Goal: Task Accomplishment & Management: Use online tool/utility

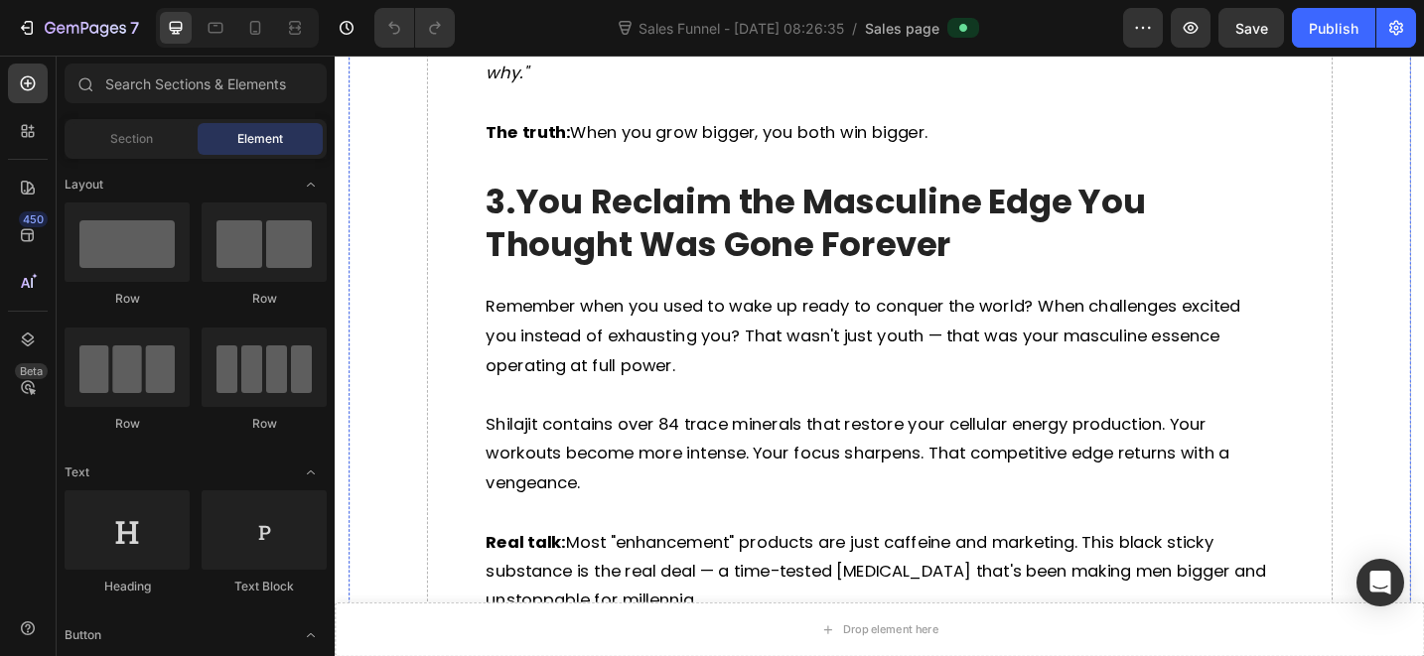
scroll to position [2780, 0]
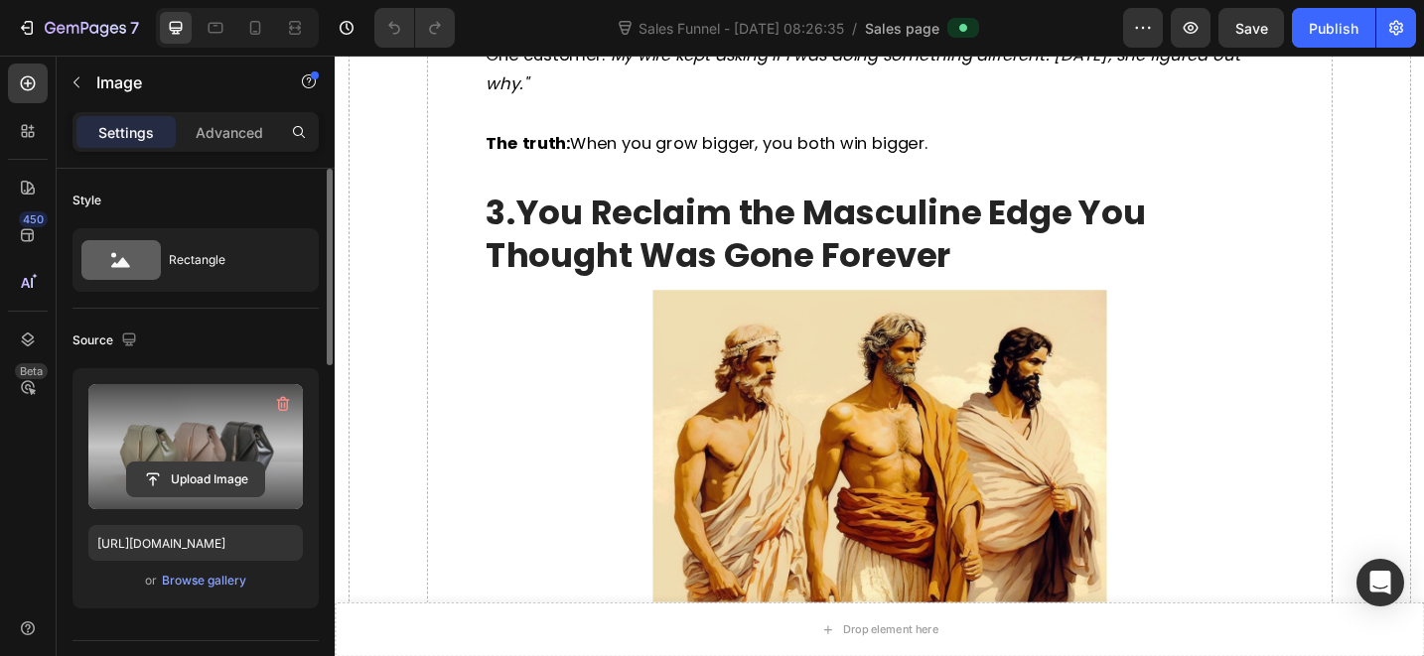
click at [191, 495] on input "file" at bounding box center [195, 480] width 137 height 34
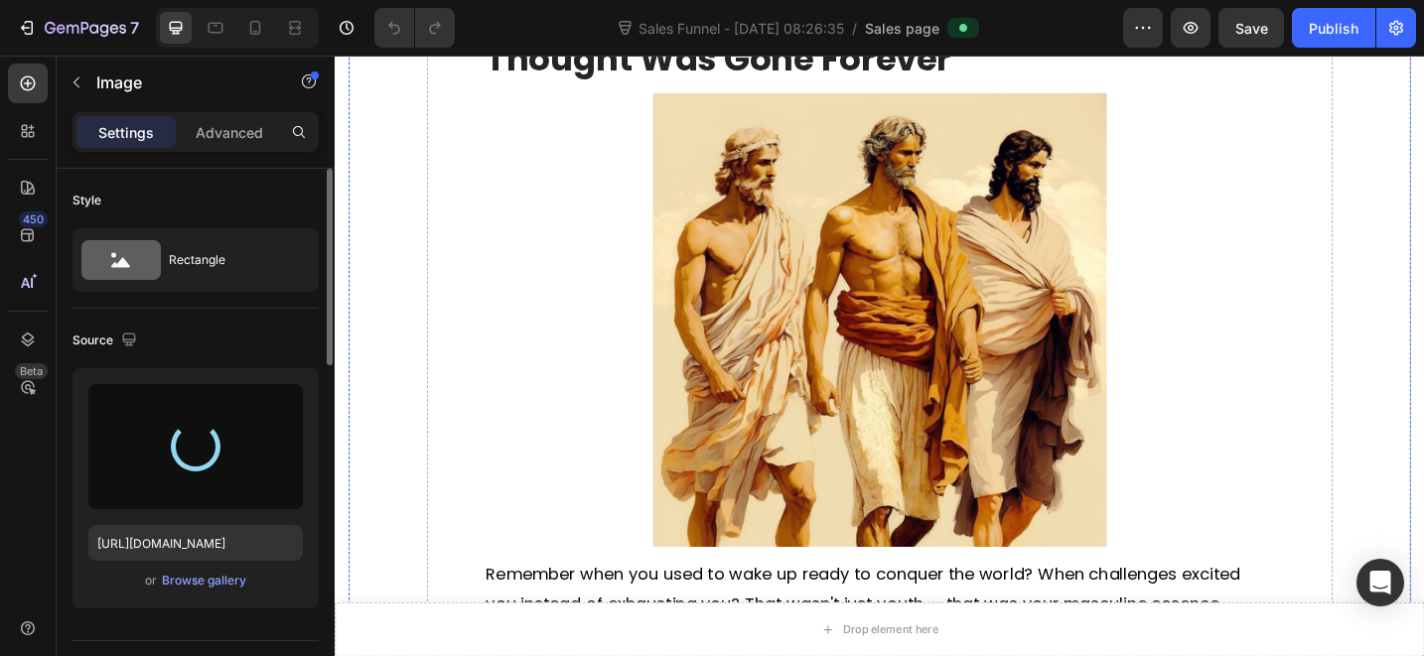
scroll to position [3219, 0]
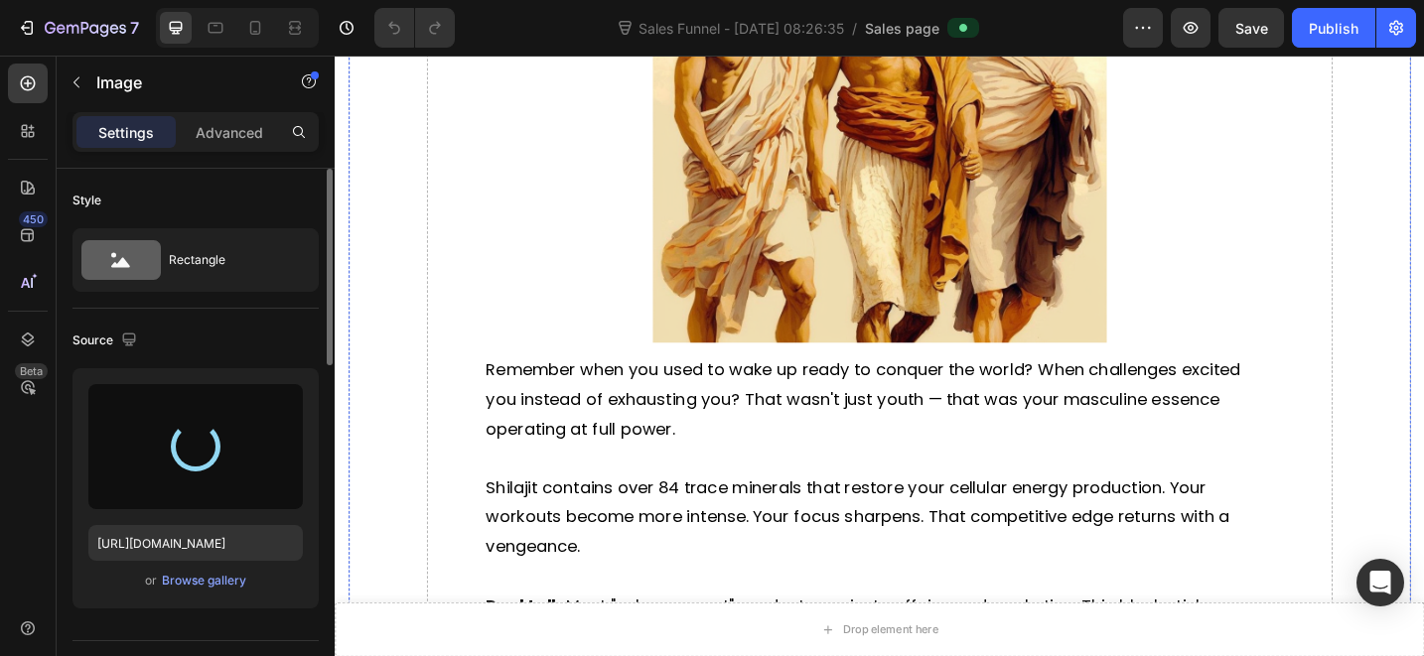
type input "[URL][DOMAIN_NAME]"
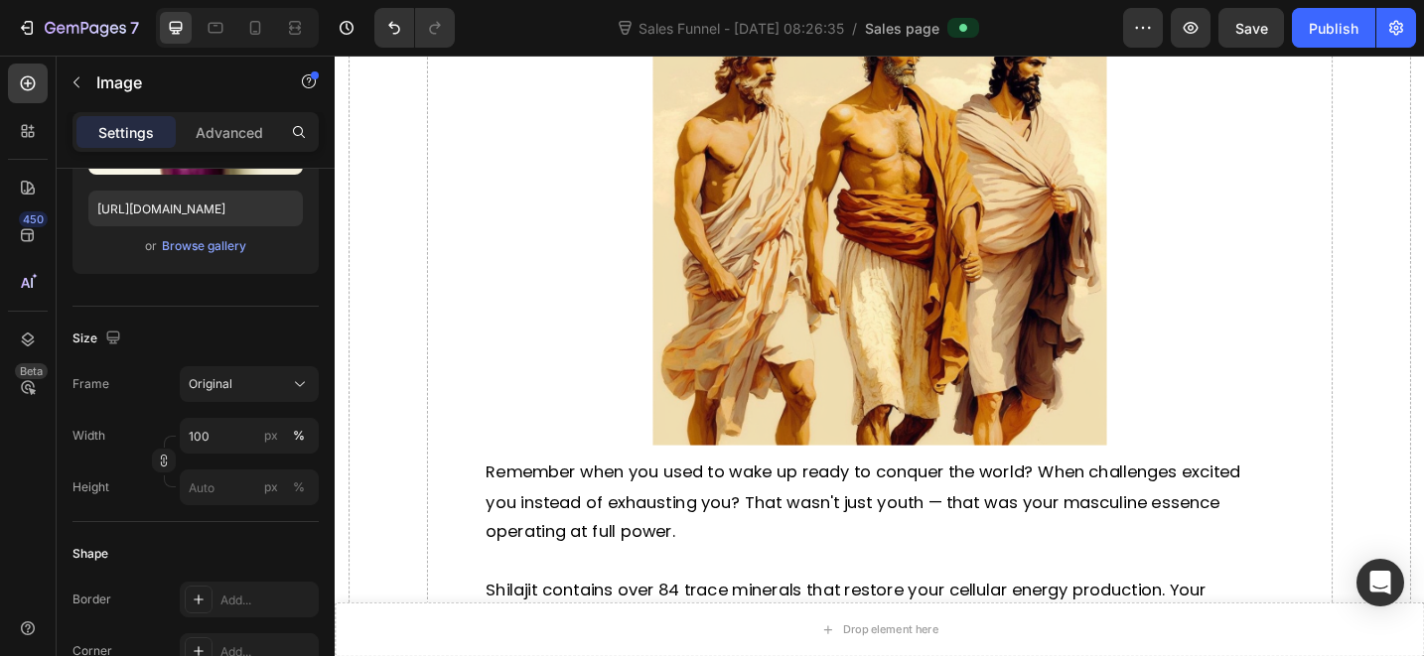
scroll to position [449, 0]
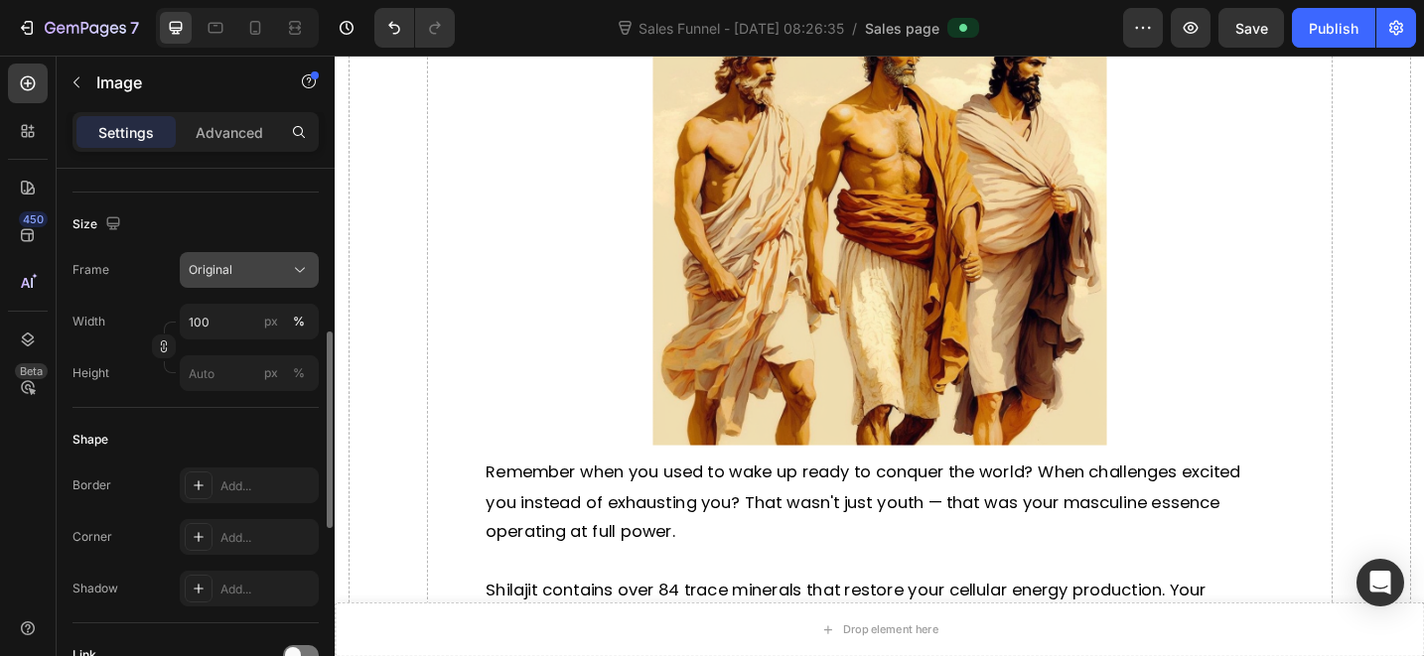
click at [253, 274] on div "Original" at bounding box center [237, 270] width 97 height 18
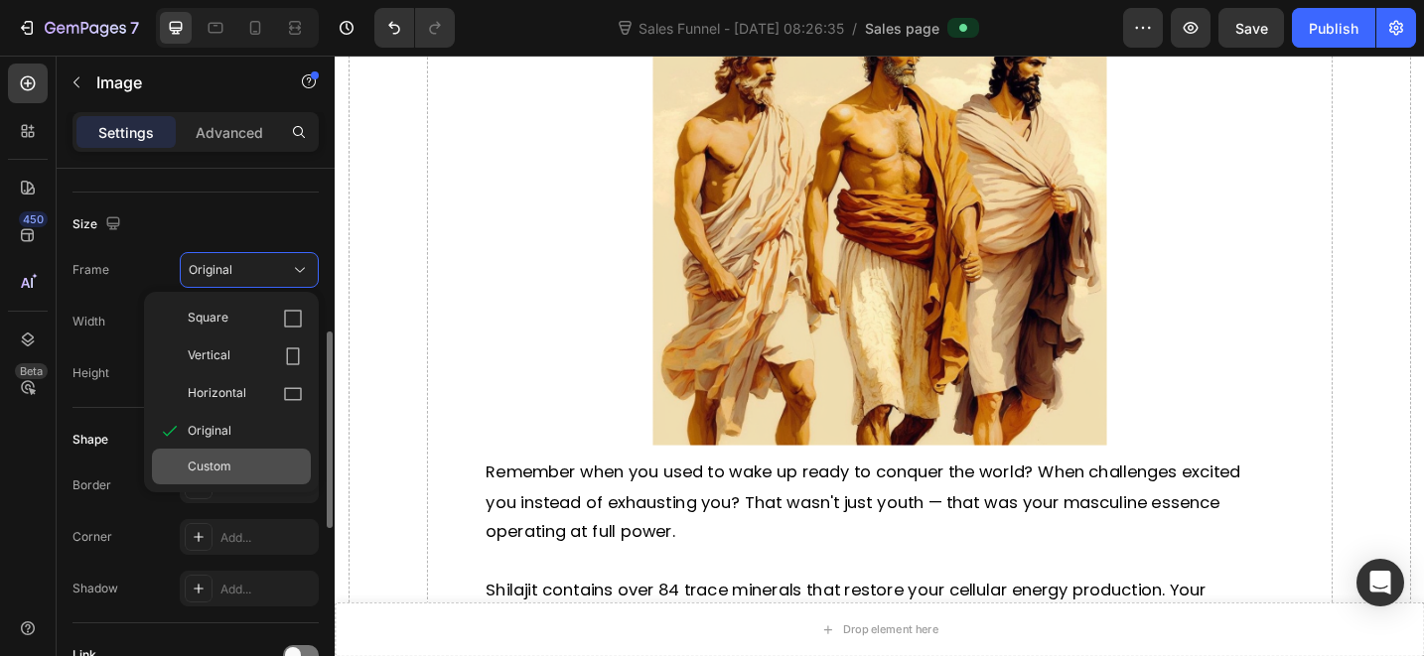
click at [253, 458] on div "Custom" at bounding box center [245, 467] width 115 height 18
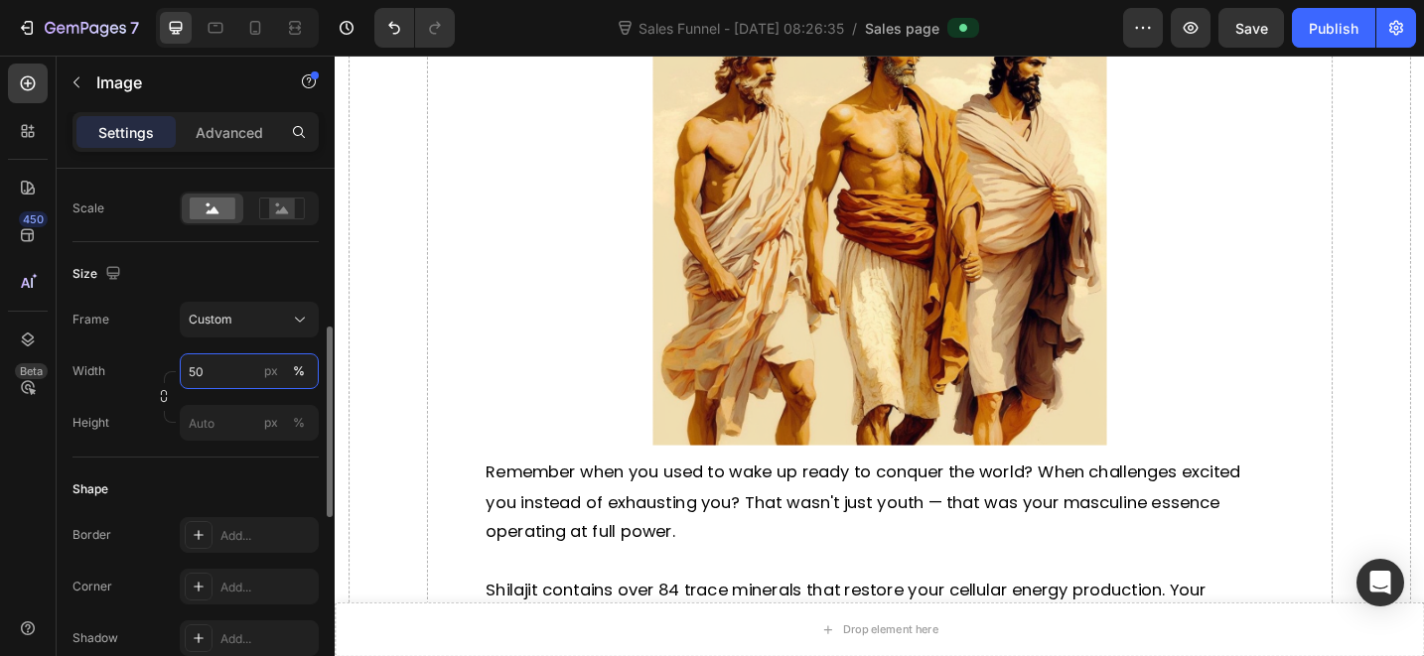
type input "5"
type input "500"
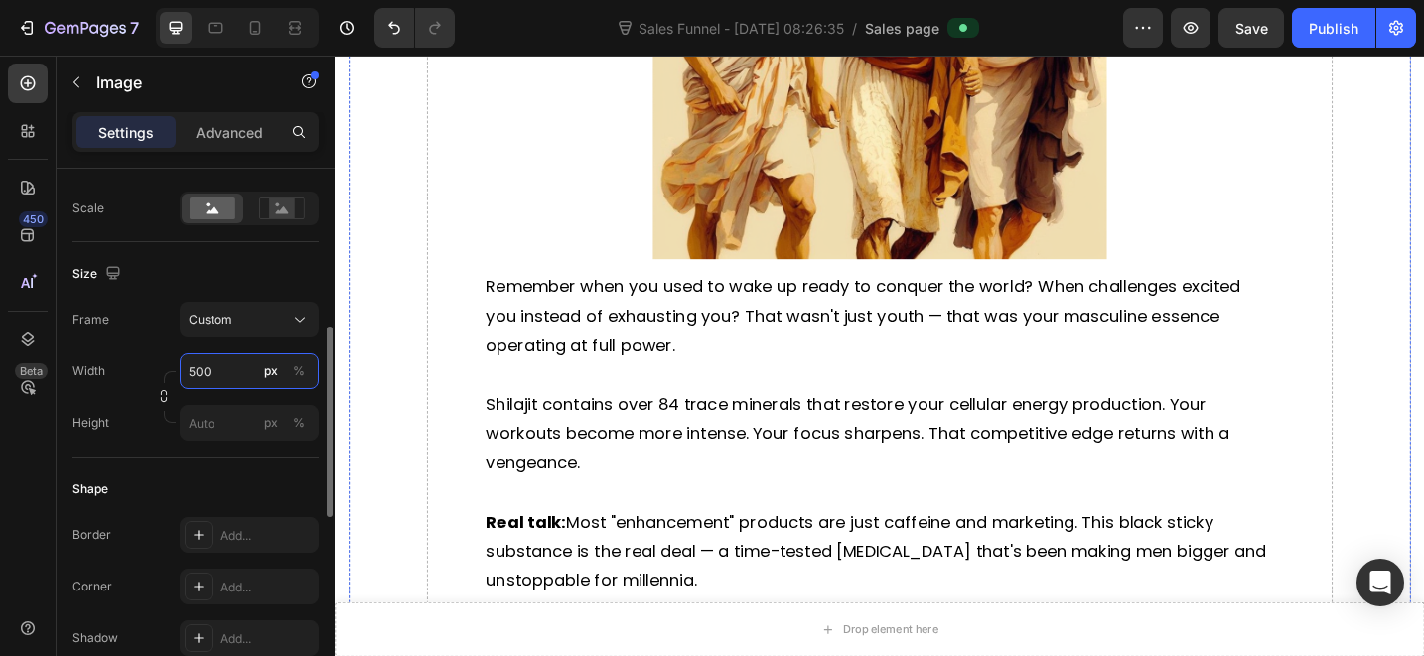
scroll to position [3460, 0]
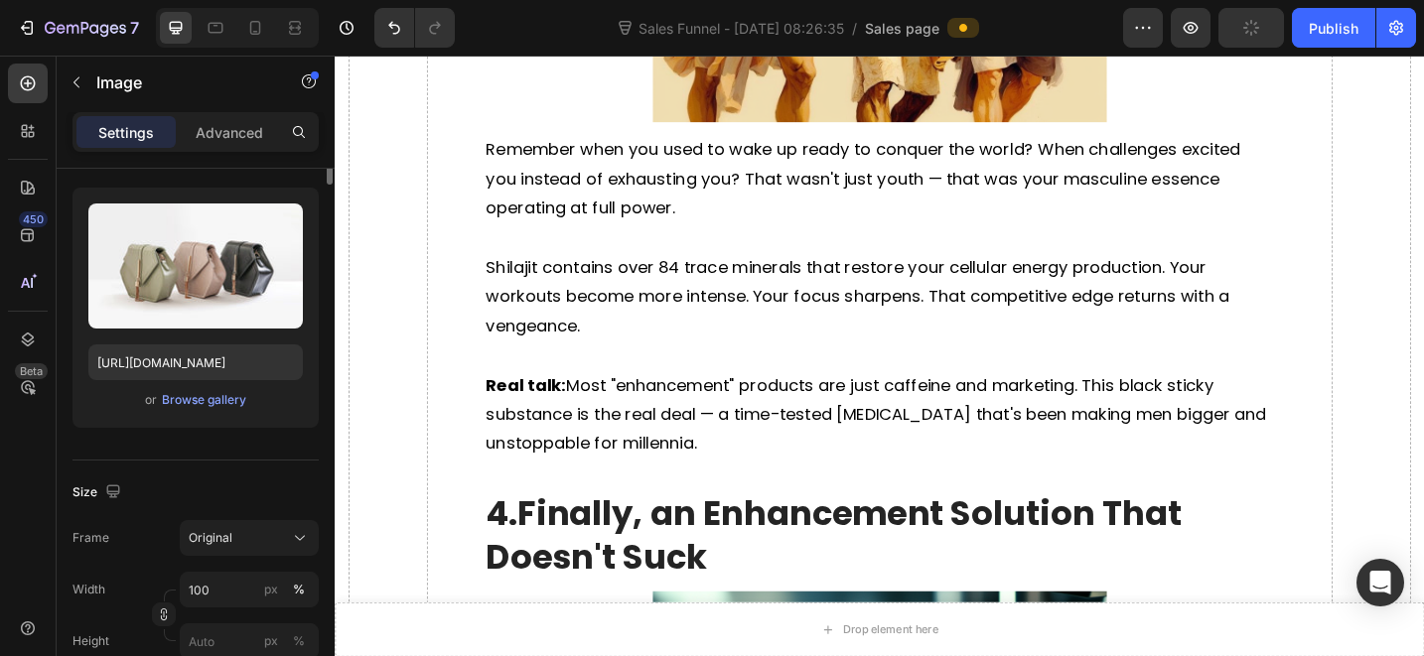
scroll to position [0, 0]
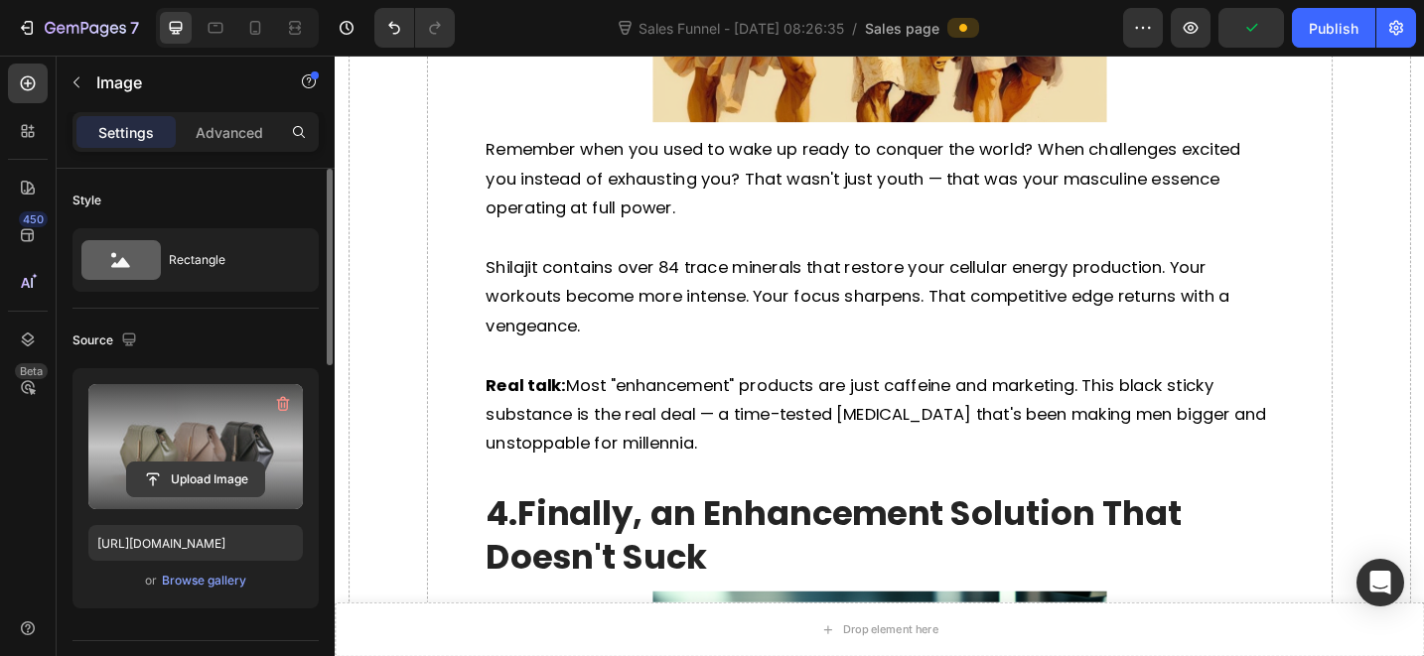
click at [204, 488] on input "file" at bounding box center [195, 480] width 137 height 34
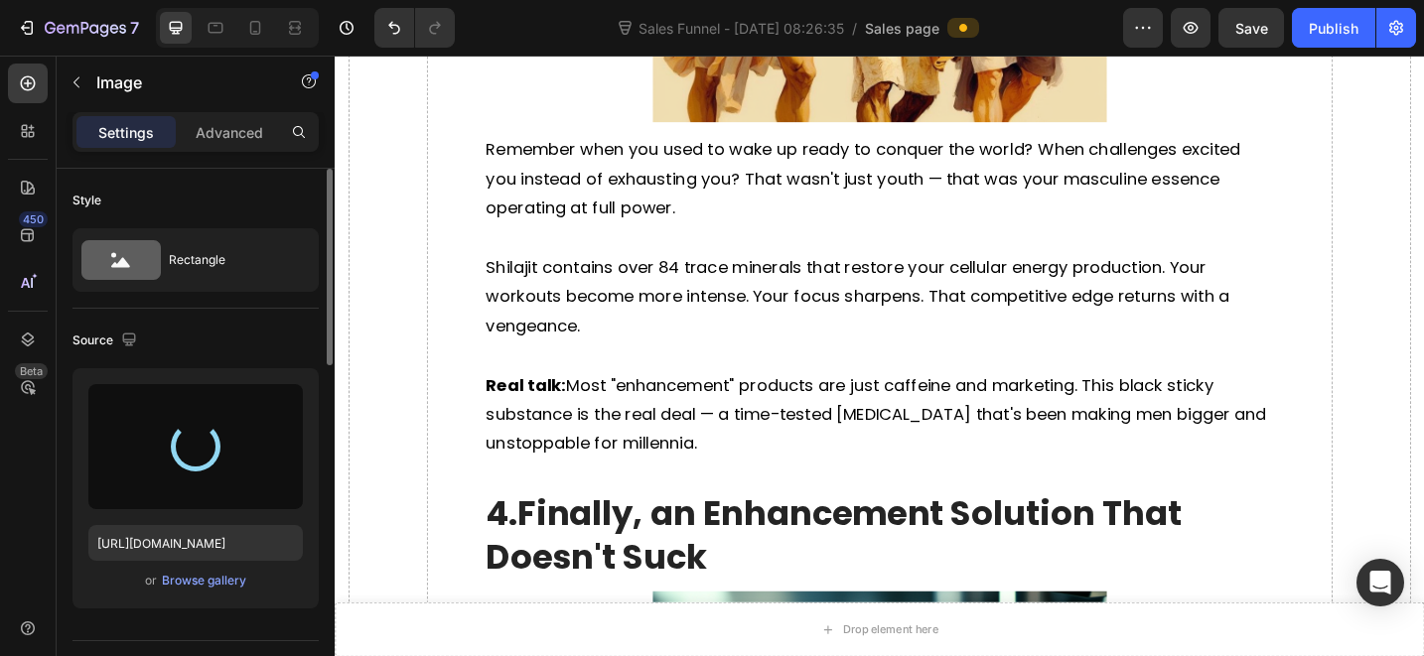
type input "[URL][DOMAIN_NAME]"
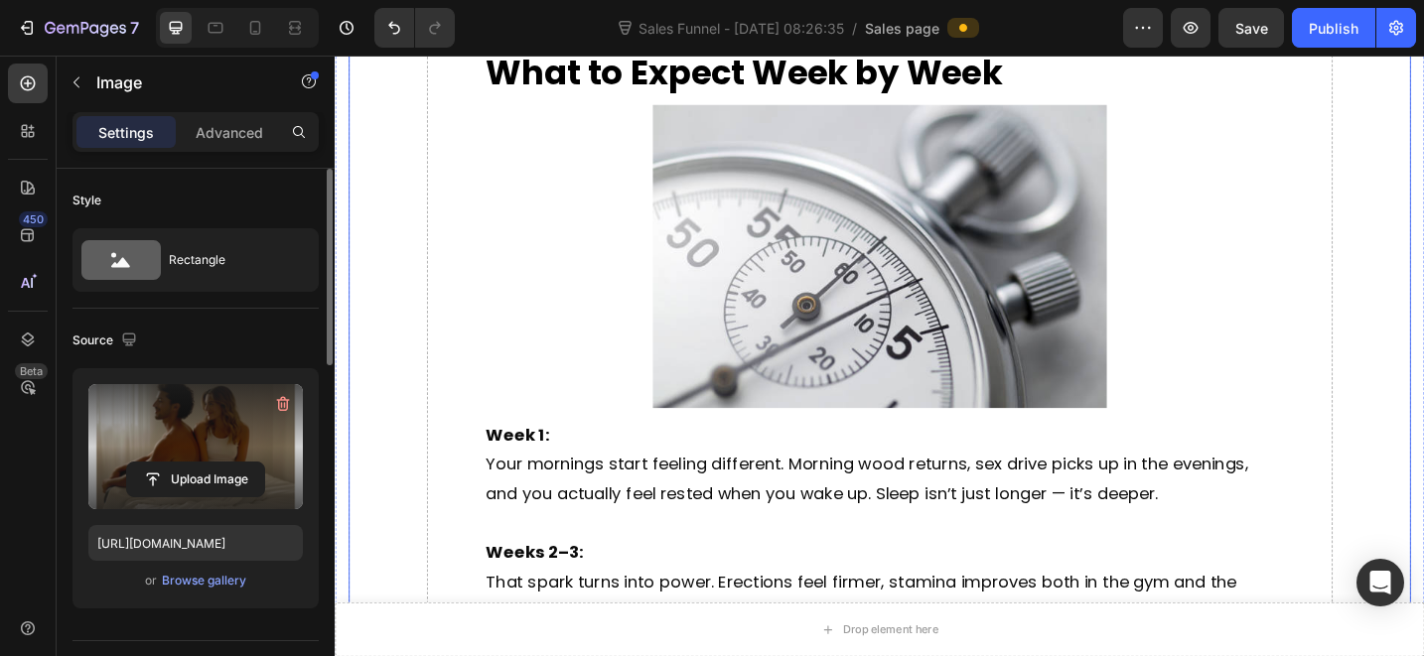
scroll to position [8652, 0]
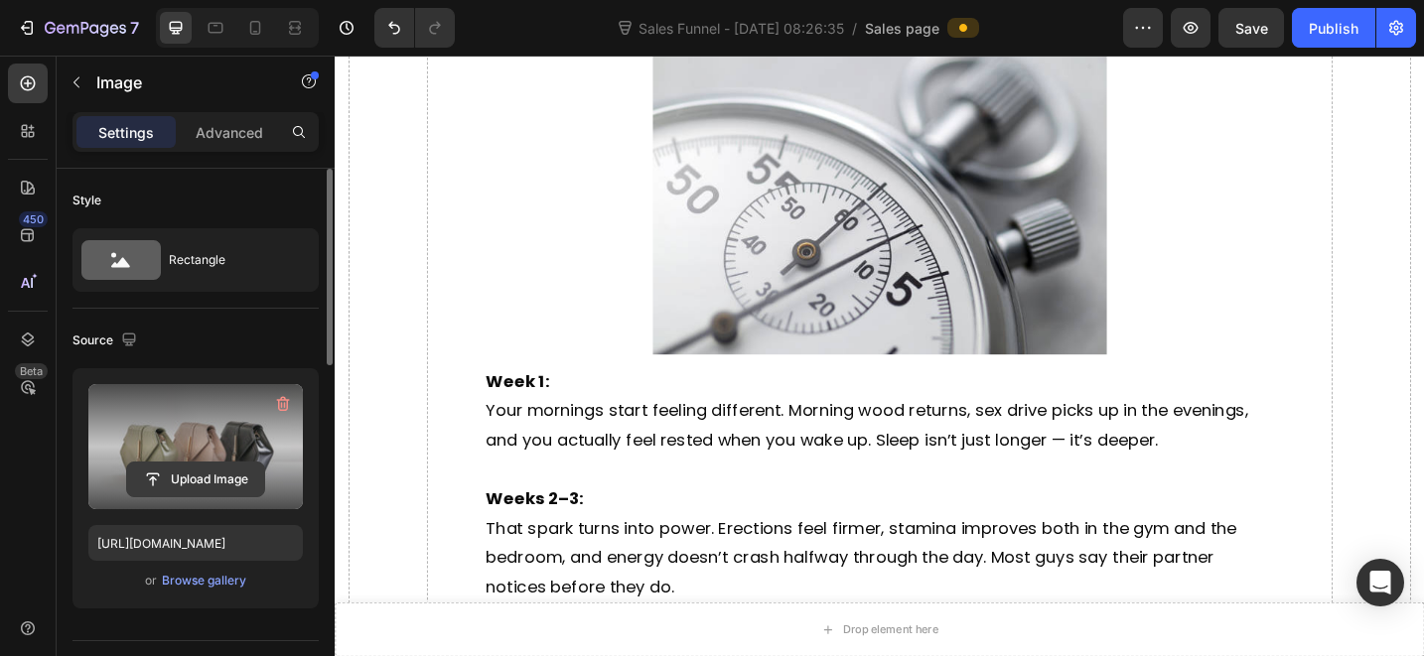
click at [196, 492] on input "file" at bounding box center [195, 480] width 137 height 34
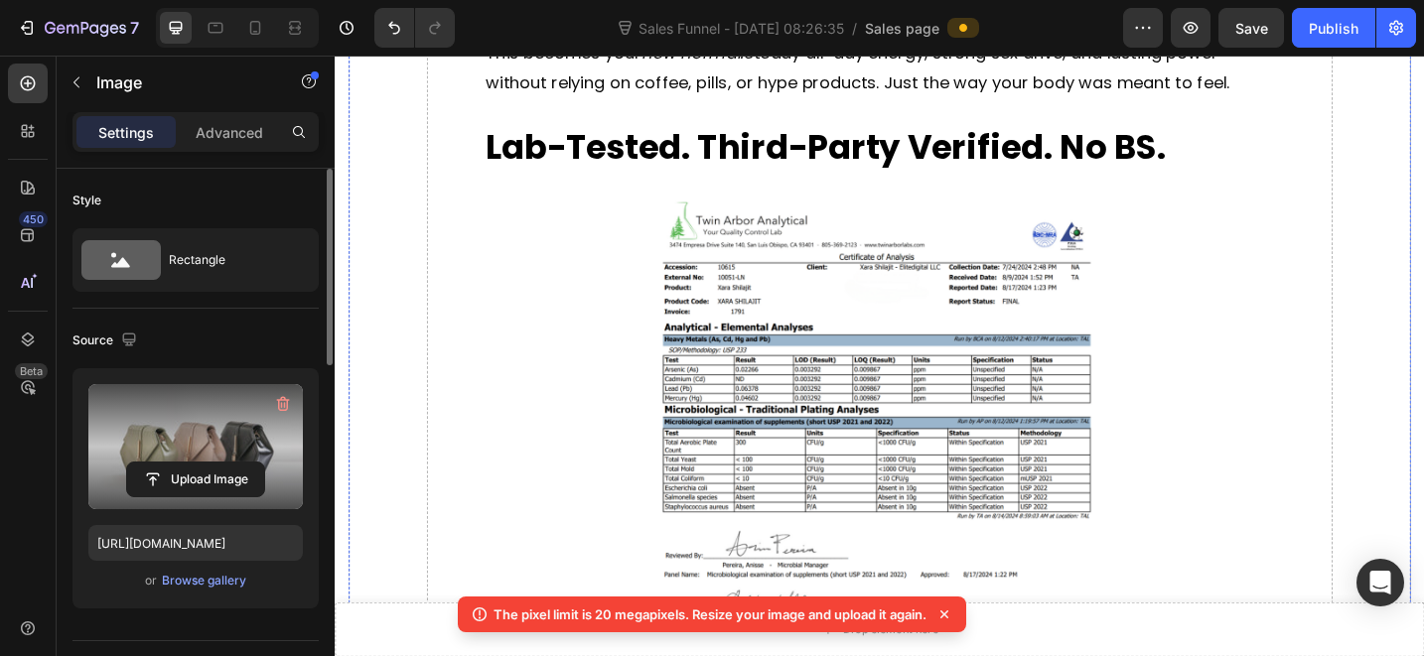
scroll to position [9433, 0]
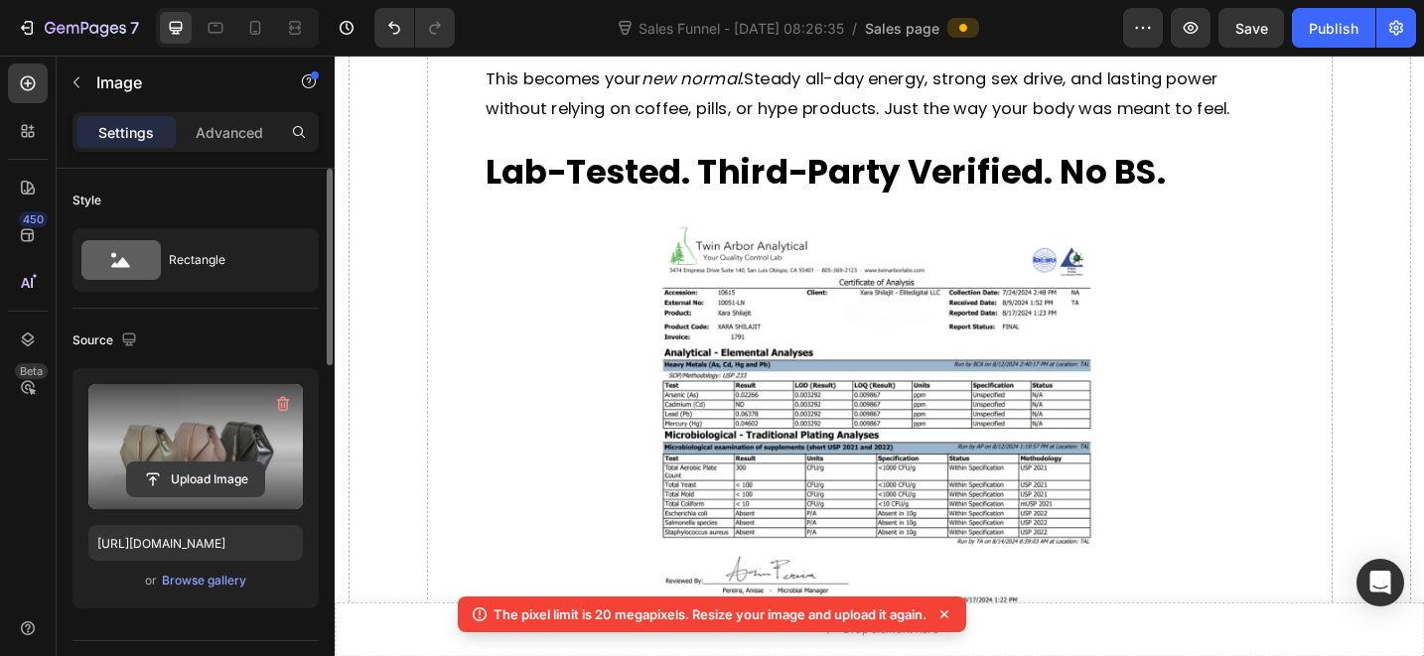
click at [221, 476] on input "file" at bounding box center [195, 480] width 137 height 34
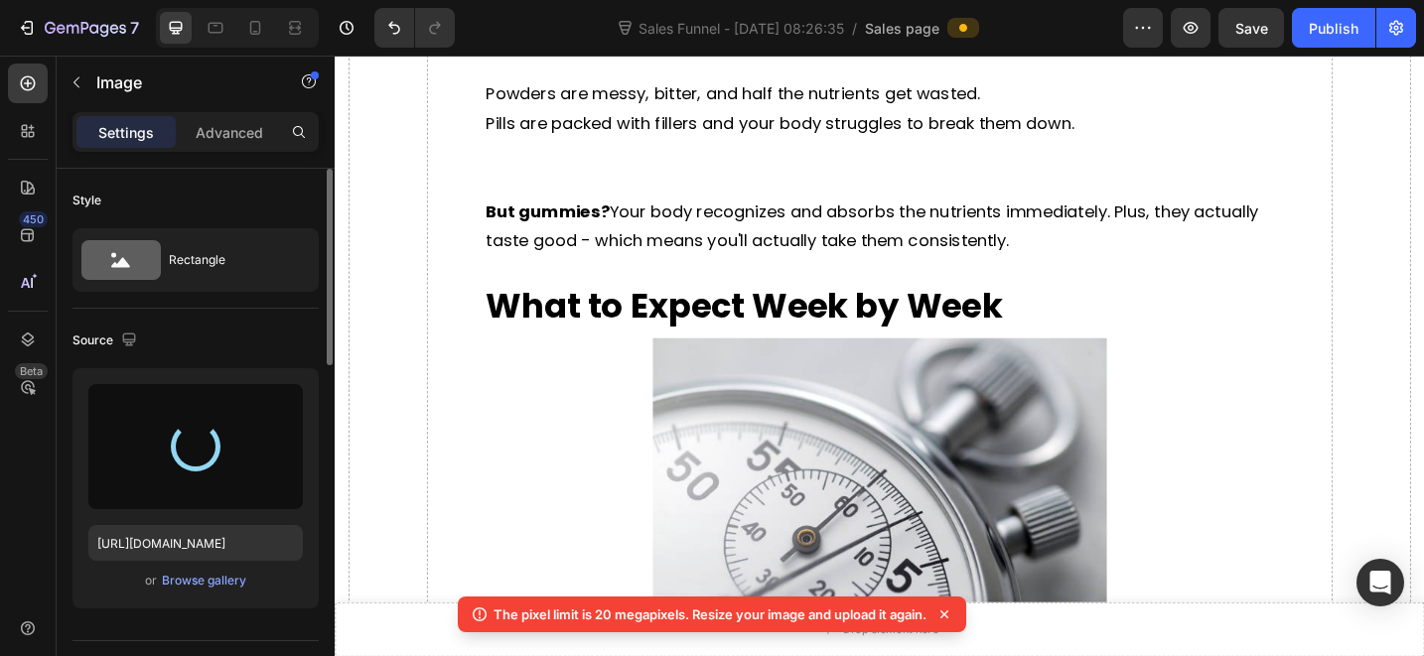
type input "[URL][DOMAIN_NAME]"
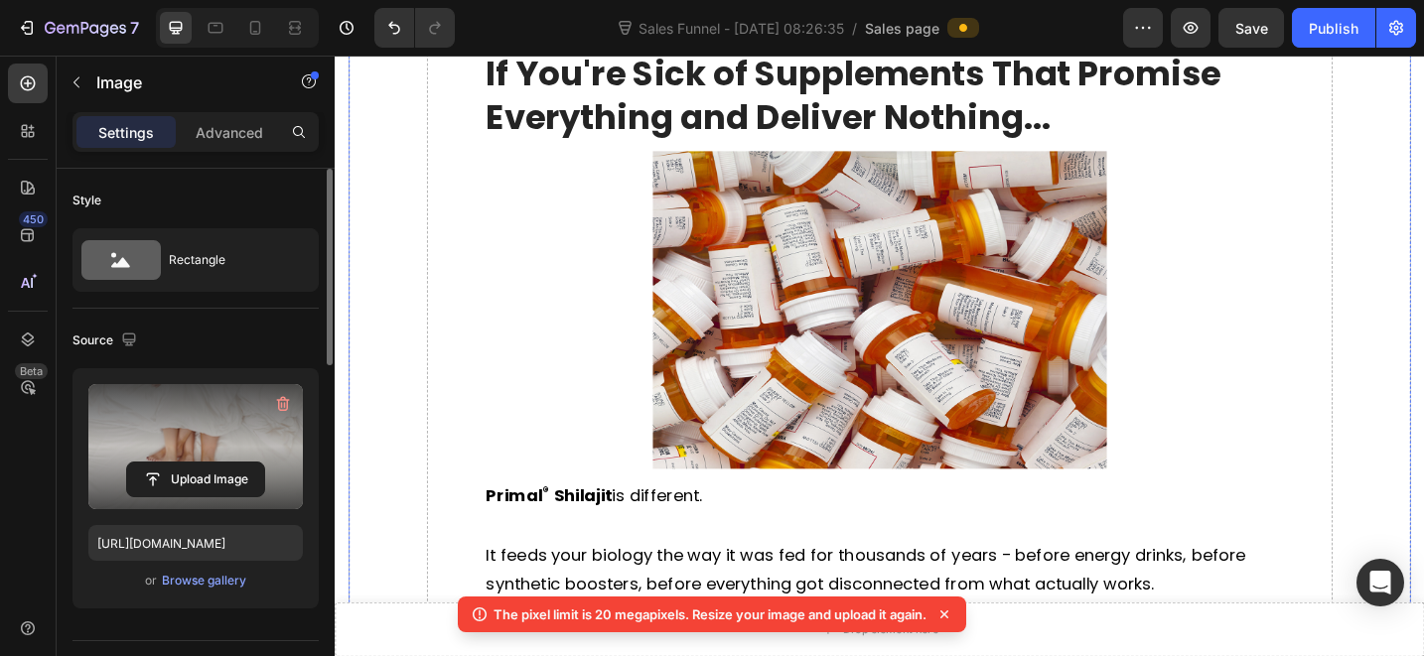
scroll to position [7734, 0]
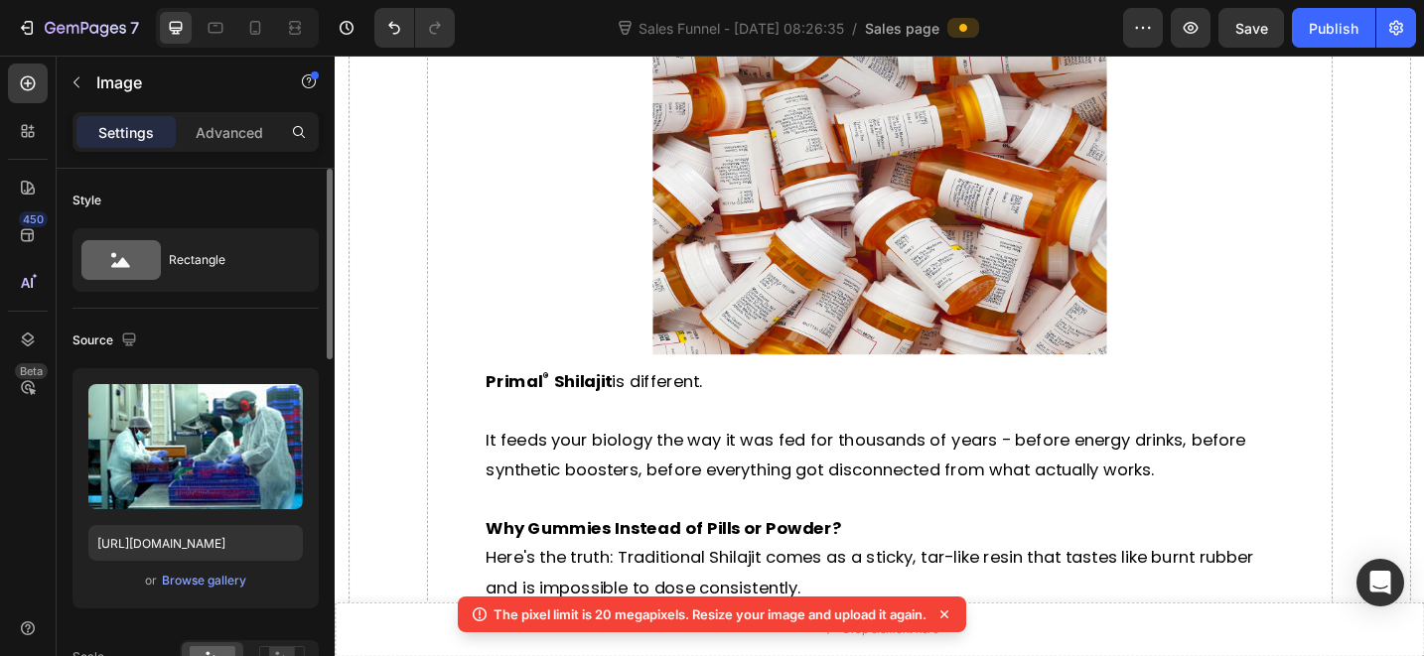
scroll to position [455, 0]
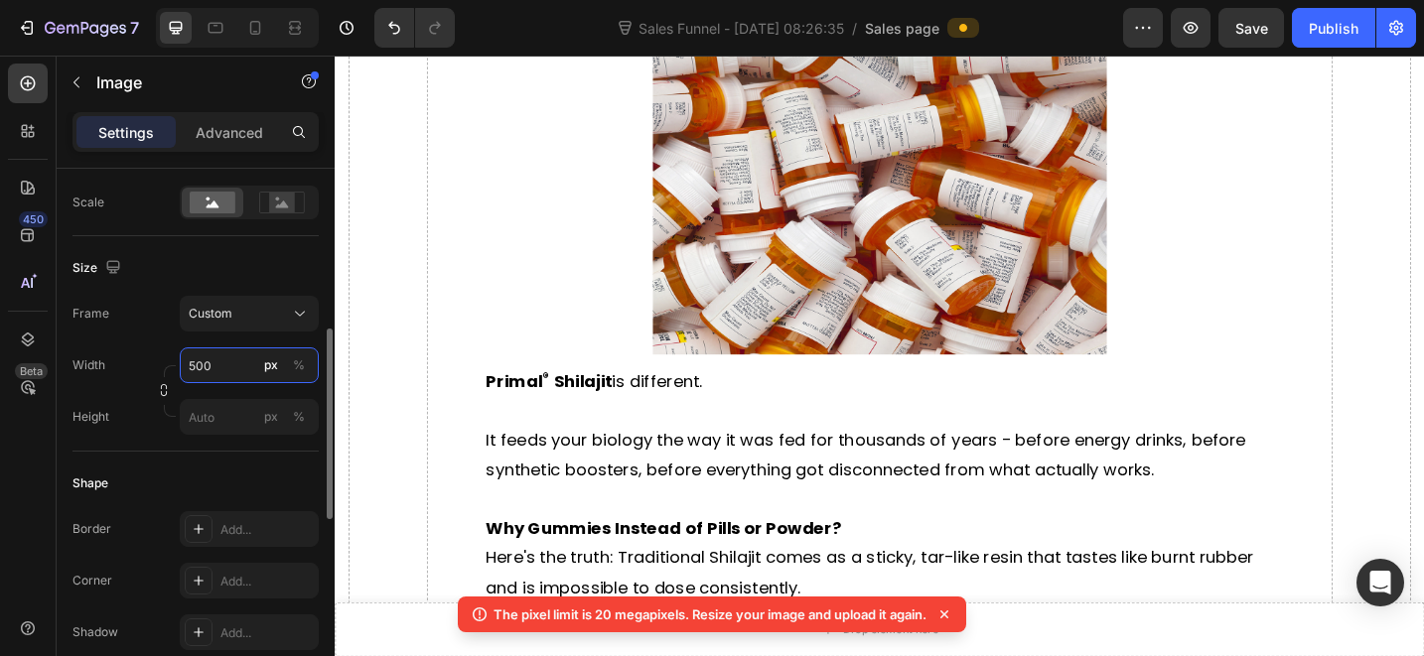
click at [228, 373] on input "500" at bounding box center [249, 366] width 139 height 36
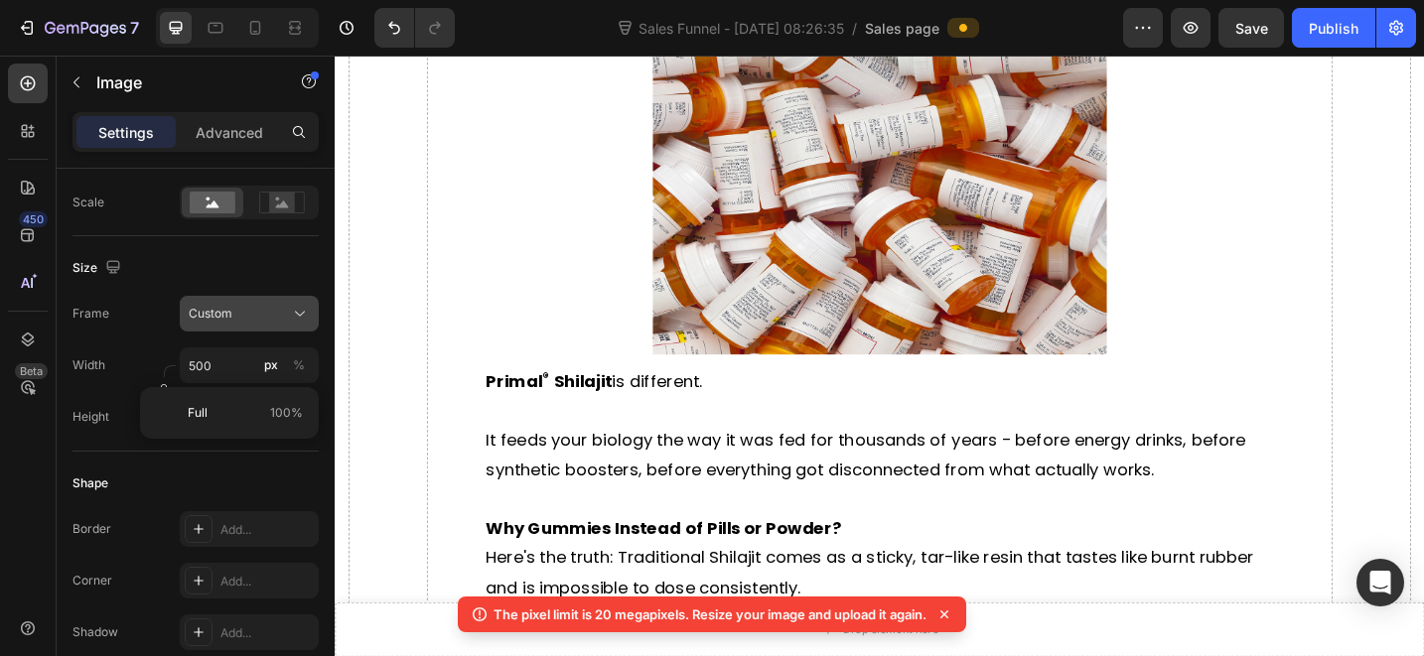
click at [253, 317] on div "Custom" at bounding box center [237, 314] width 97 height 18
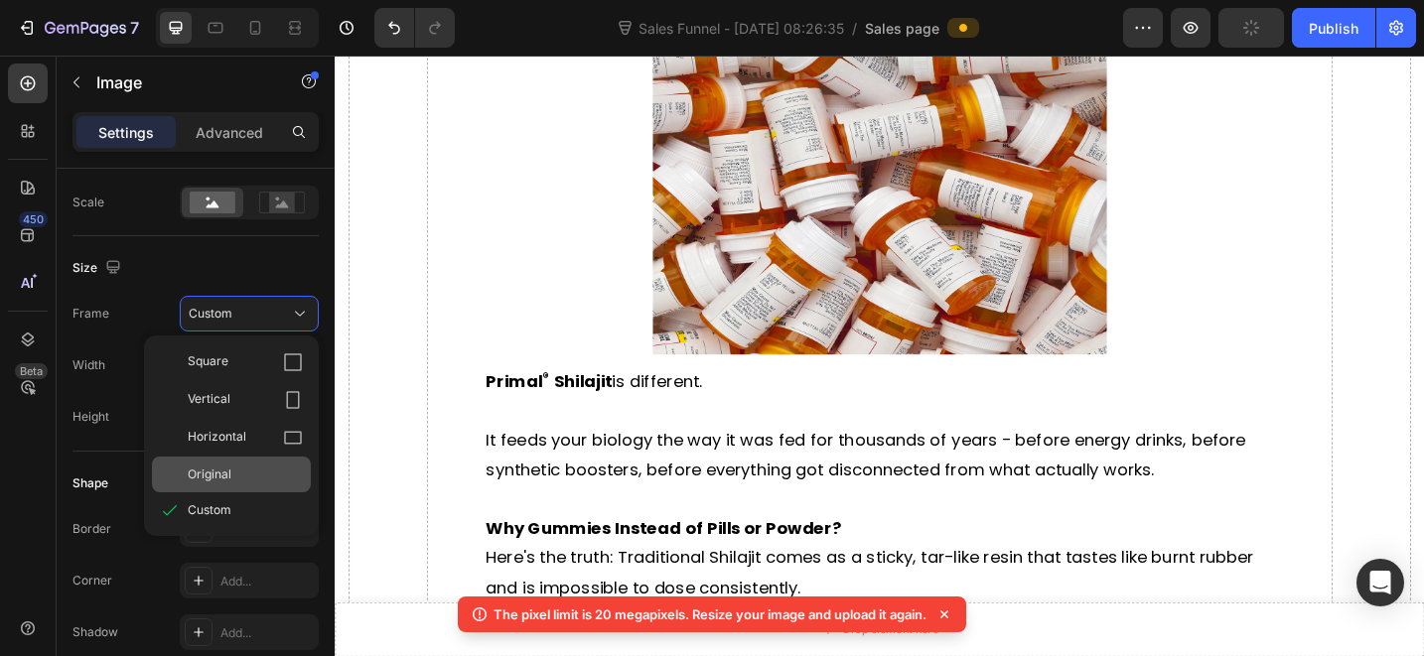
click at [239, 474] on div "Original" at bounding box center [245, 475] width 115 height 18
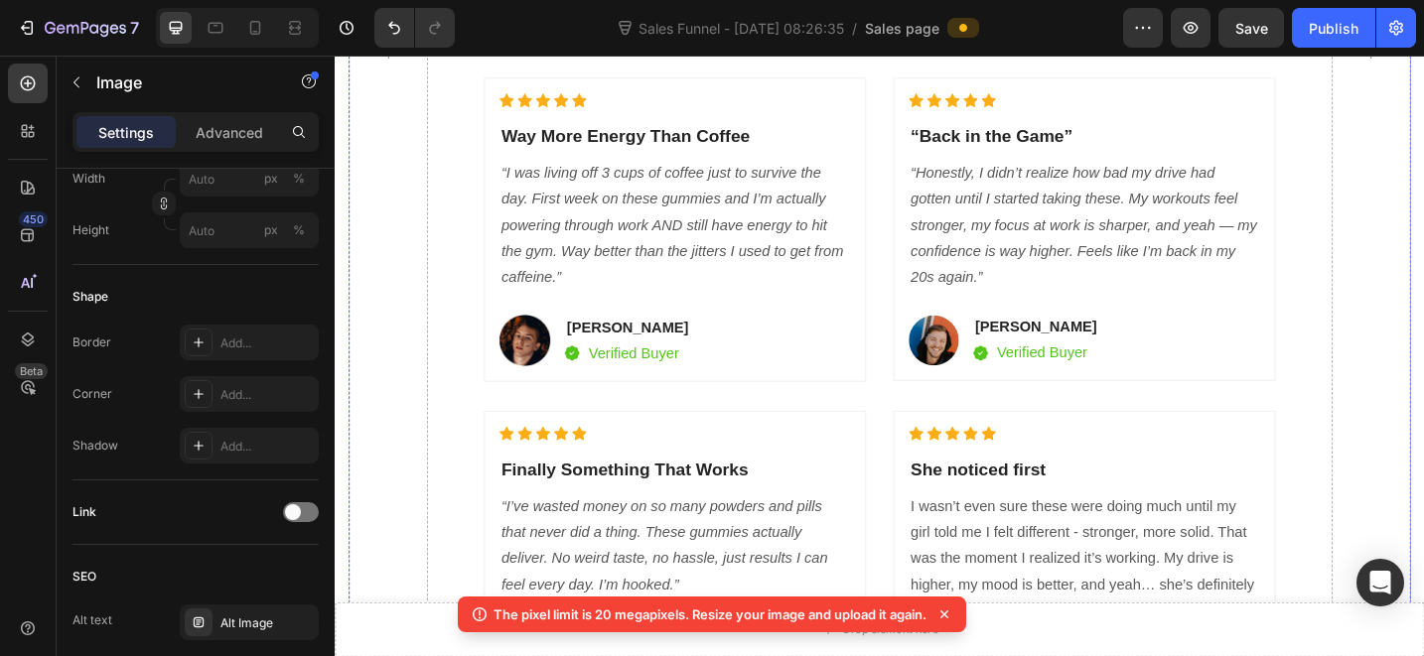
scroll to position [6733, 0]
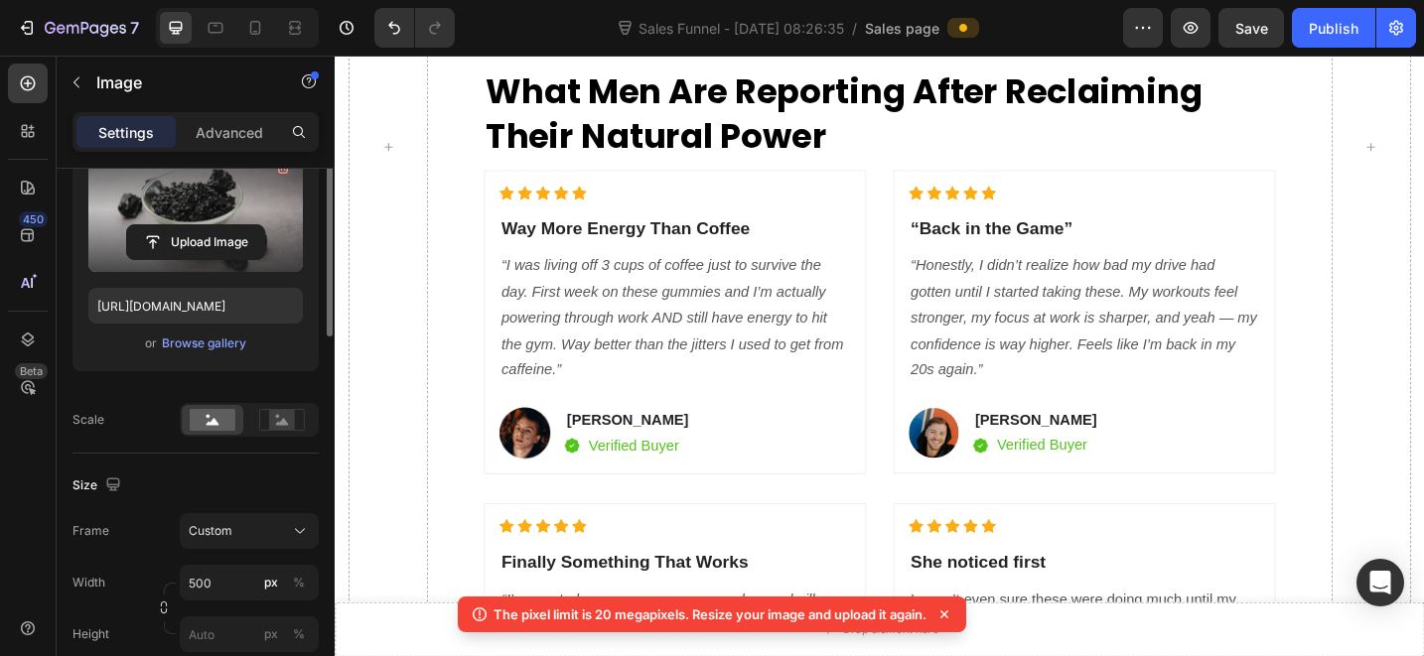
scroll to position [88, 0]
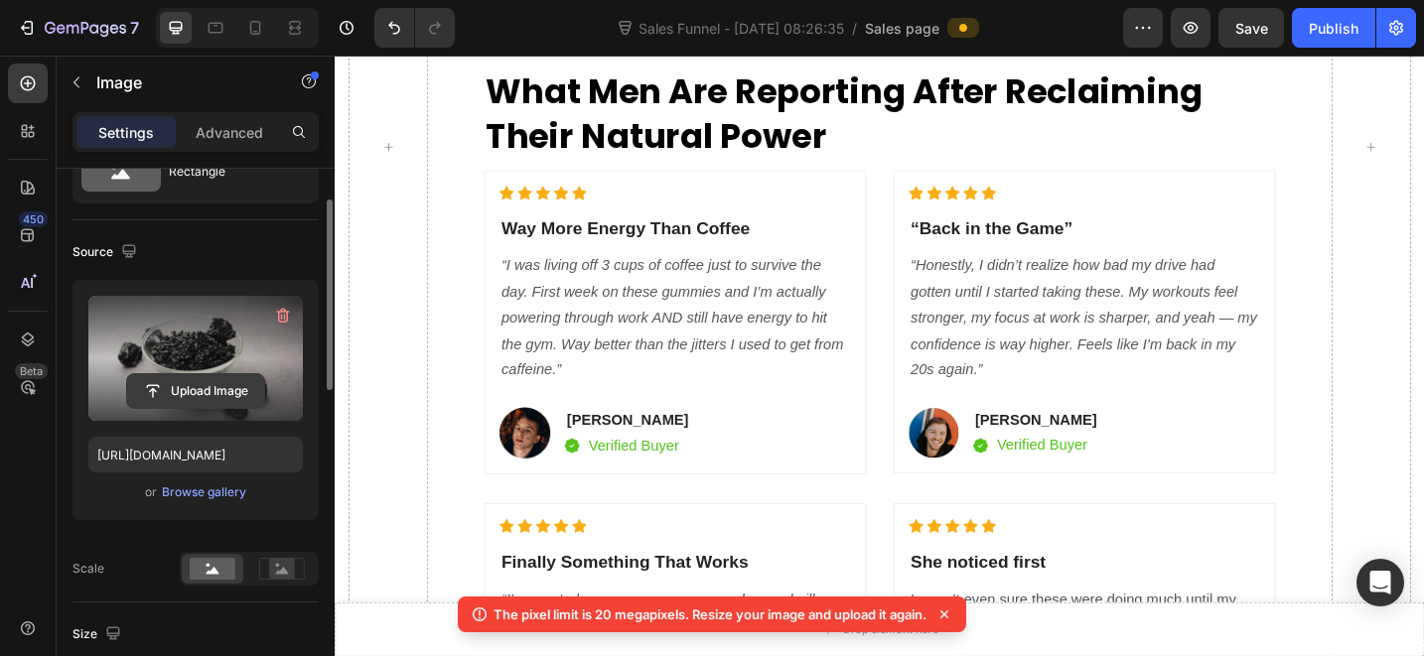
click at [210, 405] on input "file" at bounding box center [195, 391] width 137 height 34
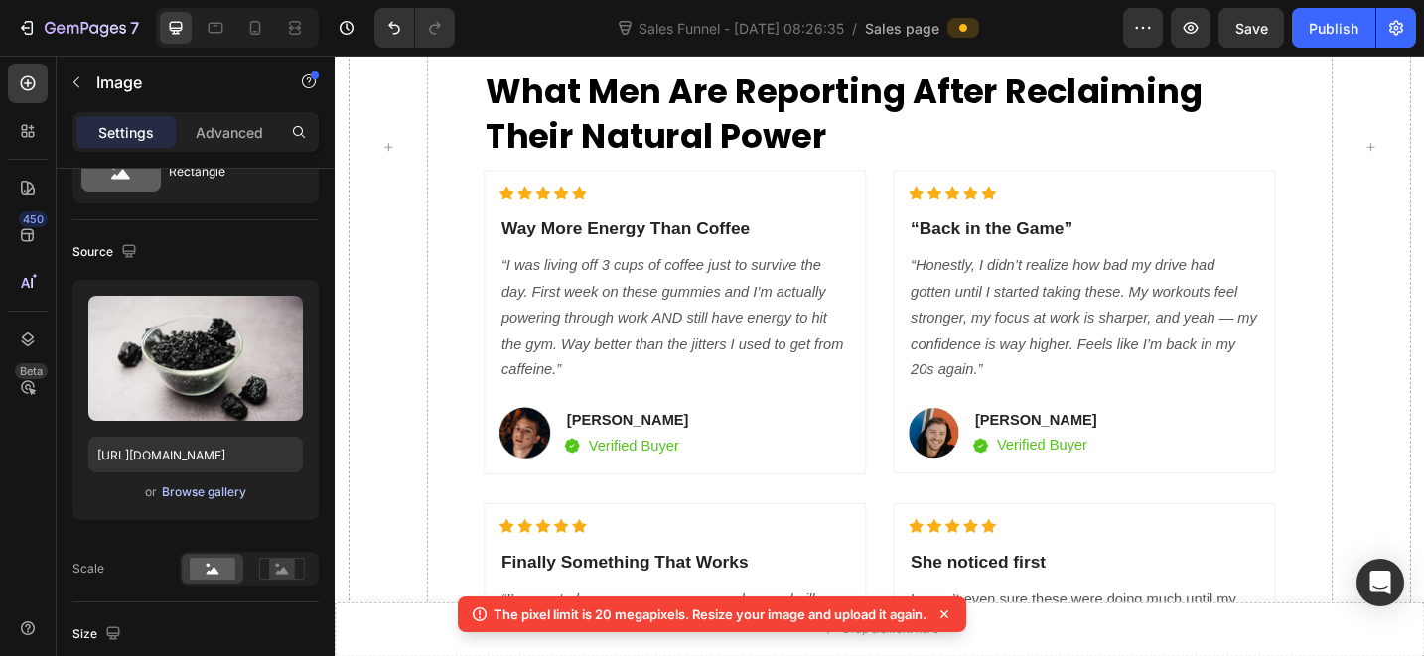
click at [214, 497] on div "Browse gallery" at bounding box center [204, 493] width 84 height 18
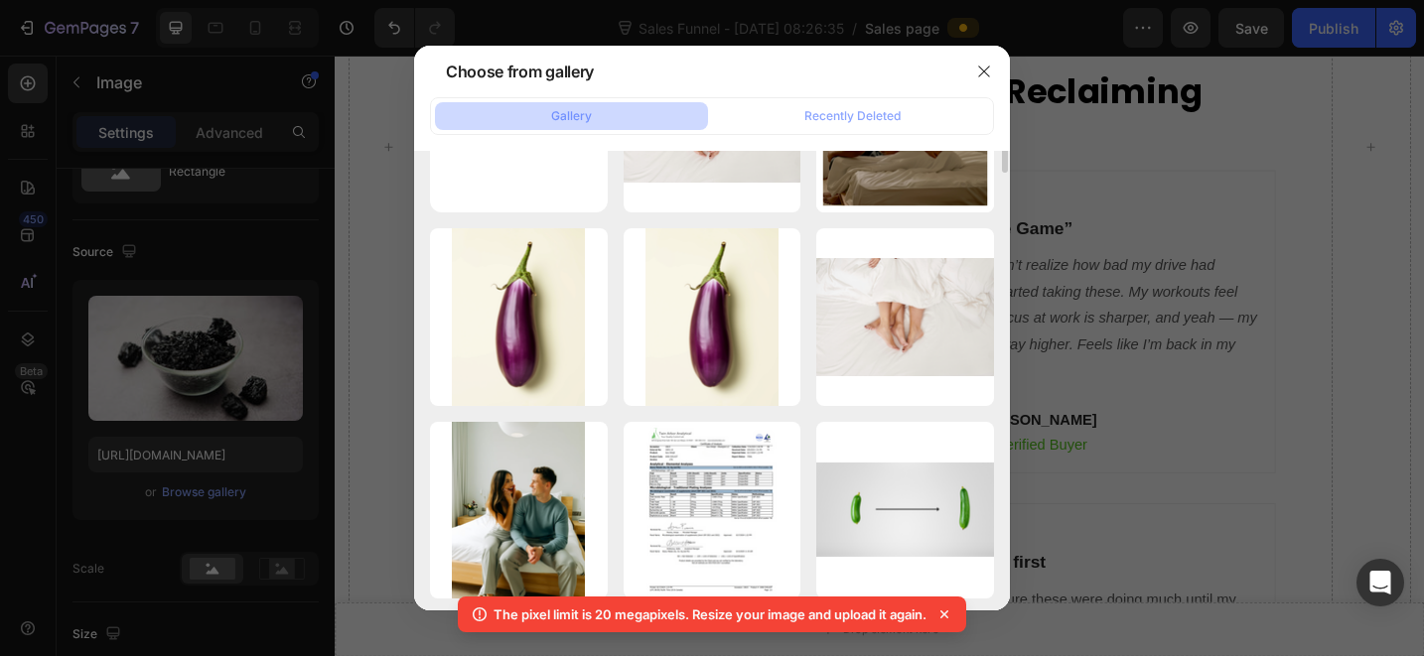
scroll to position [210, 0]
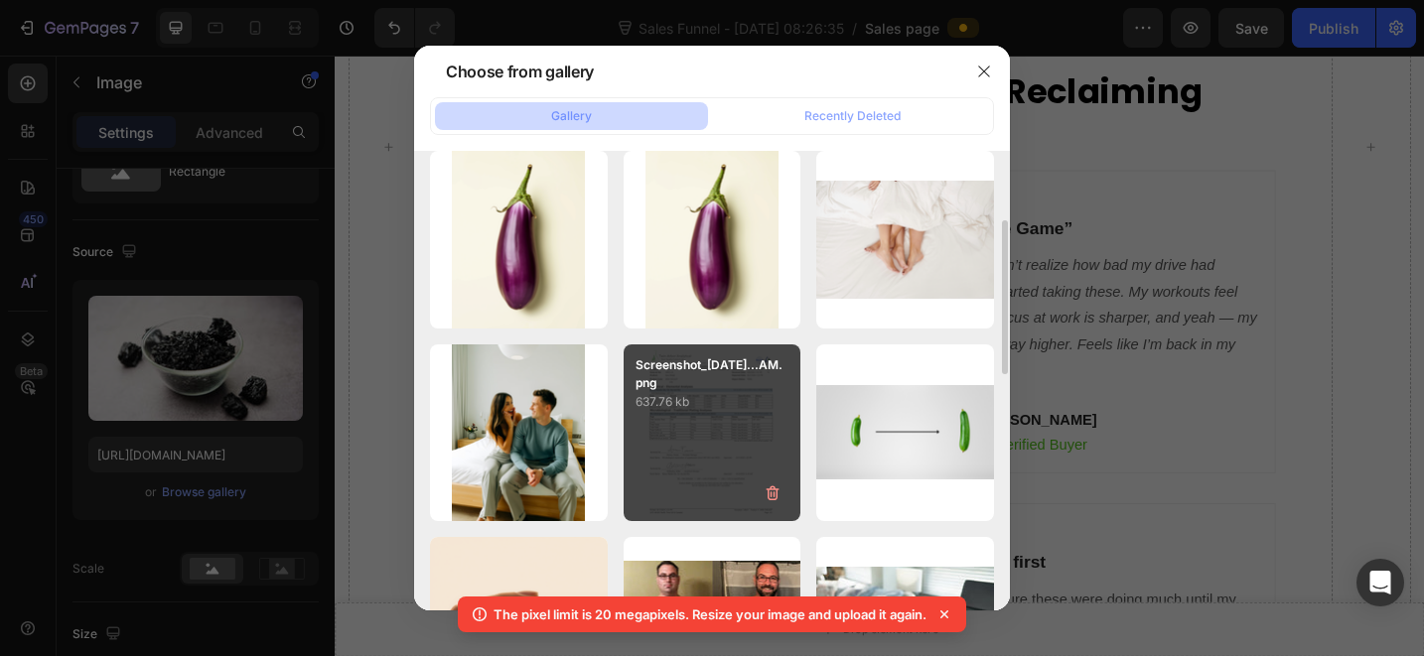
click at [713, 426] on div "Screenshot_[DATE]...AM.png 637.76 kb" at bounding box center [713, 434] width 178 height 178
type input "[URL][DOMAIN_NAME]"
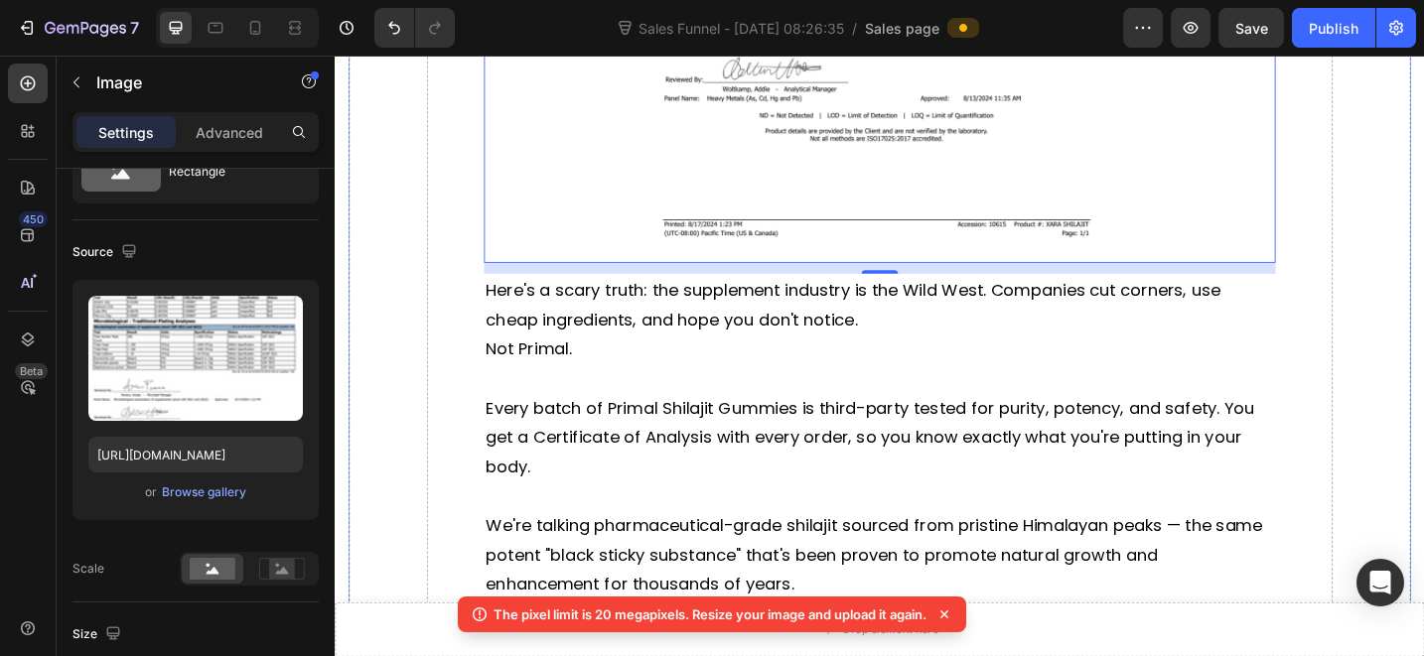
scroll to position [5246, 0]
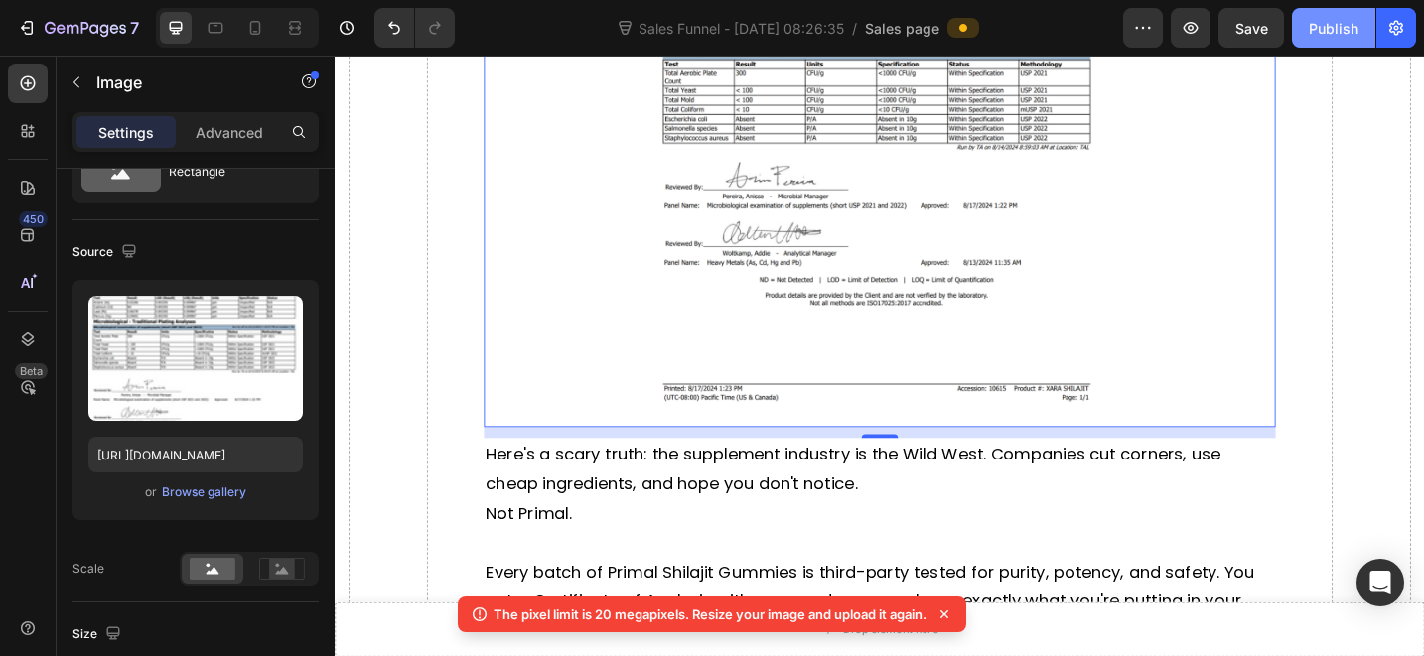
click at [1332, 28] on div "Publish" at bounding box center [1334, 28] width 50 height 21
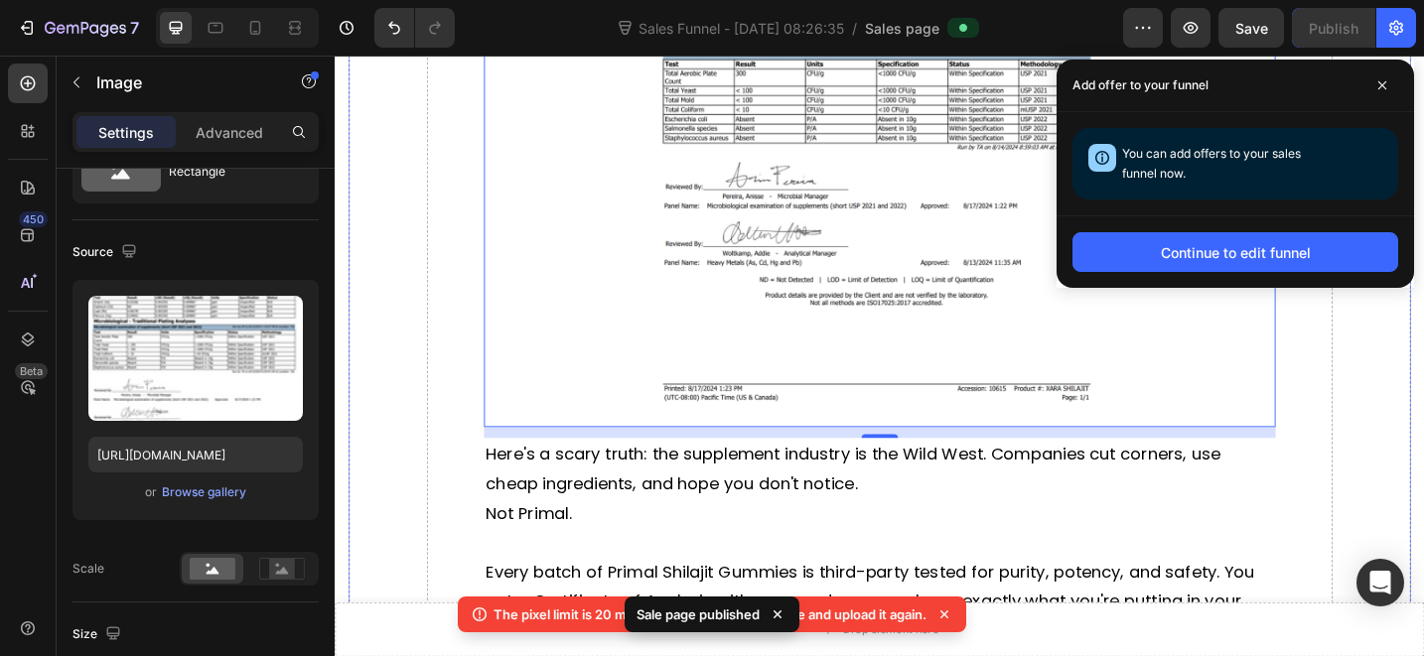
drag, startPoint x: 1048, startPoint y: 444, endPoint x: 1079, endPoint y: 409, distance: 47.1
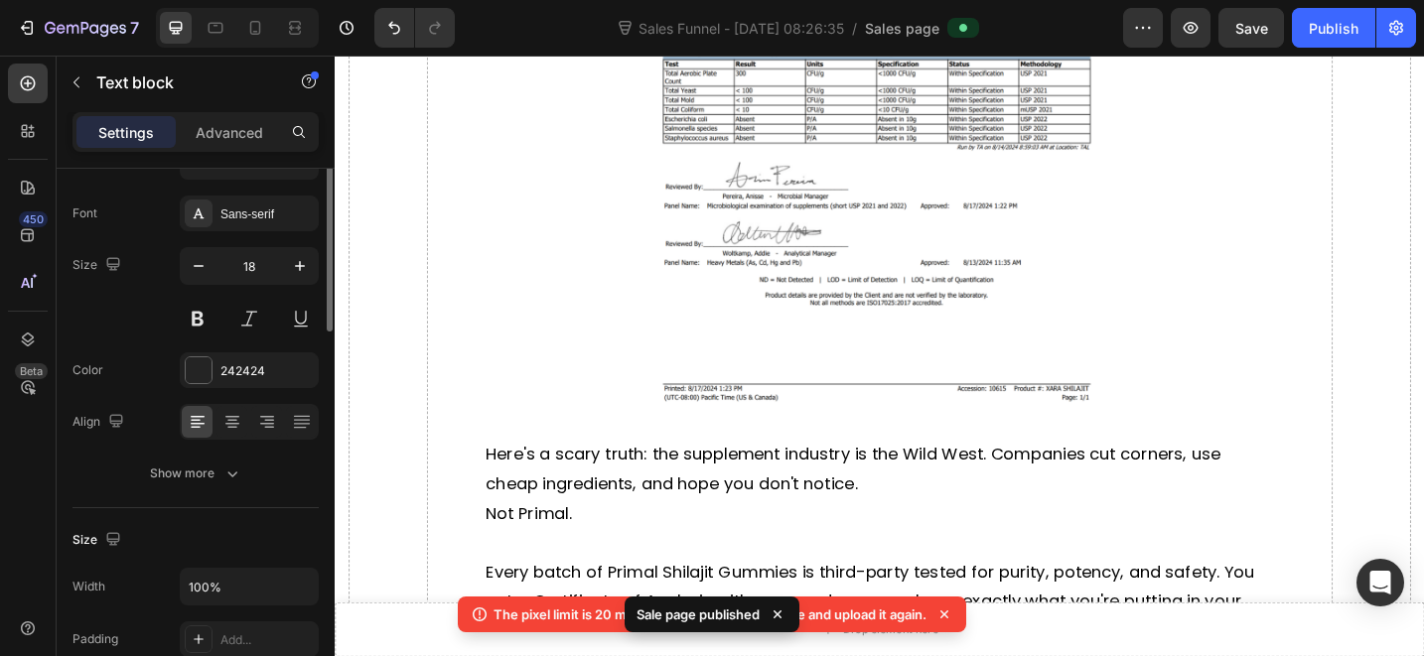
scroll to position [0, 0]
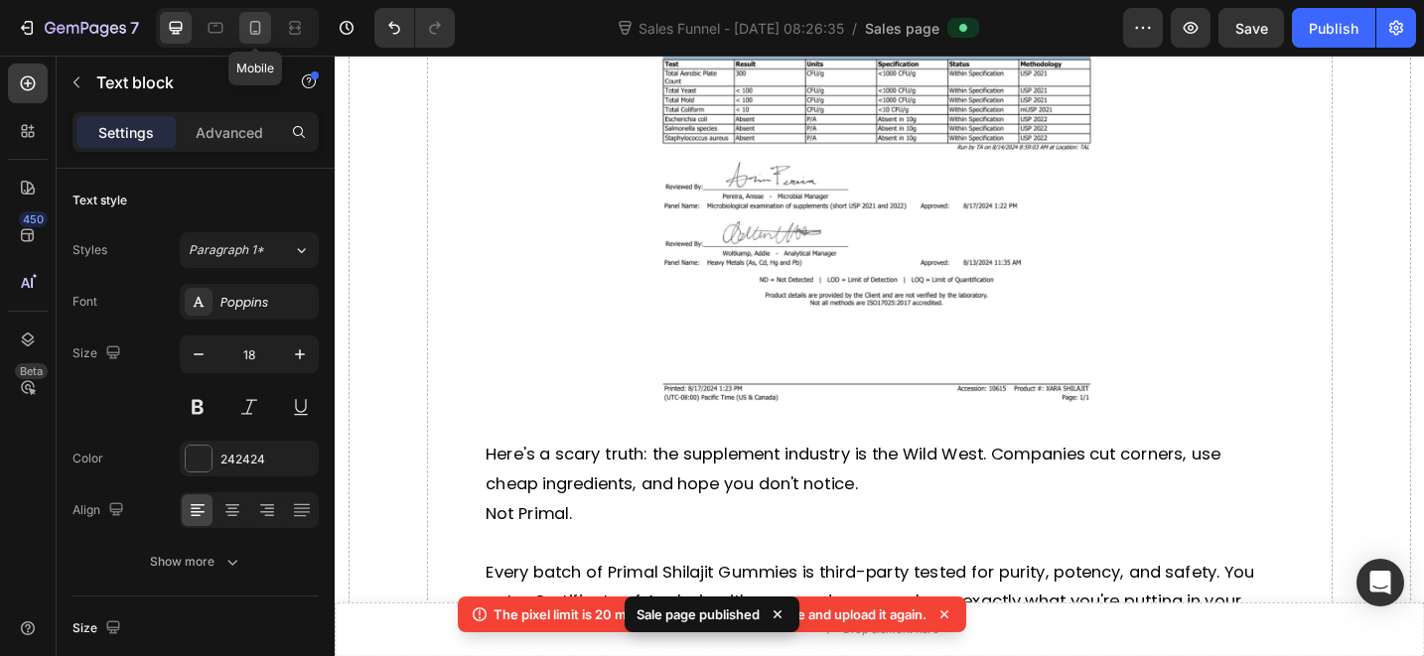
click at [251, 29] on icon at bounding box center [255, 28] width 11 height 14
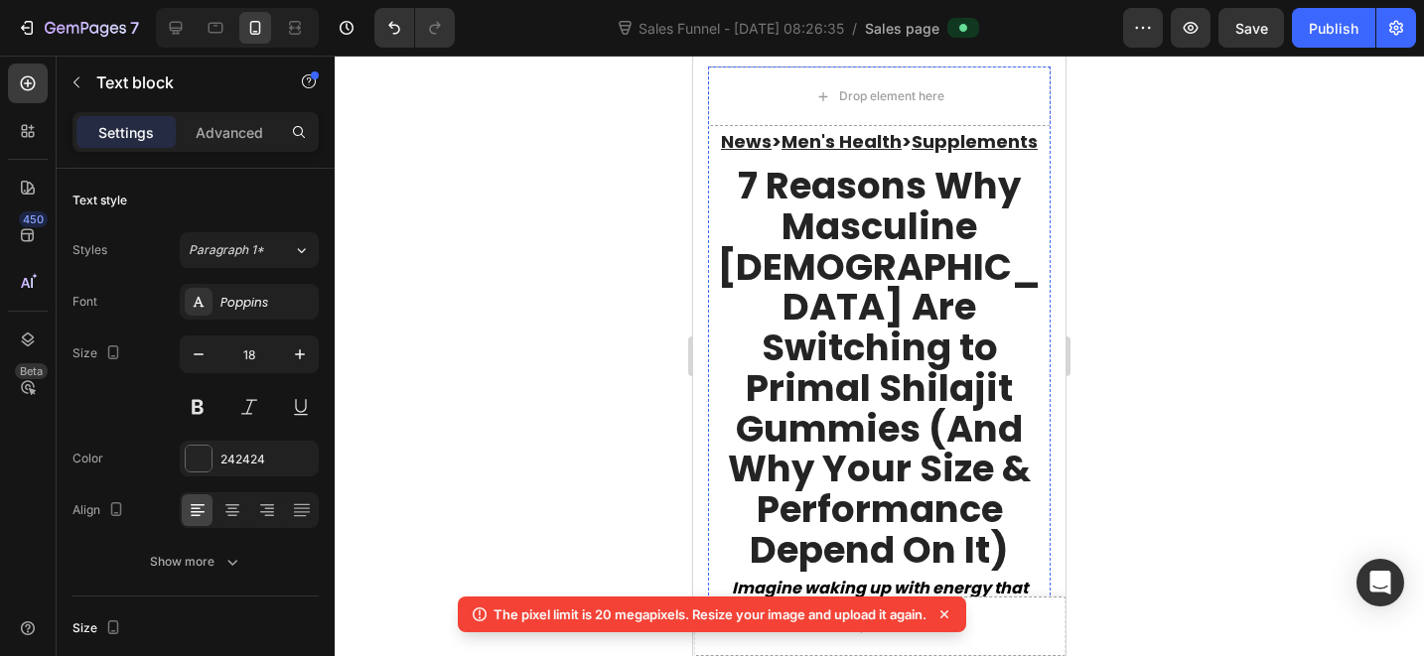
scroll to position [210, 0]
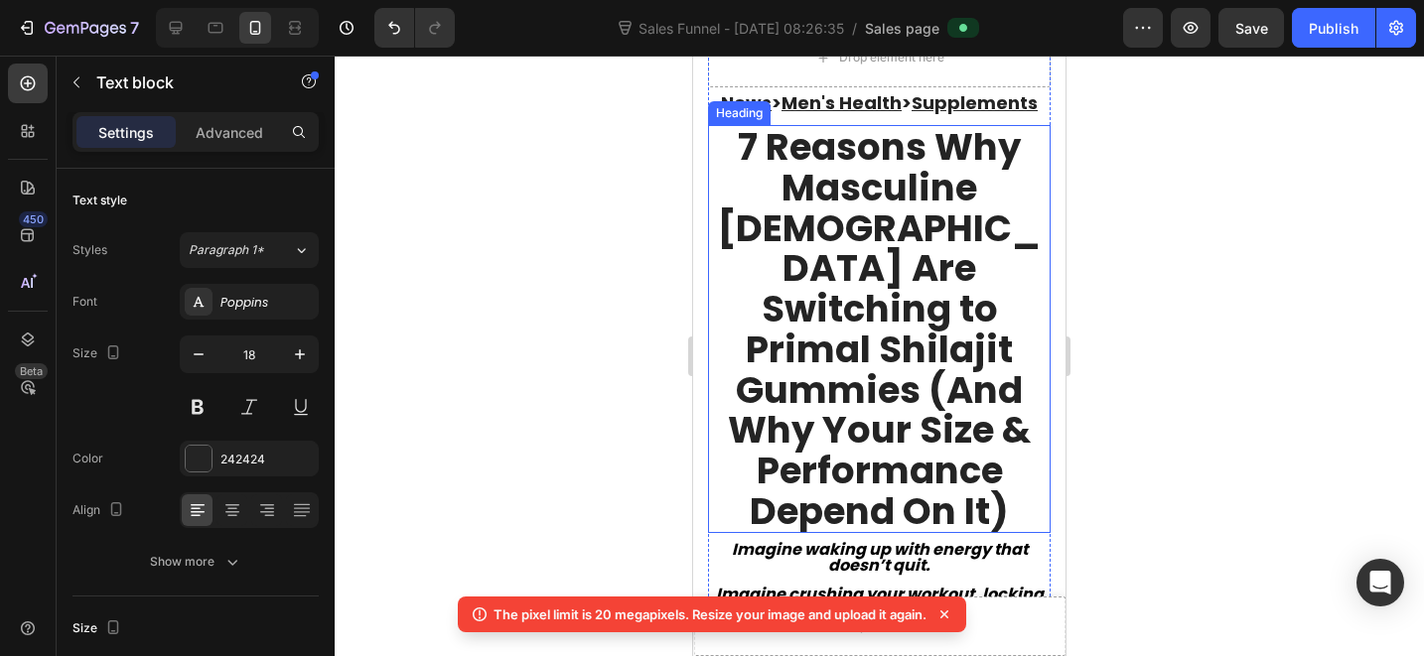
click at [770, 170] on h2 "7 Reasons Why Masculine [DEMOGRAPHIC_DATA] Are Switching to Primal Shilajit Gum…" at bounding box center [879, 329] width 343 height 408
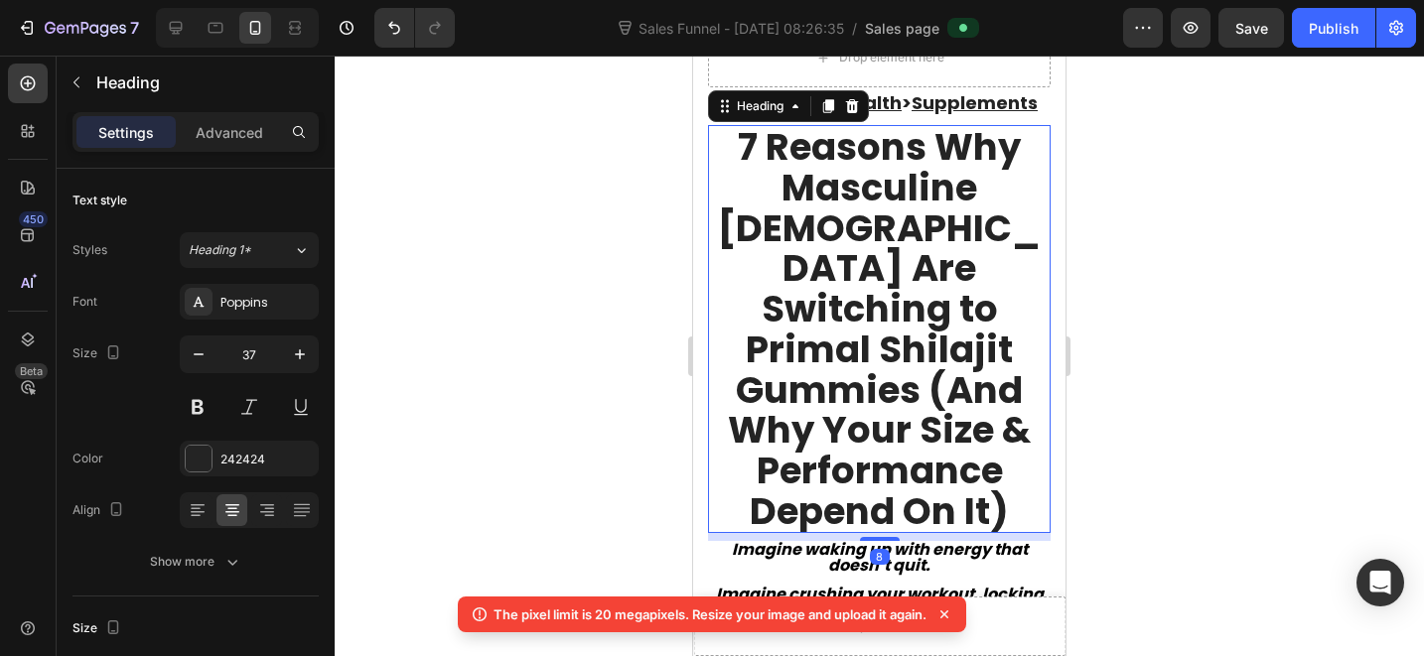
click at [769, 172] on h2 "7 Reasons Why Masculine [DEMOGRAPHIC_DATA] Are Switching to Primal Shilajit Gum…" at bounding box center [879, 329] width 343 height 408
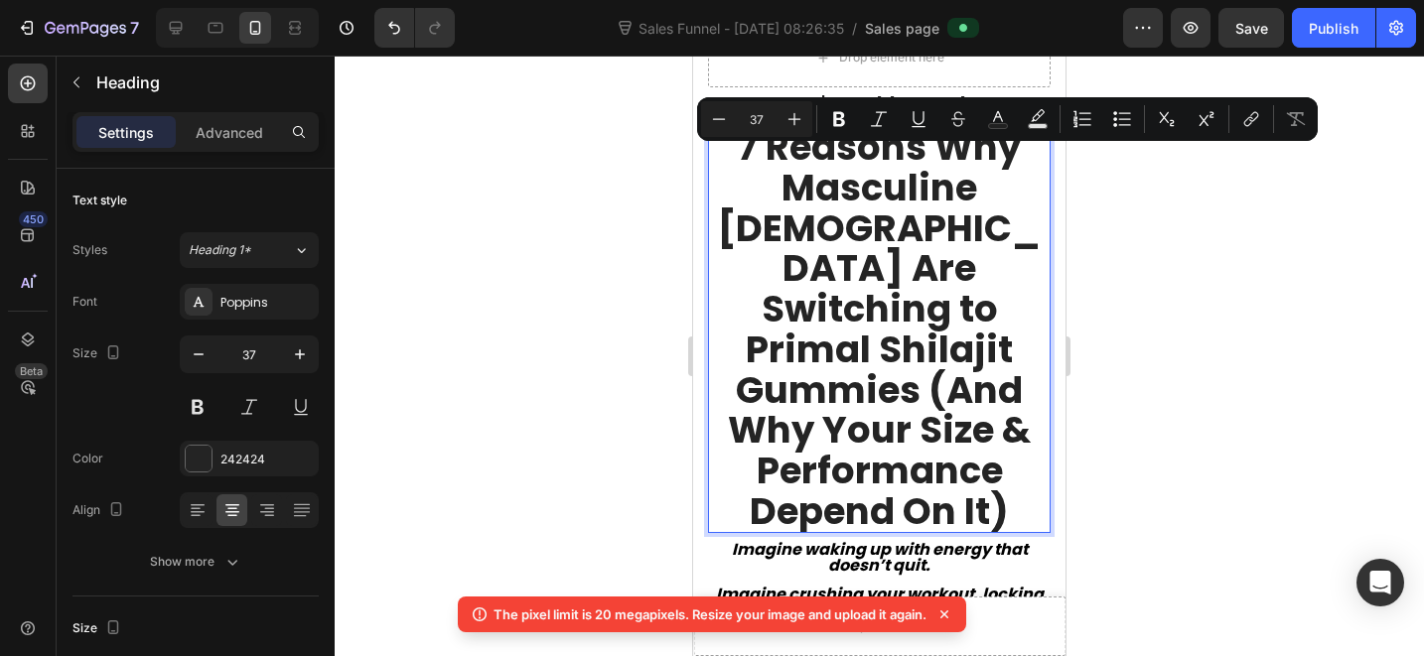
click at [922, 187] on p "7 Reasons Why Masculine [DEMOGRAPHIC_DATA] Are Switching to Primal Shilajit Gum…" at bounding box center [879, 329] width 339 height 404
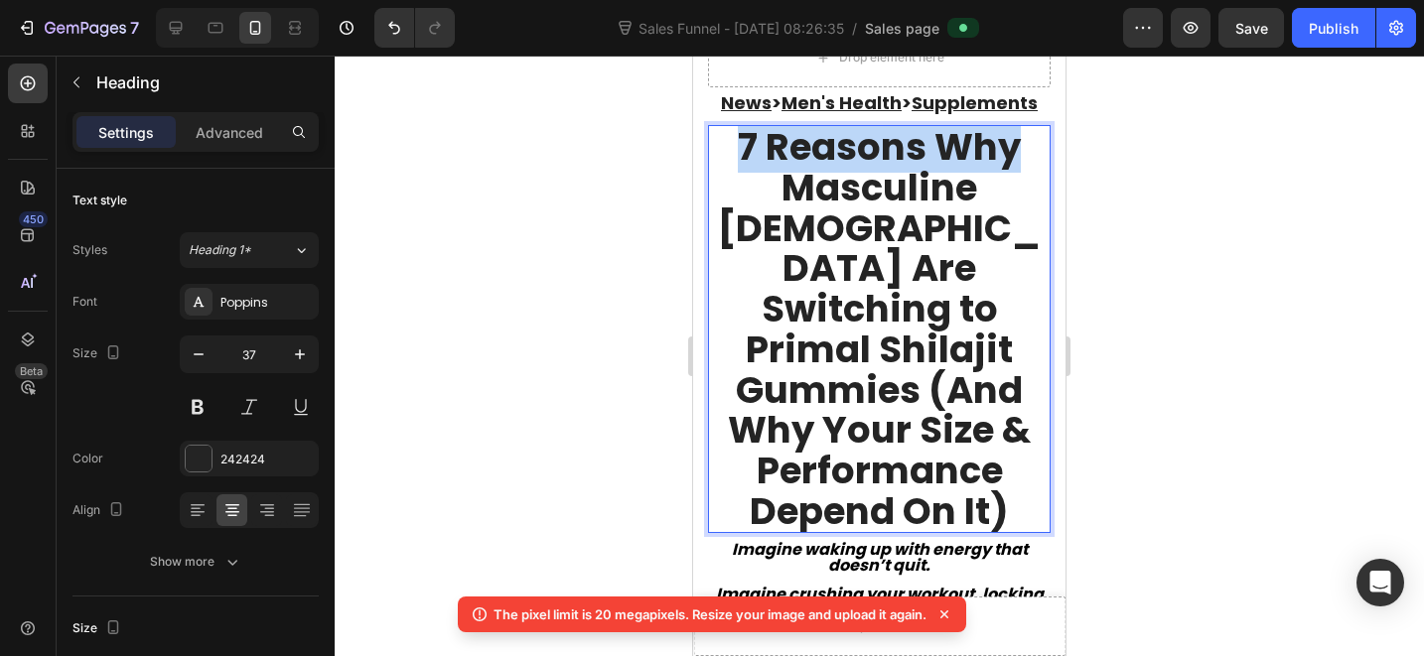
drag, startPoint x: 1017, startPoint y: 183, endPoint x: 724, endPoint y: 183, distance: 293.0
click at [724, 183] on p "7 Reasons Why Masculine [DEMOGRAPHIC_DATA] Are Switching to Primal Shilajit Gum…" at bounding box center [879, 329] width 339 height 404
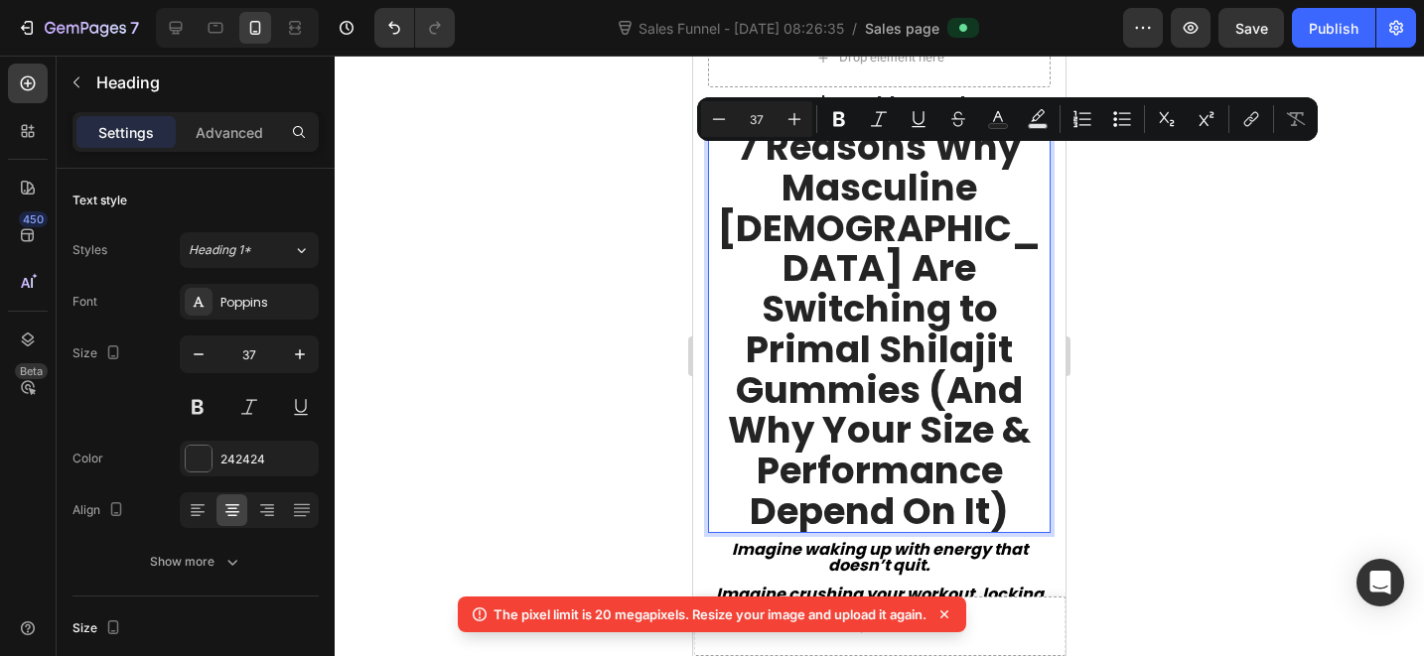
click at [836, 210] on p "7 Reasons Why Masculine [DEMOGRAPHIC_DATA] Are Switching to Primal Shilajit Gum…" at bounding box center [879, 329] width 339 height 404
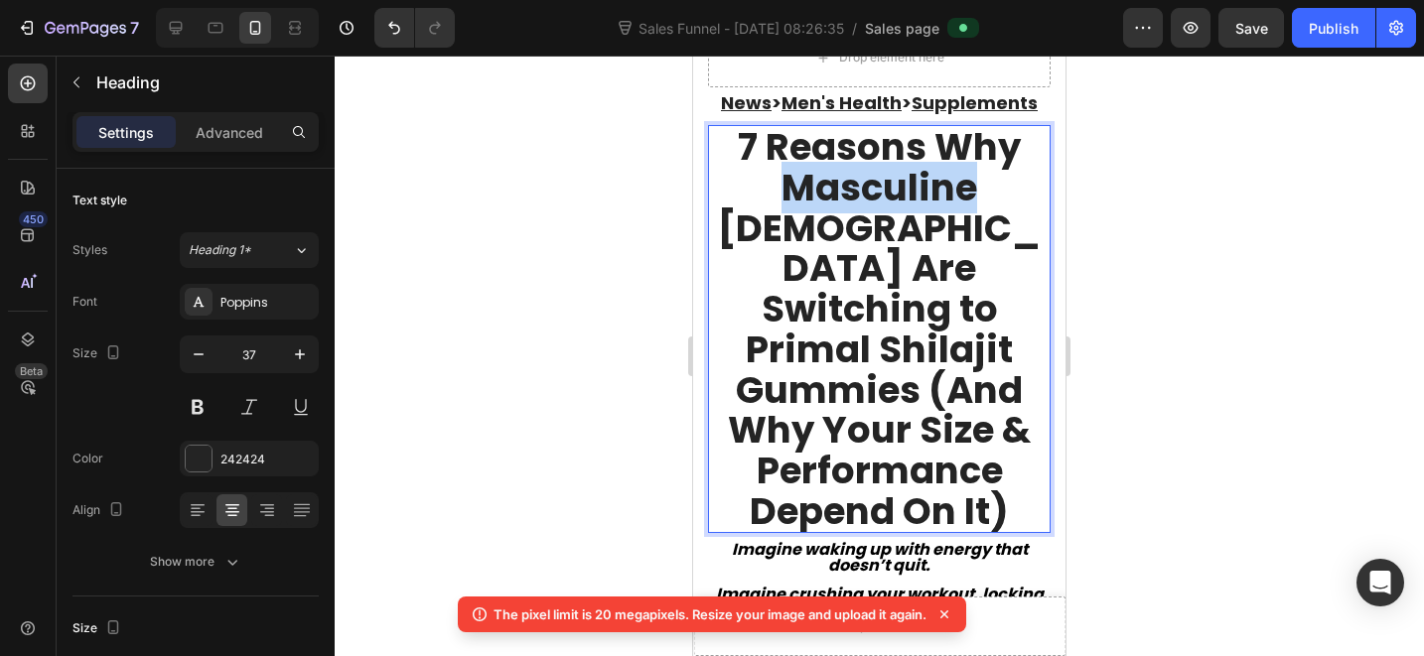
click at [836, 210] on p "7 Reasons Why Masculine [DEMOGRAPHIC_DATA] Are Switching to Primal Shilajit Gum…" at bounding box center [879, 329] width 339 height 404
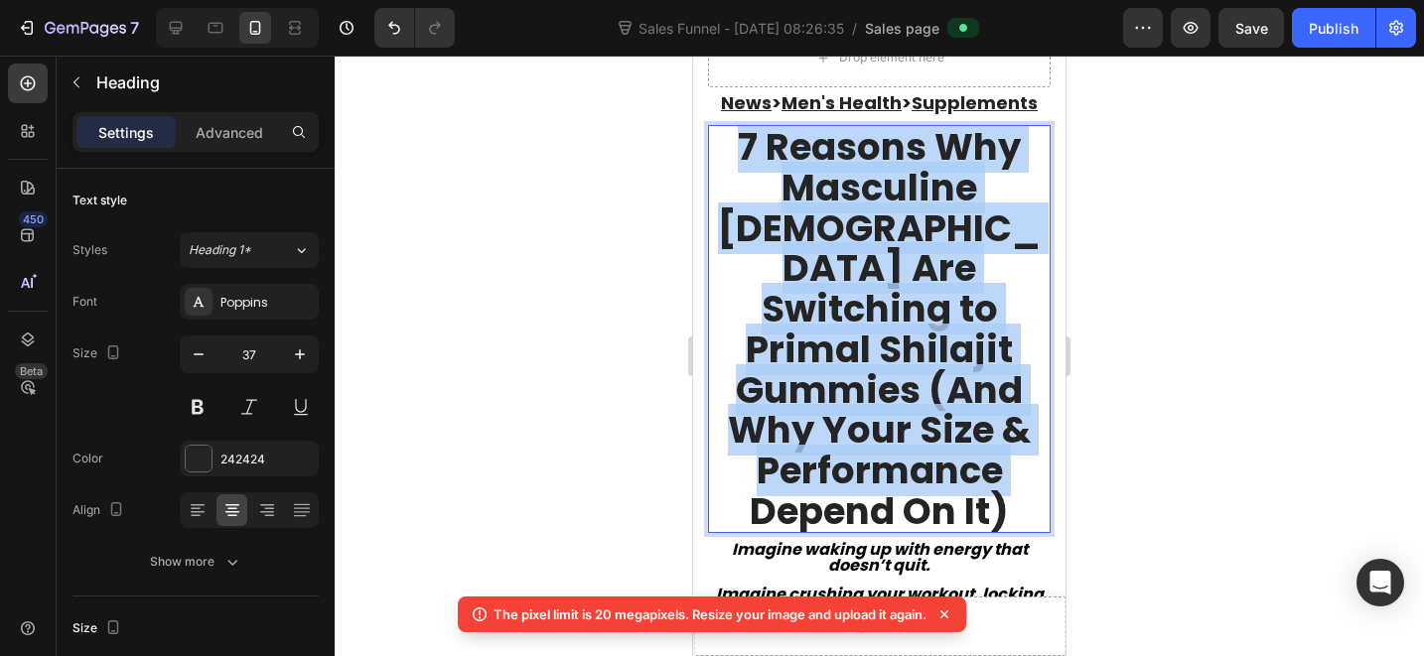
click at [836, 210] on p "7 Reasons Why Masculine [DEMOGRAPHIC_DATA] Are Switching to Primal Shilajit Gum…" at bounding box center [879, 329] width 339 height 404
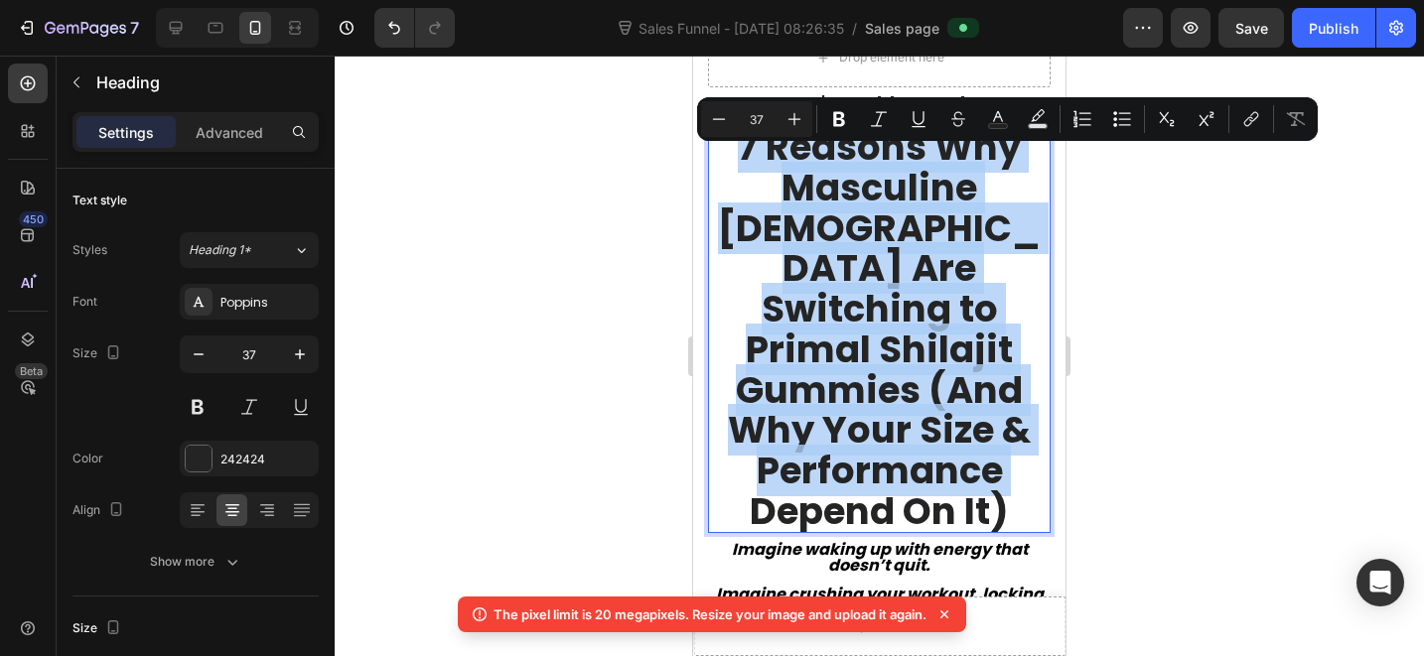
click at [855, 216] on p "7 Reasons Why Masculine [DEMOGRAPHIC_DATA] Are Switching to Primal Shilajit Gum…" at bounding box center [879, 329] width 339 height 404
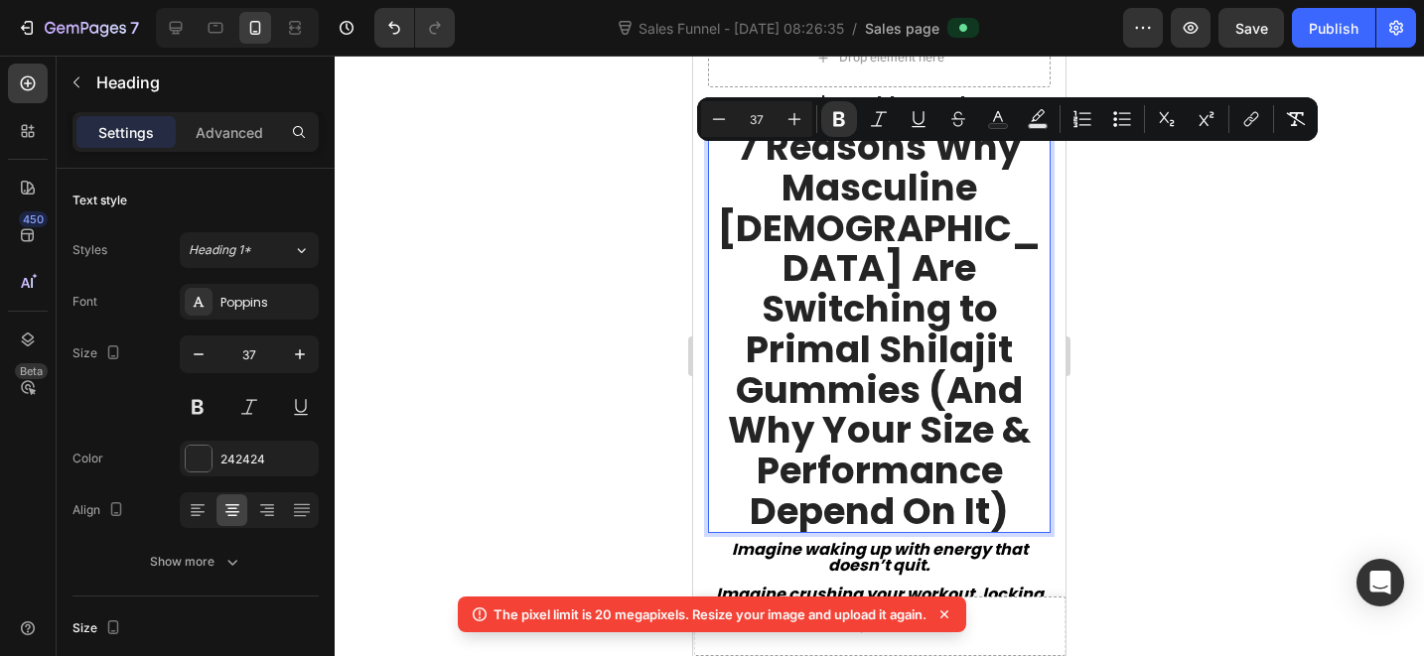
click at [1114, 321] on div at bounding box center [879, 356] width 1089 height 601
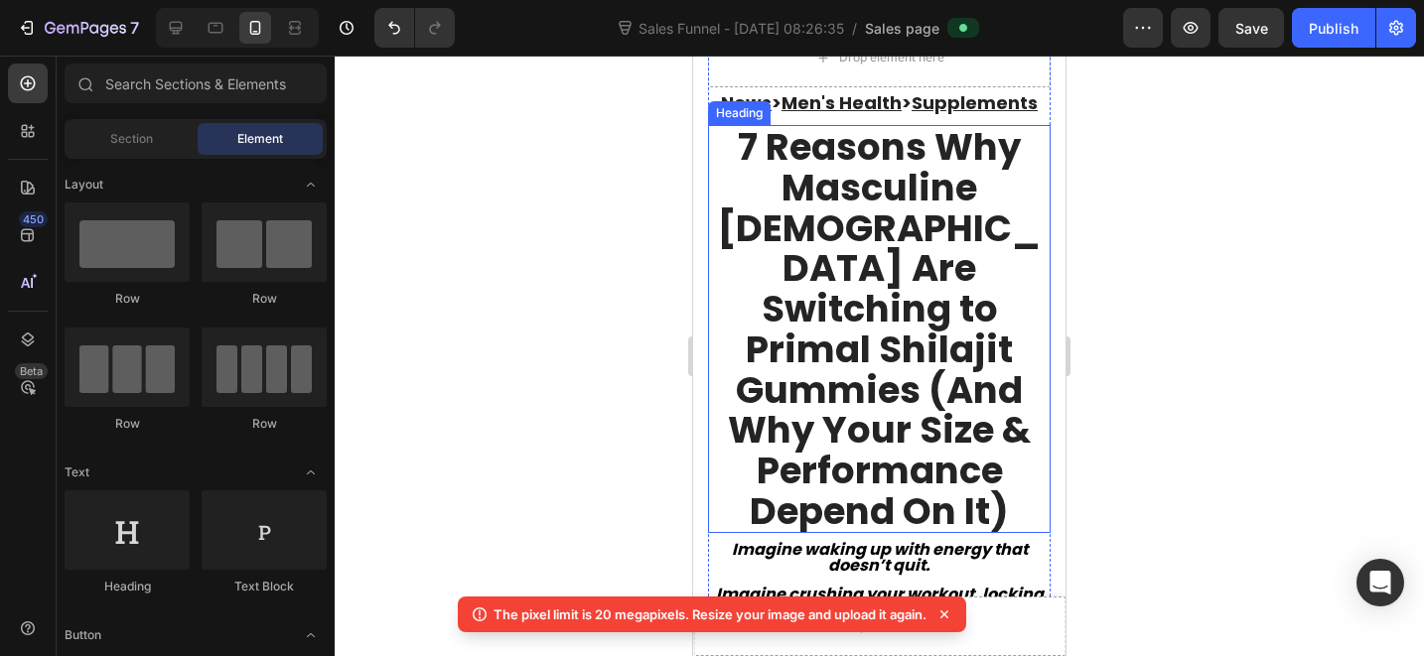
click at [875, 343] on strong "7 Reasons Why Masculine [DEMOGRAPHIC_DATA] Are Switching to Primal Shilajit Gum…" at bounding box center [879, 328] width 323 height 415
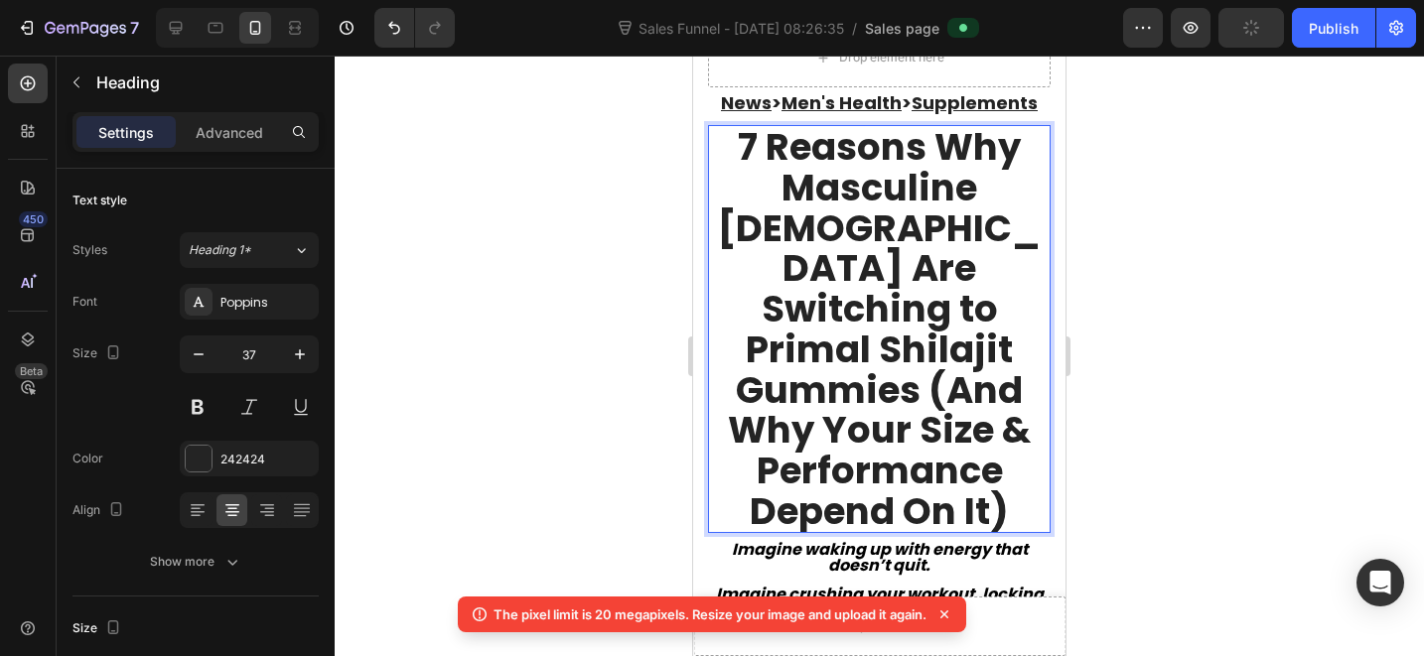
click at [936, 346] on strong "7 Reasons Why Masculine [DEMOGRAPHIC_DATA] Are Switching to Primal Shilajit Gum…" at bounding box center [879, 328] width 323 height 415
click at [928, 342] on strong "7 Reasons Why Masculine [DEMOGRAPHIC_DATA] Are Switching to Primal Shilajit Gum…" at bounding box center [879, 328] width 323 height 415
click at [956, 371] on strong "7 Reasons Why Masculine [DEMOGRAPHIC_DATA] Are Switching to Primal Shilajit Gum…" at bounding box center [879, 328] width 323 height 415
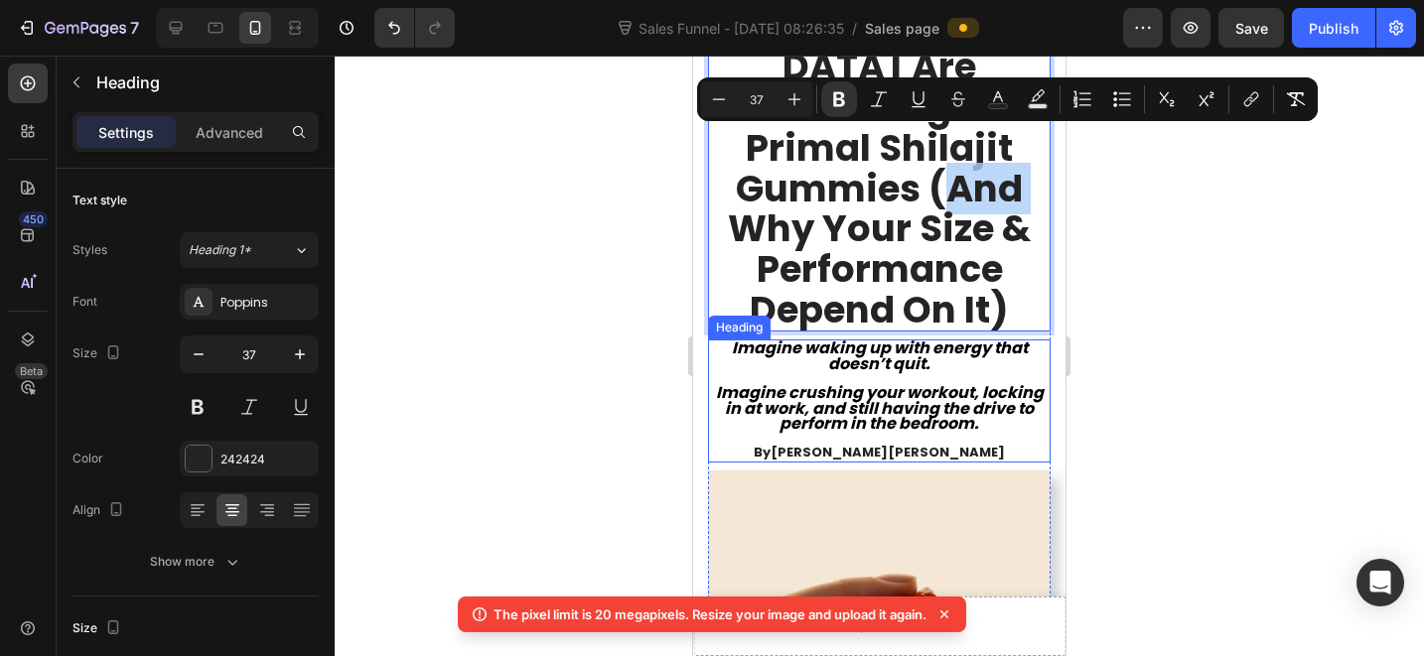
scroll to position [431, 0]
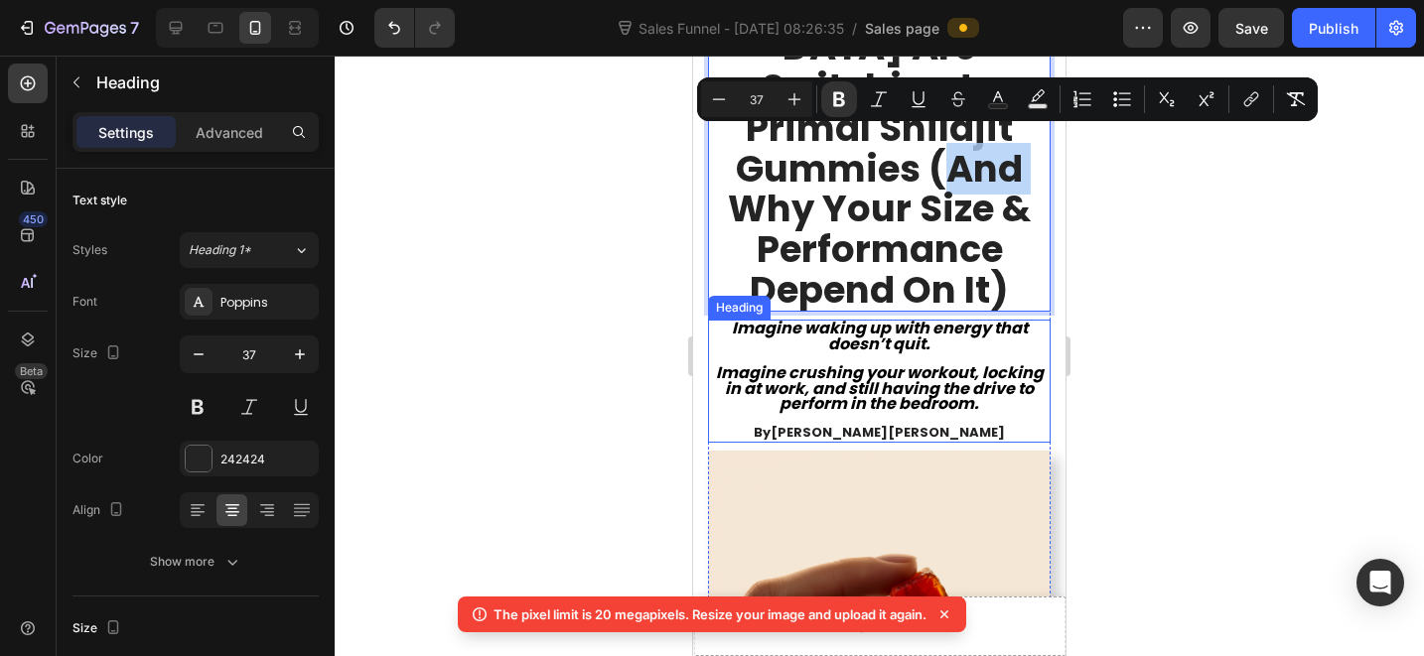
click at [901, 423] on strong "[PERSON_NAME]" at bounding box center [946, 432] width 117 height 19
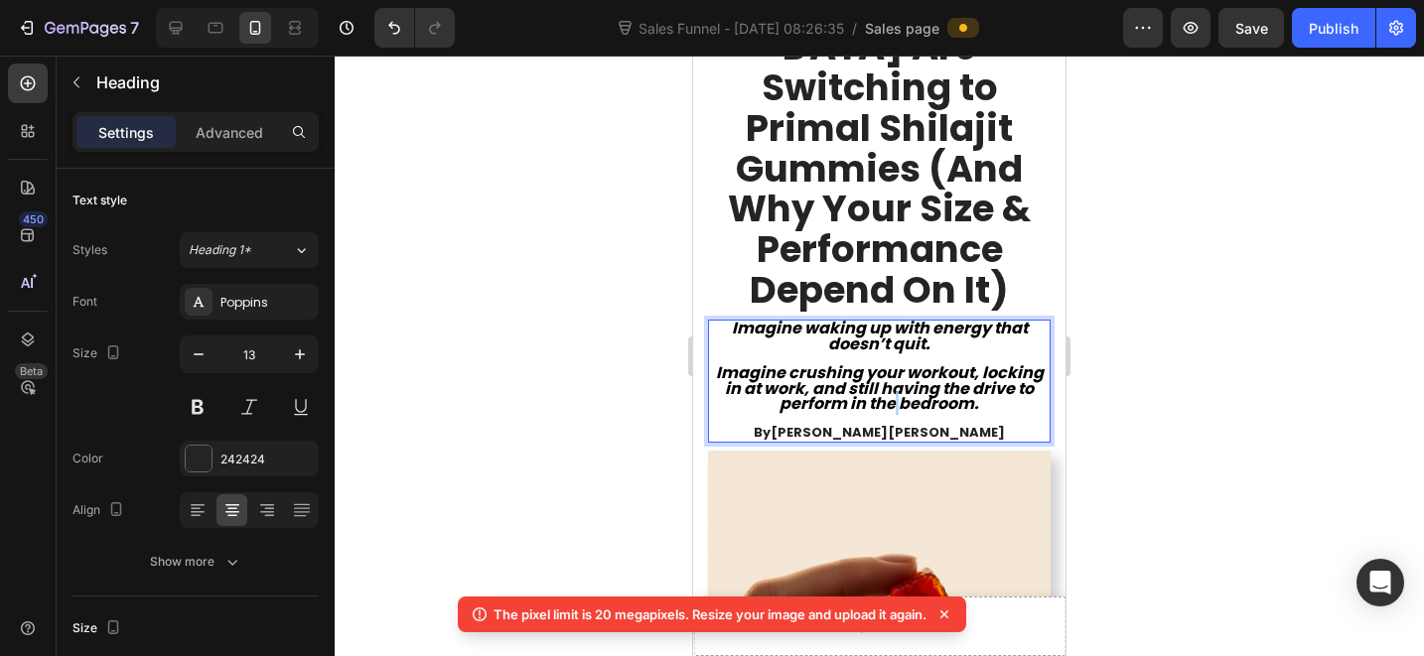
click at [916, 361] on strong "Imagine crushing your workout, locking in at work, and still having the drive t…" at bounding box center [880, 388] width 328 height 54
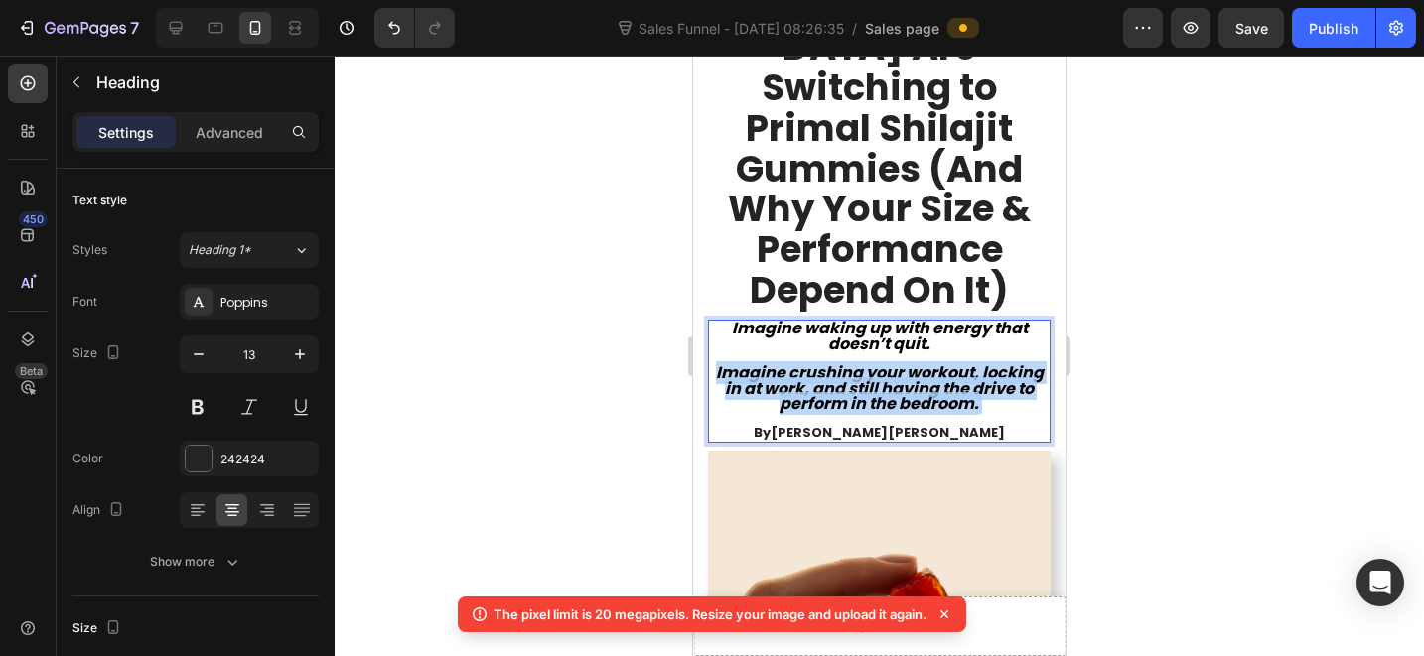
click at [916, 361] on strong "Imagine crushing your workout, locking in at work, and still having the drive t…" at bounding box center [880, 388] width 328 height 54
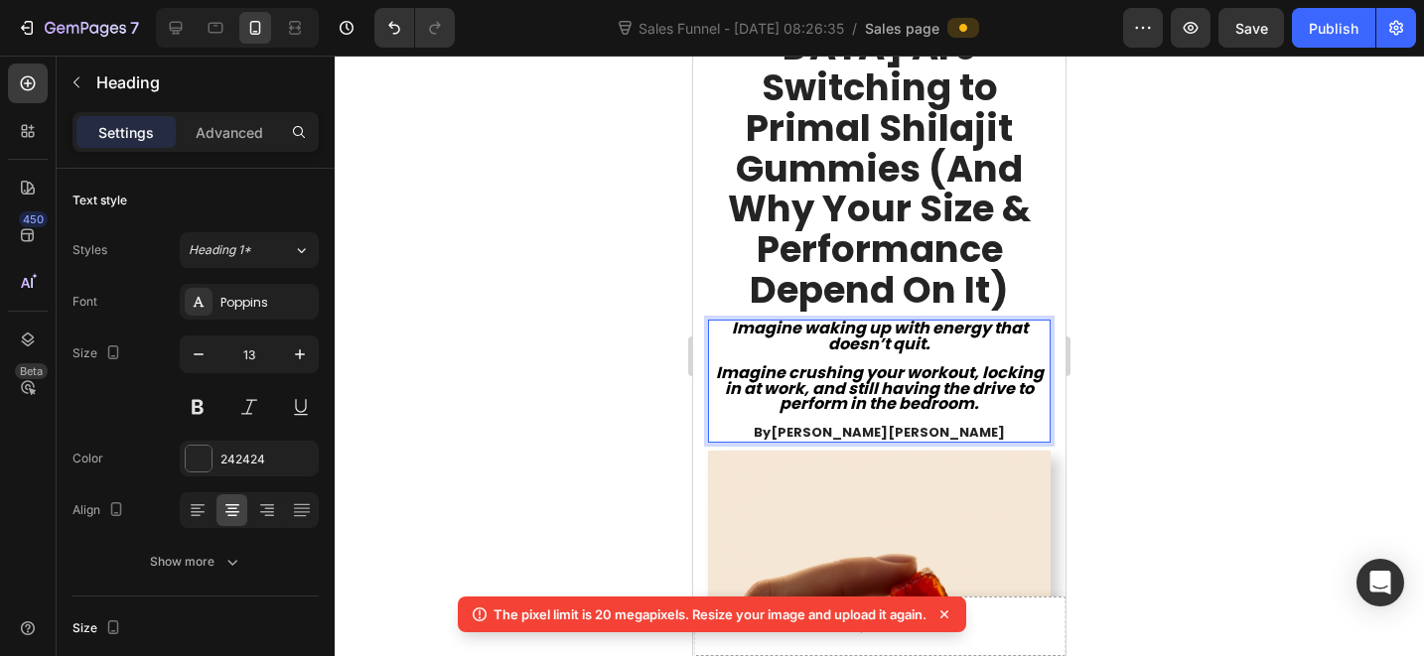
click at [888, 423] on strong "[PERSON_NAME]" at bounding box center [946, 432] width 117 height 19
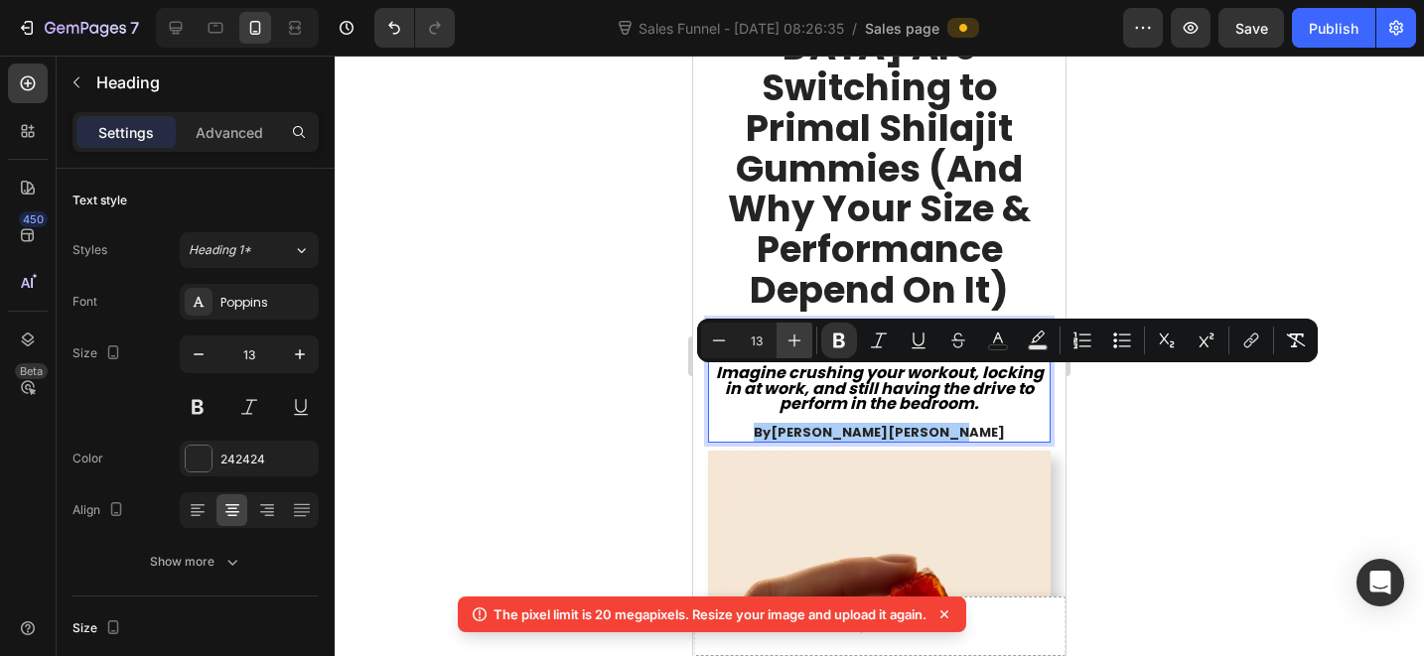
click at [786, 350] on icon "Editor contextual toolbar" at bounding box center [795, 341] width 20 height 20
type input "16"
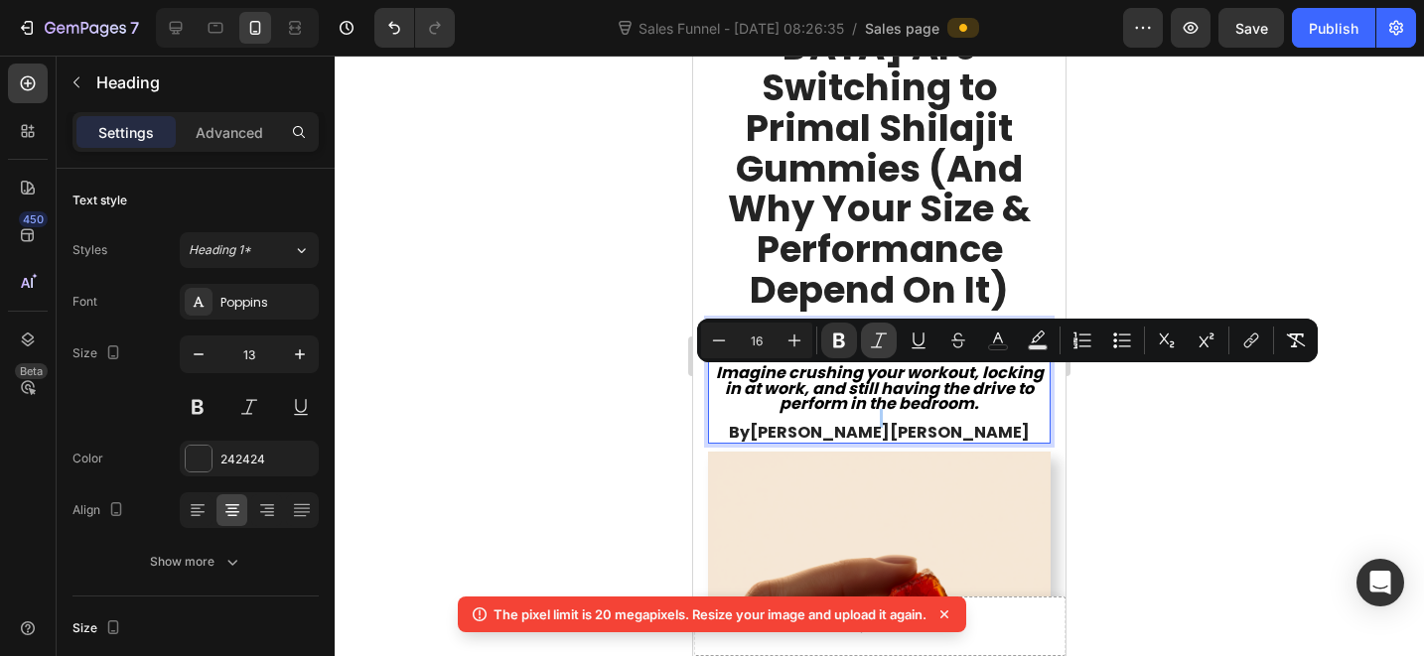
click at [873, 349] on icon "Editor contextual toolbar" at bounding box center [879, 341] width 20 height 20
click at [973, 257] on strong "7 Reasons Why Masculine [DEMOGRAPHIC_DATA] Are Switching to Primal Shilajit Gum…" at bounding box center [879, 107] width 323 height 415
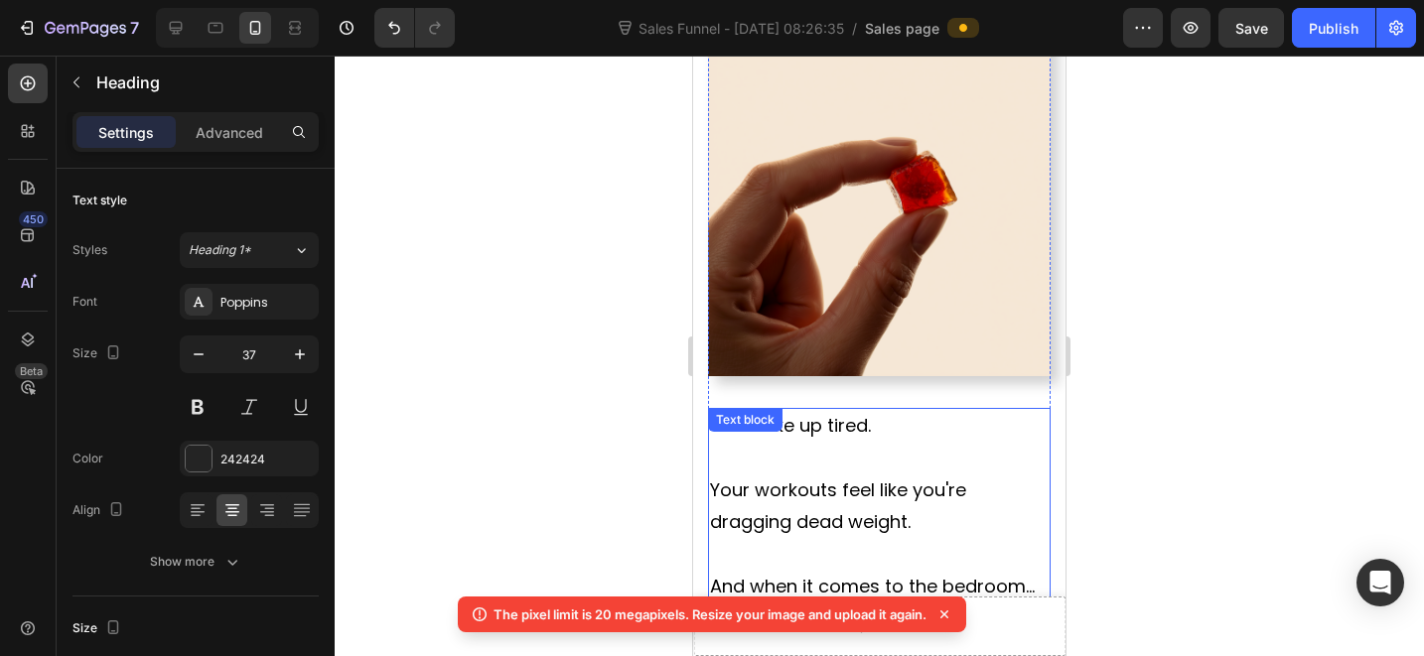
scroll to position [671, 0]
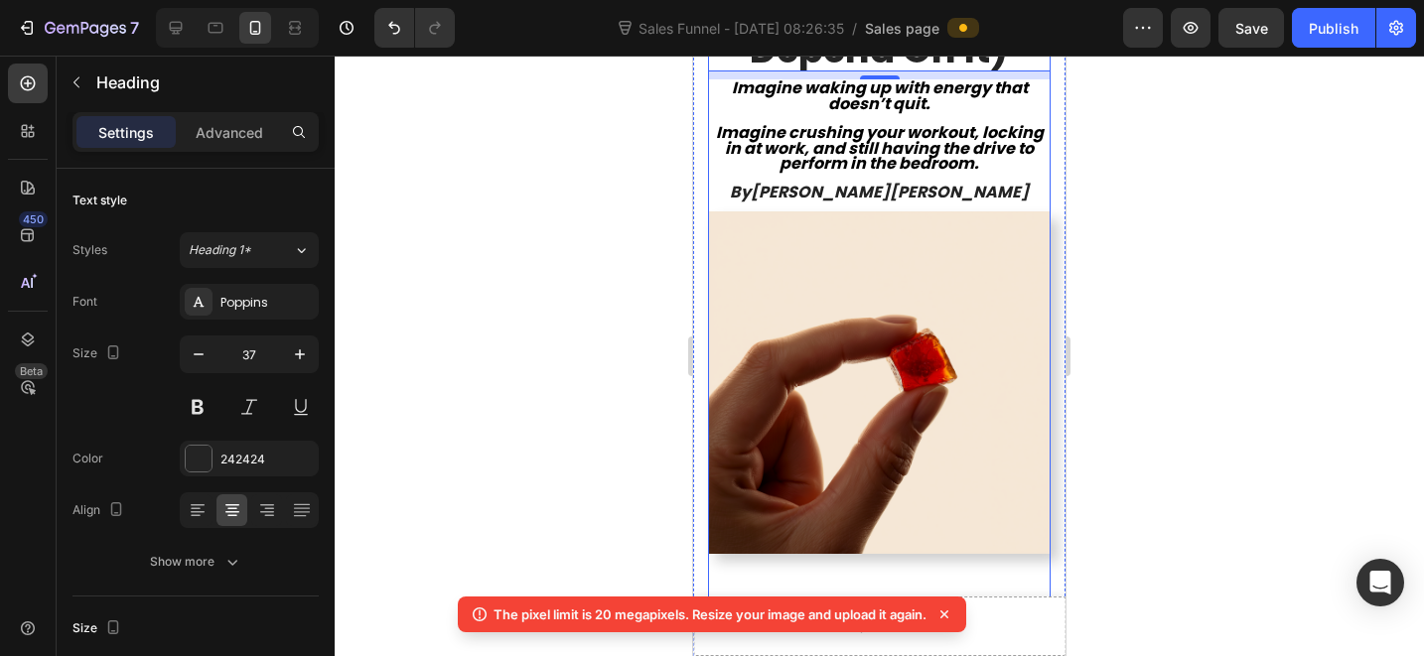
click at [955, 145] on p "⁠⁠⁠⁠⁠⁠⁠ Imagine waking up with energy that doesn’t quit. Imagine crushing your …" at bounding box center [879, 140] width 339 height 119
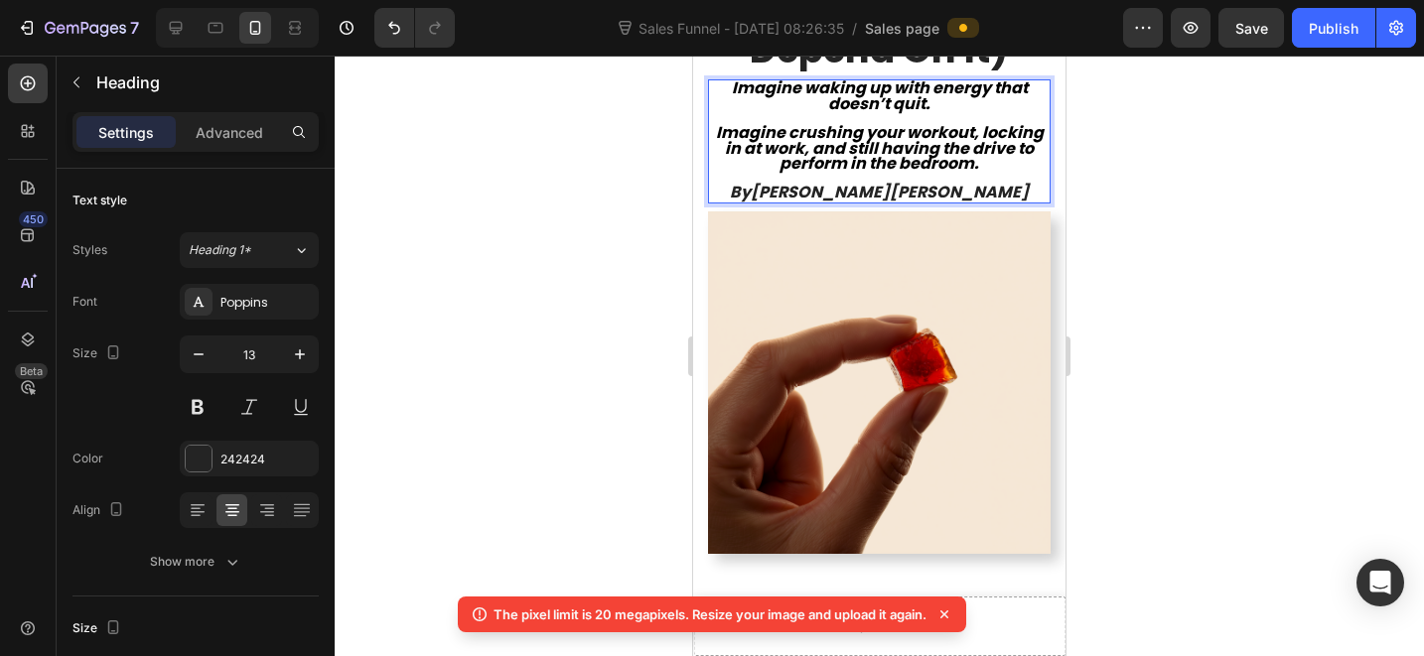
click at [964, 141] on p "Imagine waking up with energy that doesn’t quit. Imagine crushing your workout,…" at bounding box center [879, 140] width 339 height 119
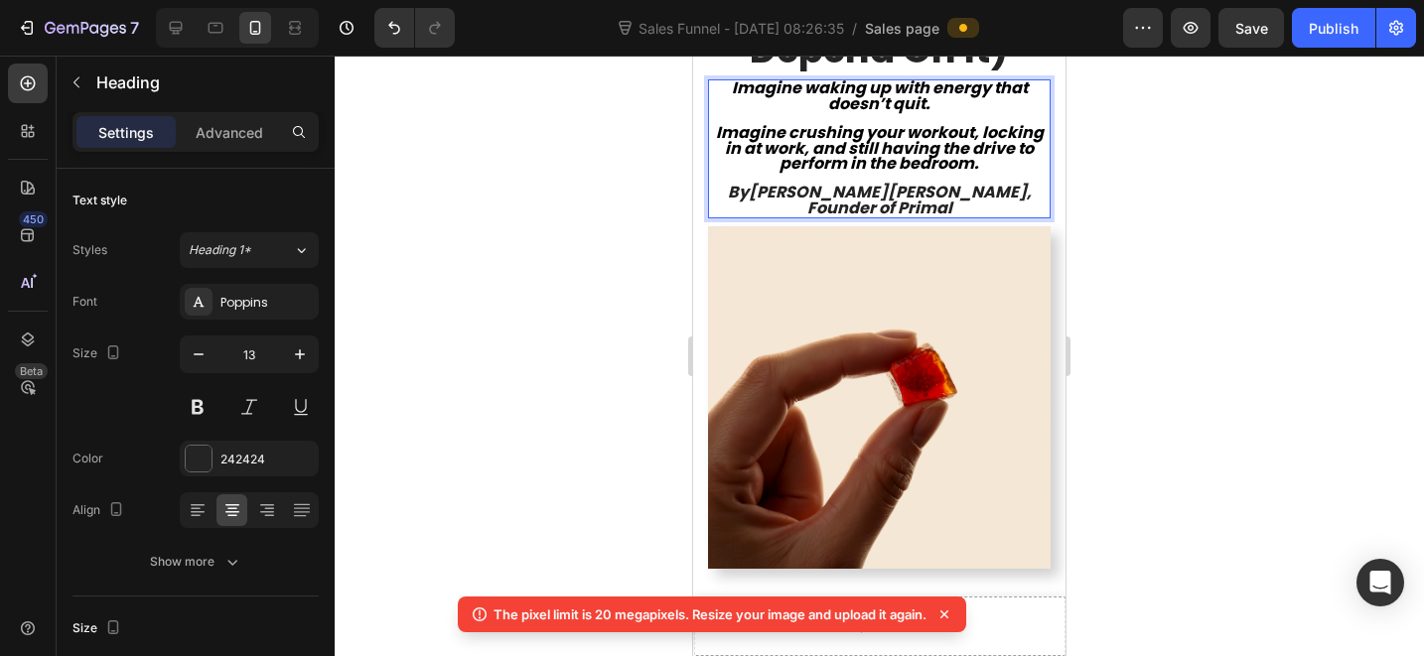
click at [1159, 139] on div at bounding box center [879, 356] width 1089 height 601
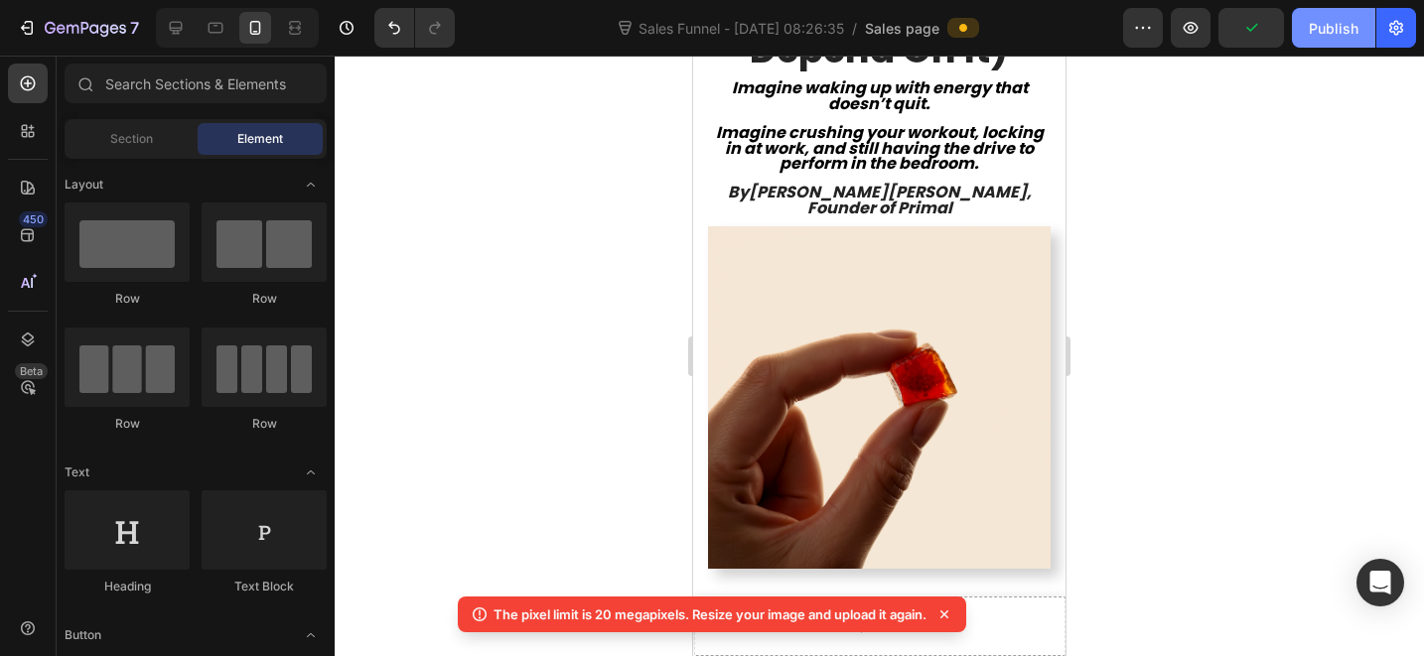
click at [1315, 19] on div "Publish" at bounding box center [1334, 28] width 50 height 21
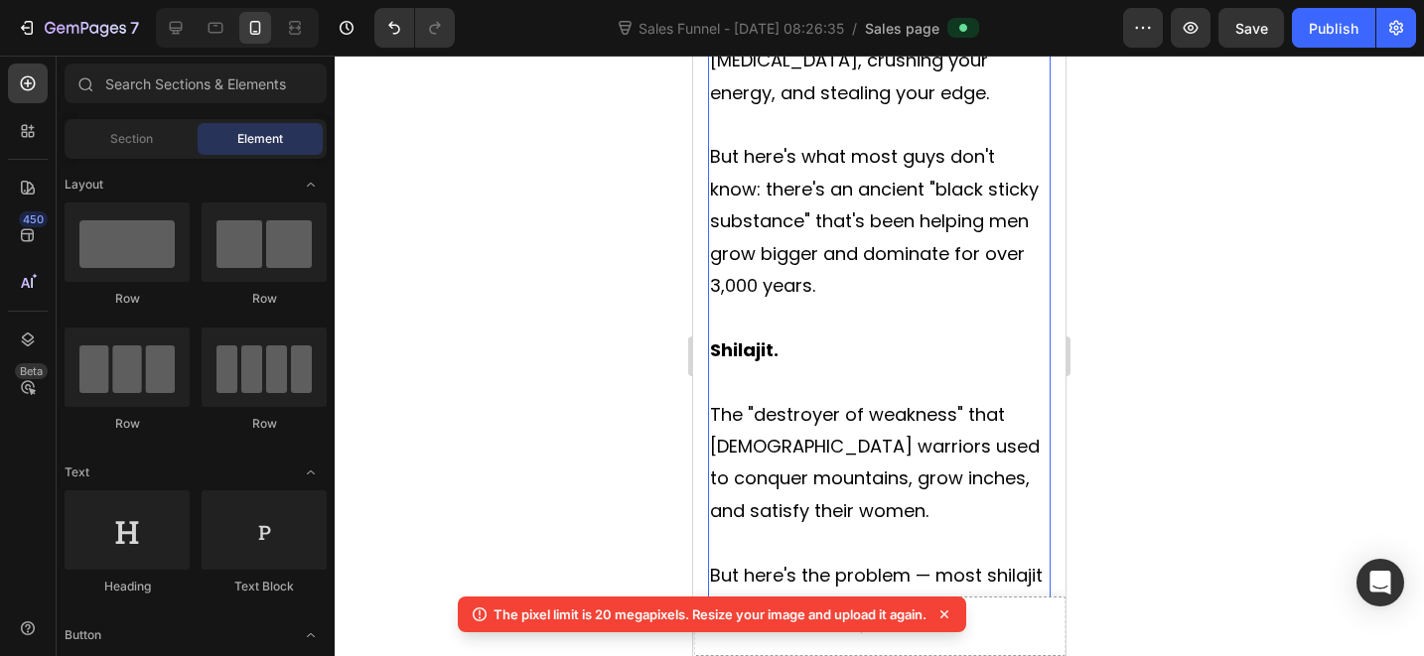
scroll to position [1607, 0]
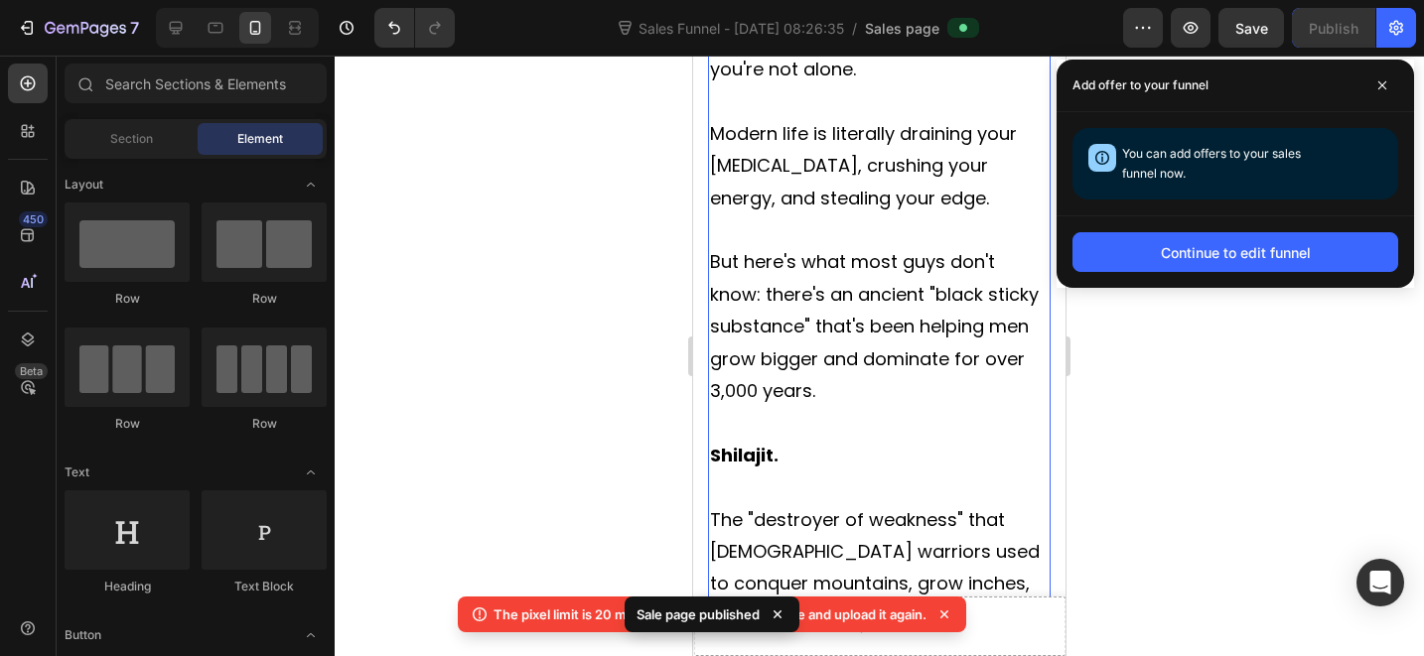
click at [951, 472] on p at bounding box center [879, 488] width 339 height 32
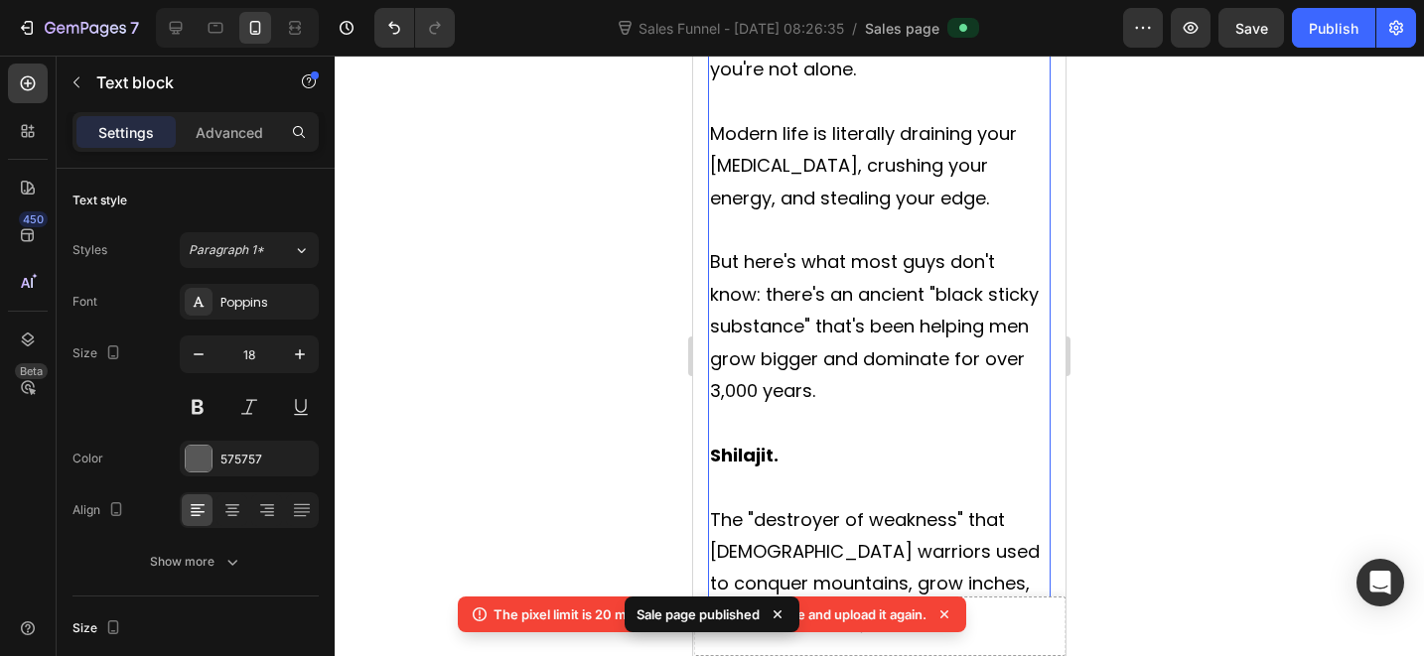
click at [759, 407] on p "Rich Text Editor. Editing area: main" at bounding box center [879, 423] width 339 height 32
click at [798, 440] on p "Shilajit." at bounding box center [879, 456] width 339 height 32
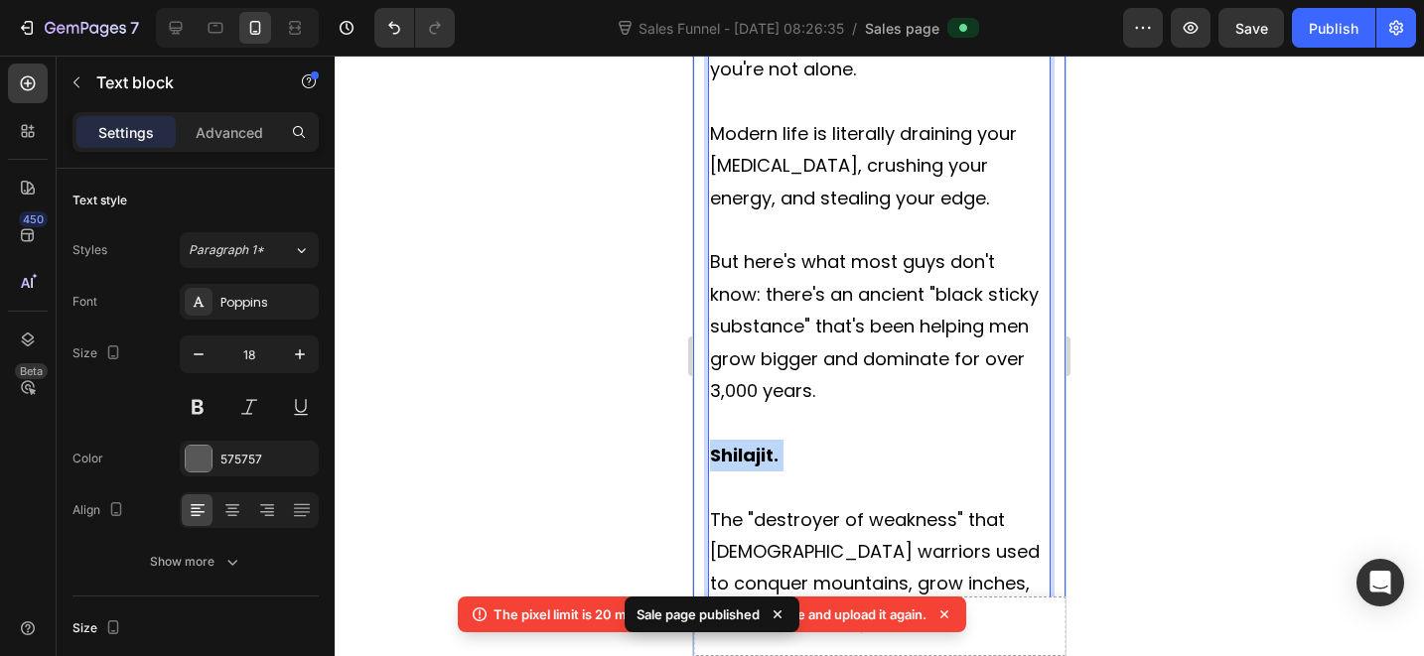
drag, startPoint x: 804, startPoint y: 367, endPoint x: 687, endPoint y: 370, distance: 117.2
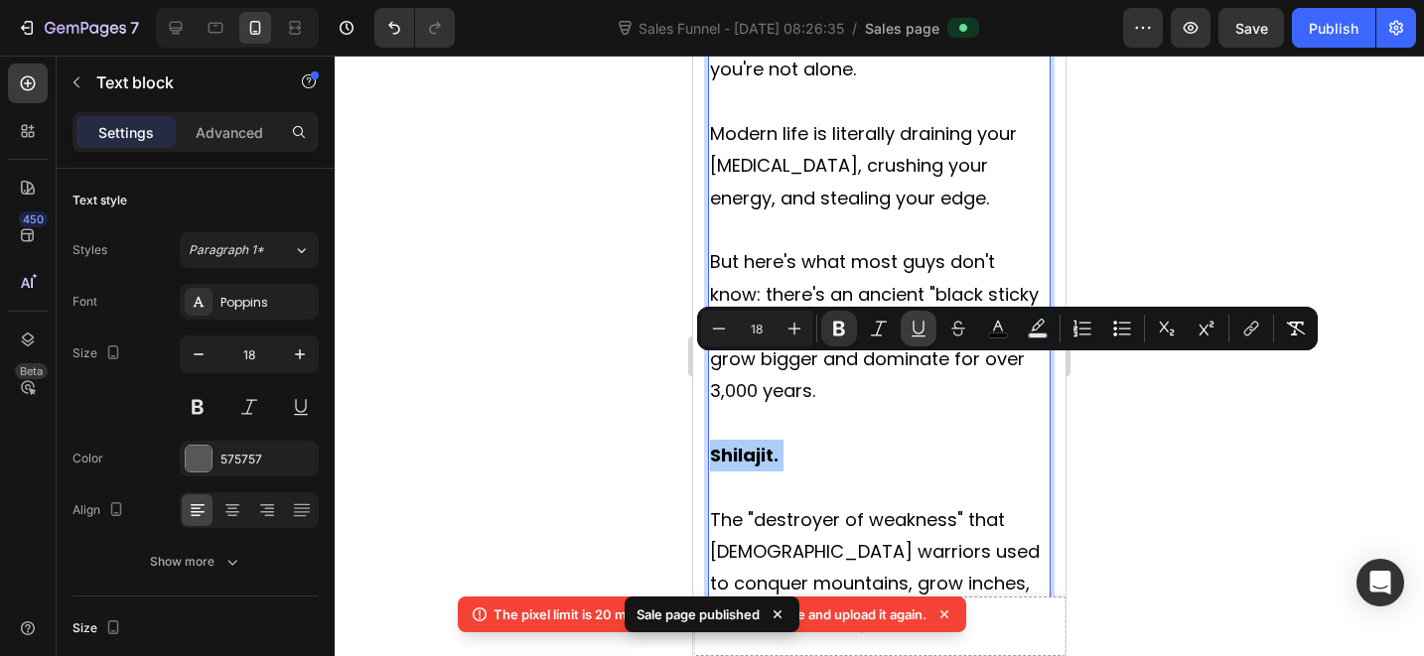
click at [919, 329] on icon "Editor contextual toolbar" at bounding box center [919, 329] width 20 height 20
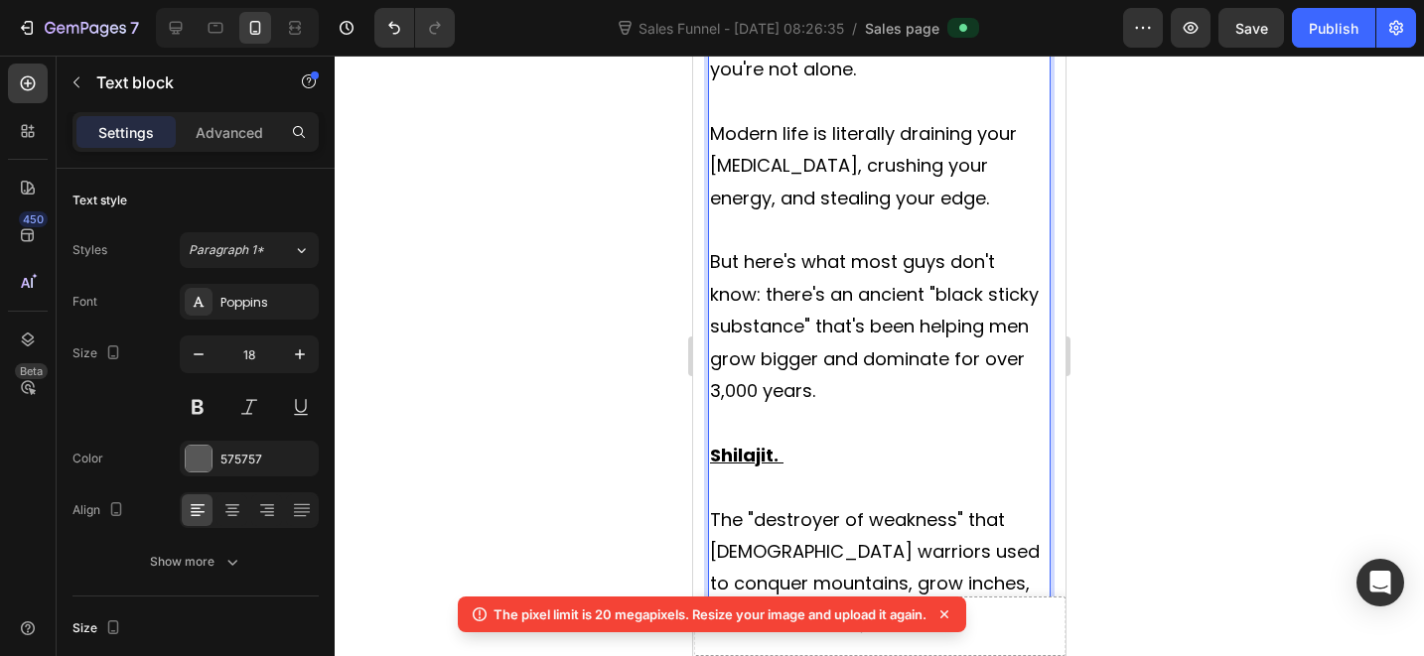
click at [909, 472] on p "Rich Text Editor. Editing area: main" at bounding box center [879, 488] width 339 height 32
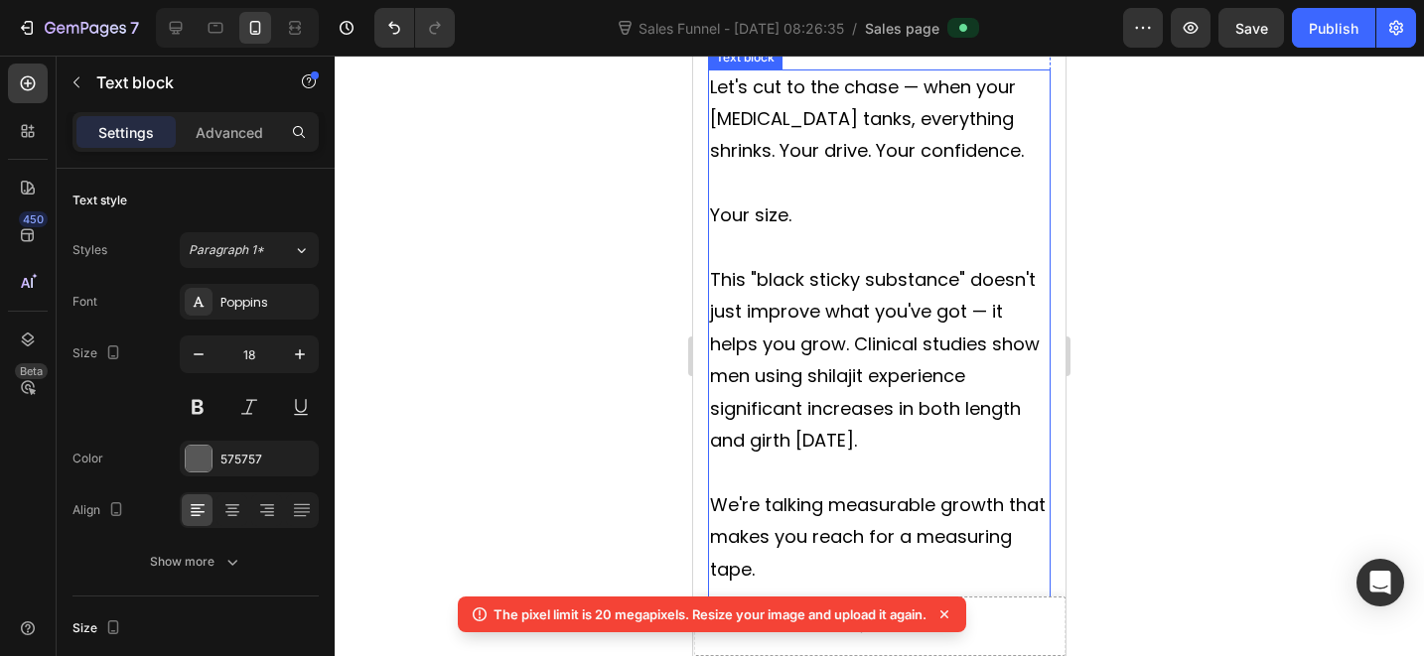
scroll to position [2742, 0]
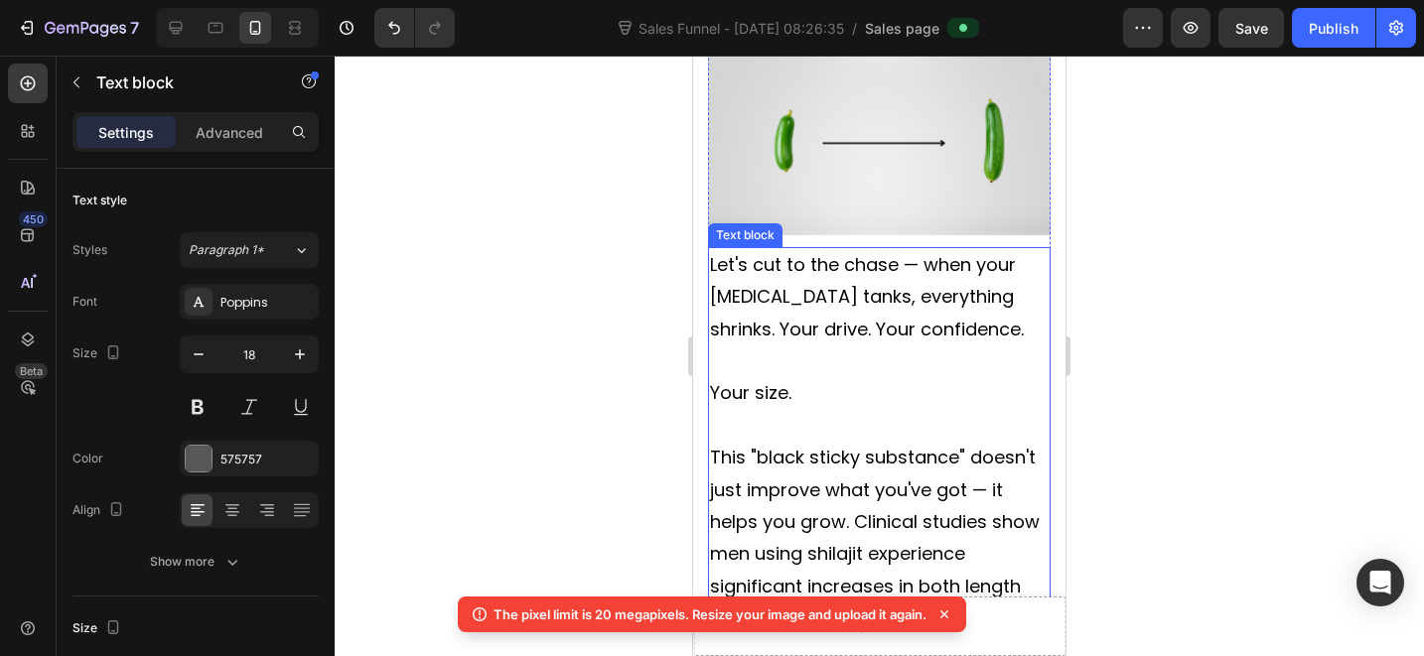
click at [779, 380] on span "Your size." at bounding box center [750, 392] width 81 height 25
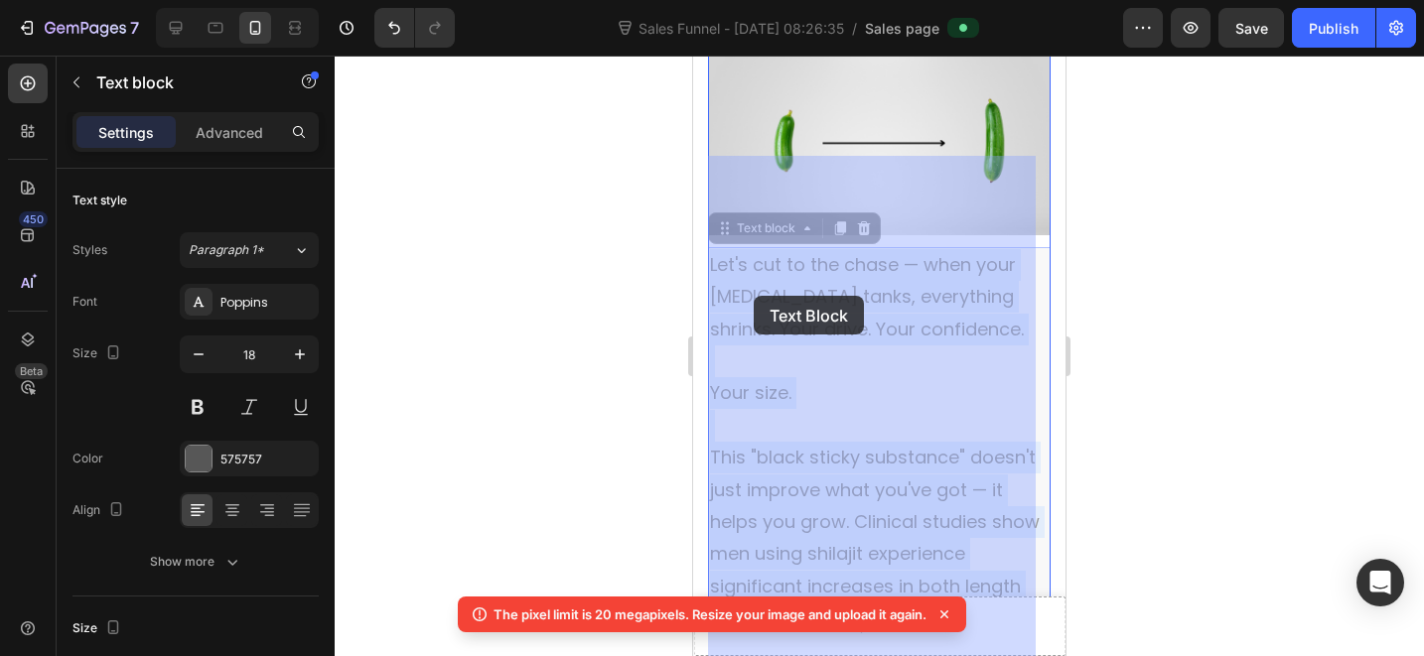
drag, startPoint x: 814, startPoint y: 306, endPoint x: 754, endPoint y: 296, distance: 61.4
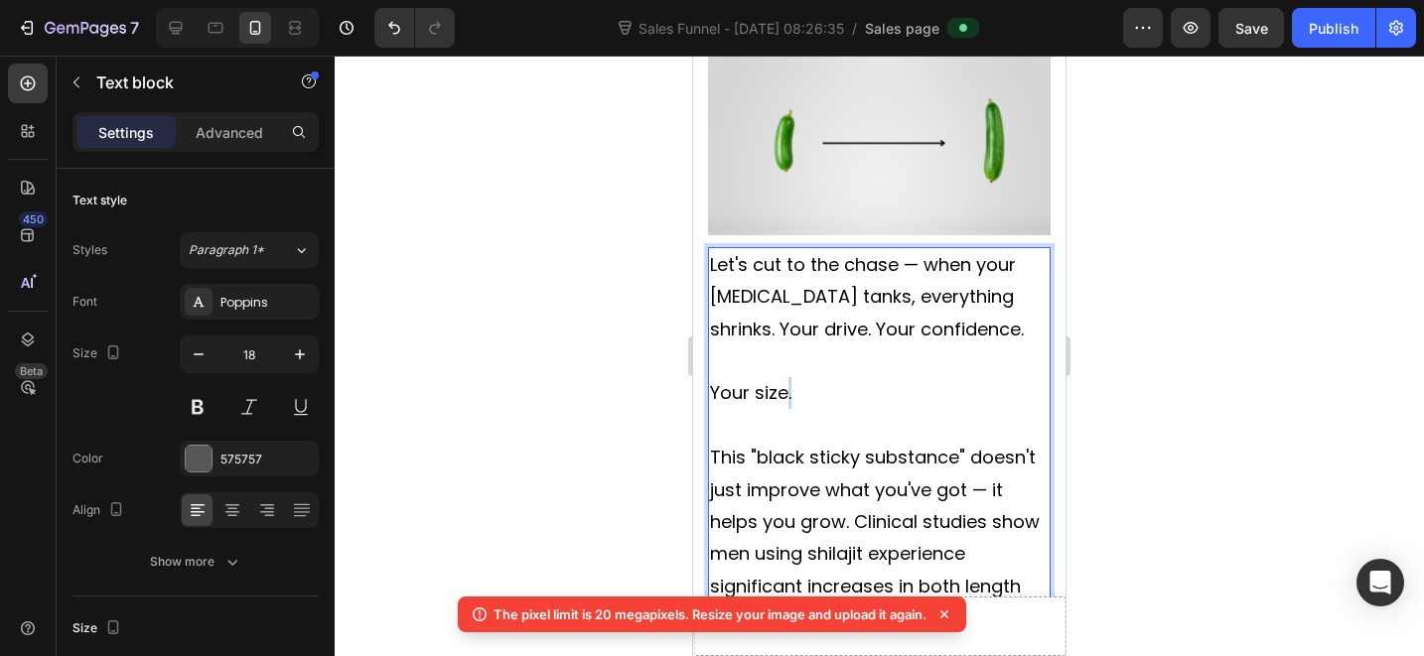
click at [788, 377] on p "Your size." at bounding box center [879, 393] width 339 height 32
click at [760, 380] on span "Your size." at bounding box center [750, 392] width 81 height 25
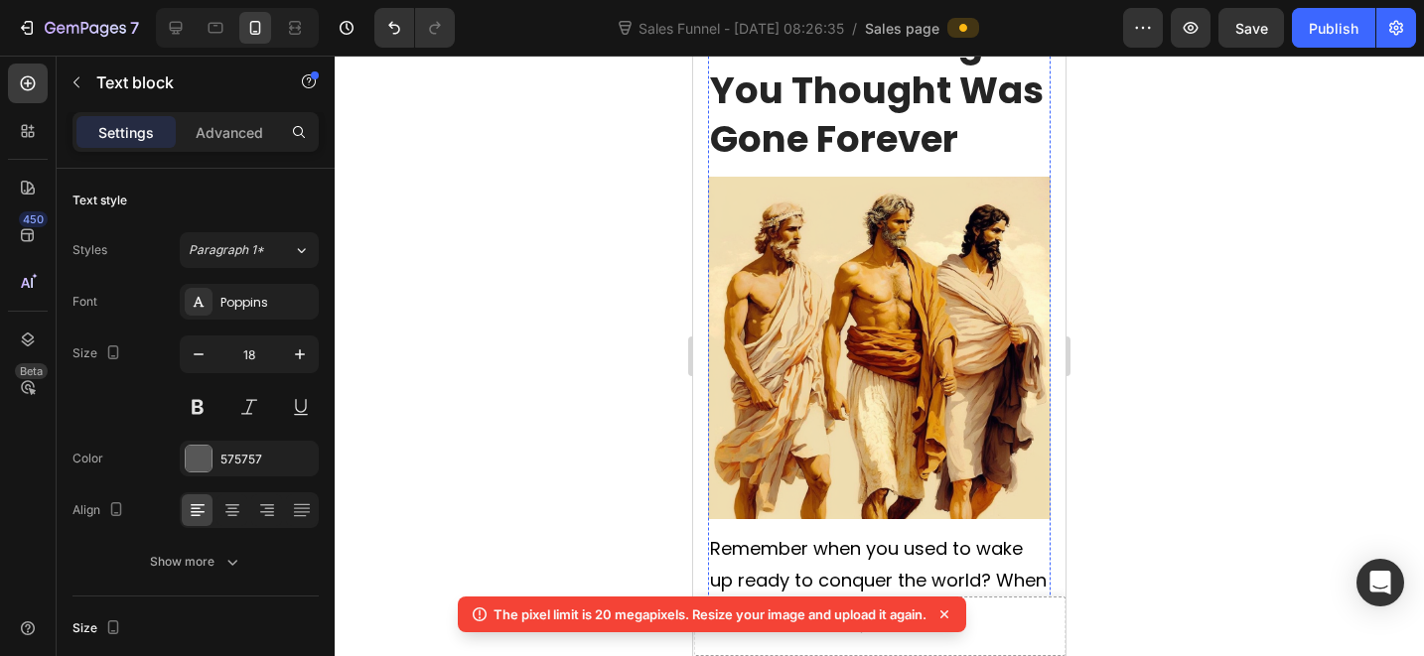
scroll to position [4722, 0]
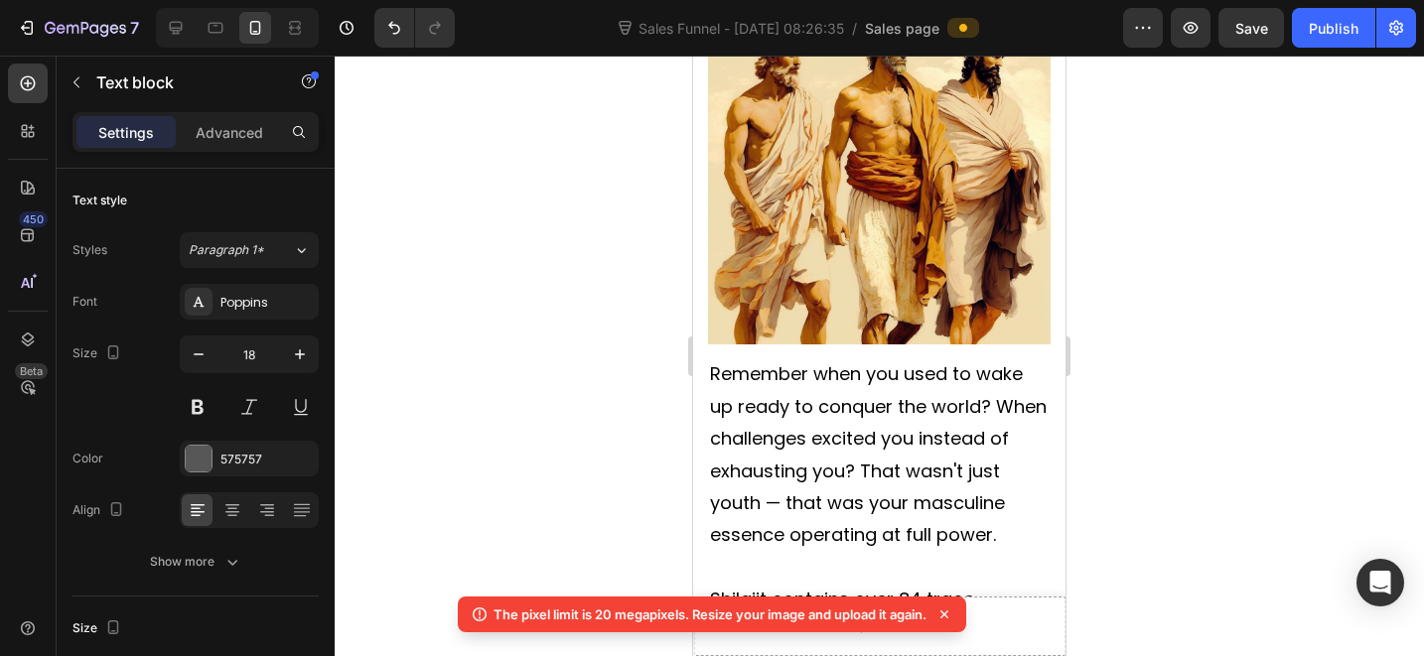
scroll to position [4989, 0]
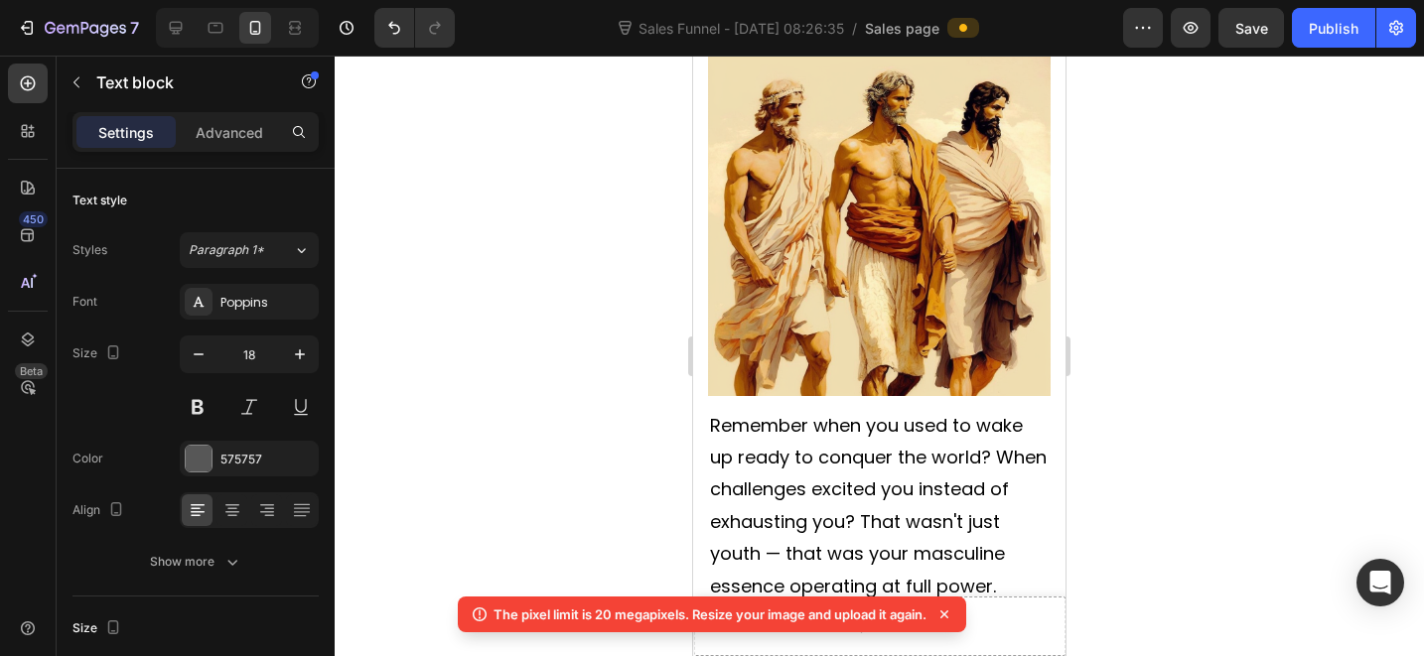
drag, startPoint x: 844, startPoint y: 447, endPoint x: 863, endPoint y: 446, distance: 18.9
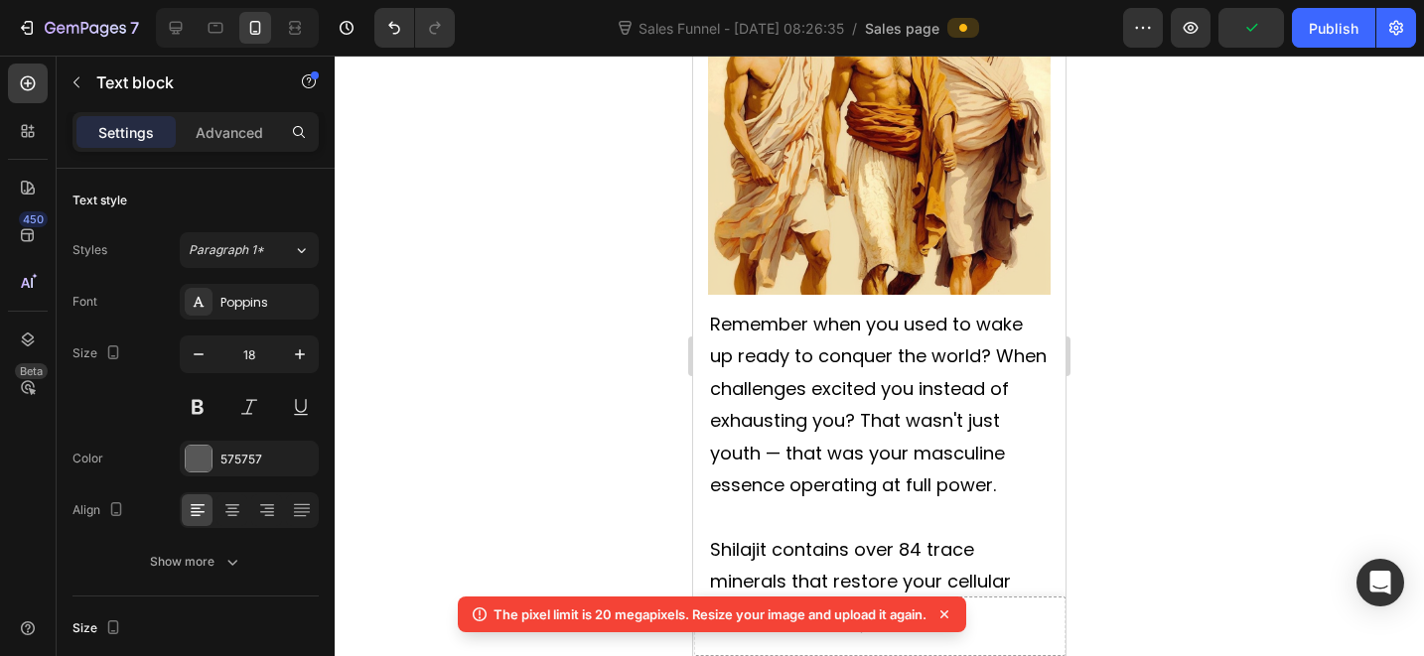
scroll to position [5124, 0]
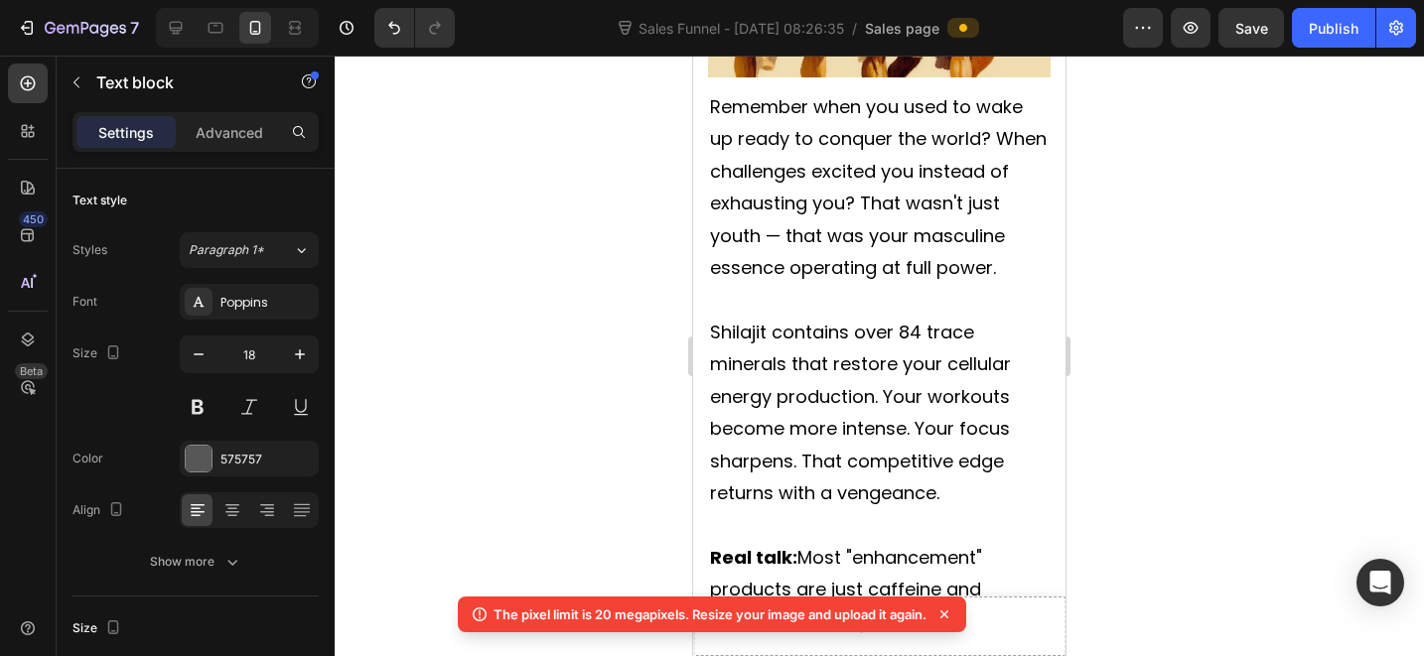
scroll to position [5343, 0]
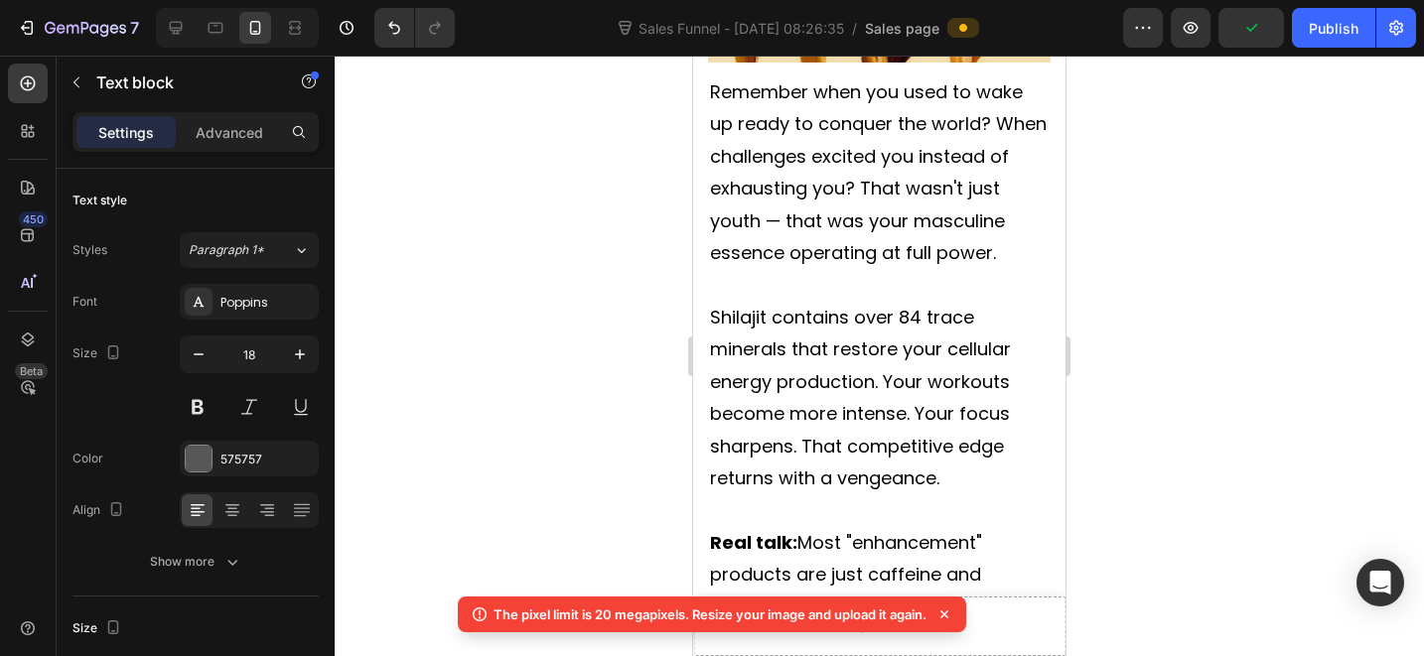
scroll to position [5402, 0]
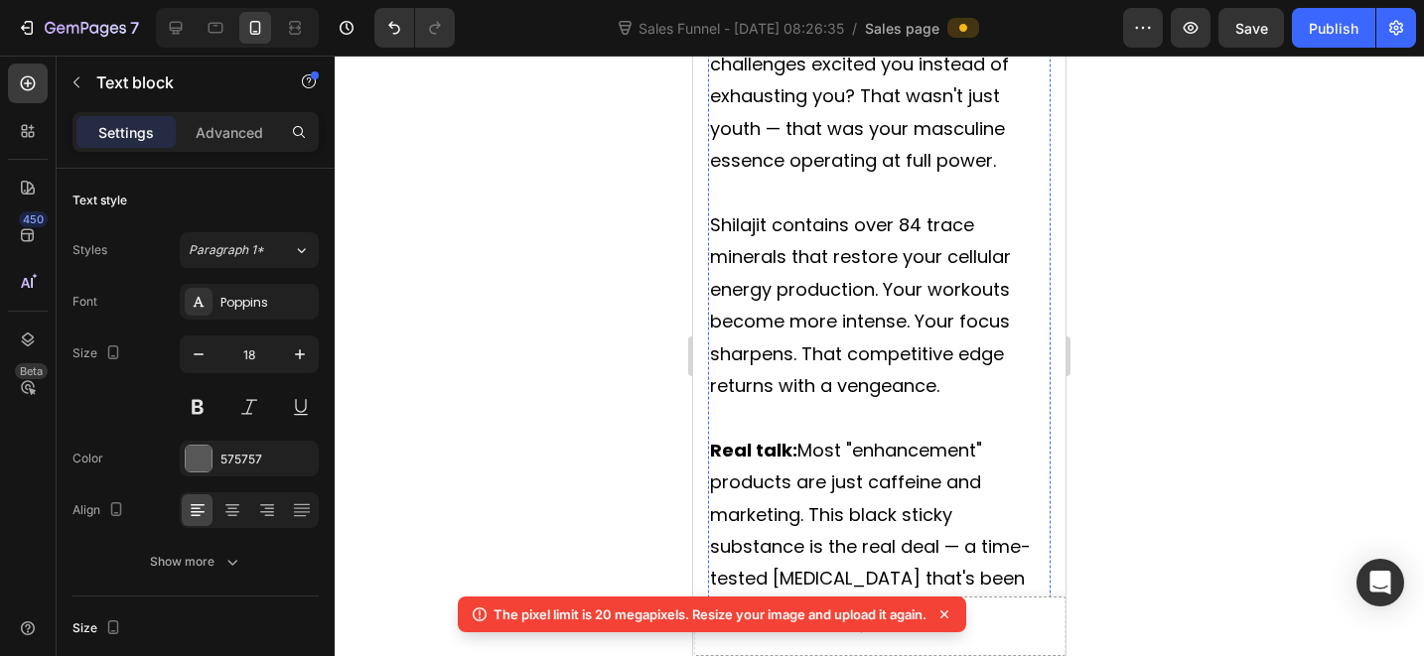
scroll to position [5540, 0]
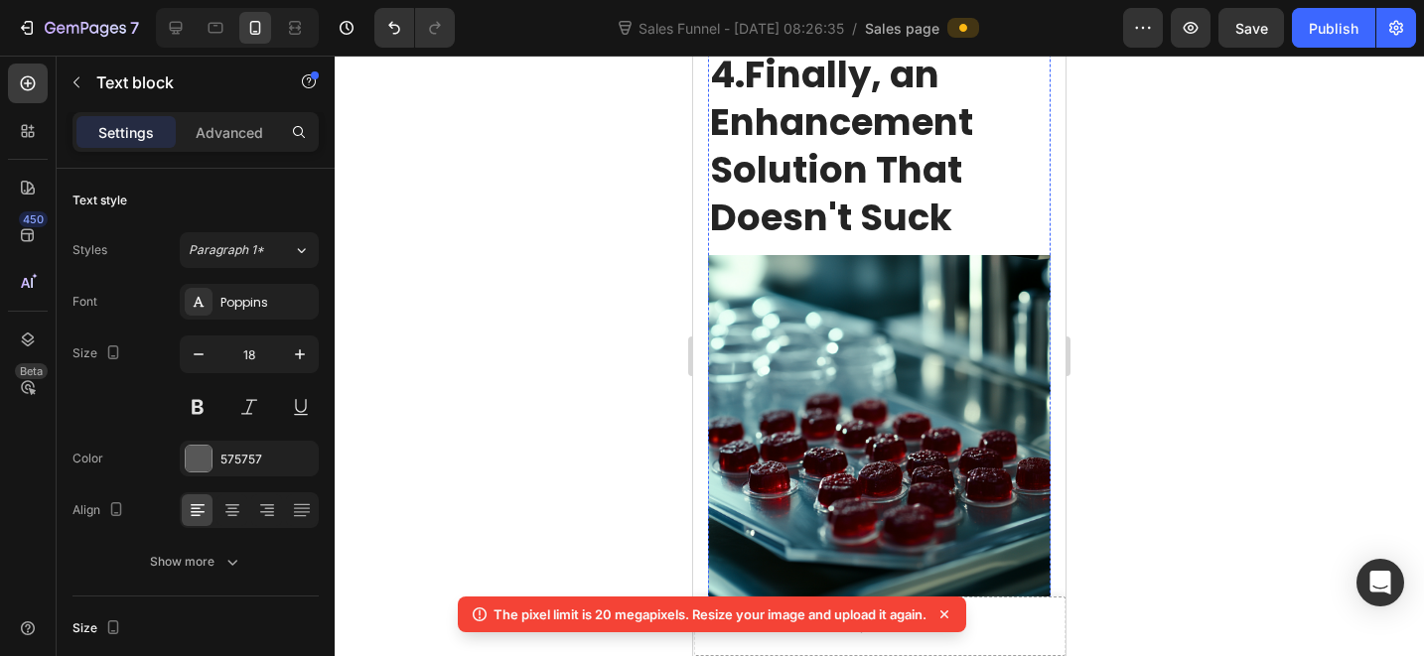
scroll to position [6103, 0]
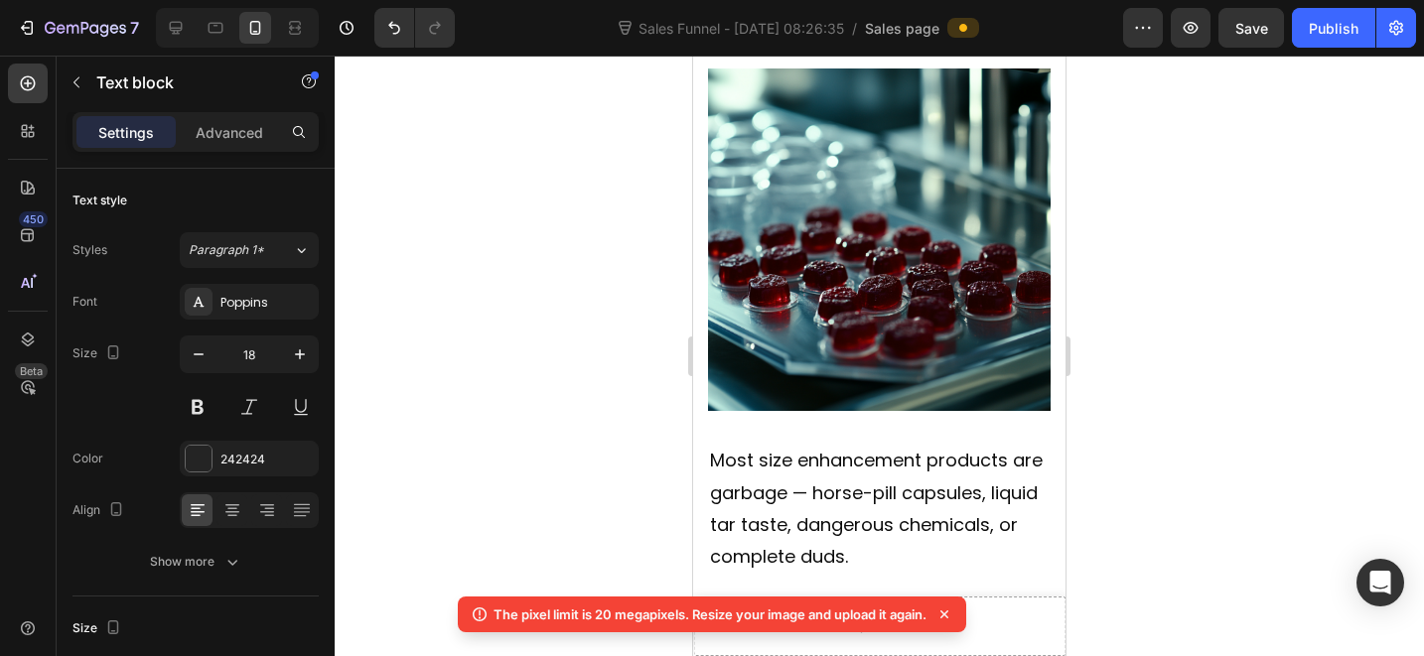
scroll to position [6457, 0]
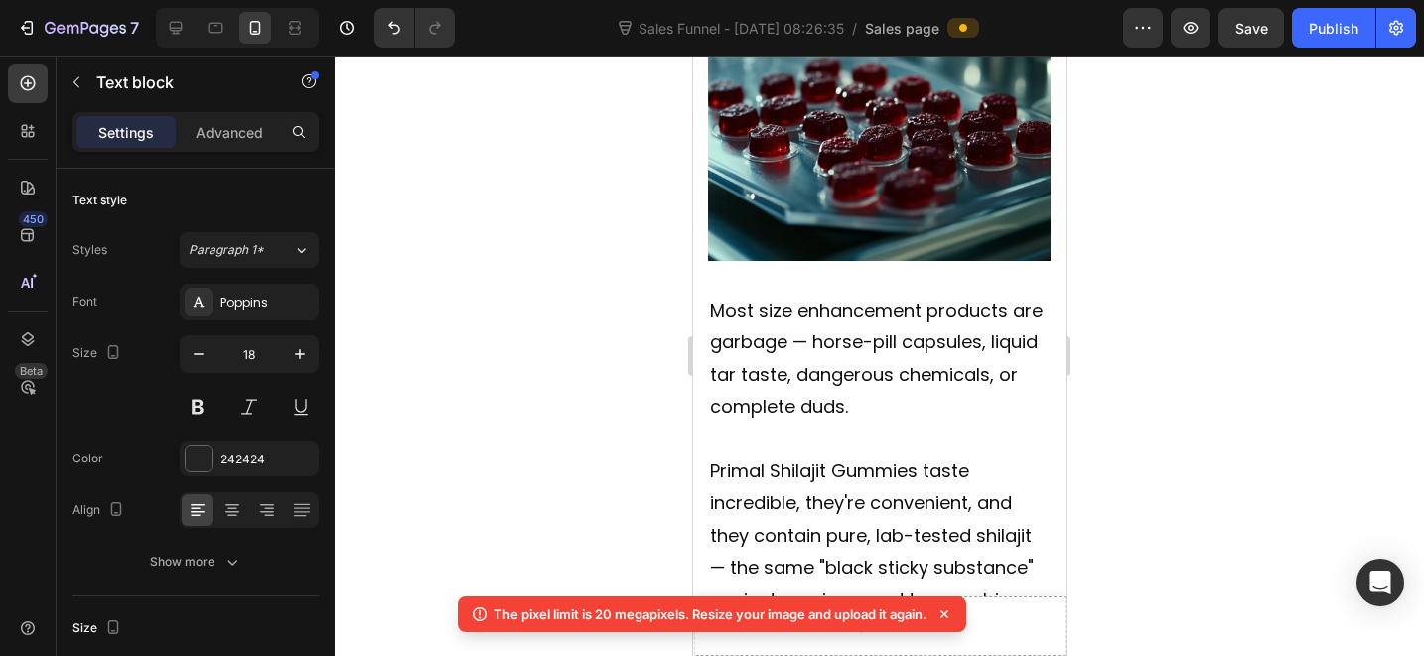
scroll to position [6593, 0]
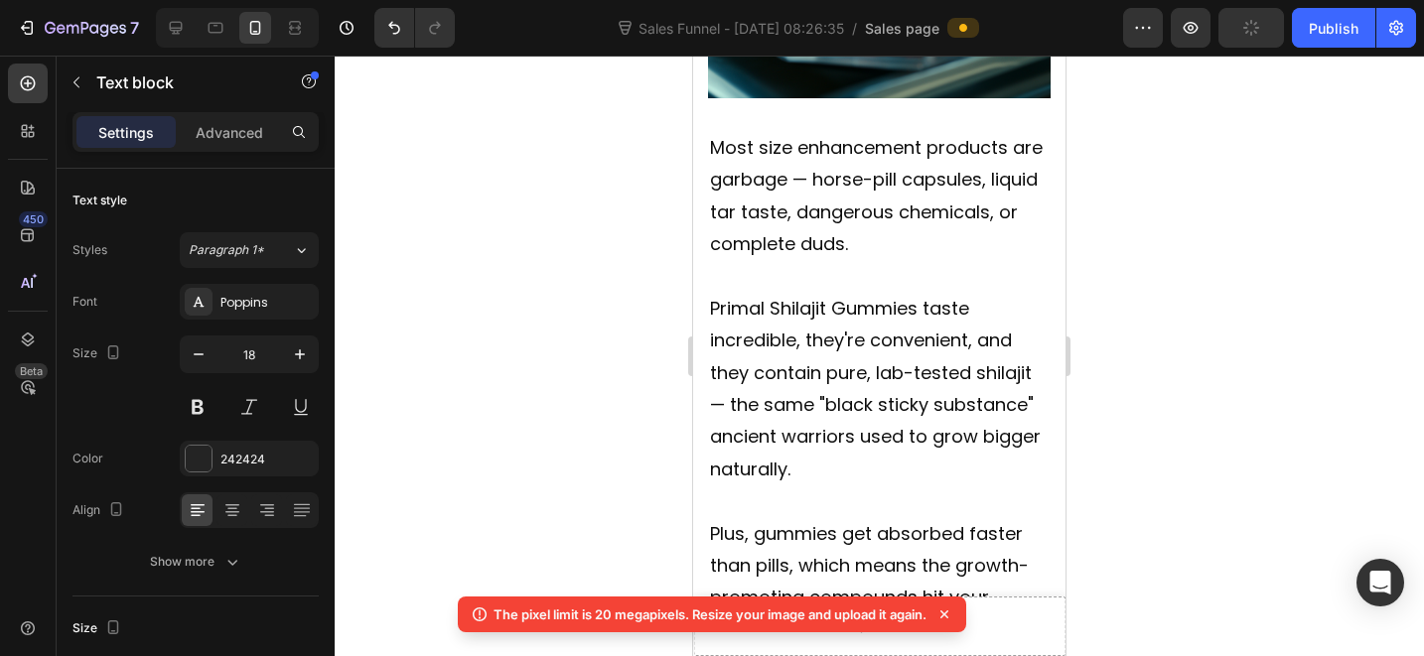
scroll to position [6851, 0]
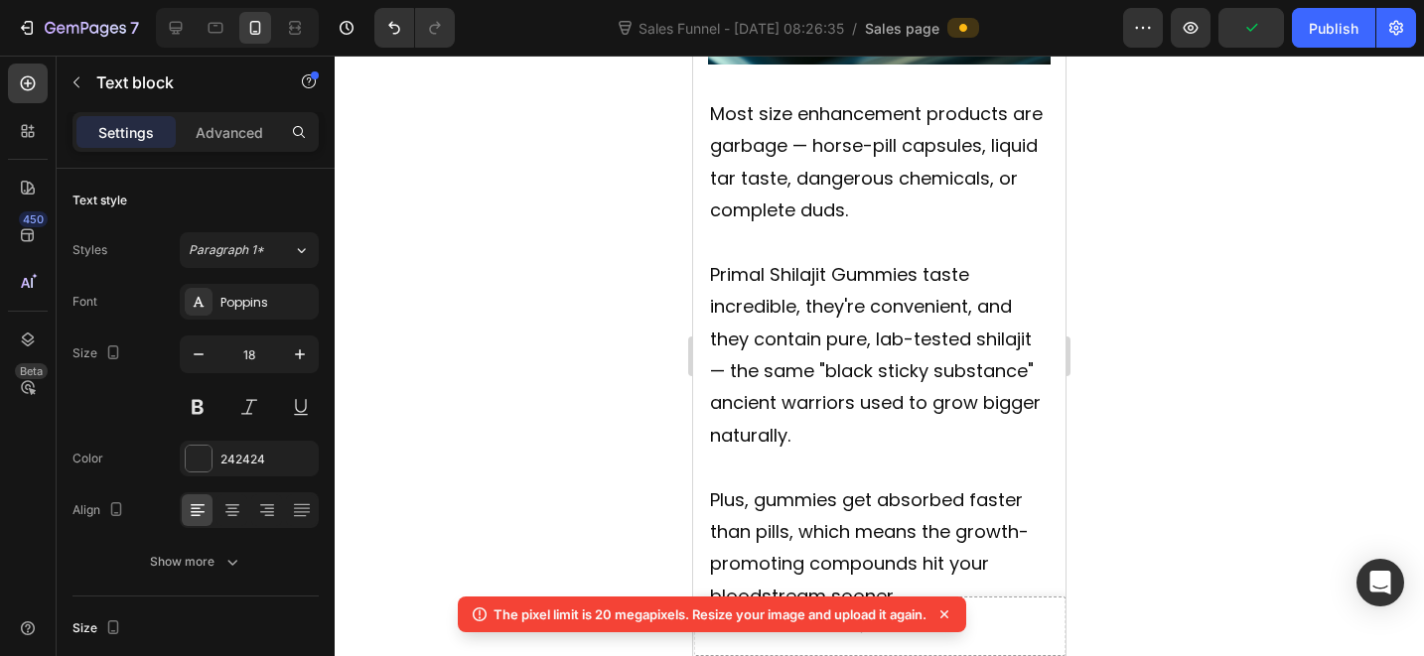
drag, startPoint x: 788, startPoint y: 342, endPoint x: 798, endPoint y: 344, distance: 10.1
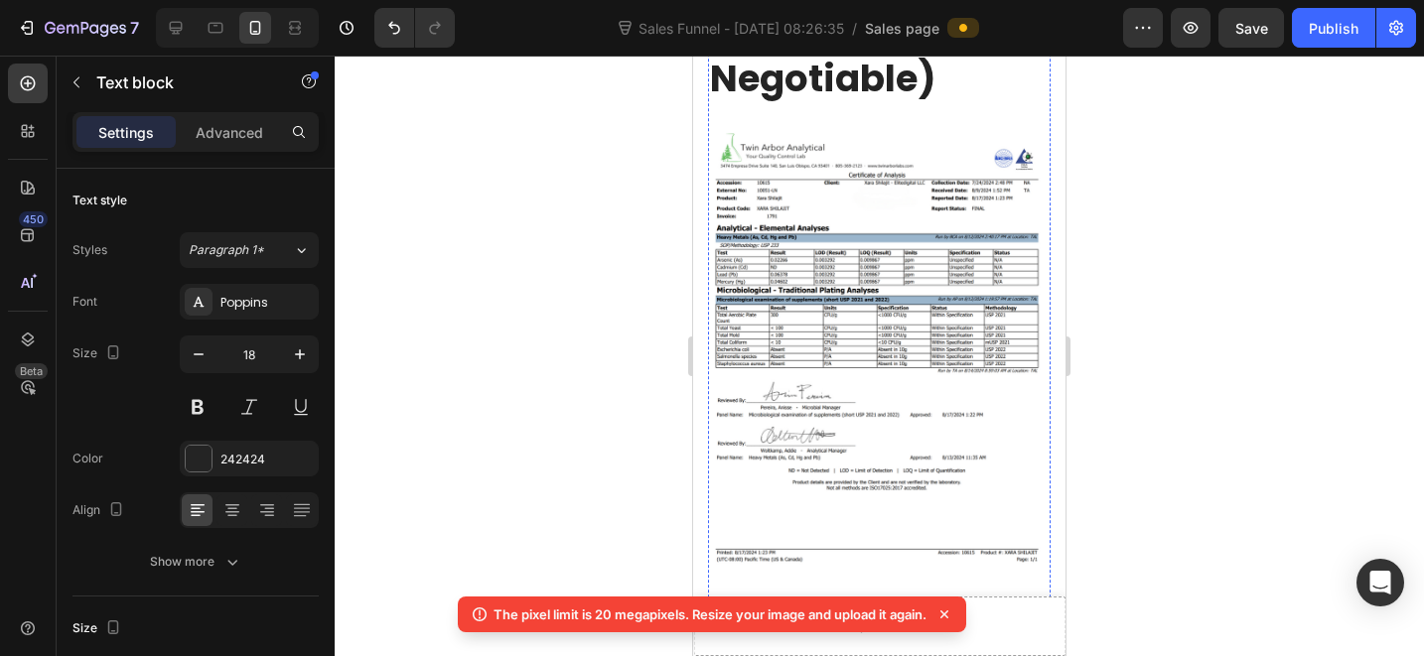
scroll to position [7709, 0]
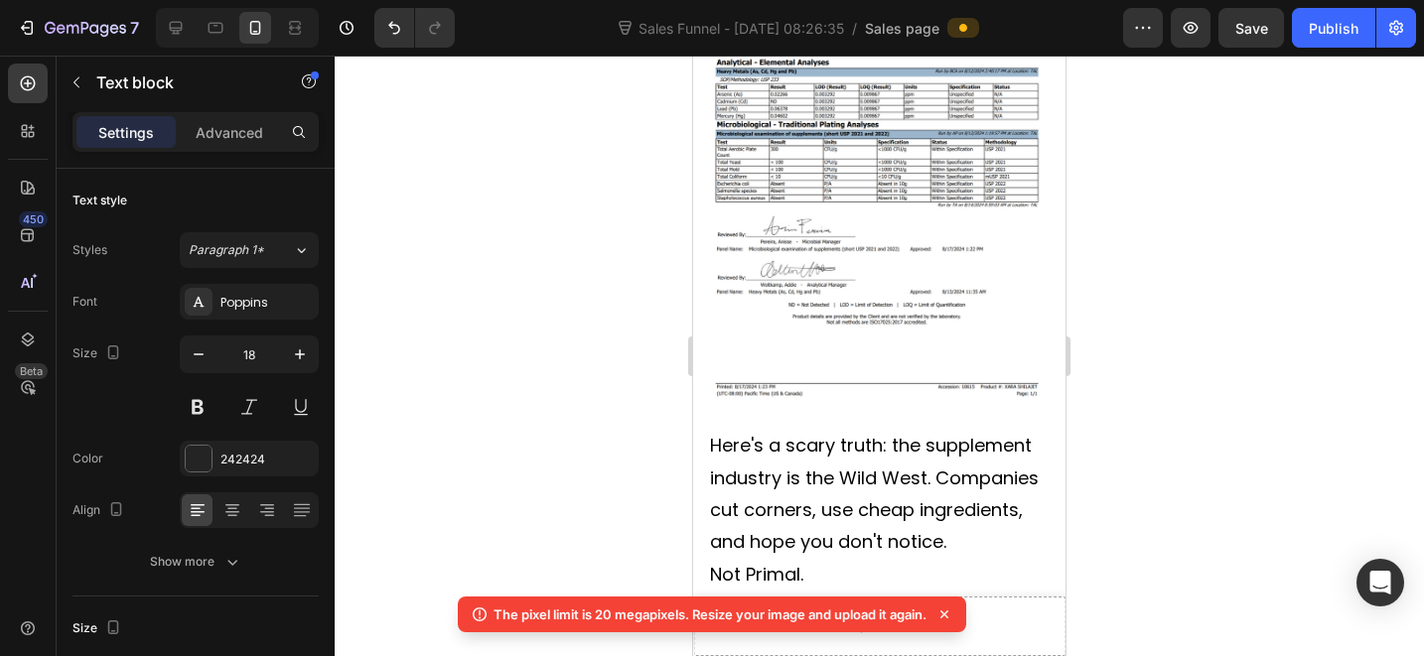
scroll to position [7911, 0]
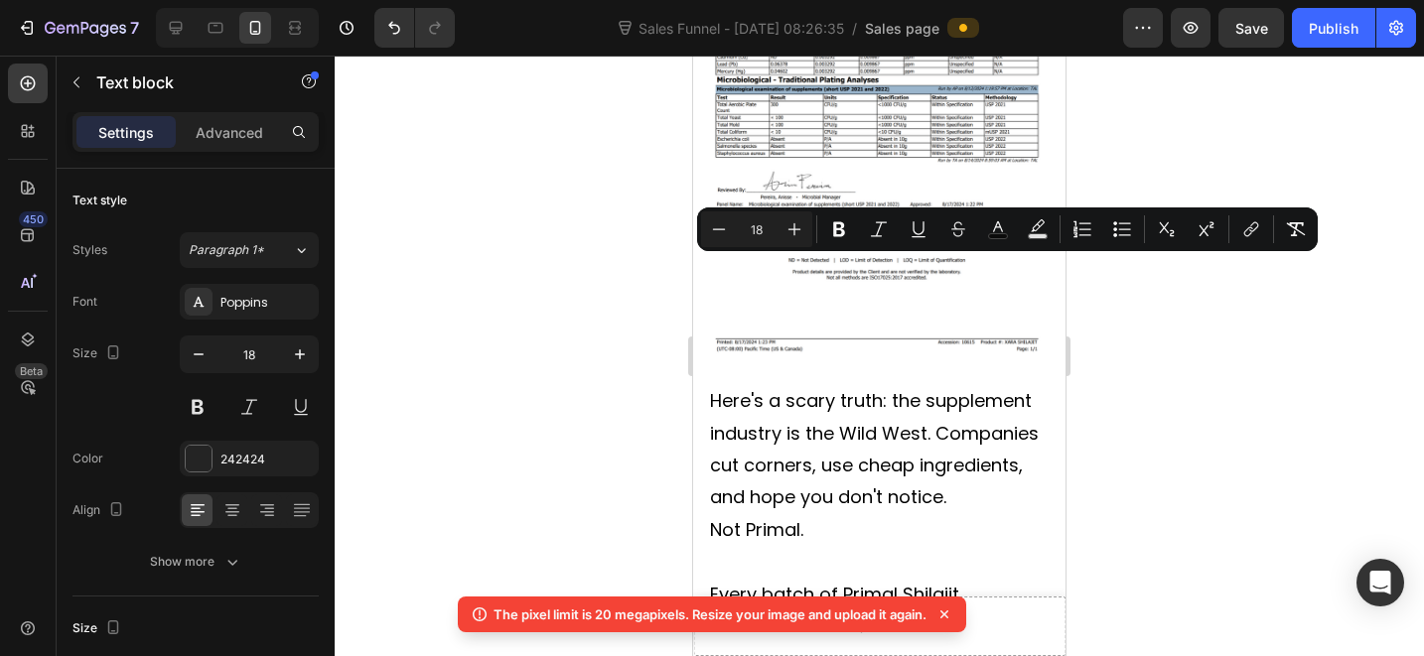
drag, startPoint x: 796, startPoint y: 304, endPoint x: 1384, endPoint y: 324, distance: 588.2
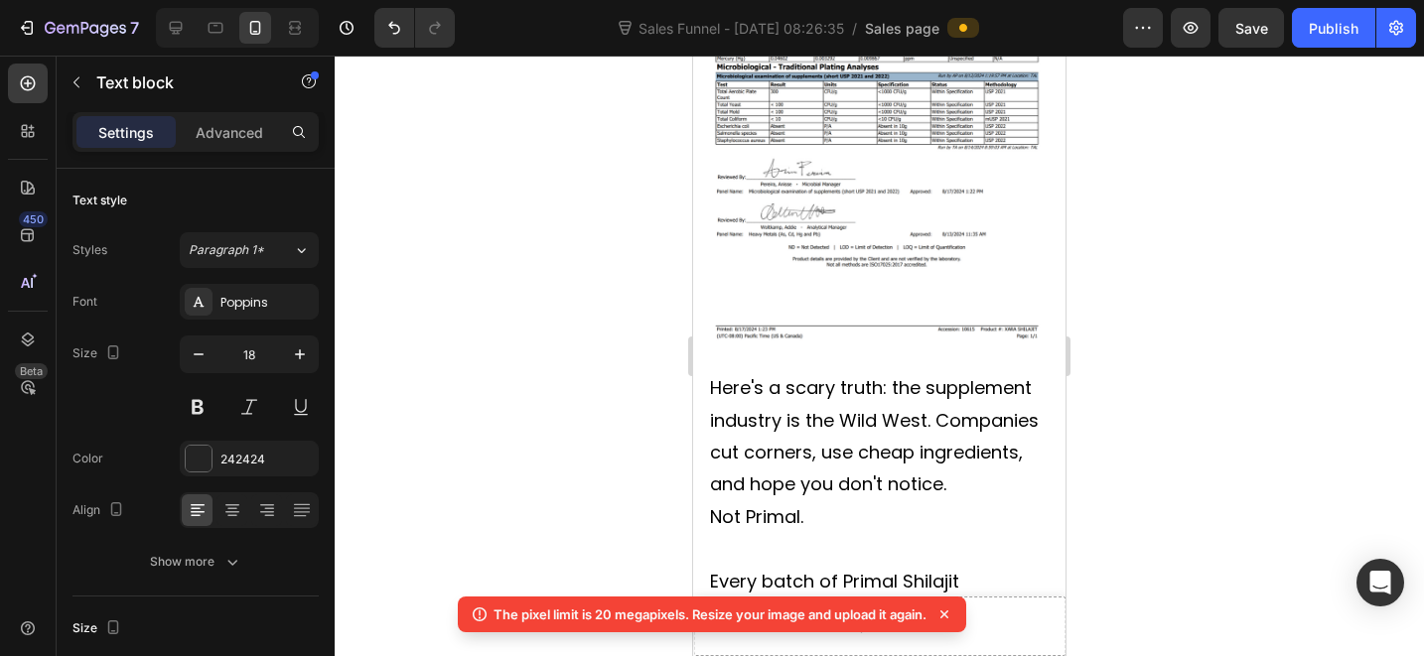
scroll to position [7925, 0]
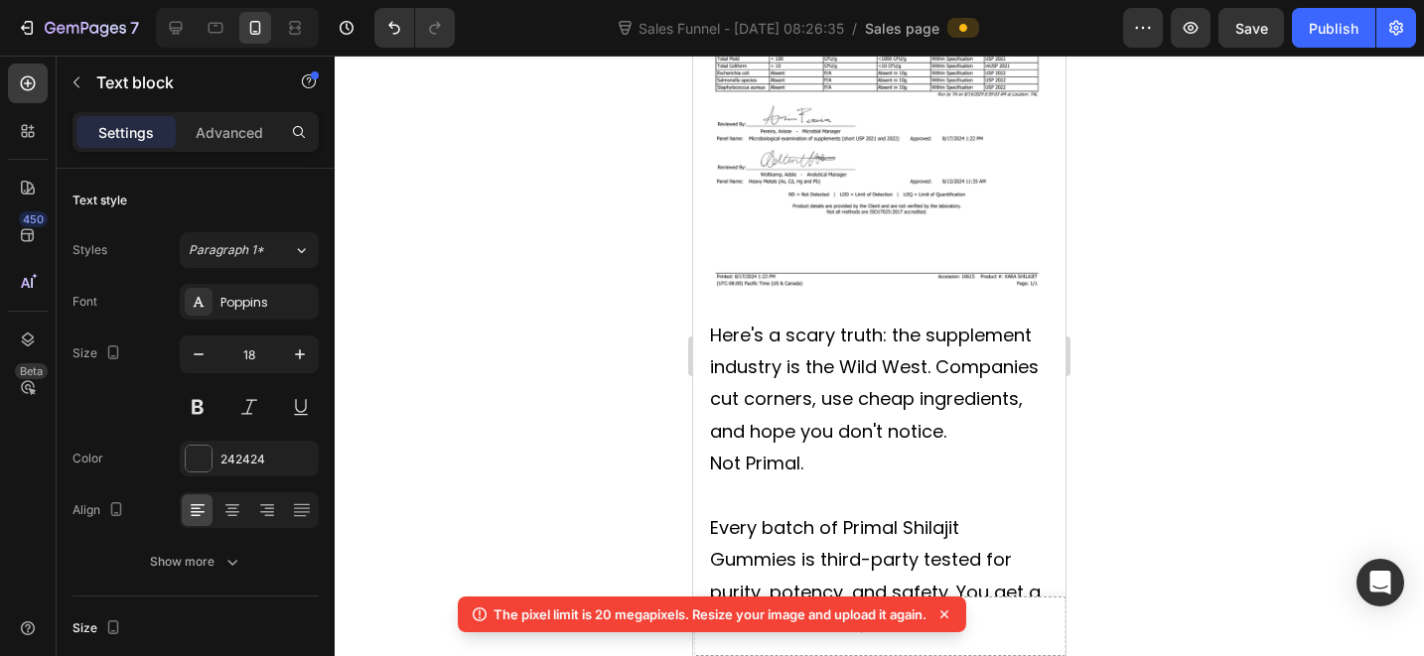
scroll to position [8047, 0]
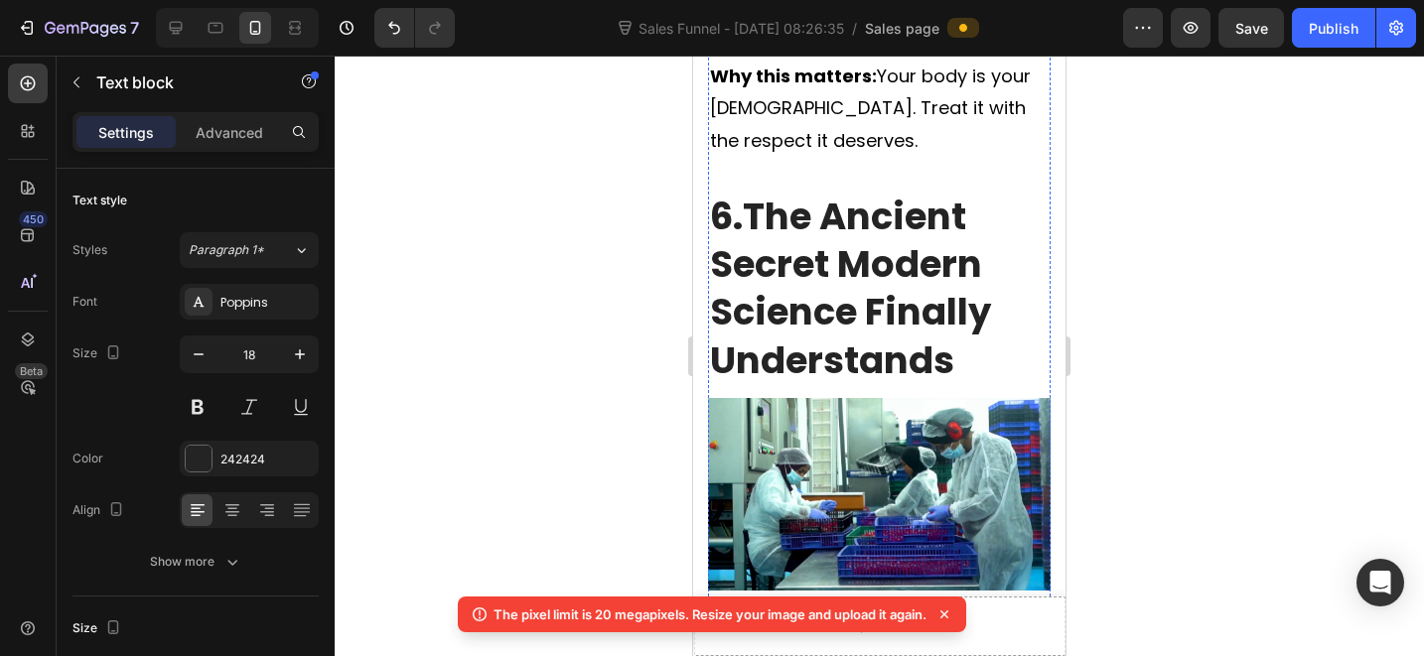
scroll to position [9176, 0]
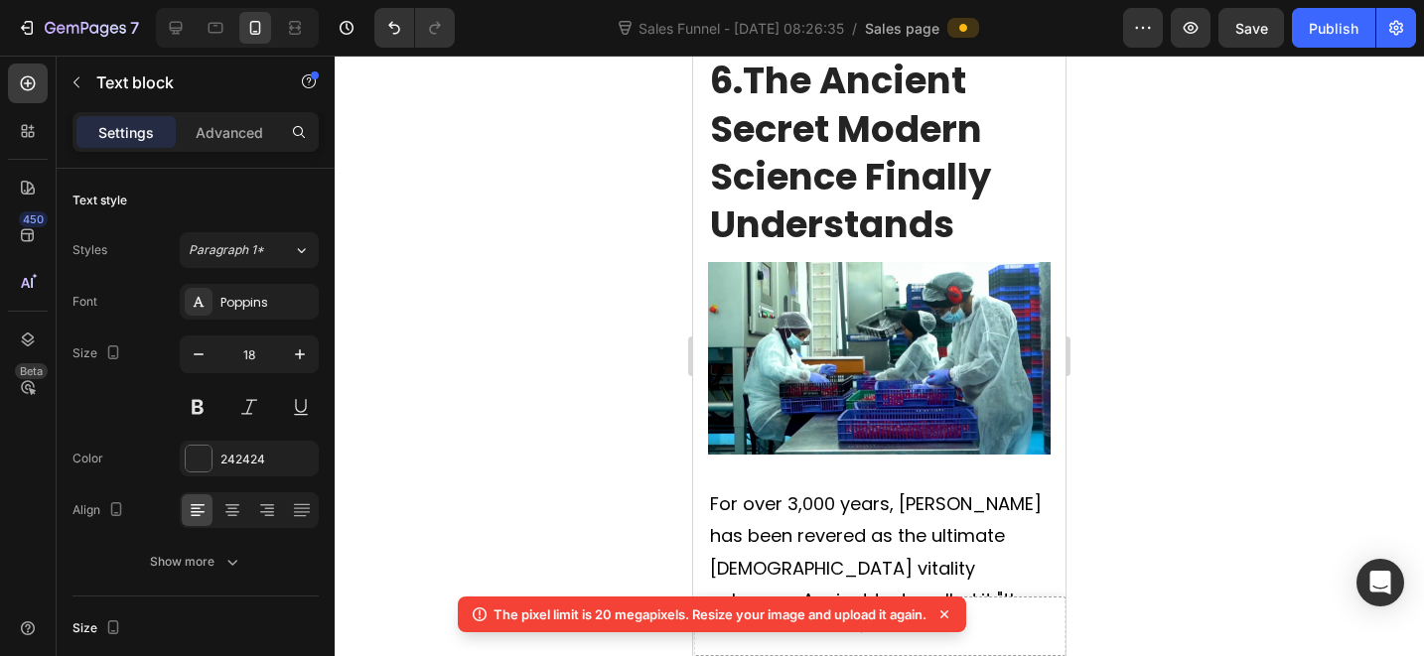
drag, startPoint x: 954, startPoint y: 172, endPoint x: 711, endPoint y: 148, distance: 244.5
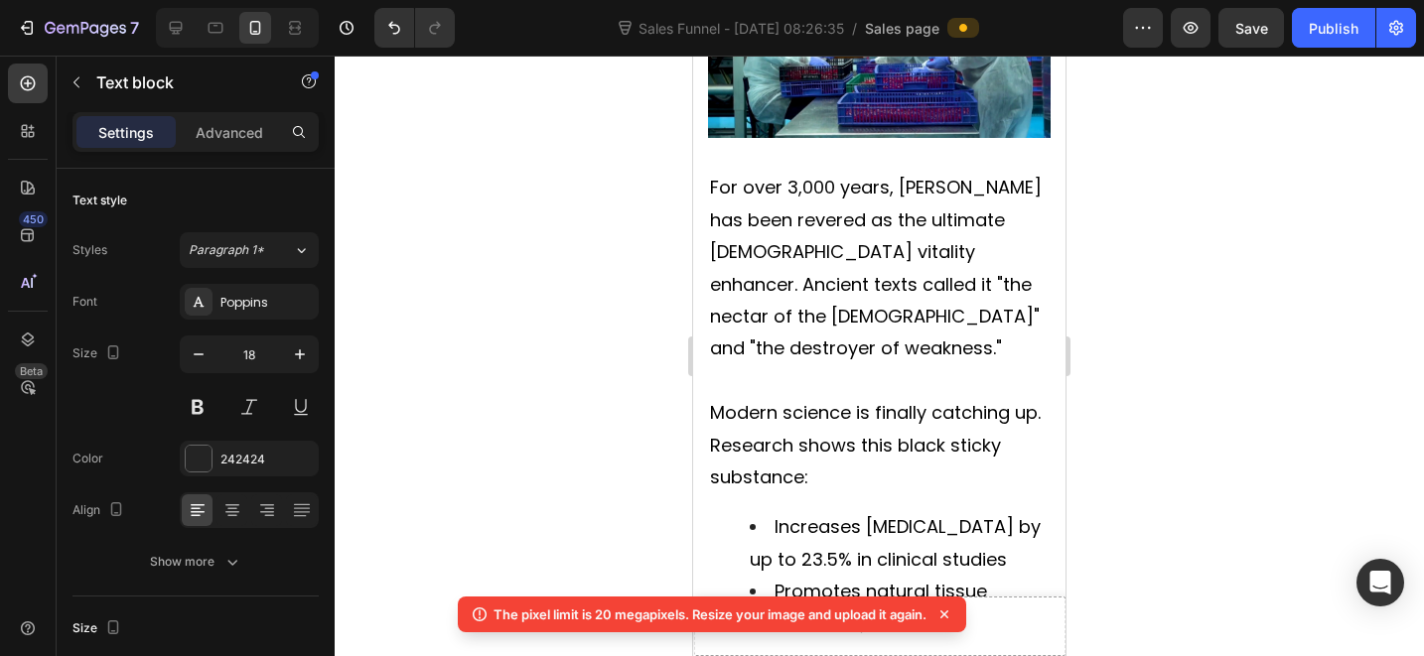
scroll to position [9524, 0]
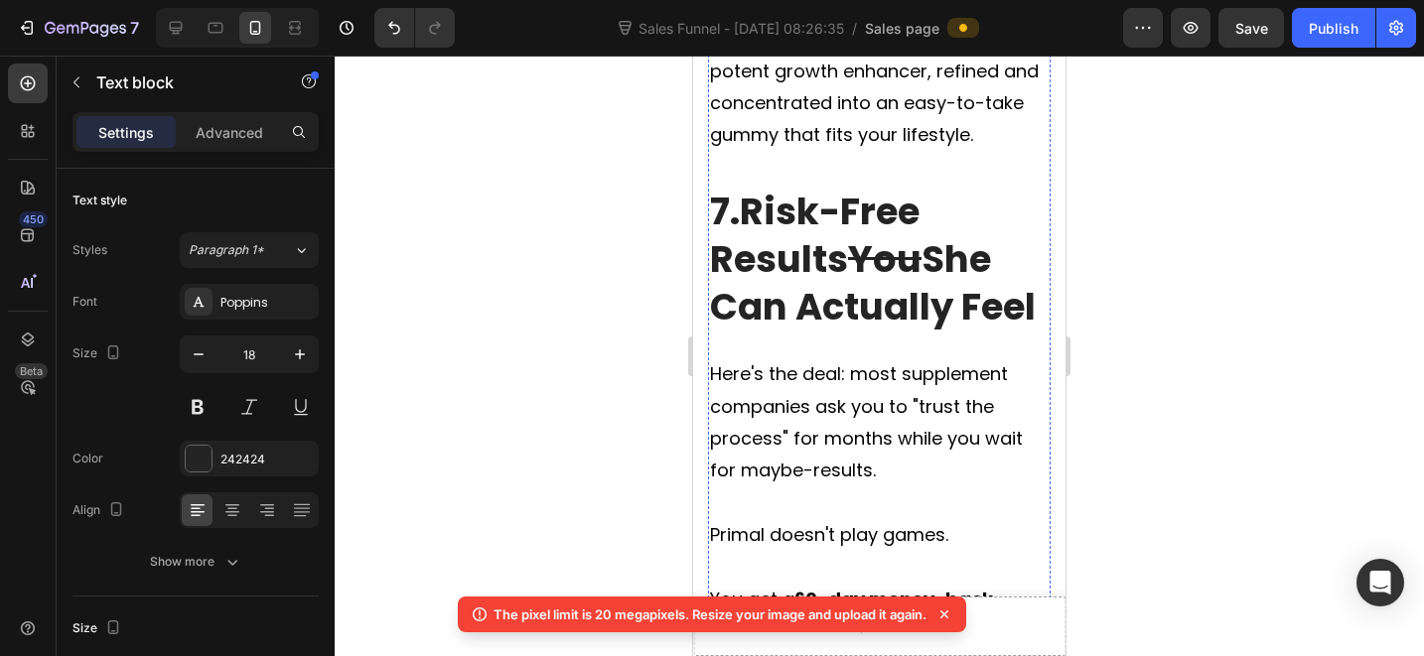
scroll to position [10460, 0]
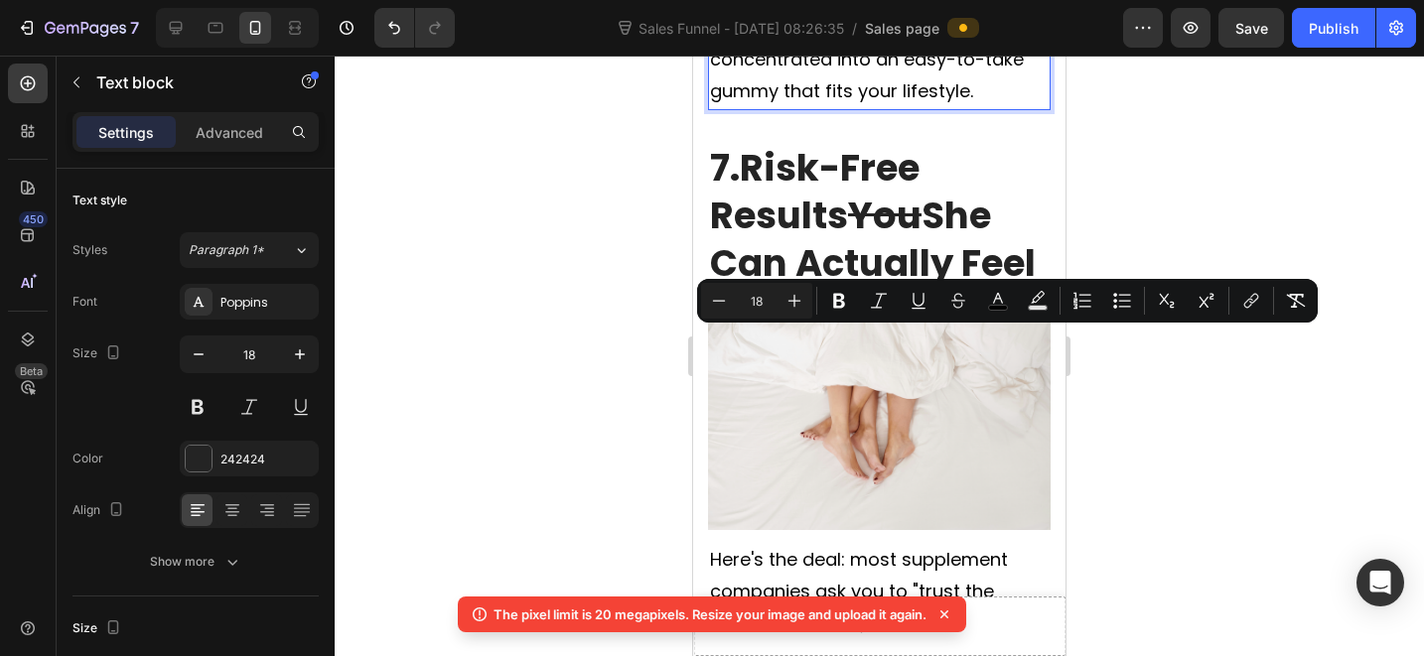
drag, startPoint x: 881, startPoint y: 404, endPoint x: 1380, endPoint y: 398, distance: 499.5
click at [693, 343] on html "iPhone 13 Mini ( 375 px) iPhone 13 Mini iPhone 13 Pro iPhone 11 Pro Max iPhone …" at bounding box center [879, 551] width 372 height 22042
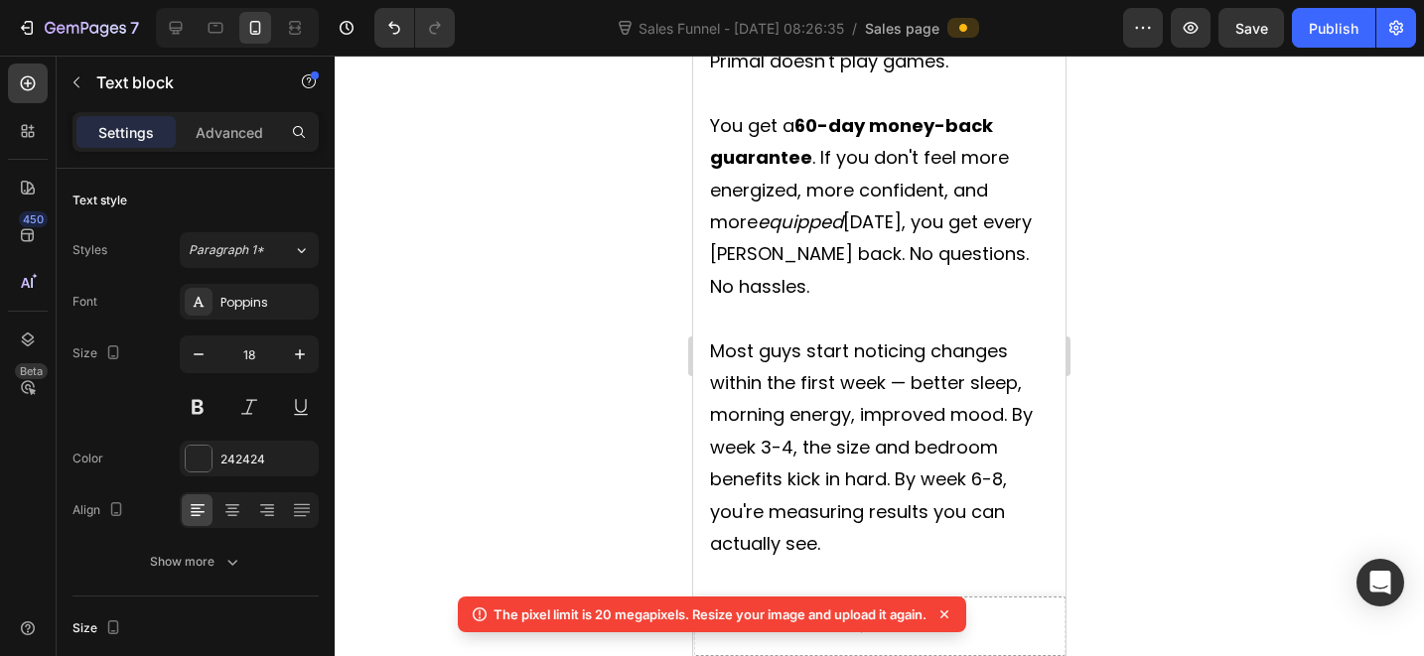
scroll to position [11186, 0]
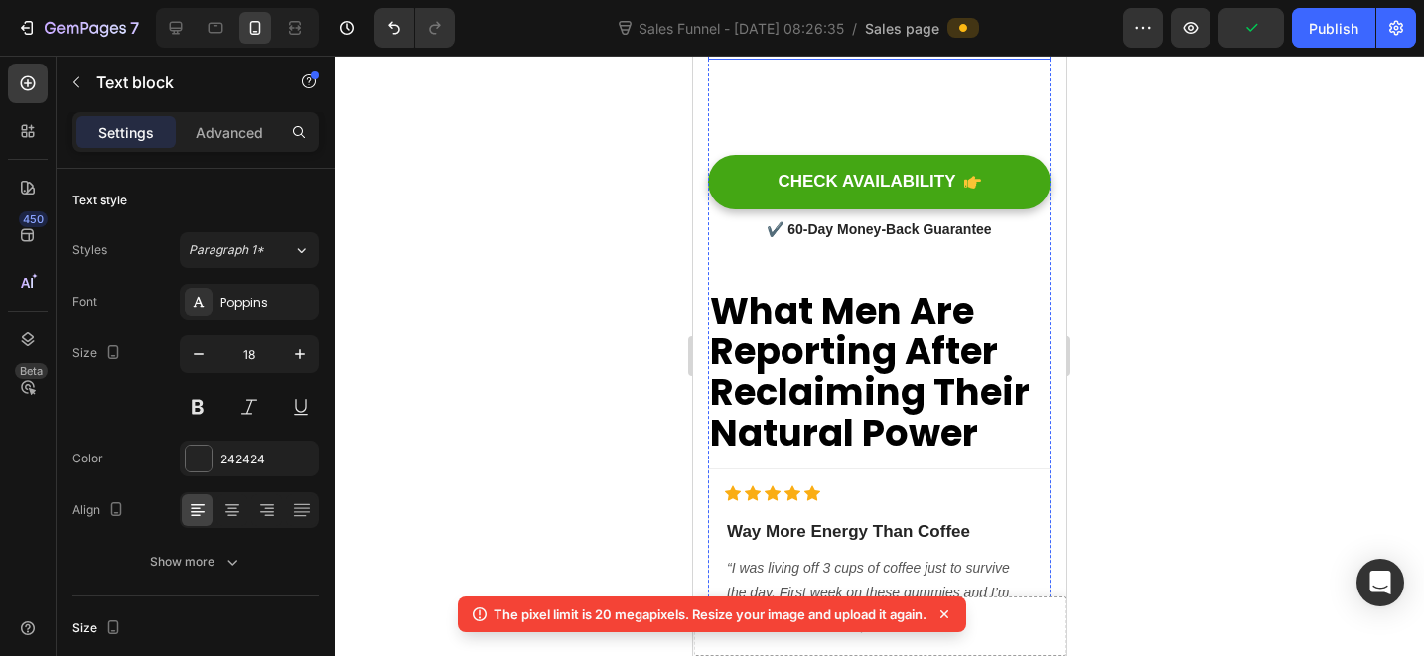
scroll to position [11935, 0]
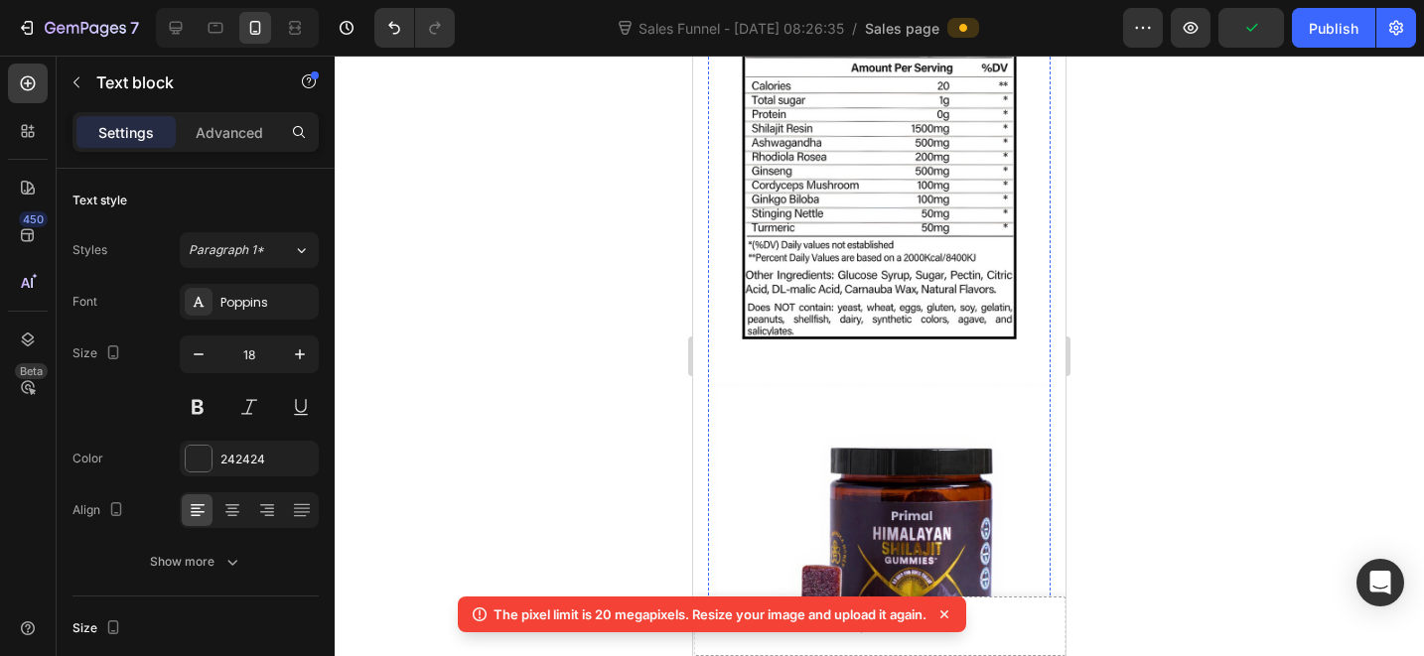
drag, startPoint x: 969, startPoint y: 337, endPoint x: 979, endPoint y: 355, distance: 20.4
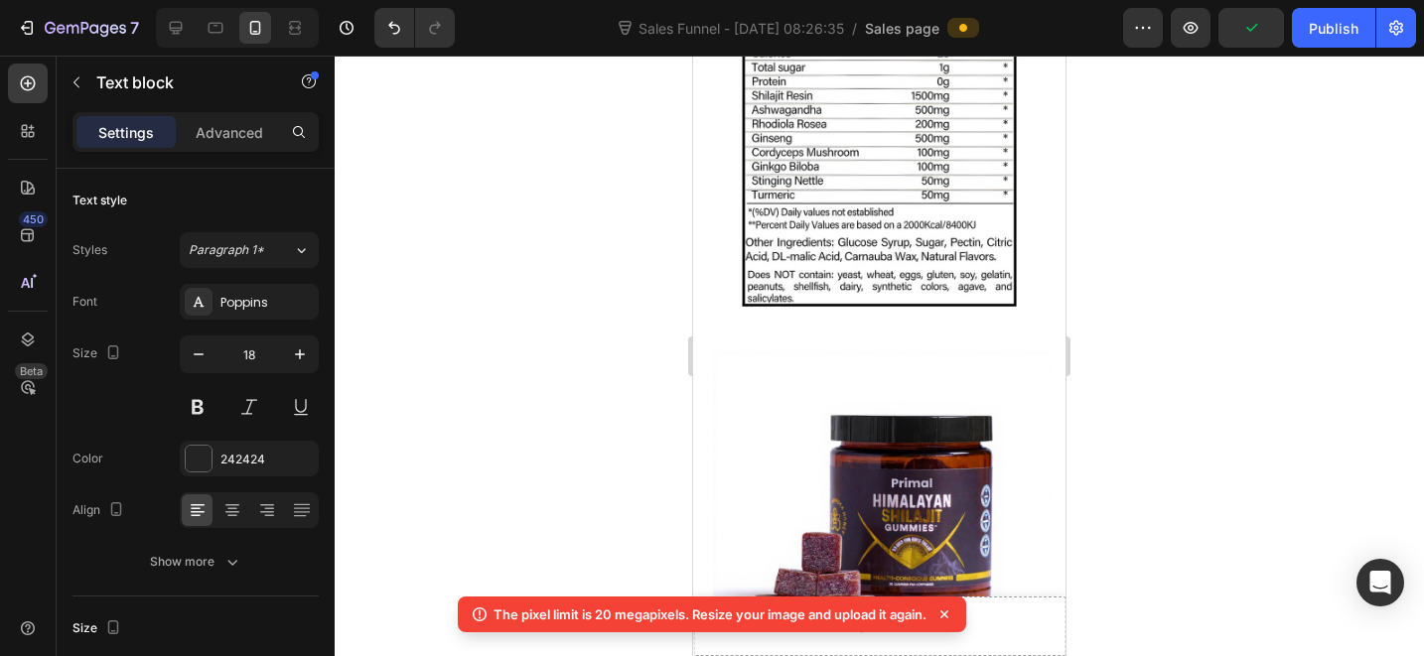
scroll to position [12005, 0]
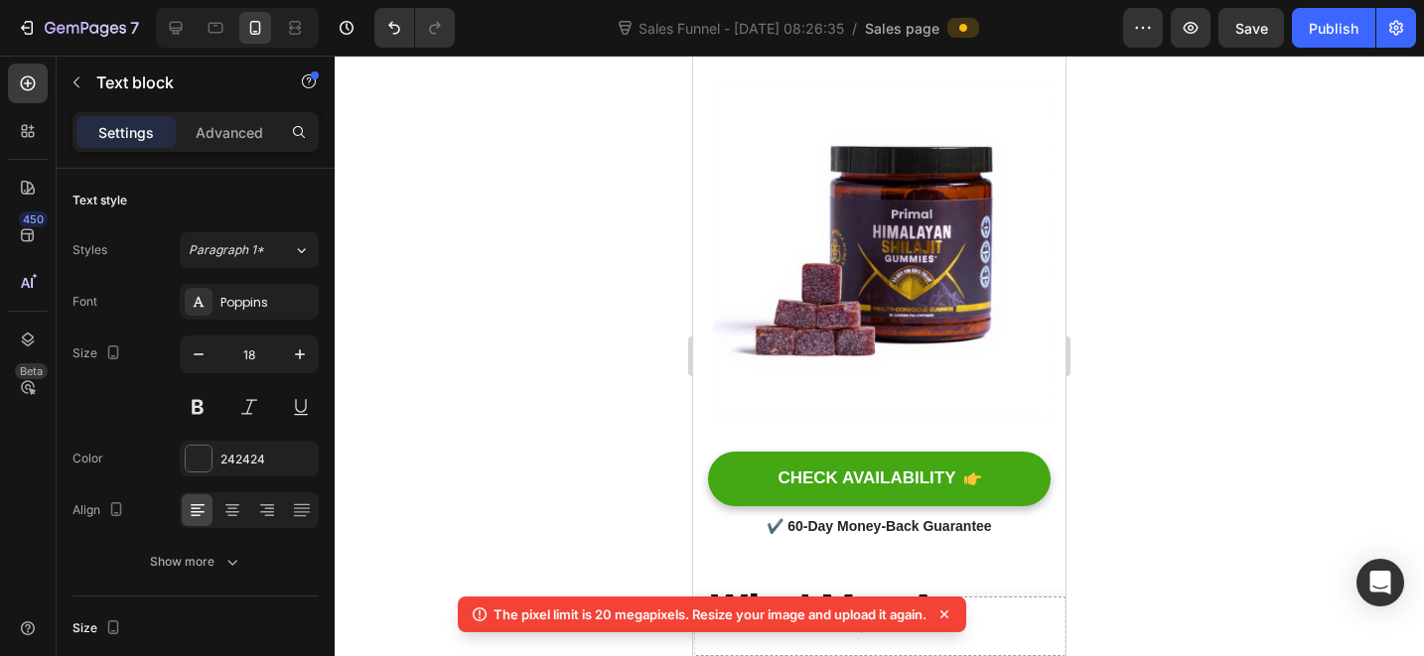
scroll to position [12150, 0]
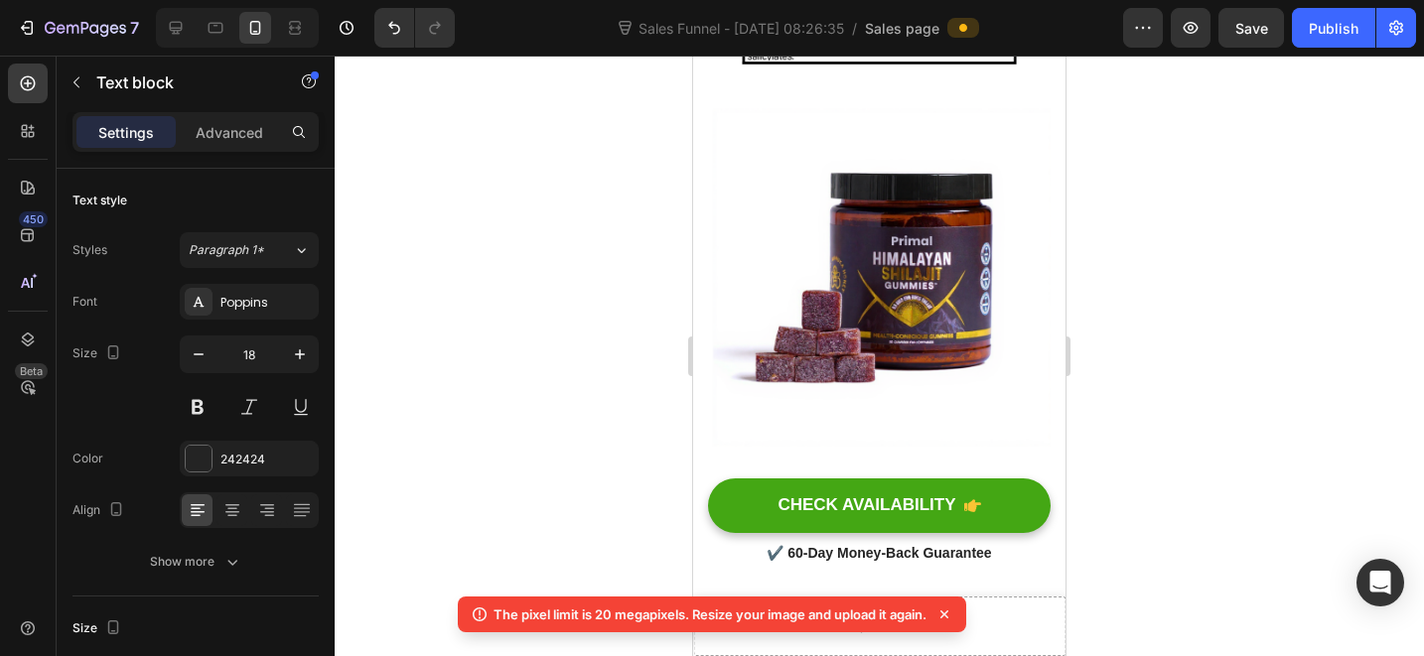
scroll to position [12245, 0]
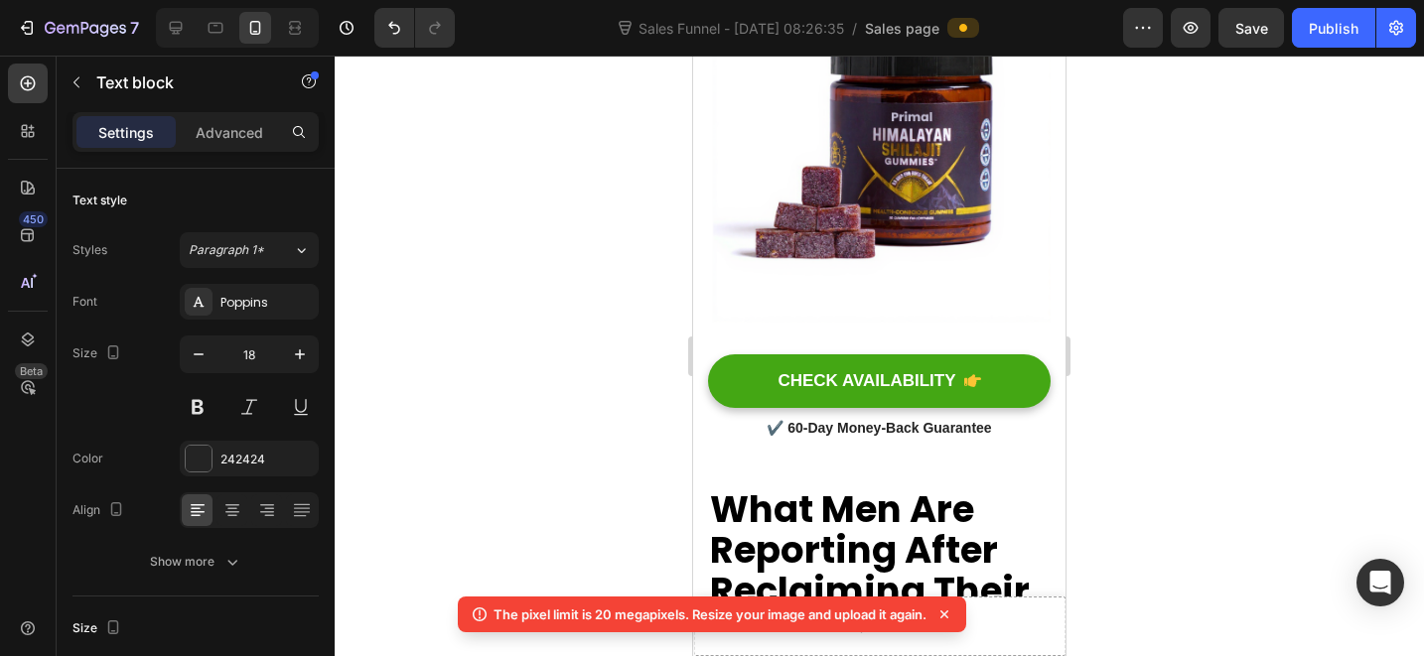
scroll to position [12572, 0]
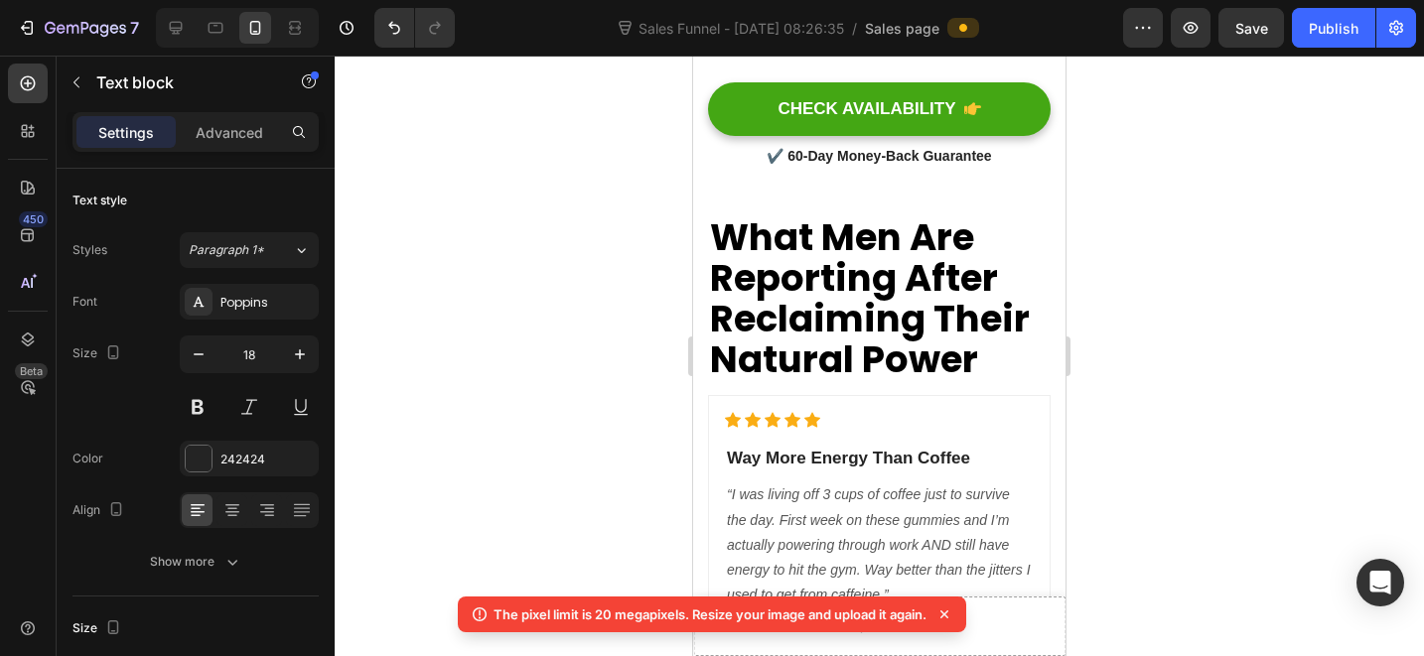
scroll to position [12649, 0]
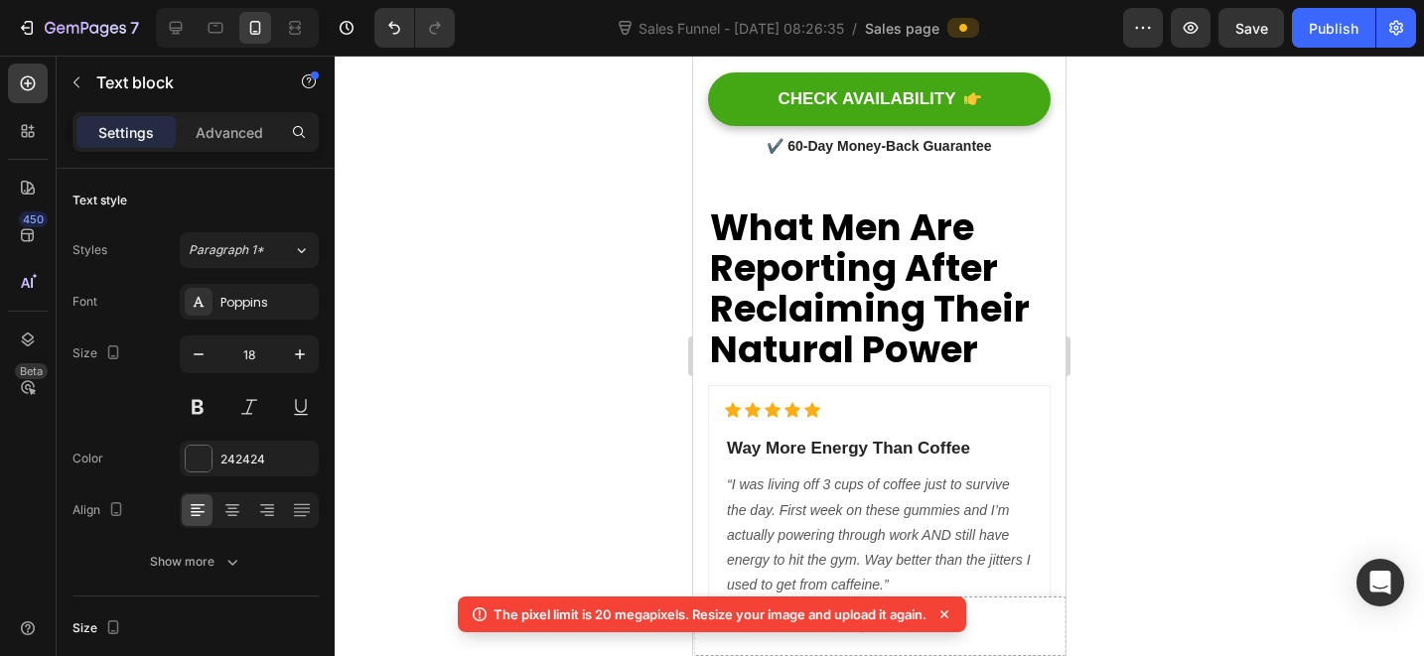
drag, startPoint x: 890, startPoint y: 279, endPoint x: 993, endPoint y: 277, distance: 103.3
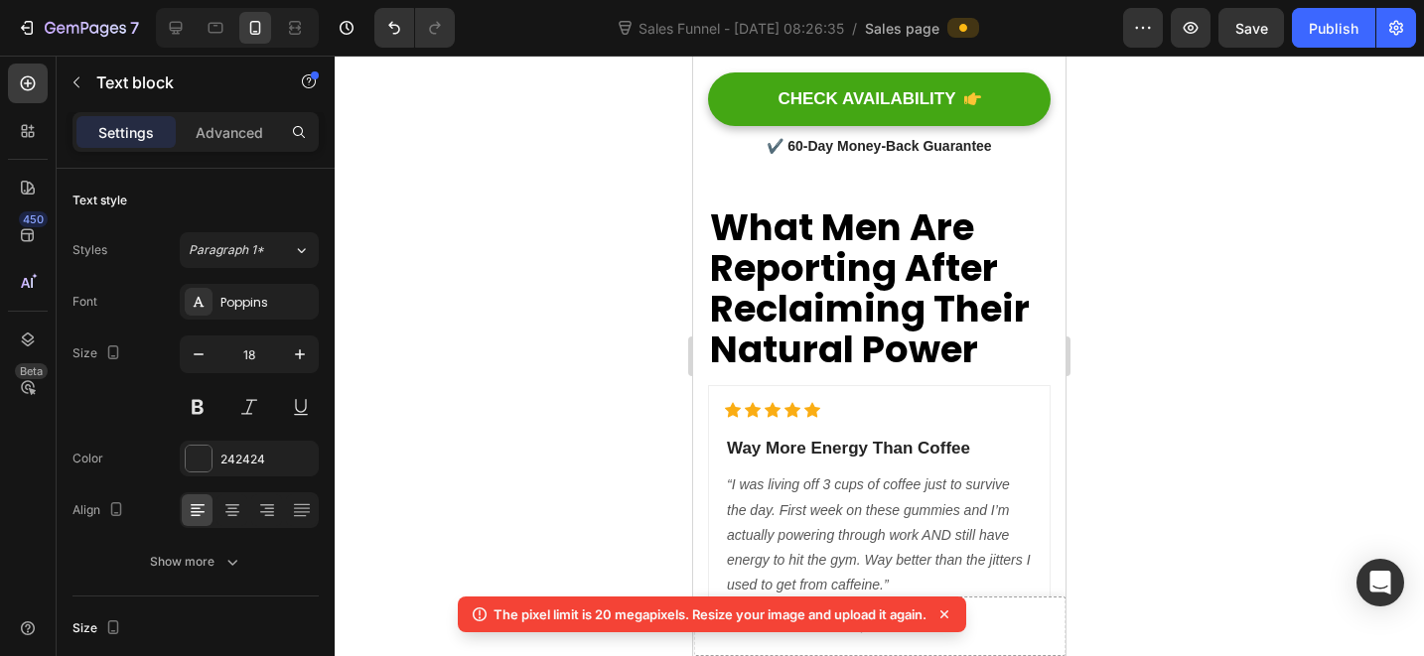
drag, startPoint x: 1025, startPoint y: 276, endPoint x: 706, endPoint y: 285, distance: 318.9
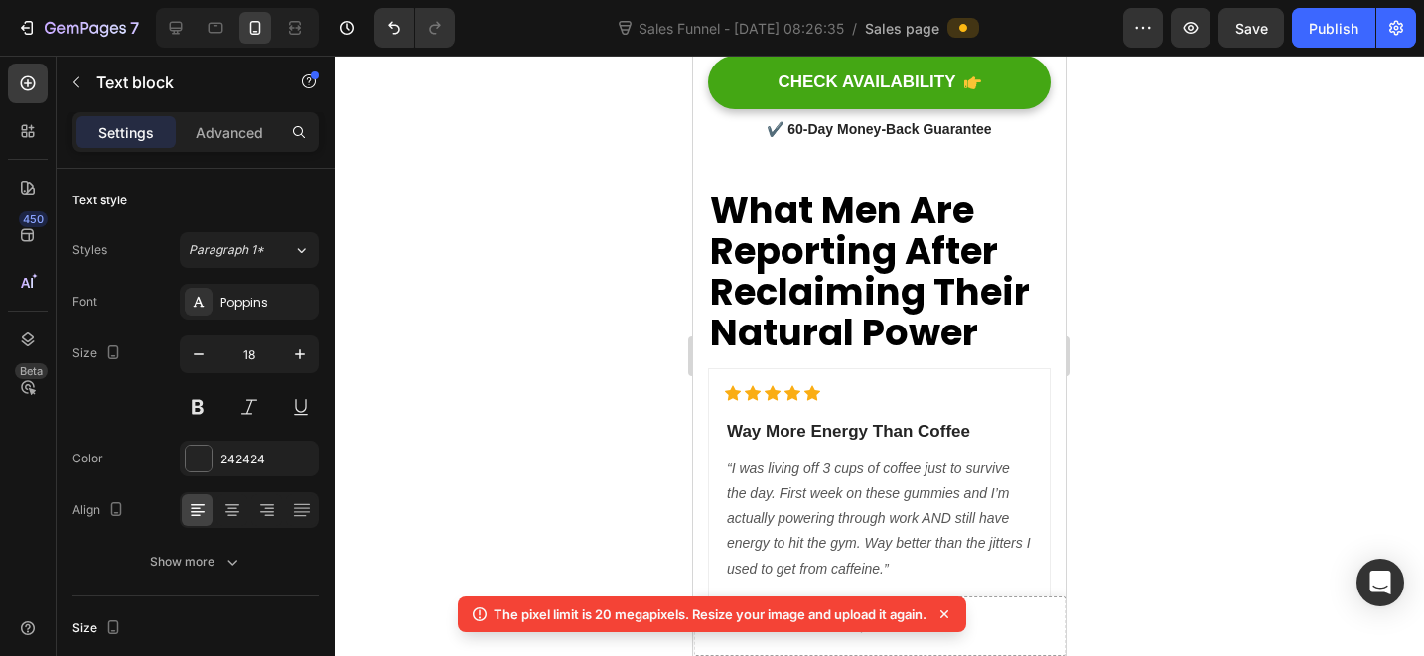
scroll to position [12702, 0]
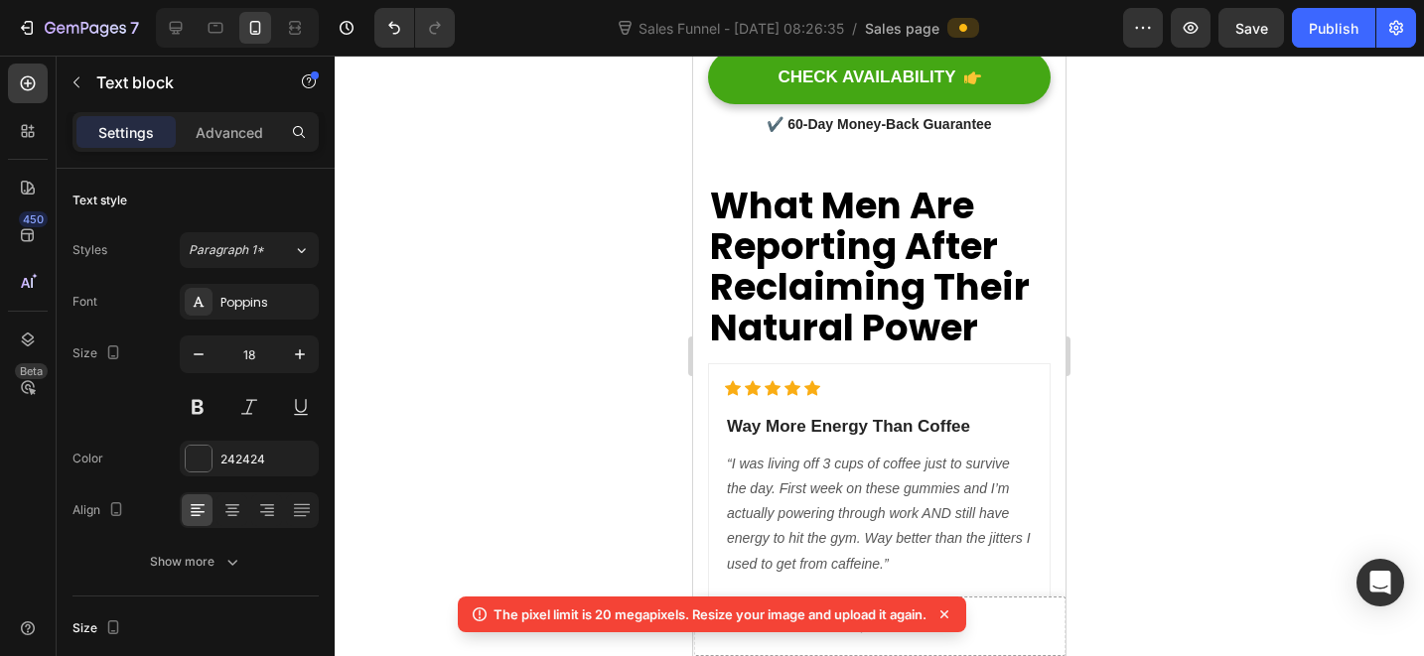
drag, startPoint x: 805, startPoint y: 225, endPoint x: 827, endPoint y: 279, distance: 57.9
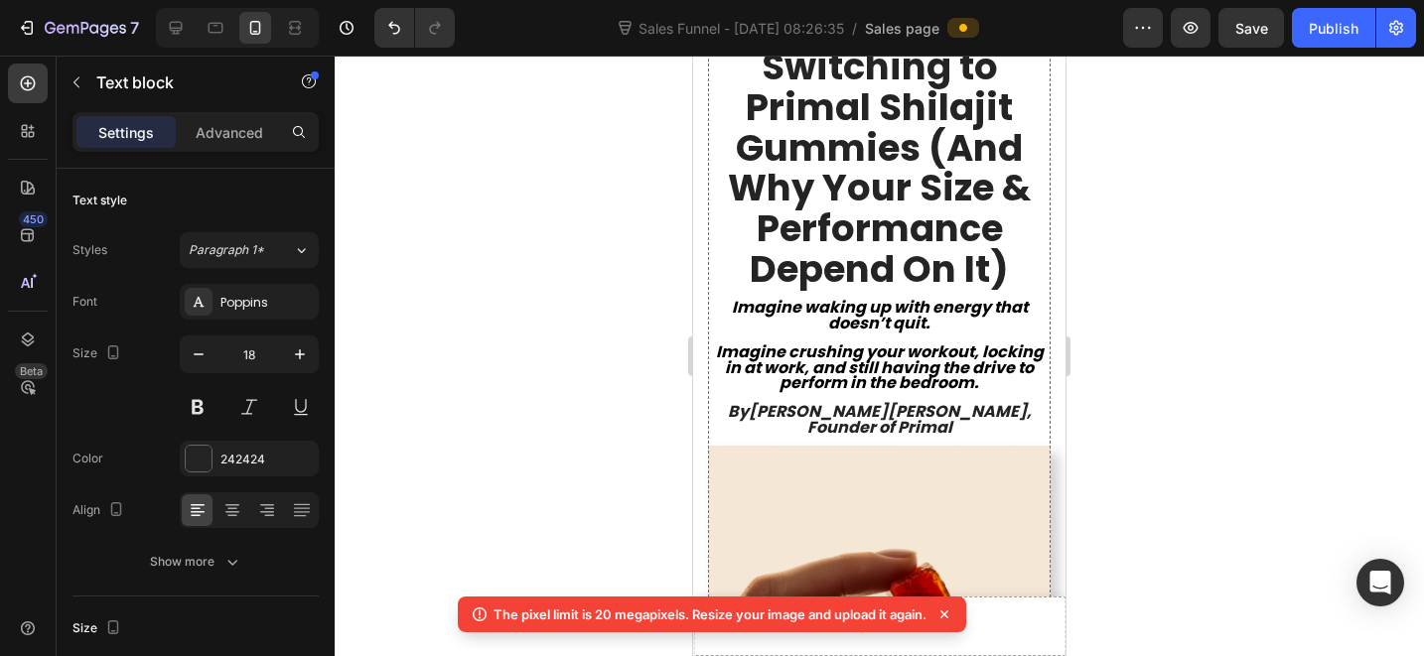
scroll to position [453, 0]
click at [931, 340] on strong "Imagine crushing your workout, locking in at work, and still having the drive t…" at bounding box center [880, 367] width 328 height 54
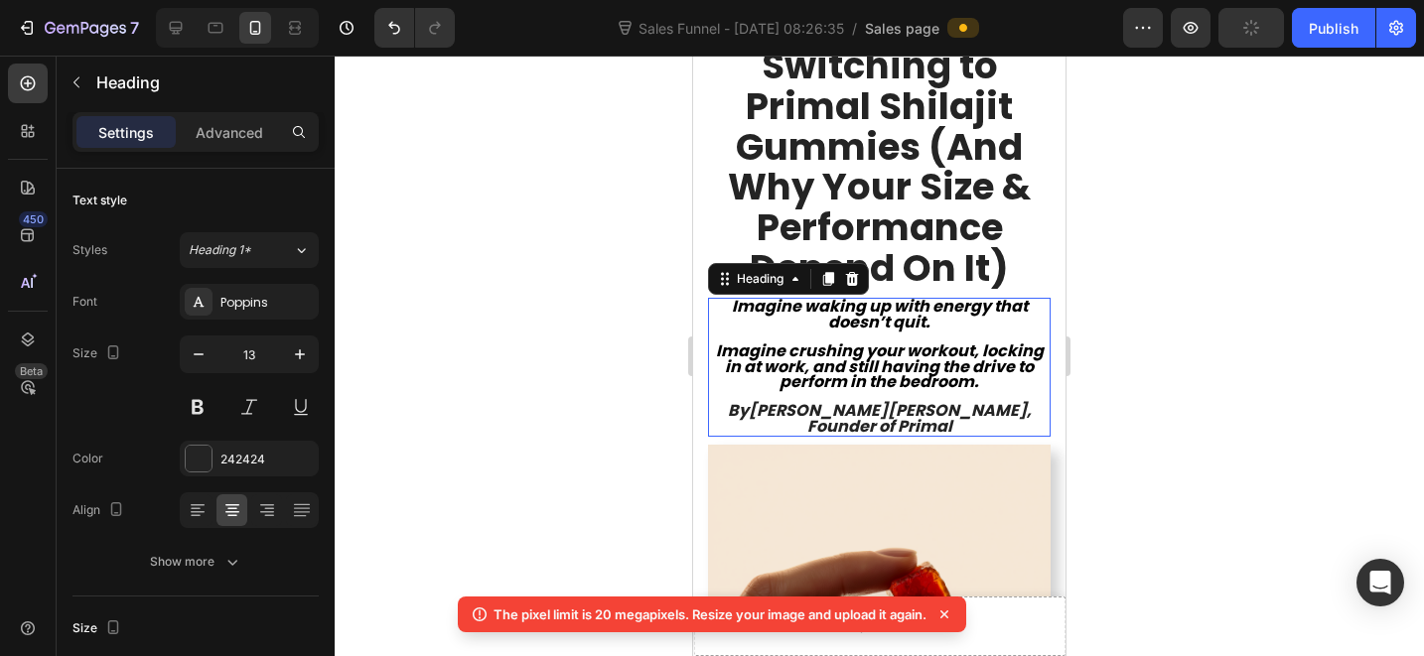
click at [931, 340] on strong "Imagine crushing your workout, locking in at work, and still having the drive t…" at bounding box center [880, 367] width 328 height 54
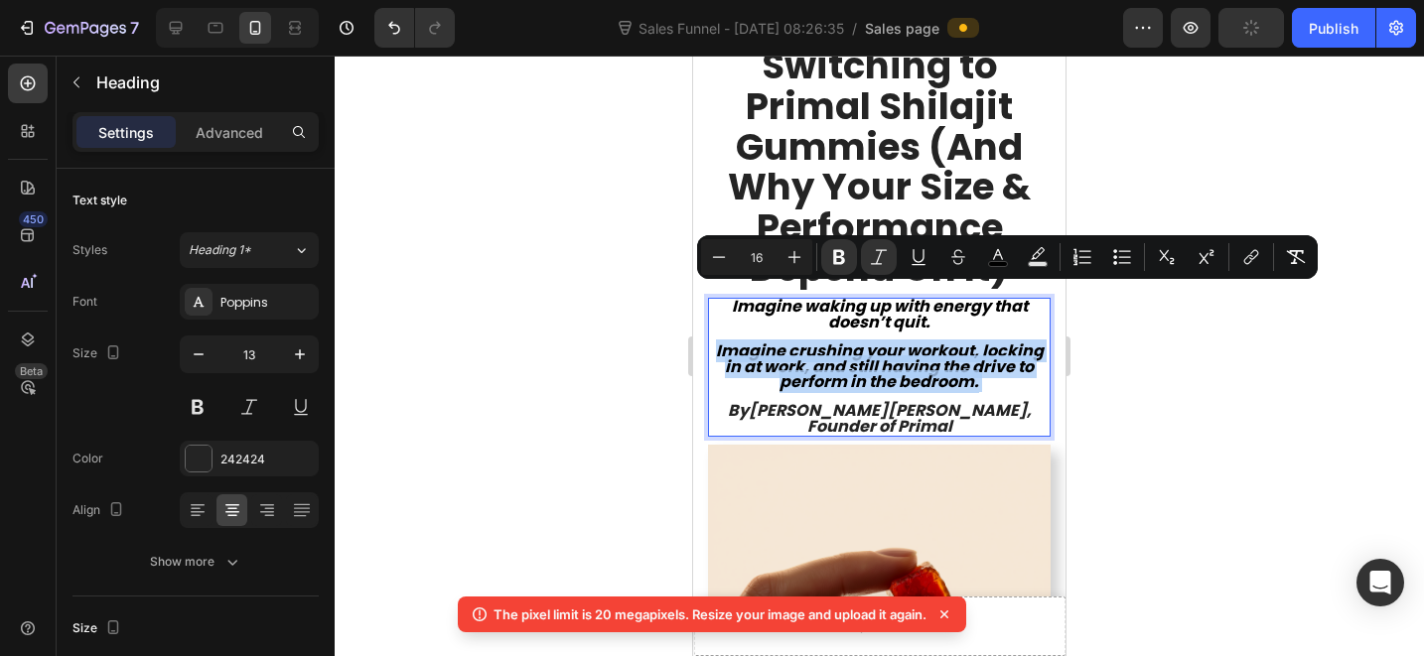
click at [965, 340] on strong "Imagine crushing your workout, locking in at work, and still having the drive t…" at bounding box center [880, 367] width 328 height 54
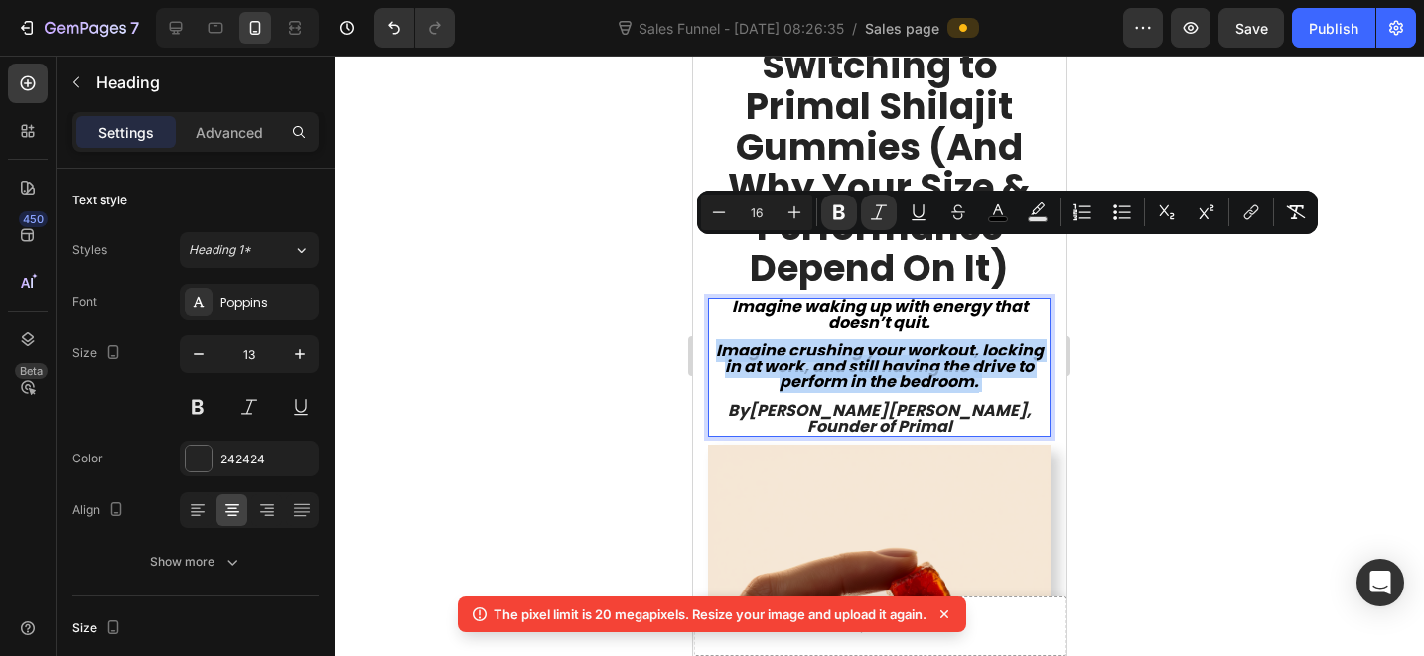
drag, startPoint x: 1008, startPoint y: 329, endPoint x: 731, endPoint y: 257, distance: 286.1
click at [731, 300] on p "Imagine waking up with energy that doesn’t quit. Imagine crushing your workout,…" at bounding box center [879, 367] width 339 height 135
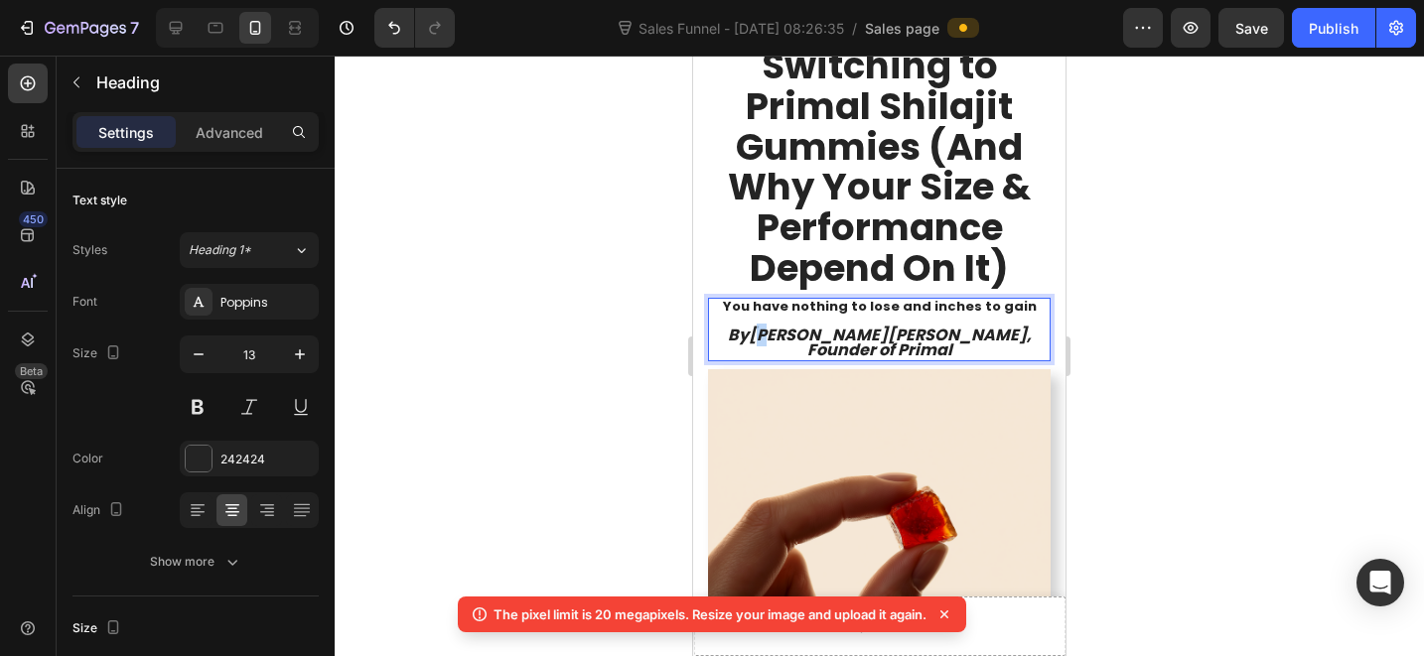
click at [765, 324] on icon "By [PERSON_NAME], Founder of Primal" at bounding box center [880, 343] width 304 height 38
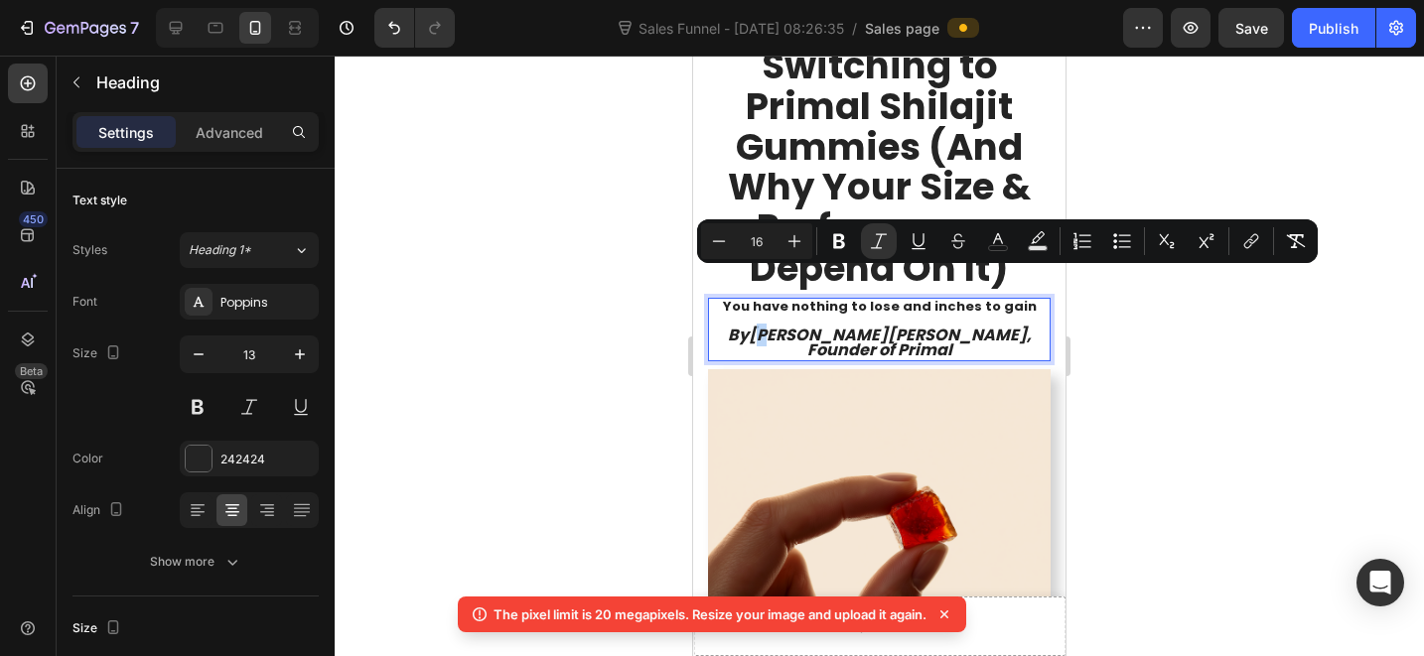
click at [765, 324] on icon "By [PERSON_NAME], Founder of Primal" at bounding box center [880, 343] width 304 height 38
click at [764, 324] on icon "By [PERSON_NAME], Founder of Primal" at bounding box center [880, 343] width 304 height 38
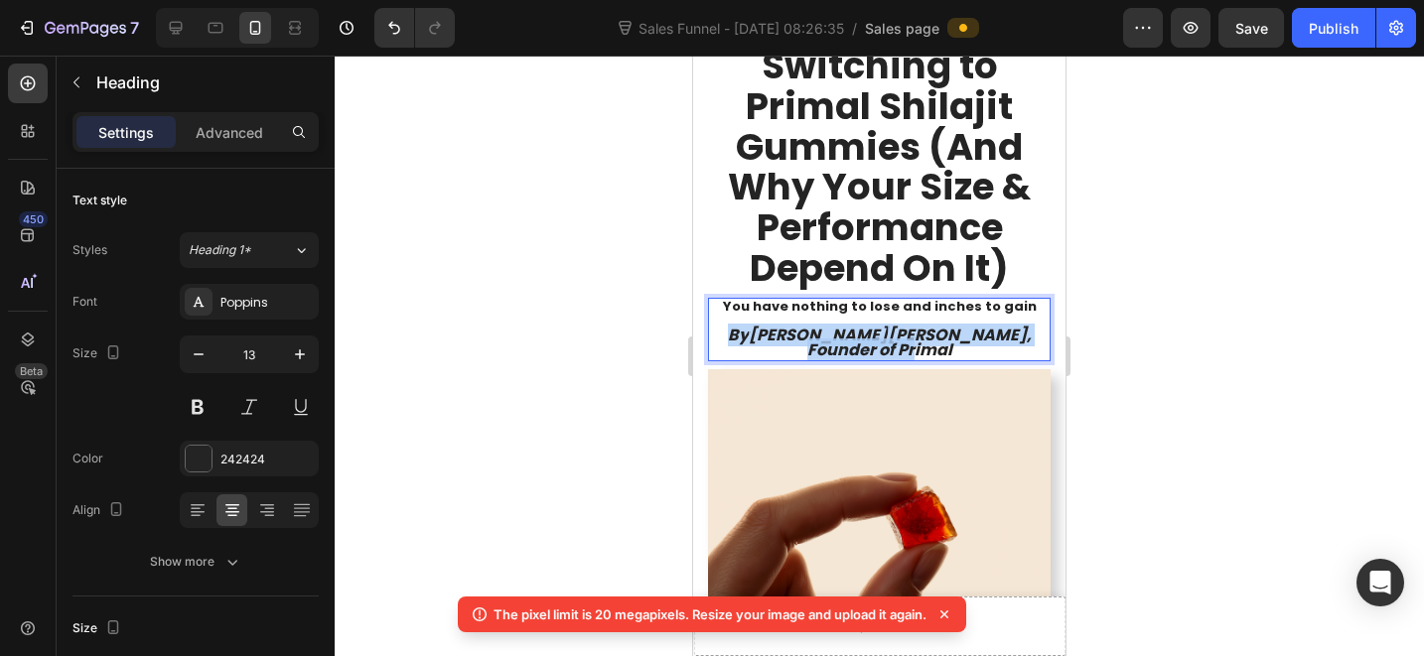
click at [764, 324] on icon "By [PERSON_NAME], Founder of Primal" at bounding box center [880, 343] width 304 height 38
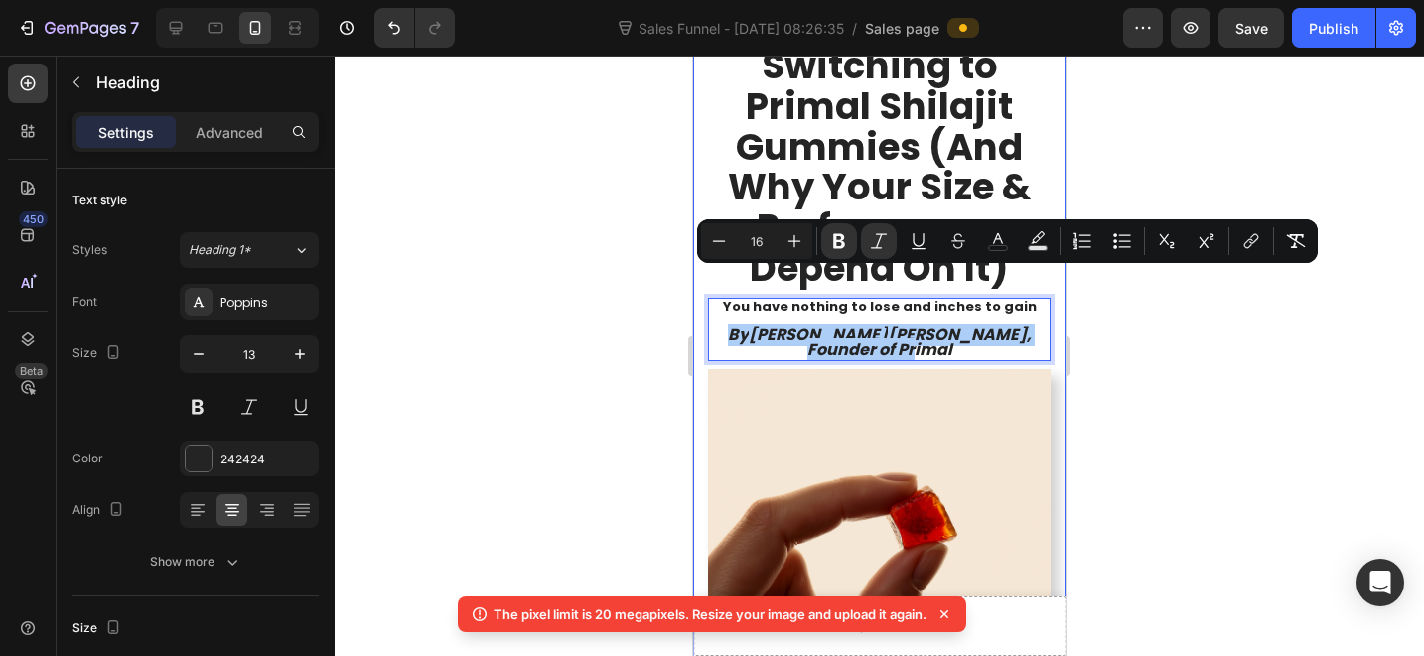
click at [1149, 401] on div at bounding box center [879, 356] width 1089 height 601
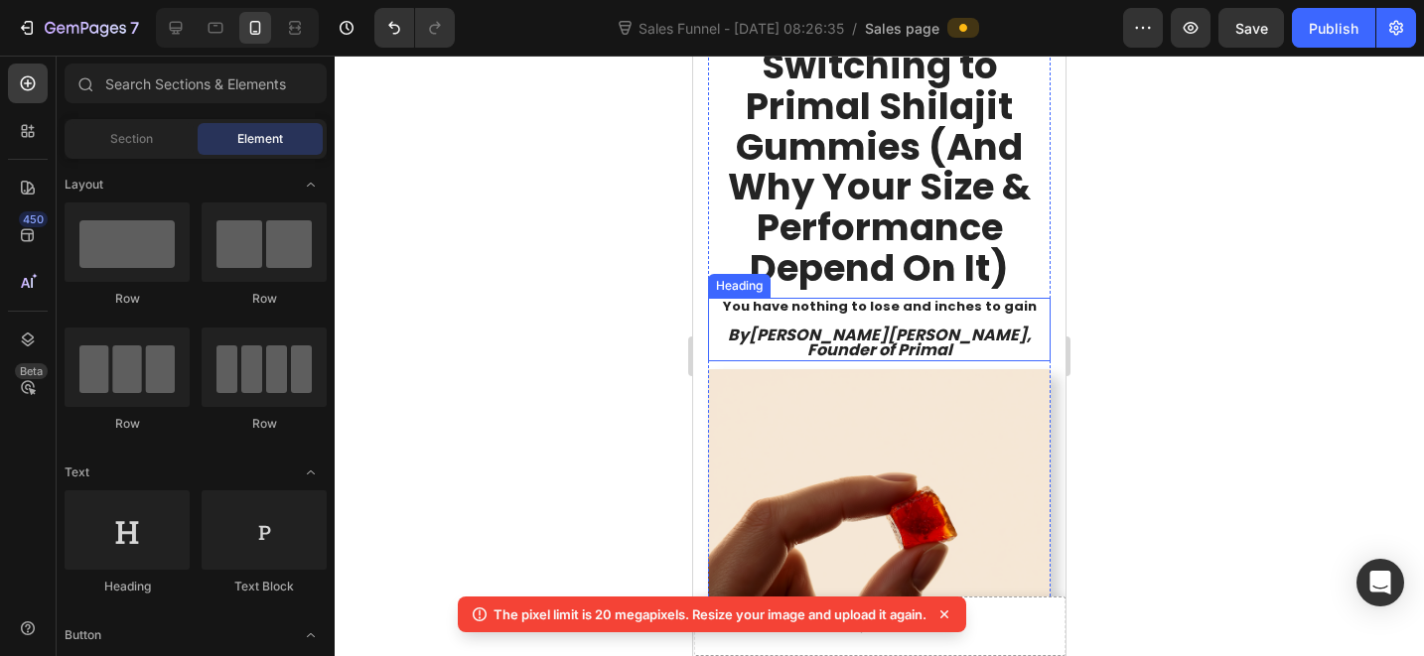
click at [852, 300] on p "You have nothing to lose and inches to gain By [PERSON_NAME], Founder of Primal" at bounding box center [879, 329] width 339 height 59
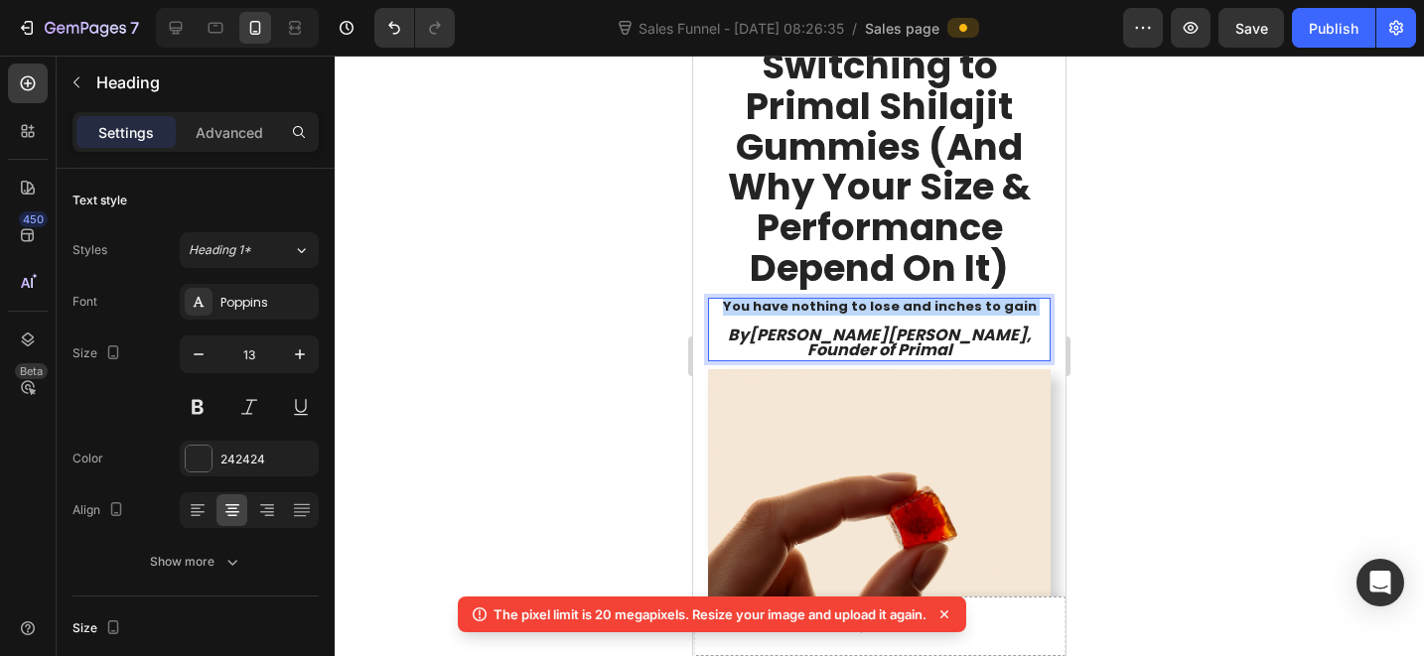
click at [852, 300] on p "You have nothing to lose and inches to gain By [PERSON_NAME], Founder of Primal" at bounding box center [879, 329] width 339 height 59
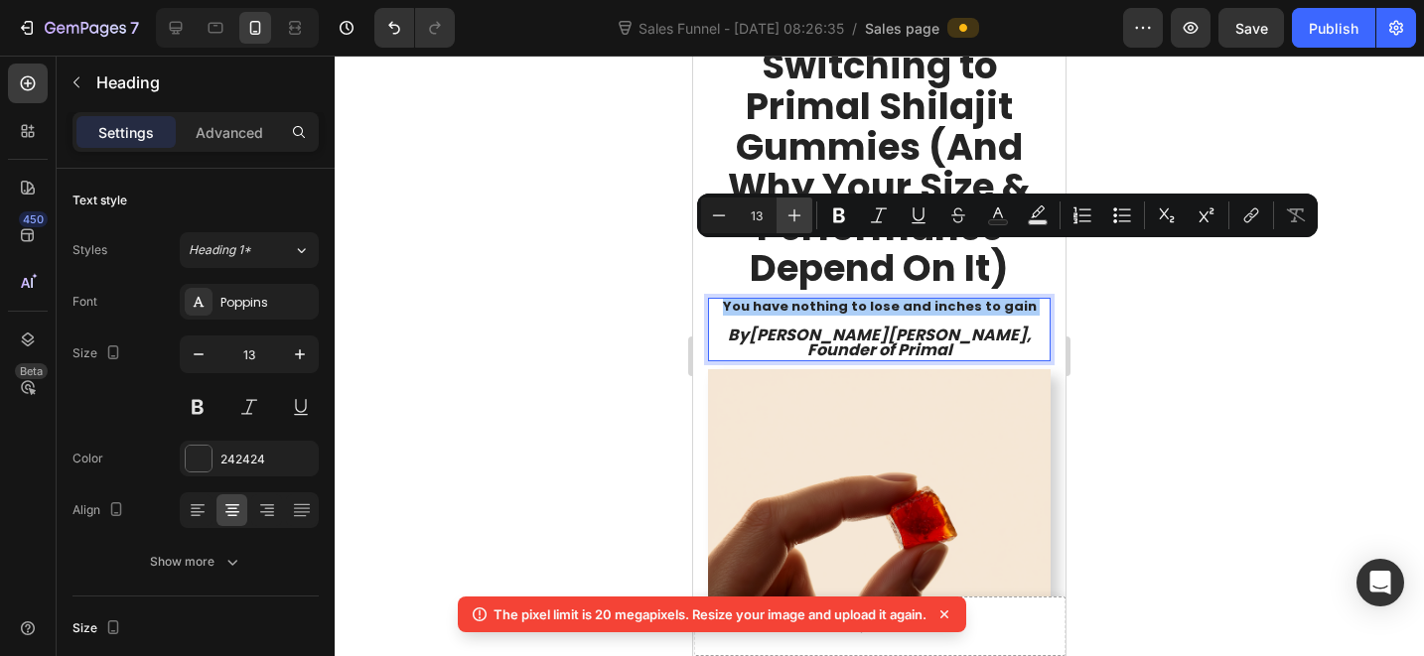
click at [797, 209] on icon "Editor contextual toolbar" at bounding box center [795, 216] width 20 height 20
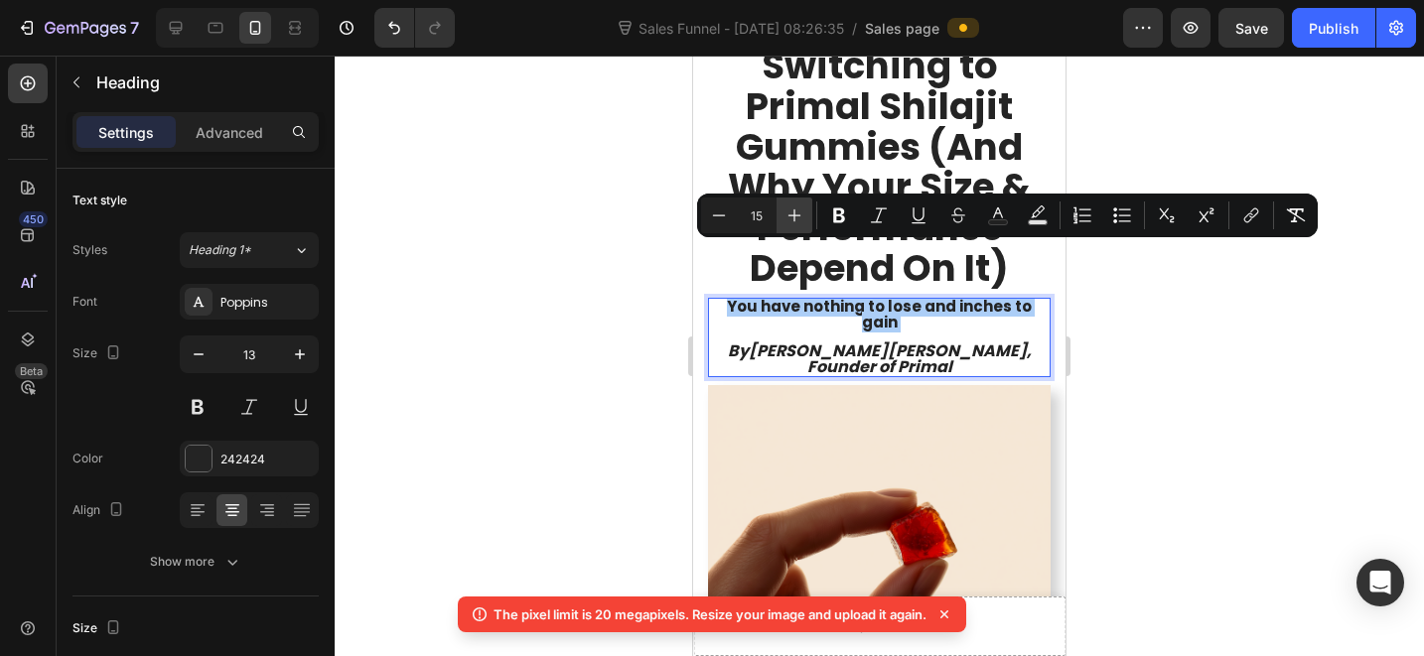
click at [797, 210] on icon "Editor contextual toolbar" at bounding box center [795, 216] width 20 height 20
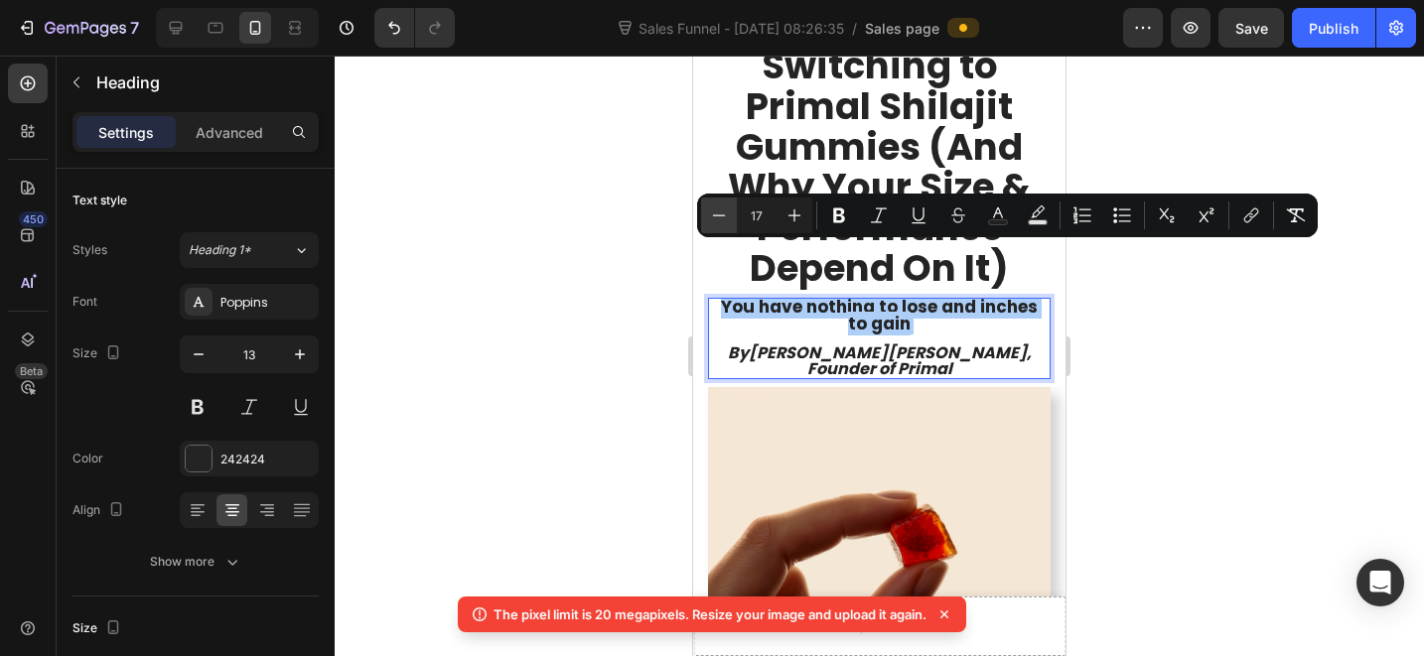
click at [721, 220] on icon "Editor contextual toolbar" at bounding box center [719, 216] width 20 height 20
type input "16"
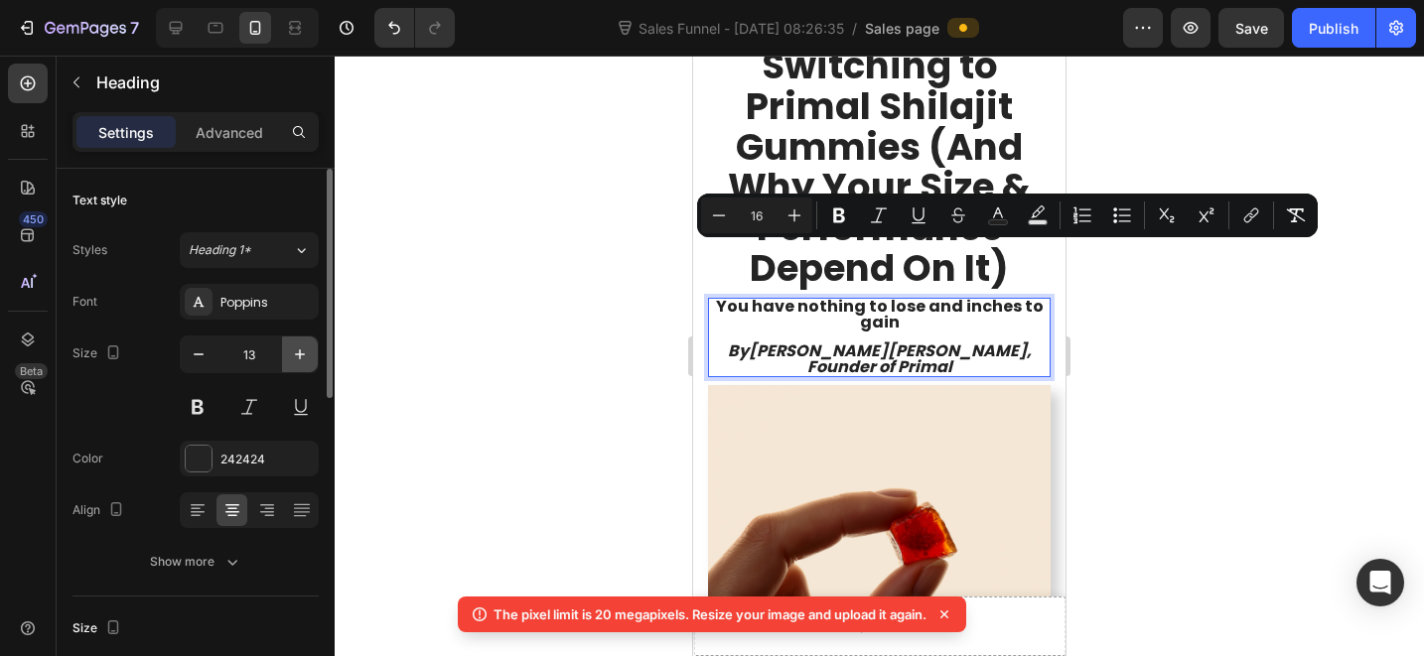
click at [304, 345] on icon "button" at bounding box center [300, 355] width 20 height 20
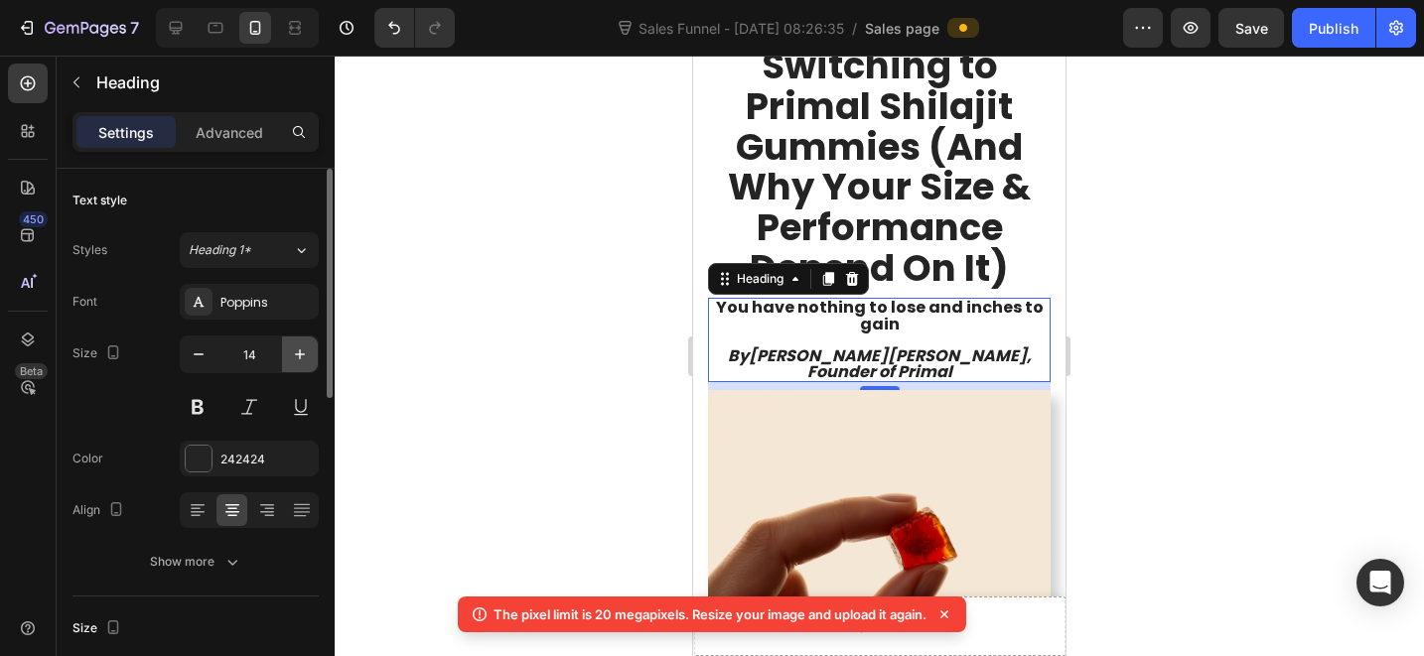
click at [304, 345] on icon "button" at bounding box center [300, 355] width 20 height 20
type input "16"
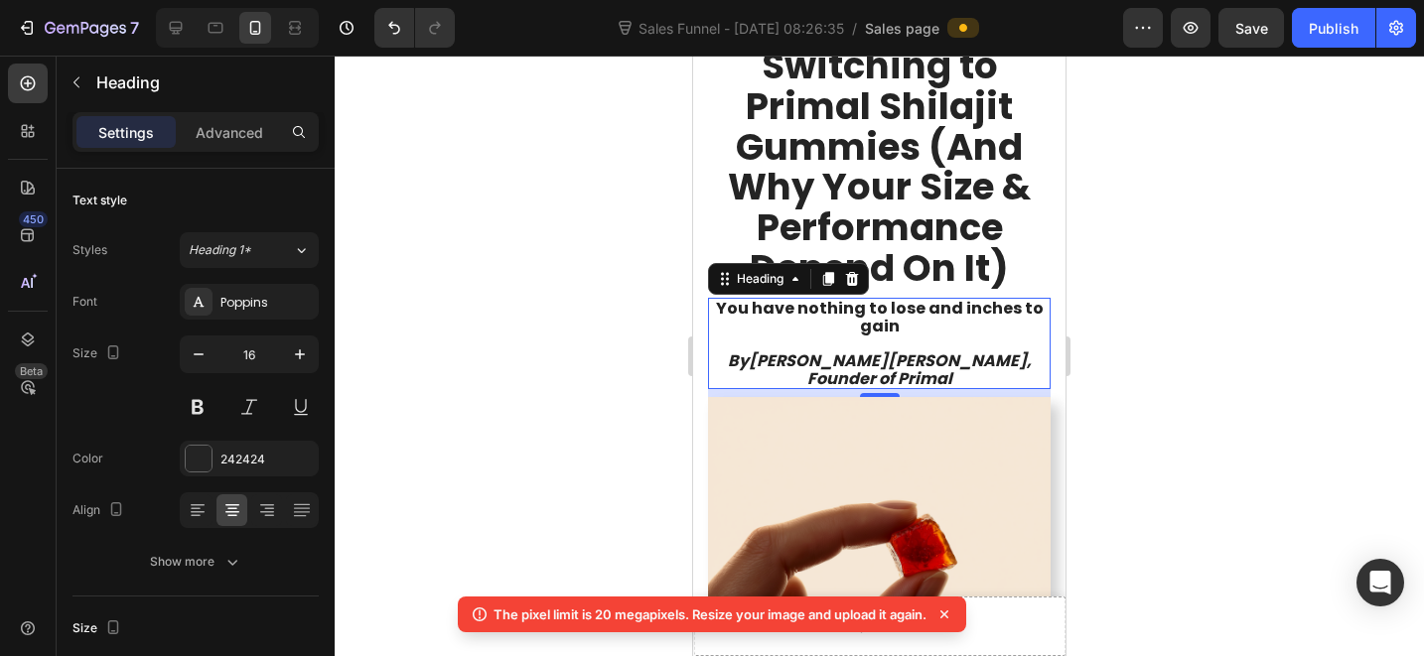
click at [939, 300] on p "You have nothing to lose and inches to gain By [PERSON_NAME], Founder of Primal" at bounding box center [879, 343] width 339 height 87
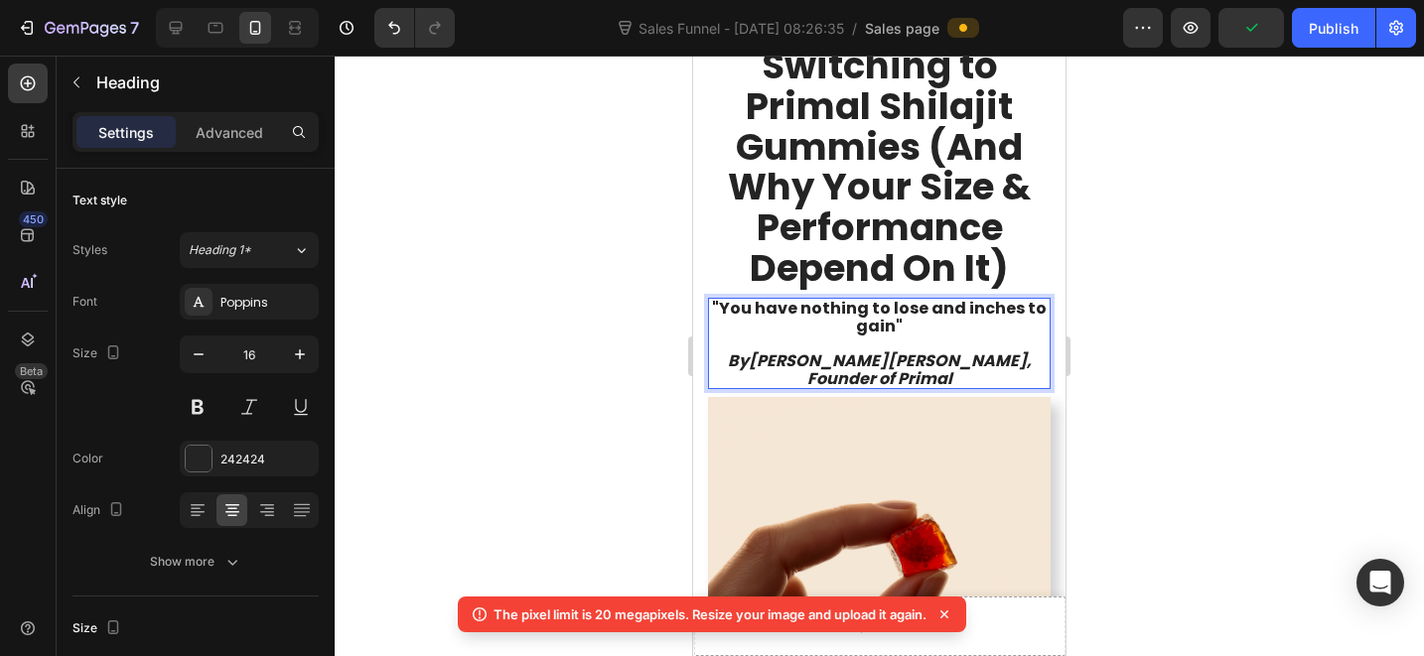
click at [886, 297] on span ""You have nothing to lose and inches to gain"" at bounding box center [879, 317] width 335 height 41
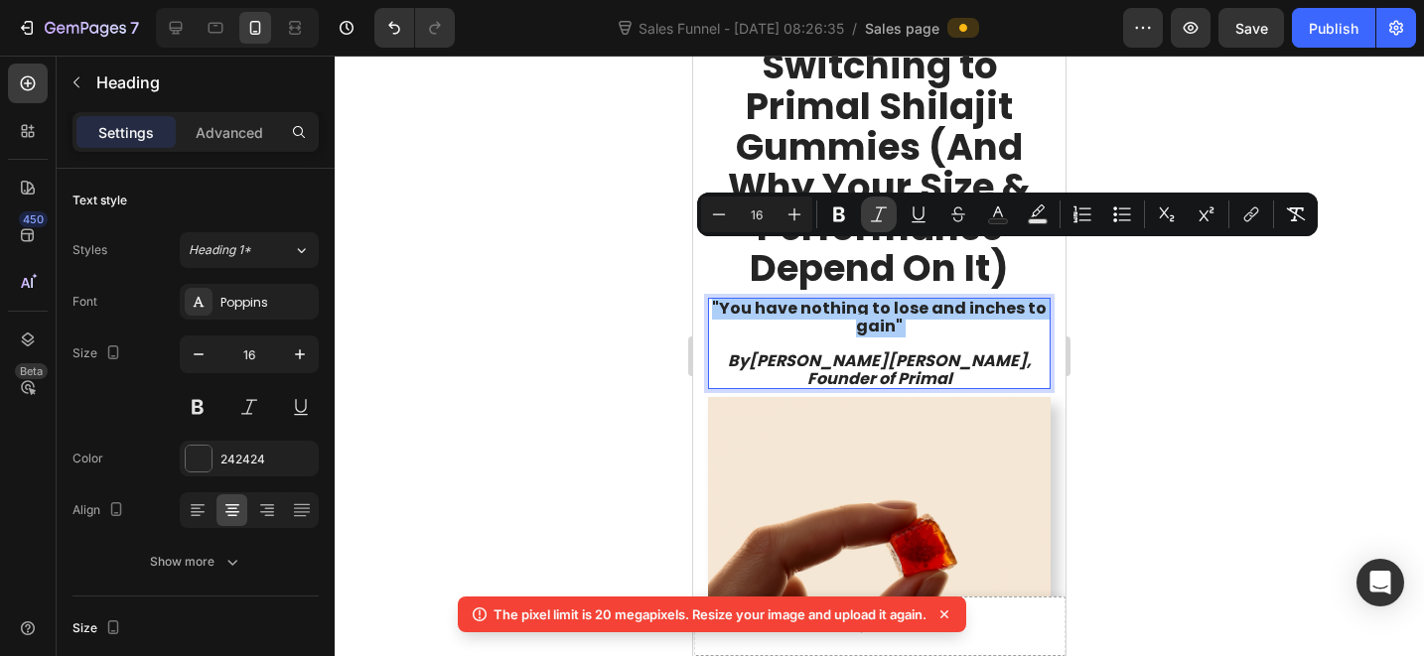
click at [886, 210] on icon "Editor contextual toolbar" at bounding box center [879, 215] width 20 height 20
click at [938, 297] on icon ""You have nothing to lose and inches to gain"" at bounding box center [880, 317] width 320 height 41
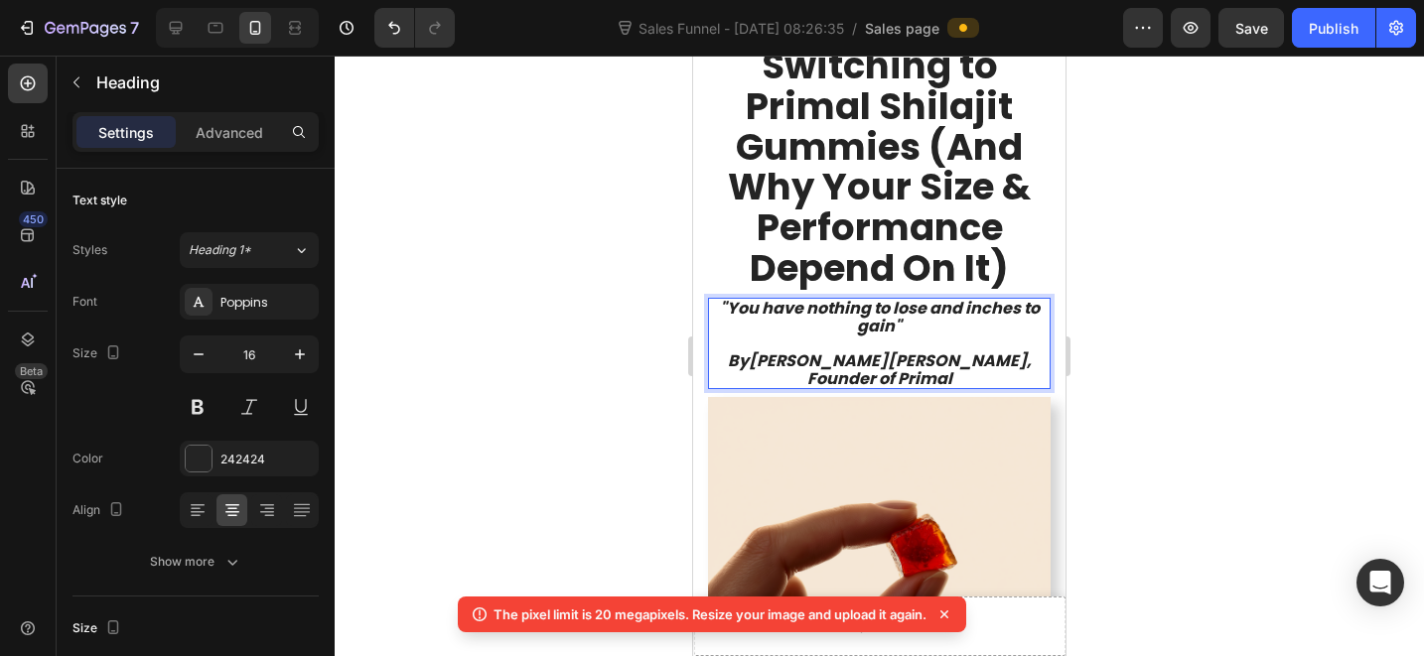
click at [961, 300] on p ""You have nothing to lose and inches to gain" By [PERSON_NAME], Founder of Prim…" at bounding box center [879, 343] width 339 height 87
click at [953, 350] on strong "[PERSON_NAME], Founder of Primal" at bounding box center [919, 370] width 224 height 41
click at [948, 350] on strong "[PERSON_NAME], Founder of Primal" at bounding box center [919, 370] width 224 height 41
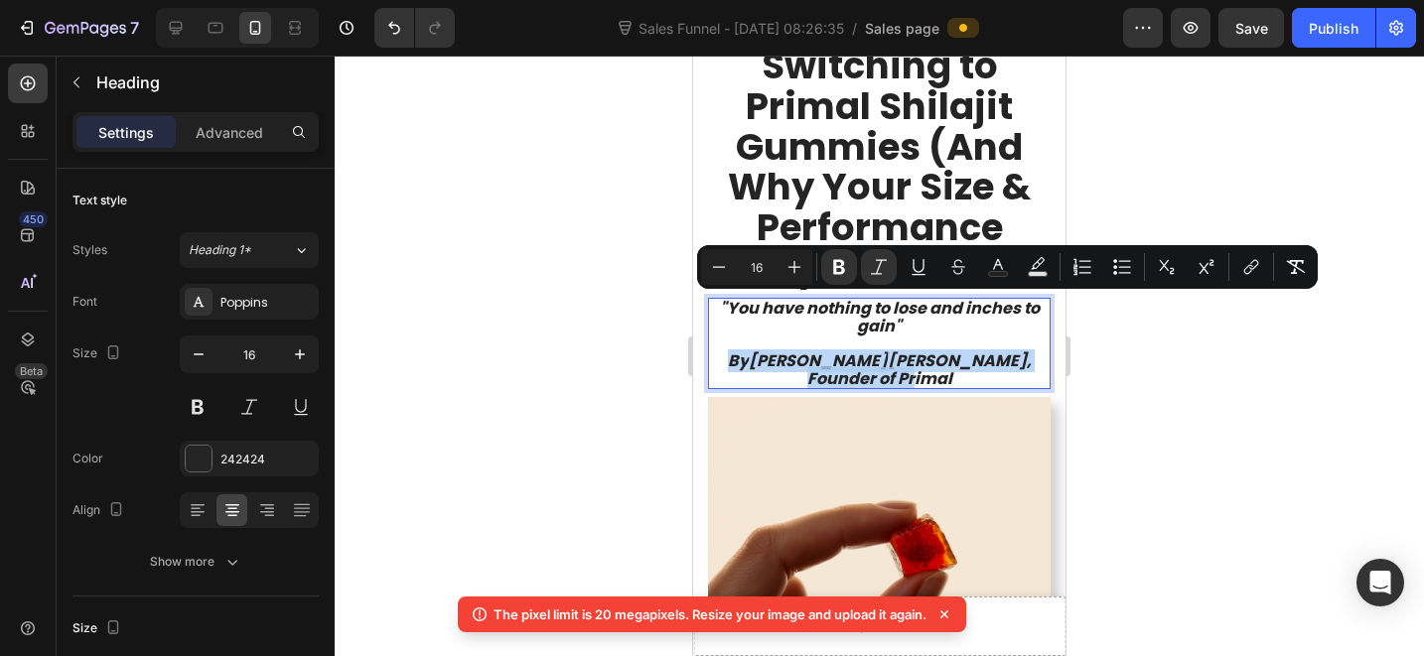
click at [947, 350] on strong "[PERSON_NAME], Founder of Primal" at bounding box center [919, 370] width 224 height 41
click at [731, 265] on button "Minus" at bounding box center [719, 267] width 36 height 36
type input "15"
click at [905, 193] on strong "7 Reasons Why Masculine [DEMOGRAPHIC_DATA] Are Switching to Primal Shilajit Gum…" at bounding box center [879, 85] width 323 height 415
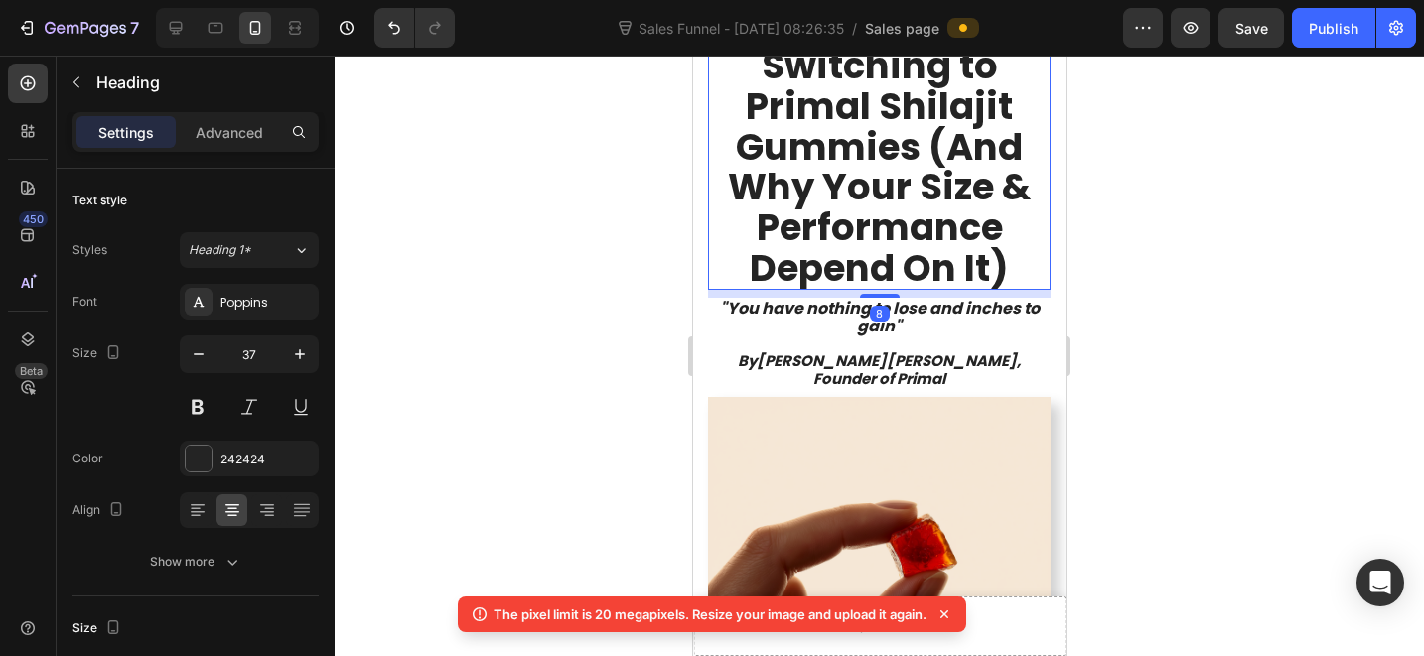
click at [1202, 260] on div at bounding box center [879, 356] width 1089 height 601
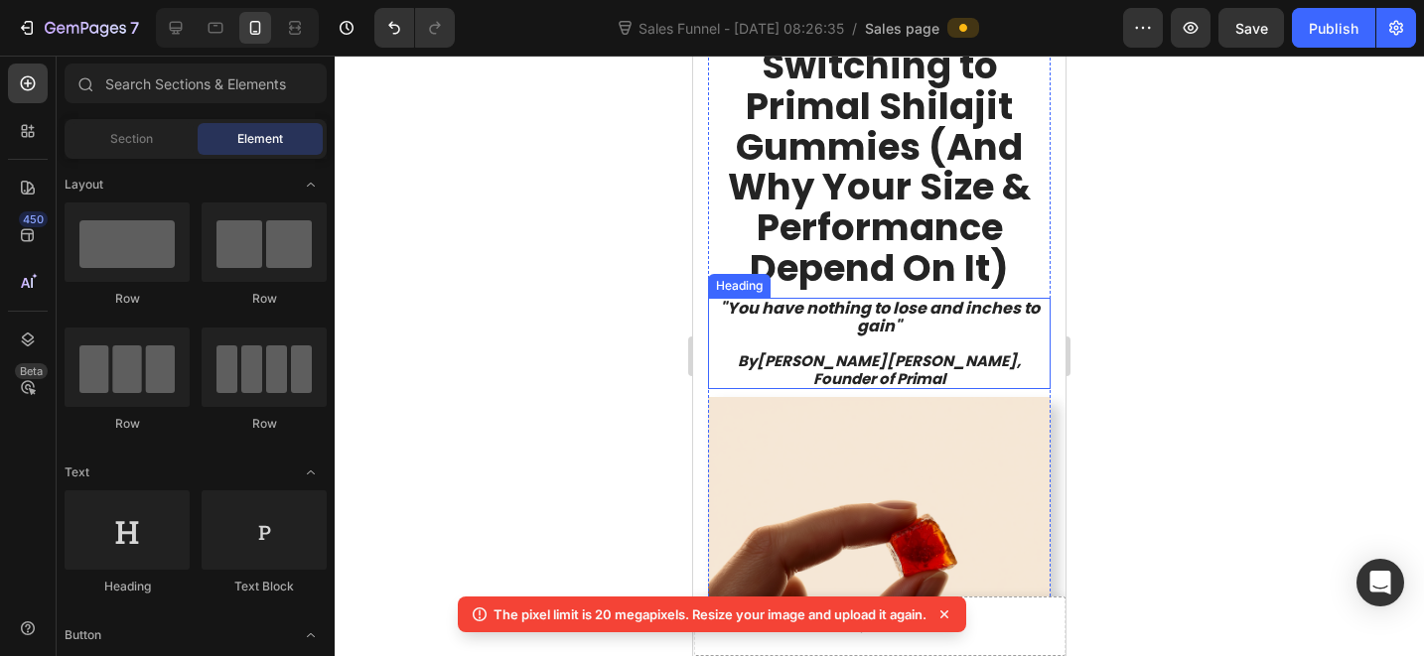
click at [911, 300] on p "⁠⁠⁠⁠⁠⁠⁠ "You have nothing to lose and inches to gain" By [PERSON_NAME], Founder…" at bounding box center [879, 343] width 339 height 87
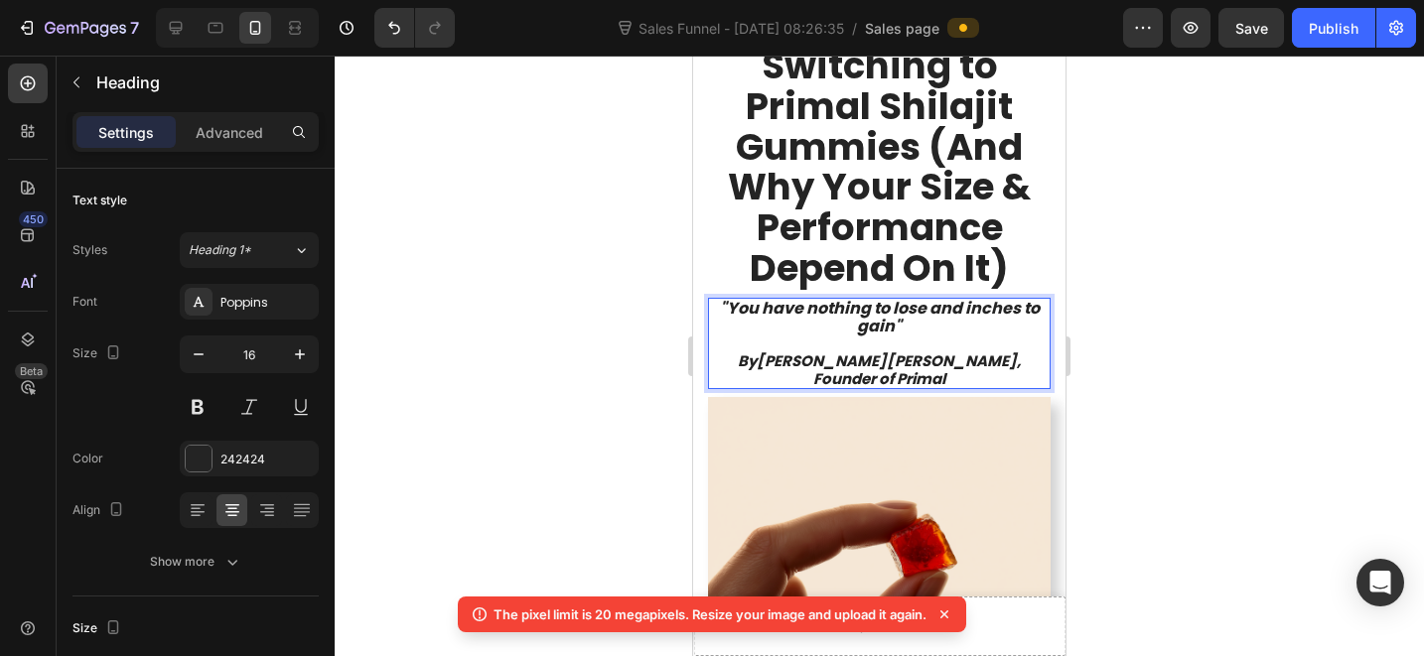
click at [944, 300] on p ""You have nothing to lose and inches to gain" ⁠⁠⁠⁠⁠⁠⁠ By [PERSON_NAME], Founder…" at bounding box center [879, 343] width 339 height 87
click at [900, 300] on p ""You have nothing to lose and inches to gain" ⁠⁠⁠⁠⁠⁠⁠ By [PERSON_NAME], Founder…" at bounding box center [879, 343] width 339 height 87
click at [723, 297] on icon ""You have nothing to lose and inches to gain" at bounding box center [880, 317] width 320 height 41
click at [896, 297] on icon "You have nothing to lose and inches to gain" at bounding box center [879, 317] width 313 height 41
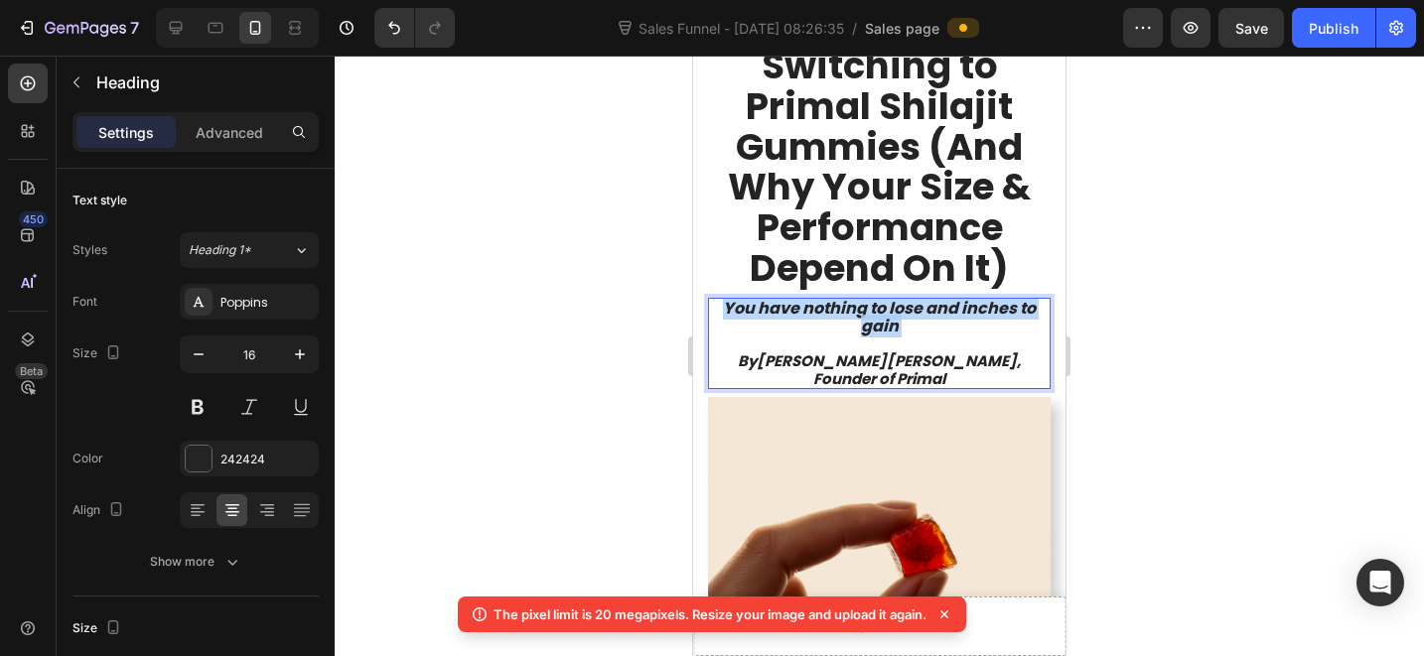
click at [896, 297] on icon "You have nothing to lose and inches to gain" at bounding box center [879, 317] width 313 height 41
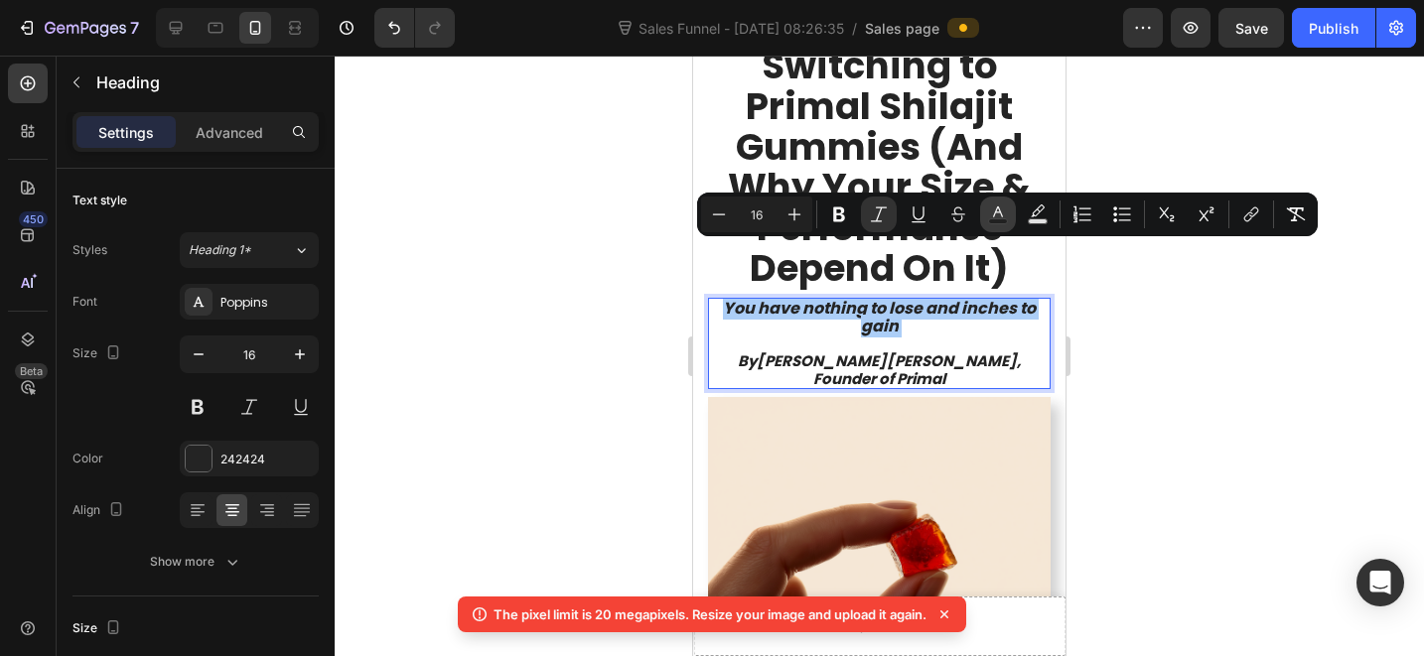
click at [999, 210] on icon "Editor contextual toolbar" at bounding box center [998, 212] width 10 height 11
type input "242424"
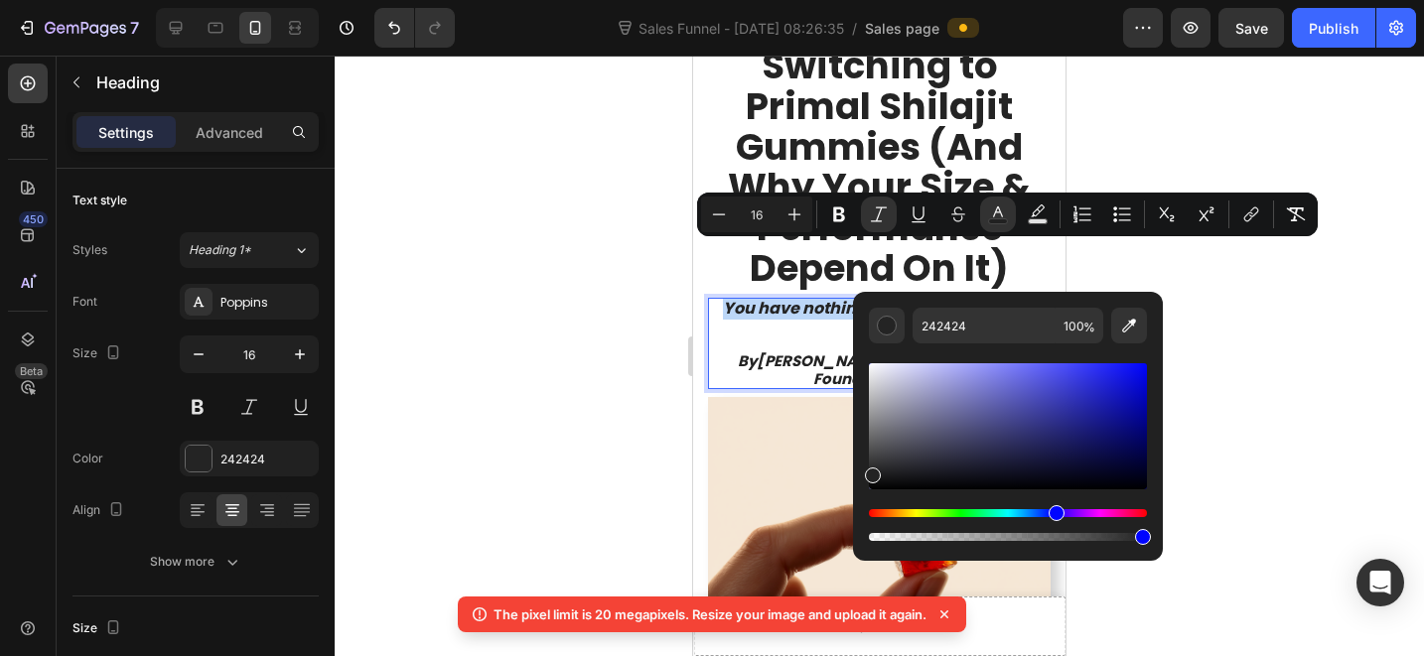
drag, startPoint x: 1045, startPoint y: 509, endPoint x: 1054, endPoint y: 514, distance: 10.2
click at [1054, 514] on div "Hue" at bounding box center [1008, 513] width 278 height 8
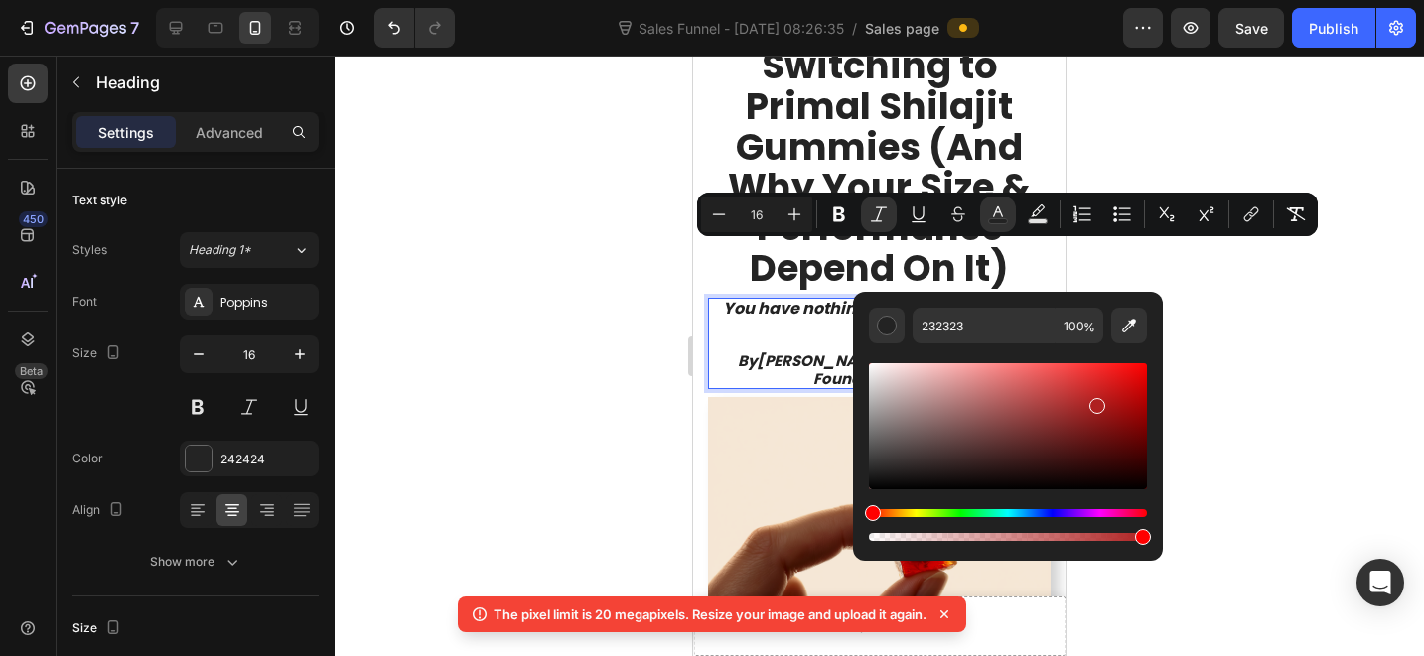
drag, startPoint x: 1074, startPoint y: 437, endPoint x: 1096, endPoint y: 403, distance: 40.2
click at [1099, 399] on div "Editor contextual toolbar" at bounding box center [1008, 426] width 278 height 126
click at [1058, 520] on div "Editor contextual toolbar" at bounding box center [1008, 525] width 278 height 32
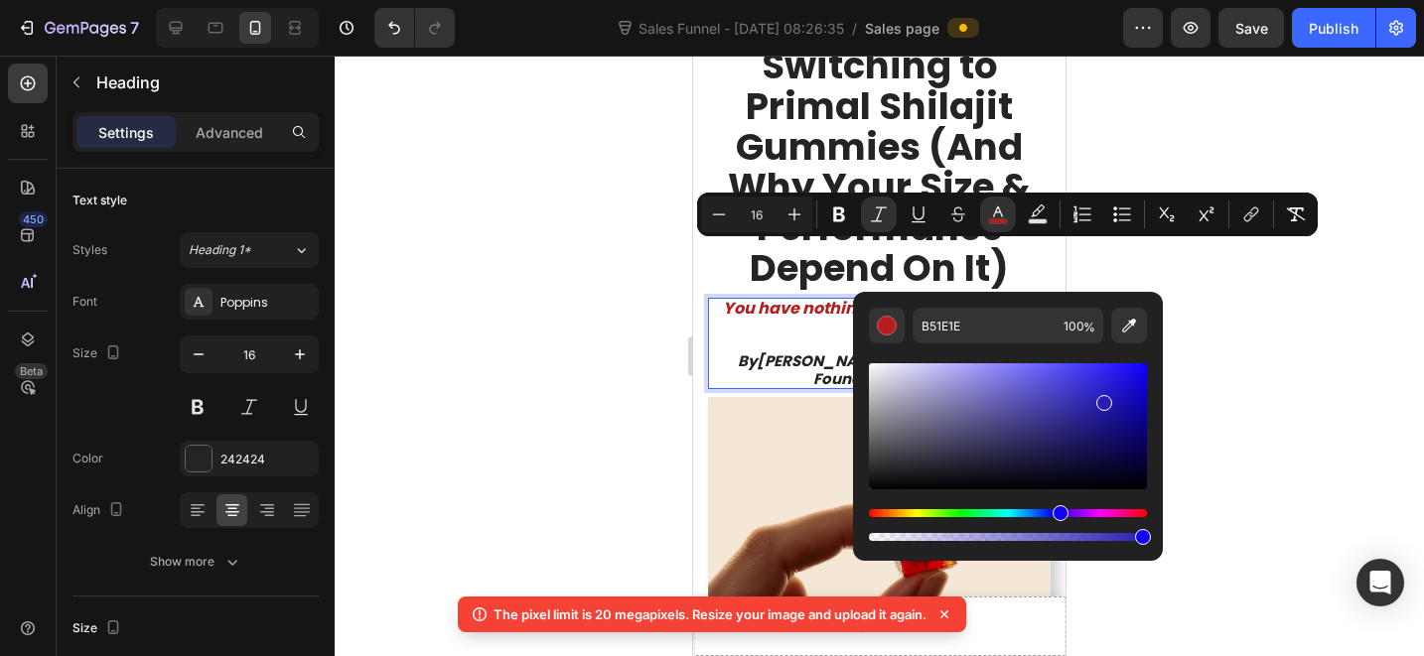
click at [1058, 515] on div "Hue" at bounding box center [1008, 513] width 278 height 8
drag, startPoint x: 1127, startPoint y: 396, endPoint x: 1150, endPoint y: 354, distance: 48.4
click at [1150, 354] on div "281EB5 100 %" at bounding box center [1008, 418] width 310 height 253
type input "1000FF"
click at [1271, 301] on div at bounding box center [879, 356] width 1089 height 601
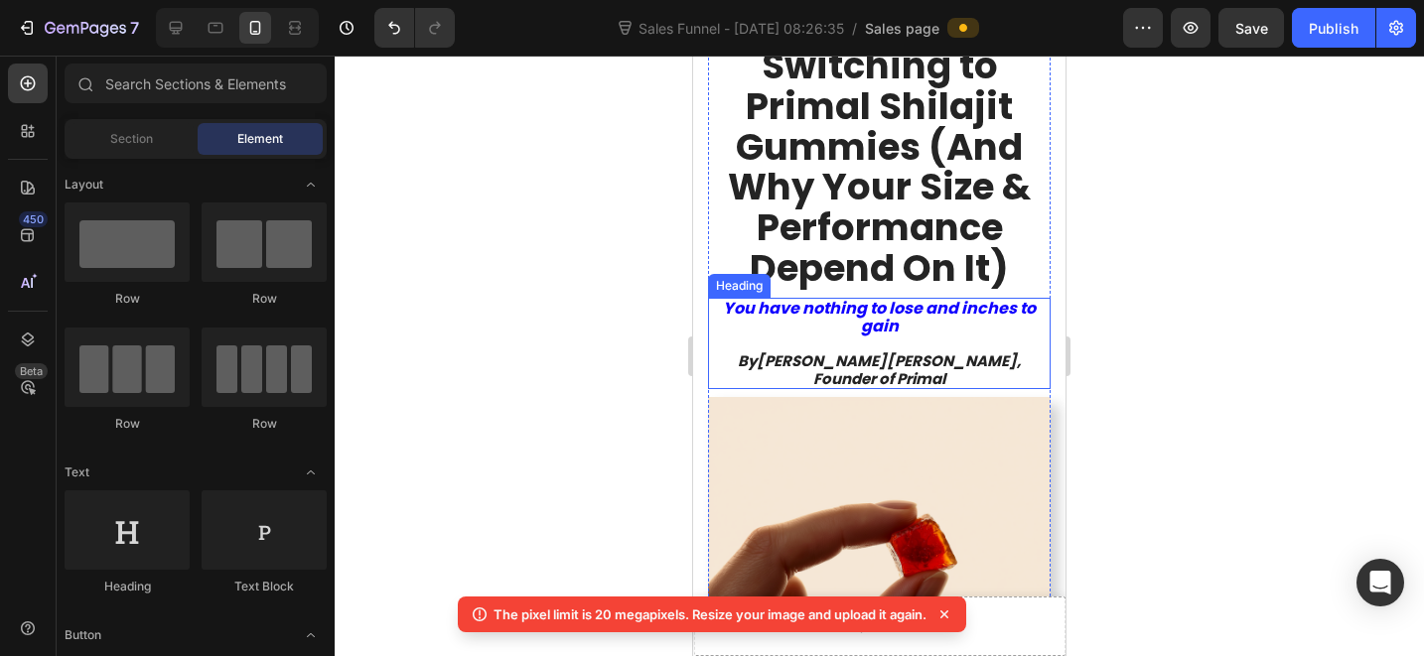
click at [931, 351] on strong "[PERSON_NAME], Founder of Primal" at bounding box center [917, 370] width 208 height 39
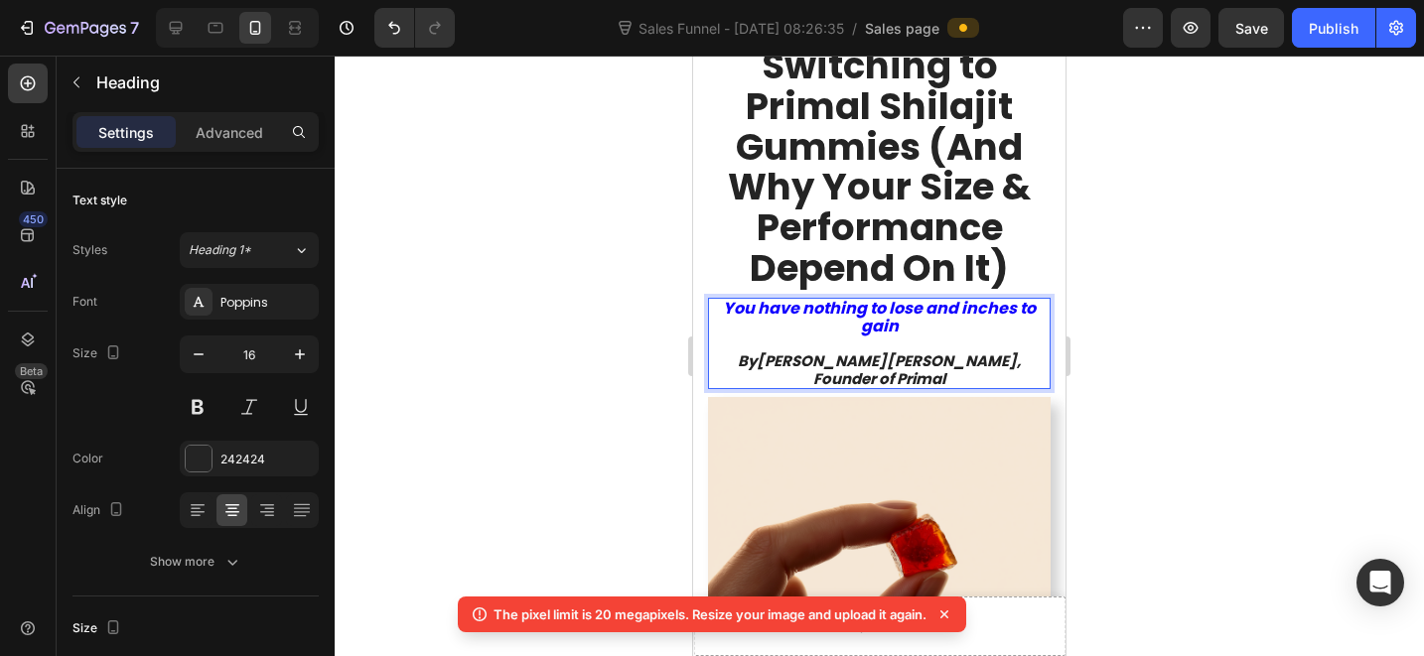
click at [918, 351] on strong "[PERSON_NAME], Founder of Primal" at bounding box center [917, 370] width 208 height 39
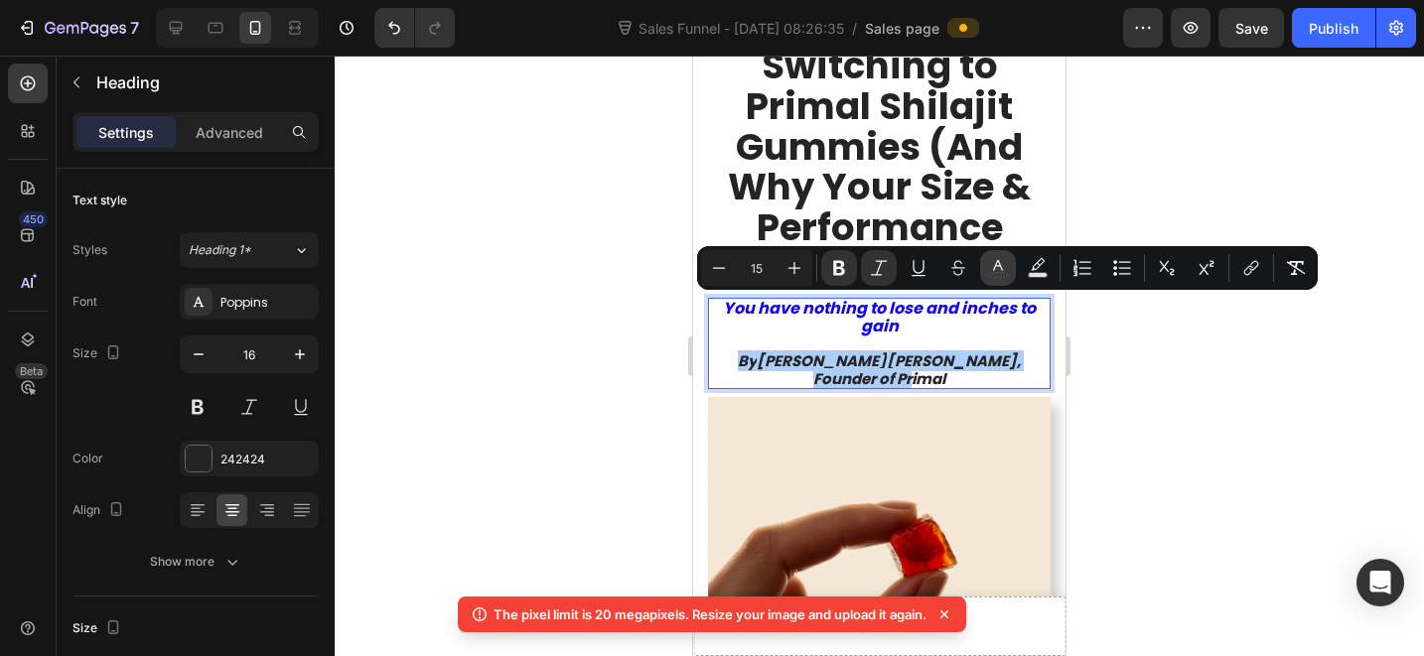
click at [1011, 263] on button "color" at bounding box center [998, 268] width 36 height 36
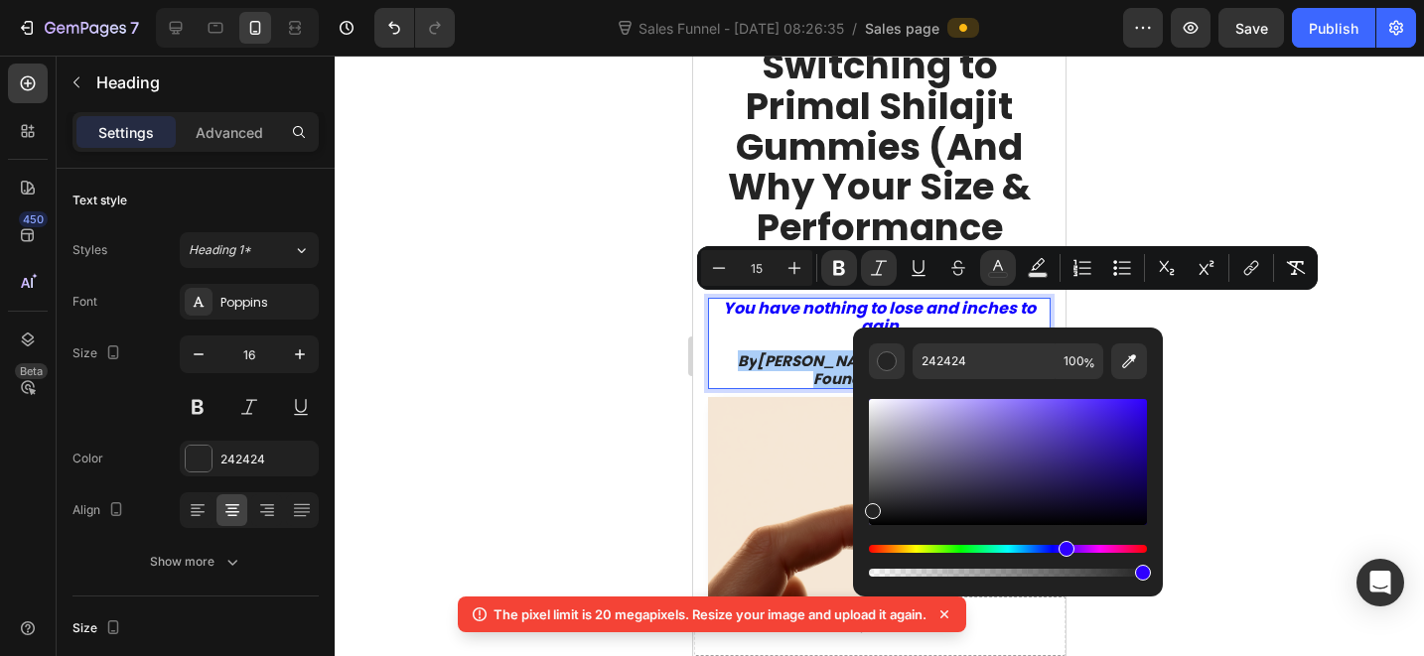
click at [1064, 545] on div "Hue" at bounding box center [1008, 549] width 278 height 8
click at [1046, 546] on div "Hue" at bounding box center [1008, 549] width 278 height 8
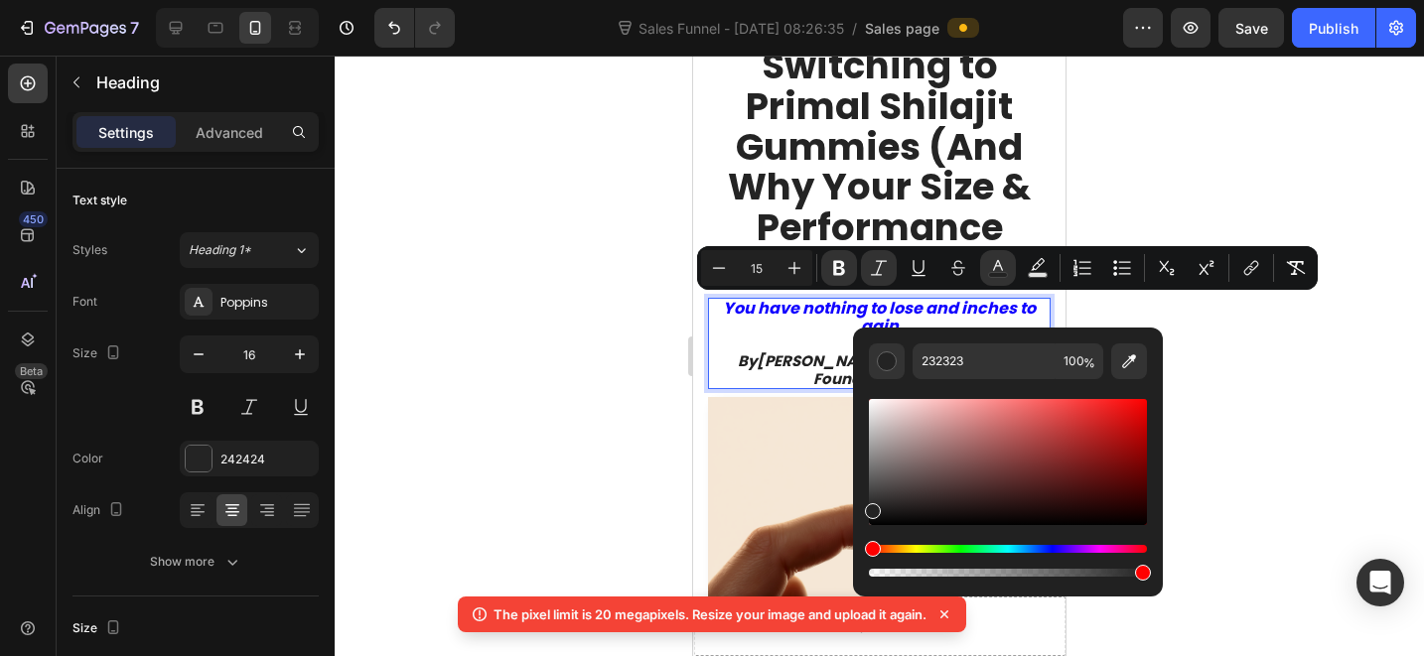
click at [1056, 565] on div "Editor contextual toolbar" at bounding box center [1008, 561] width 278 height 32
click at [1057, 554] on div "Editor contextual toolbar" at bounding box center [1008, 561] width 278 height 32
click at [1058, 550] on div "Hue" at bounding box center [1008, 549] width 278 height 8
drag, startPoint x: 1137, startPoint y: 389, endPoint x: 1062, endPoint y: 496, distance: 130.3
click at [1146, 386] on div "Editor contextual toolbar" at bounding box center [1008, 480] width 278 height 202
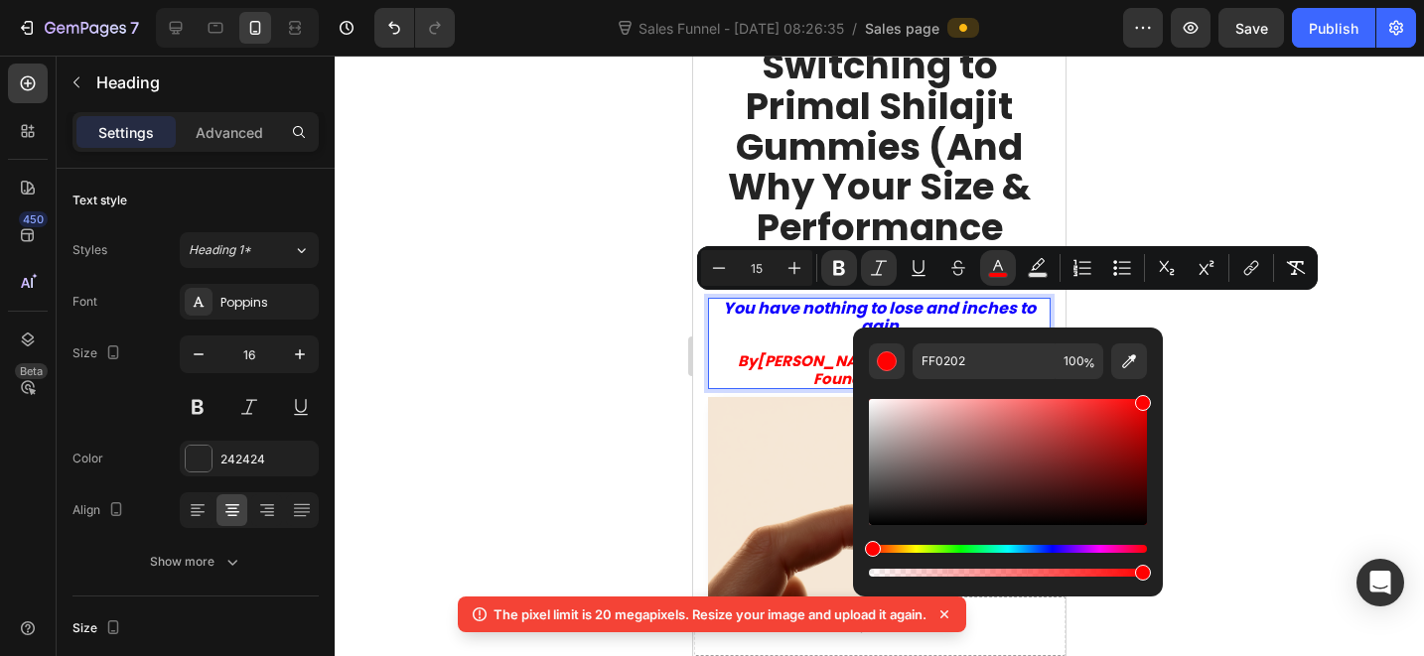
click at [1047, 543] on div "Editor contextual toolbar" at bounding box center [1008, 488] width 278 height 186
click at [1056, 546] on div "Hue" at bounding box center [1008, 549] width 278 height 8
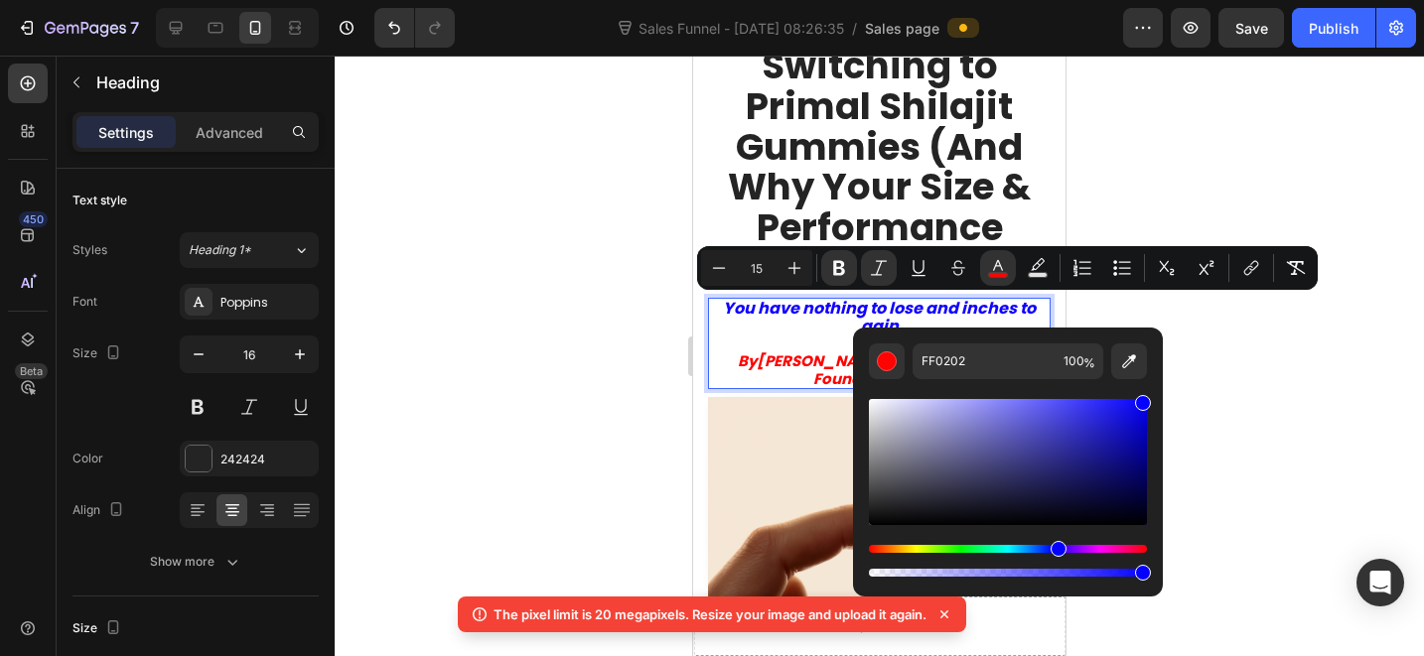
type input "0602FF"
click at [1231, 460] on div at bounding box center [879, 356] width 1089 height 601
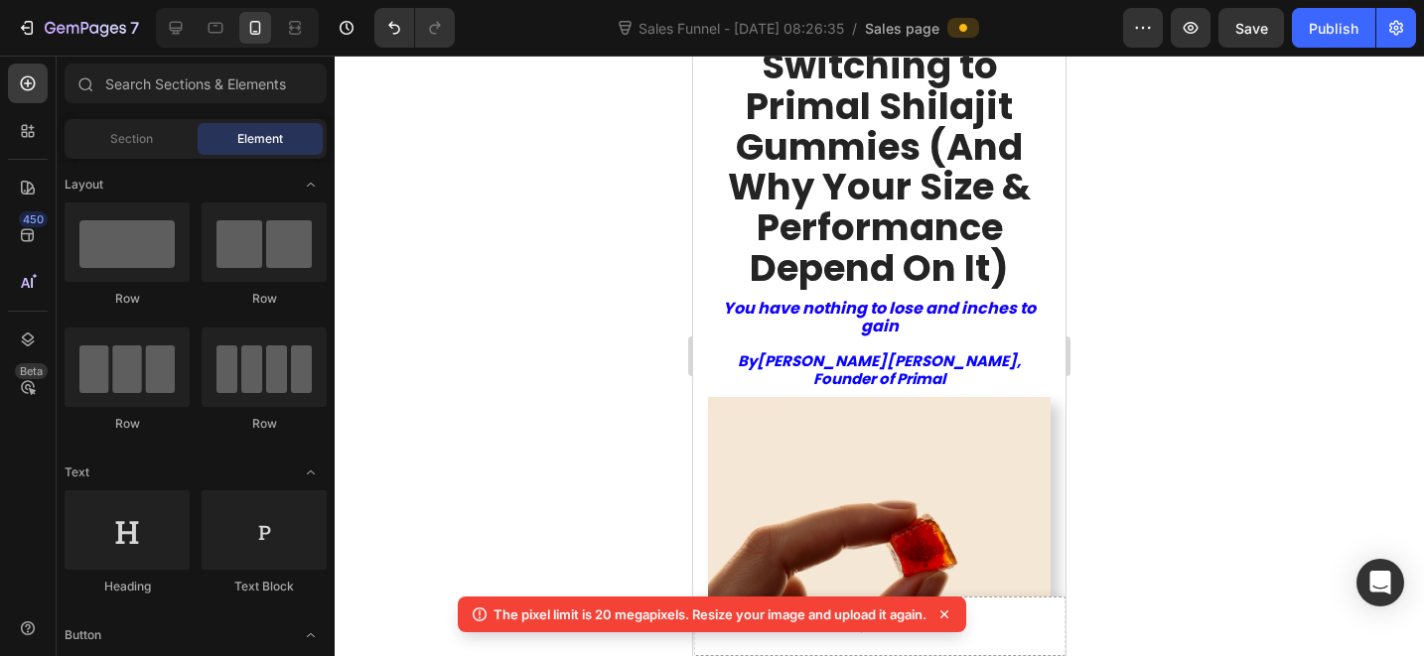
click at [1243, 455] on div at bounding box center [879, 356] width 1089 height 601
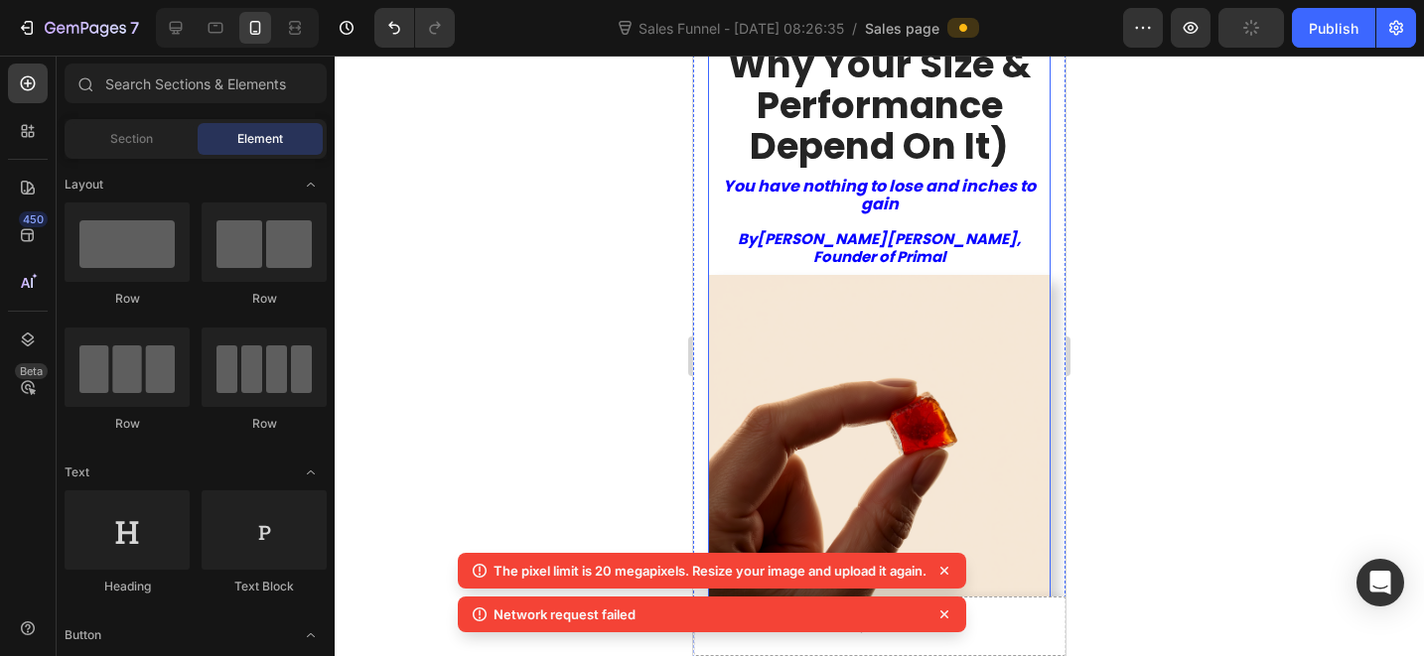
scroll to position [410, 0]
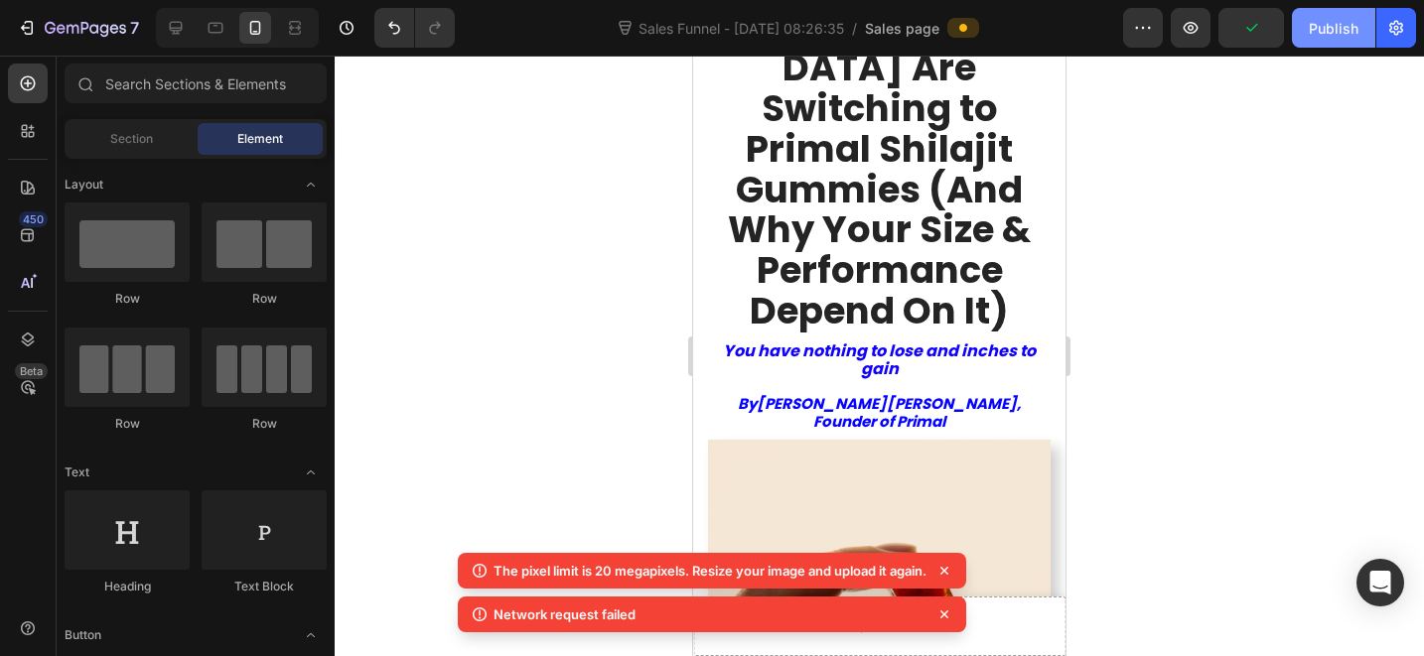
click at [1329, 26] on div "Publish" at bounding box center [1334, 28] width 50 height 21
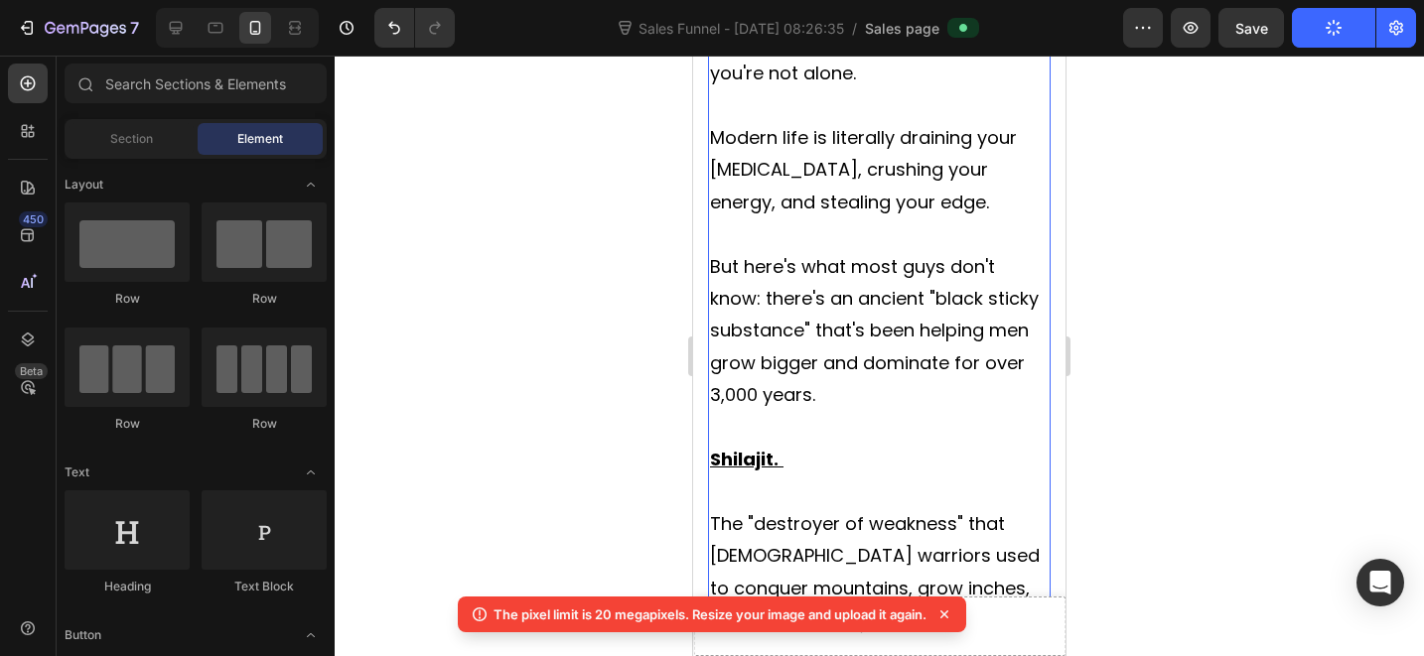
scroll to position [1544, 0]
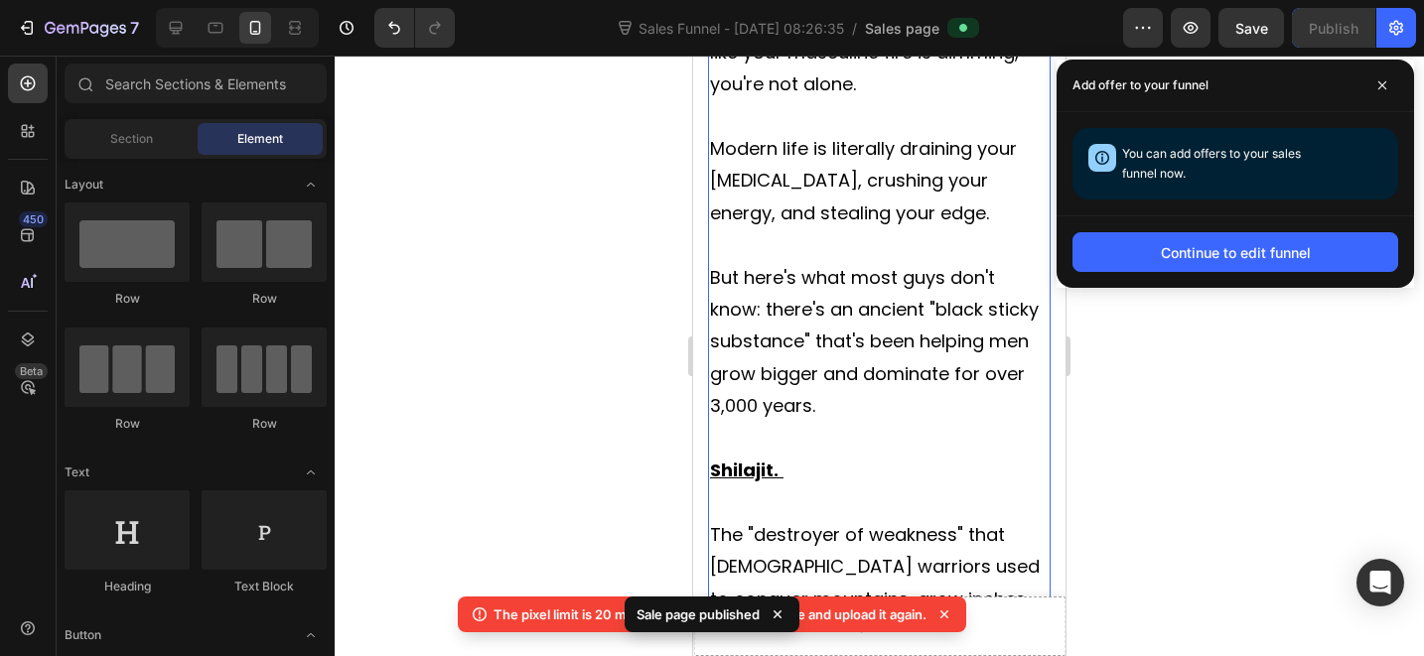
drag, startPoint x: 888, startPoint y: 362, endPoint x: 893, endPoint y: 344, distance: 19.5
click at [887, 423] on p "Rich Text Editor. Editing area: main" at bounding box center [879, 439] width 339 height 32
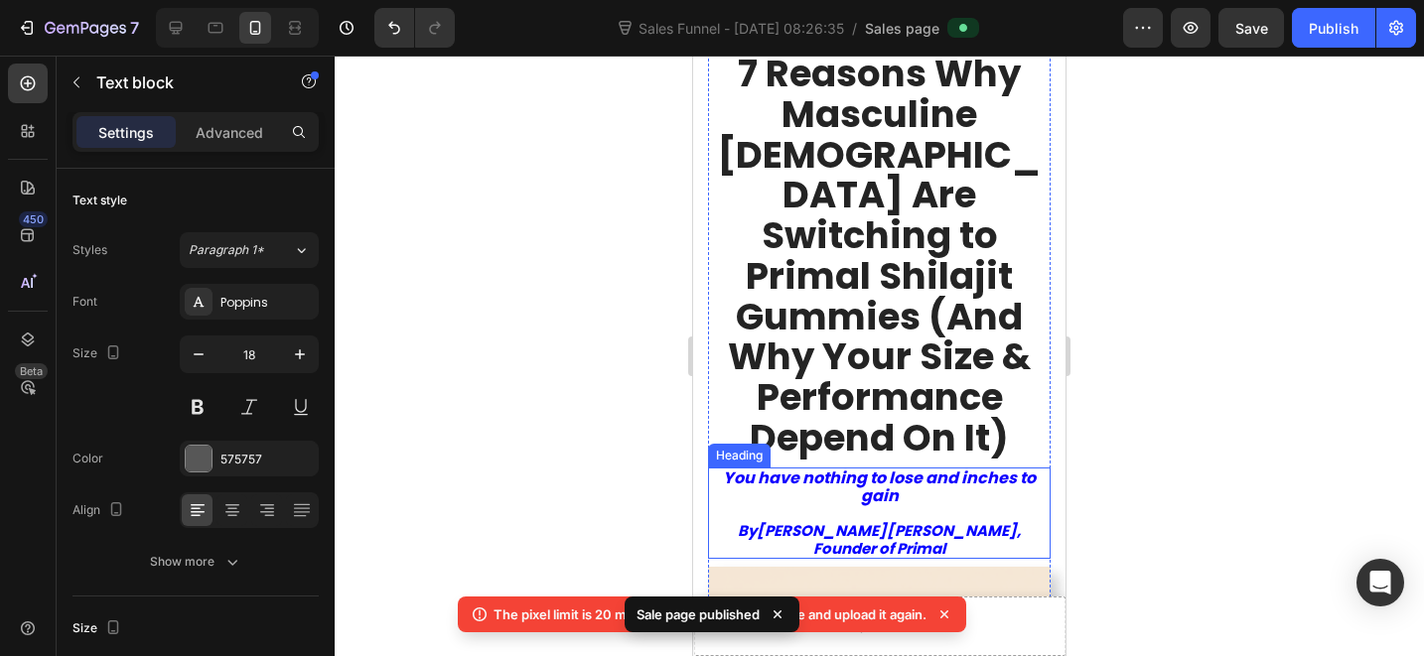
scroll to position [282, 0]
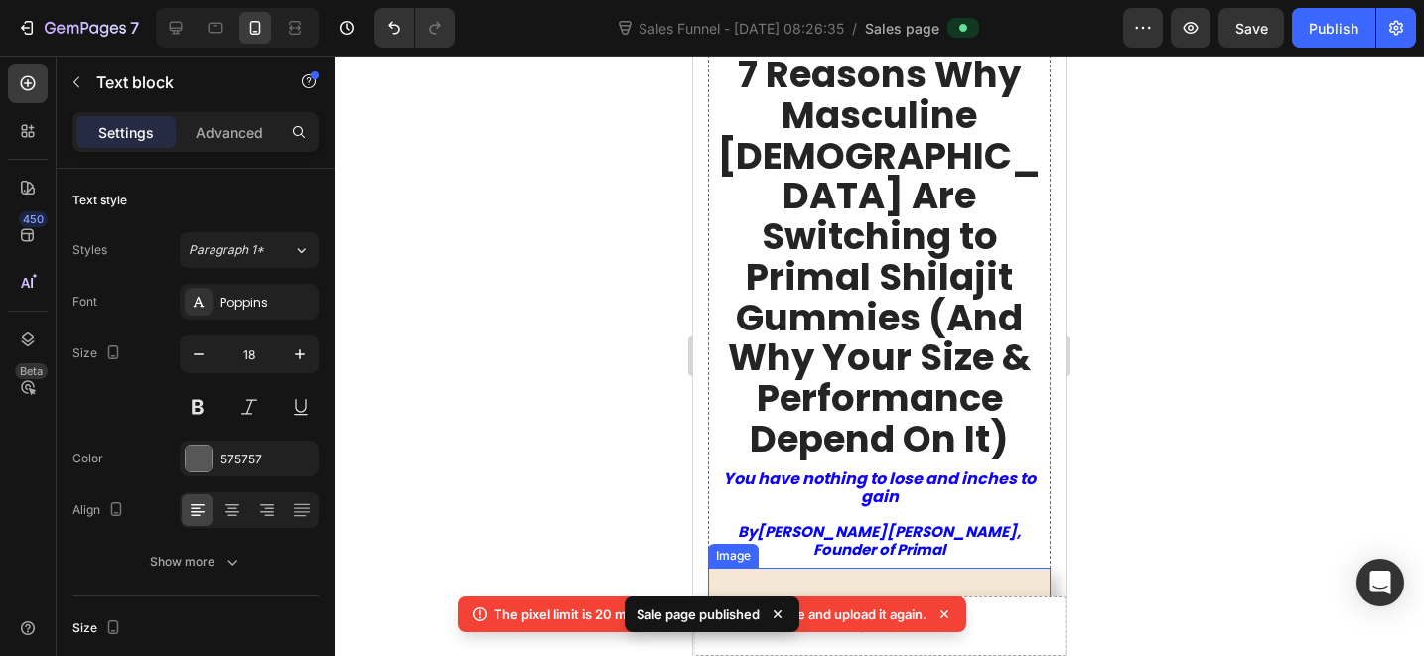
click at [909, 521] on strong "[PERSON_NAME], Founder of Primal" at bounding box center [917, 540] width 208 height 39
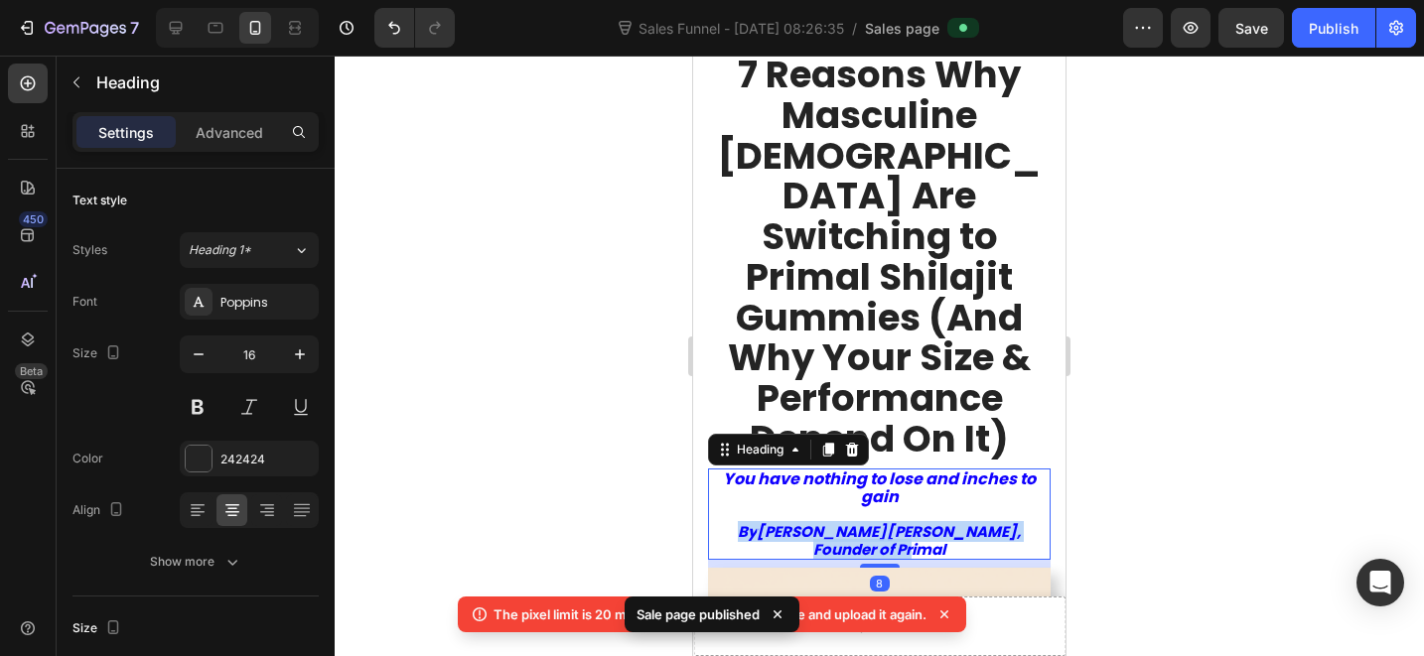
click at [909, 521] on strong "[PERSON_NAME], Founder of Primal" at bounding box center [917, 540] width 208 height 39
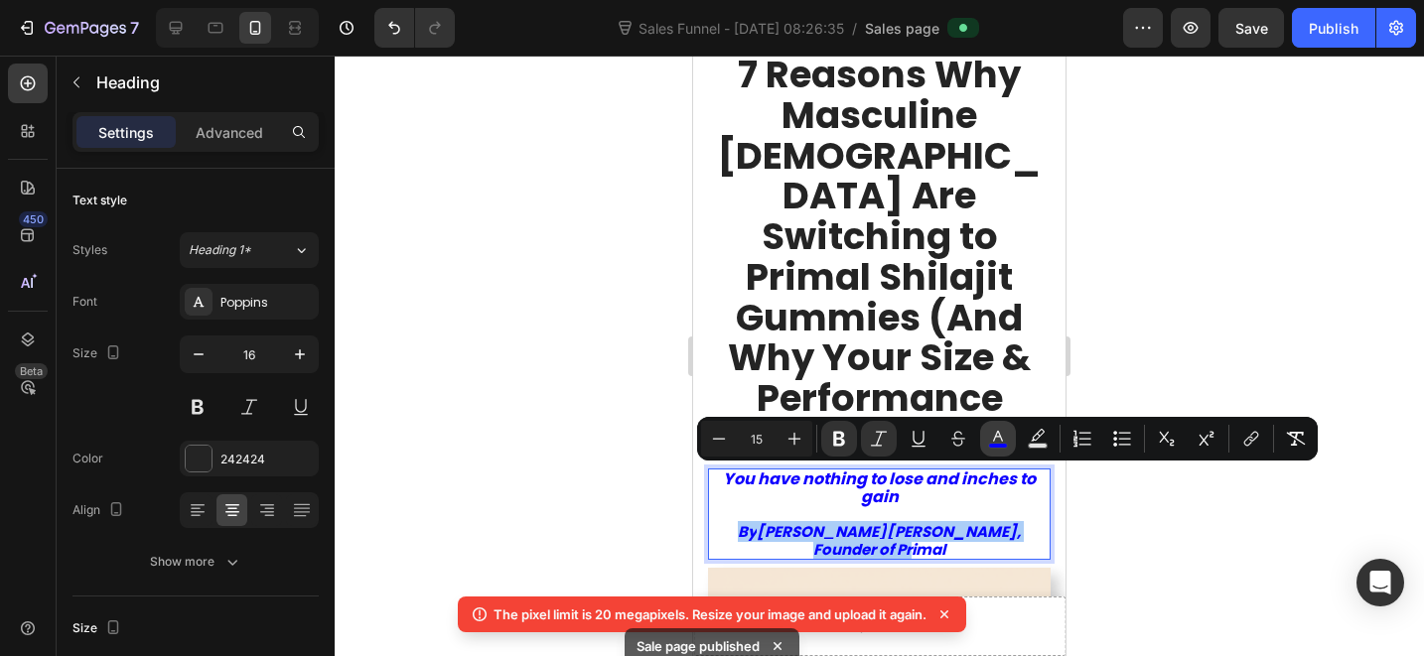
click at [995, 439] on icon "Editor contextual toolbar" at bounding box center [998, 439] width 20 height 20
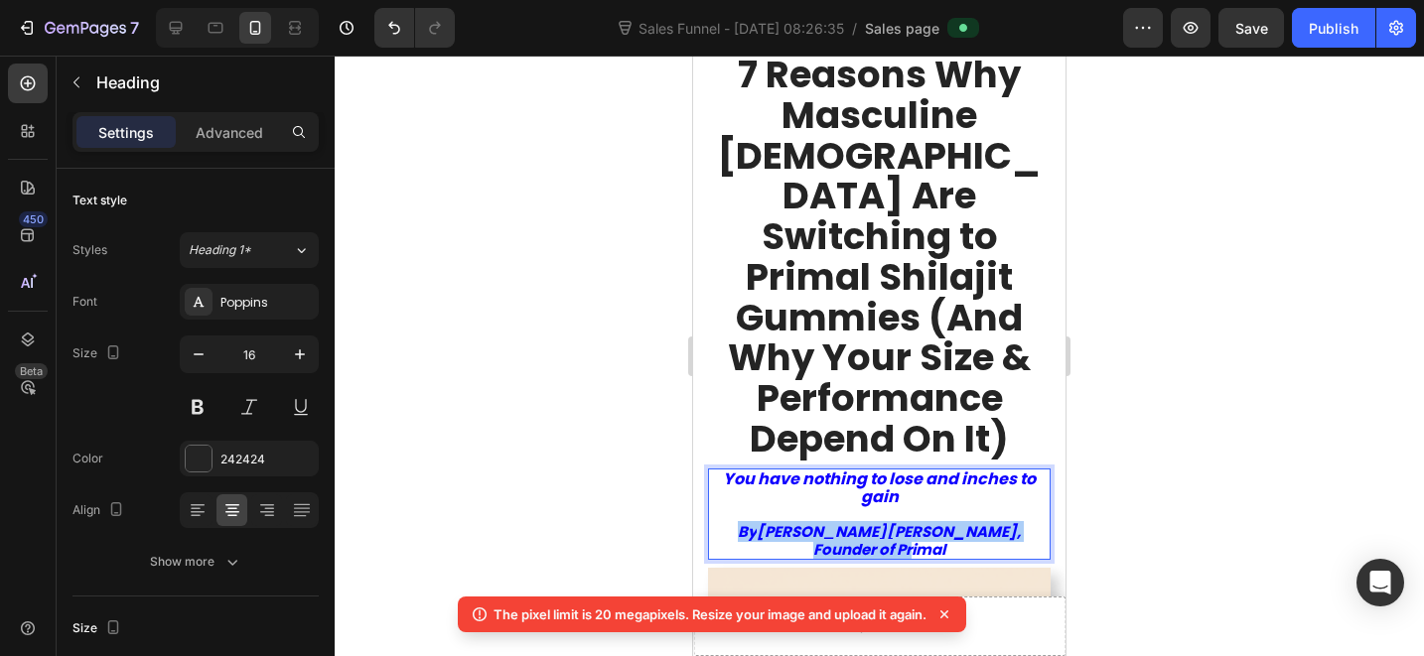
drag, startPoint x: 1607, startPoint y: 424, endPoint x: 867, endPoint y: 366, distance: 742.1
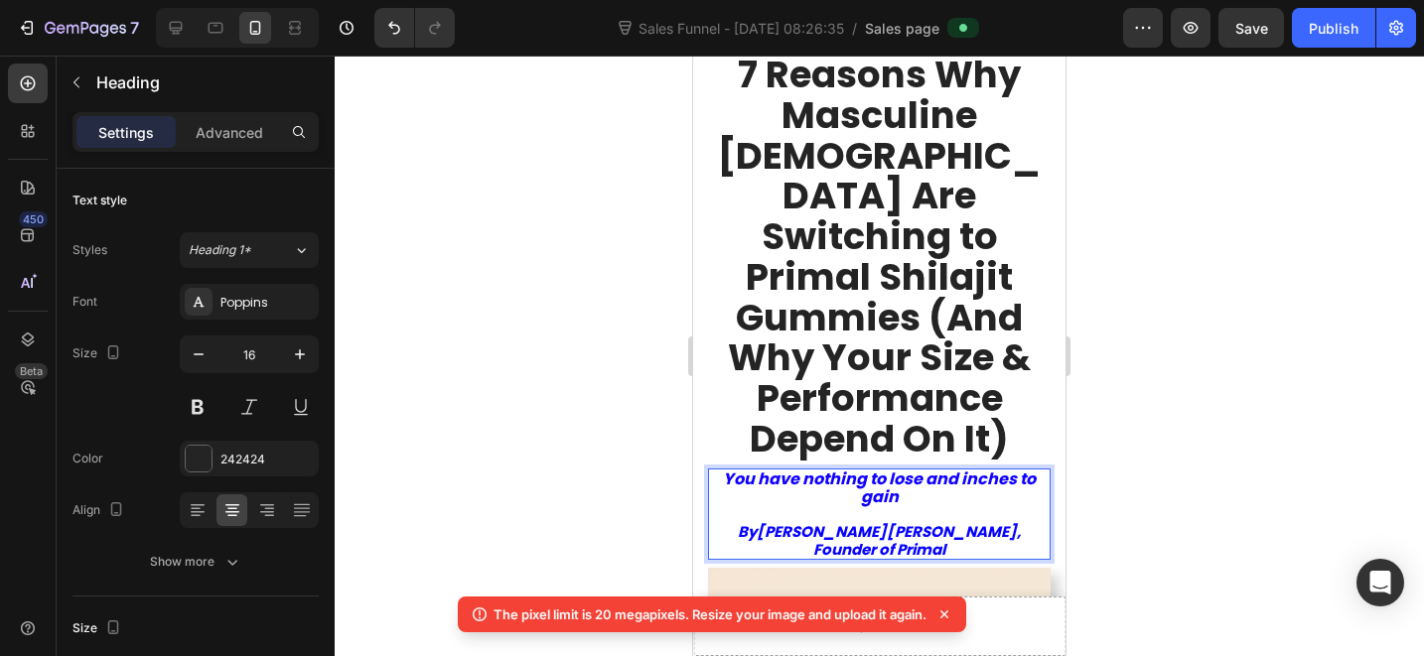
click at [891, 471] on p "You have nothing to lose and inches to gain By [PERSON_NAME], Founder of Primal" at bounding box center [879, 514] width 339 height 87
click at [899, 521] on strong "[PERSON_NAME], Founder of Primal" at bounding box center [917, 540] width 208 height 39
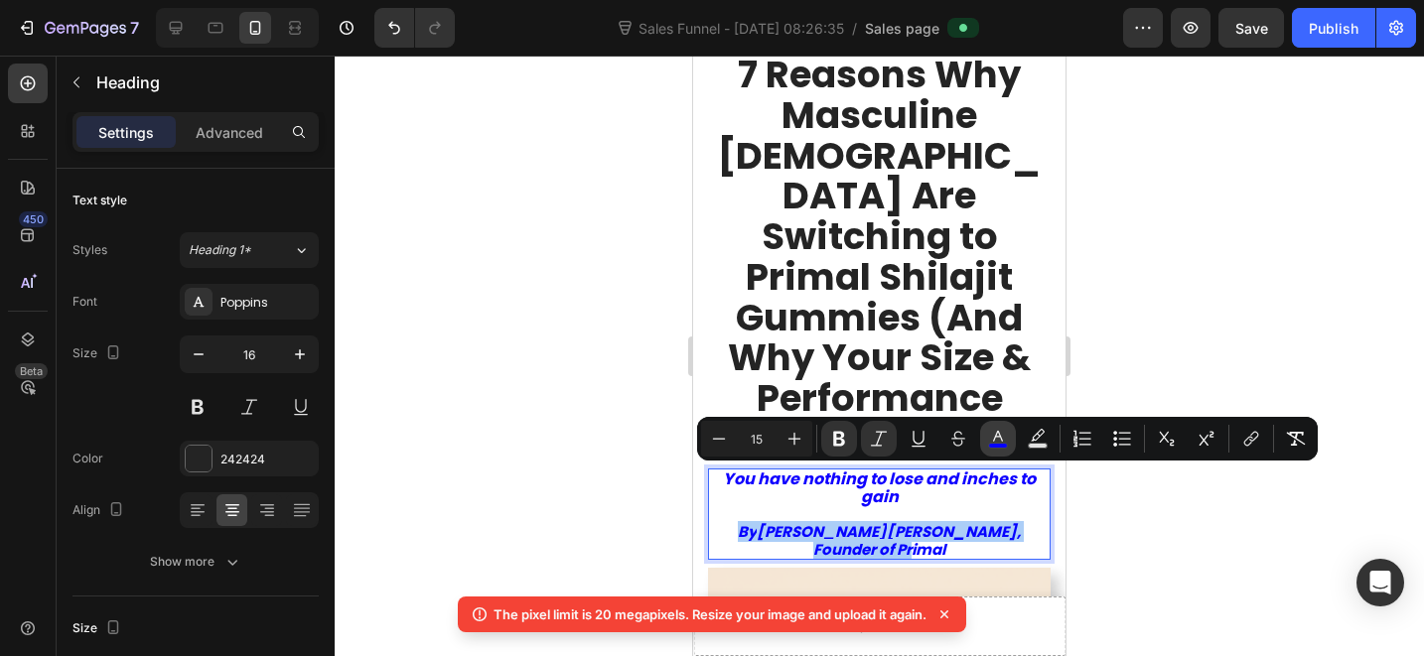
click at [998, 437] on icon "Editor contextual toolbar" at bounding box center [998, 436] width 10 height 11
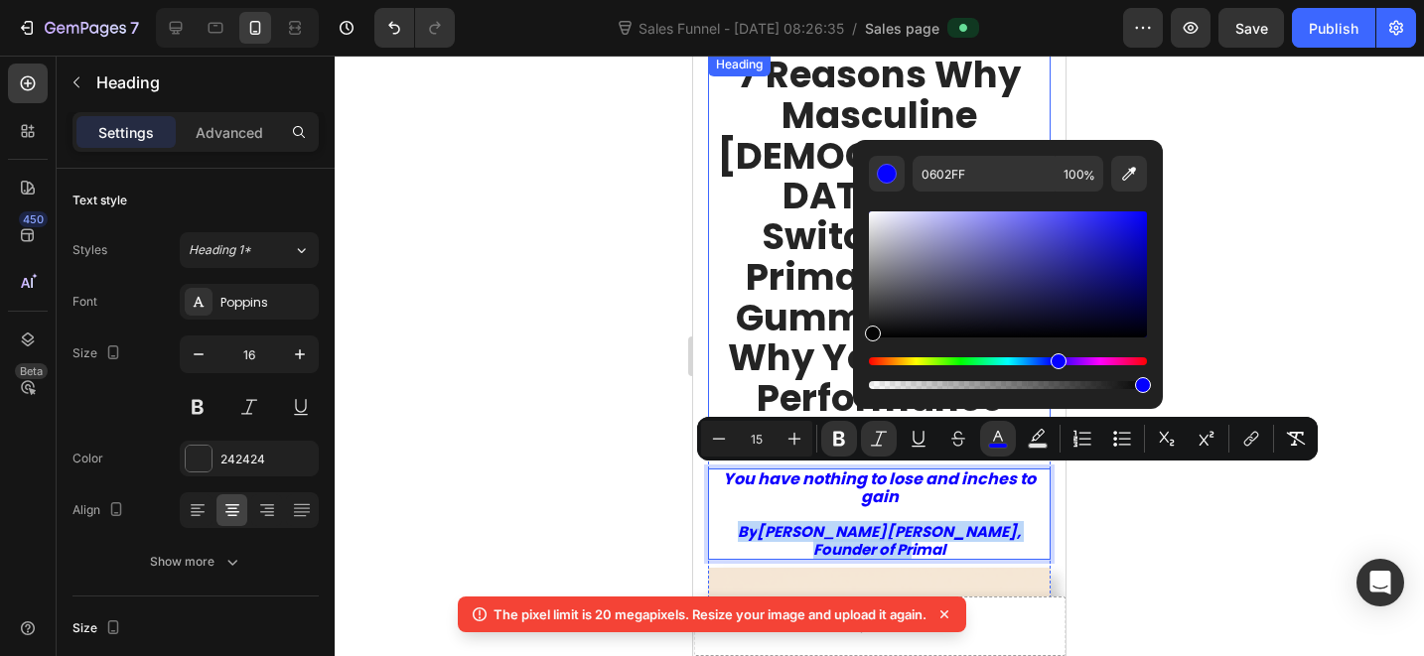
drag, startPoint x: 1601, startPoint y: 379, endPoint x: 798, endPoint y: 374, distance: 802.4
type input "050505"
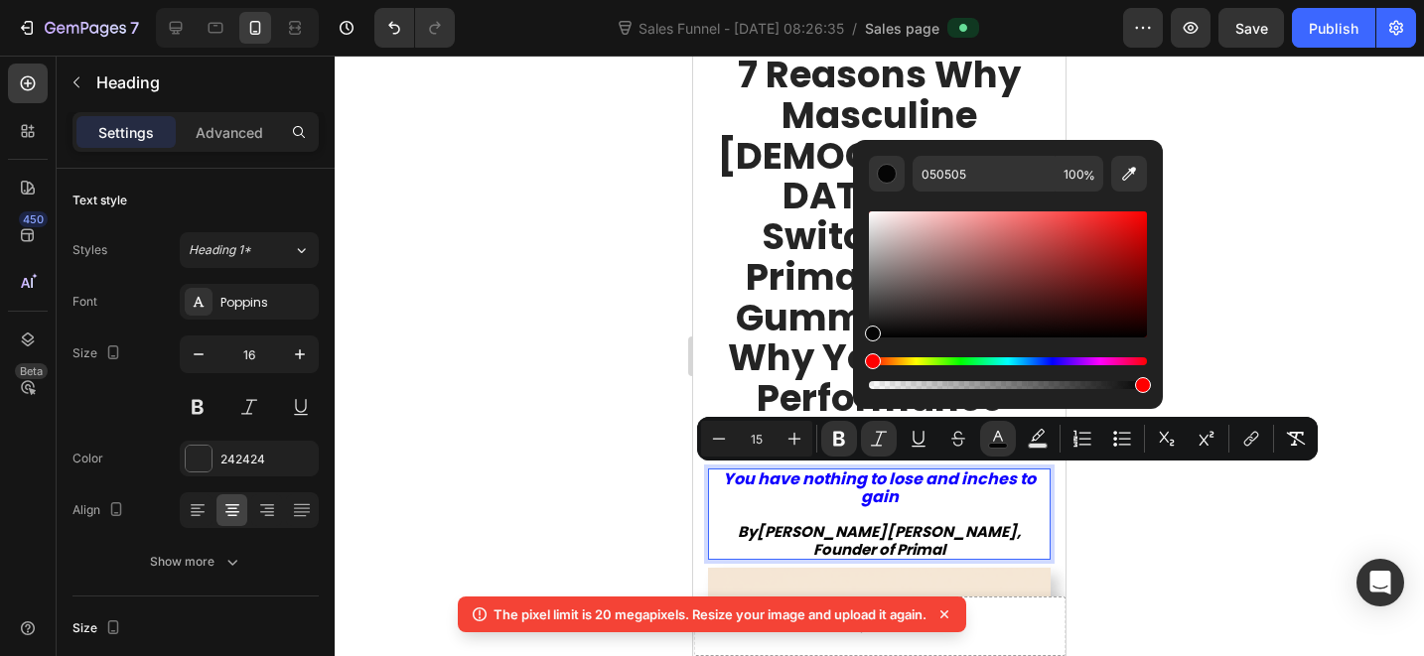
click at [1299, 298] on div at bounding box center [879, 356] width 1089 height 601
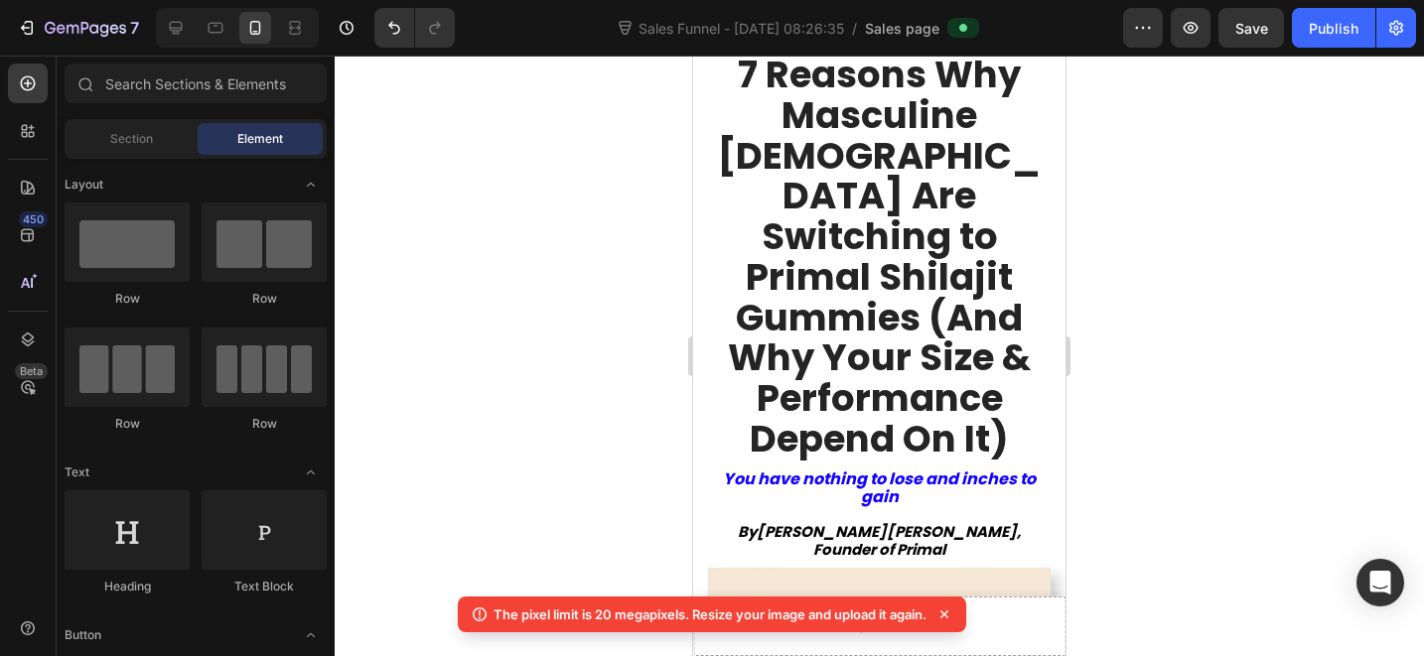
click at [1309, 301] on div at bounding box center [879, 356] width 1089 height 601
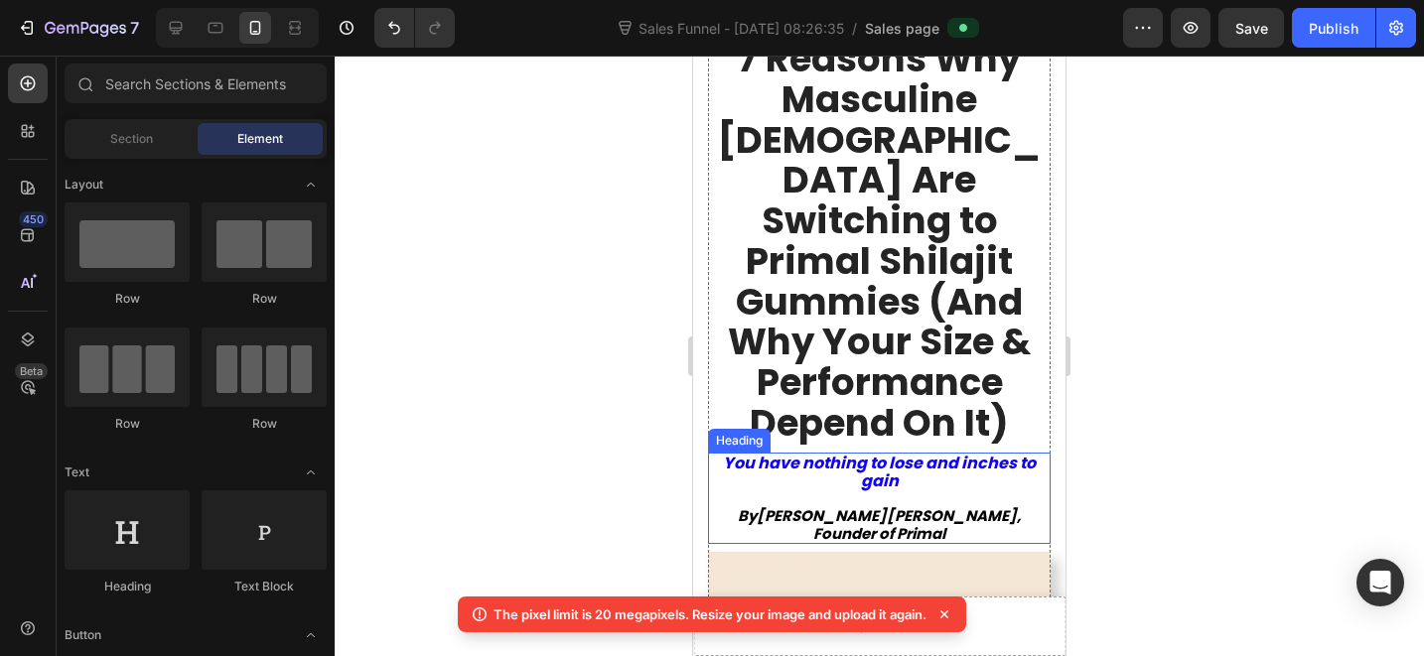
scroll to position [299, 0]
click at [943, 454] on p "⁠⁠⁠⁠⁠⁠⁠ You have nothing to lose and inches to gain By [PERSON_NAME], Founder o…" at bounding box center [879, 497] width 339 height 87
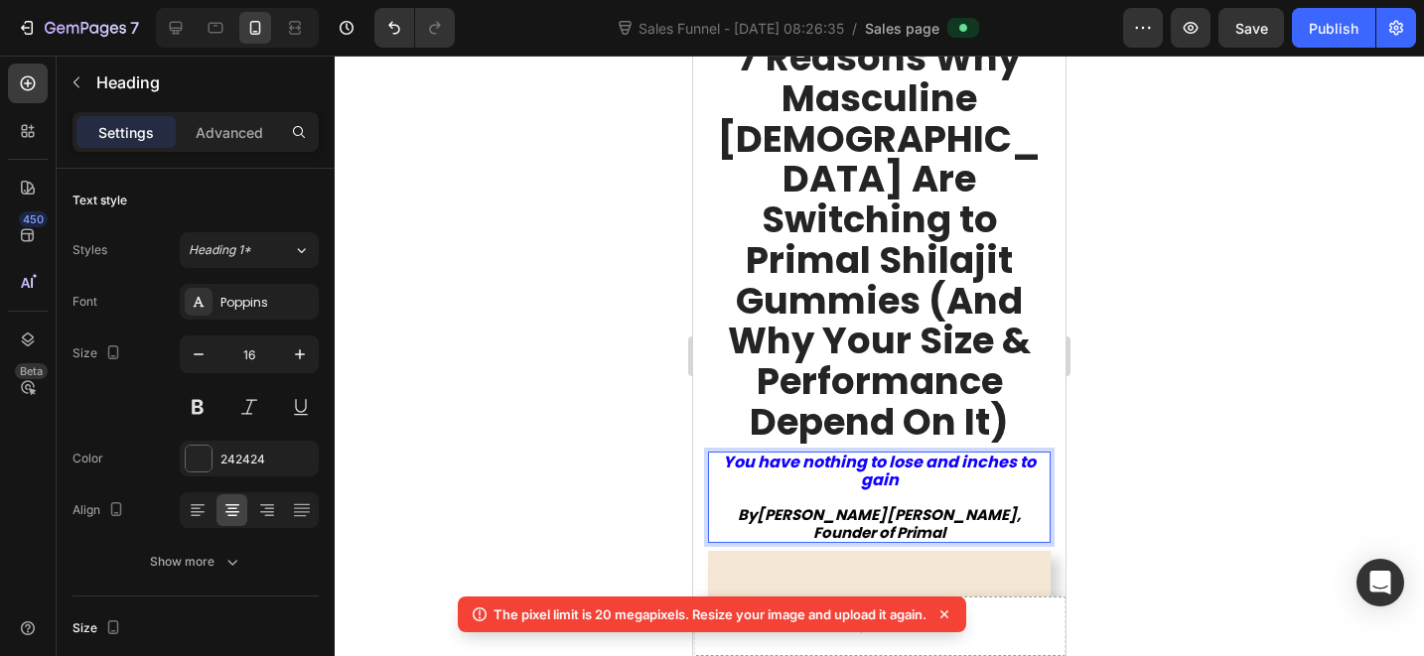
click at [901, 454] on p "You have nothing to lose and inches to gain ⁠⁠⁠⁠⁠⁠⁠ By [PERSON_NAME], Founder o…" at bounding box center [879, 497] width 339 height 87
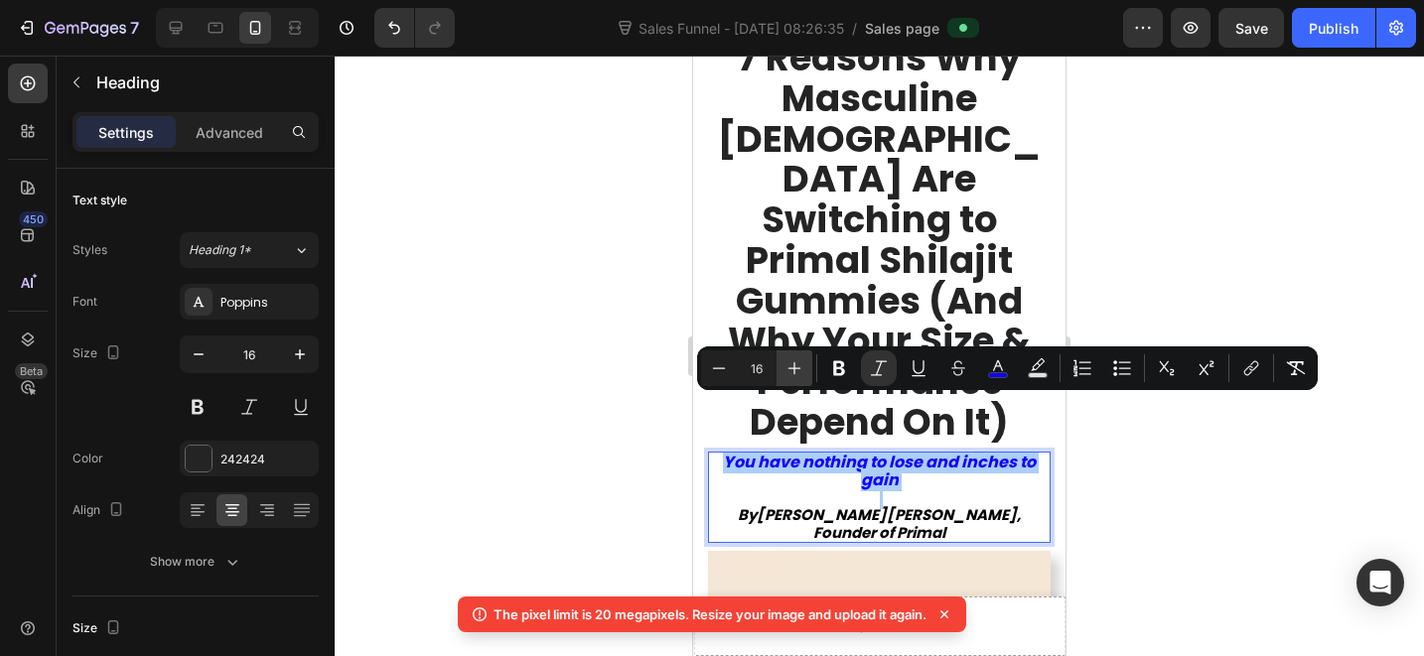
click at [796, 370] on icon "Editor contextual toolbar" at bounding box center [795, 368] width 20 height 20
type input "18"
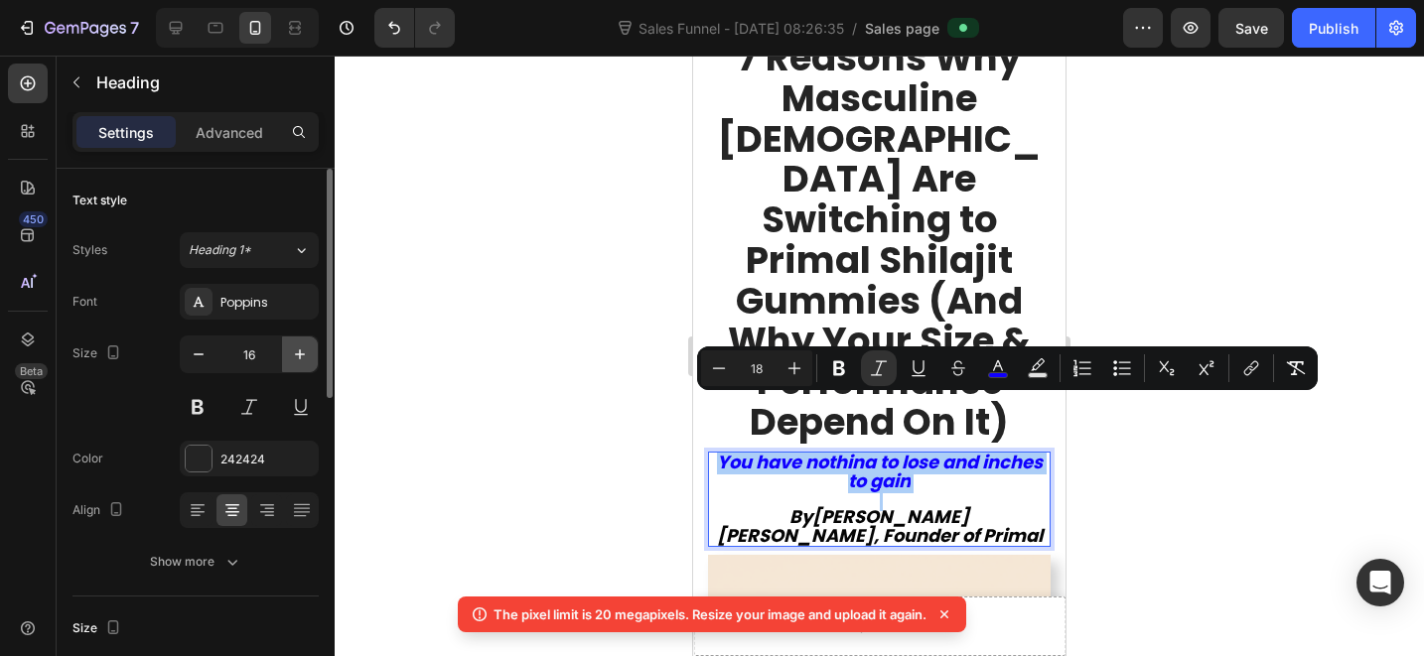
click at [288, 361] on button "button" at bounding box center [300, 355] width 36 height 36
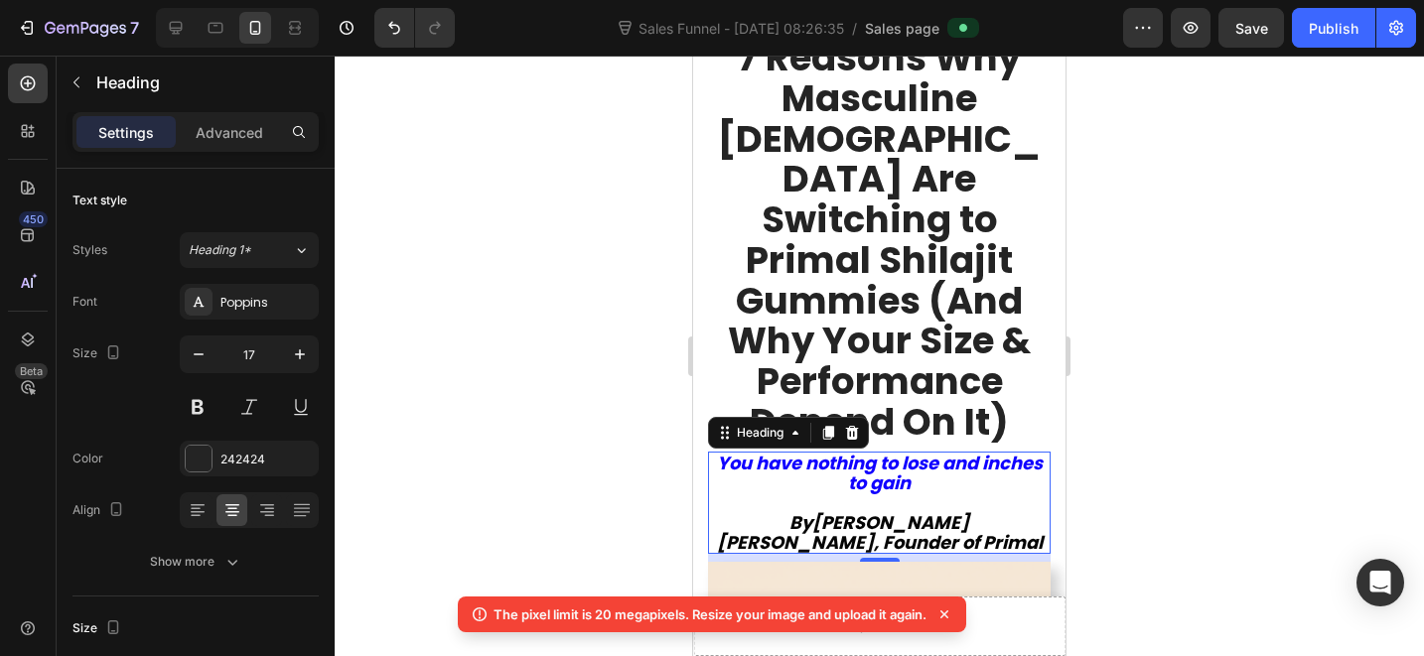
type input "18"
click at [493, 418] on div at bounding box center [879, 356] width 1089 height 601
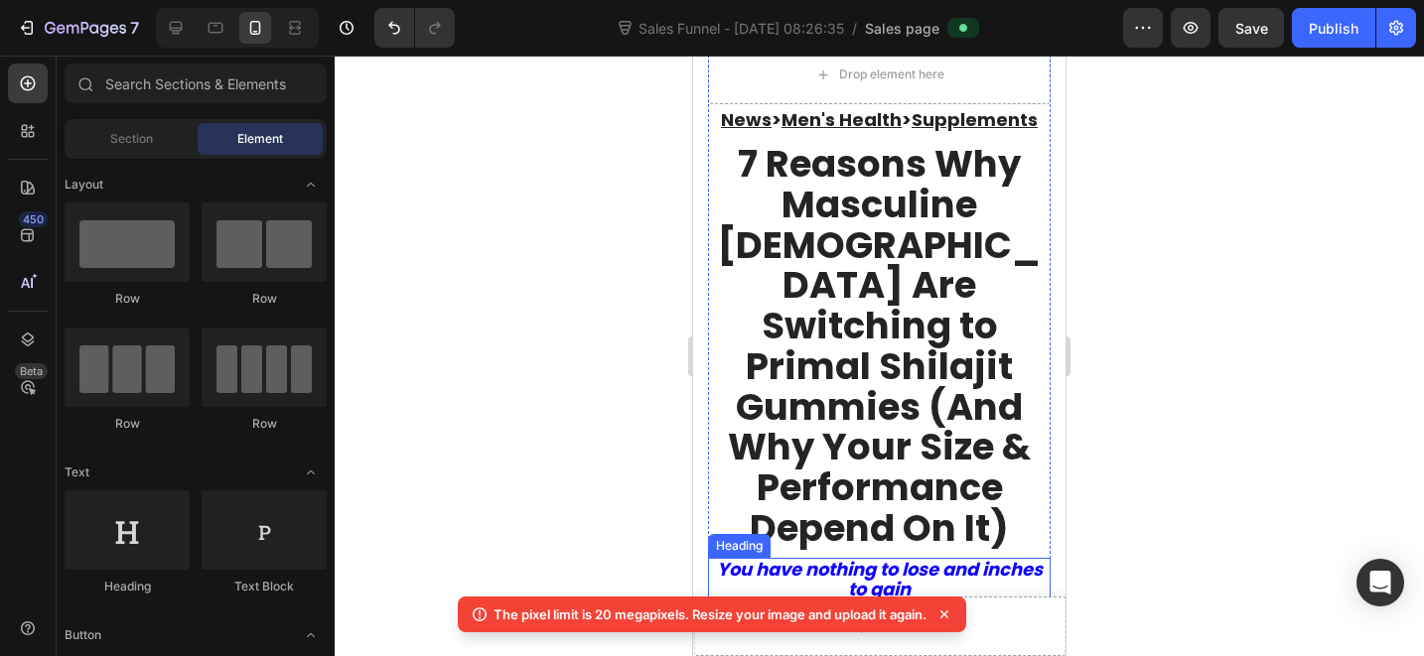
scroll to position [58, 0]
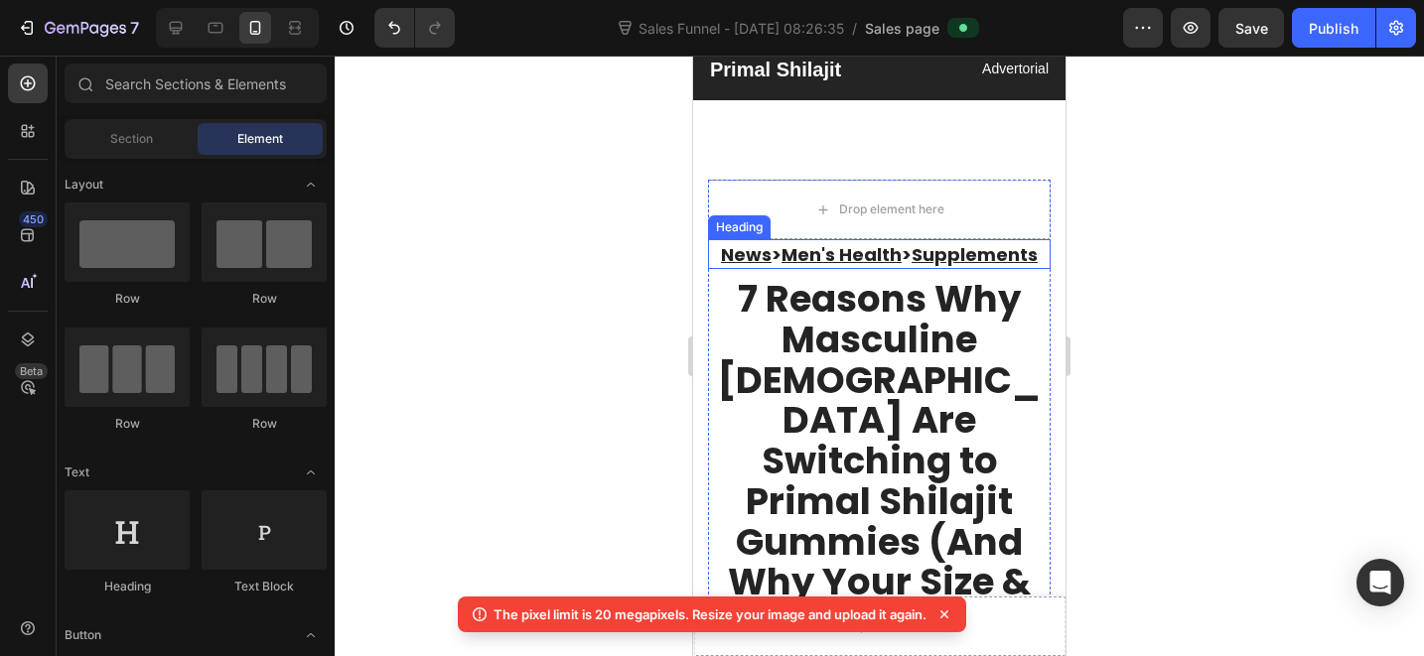
click at [978, 257] on h2 "News > Men's Health > Supplements" at bounding box center [879, 254] width 343 height 30
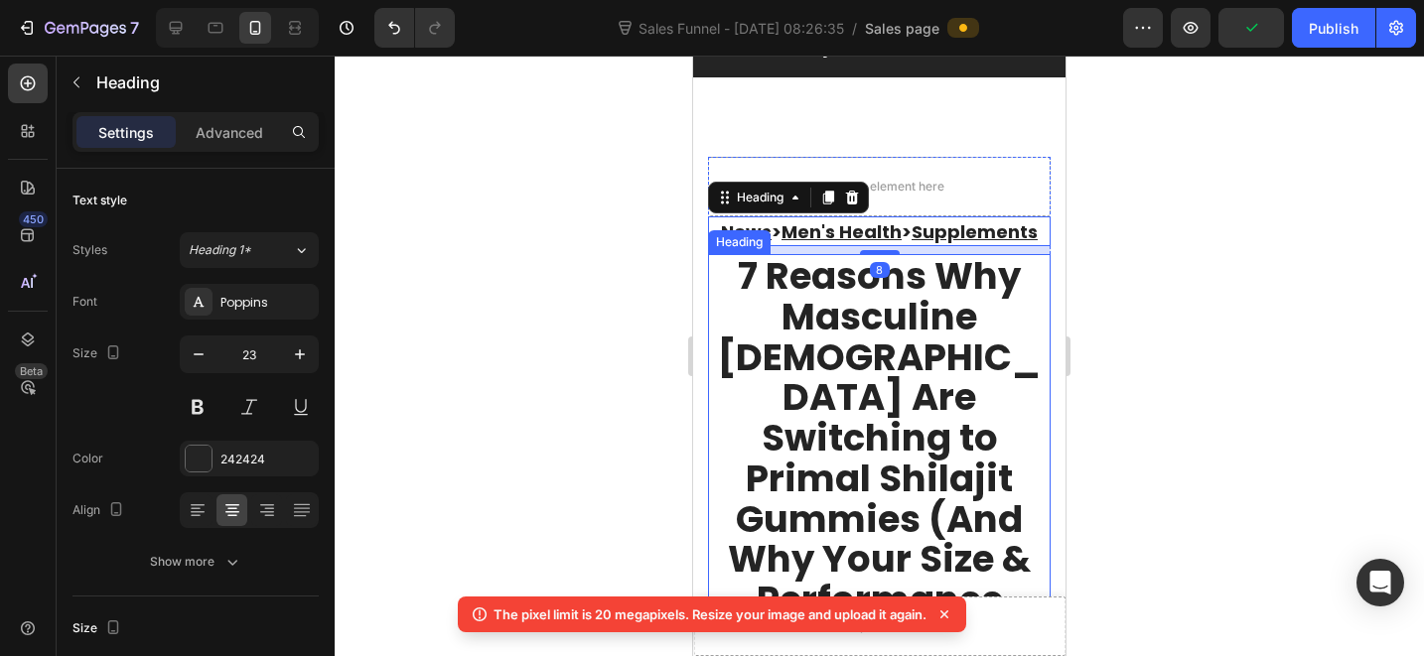
scroll to position [120, 0]
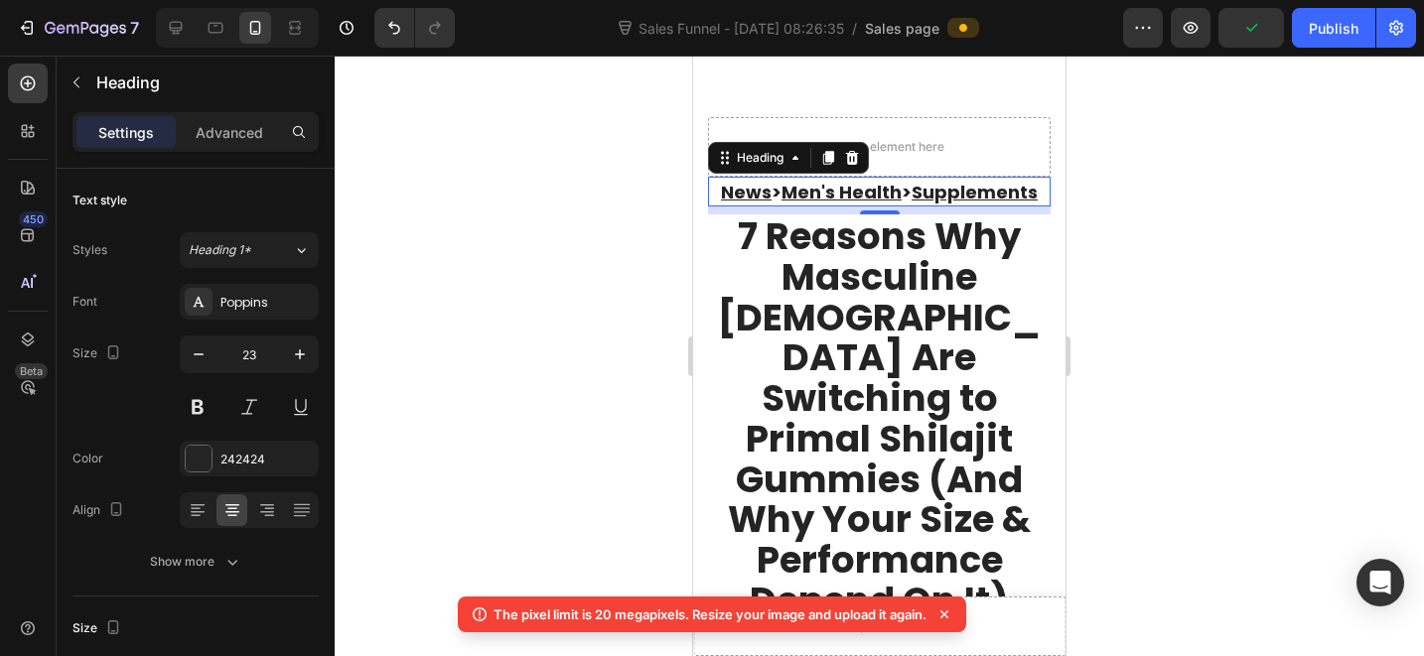
click at [977, 207] on h2 "News > Men's Health > Supplements" at bounding box center [879, 192] width 343 height 30
click at [977, 205] on p "News > Men's Health > Supplements" at bounding box center [879, 192] width 339 height 26
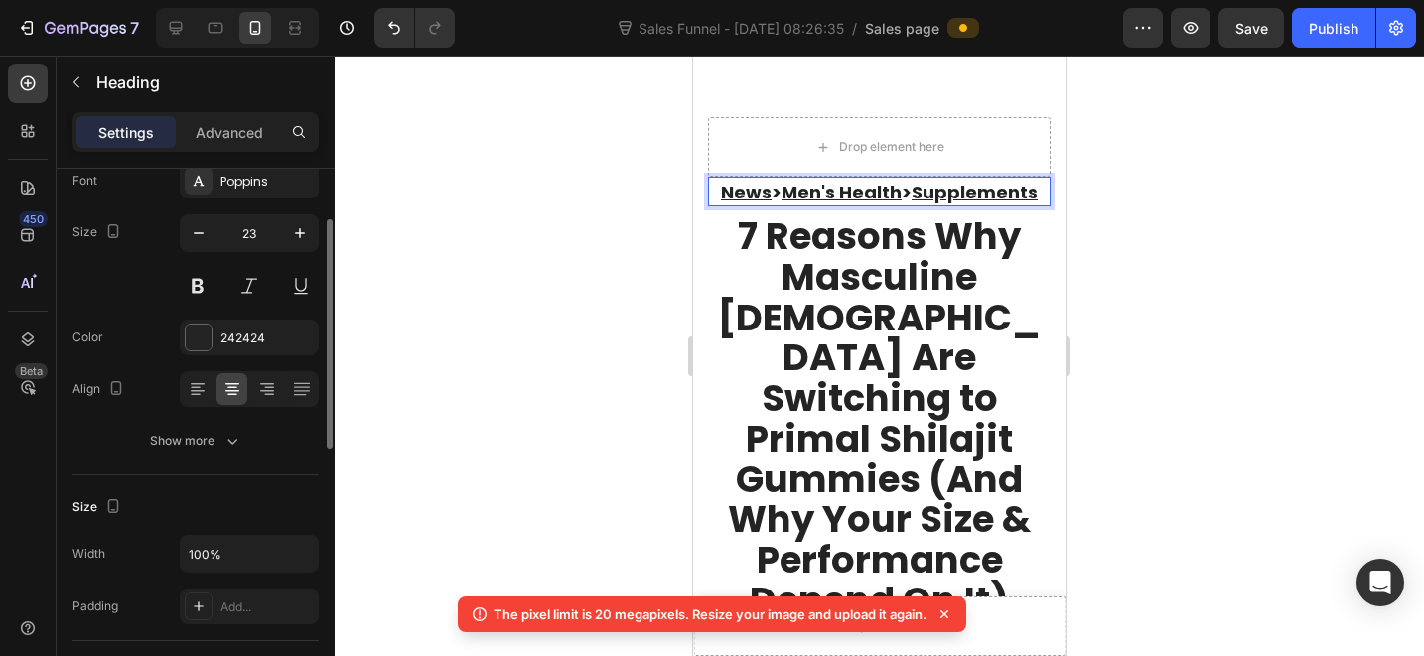
scroll to position [242, 0]
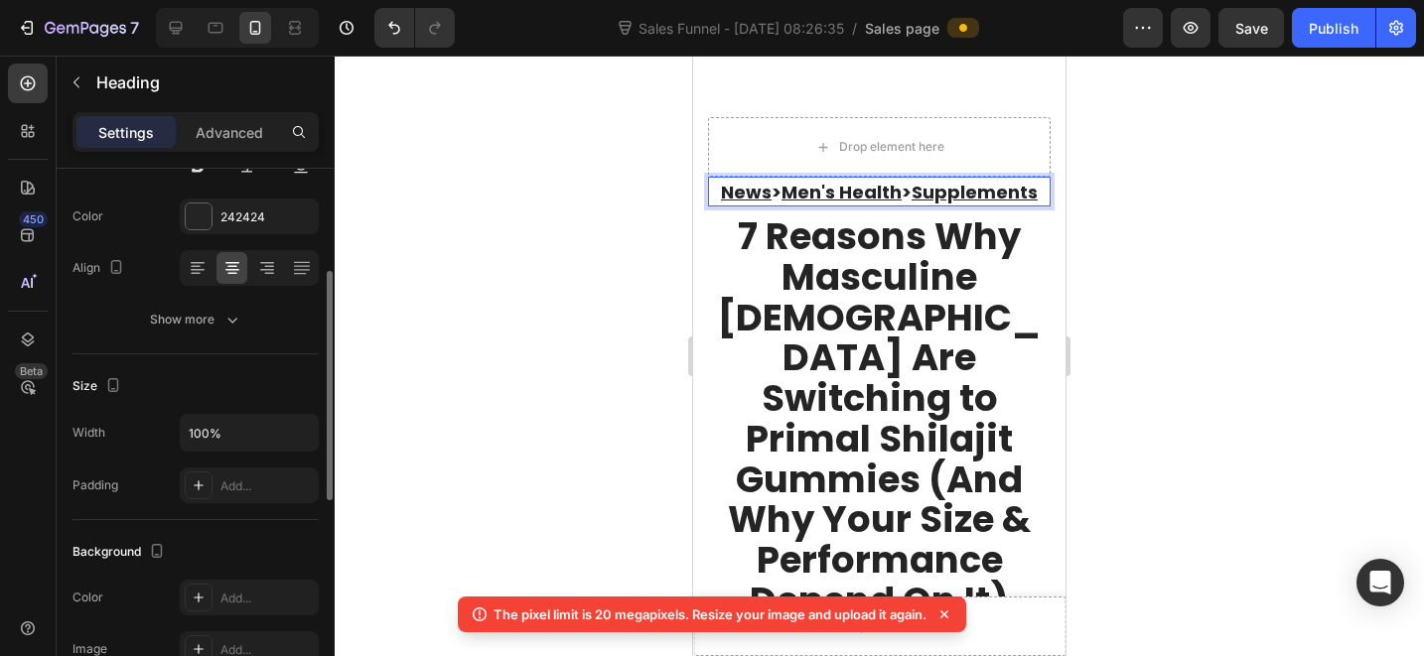
click at [232, 300] on div "Font Poppins Size 23 Color 242424 Align Show more" at bounding box center [195, 190] width 246 height 296
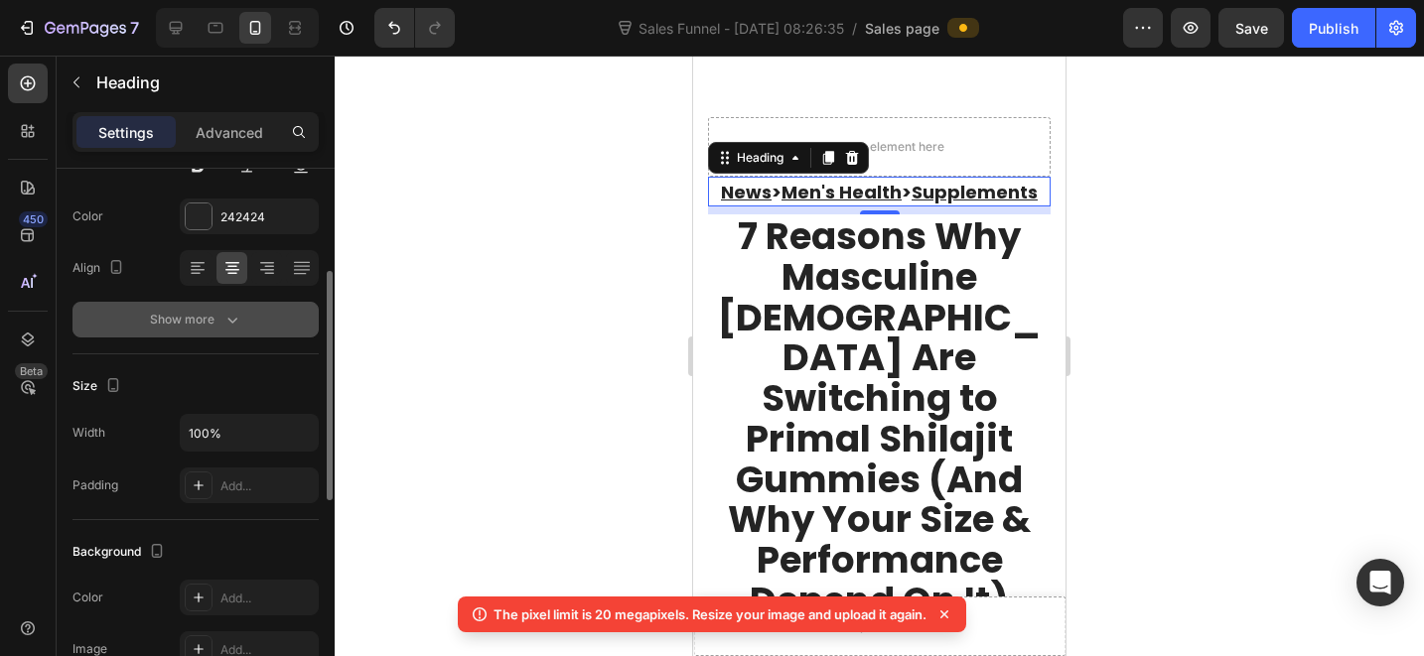
click at [230, 312] on icon "button" at bounding box center [232, 320] width 20 height 20
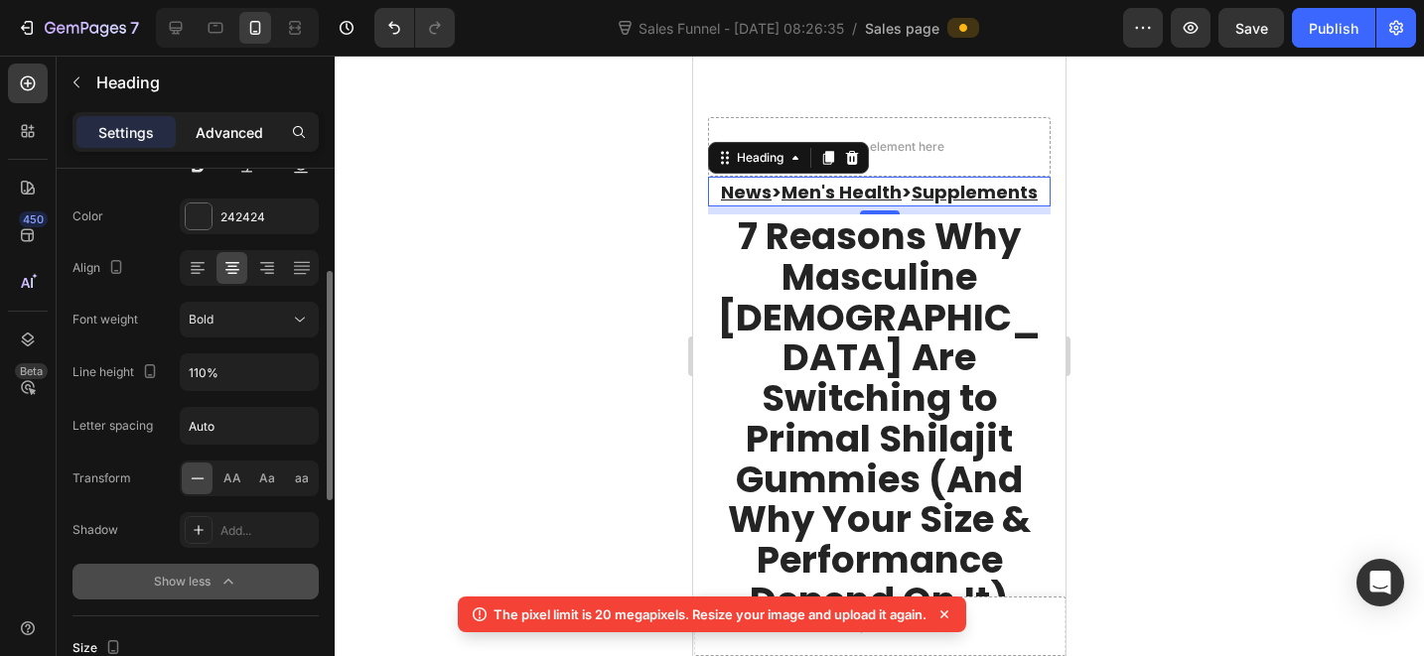
click at [241, 132] on p "Advanced" at bounding box center [230, 132] width 68 height 21
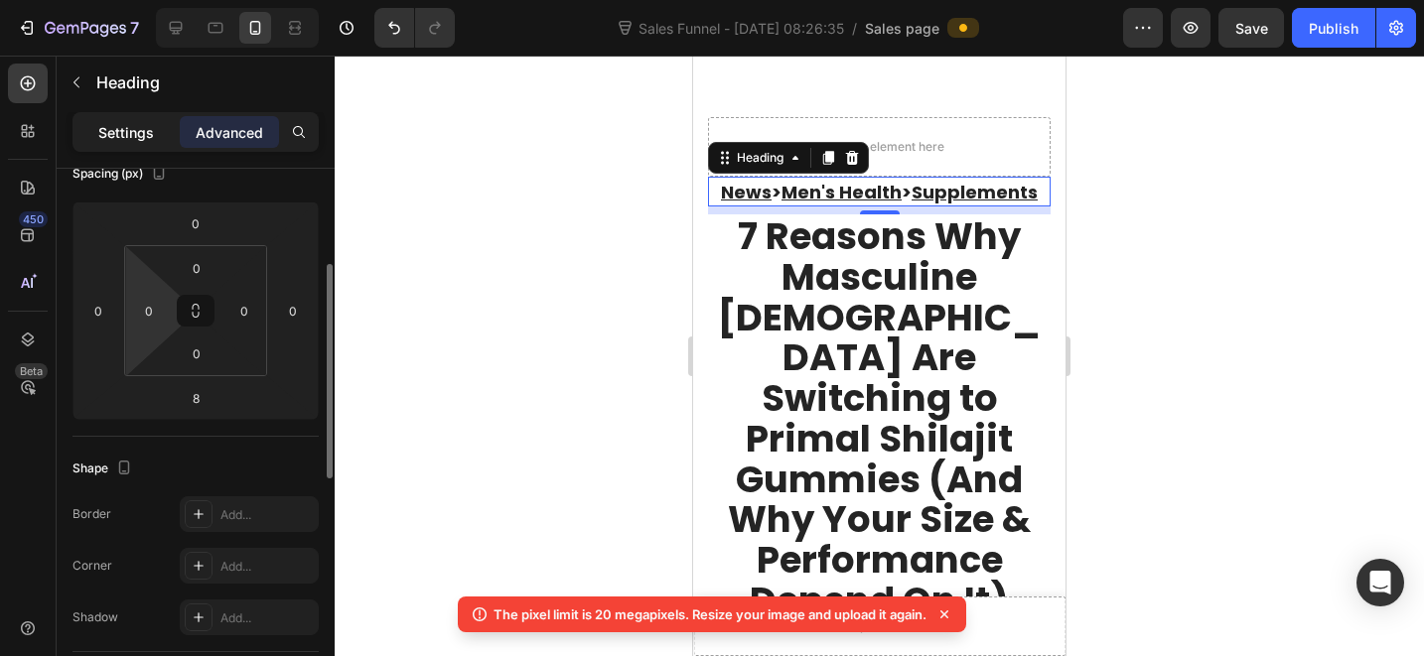
scroll to position [246, 0]
click at [132, 128] on p "Settings" at bounding box center [126, 132] width 56 height 21
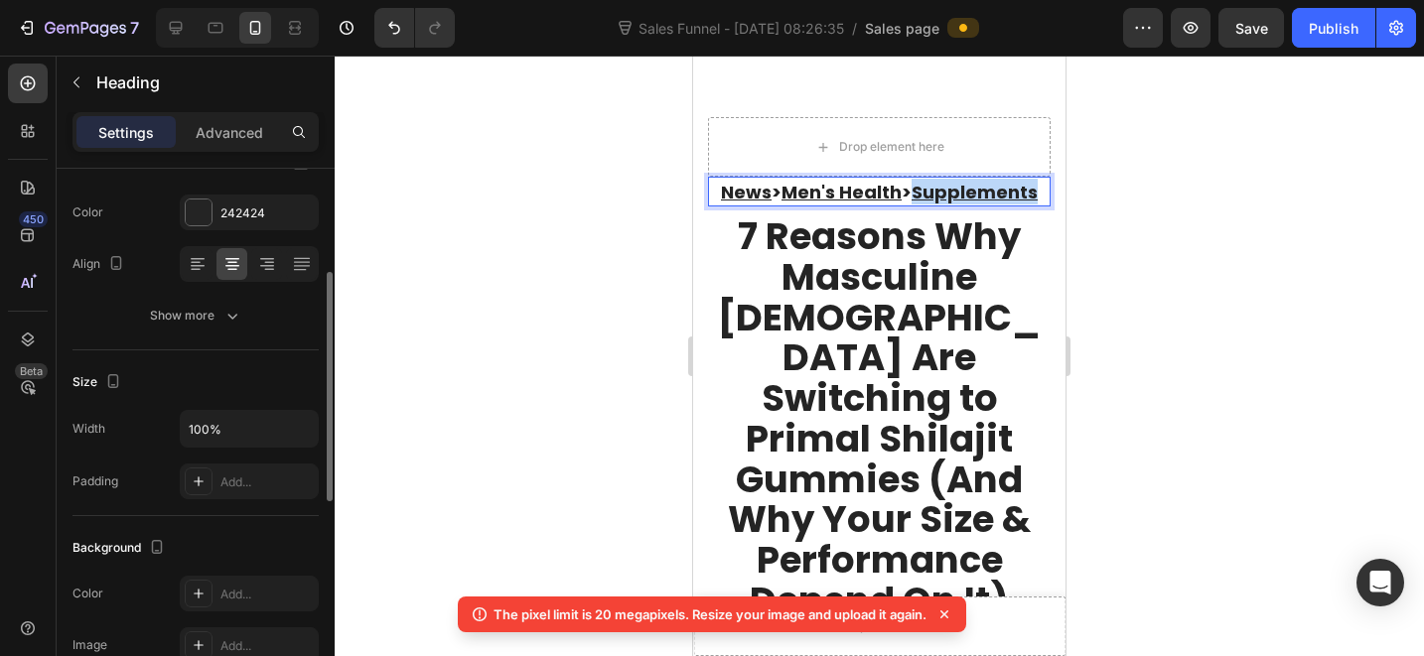
click at [770, 205] on p "News > Men's Health > Supplements" at bounding box center [879, 192] width 339 height 26
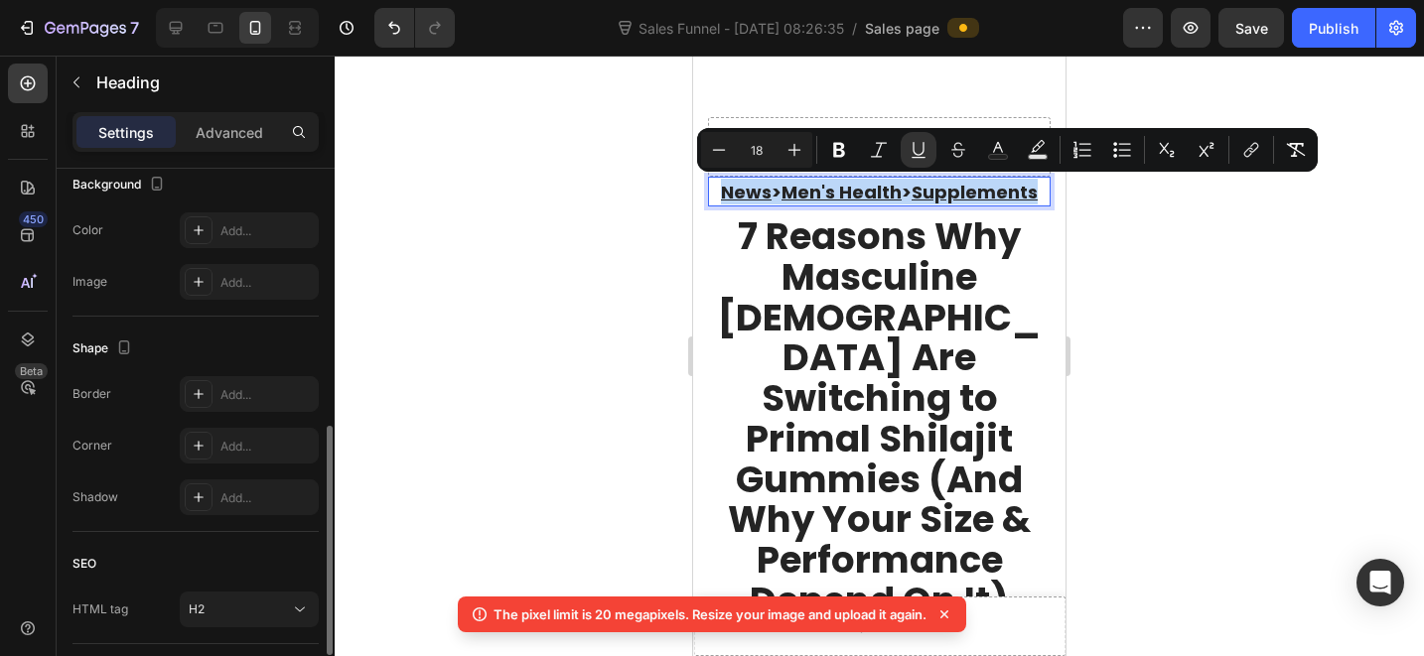
scroll to position [745, 0]
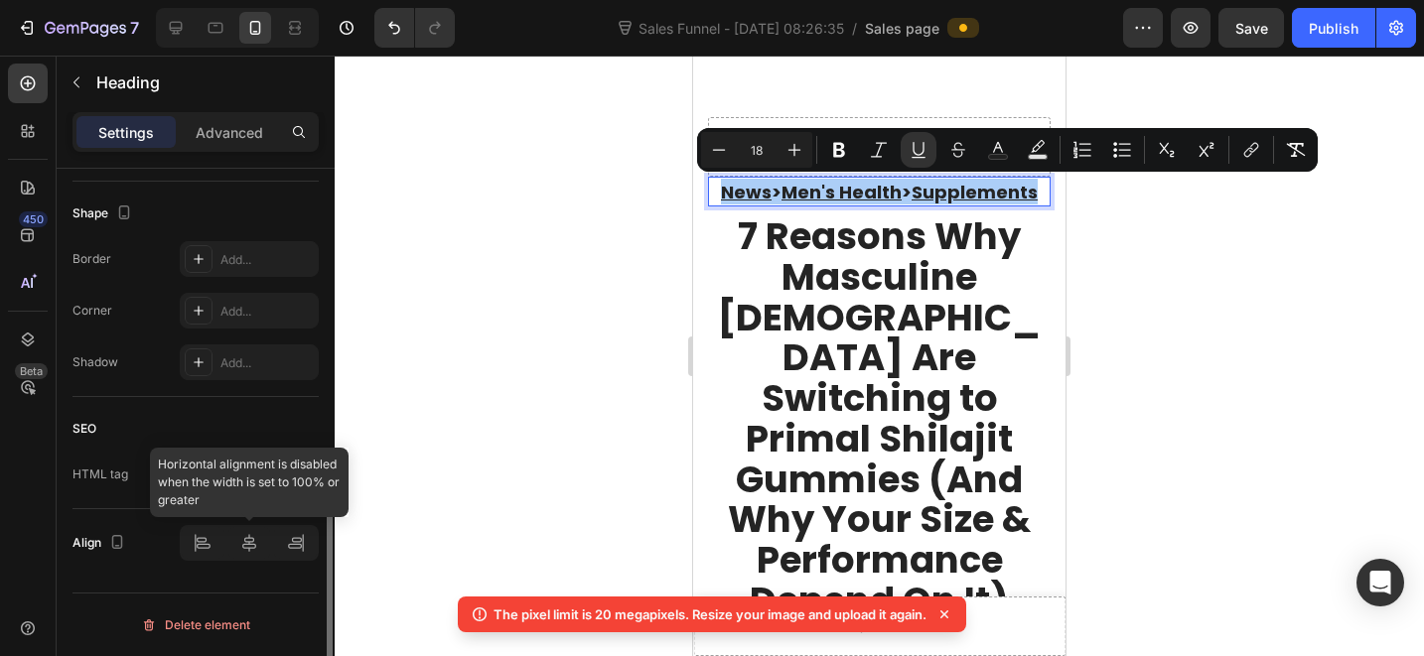
click at [244, 545] on div at bounding box center [249, 543] width 139 height 36
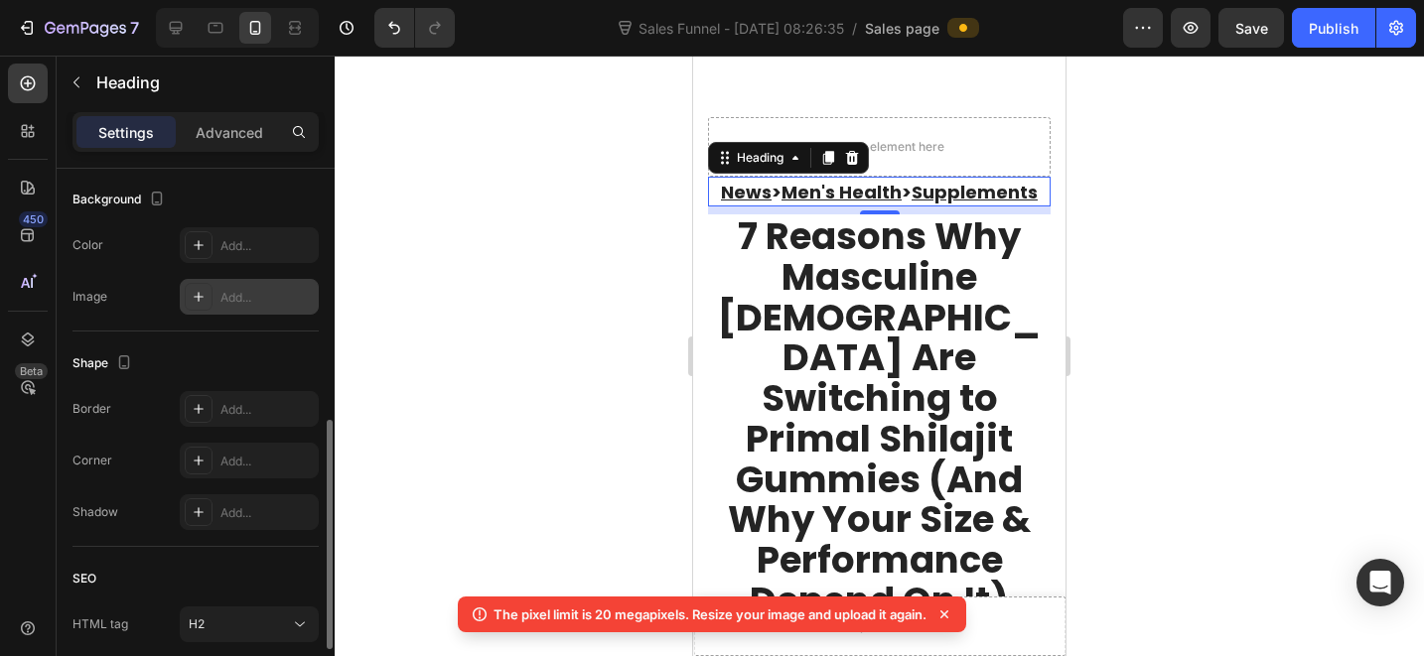
scroll to position [461, 0]
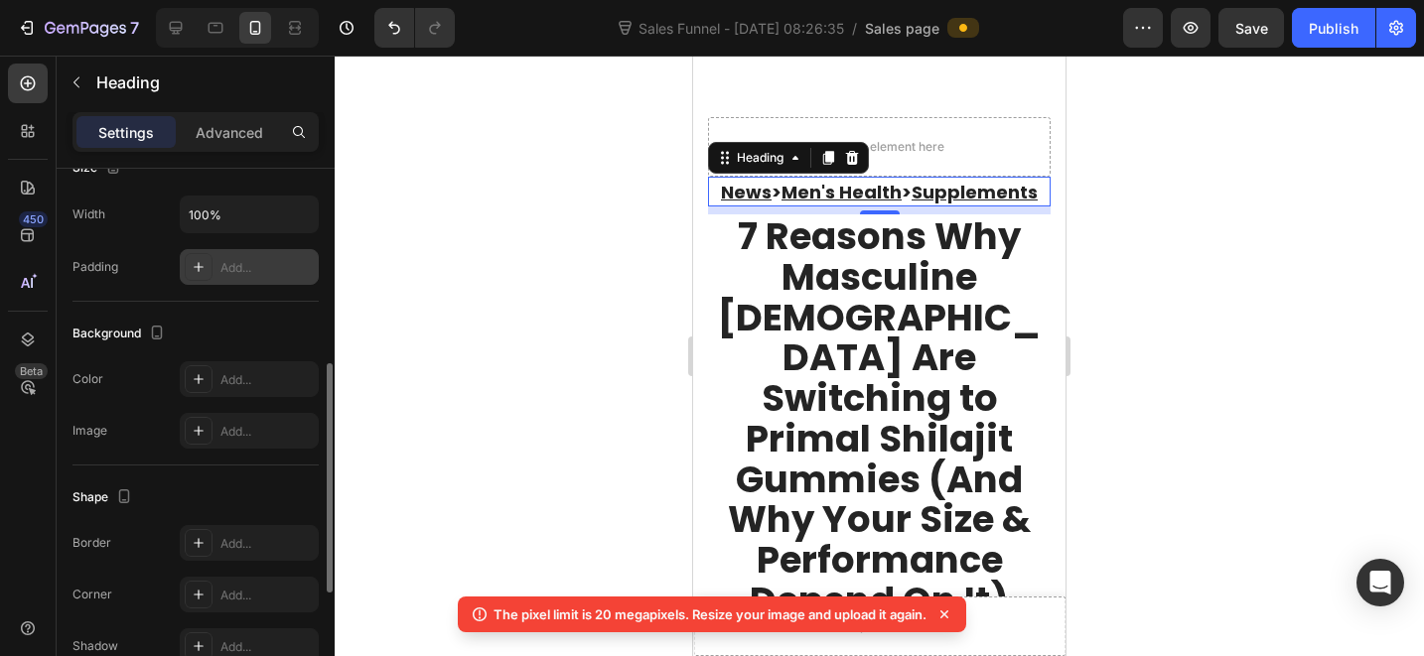
click at [217, 276] on div "Add..." at bounding box center [249, 267] width 139 height 36
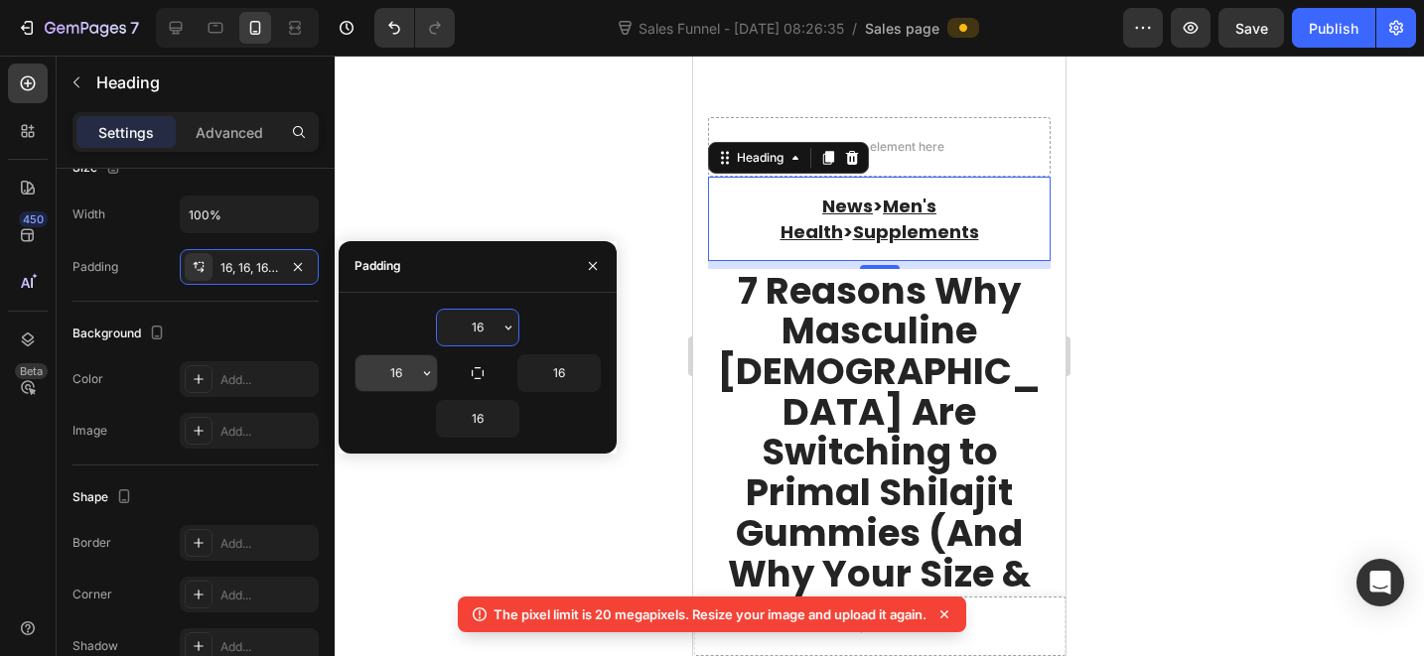
type input "0"
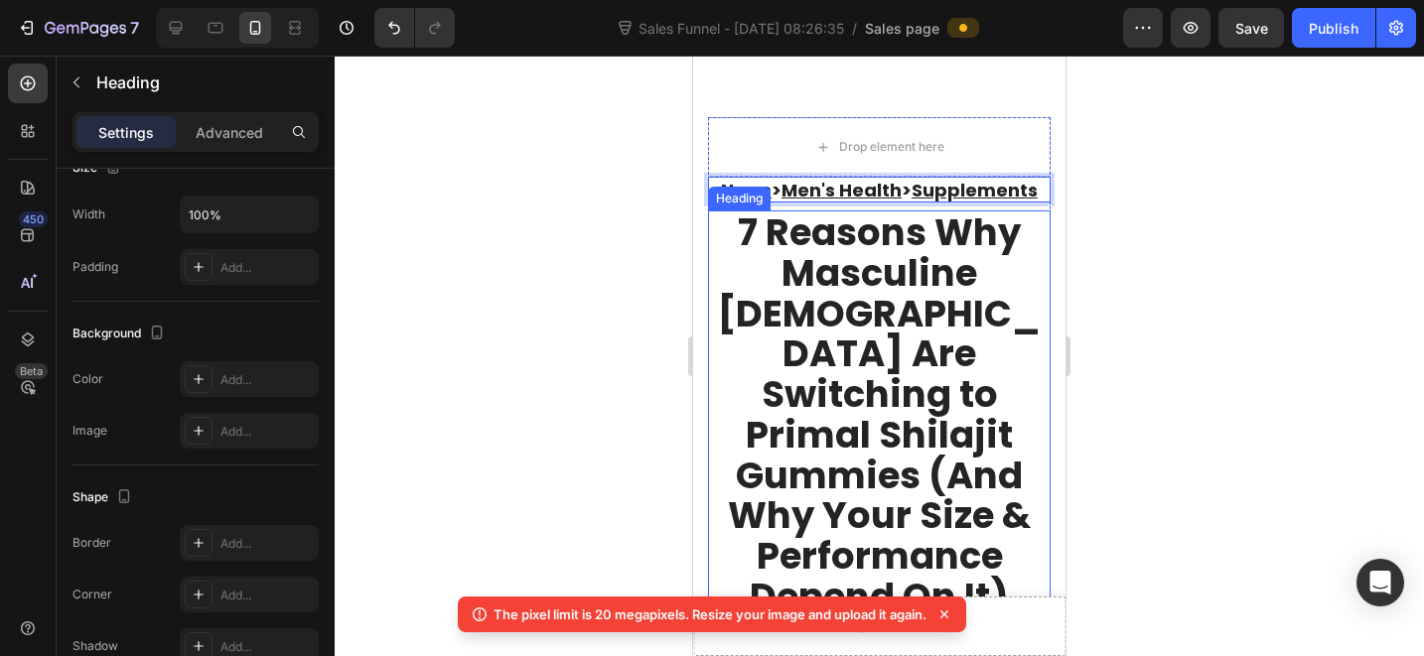
click at [800, 218] on strong "7 Reasons Why Masculine [DEMOGRAPHIC_DATA] Are Switching to Primal Shilajit Gum…" at bounding box center [879, 414] width 323 height 415
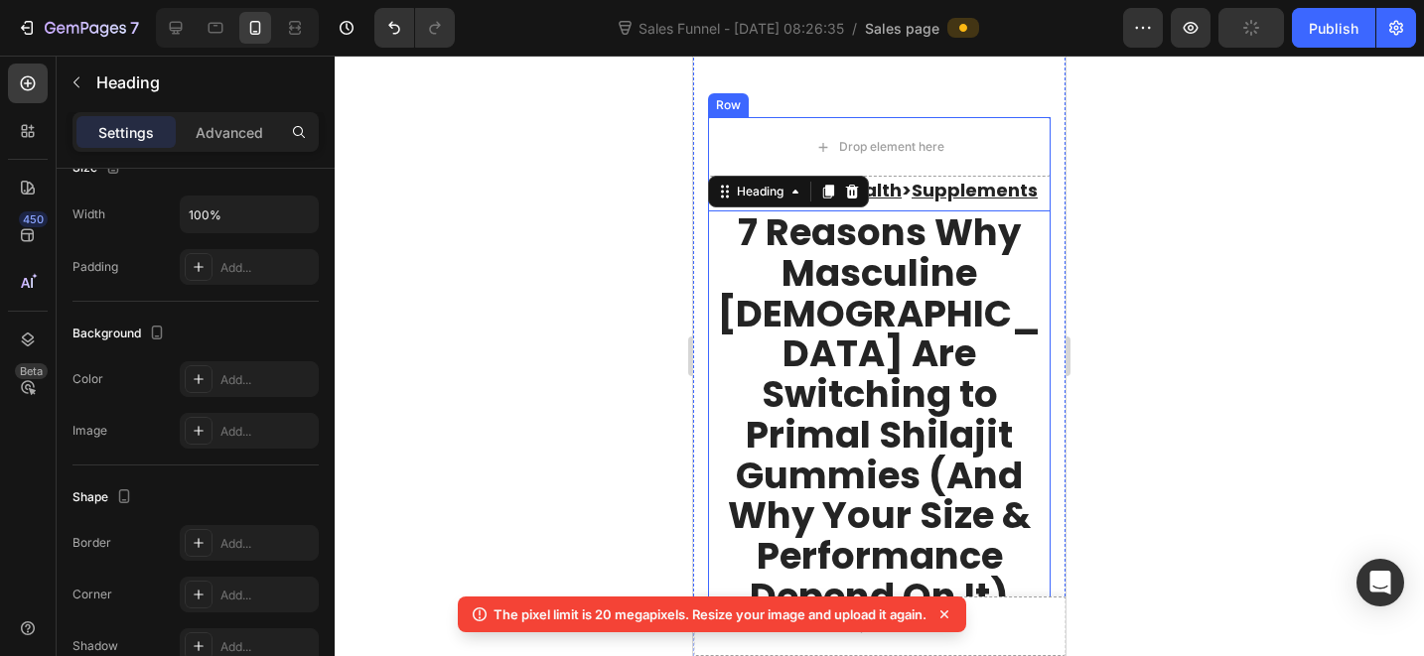
click at [1246, 234] on div at bounding box center [879, 356] width 1089 height 601
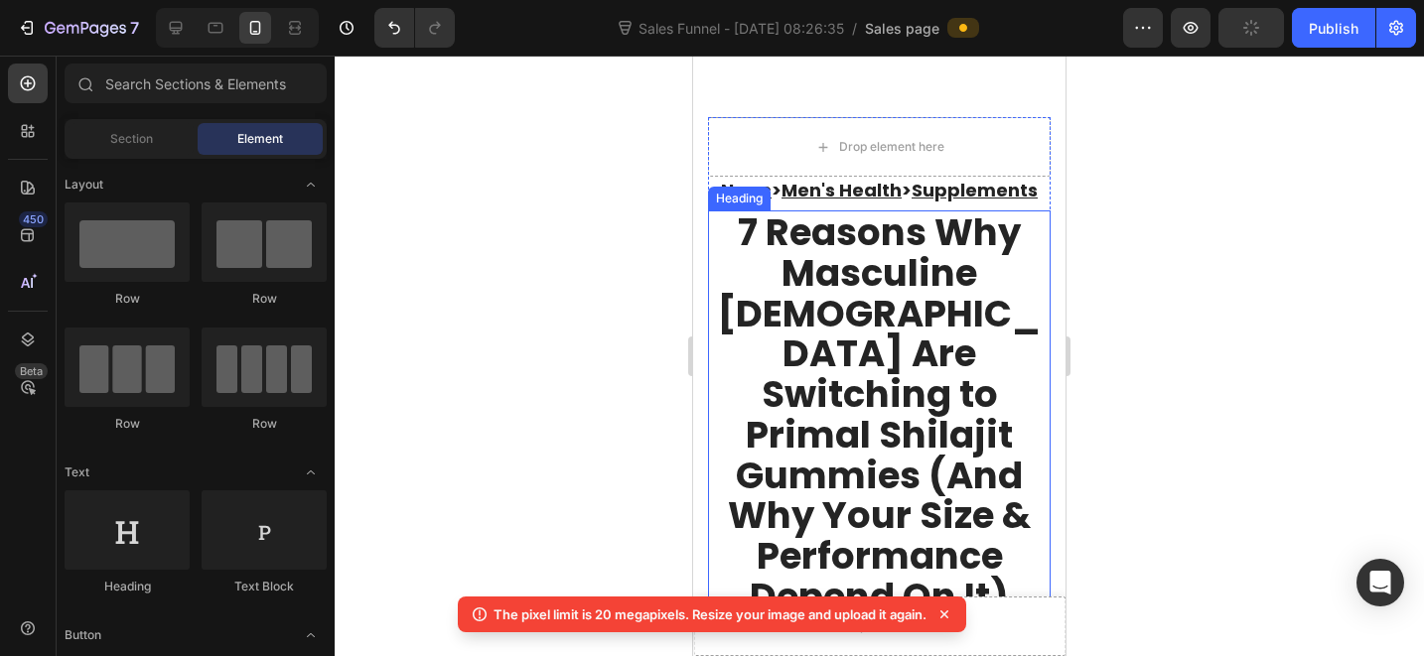
click at [922, 196] on u "Supplements" at bounding box center [975, 190] width 126 height 25
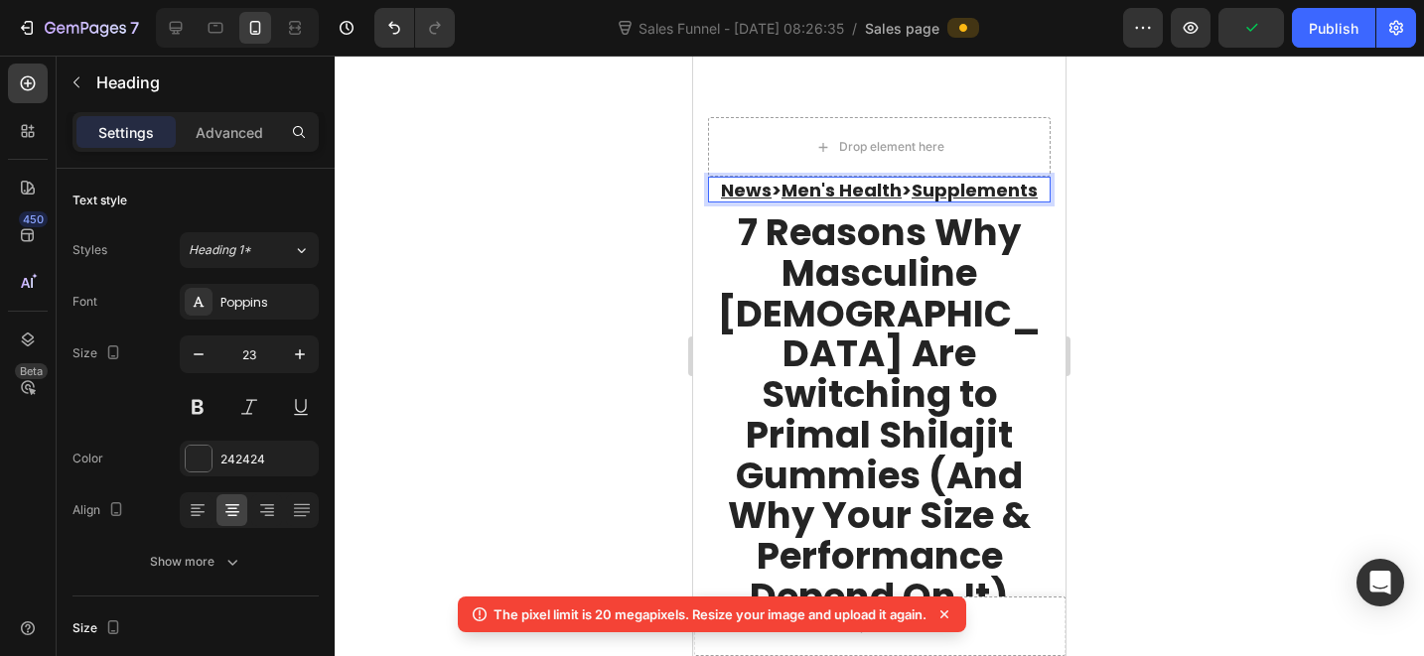
click at [922, 196] on u "Supplements" at bounding box center [975, 190] width 126 height 25
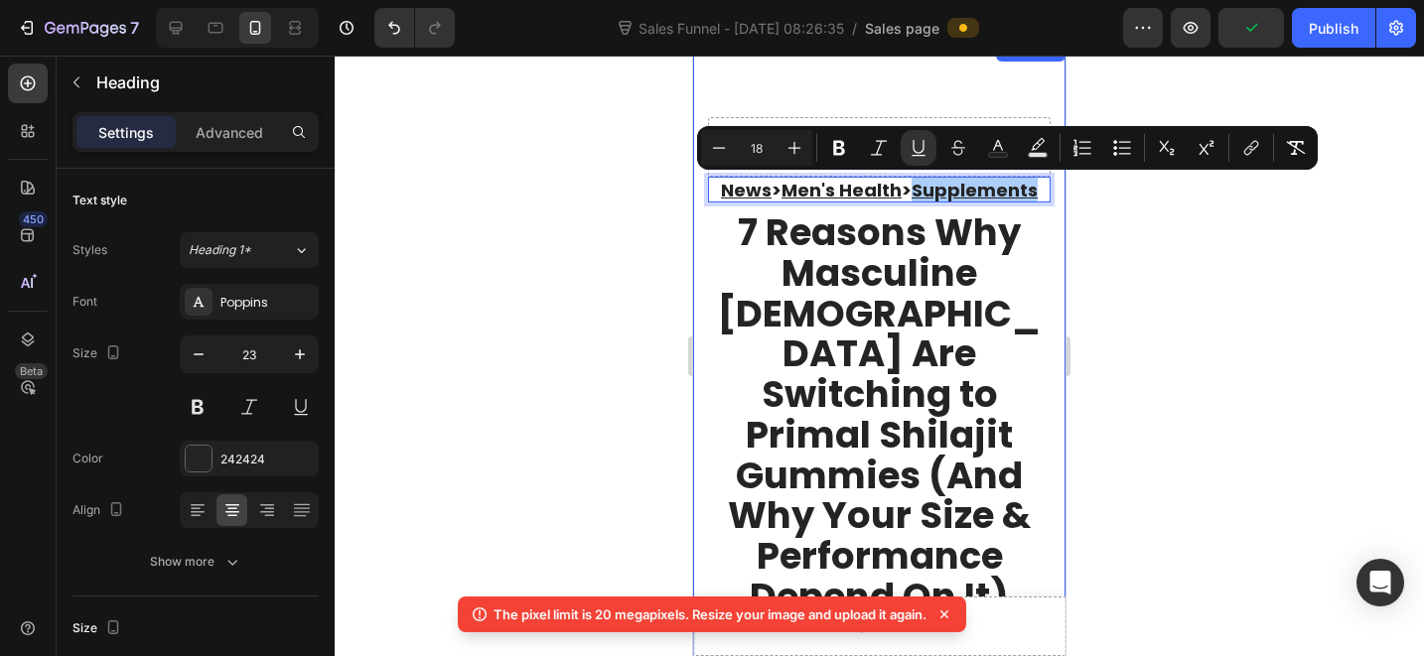
click at [1192, 292] on div at bounding box center [879, 356] width 1089 height 601
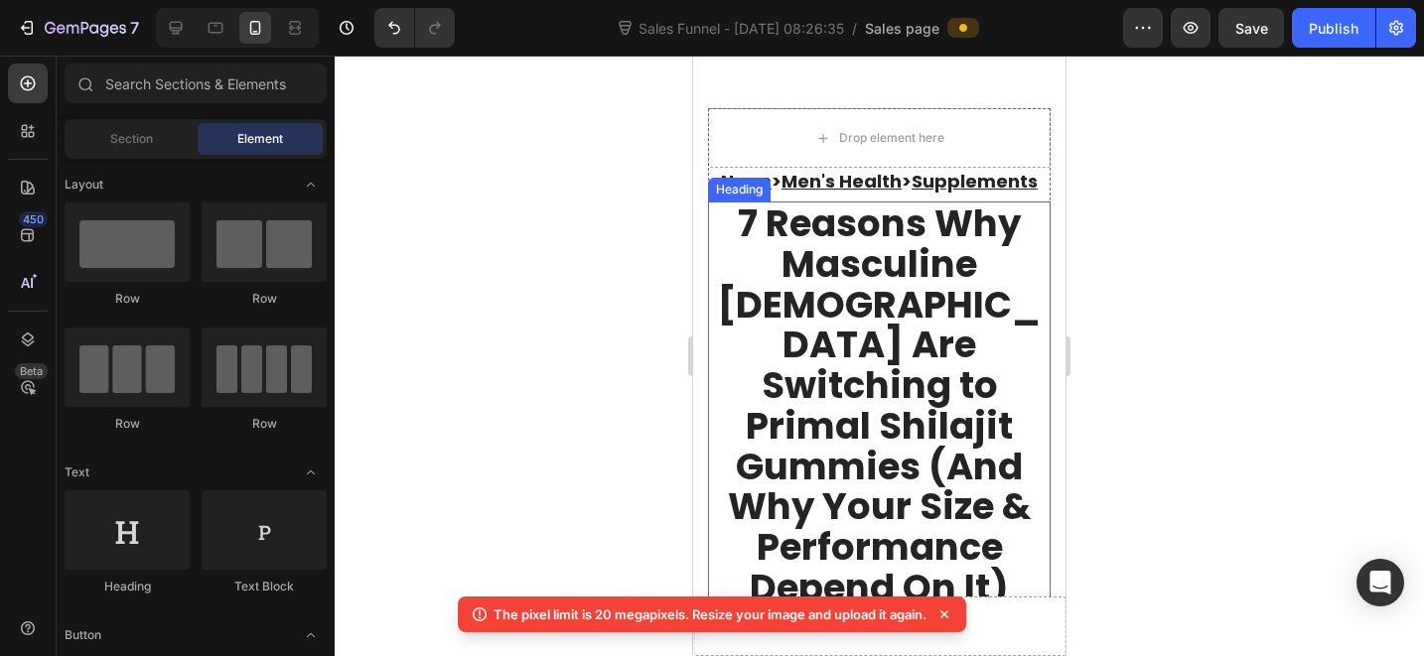
scroll to position [183, 0]
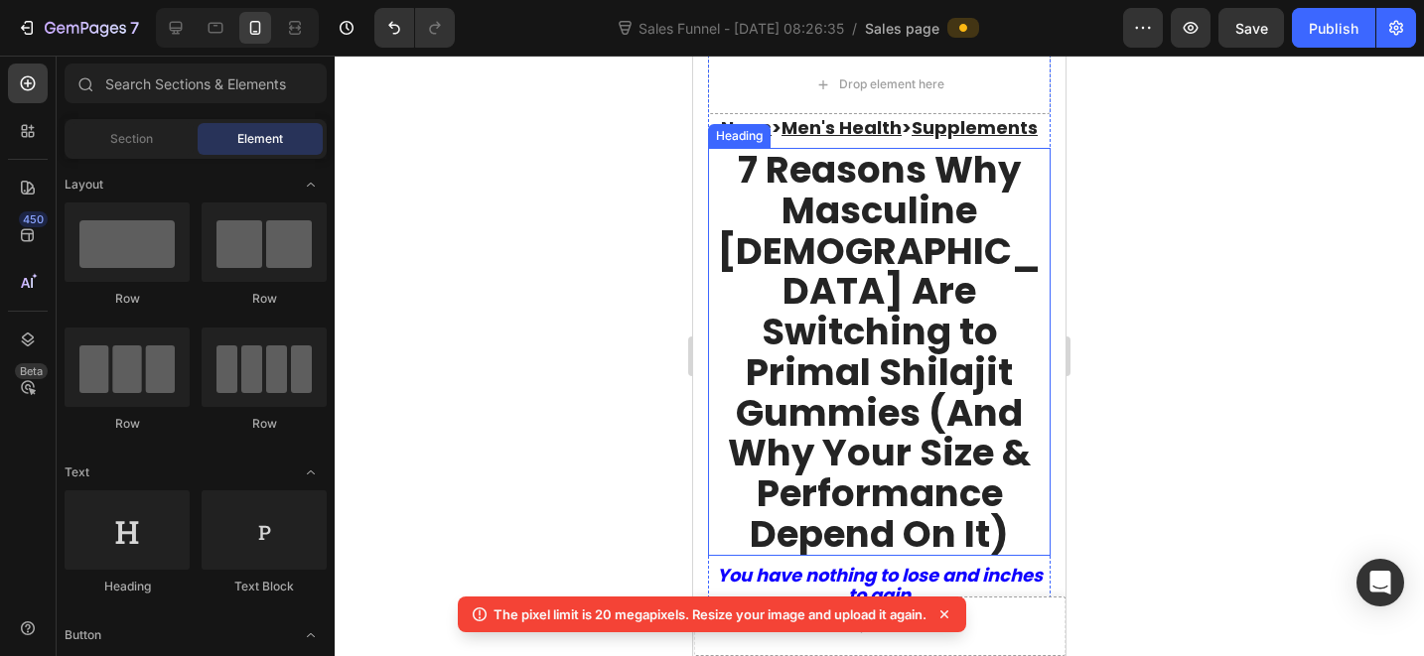
click at [903, 359] on strong "7 Reasons Why Masculine [DEMOGRAPHIC_DATA] Are Switching to Primal Shilajit Gum…" at bounding box center [879, 351] width 323 height 415
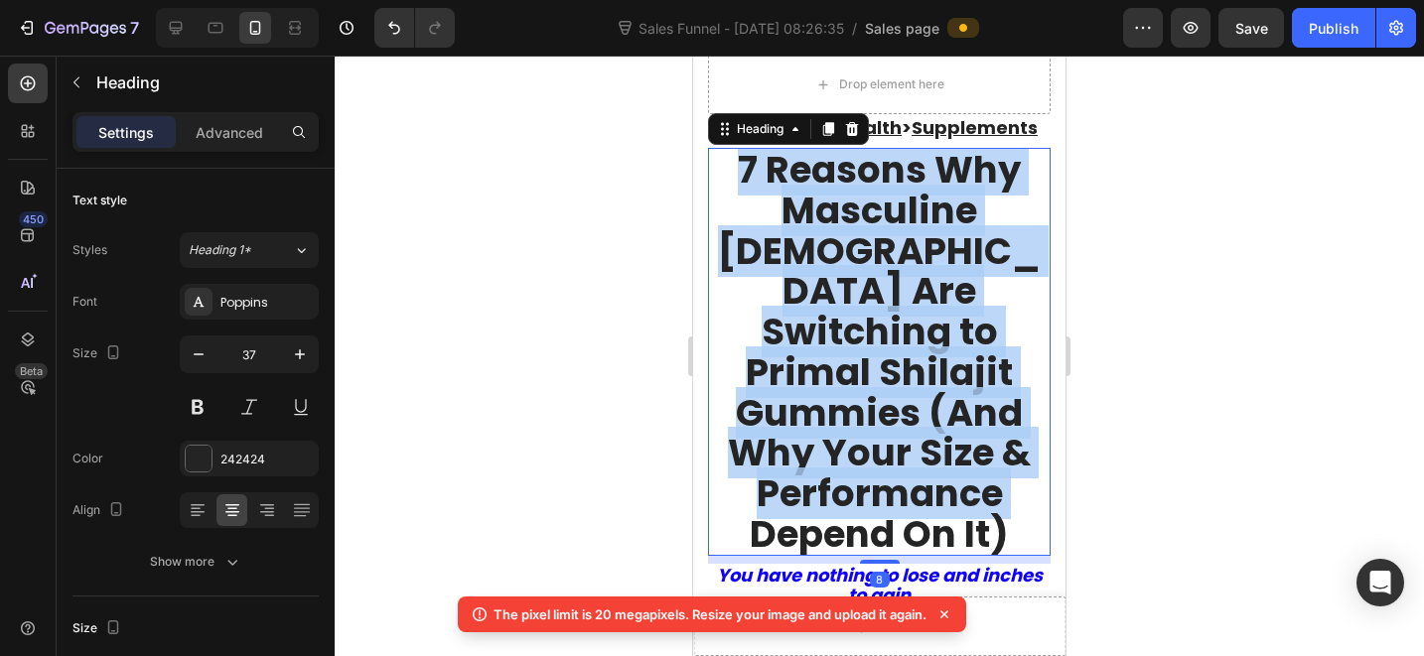
click at [903, 359] on strong "7 Reasons Why Masculine [DEMOGRAPHIC_DATA] Are Switching to Primal Shilajit Gum…" at bounding box center [879, 351] width 323 height 415
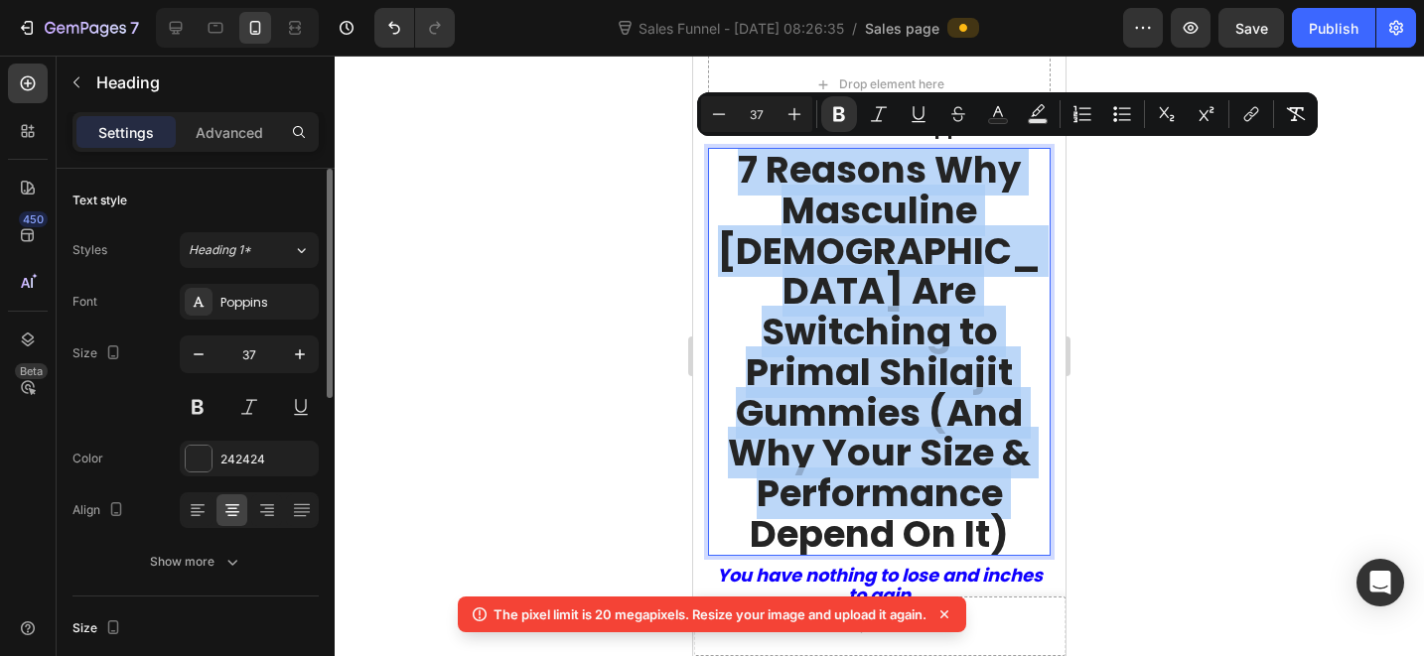
scroll to position [64, 0]
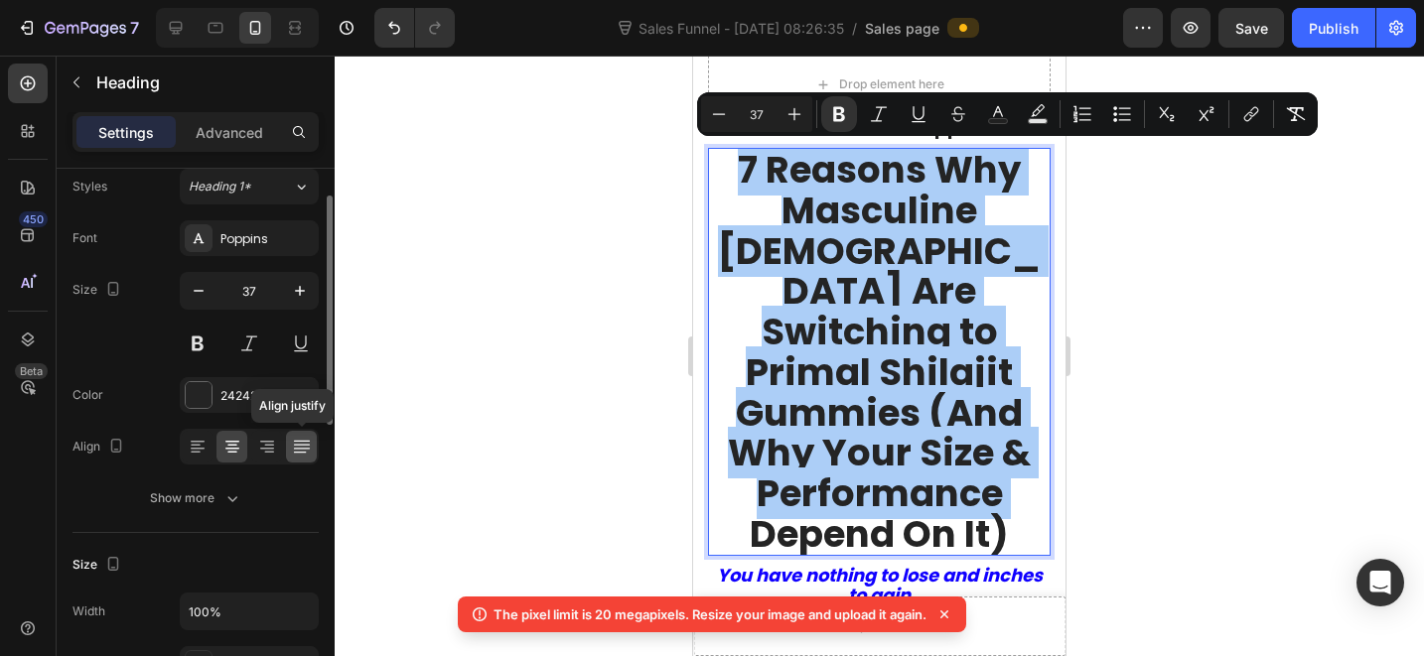
click at [299, 446] on icon at bounding box center [302, 447] width 20 height 20
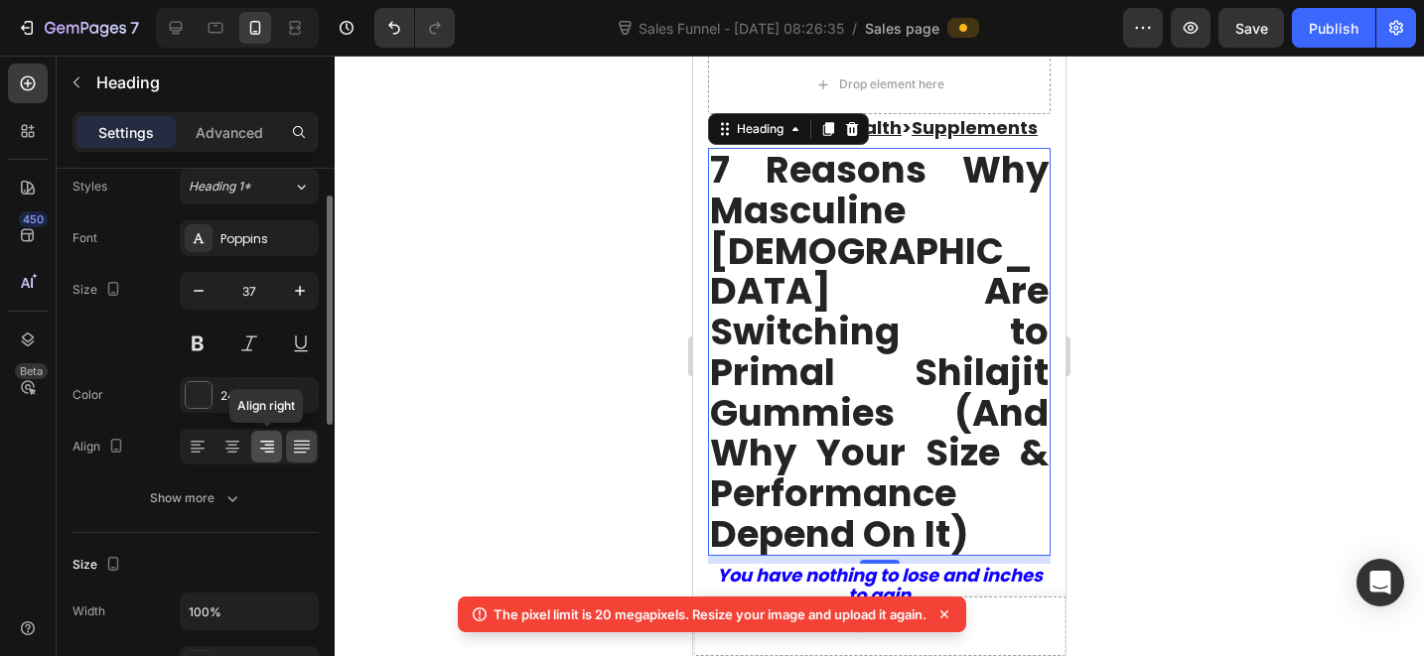
click at [270, 449] on icon at bounding box center [267, 447] width 20 height 20
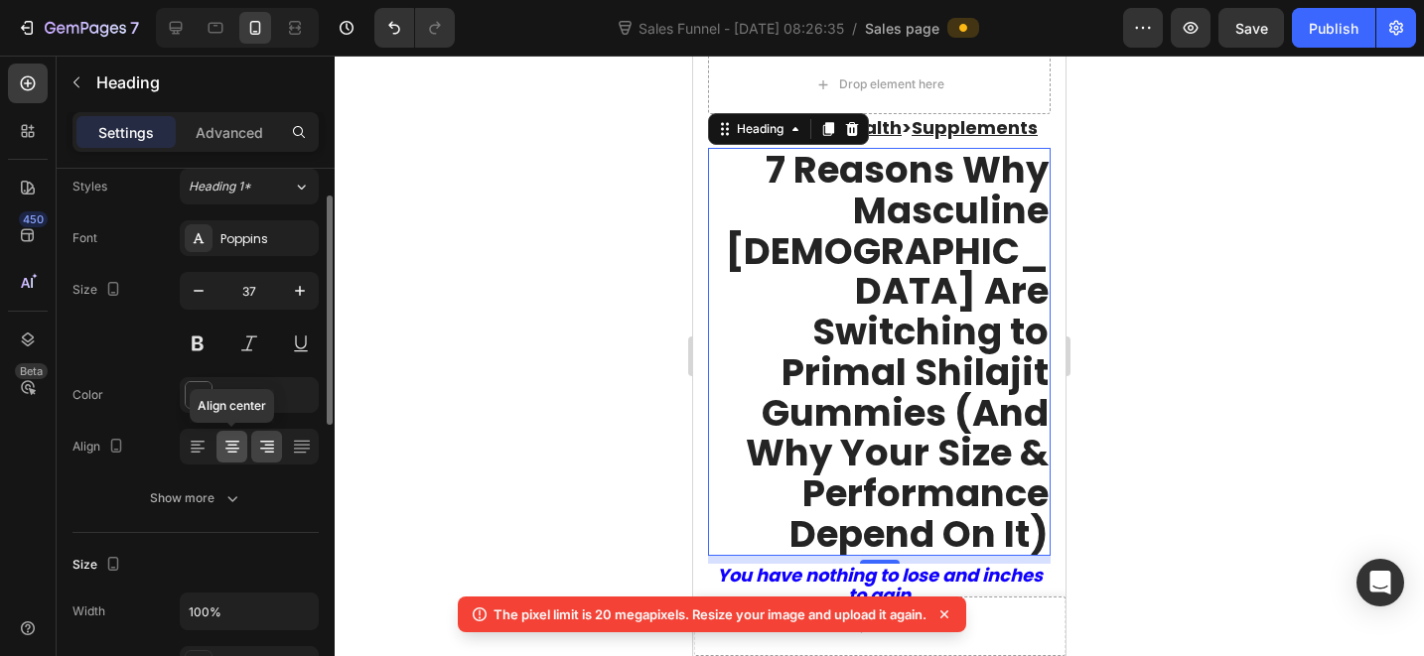
click at [230, 449] on icon at bounding box center [232, 447] width 20 height 20
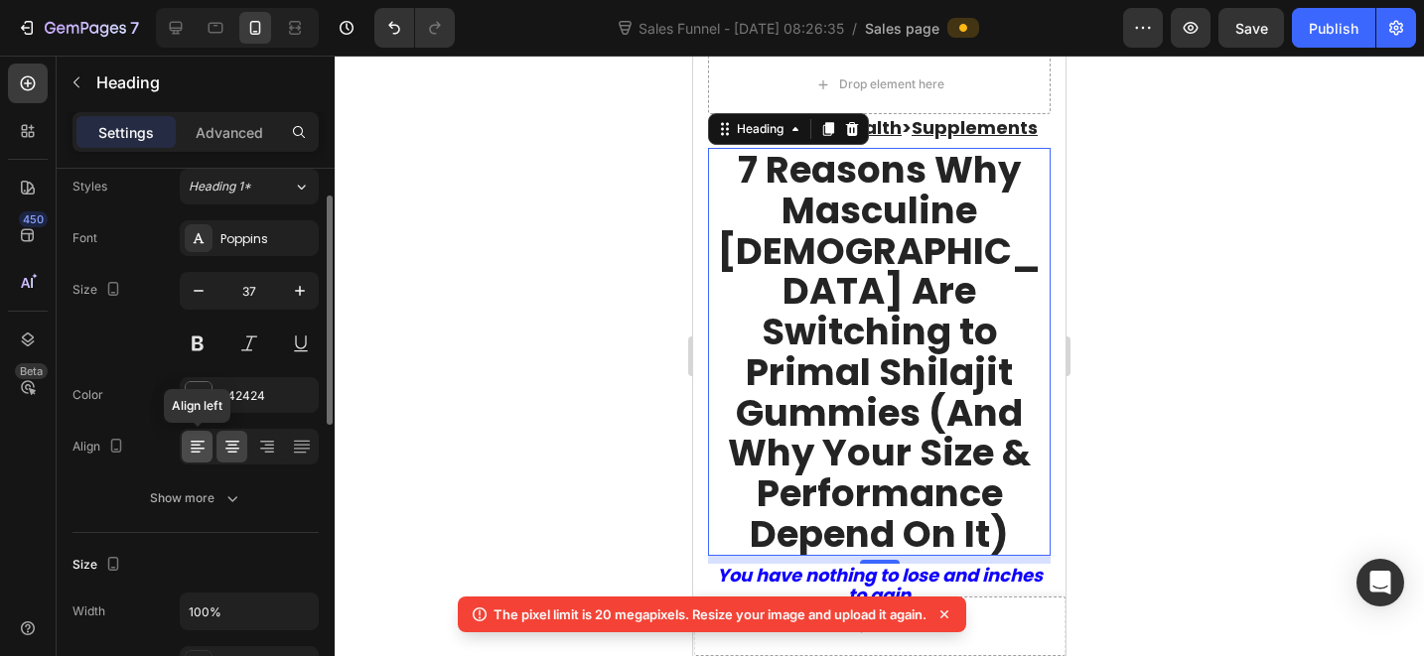
click at [206, 451] on icon at bounding box center [198, 447] width 20 height 20
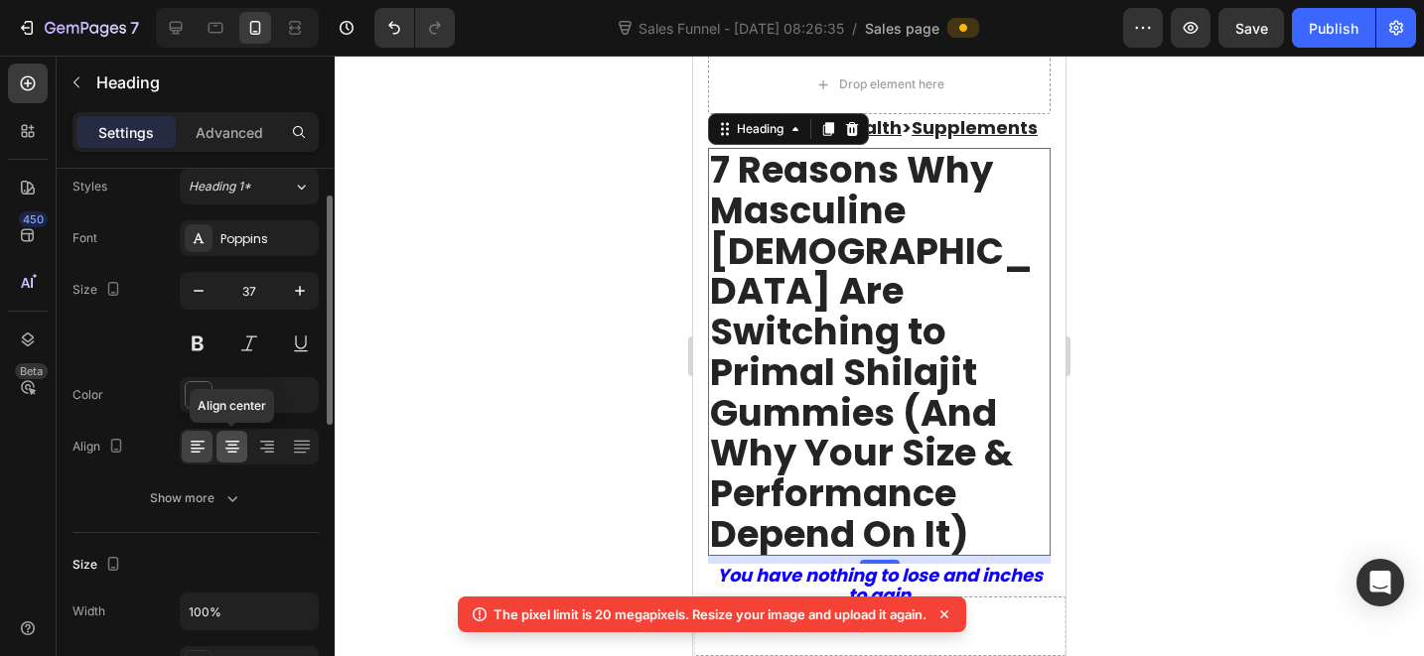
click at [227, 452] on icon at bounding box center [232, 453] width 10 height 2
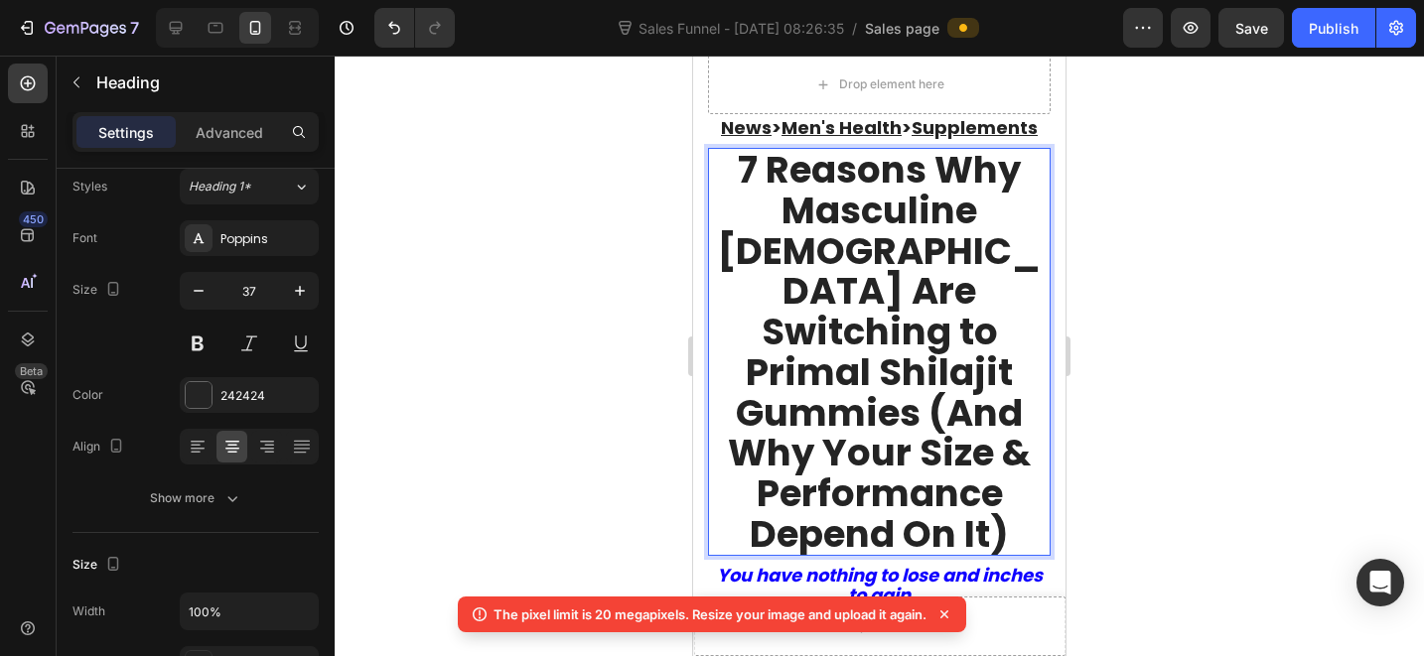
click at [782, 397] on strong "7 Reasons Why Masculine [DEMOGRAPHIC_DATA] Are Switching to Primal Shilajit Gum…" at bounding box center [879, 351] width 323 height 415
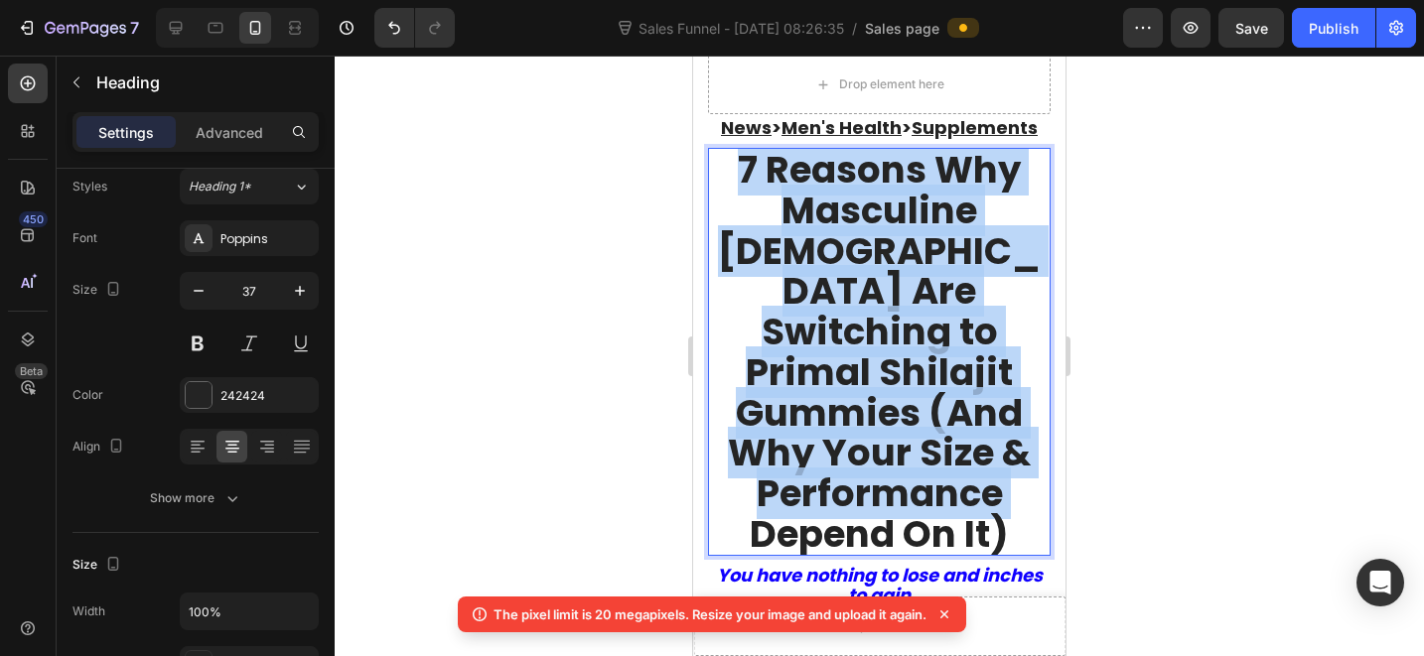
click at [782, 397] on strong "7 Reasons Why Masculine [DEMOGRAPHIC_DATA] Are Switching to Primal Shilajit Gum…" at bounding box center [879, 351] width 323 height 415
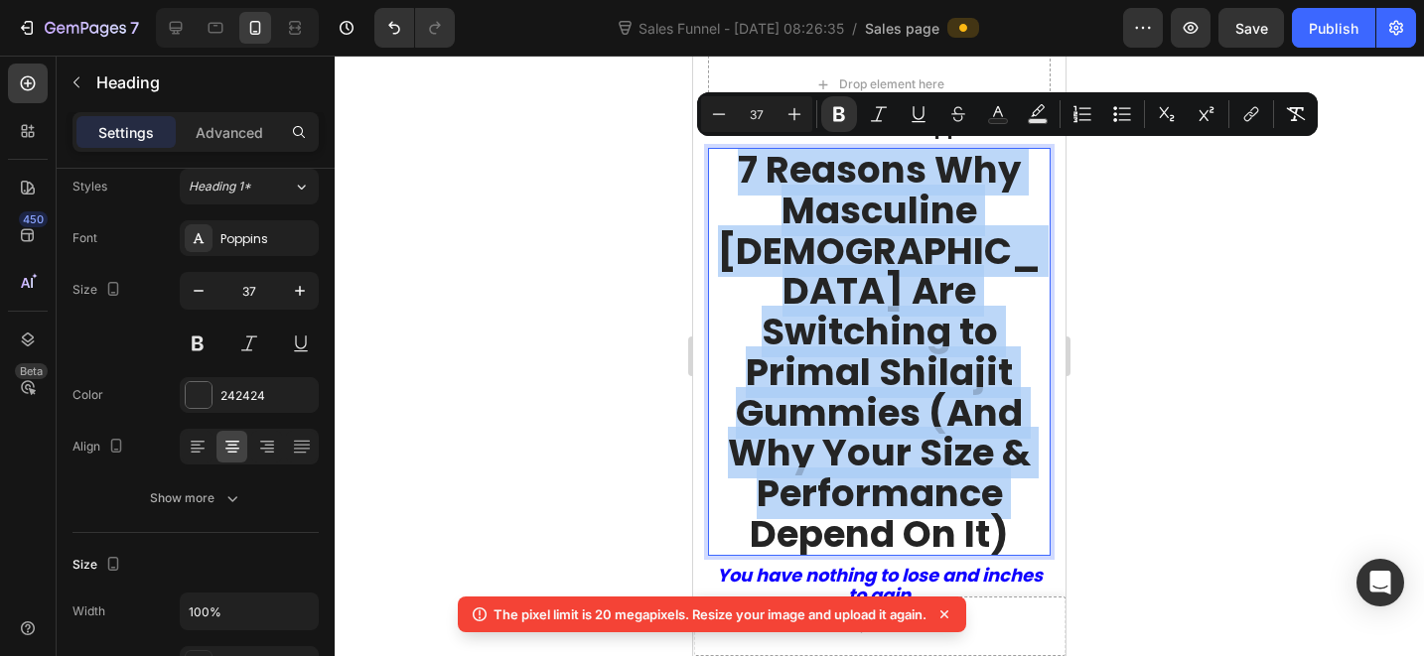
click at [979, 390] on strong "7 Reasons Why Masculine [DEMOGRAPHIC_DATA] Are Switching to Primal Shilajit Gum…" at bounding box center [879, 351] width 323 height 415
click at [930, 364] on strong "7 Reasons Why Masculine [DEMOGRAPHIC_DATA] Are Switching to Primal Shilajit Gum…" at bounding box center [879, 351] width 323 height 415
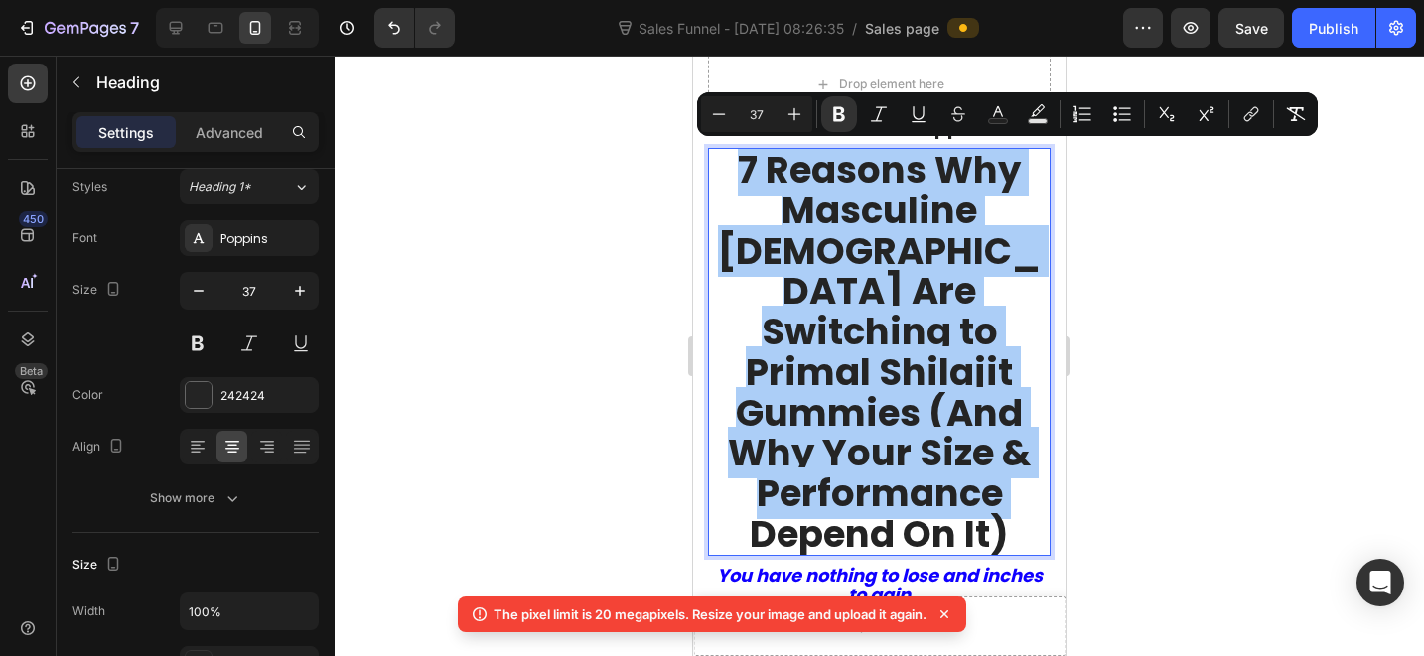
click at [1132, 389] on div at bounding box center [879, 356] width 1089 height 601
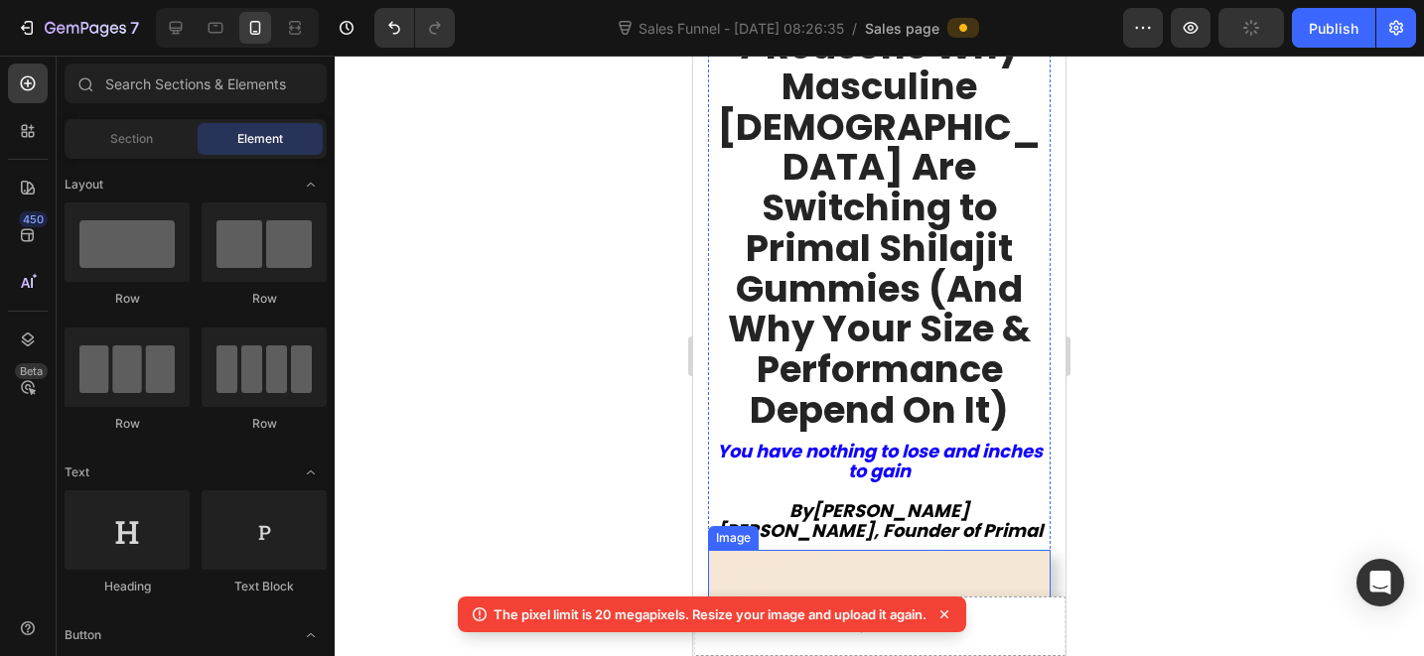
scroll to position [314, 0]
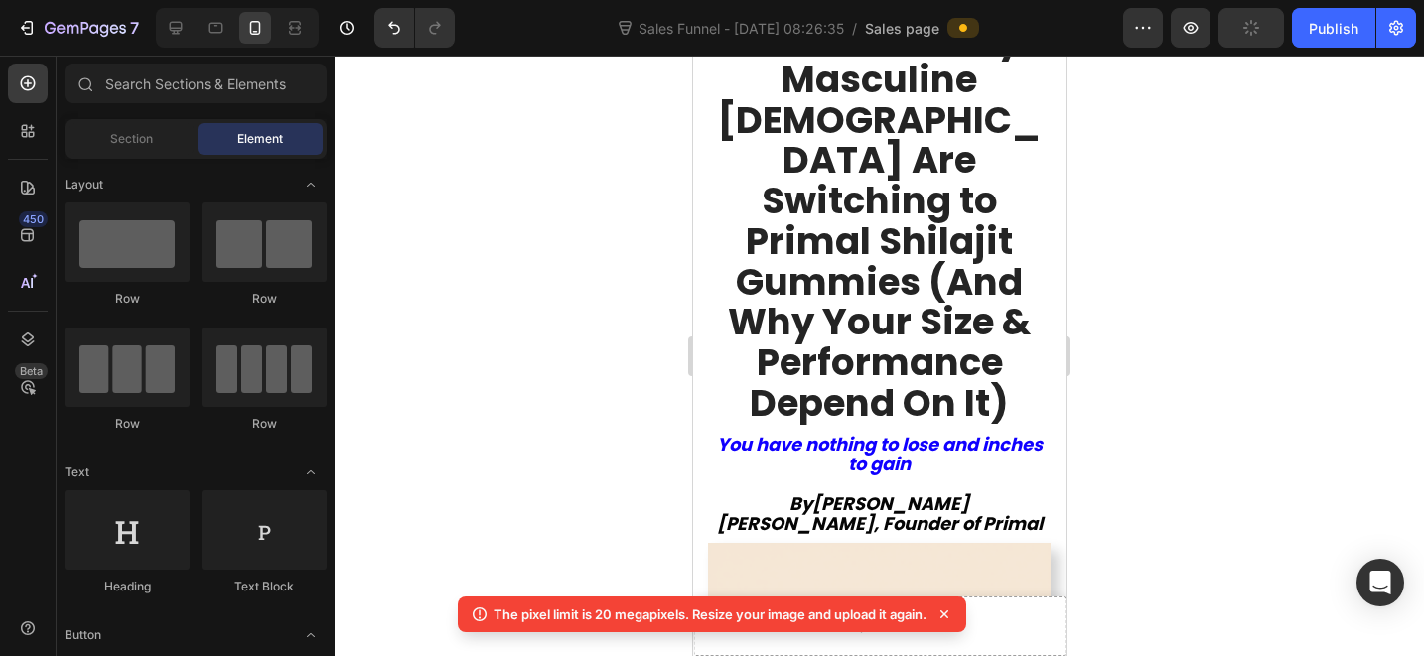
click at [1215, 488] on div at bounding box center [879, 356] width 1089 height 601
click at [984, 435] on p "⁠⁠⁠⁠⁠⁠⁠ You have nothing to lose and inches to gain By [PERSON_NAME], Founder o…" at bounding box center [879, 484] width 339 height 98
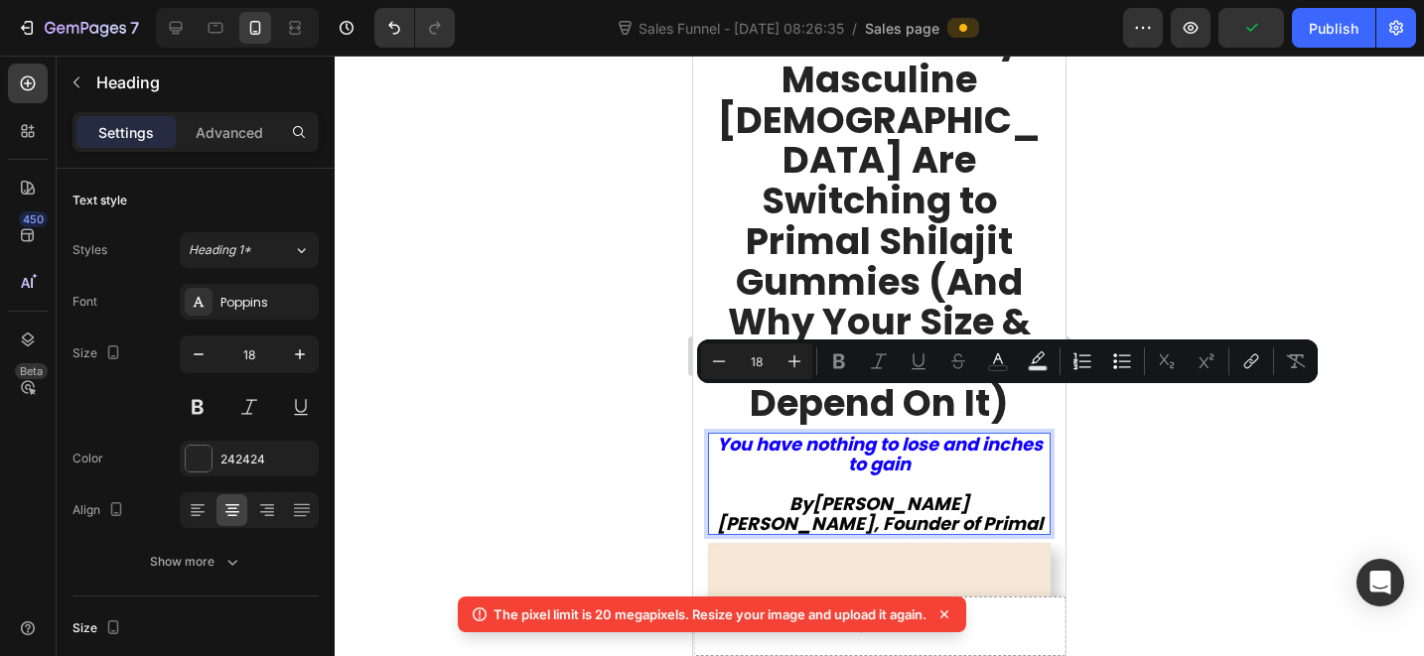
click at [921, 511] on strong "[PERSON_NAME], Founder of Primal" at bounding box center [880, 523] width 326 height 25
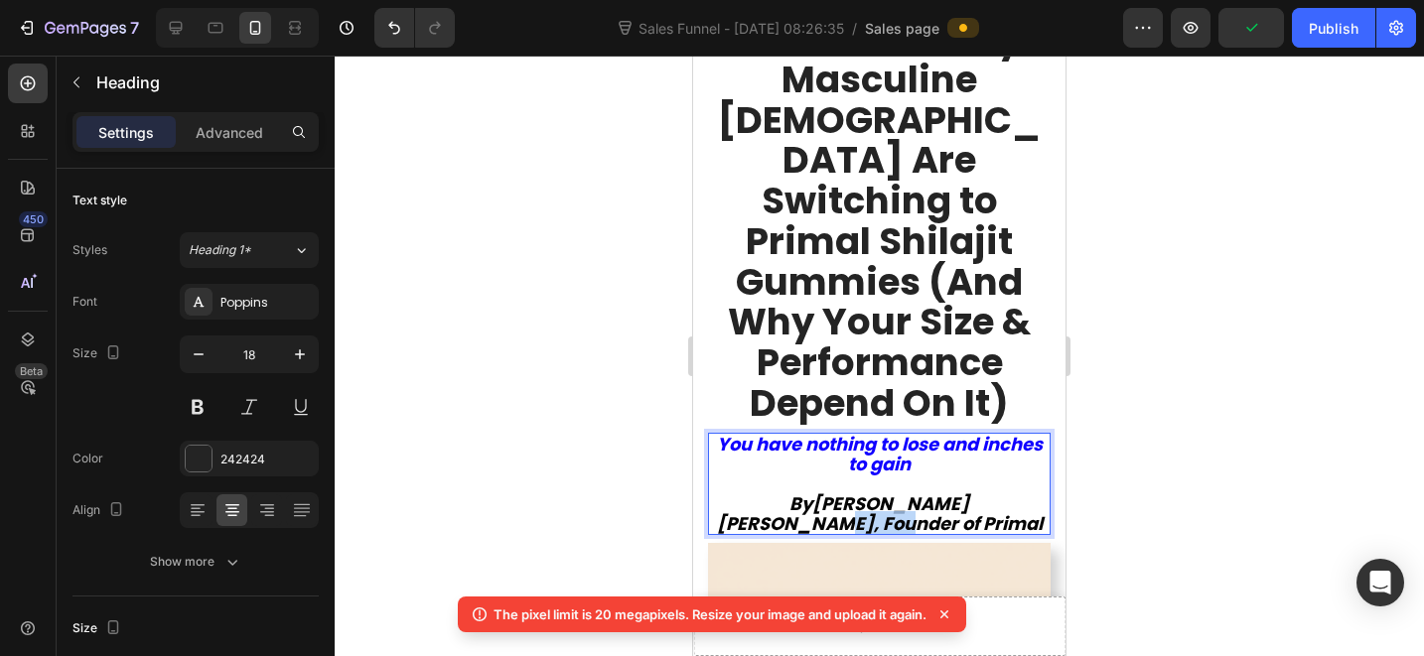
click at [921, 511] on strong "[PERSON_NAME], Founder of Primal" at bounding box center [880, 523] width 326 height 25
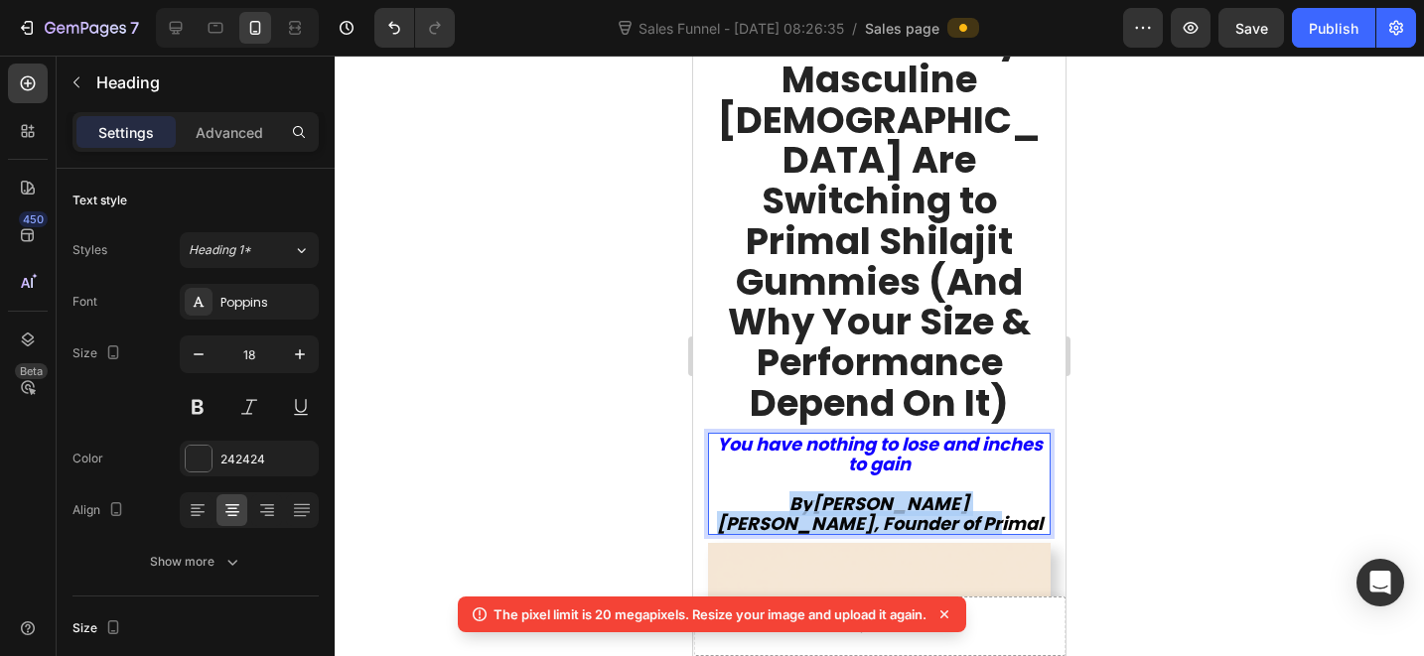
click at [921, 511] on strong "[PERSON_NAME], Founder of Primal" at bounding box center [880, 523] width 326 height 25
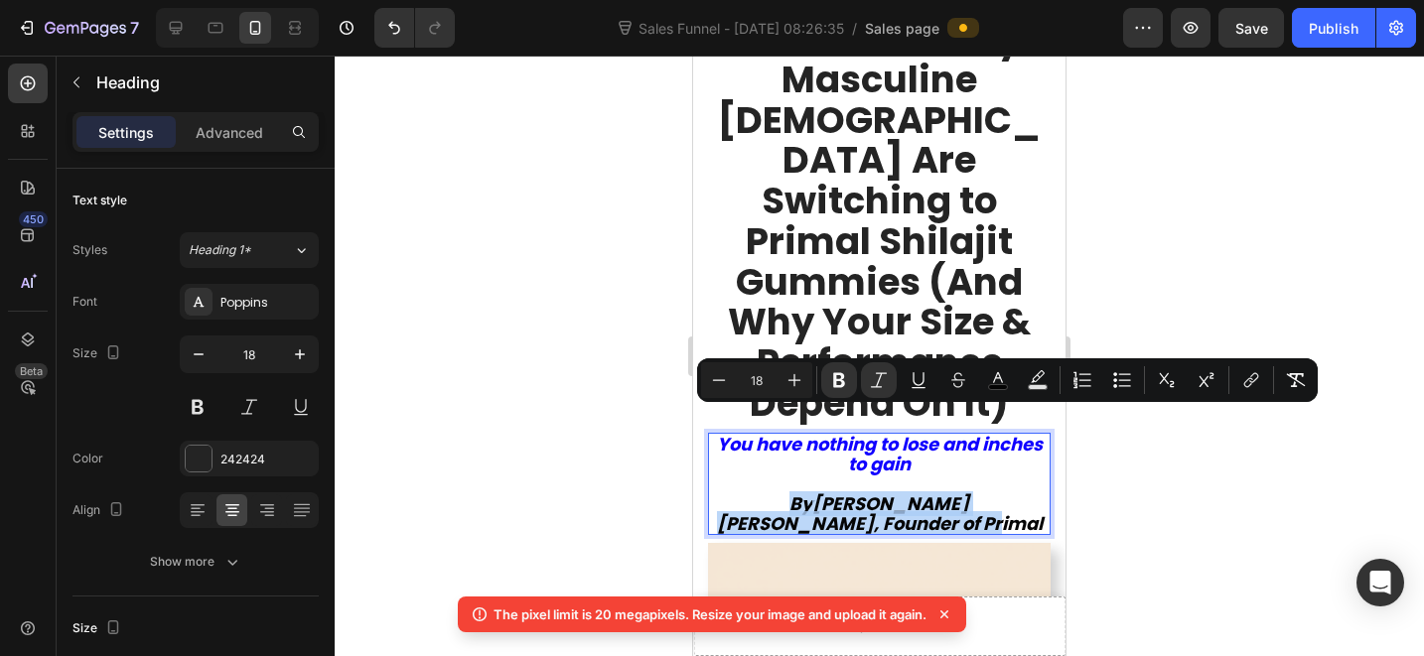
copy icon "By [PERSON_NAME], Founder of Primal"
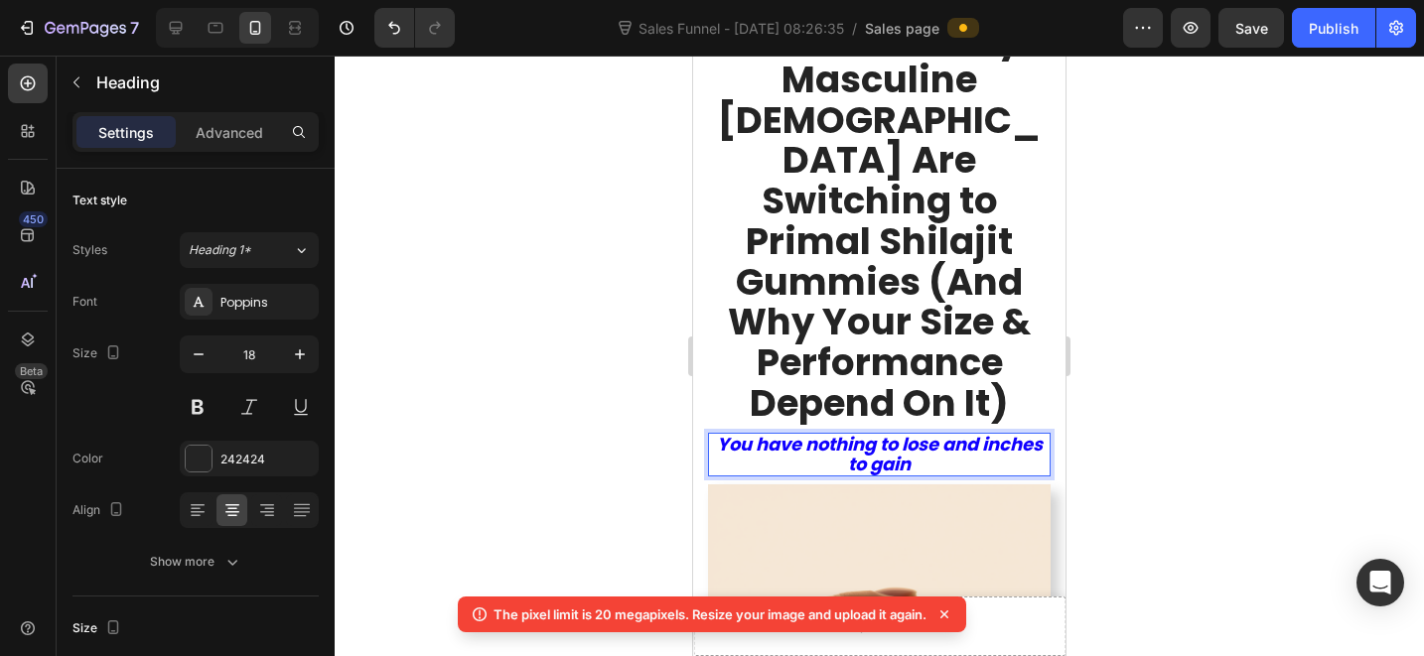
scroll to position [1, 0]
click at [1151, 422] on div at bounding box center [879, 356] width 1089 height 601
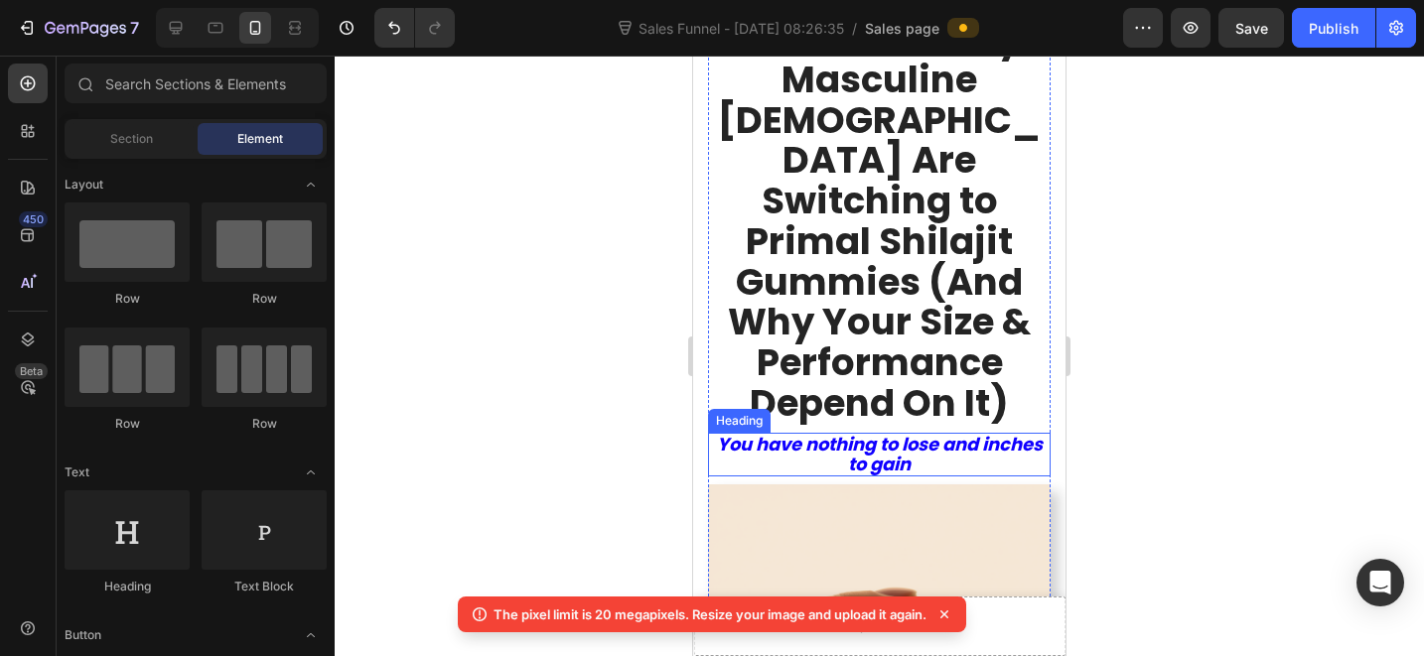
click at [930, 432] on icon "You have nothing to lose and inches to gain" at bounding box center [880, 454] width 326 height 45
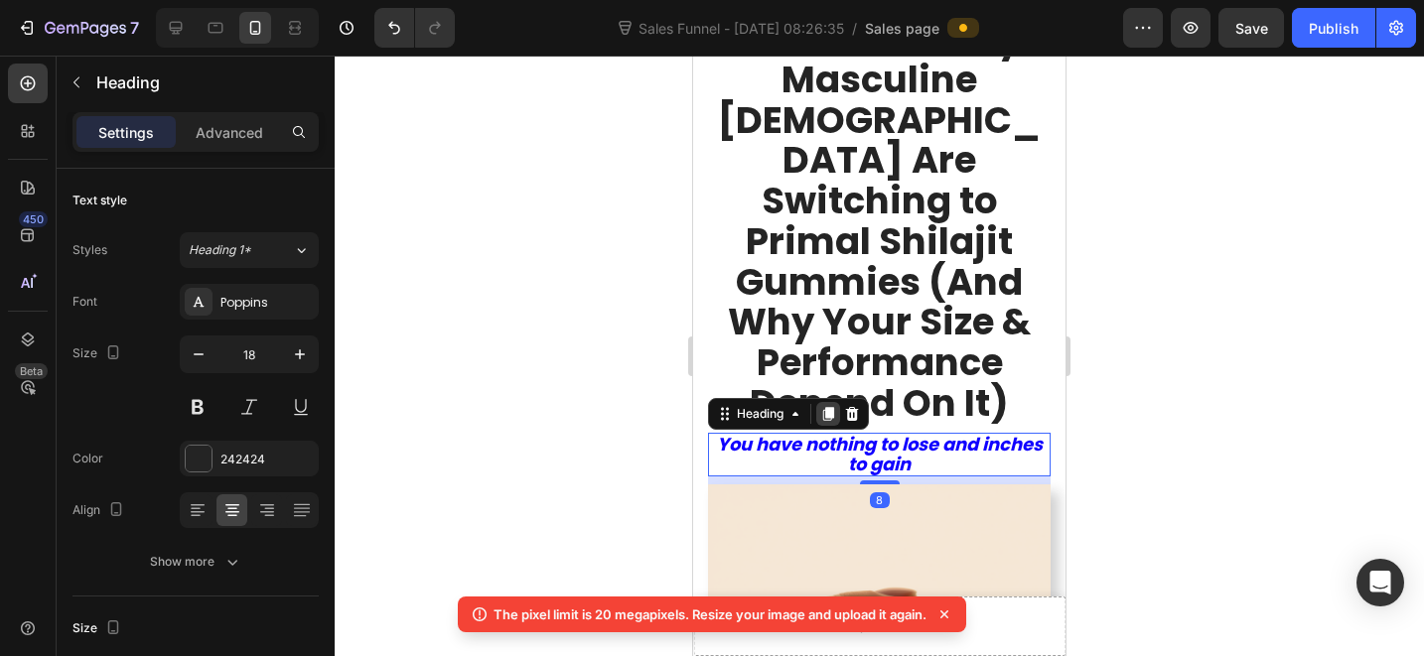
click at [827, 408] on icon at bounding box center [828, 415] width 11 height 14
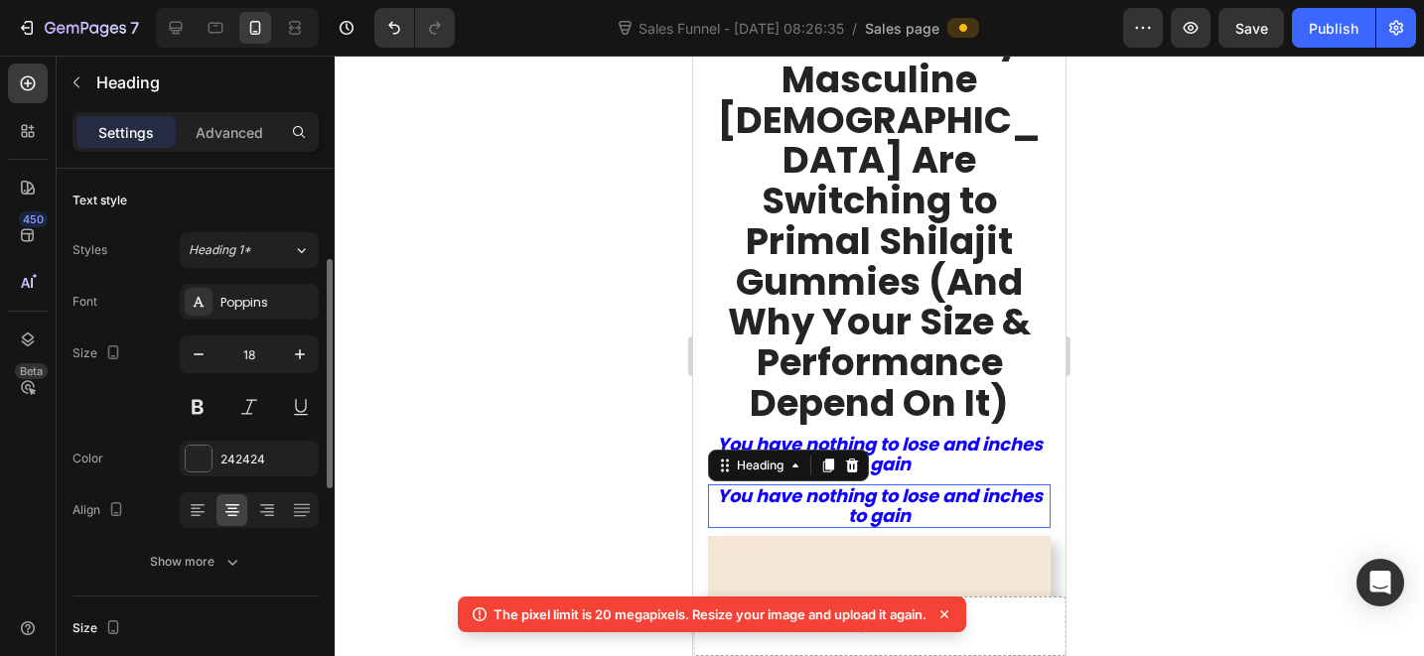
scroll to position [64, 0]
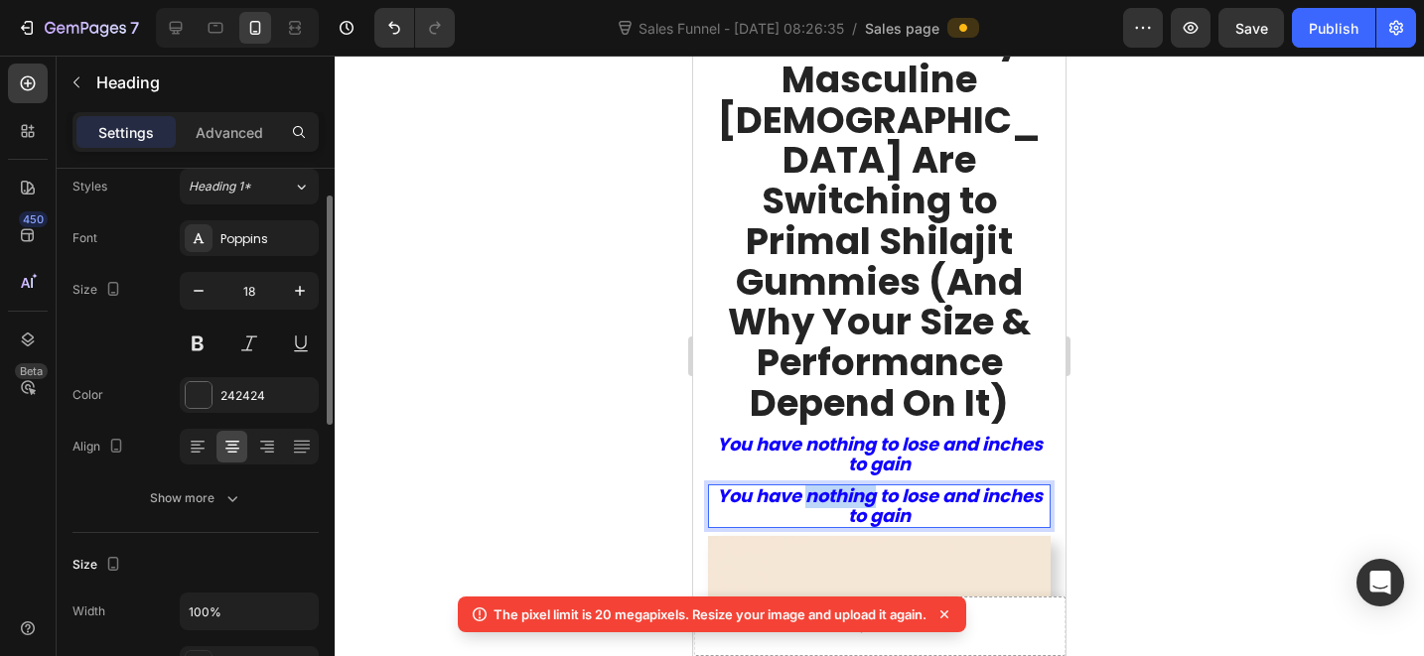
click at [834, 484] on icon "You have nothing to lose and inches to gain" at bounding box center [880, 506] width 326 height 45
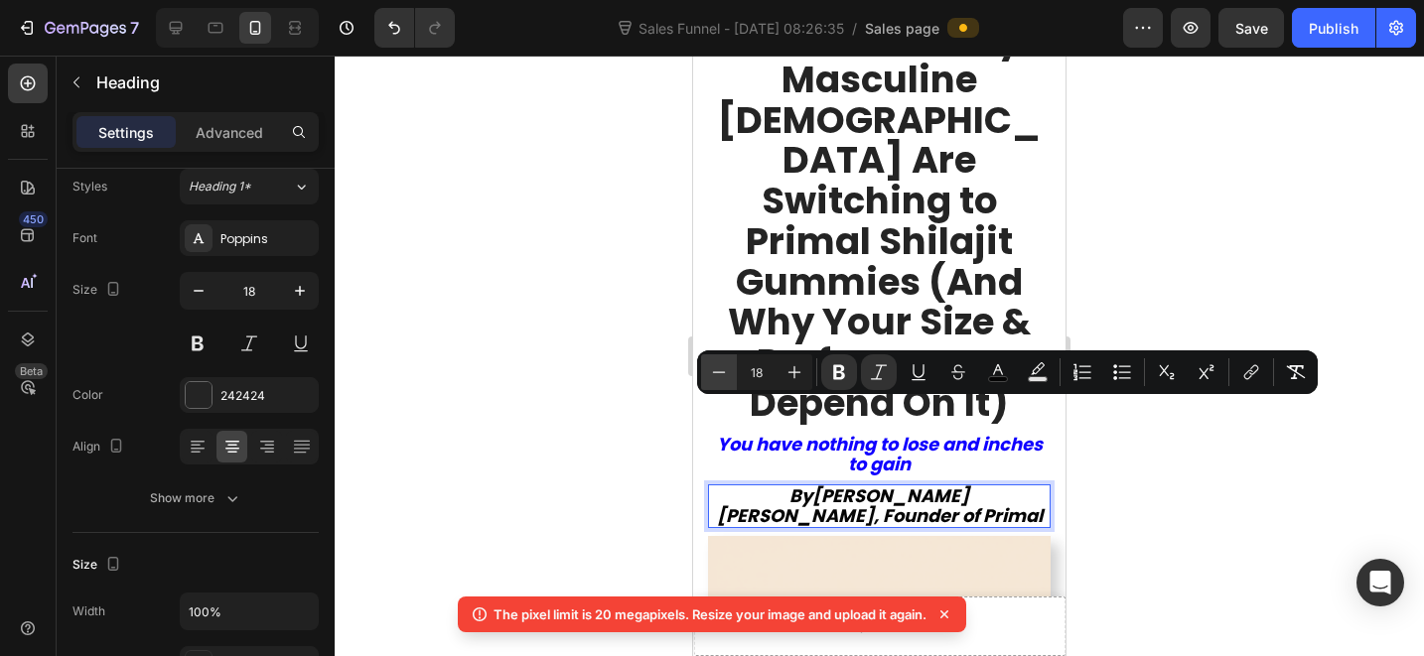
click at [722, 376] on icon "Editor contextual toolbar" at bounding box center [719, 372] width 20 height 20
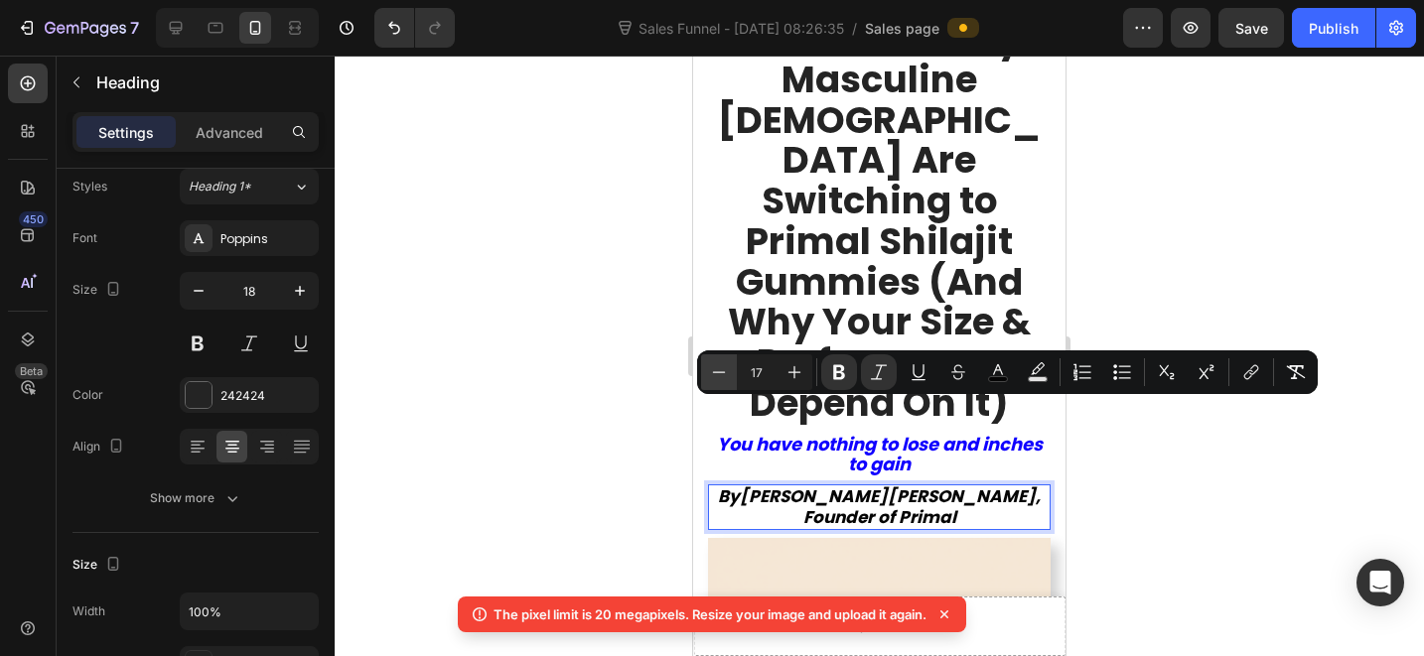
scroll to position [0, 0]
click at [722, 376] on icon "Editor contextual toolbar" at bounding box center [719, 372] width 20 height 20
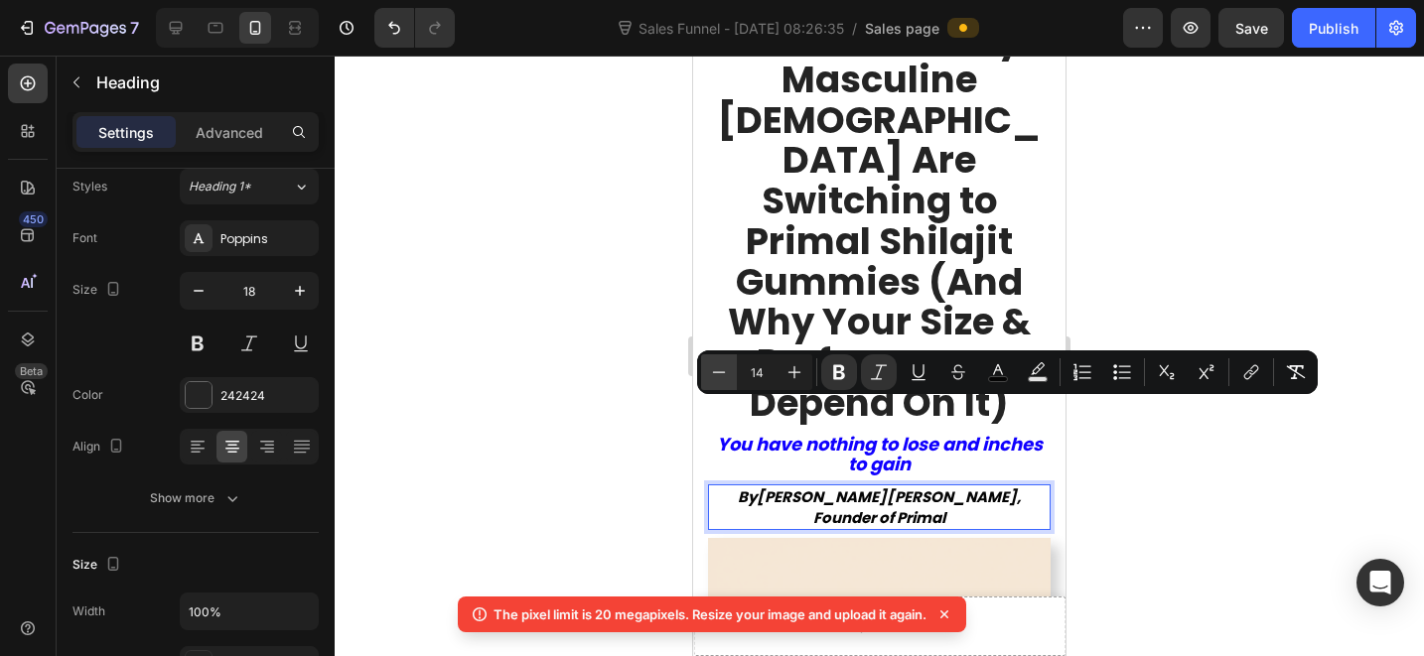
type input "13"
drag, startPoint x: 1246, startPoint y: 305, endPoint x: 334, endPoint y: 284, distance: 912.9
click at [1246, 305] on div at bounding box center [879, 356] width 1089 height 601
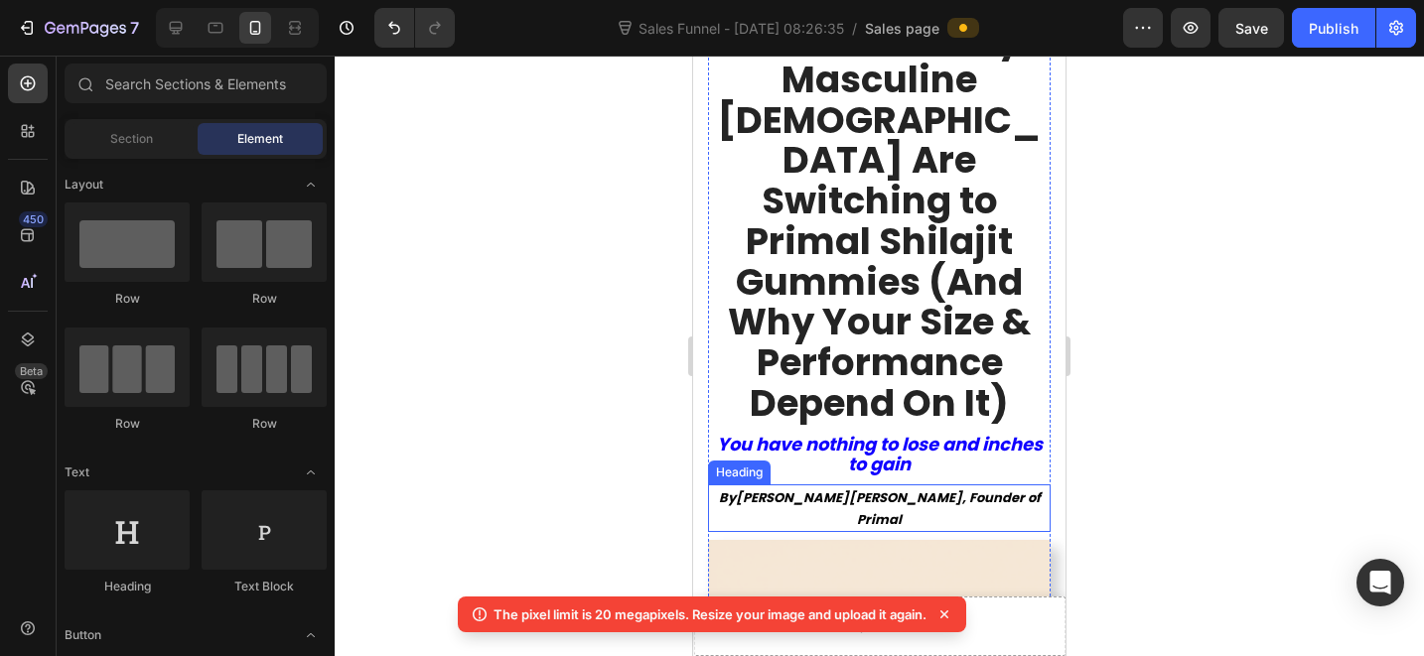
click at [948, 489] on strong "[PERSON_NAME], Founder of Primal" at bounding box center [945, 509] width 192 height 41
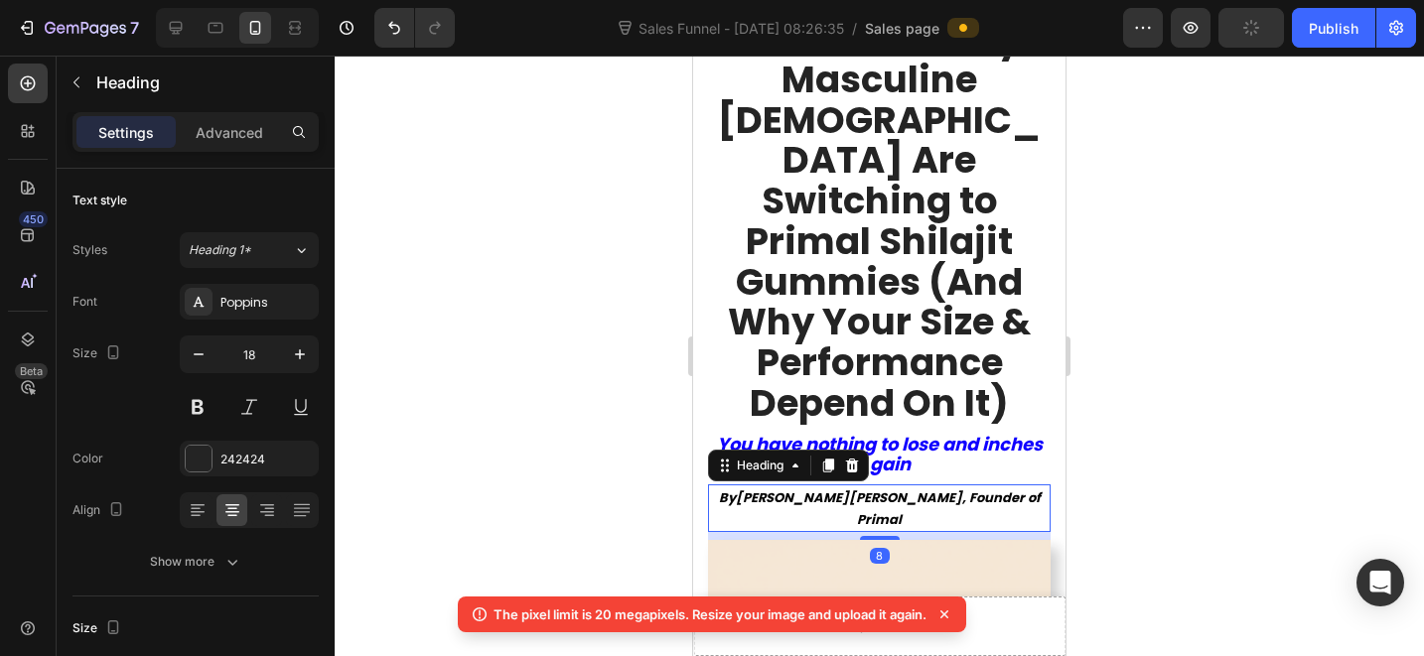
click at [1164, 351] on div at bounding box center [879, 356] width 1089 height 601
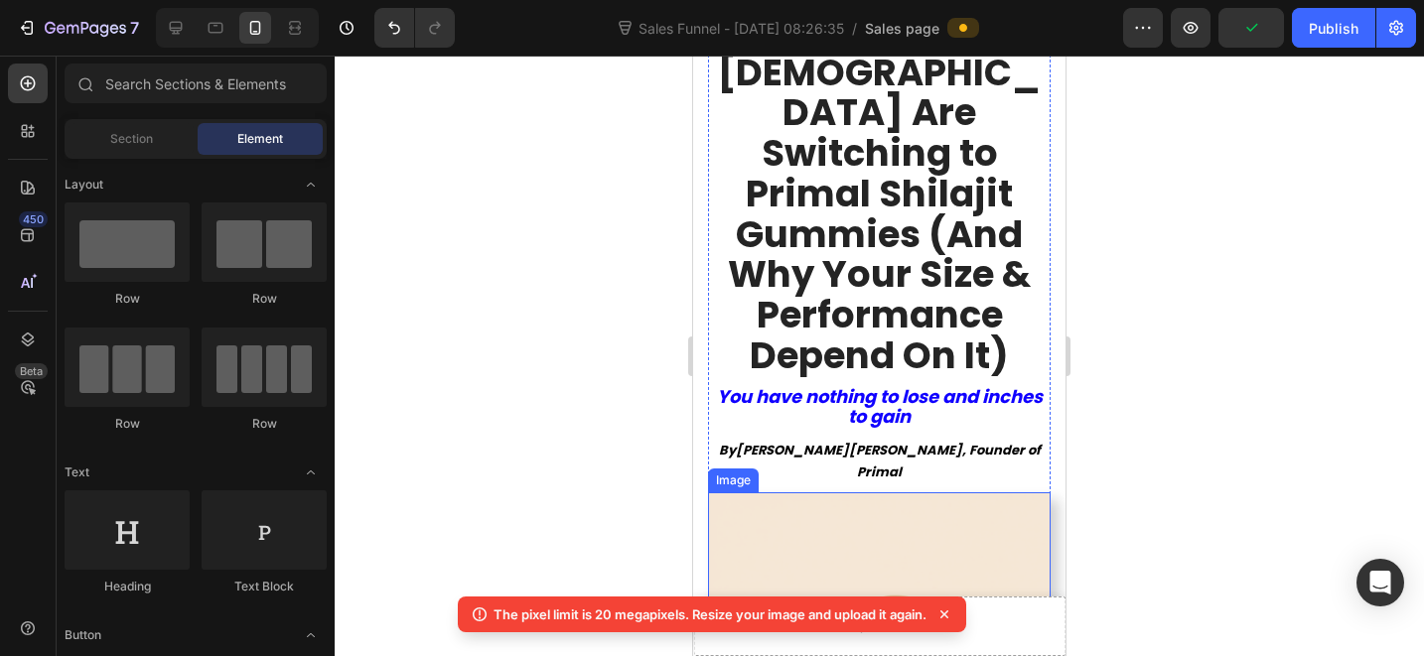
scroll to position [440, 0]
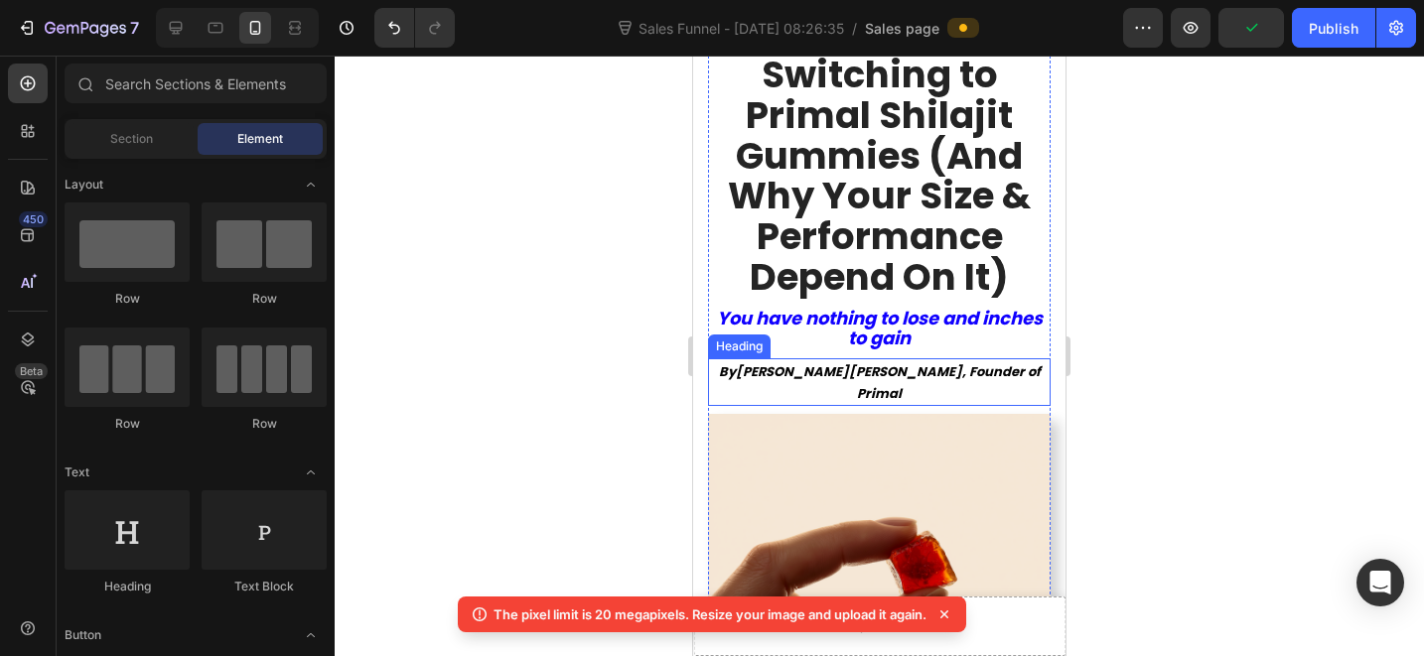
click at [944, 362] on strong "[PERSON_NAME], Founder of Primal" at bounding box center [945, 382] width 192 height 41
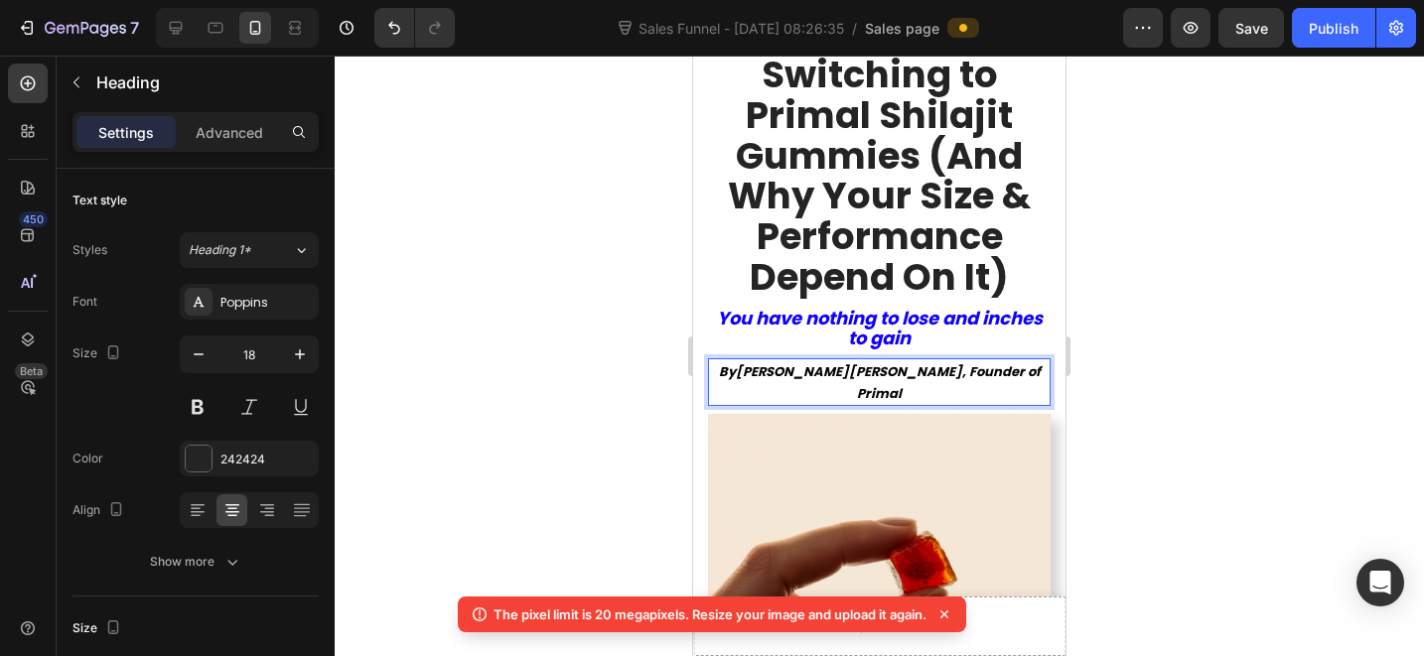
click at [944, 362] on strong "[PERSON_NAME], Founder of Primal" at bounding box center [945, 382] width 192 height 41
click at [927, 362] on strong "[PERSON_NAME], Founder of Primal" at bounding box center [945, 382] width 192 height 41
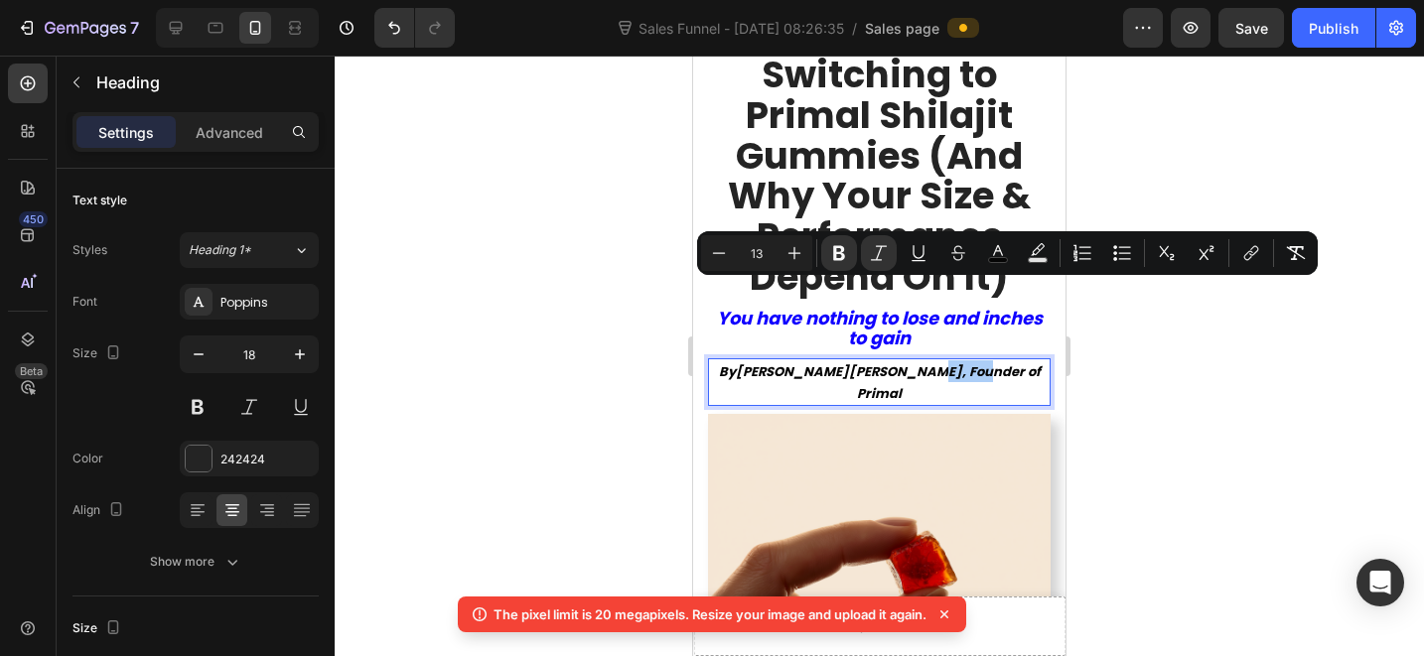
click at [1107, 353] on div at bounding box center [879, 356] width 1089 height 601
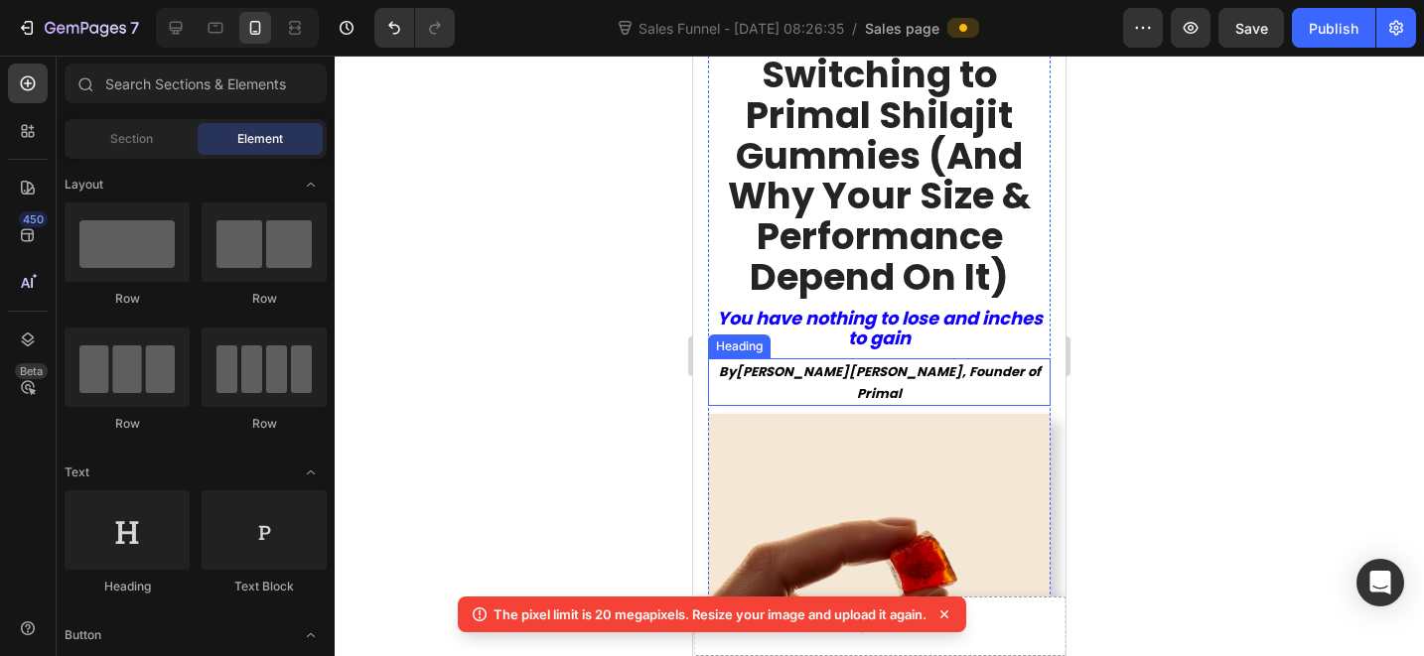
click at [736, 362] on strong "By" at bounding box center [727, 371] width 17 height 19
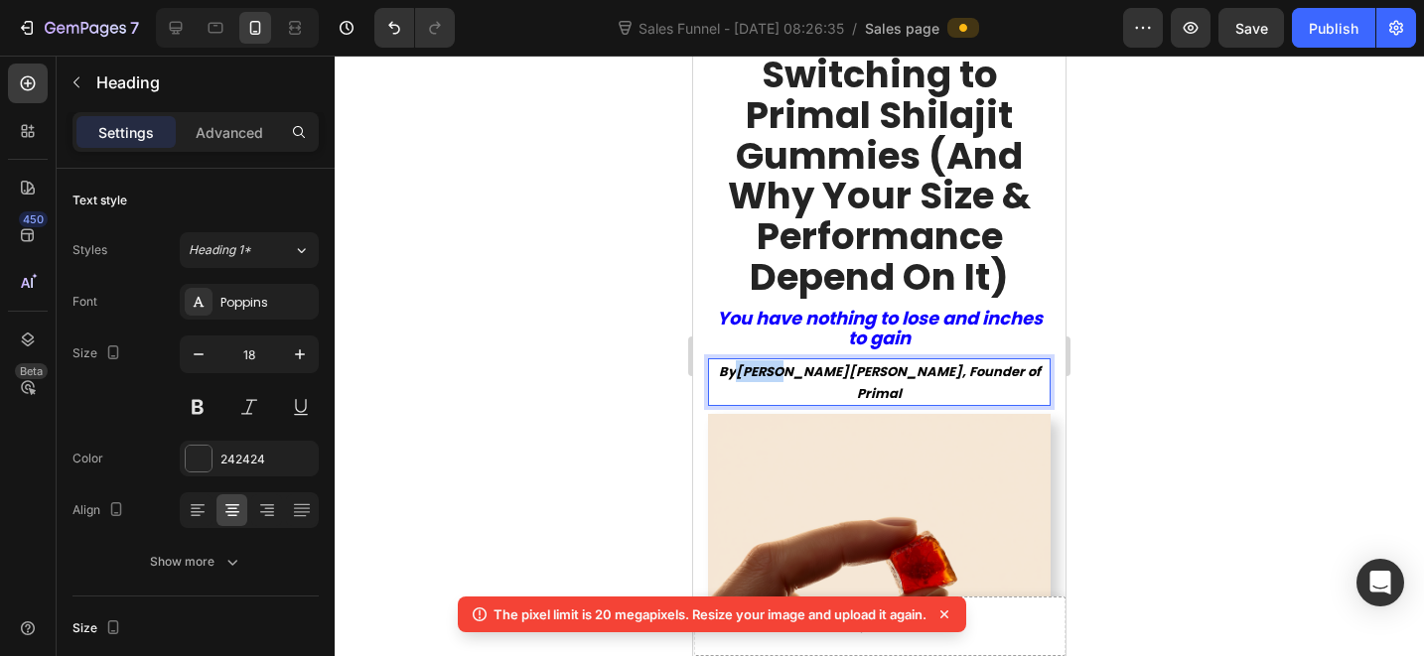
click at [765, 362] on icon "By [PERSON_NAME], Founder of Primal" at bounding box center [880, 382] width 322 height 41
click at [1101, 319] on div at bounding box center [879, 356] width 1089 height 601
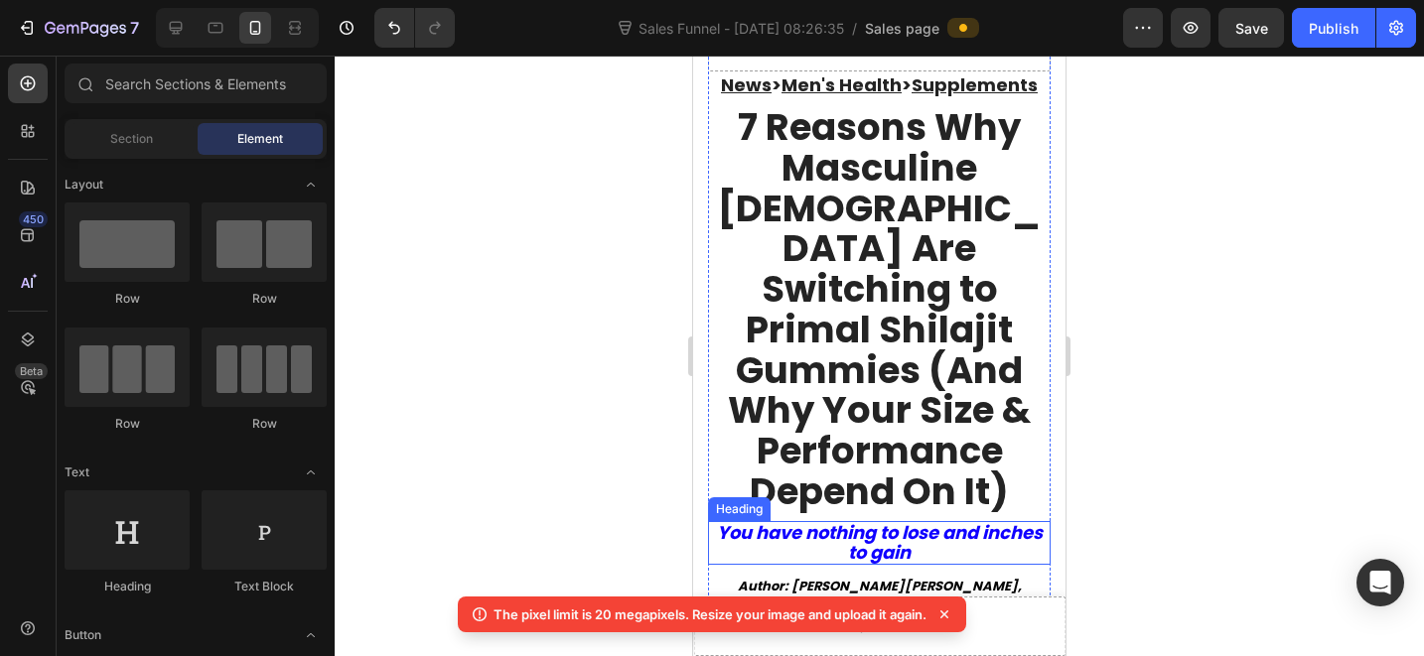
scroll to position [299, 0]
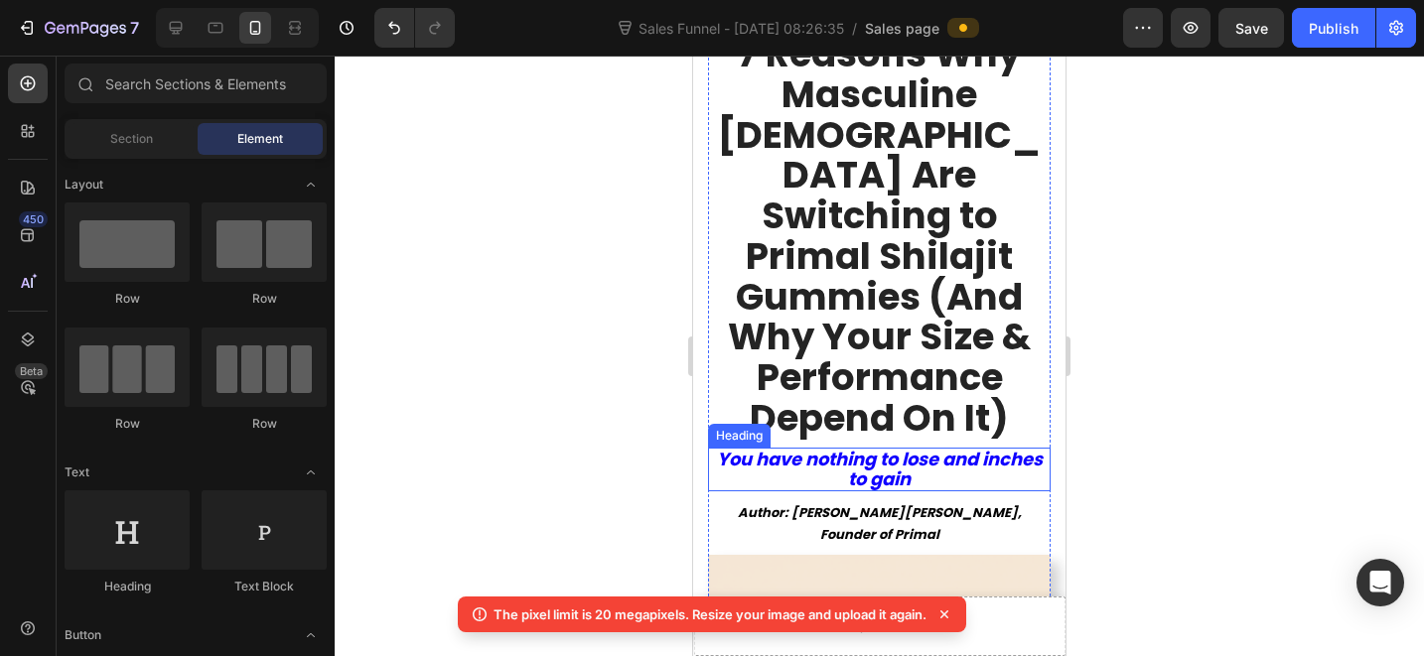
click at [941, 447] on icon "You have nothing to lose and inches to gain" at bounding box center [880, 469] width 326 height 45
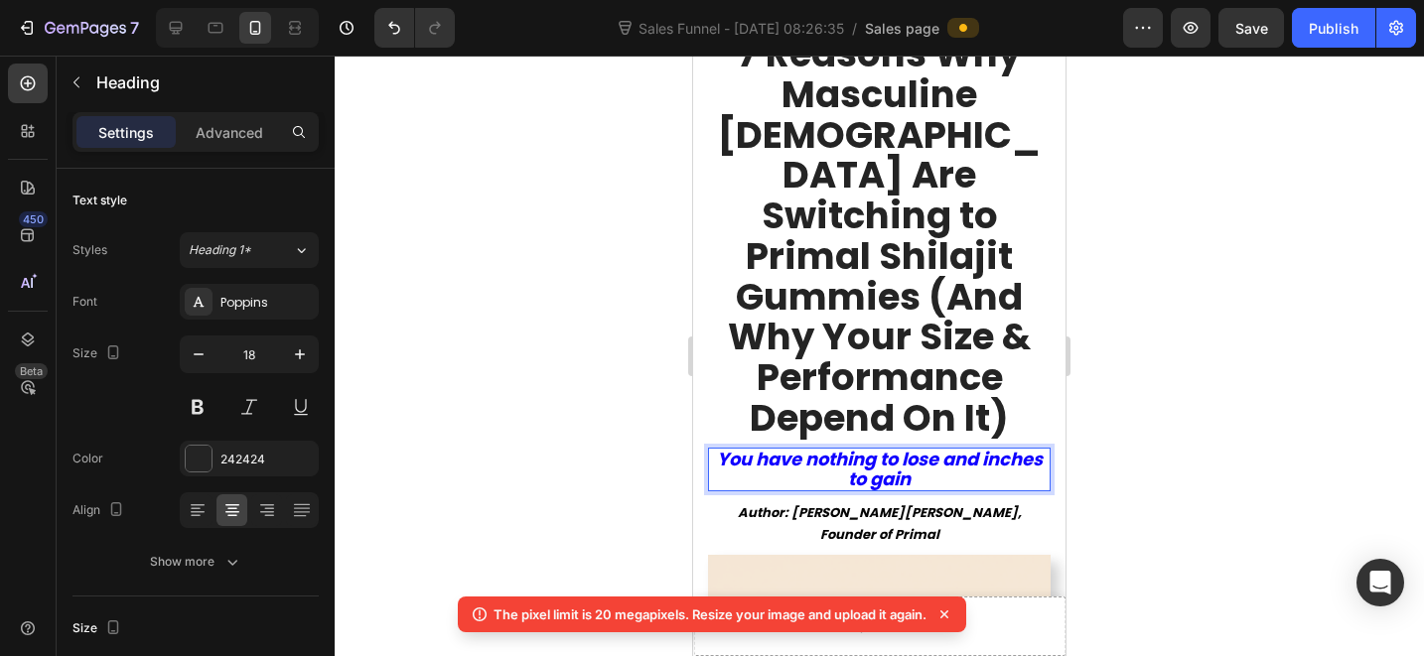
scroll to position [0, 0]
click at [951, 447] on icon "You have nothing to lose and inches to gain" at bounding box center [880, 469] width 326 height 45
click at [839, 447] on icon "You have nothing to lose and inches to gain" at bounding box center [880, 469] width 318 height 45
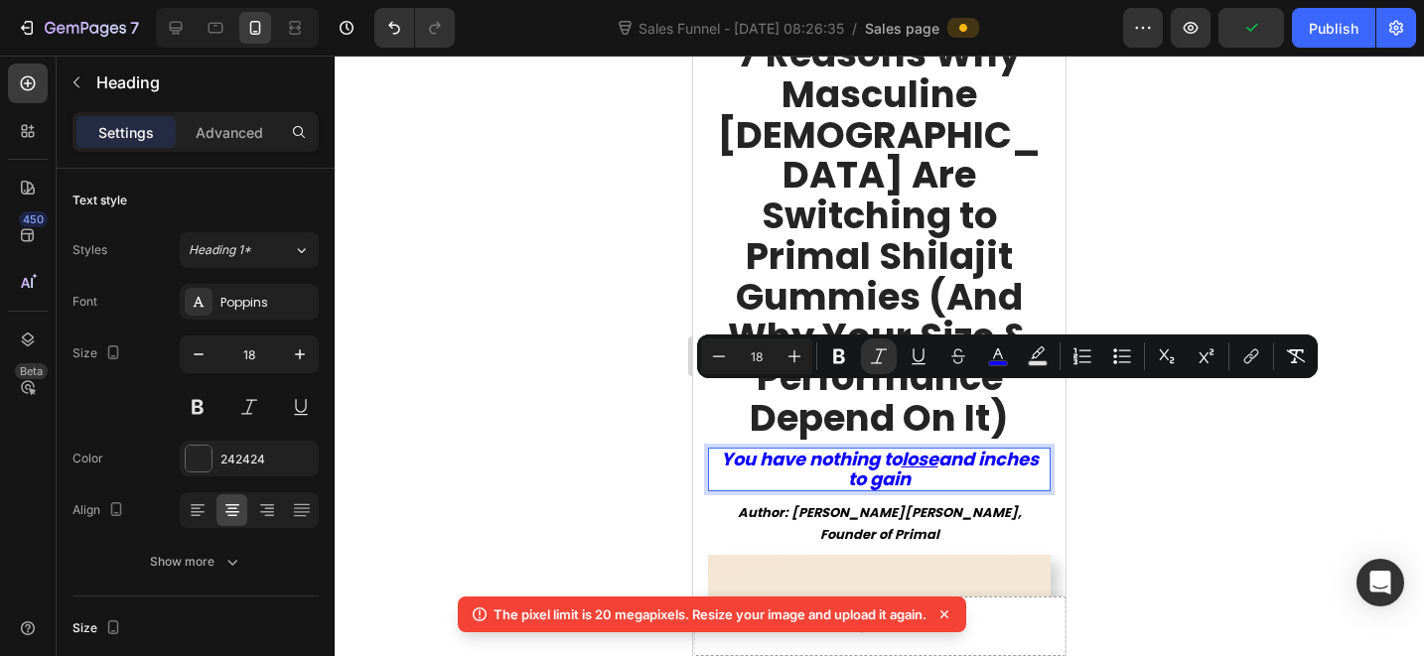
click at [931, 447] on icon "You have nothing to lose and inches to gain" at bounding box center [880, 469] width 318 height 45
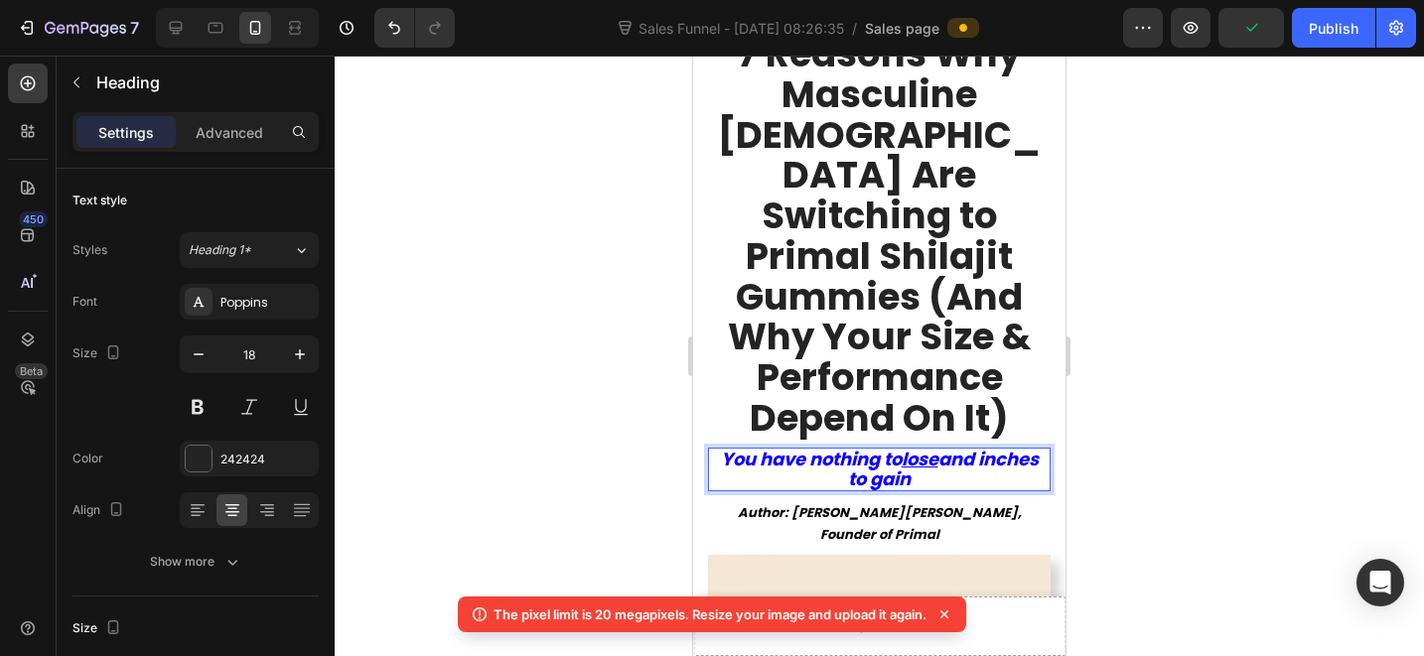
click at [931, 447] on icon "You have nothing to lose and inches to gain" at bounding box center [880, 469] width 318 height 45
click at [929, 447] on icon "You have nothing to lose and inches to gain" at bounding box center [880, 469] width 318 height 45
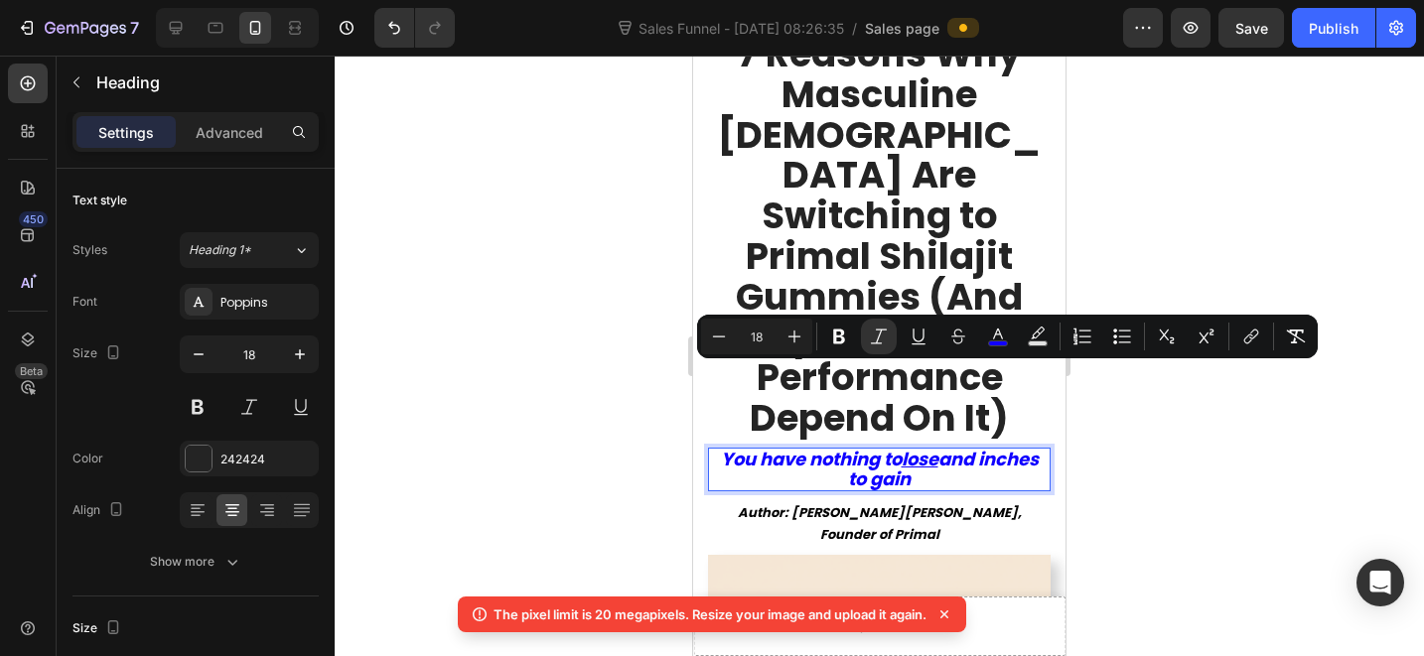
click at [922, 447] on icon "You have nothing to lose and inches to gain" at bounding box center [880, 469] width 318 height 45
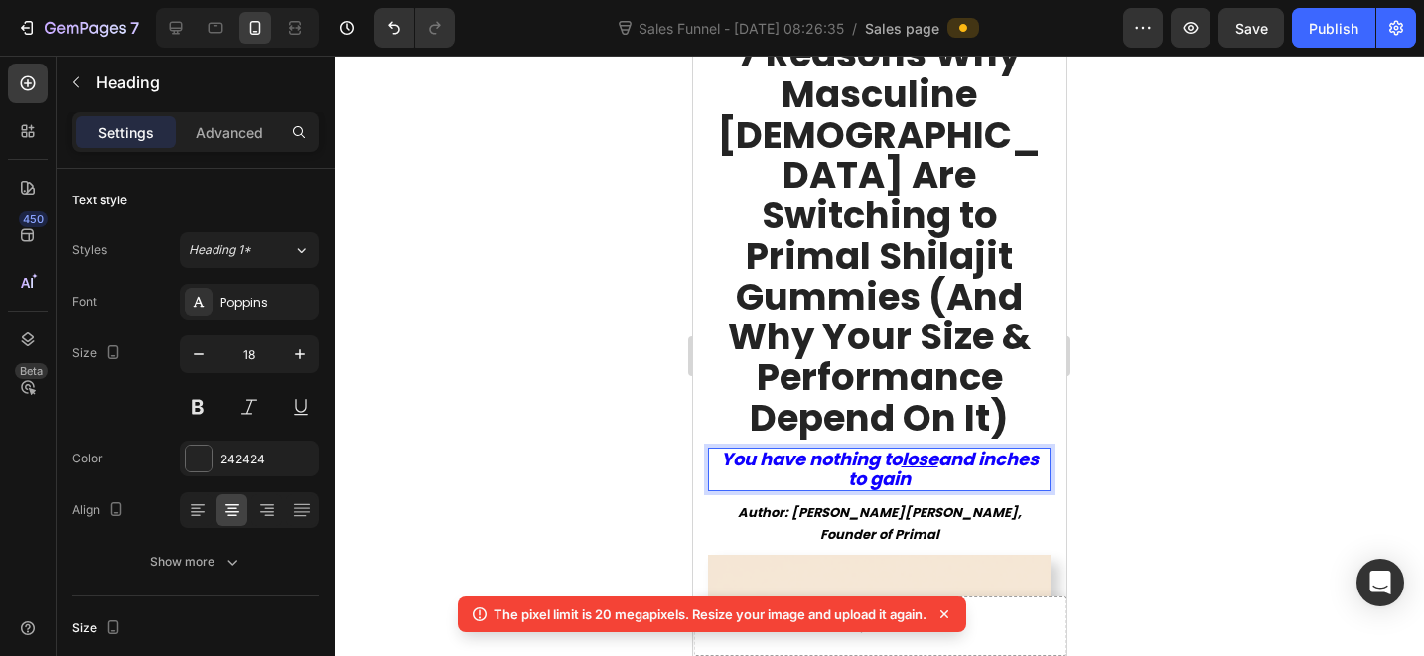
click at [922, 447] on icon "You have nothing to lose and inches to gain" at bounding box center [880, 469] width 318 height 45
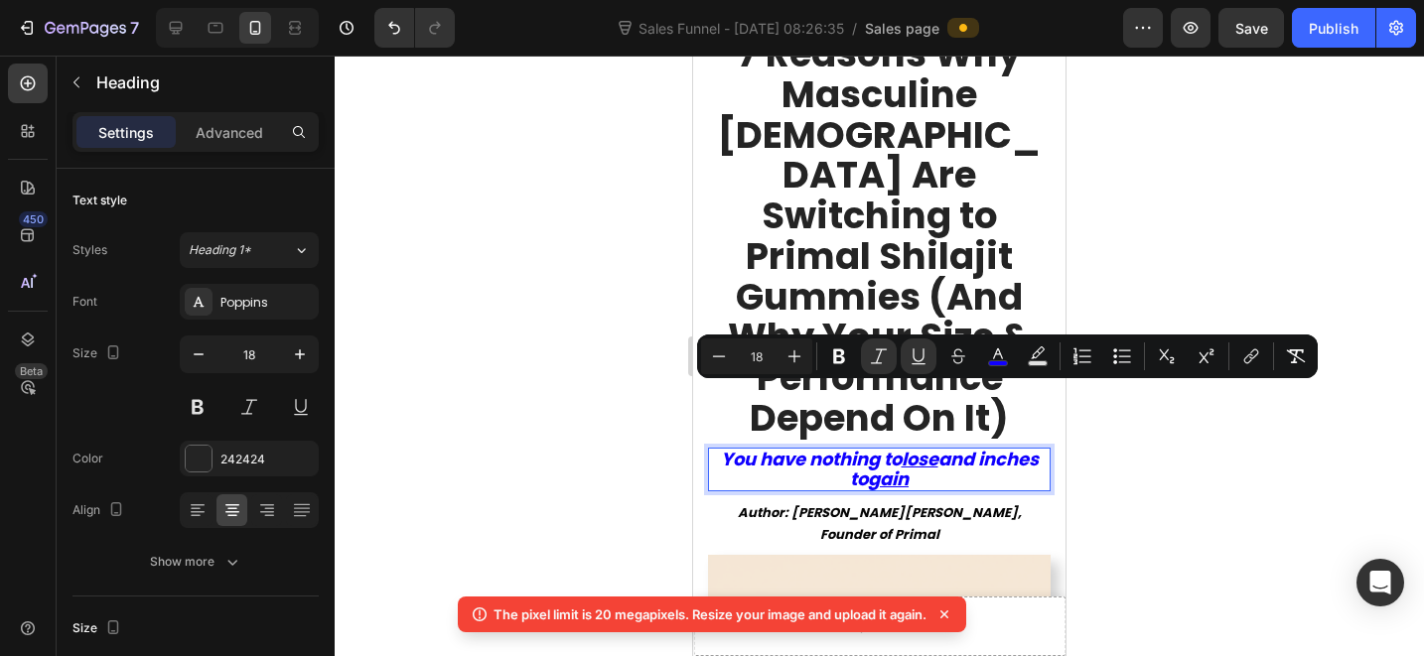
click at [950, 450] on p "You have nothing to lose and inches to gain" at bounding box center [879, 470] width 339 height 40
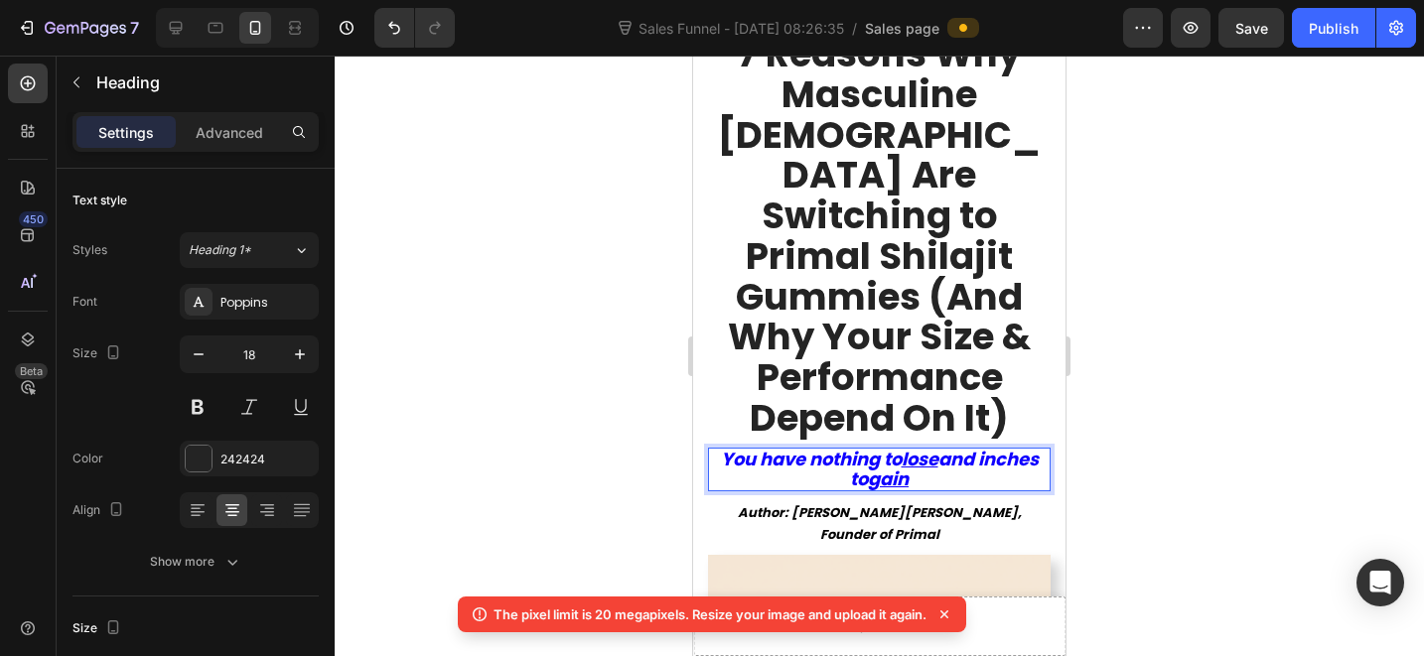
click at [866, 447] on icon "You have nothing to lose and inches to gain" at bounding box center [880, 469] width 318 height 45
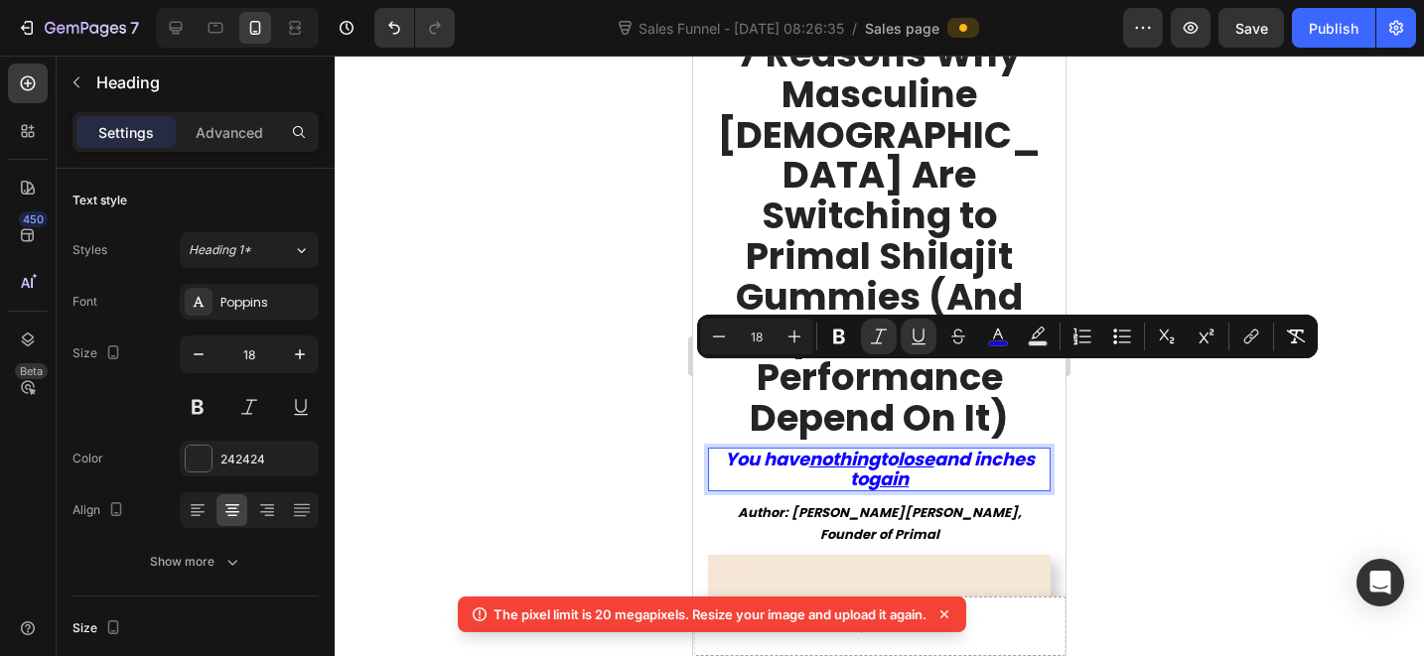
click at [853, 447] on icon "You have nothing to lose and inches to gain" at bounding box center [880, 469] width 310 height 45
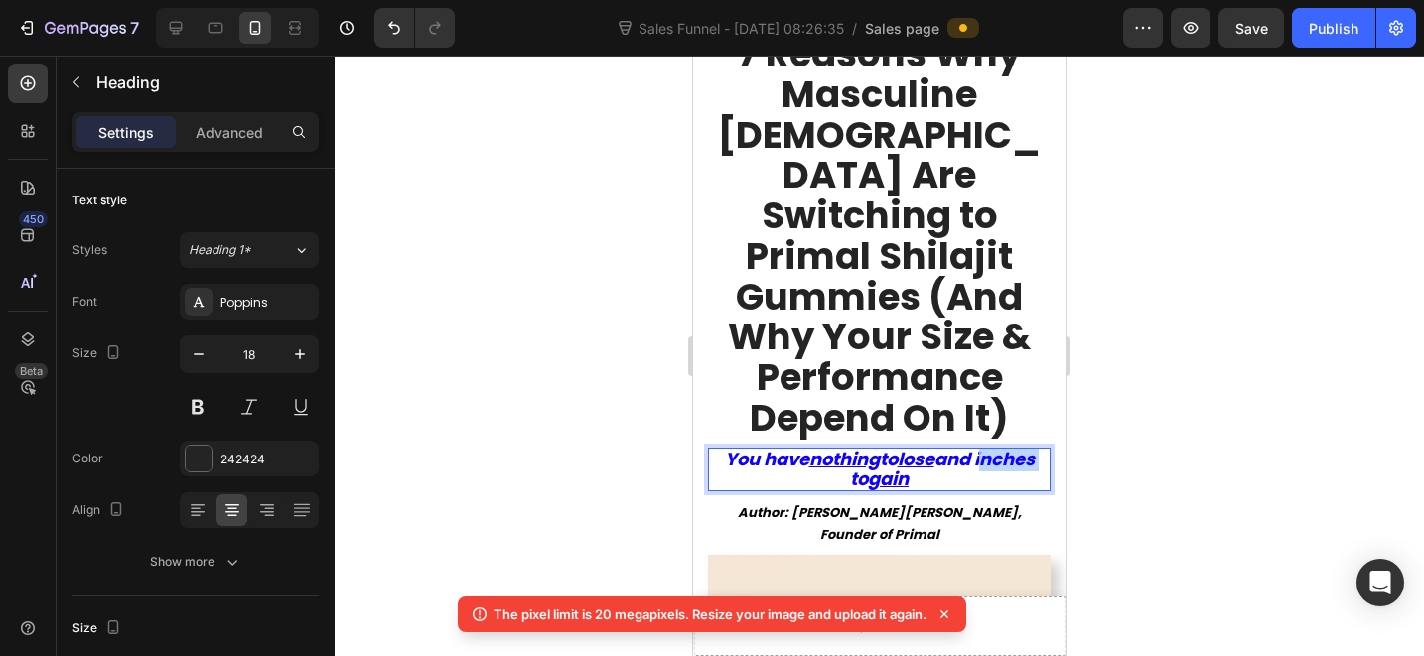
click at [853, 447] on icon "You have nothing to lose and inches to gain" at bounding box center [880, 469] width 310 height 45
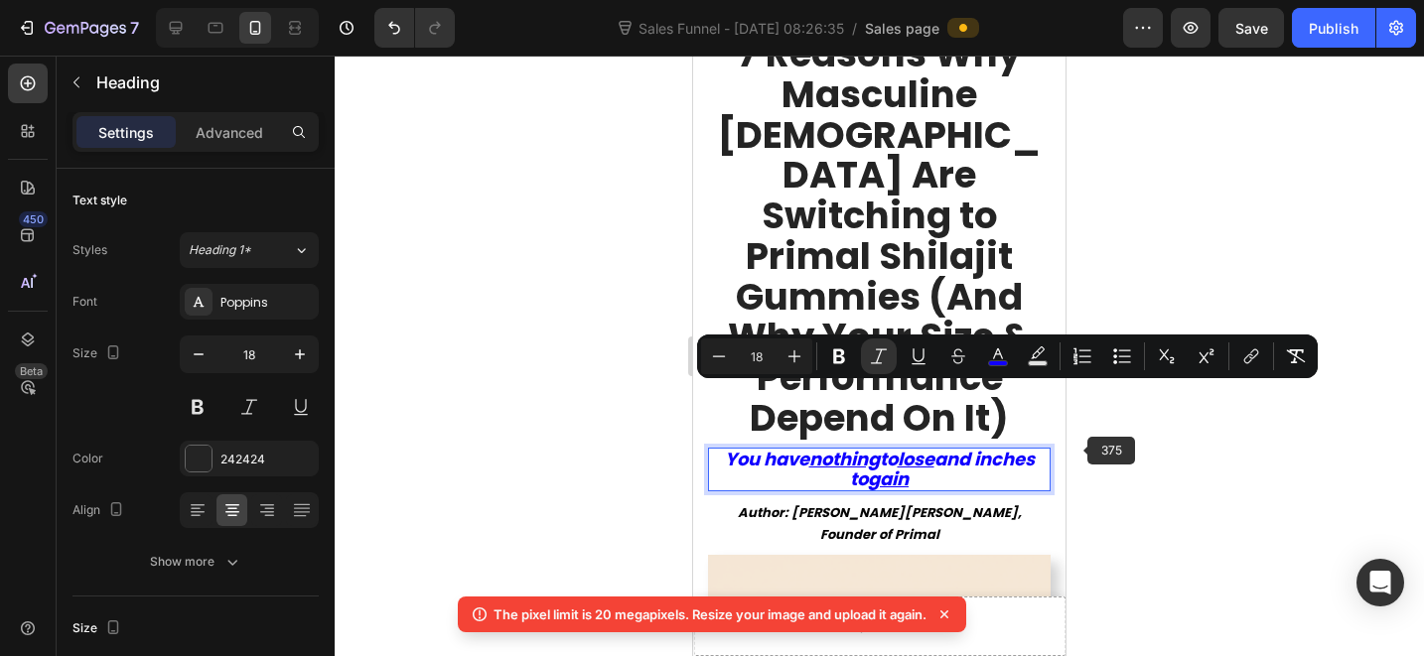
click at [1093, 451] on div at bounding box center [879, 356] width 1089 height 601
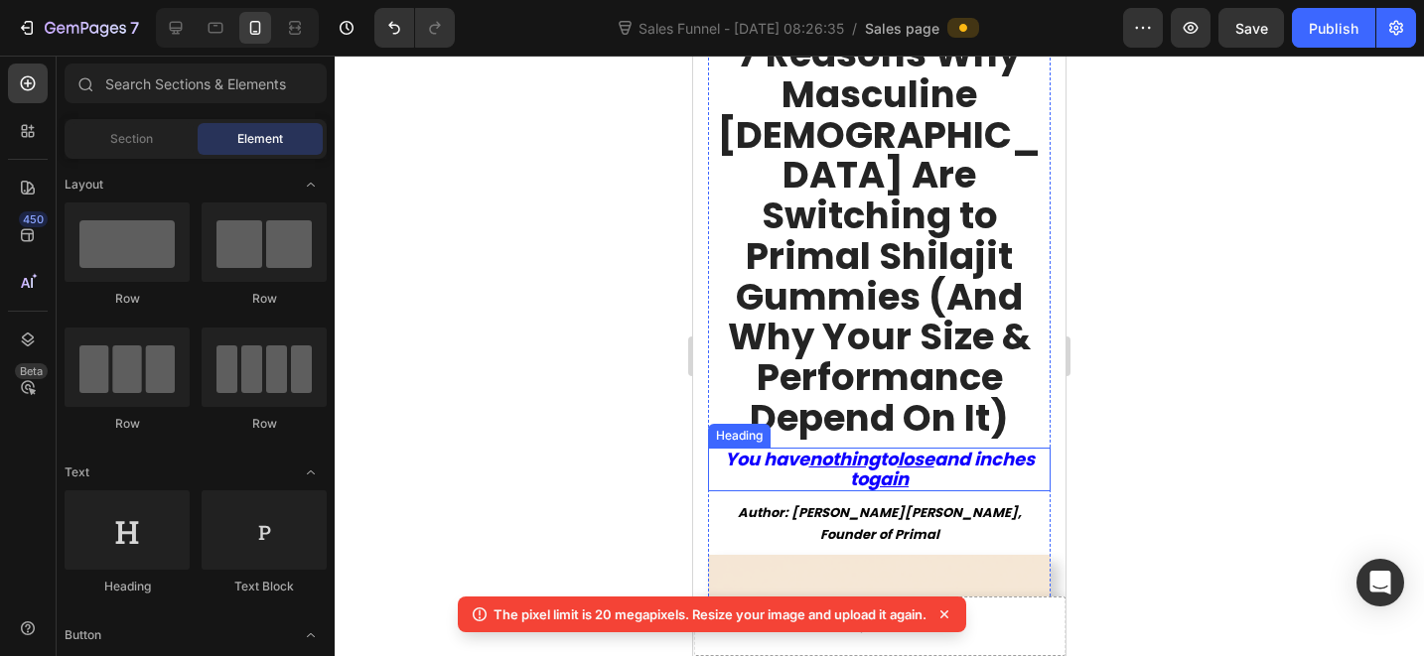
click at [914, 447] on icon "You have nothing to lose and inches to gain" at bounding box center [880, 469] width 310 height 45
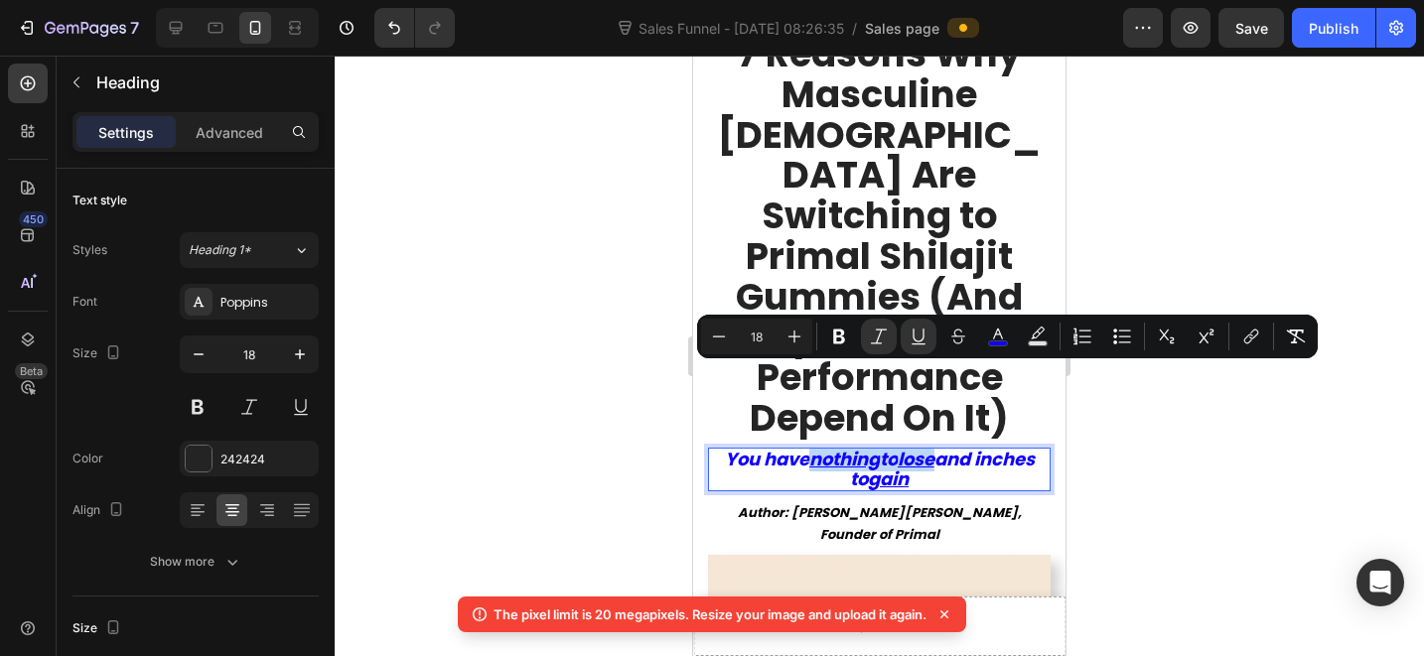
drag, startPoint x: 833, startPoint y: 379, endPoint x: 965, endPoint y: 375, distance: 132.1
click at [965, 447] on icon "You have nothing to lose and inches to gain" at bounding box center [880, 469] width 310 height 45
click at [1198, 435] on div at bounding box center [879, 356] width 1089 height 601
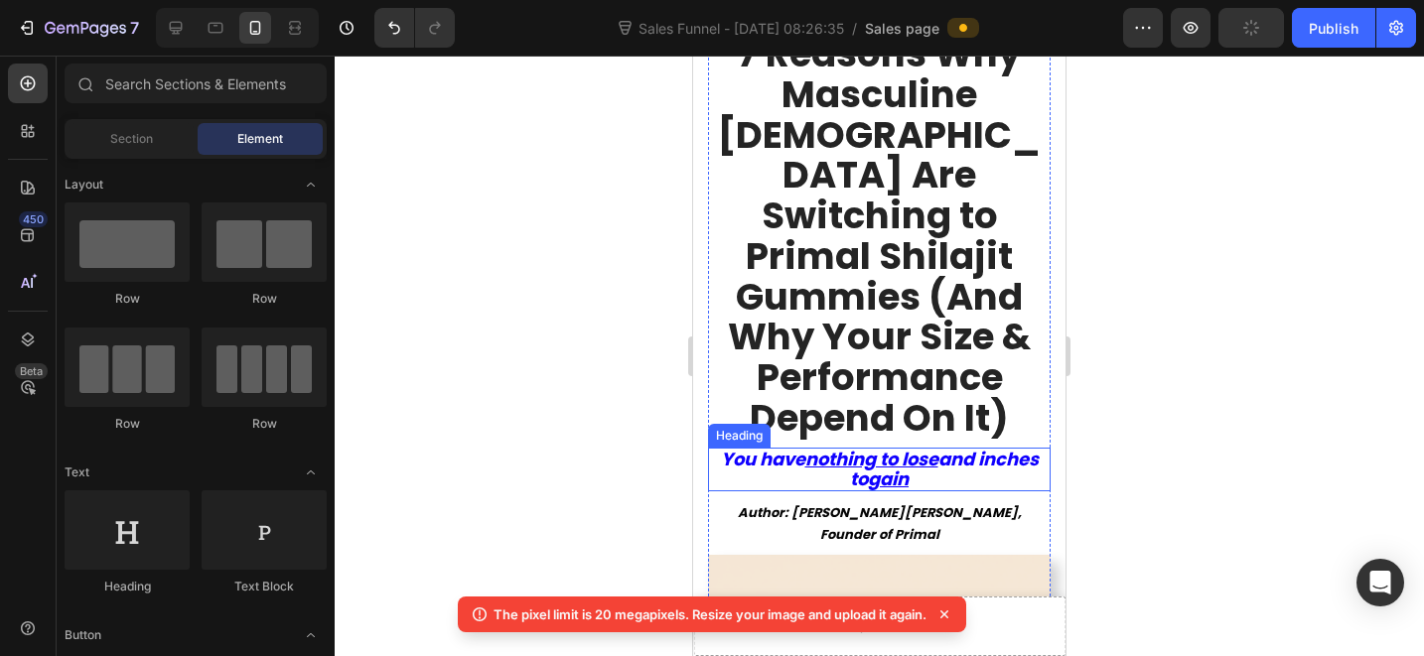
click at [809, 447] on icon "You have nothing to lose and inches to gain" at bounding box center [880, 469] width 318 height 45
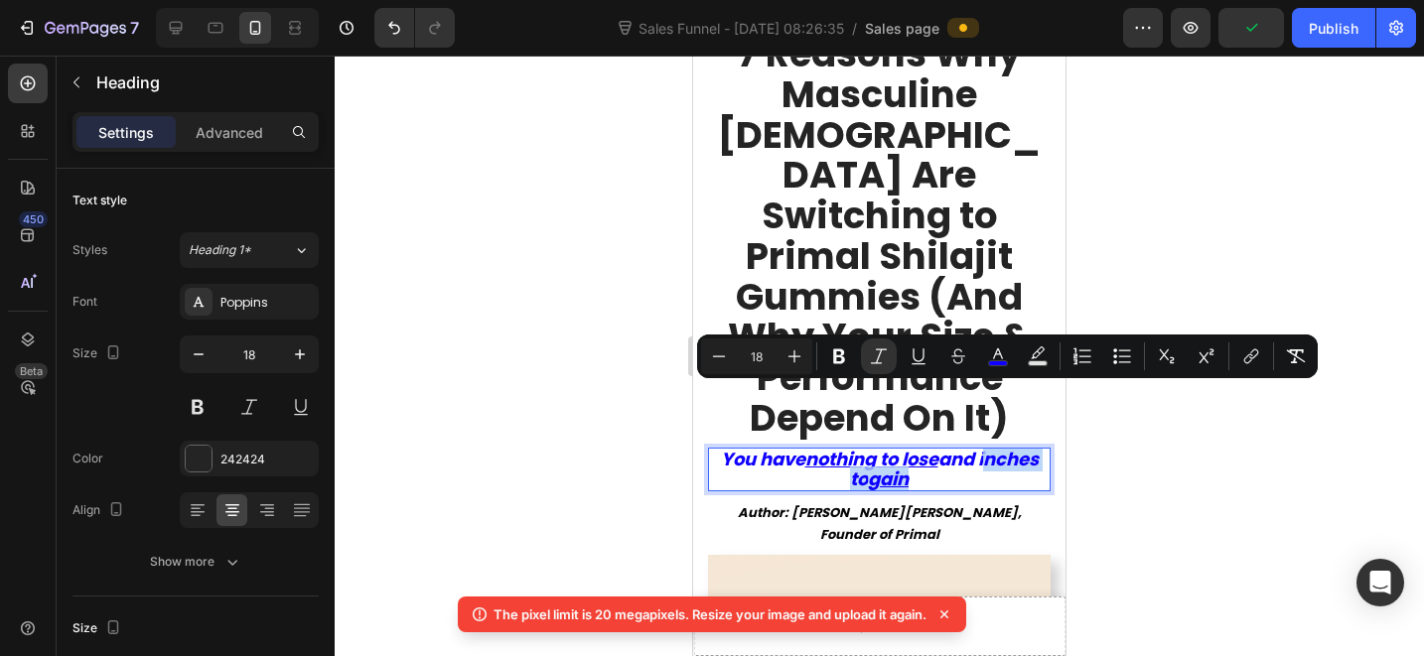
drag, startPoint x: 801, startPoint y: 397, endPoint x: 939, endPoint y: 394, distance: 138.1
click at [1110, 434] on div at bounding box center [879, 356] width 1089 height 601
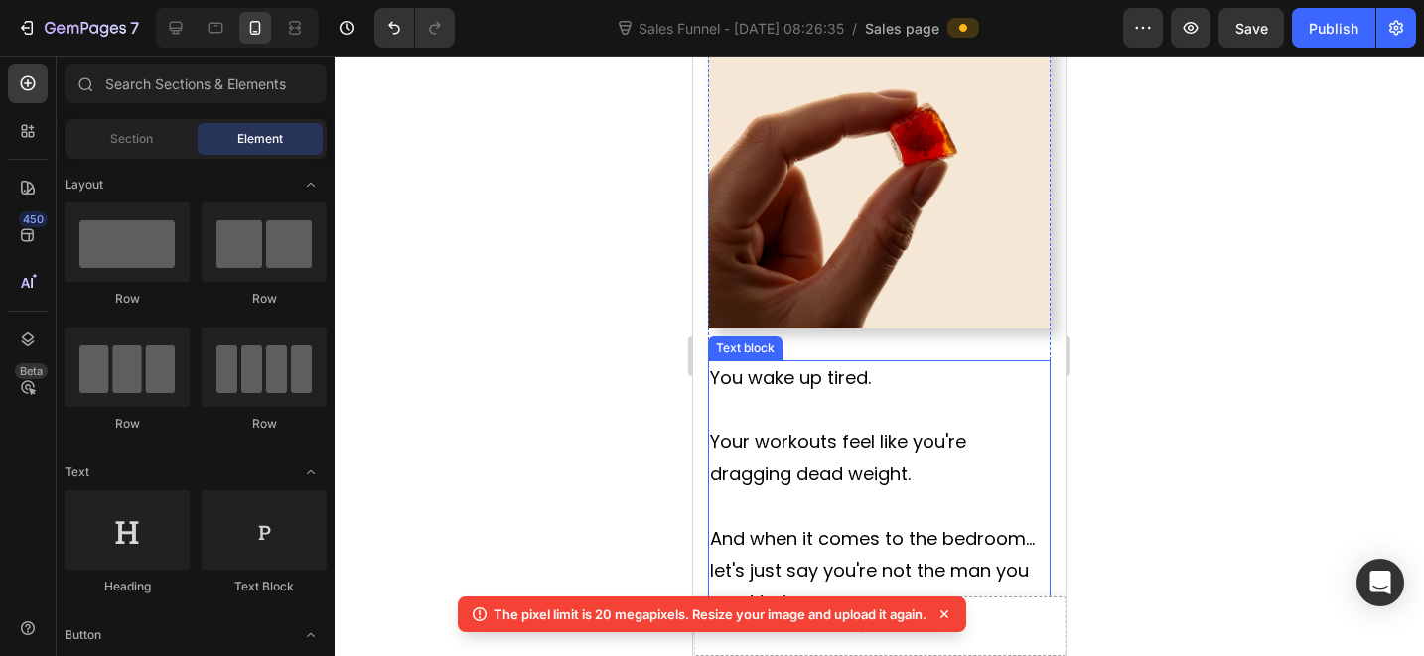
scroll to position [1086, 0]
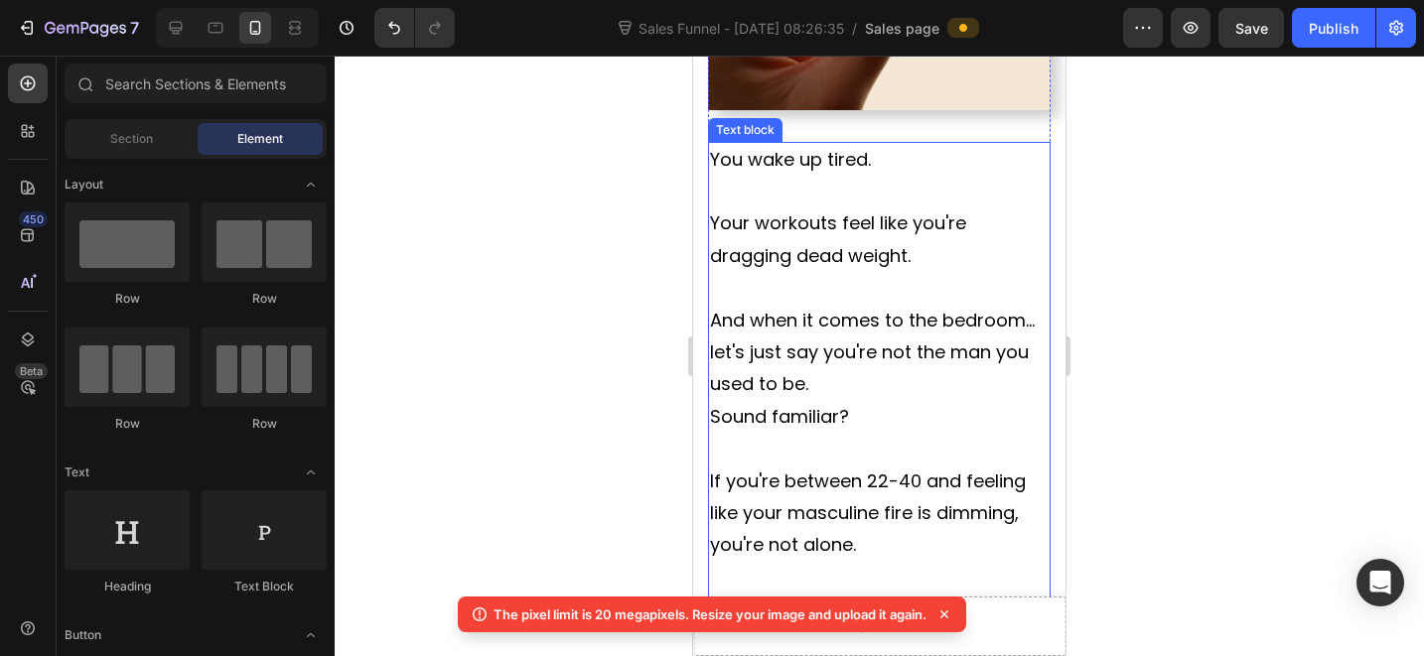
click at [892, 433] on p "Rich Text Editor. Editing area: main" at bounding box center [879, 449] width 339 height 32
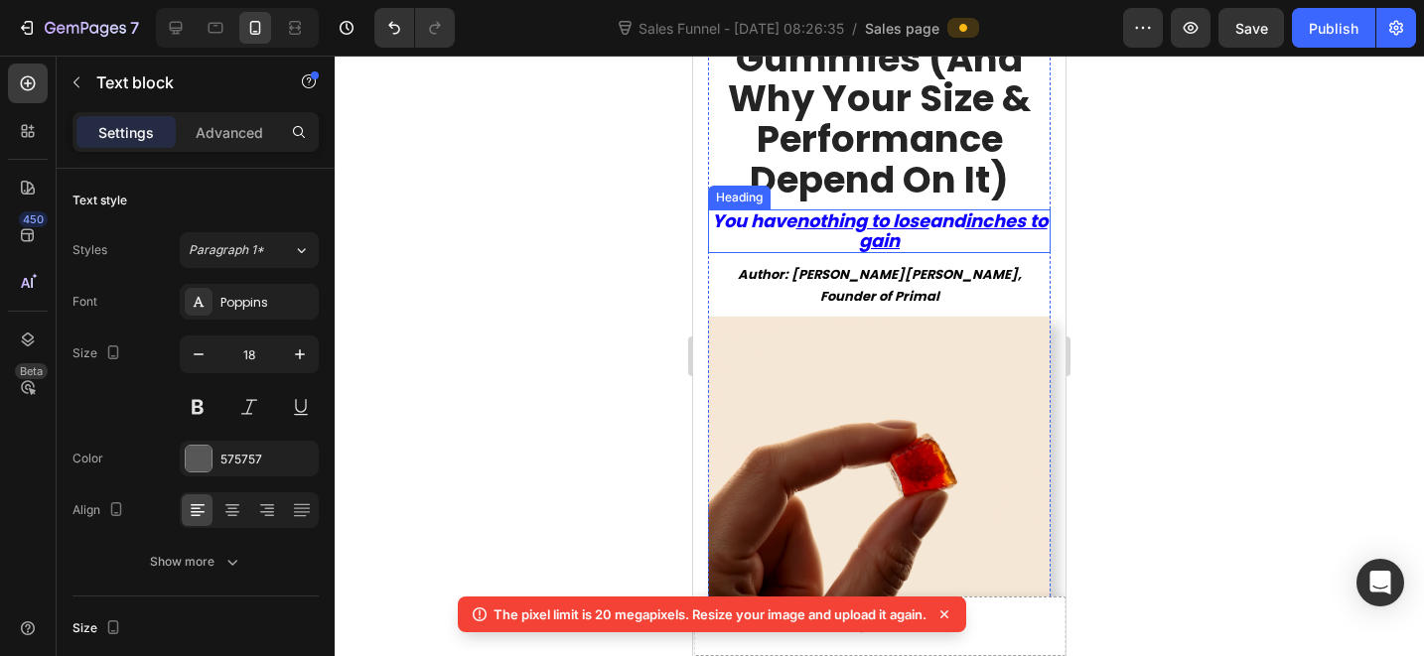
scroll to position [454, 0]
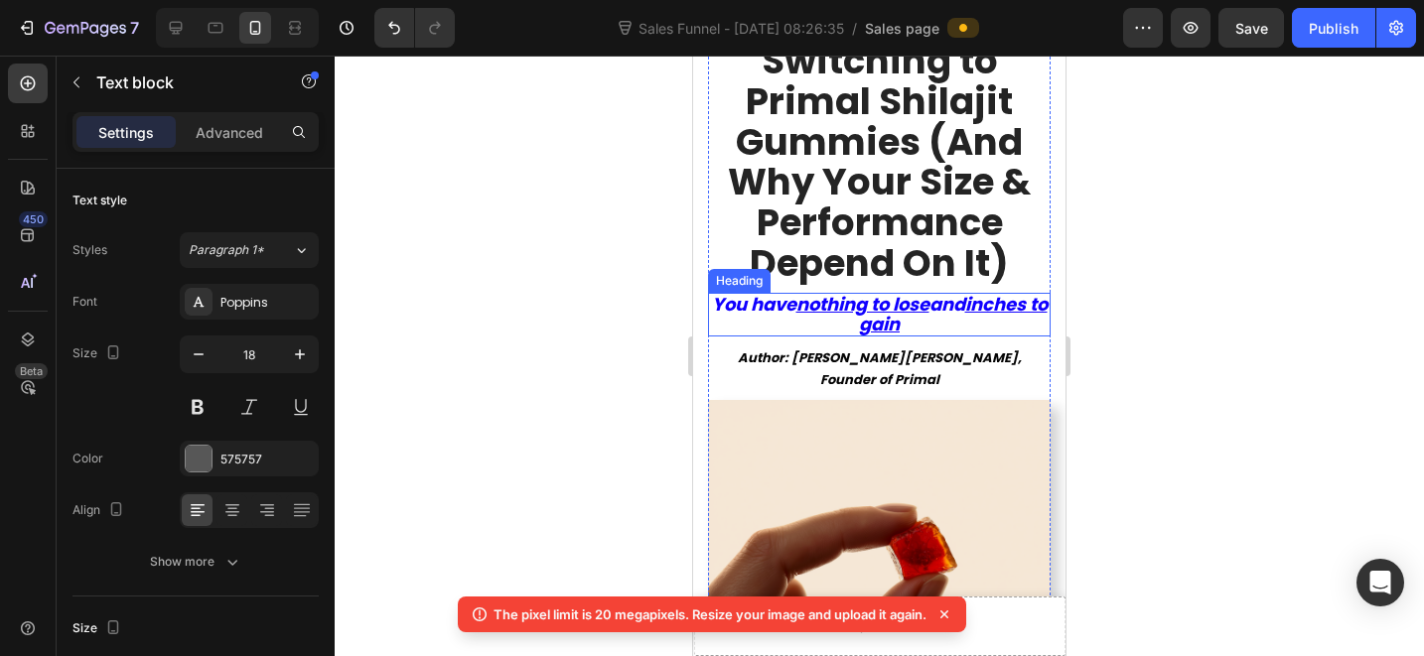
click at [876, 292] on u "nothing to lose" at bounding box center [862, 304] width 133 height 25
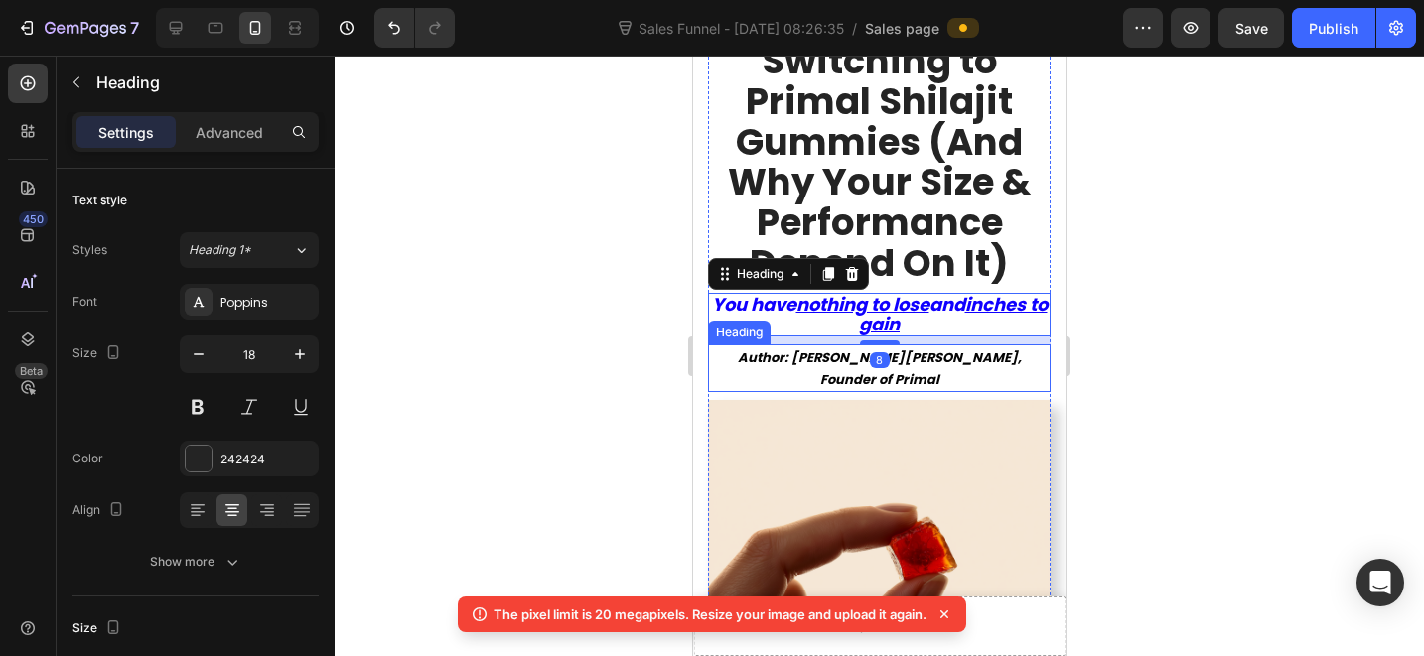
click at [776, 349] on icon "Author: [PERSON_NAME], Founder of Primal" at bounding box center [880, 369] width 284 height 41
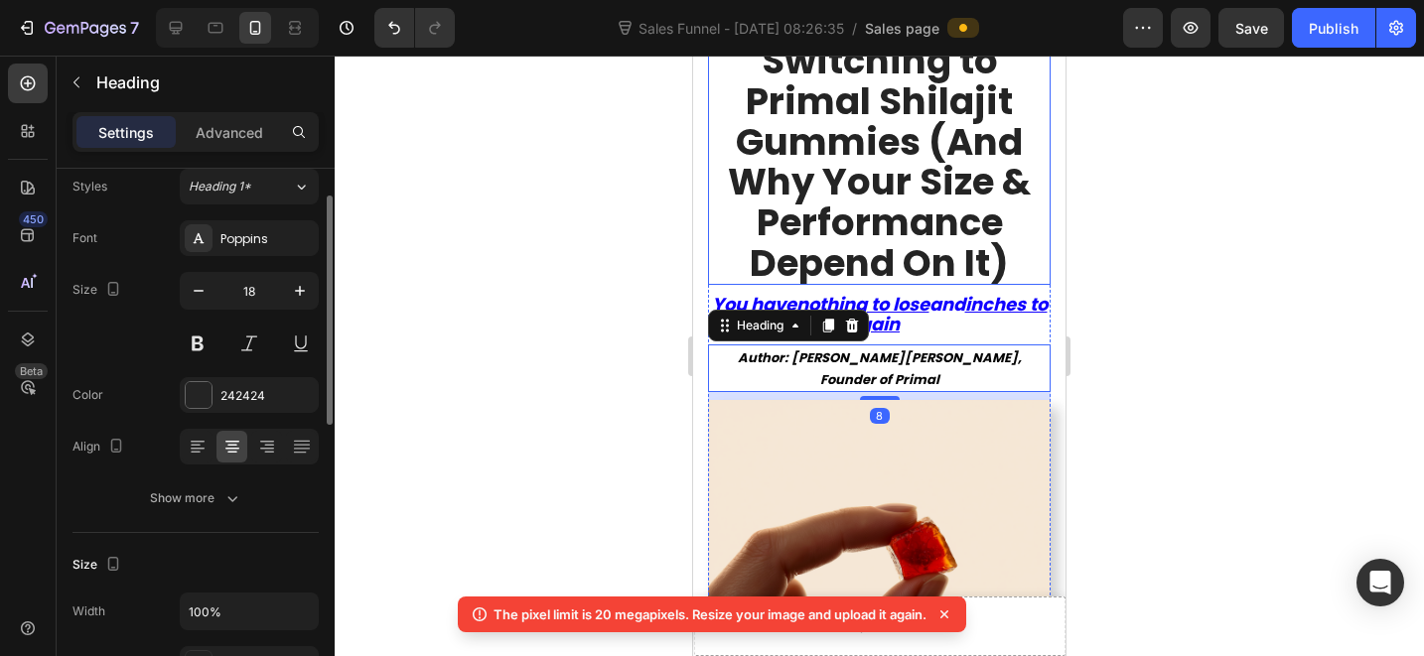
click at [915, 145] on strong "7 Reasons Why Masculine [DEMOGRAPHIC_DATA] Are Switching to Primal Shilajit Gum…" at bounding box center [879, 80] width 323 height 415
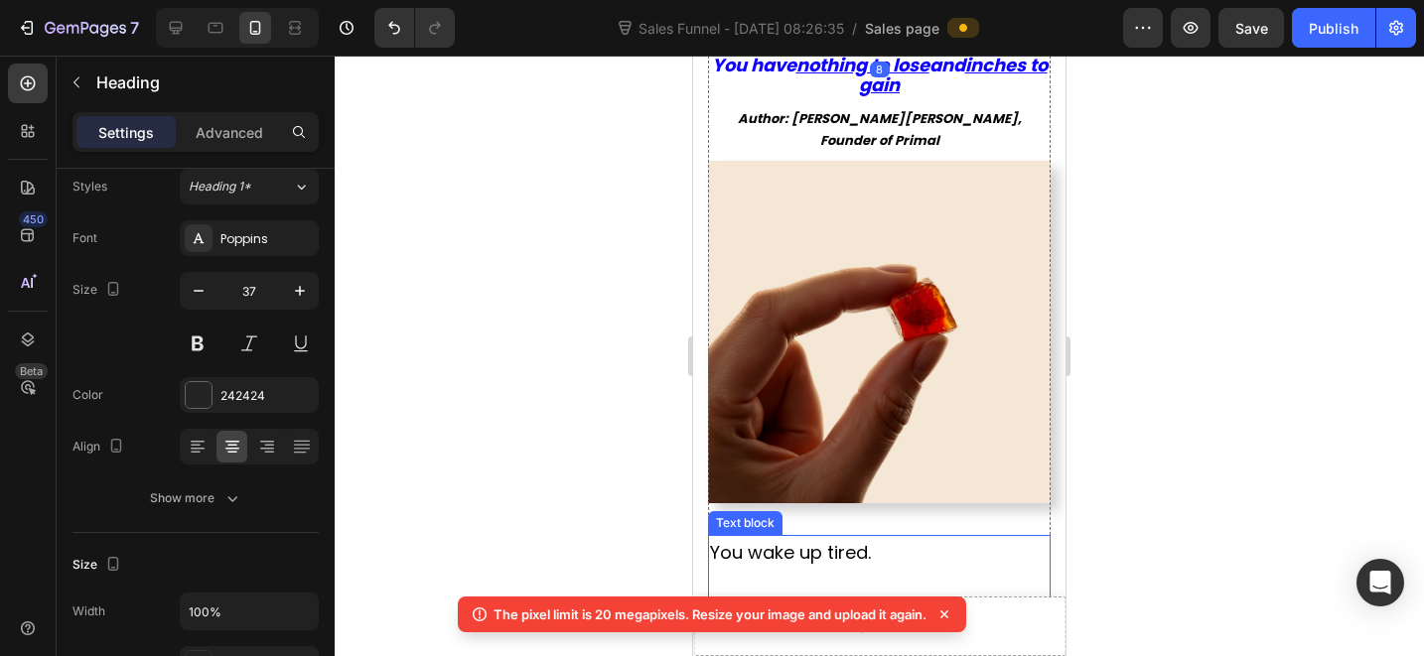
scroll to position [934, 0]
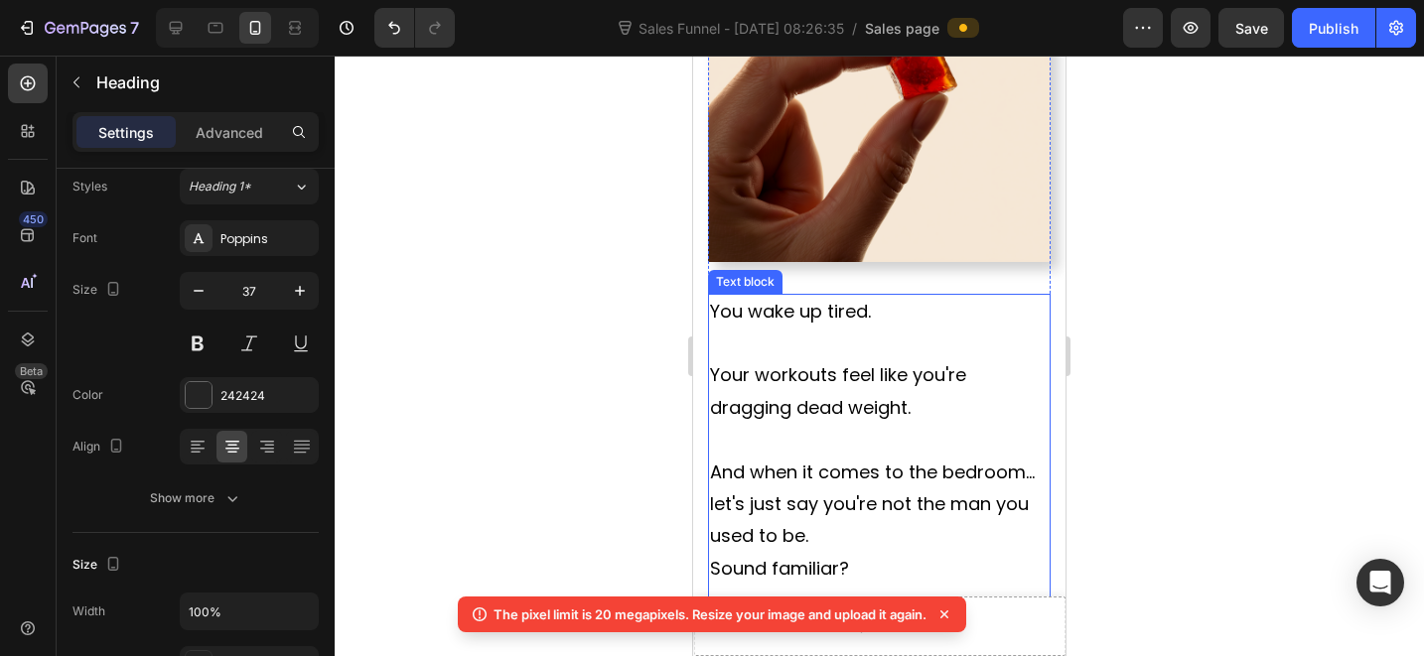
click at [817, 460] on span "And when it comes to the bedroom... let's just say you're not the man you used …" at bounding box center [872, 504] width 325 height 89
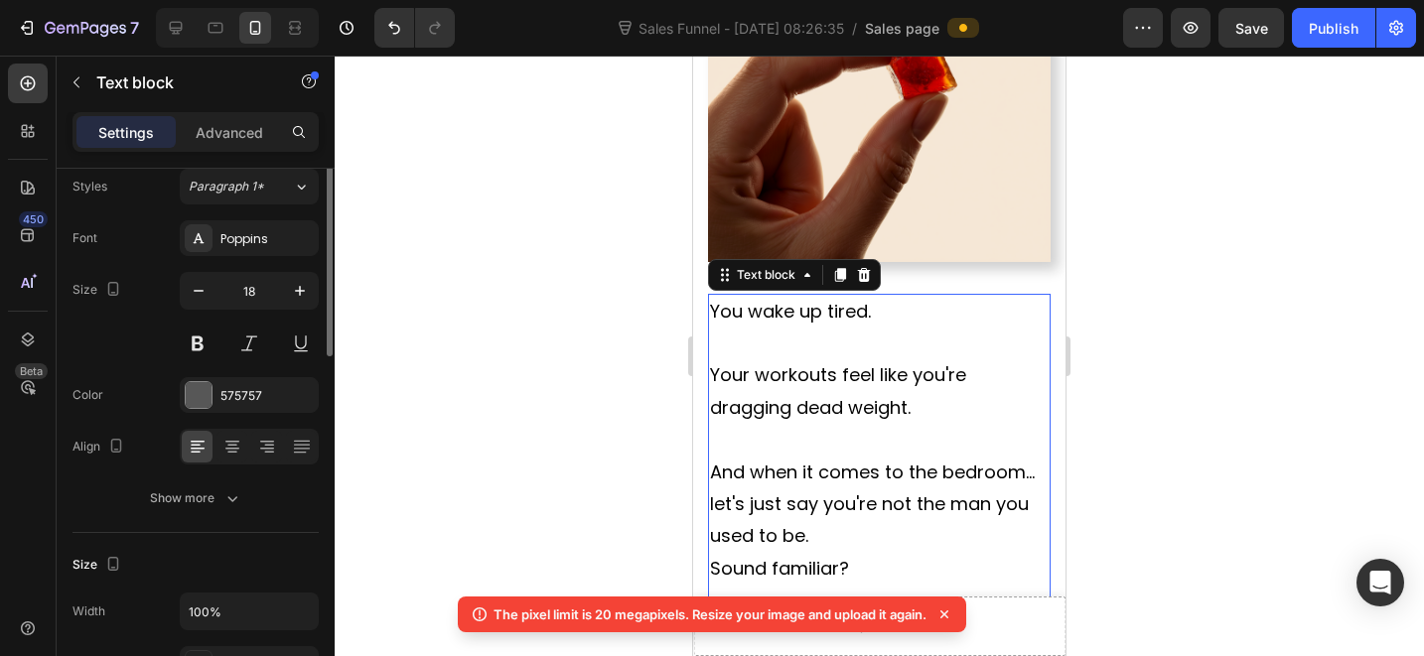
scroll to position [0, 0]
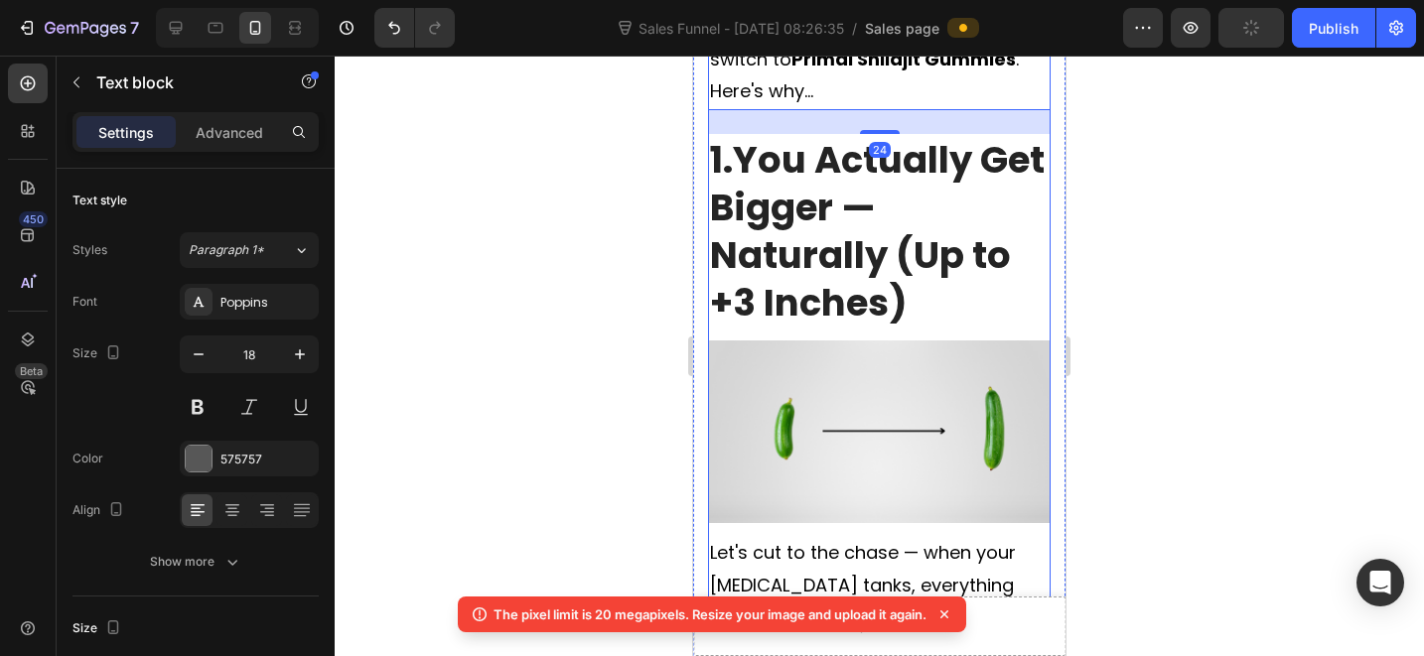
click at [864, 166] on strong "You Actually Get Bigger — Naturally (Up to +3 Inches)" at bounding box center [877, 231] width 335 height 195
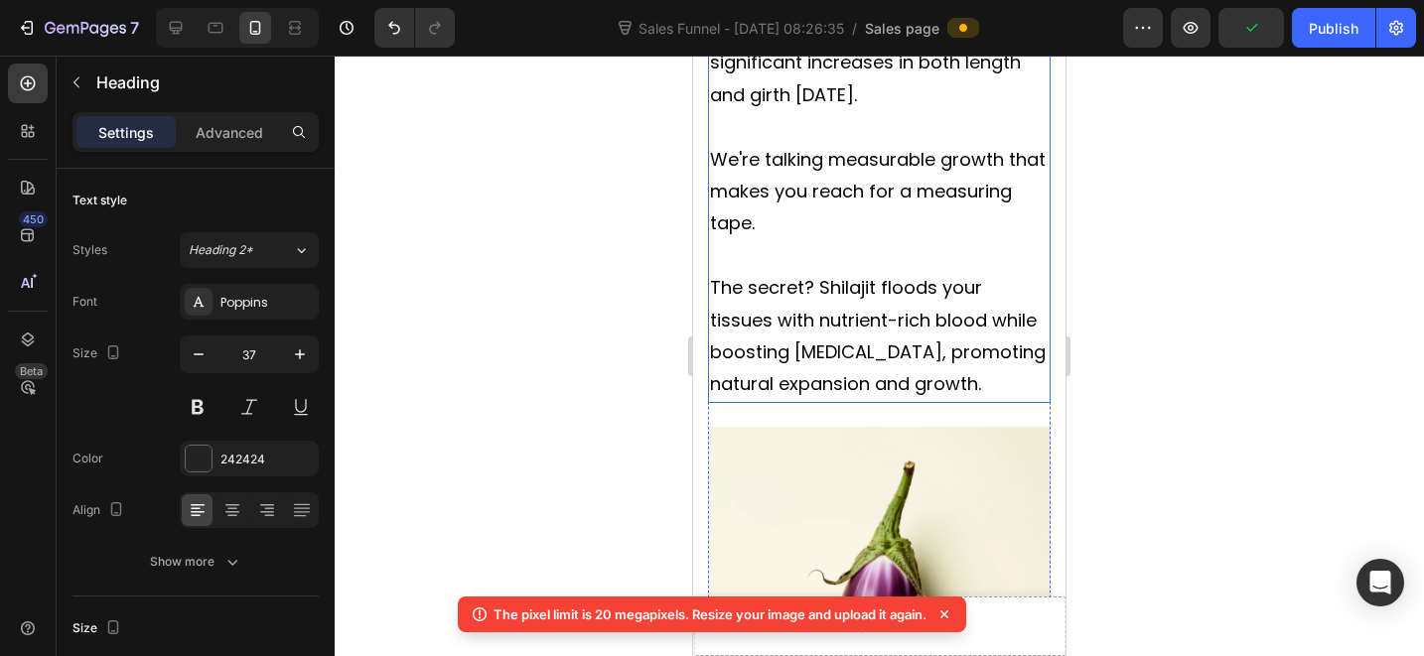
click at [858, 275] on span "The secret? Shilajit floods your tissues with nutrient-rich blood while boostin…" at bounding box center [878, 335] width 336 height 121
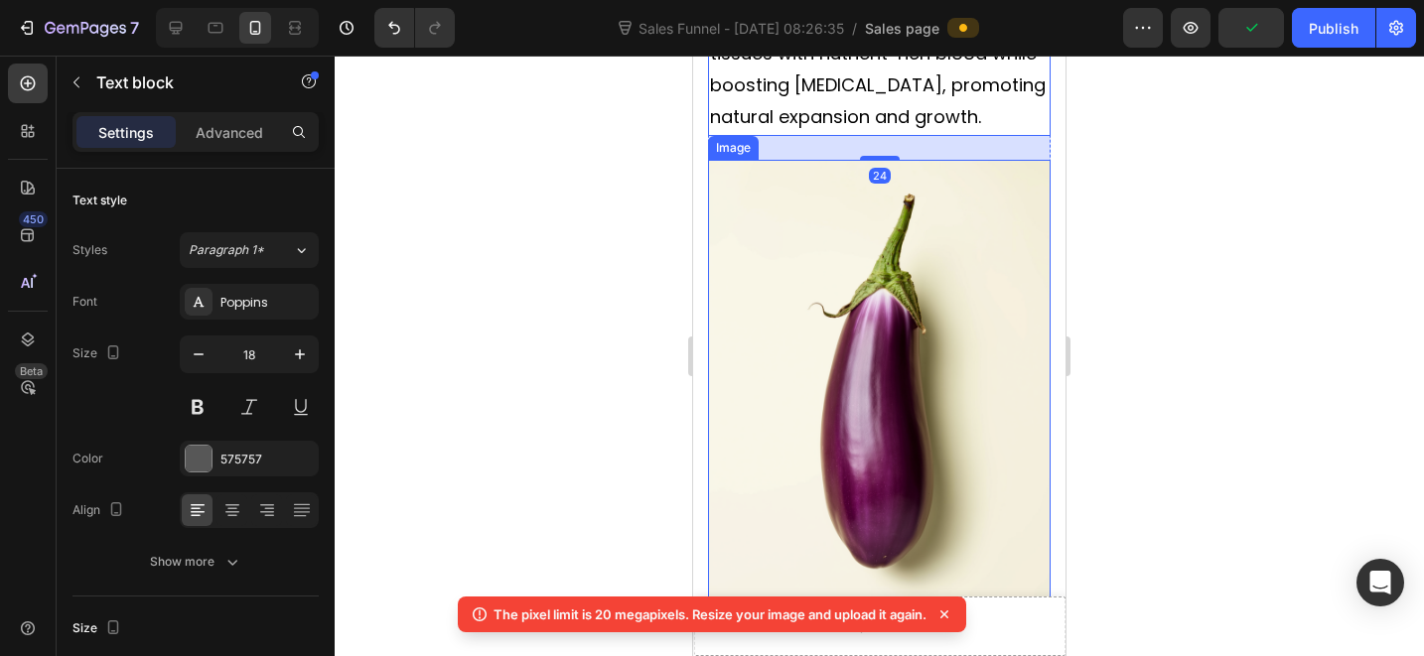
scroll to position [3693, 0]
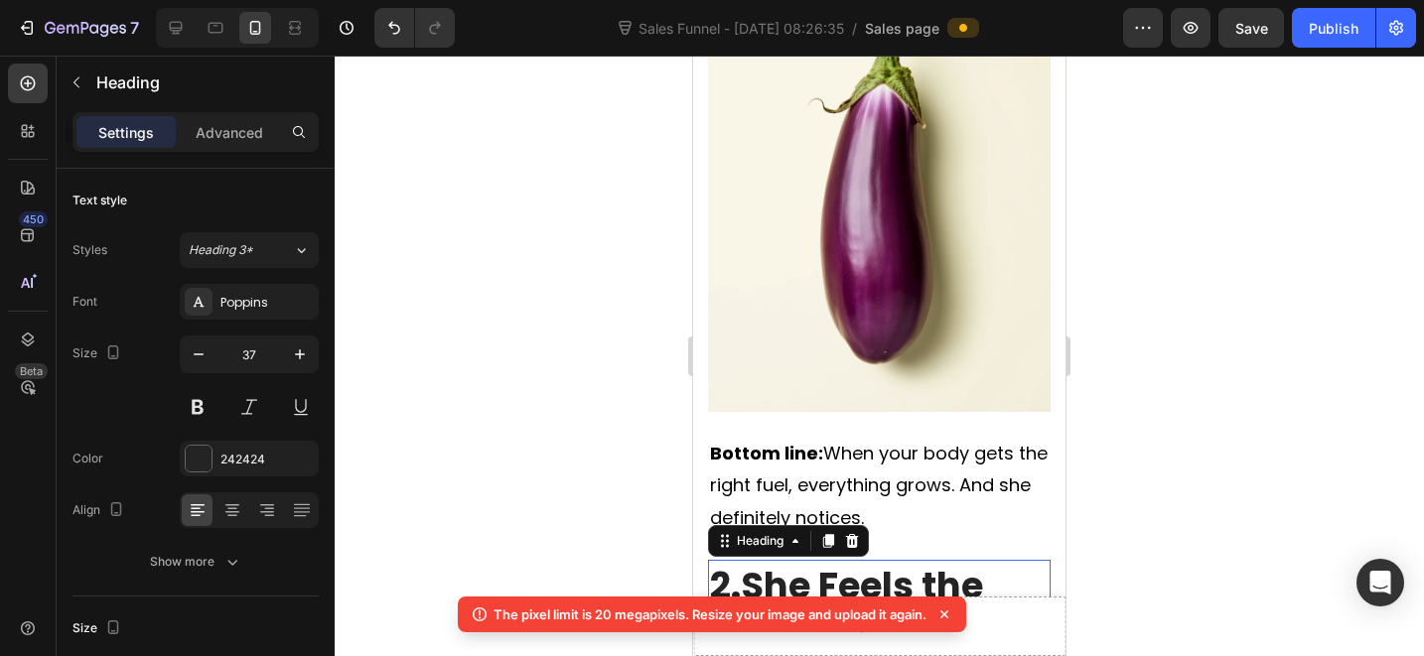
click at [823, 560] on strong "She Feels the Difference (And Can't Stop Talking About It)" at bounding box center [869, 657] width 318 height 195
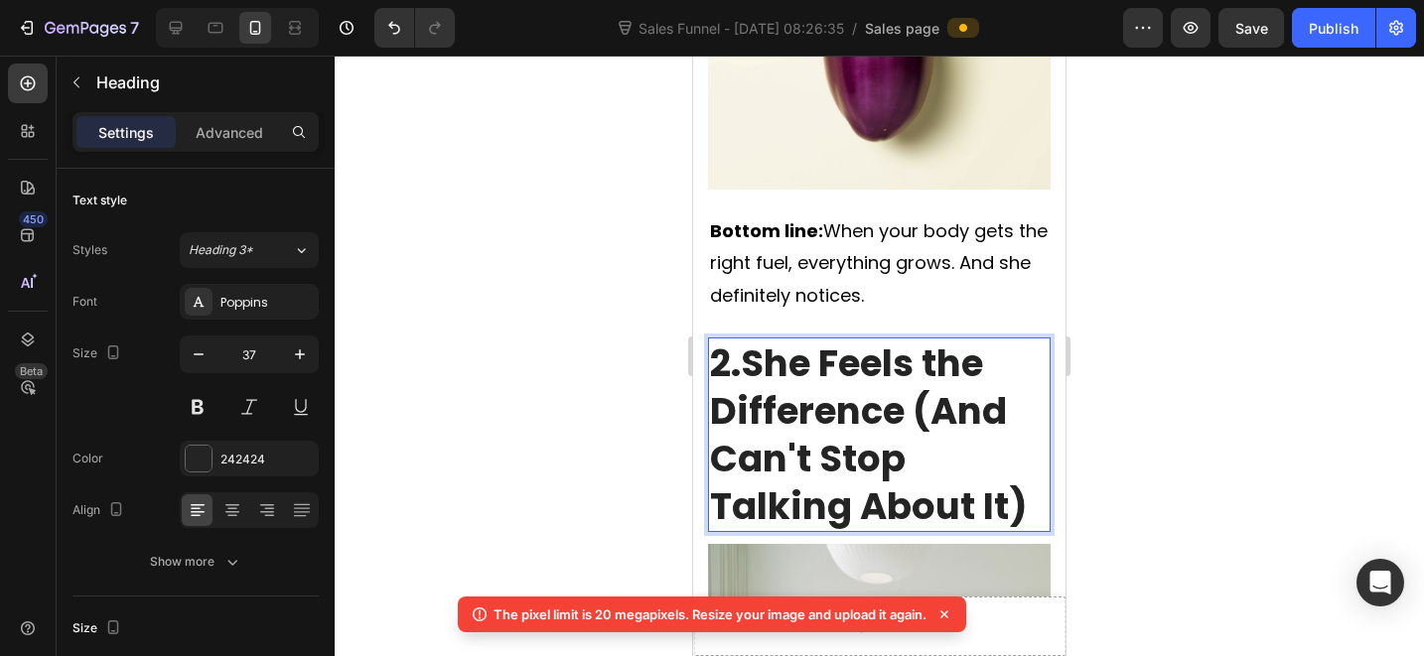
click at [795, 392] on strong "She Feels the Difference (And Can't Stop Talking About It)" at bounding box center [869, 435] width 318 height 195
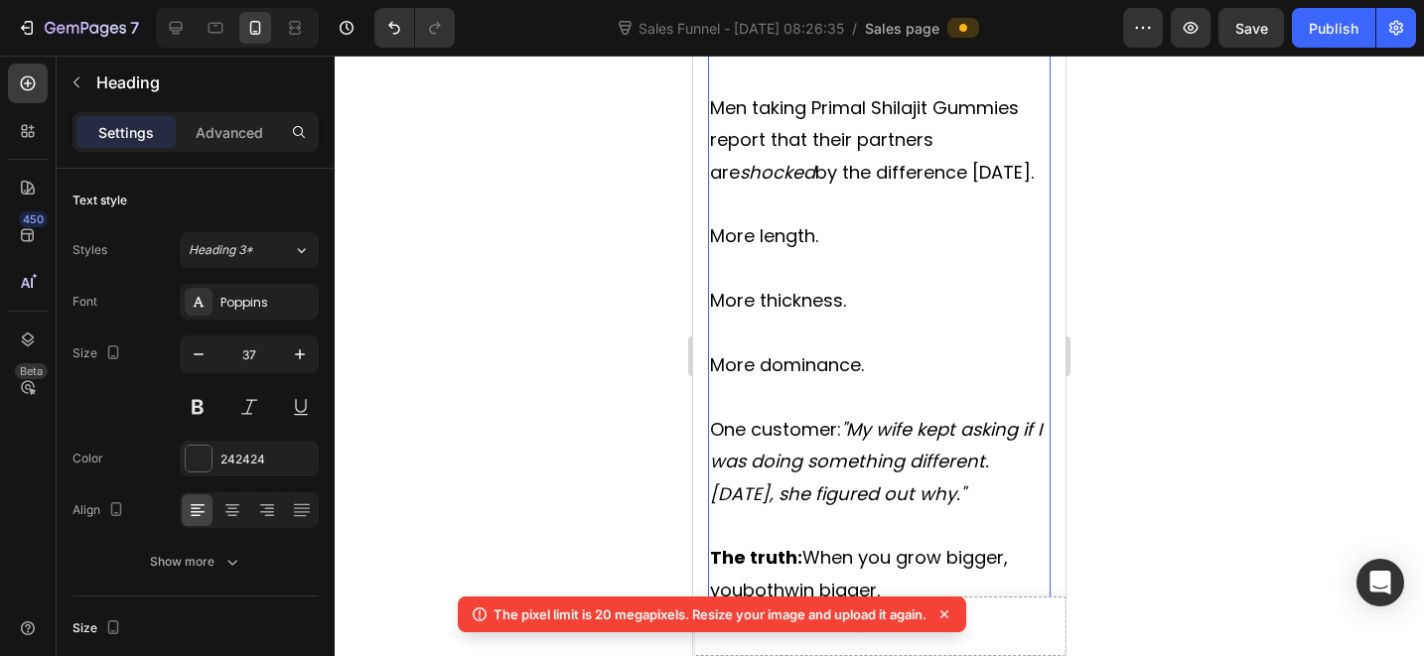
scroll to position [5298, 0]
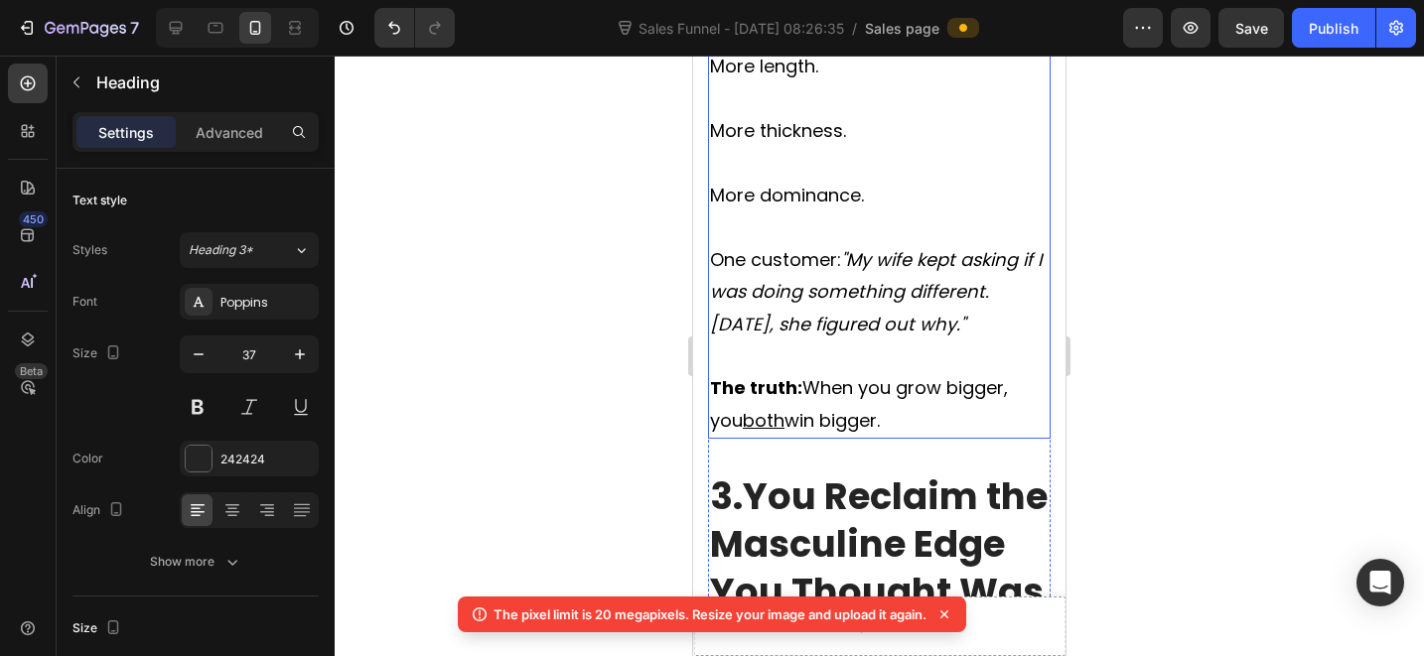
click at [861, 247] on icon ""My wife kept asking if I was doing something different. [DATE], she figured ou…" at bounding box center [876, 291] width 332 height 89
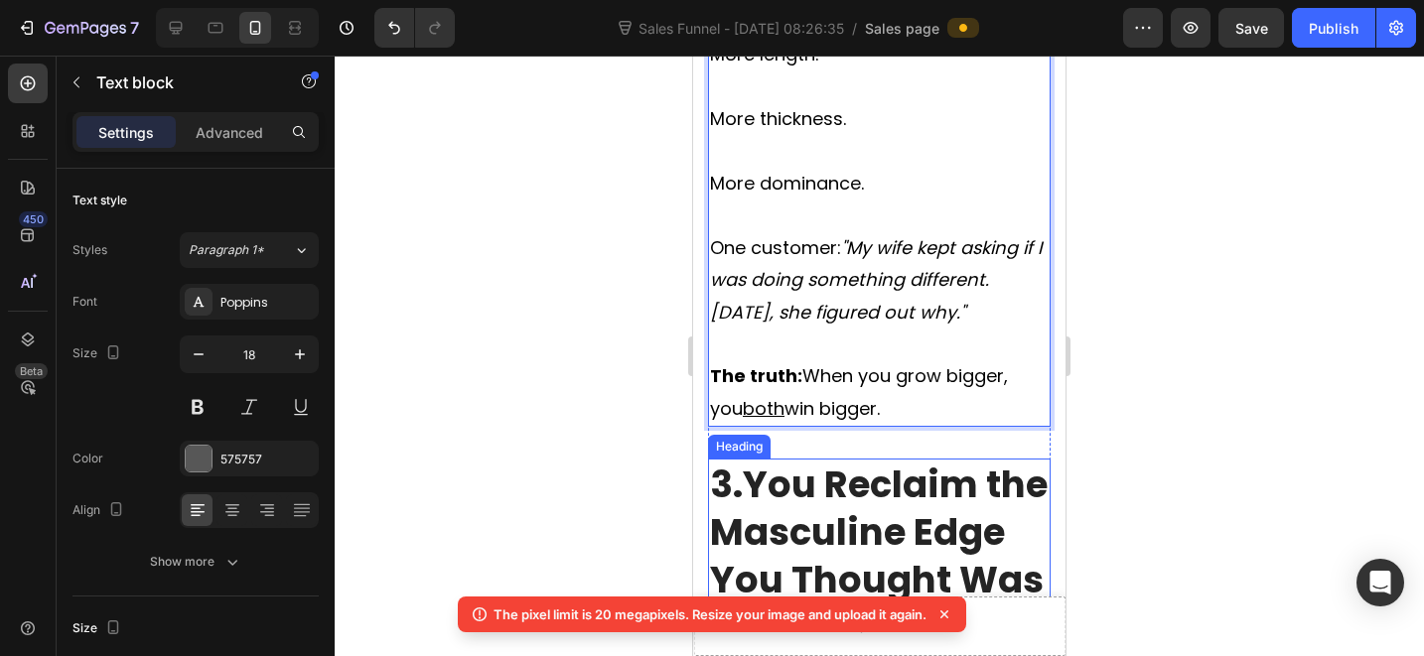
scroll to position [5447, 0]
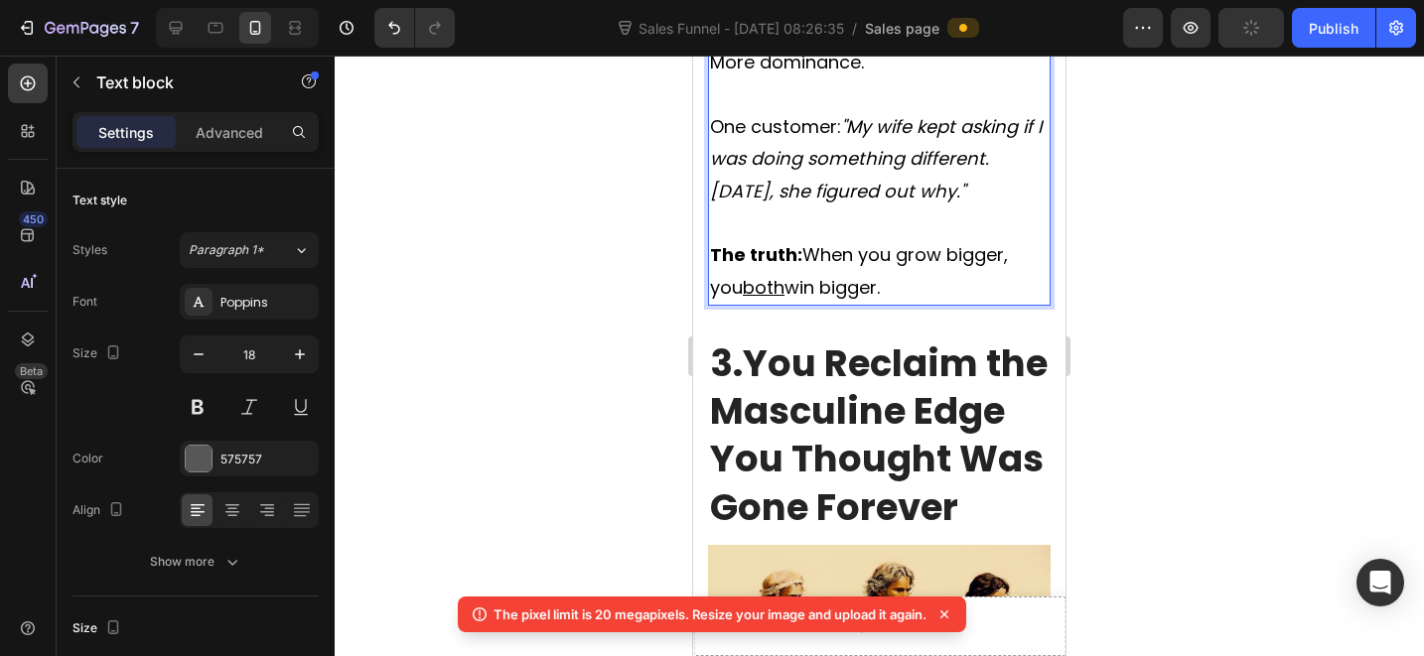
click at [888, 231] on p "Rich Text Editor. Editing area: main" at bounding box center [879, 224] width 339 height 32
drag, startPoint x: 887, startPoint y: 207, endPoint x: 905, endPoint y: 209, distance: 18.0
click at [887, 208] on p "Rich Text Editor. Editing area: main" at bounding box center [879, 224] width 339 height 32
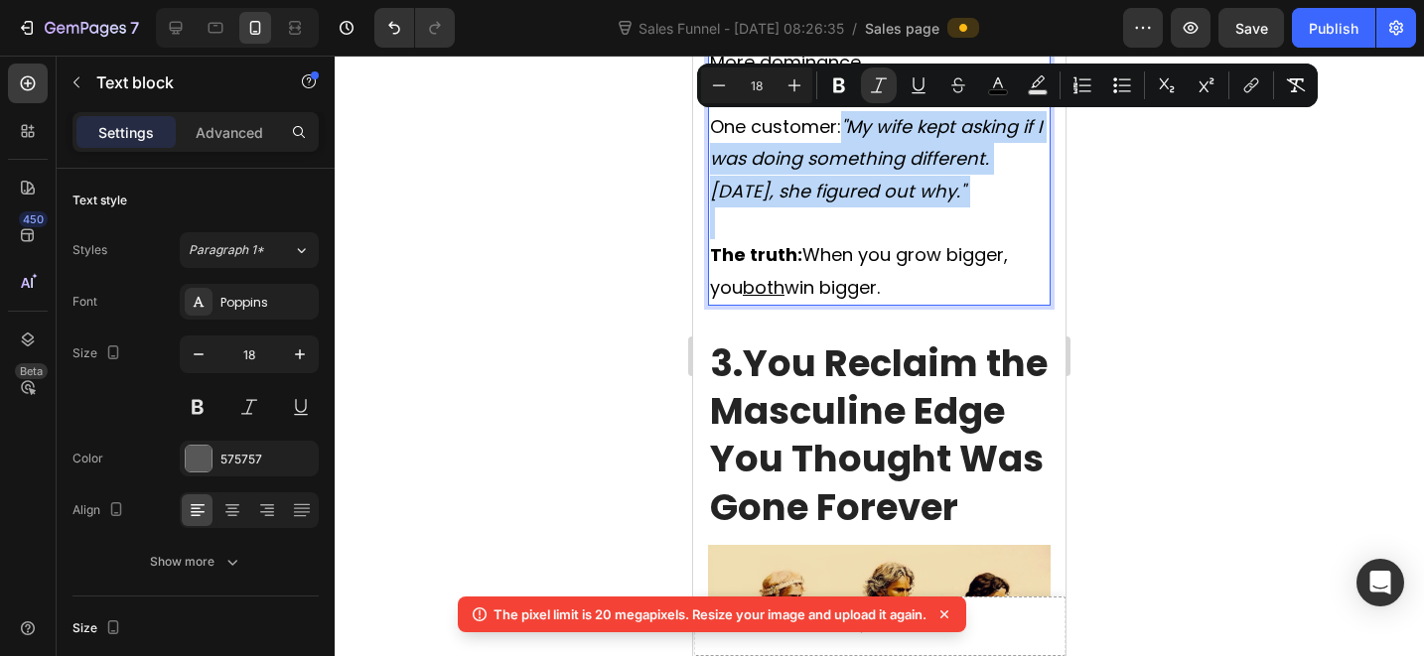
drag, startPoint x: 911, startPoint y: 208, endPoint x: 845, endPoint y: 96, distance: 129.1
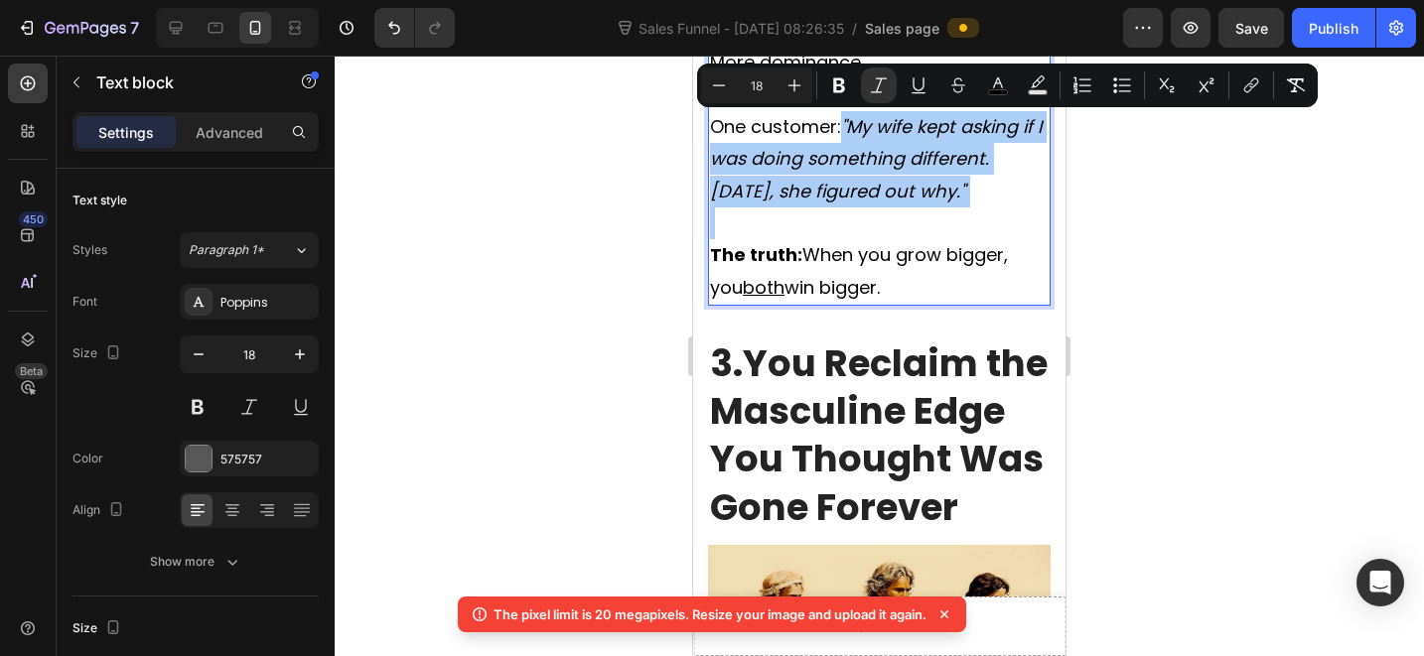
drag, startPoint x: 1187, startPoint y: 338, endPoint x: 1178, endPoint y: 333, distance: 10.2
click at [1187, 338] on div at bounding box center [879, 356] width 1089 height 601
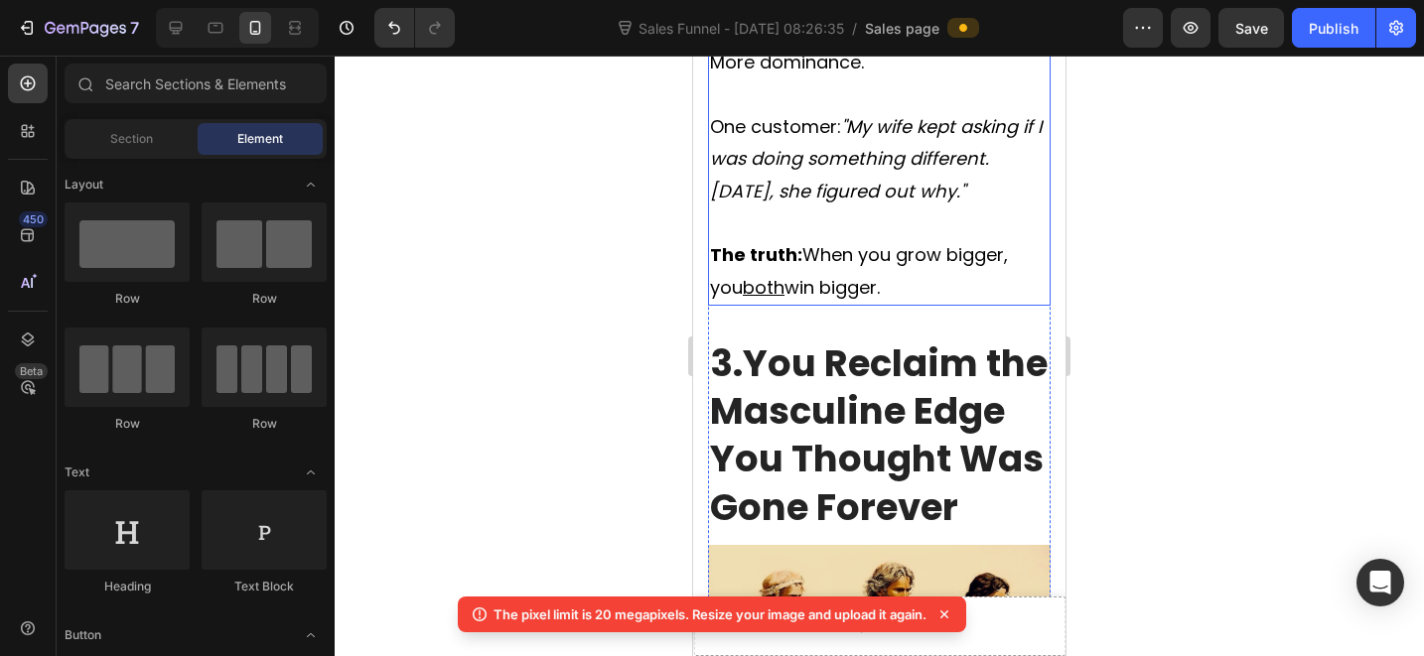
click at [847, 114] on icon ""My wife kept asking if I was doing something different. [DATE], she figured ou…" at bounding box center [876, 158] width 332 height 89
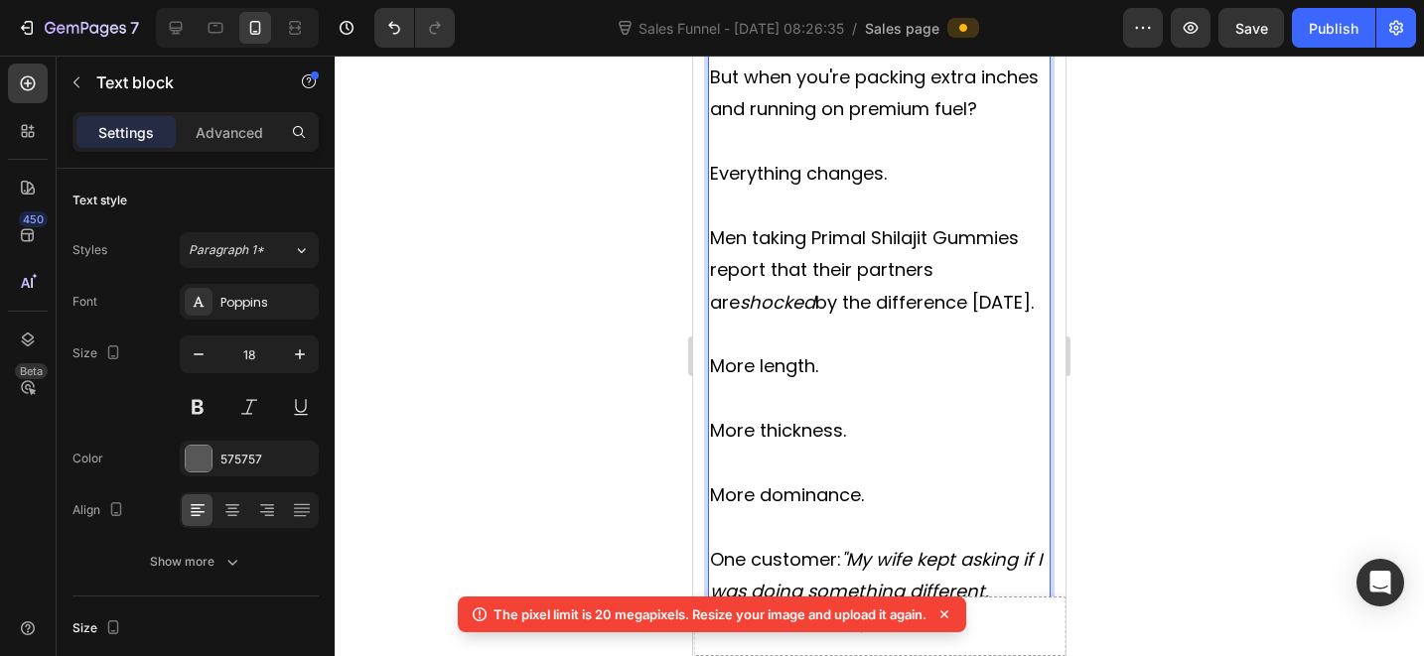
scroll to position [5138, 0]
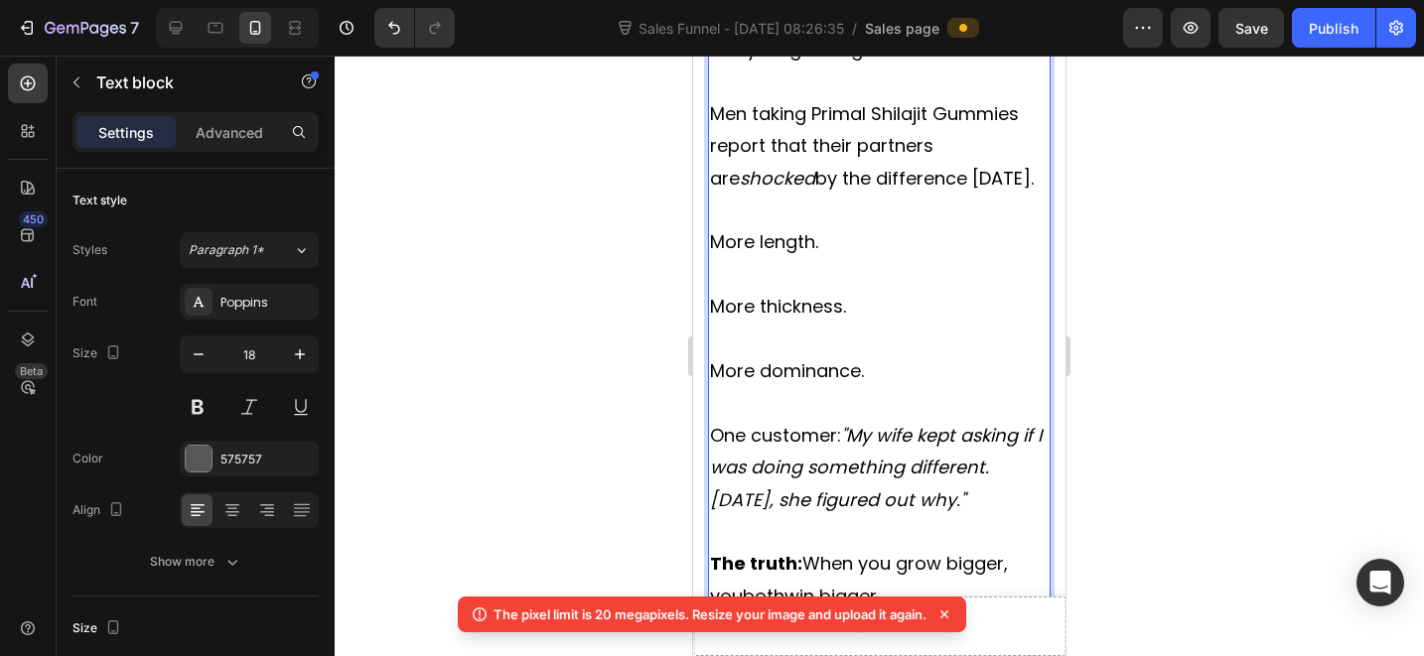
click at [846, 423] on icon ""My wife kept asking if I was doing something different. [DATE], she figured ou…" at bounding box center [876, 467] width 332 height 89
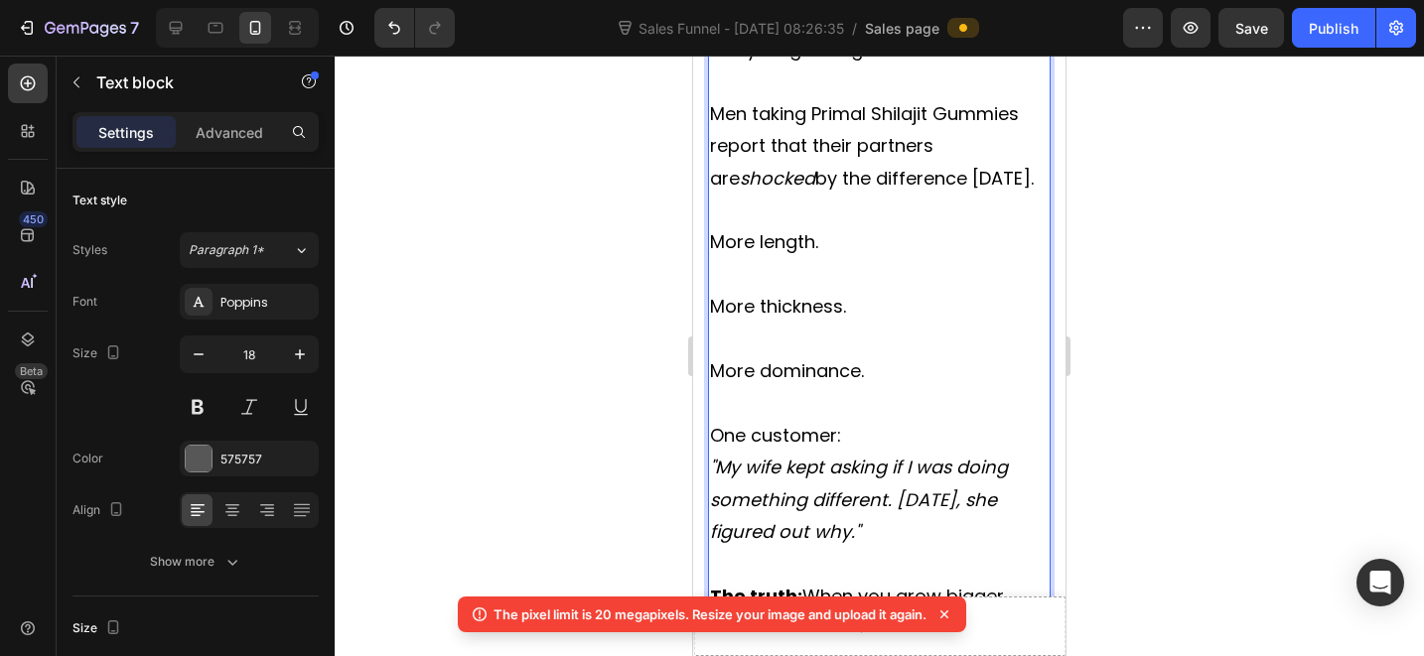
click at [960, 492] on p ""My wife kept asking if I was doing something different. [DATE], she figured ou…" at bounding box center [879, 500] width 339 height 96
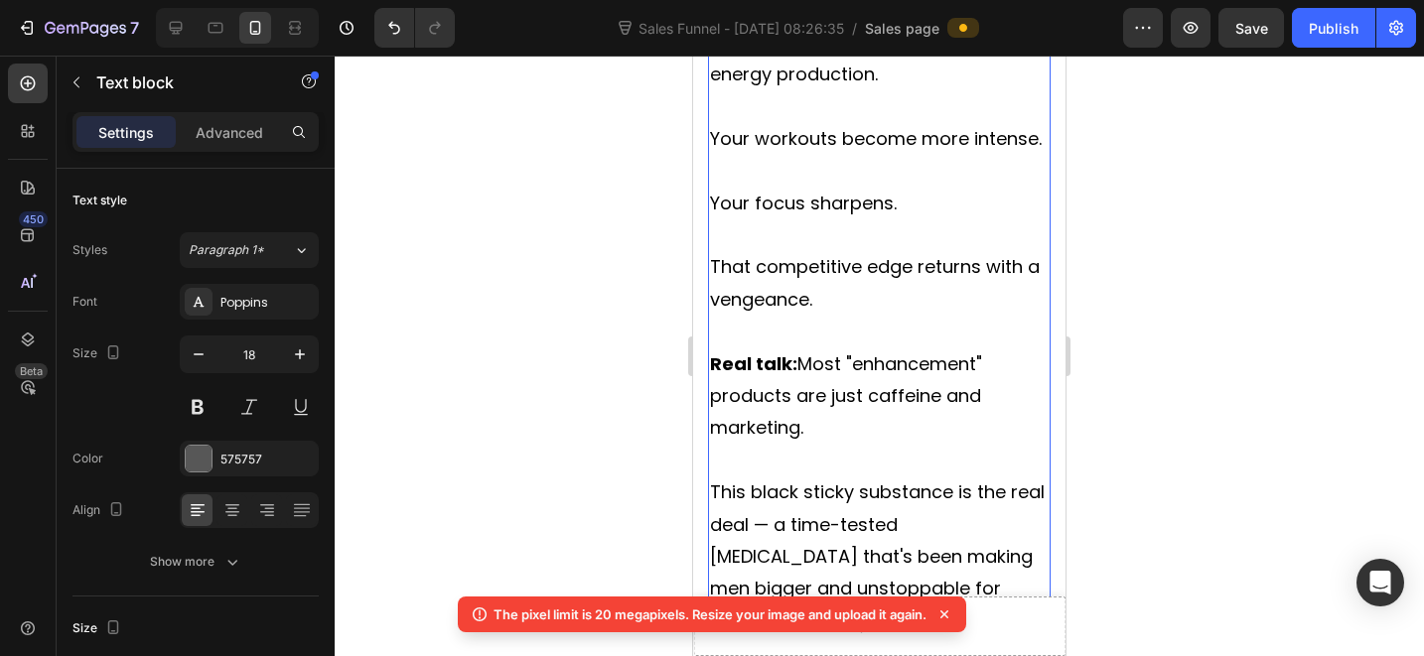
scroll to position [6881, 0]
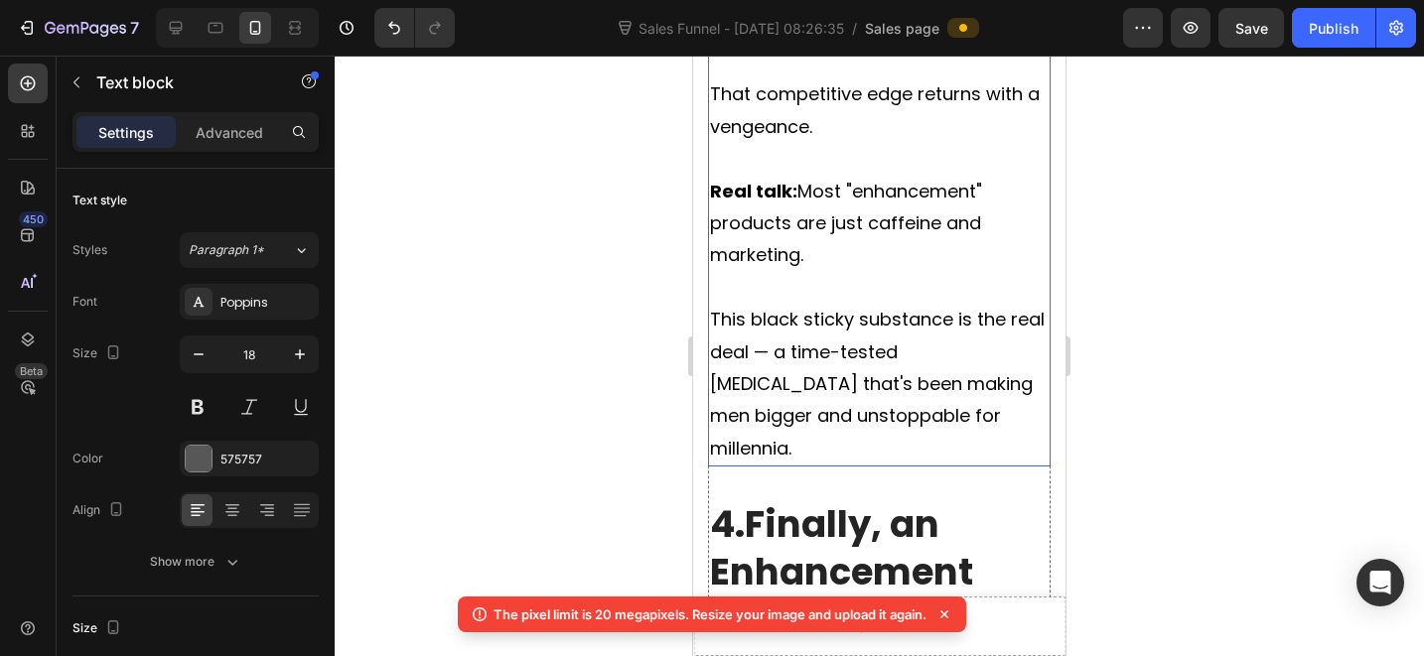
click at [801, 219] on span "Real talk: Most "enhancement" products are just caffeine and marketing." at bounding box center [846, 223] width 272 height 89
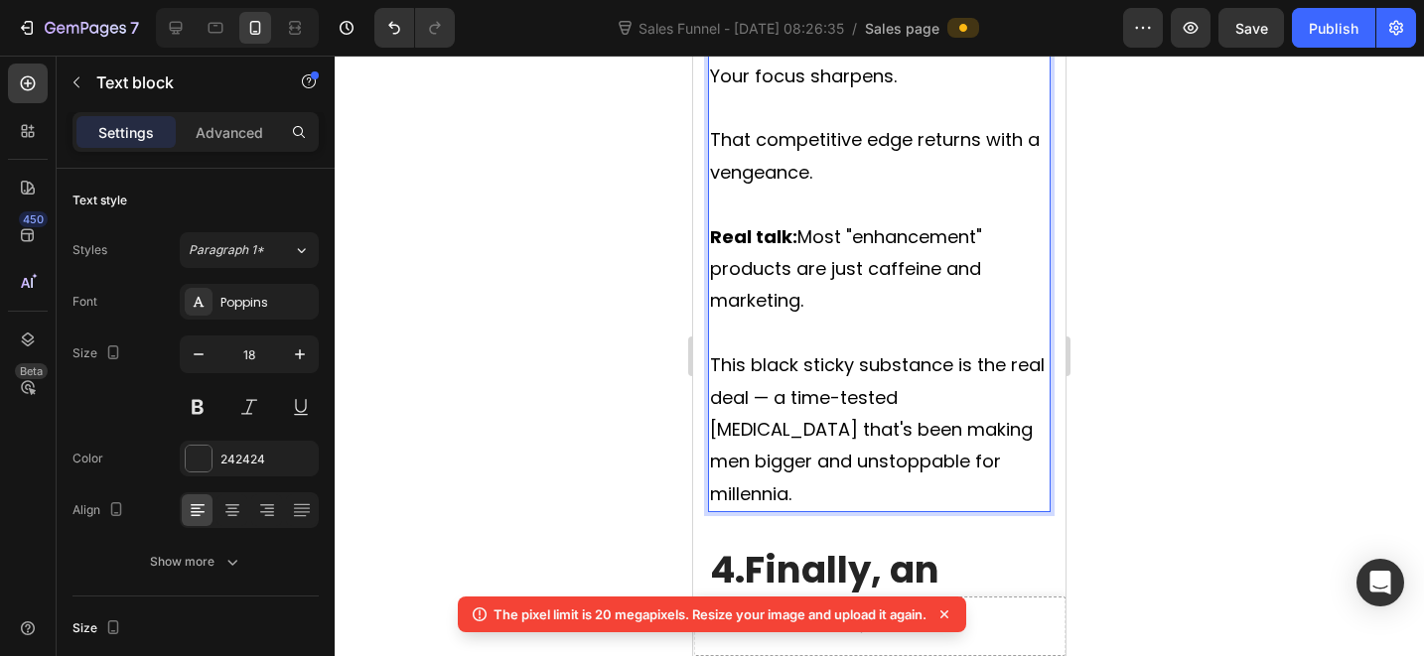
scroll to position [6829, 0]
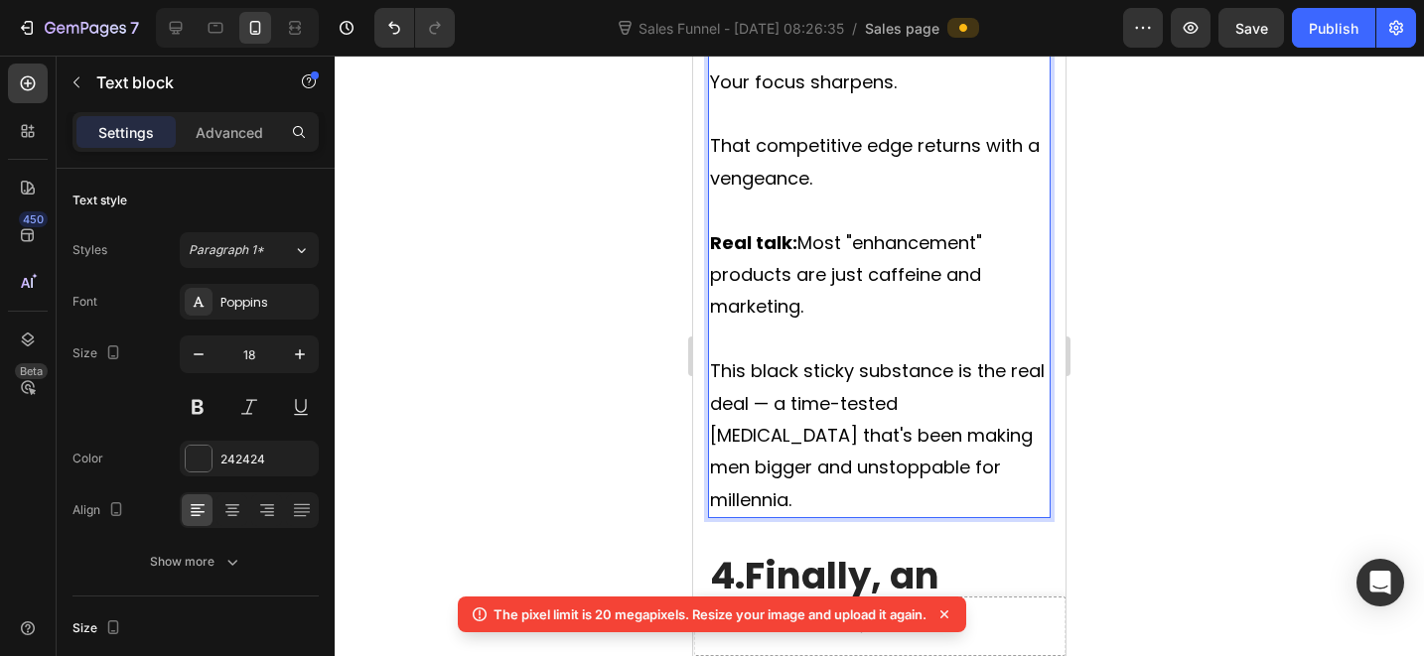
click at [807, 273] on span "Real talk: Most "enhancement" products are just caffeine and marketing." at bounding box center [846, 274] width 272 height 89
click at [798, 273] on span "Real talk: Most "enhancement" products are just caffeine and marketing." at bounding box center [846, 274] width 272 height 89
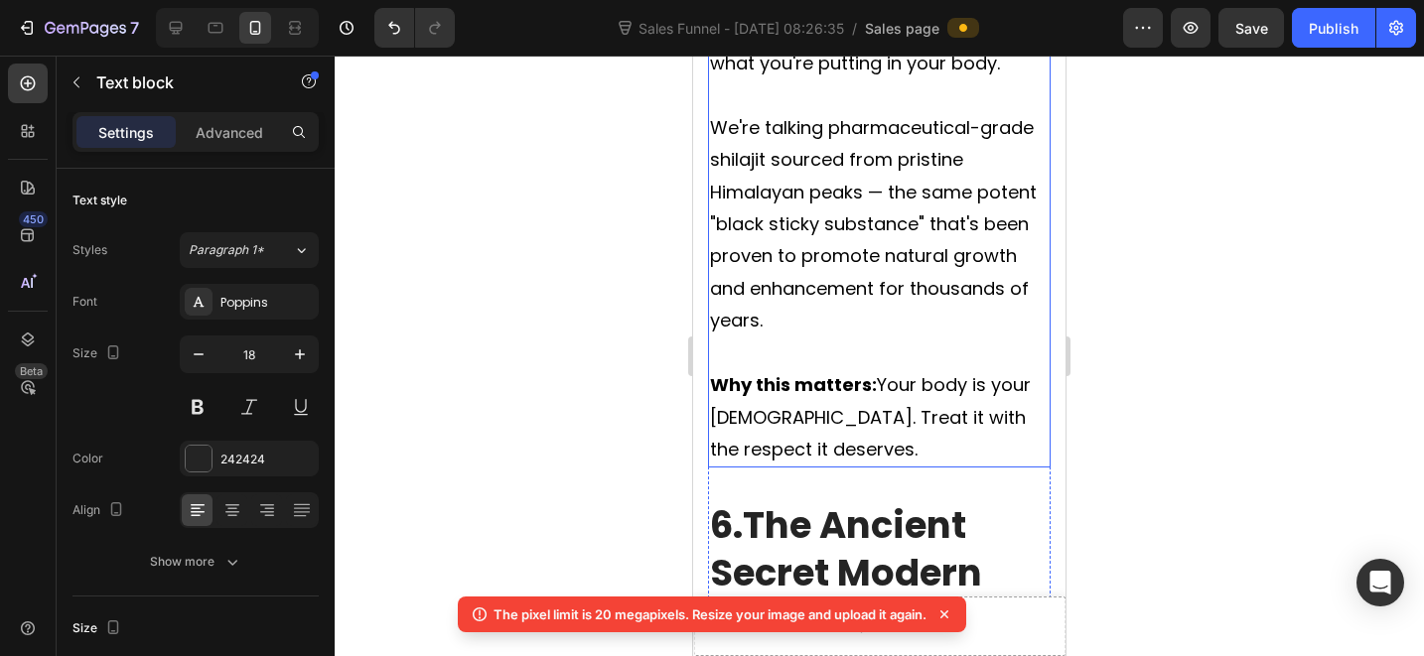
drag, startPoint x: 869, startPoint y: 383, endPoint x: 876, endPoint y: 396, distance: 14.7
click at [869, 369] on p "Rich Text Editor. Editing area: main" at bounding box center [879, 354] width 339 height 32
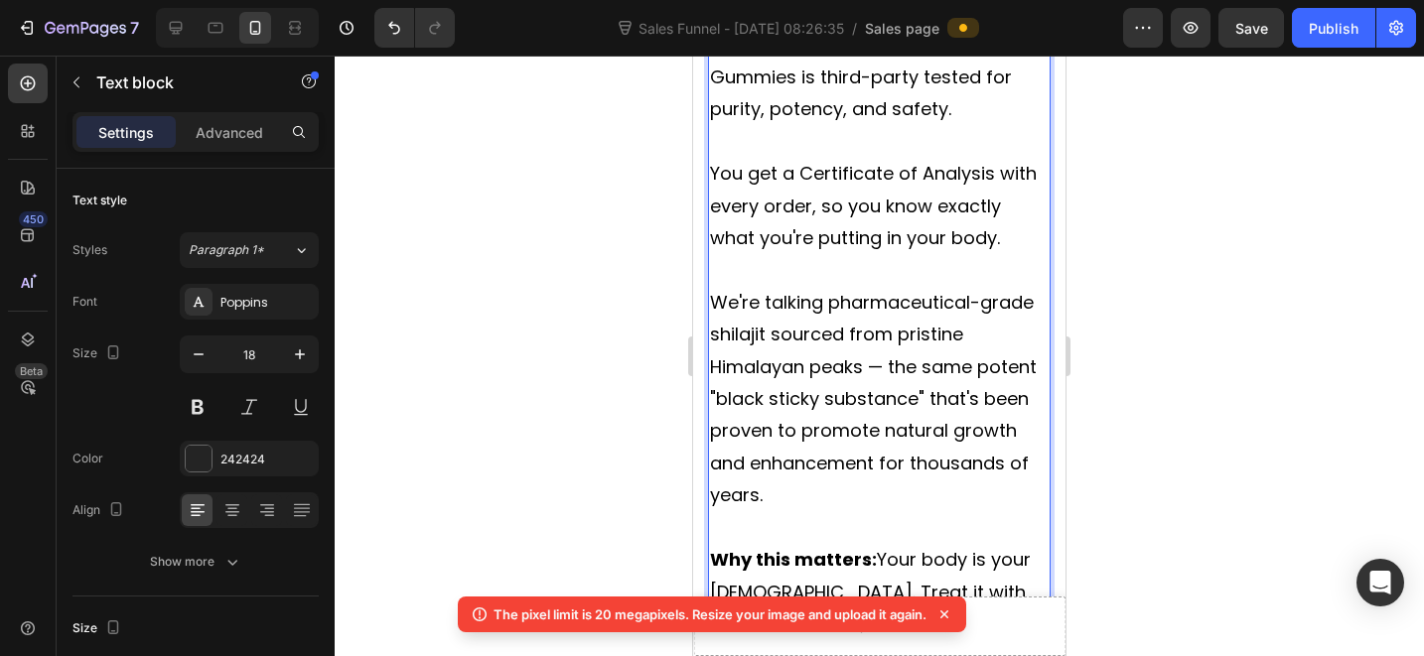
click at [881, 419] on span "We're talking pharmaceutical-grade shilajit sourced from pristine Himalayan pea…" at bounding box center [873, 398] width 327 height 217
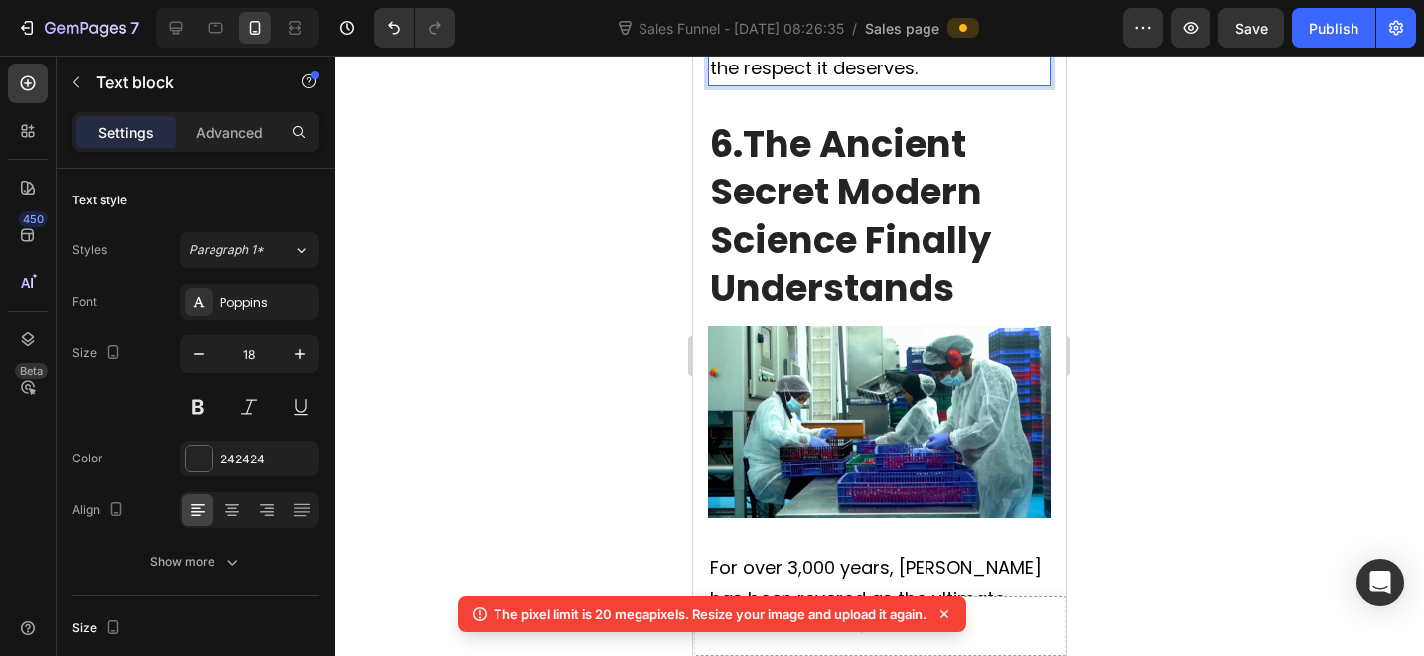
scroll to position [9774, 0]
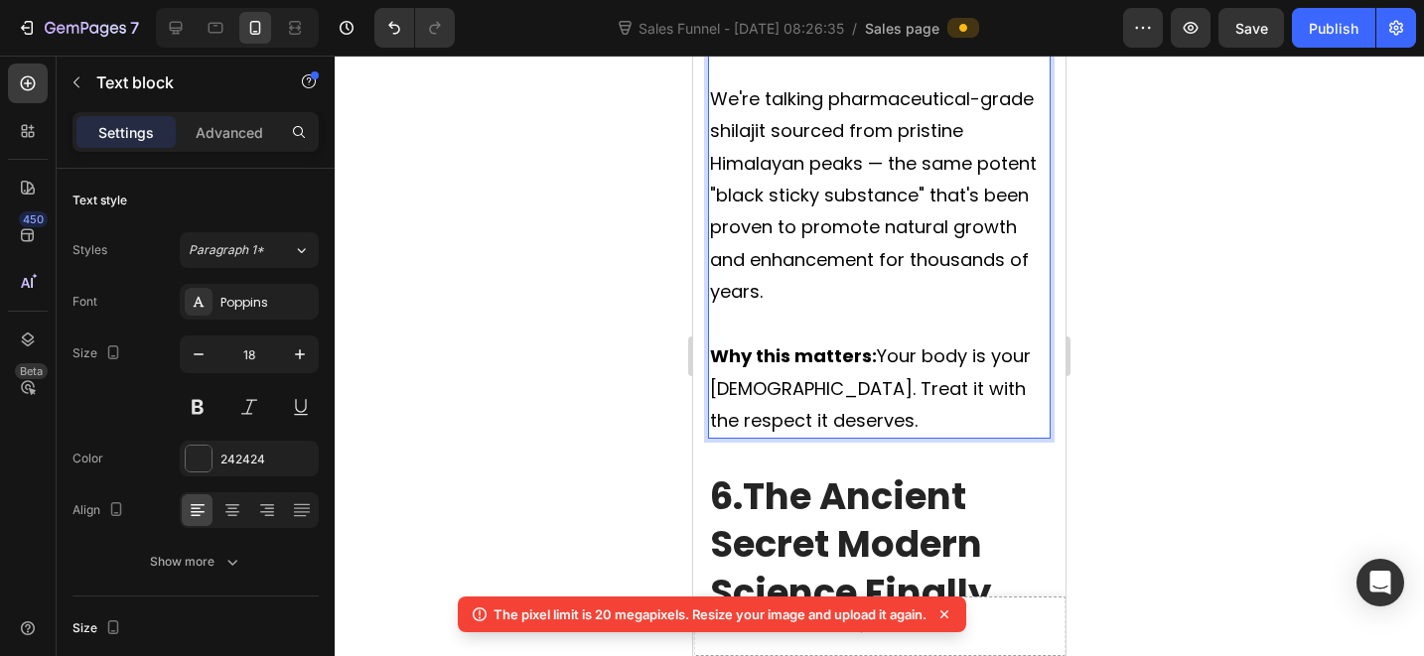
click at [871, 368] on strong "Why this matters:" at bounding box center [793, 356] width 167 height 25
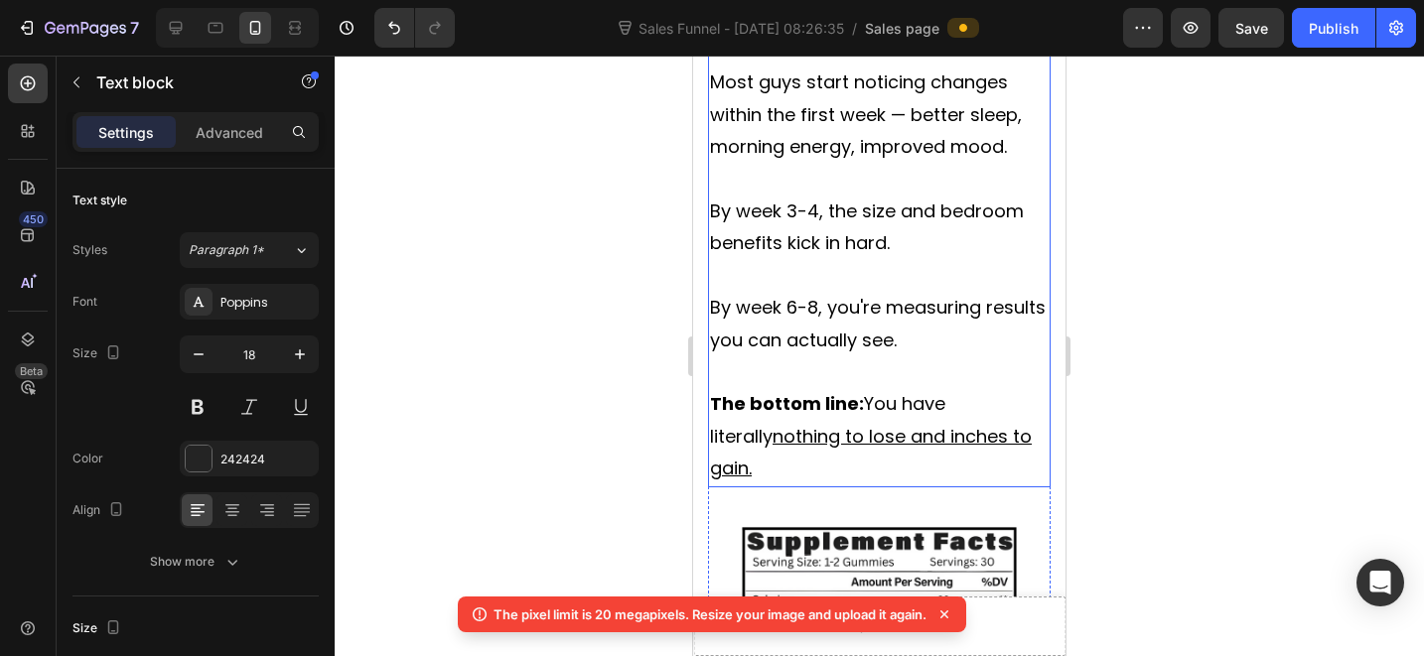
scroll to position [12704, 0]
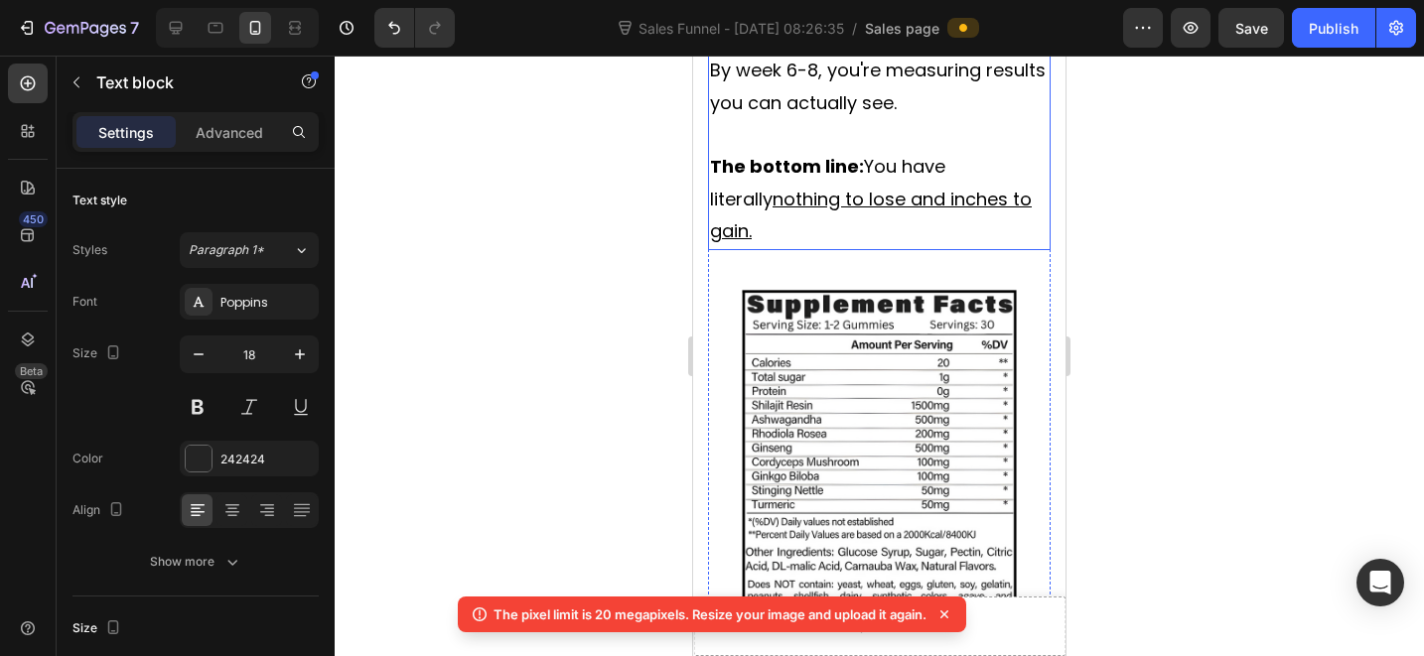
click at [873, 154] on span "The bottom line: You have literally nothing to lose and inches to gain." at bounding box center [871, 198] width 322 height 89
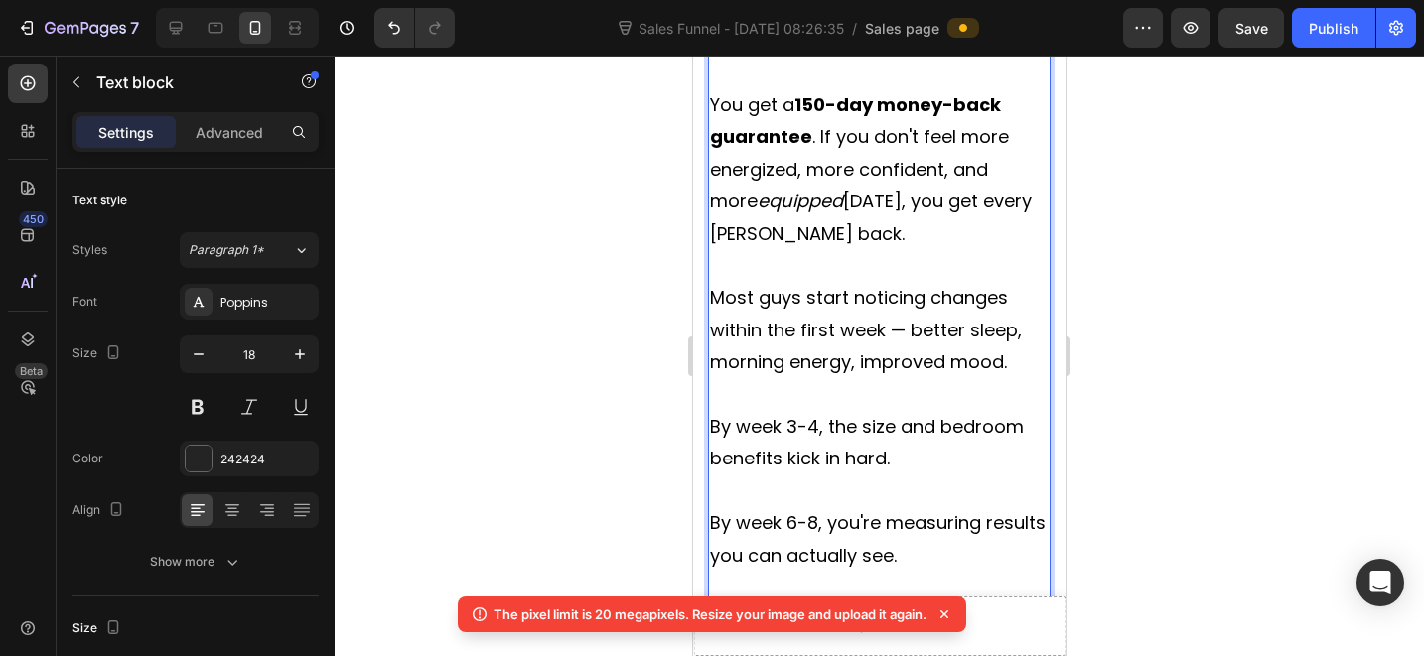
scroll to position [12599, 0]
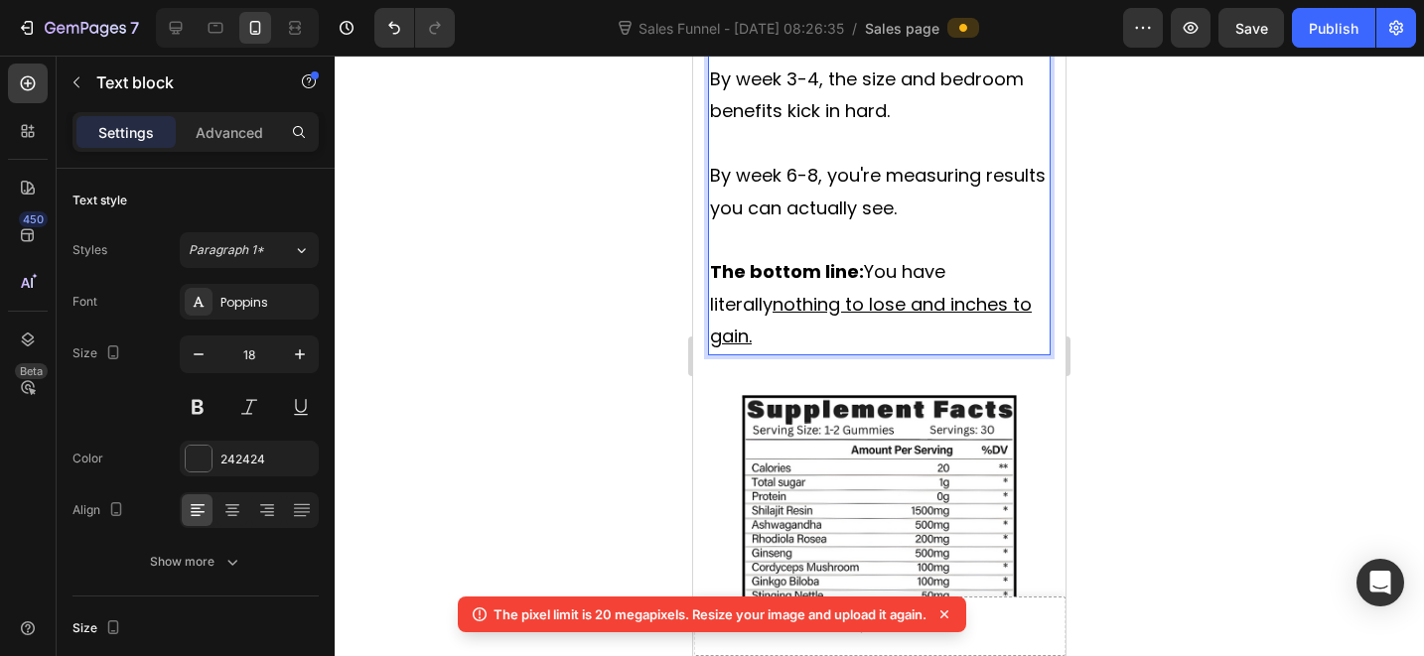
click at [863, 259] on span "The bottom line: You have literally nothing to lose and inches to gain." at bounding box center [871, 303] width 322 height 89
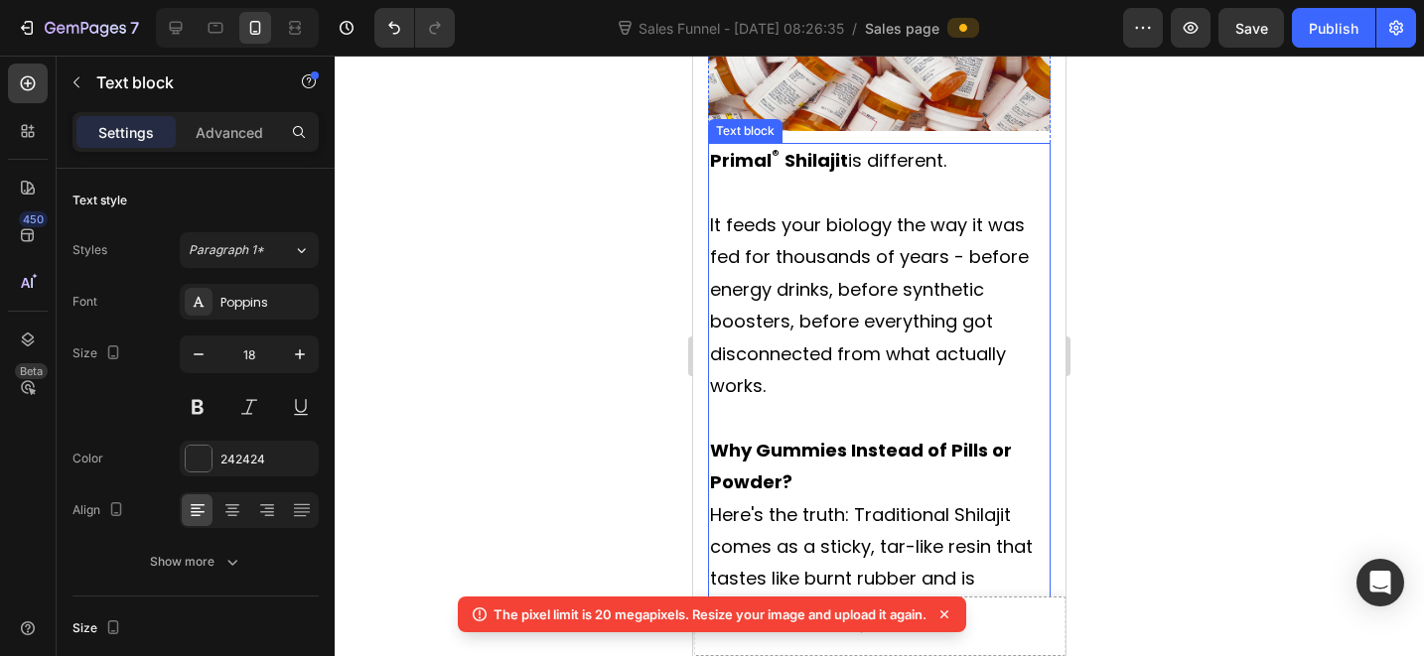
scroll to position [15715, 0]
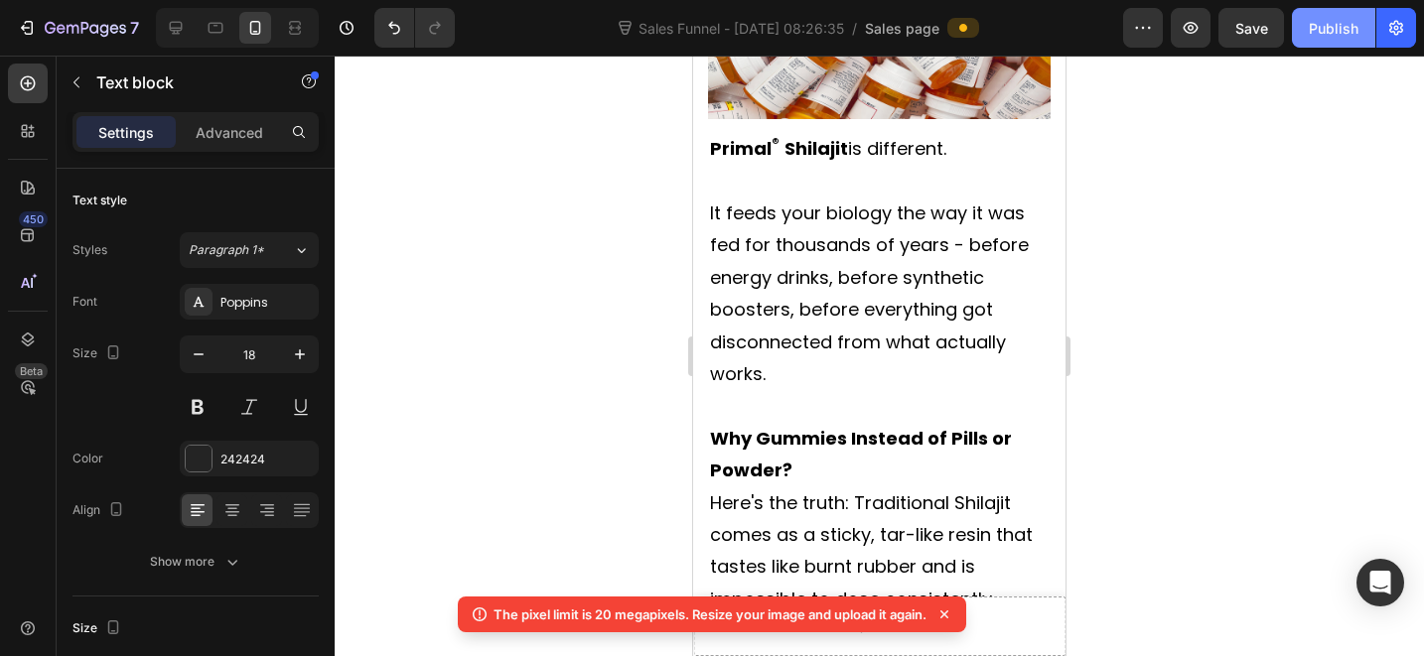
click at [1323, 31] on div "Publish" at bounding box center [1334, 28] width 50 height 21
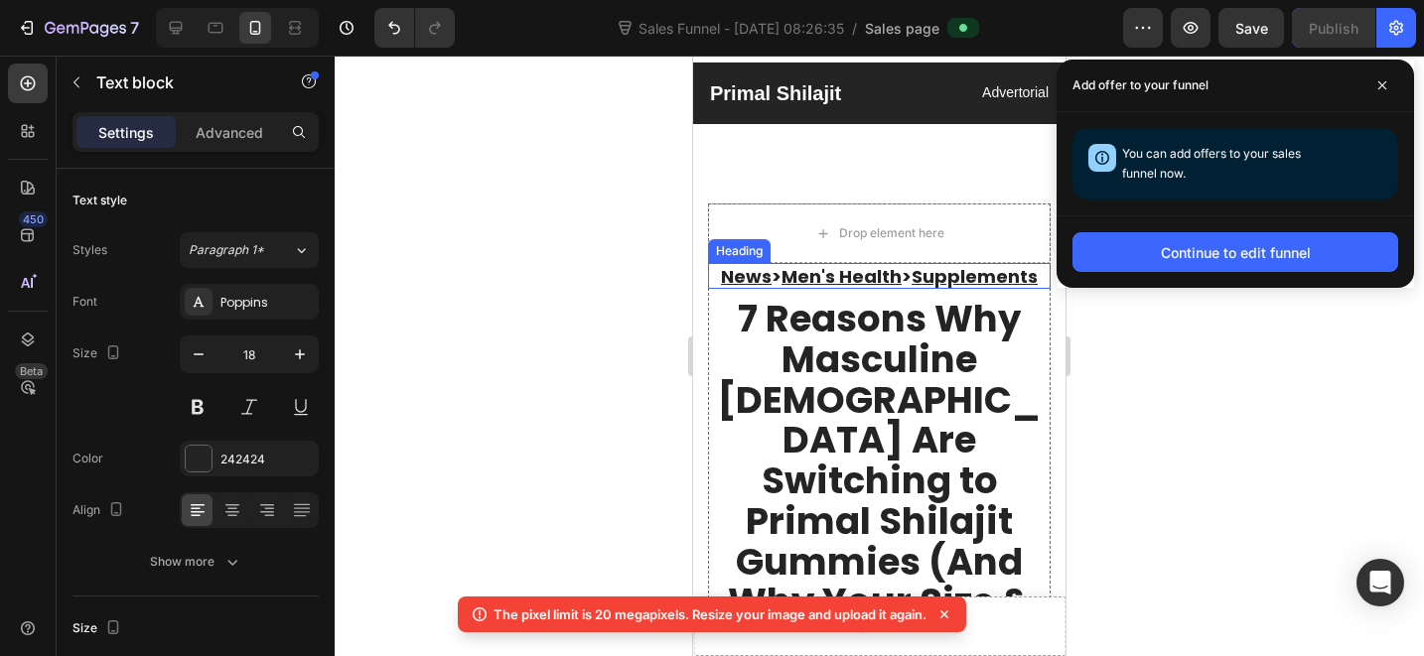
scroll to position [0, 0]
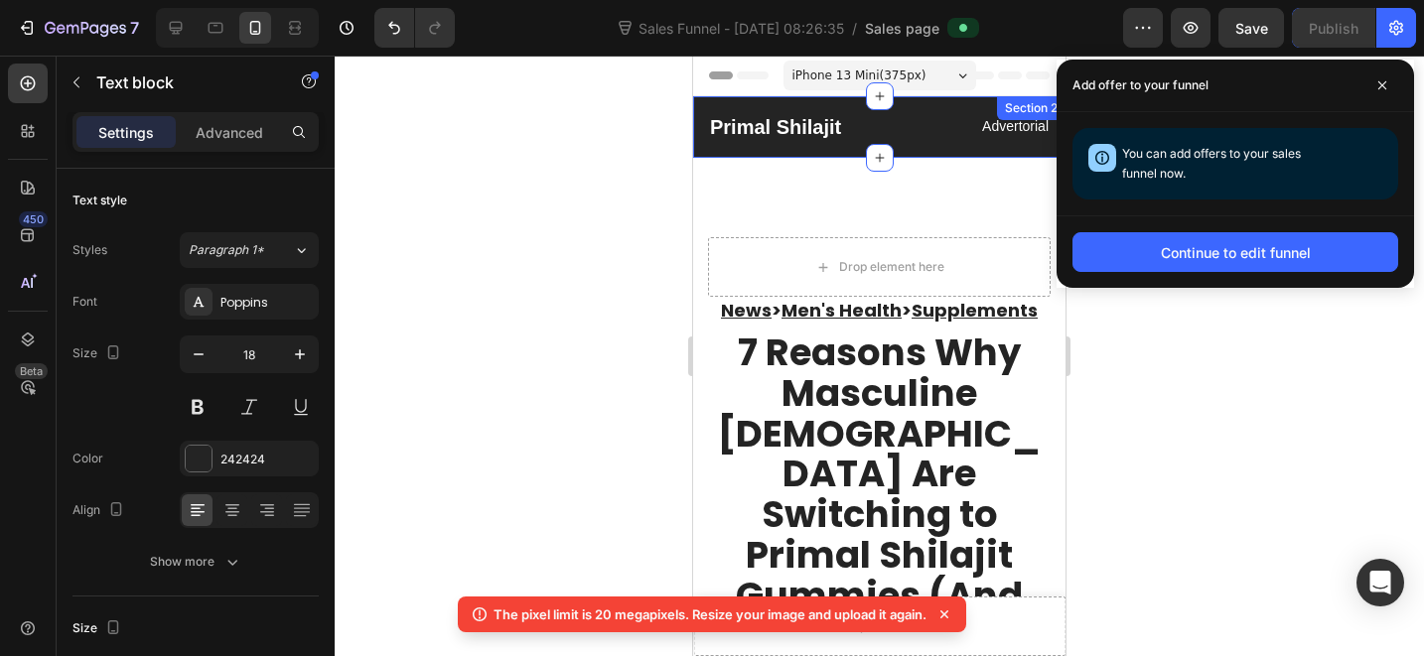
click at [988, 131] on p "Advertorial" at bounding box center [966, 126] width 168 height 25
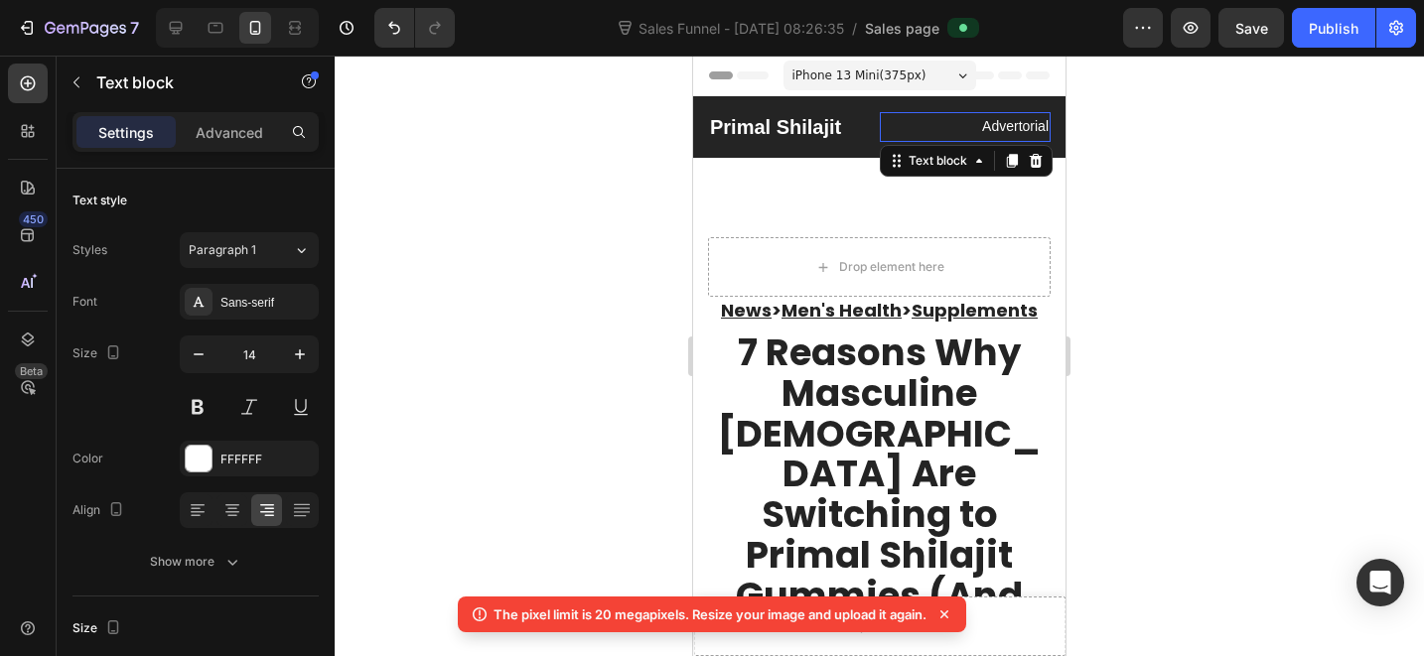
click at [988, 131] on p "Advertorial" at bounding box center [966, 126] width 168 height 25
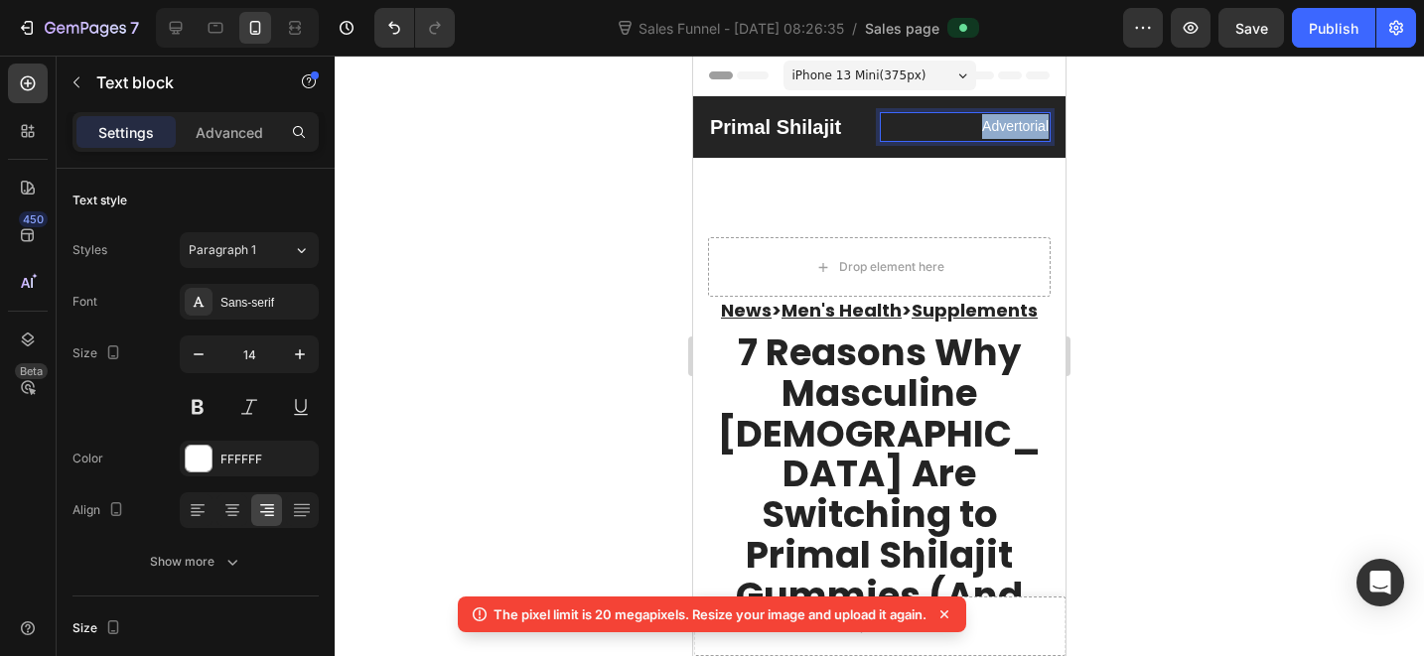
click at [988, 131] on p "Advertorial" at bounding box center [966, 126] width 168 height 25
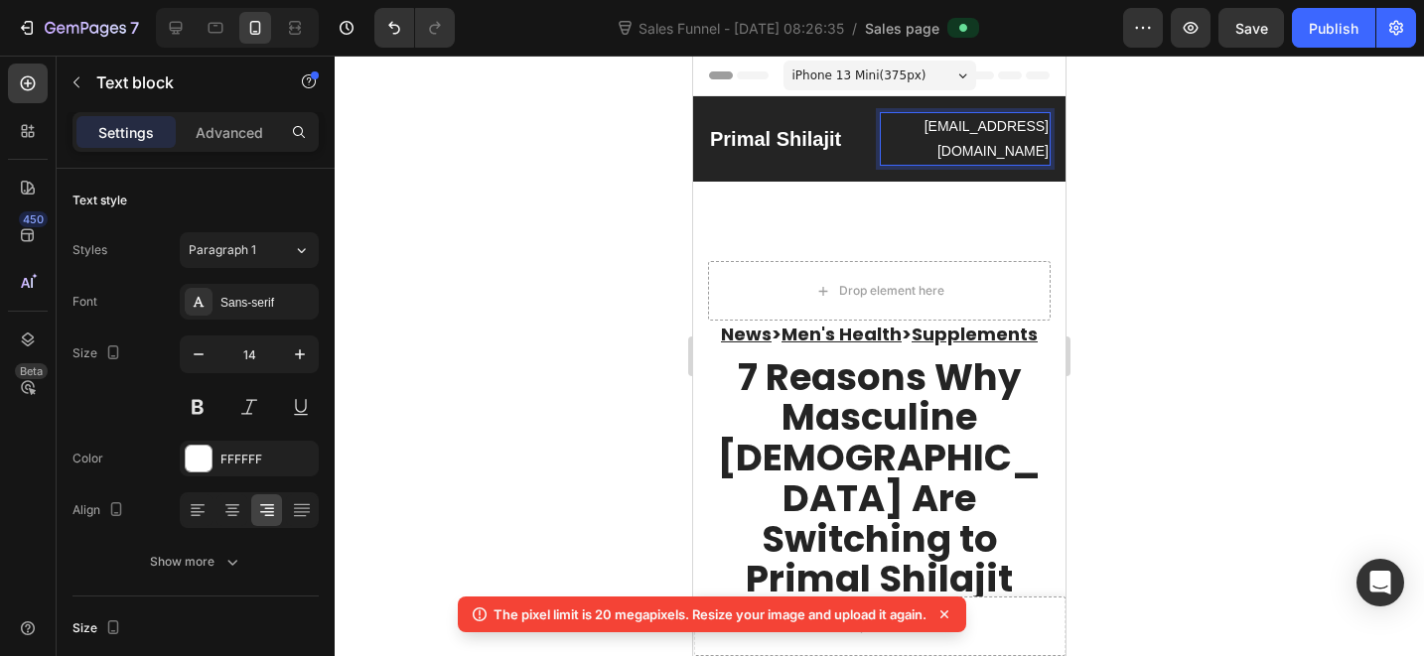
click at [1004, 132] on p "[EMAIL_ADDRESS][DOMAIN_NAME]" at bounding box center [966, 139] width 168 height 50
click at [1256, 114] on div at bounding box center [879, 356] width 1089 height 601
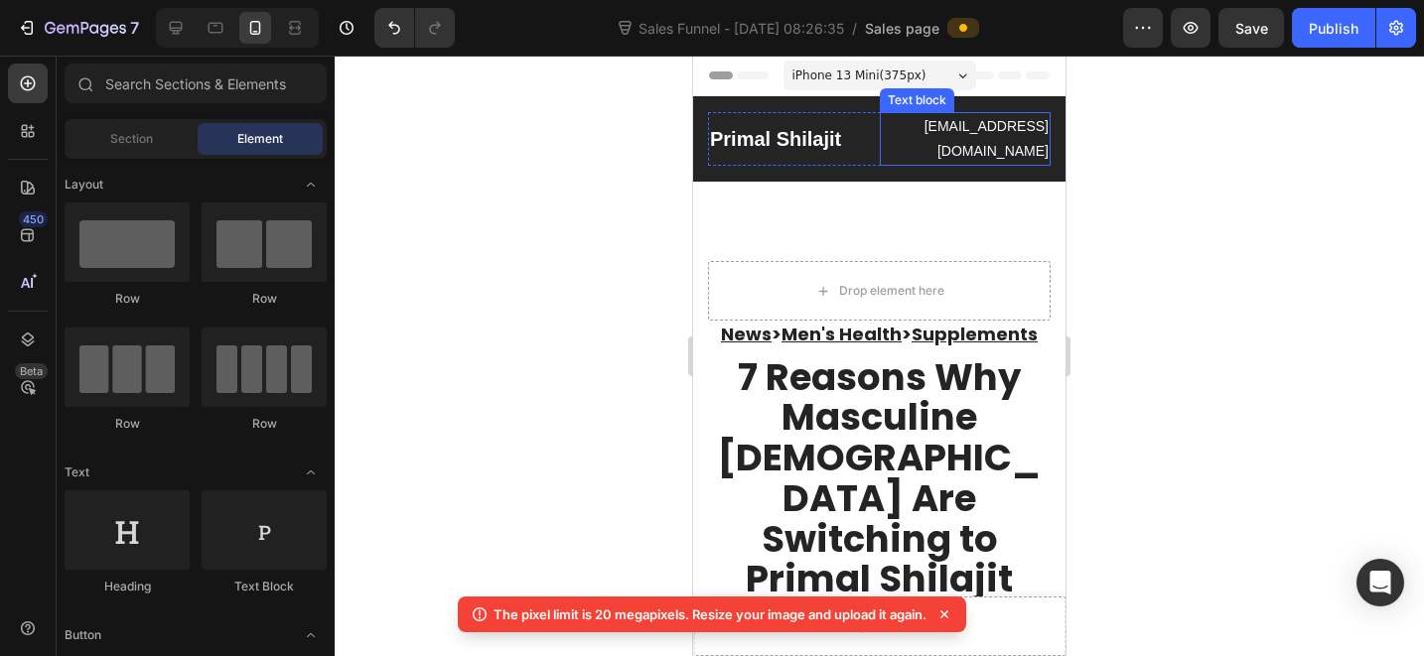
click at [961, 137] on p "[EMAIL_ADDRESS][DOMAIN_NAME]" at bounding box center [966, 139] width 168 height 50
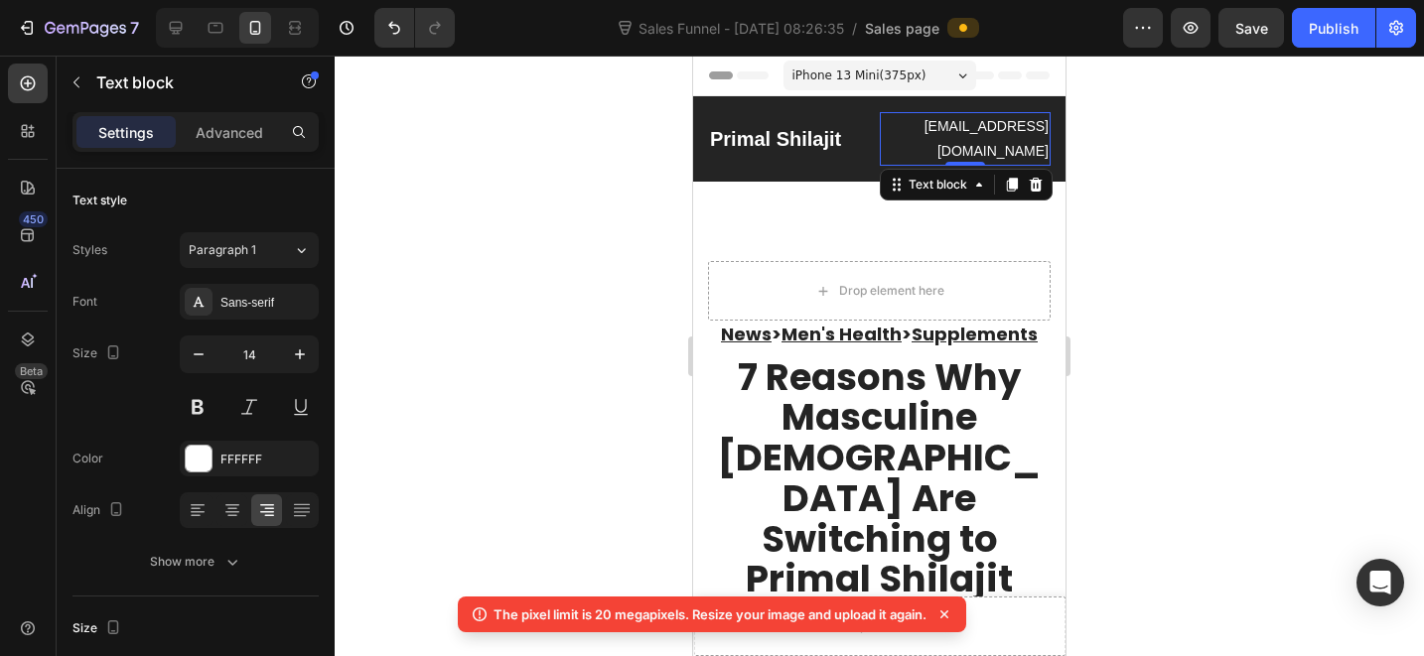
click at [961, 162] on div at bounding box center [965, 164] width 40 height 4
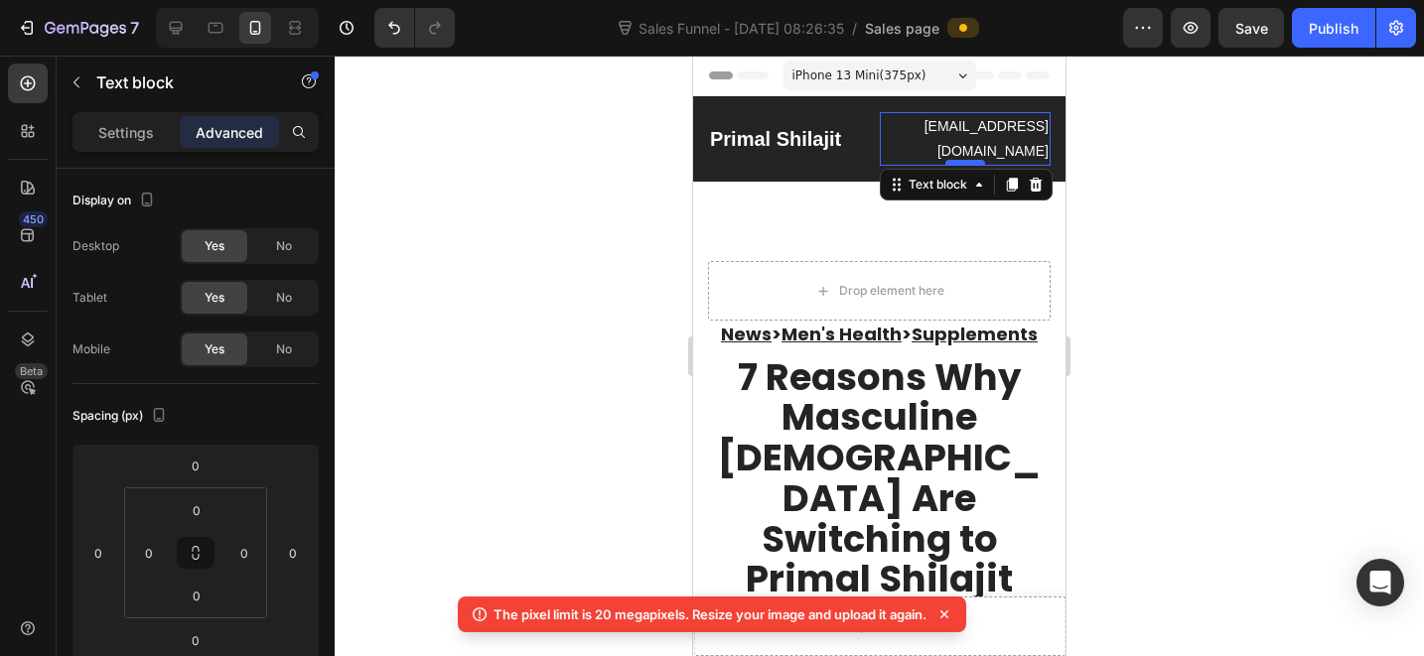
click at [961, 160] on div at bounding box center [965, 163] width 40 height 6
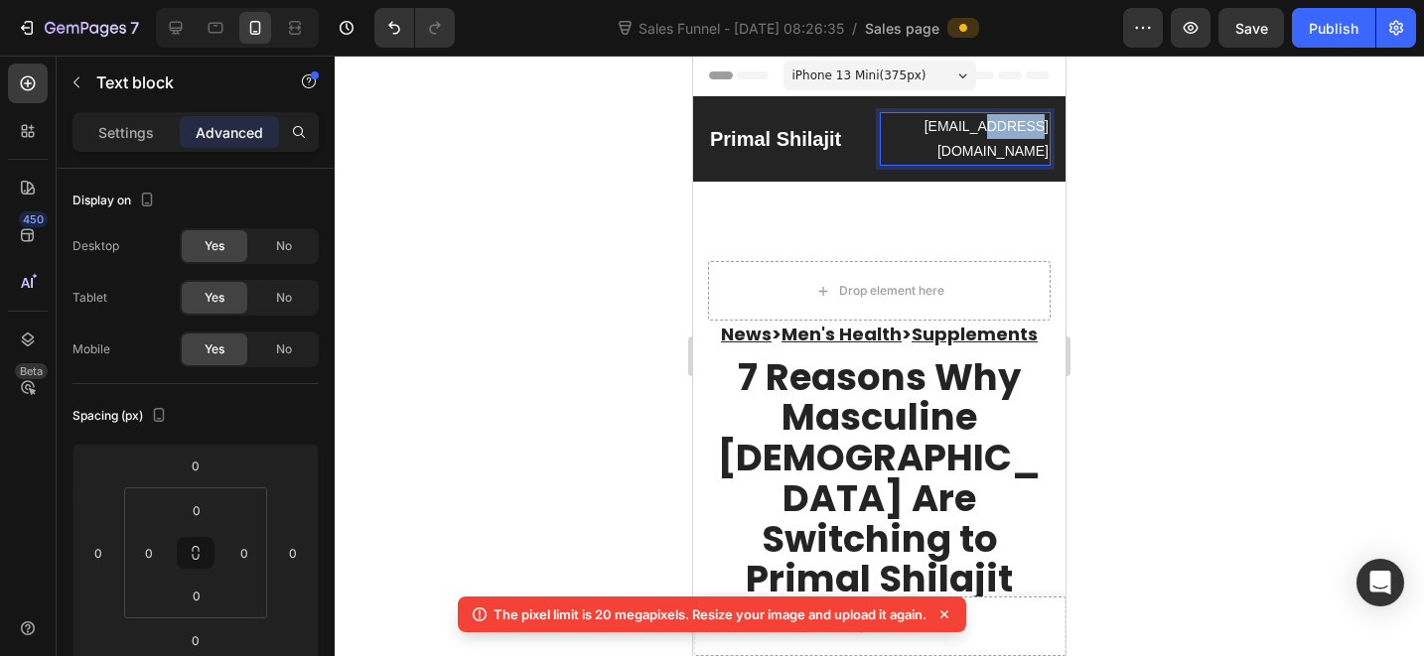
click at [996, 125] on p "[EMAIL_ADDRESS][DOMAIN_NAME]" at bounding box center [966, 139] width 168 height 50
click at [1237, 158] on div at bounding box center [879, 356] width 1089 height 601
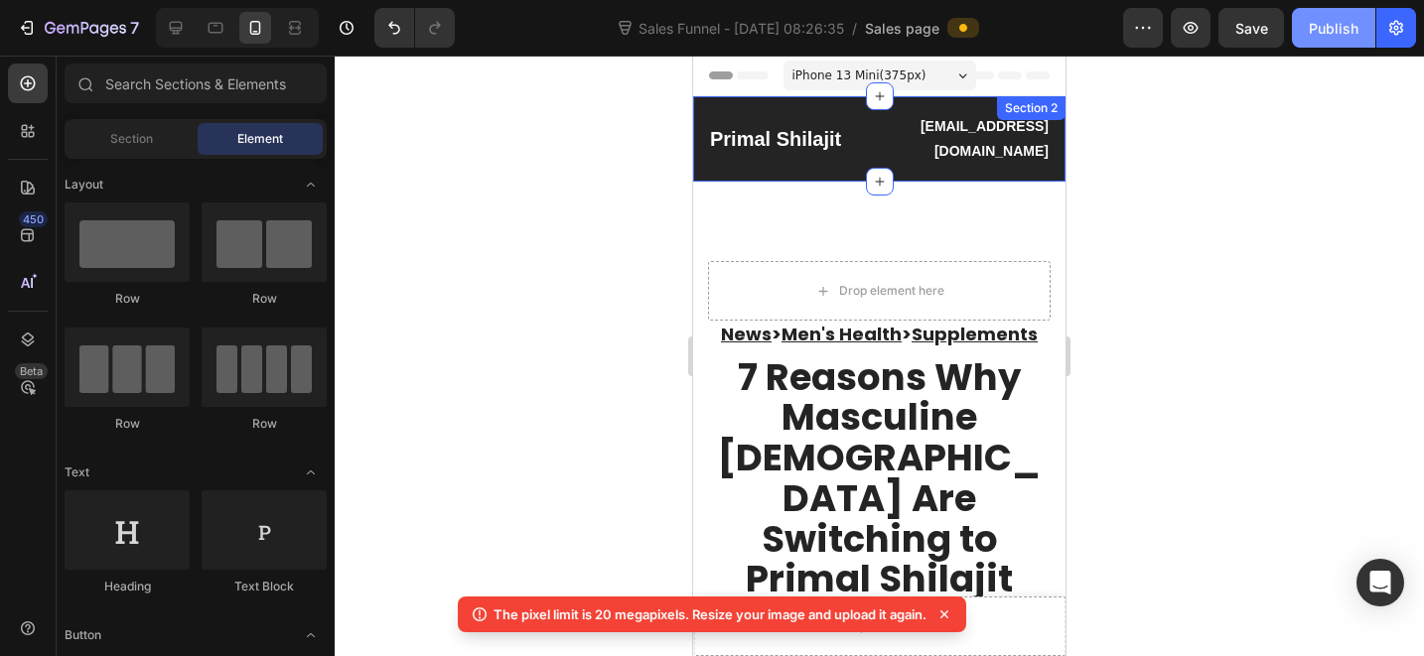
click at [1319, 28] on div "Publish" at bounding box center [1334, 28] width 50 height 21
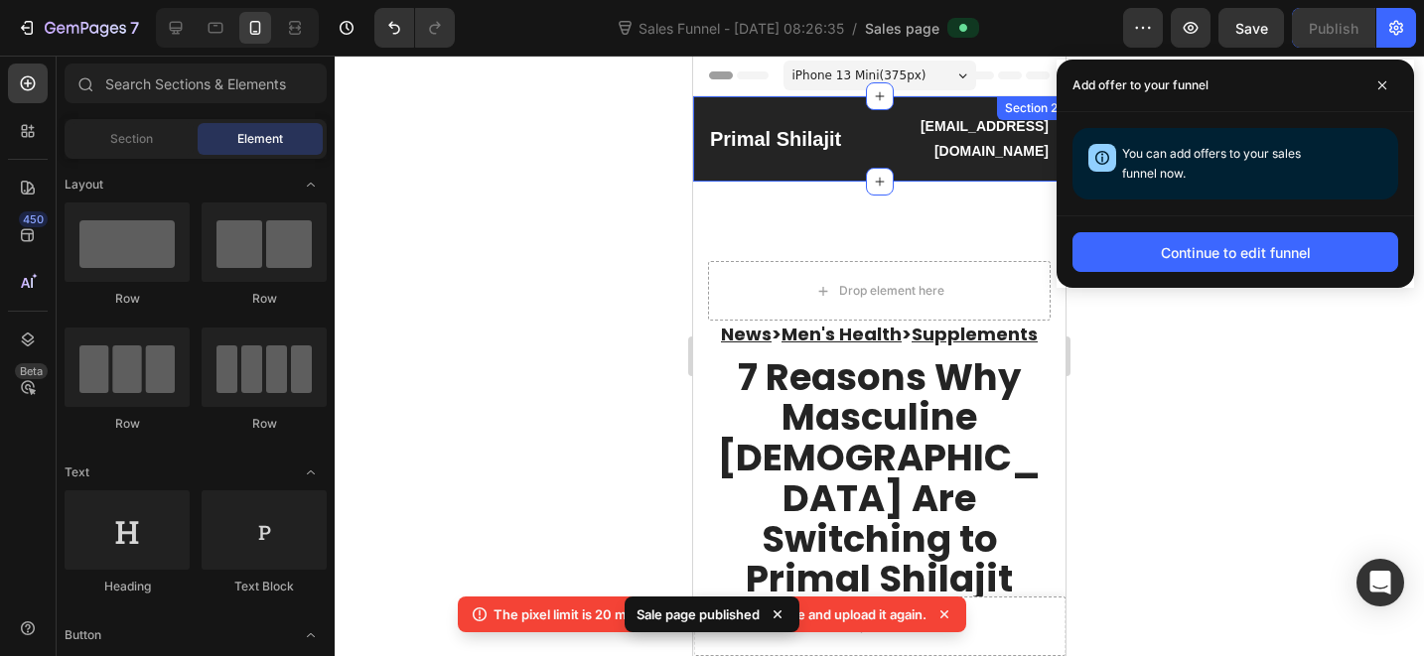
drag, startPoint x: 1190, startPoint y: 379, endPoint x: 1190, endPoint y: 353, distance: 26.8
click at [1190, 379] on div at bounding box center [879, 356] width 1089 height 601
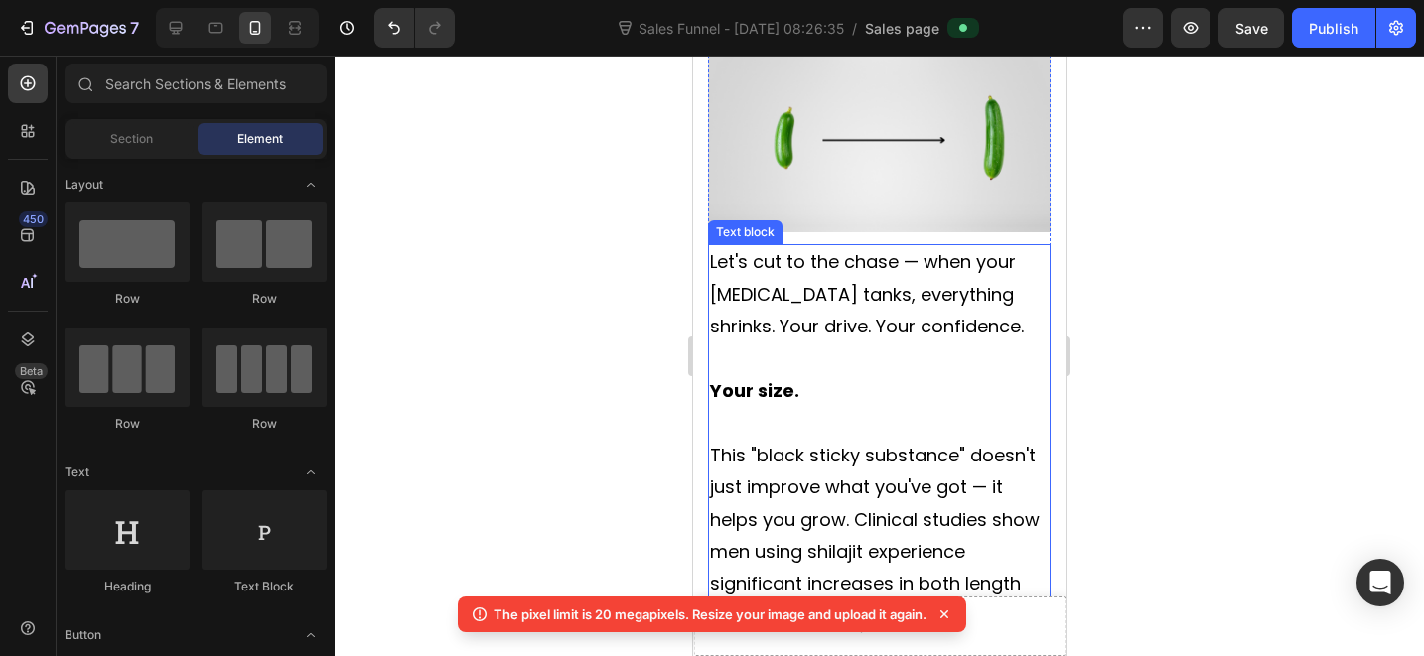
scroll to position [2701, 0]
click at [823, 248] on span "Let's cut to the chase — when your [MEDICAL_DATA] tanks, everything shrinks. Yo…" at bounding box center [867, 292] width 314 height 89
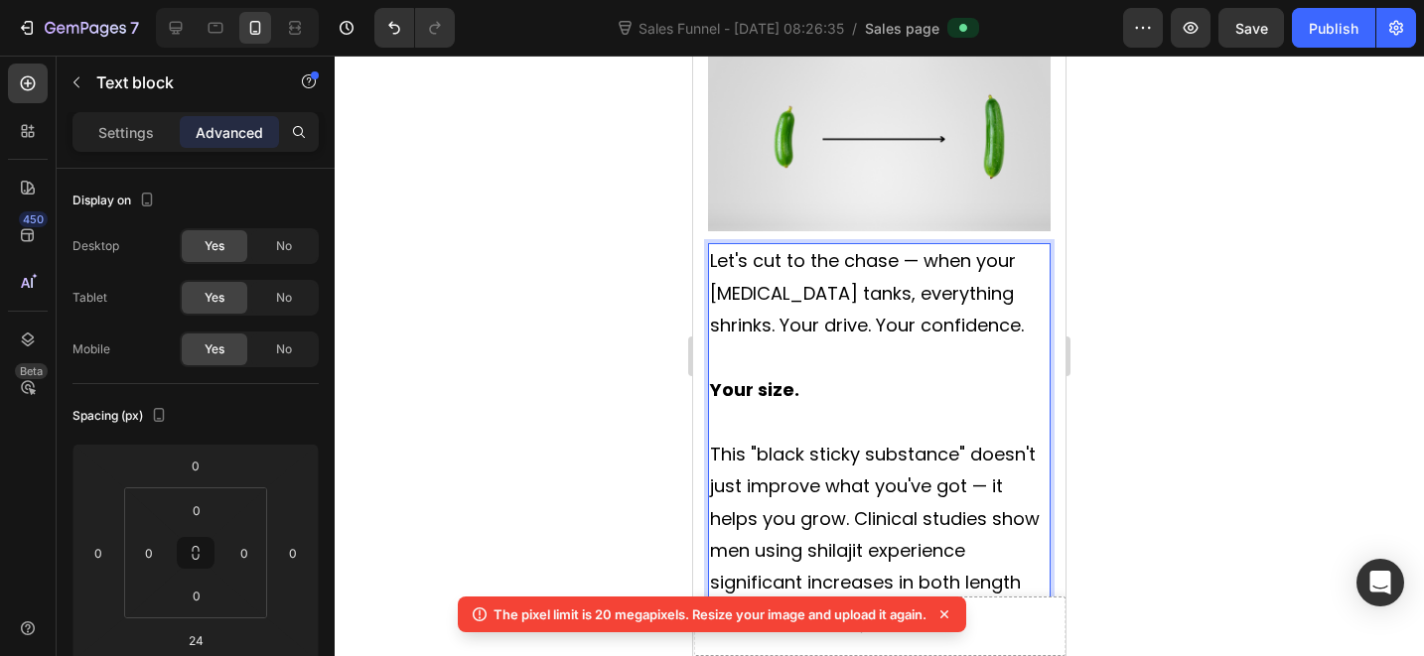
click at [784, 248] on span "Let's cut to the chase — when your [MEDICAL_DATA] tanks, everything shrinks. Yo…" at bounding box center [867, 292] width 314 height 89
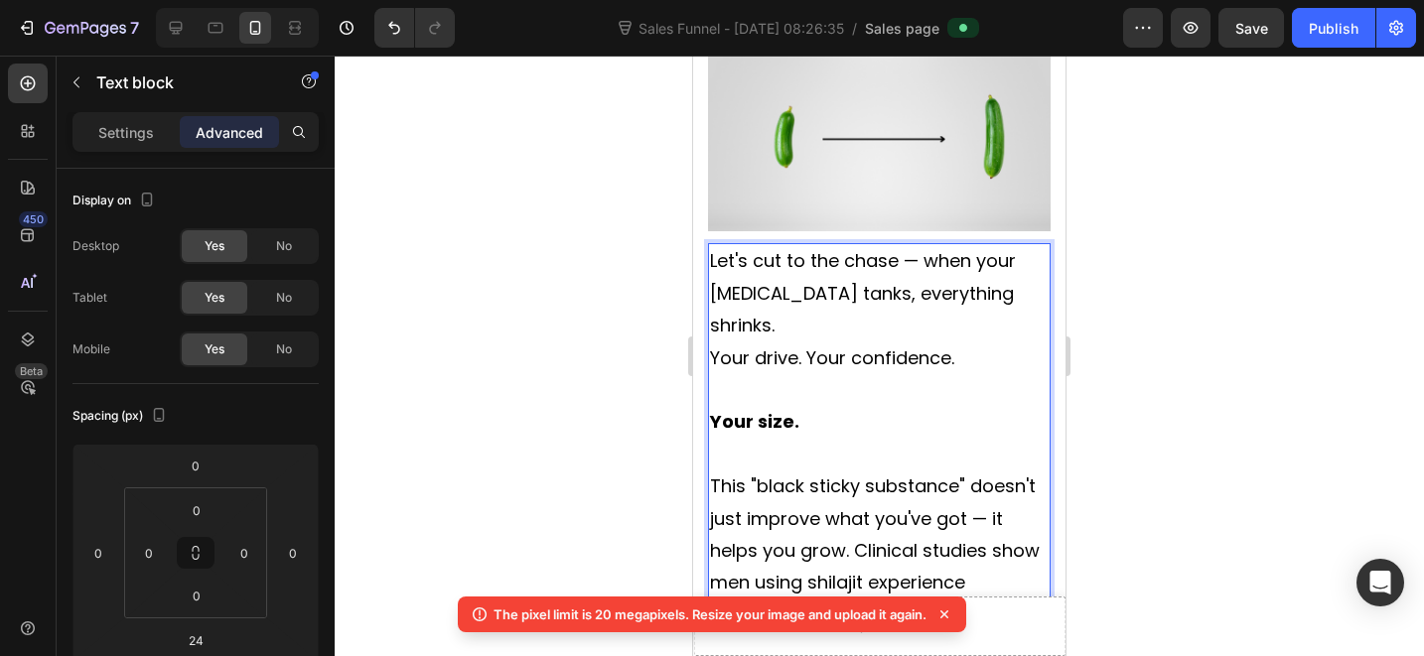
click at [809, 346] on span "Your drive. Your confidence." at bounding box center [832, 358] width 244 height 25
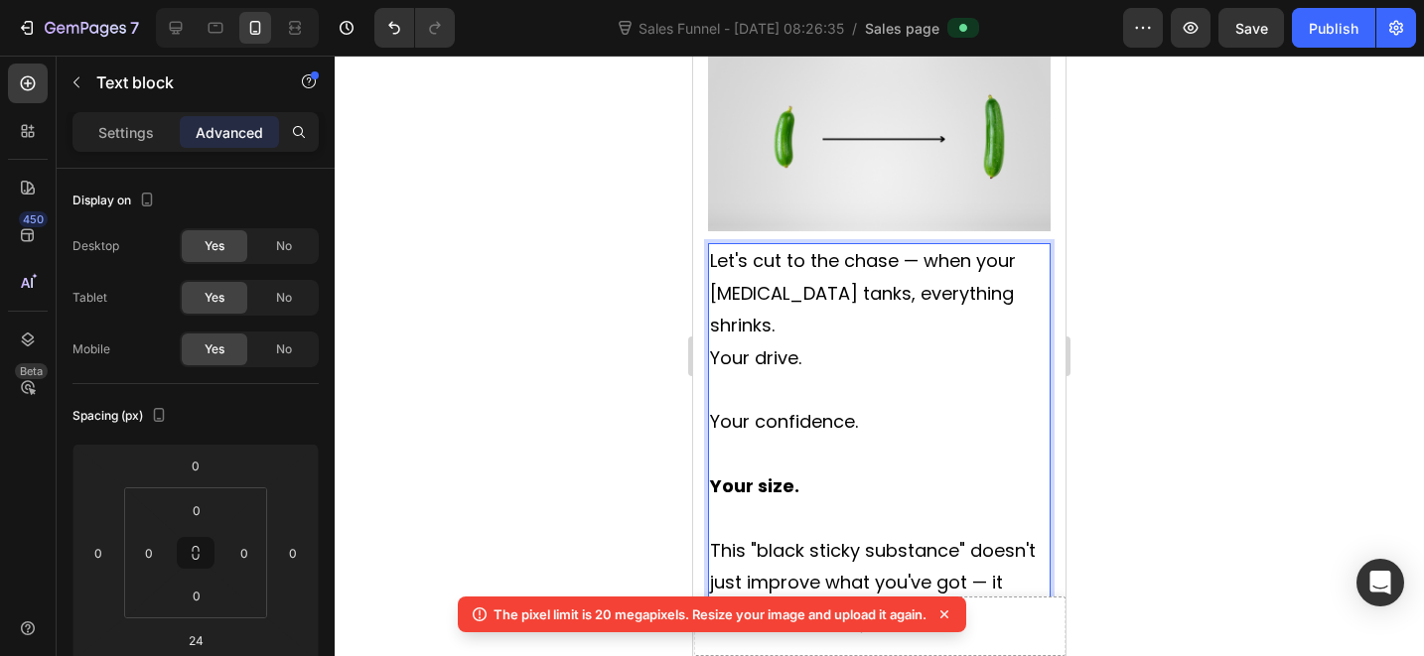
click at [803, 409] on span "Your confidence." at bounding box center [784, 421] width 148 height 25
click at [799, 439] on p "Rich Text Editor. Editing area: main" at bounding box center [879, 455] width 339 height 32
click at [800, 409] on span "Your confidence." at bounding box center [784, 421] width 148 height 25
click at [818, 343] on p "Your drive." at bounding box center [879, 359] width 339 height 32
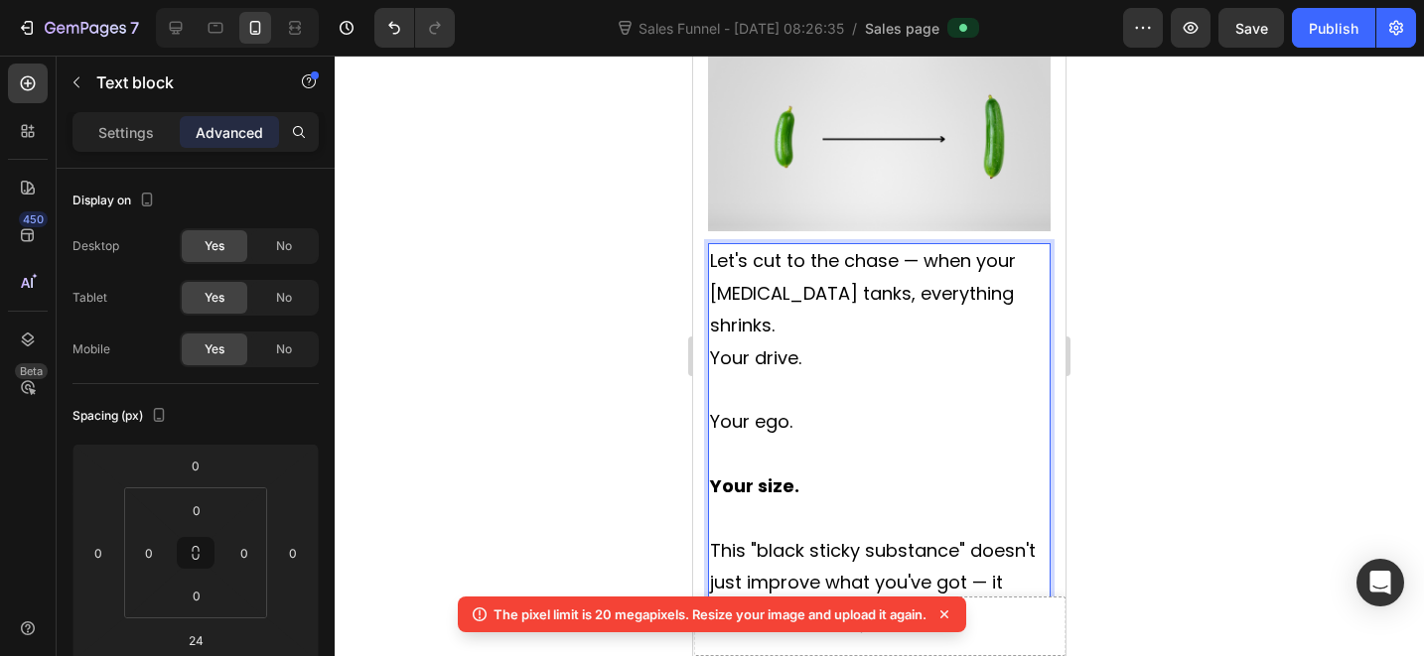
click at [823, 245] on p "Let's cut to the chase — when your [MEDICAL_DATA] tanks, everything shrinks." at bounding box center [879, 293] width 339 height 96
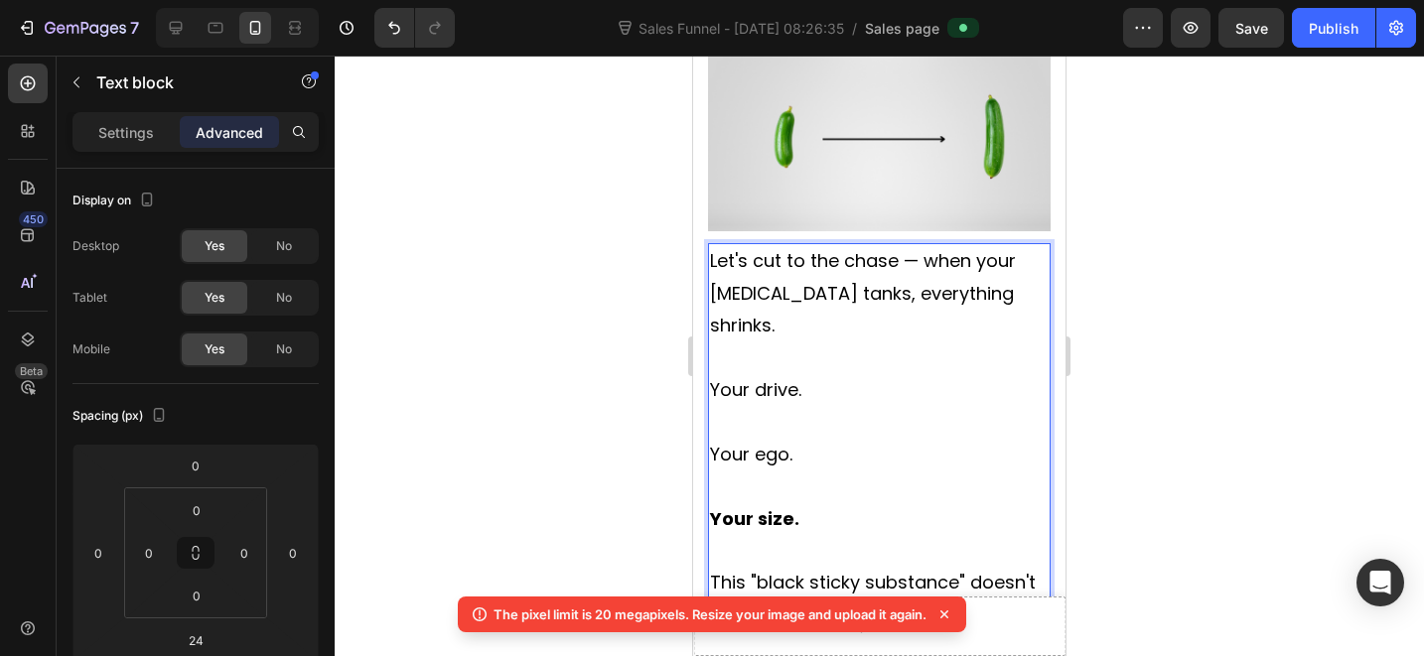
click at [836, 503] on p "Your size." at bounding box center [879, 519] width 339 height 32
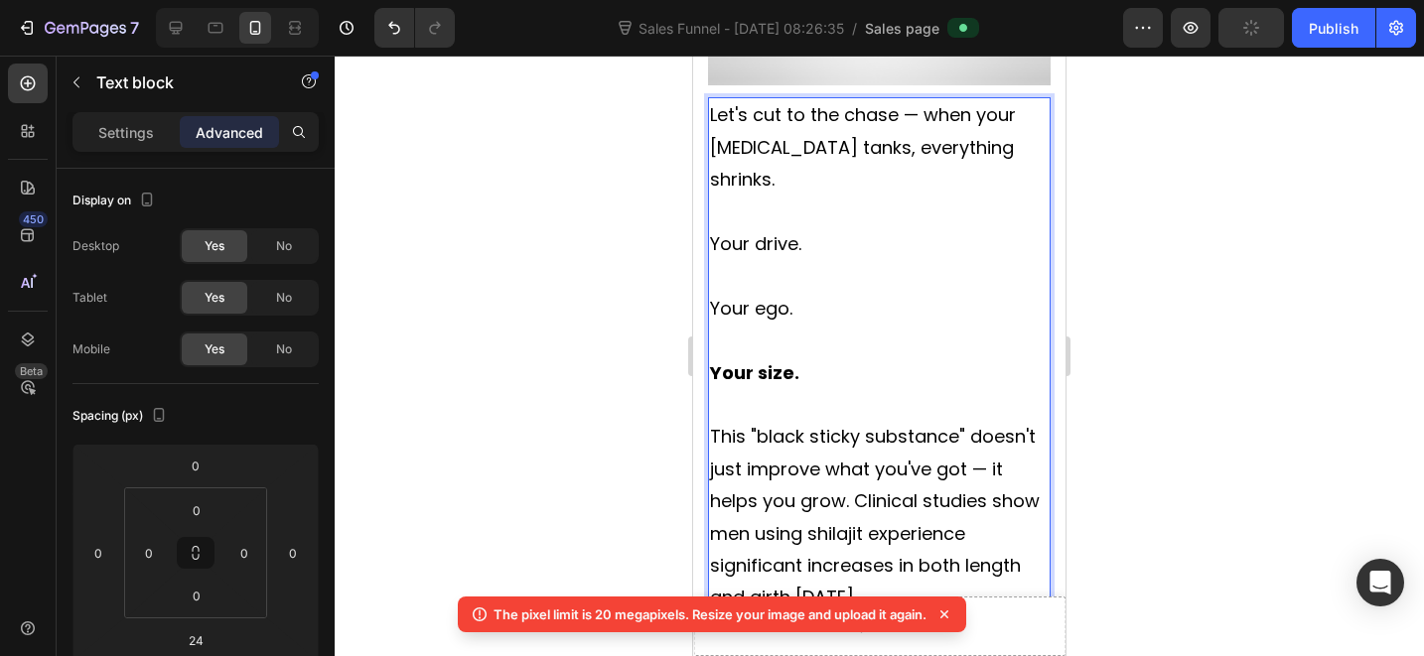
scroll to position [2847, 0]
click at [865, 424] on span "This "black sticky substance" doesn't just improve what you've got — it helps y…" at bounding box center [875, 517] width 330 height 186
click at [852, 424] on span "This "black sticky substance" doesn't just improve what you've got — it helps y…" at bounding box center [875, 517] width 330 height 186
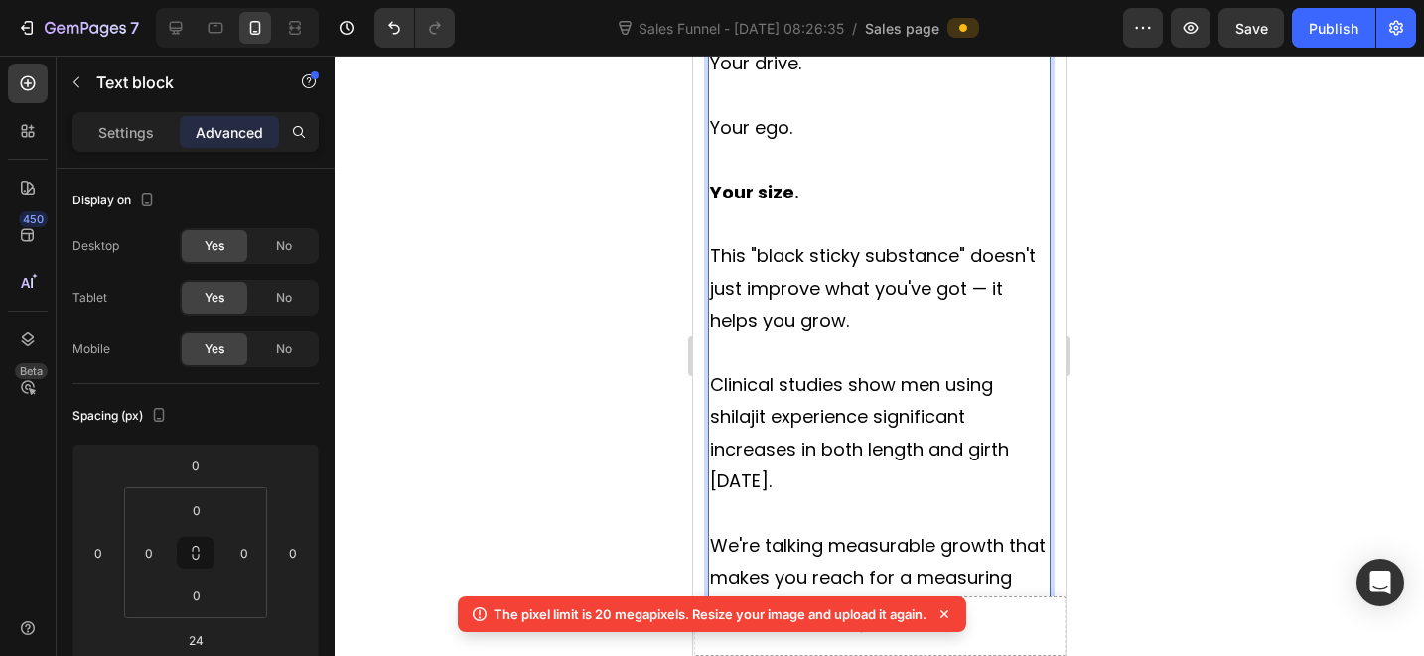
scroll to position [3113, 0]
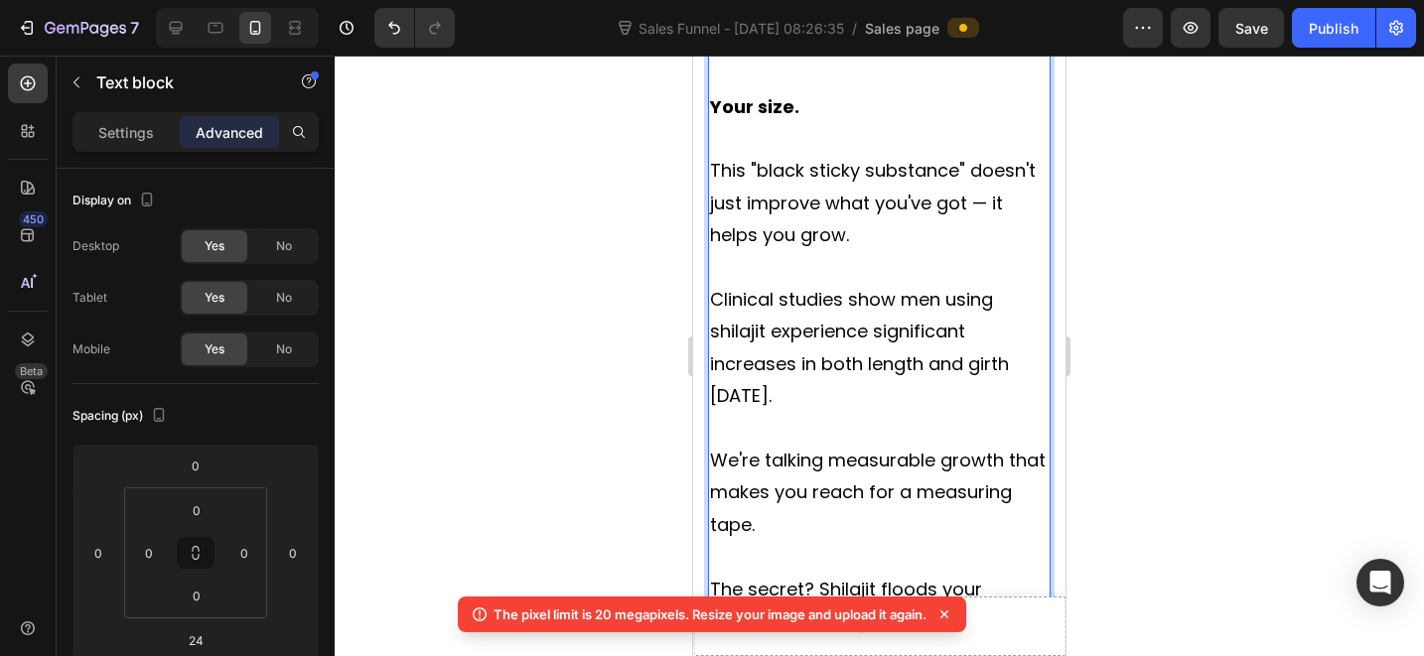
click at [826, 577] on span "The secret? Shilajit floods your tissues with nutrient-rich blood while boostin…" at bounding box center [878, 637] width 336 height 121
click at [817, 577] on span "The secret? Shilajit floods your tissues with nutrient-rich blood while boostin…" at bounding box center [878, 637] width 336 height 121
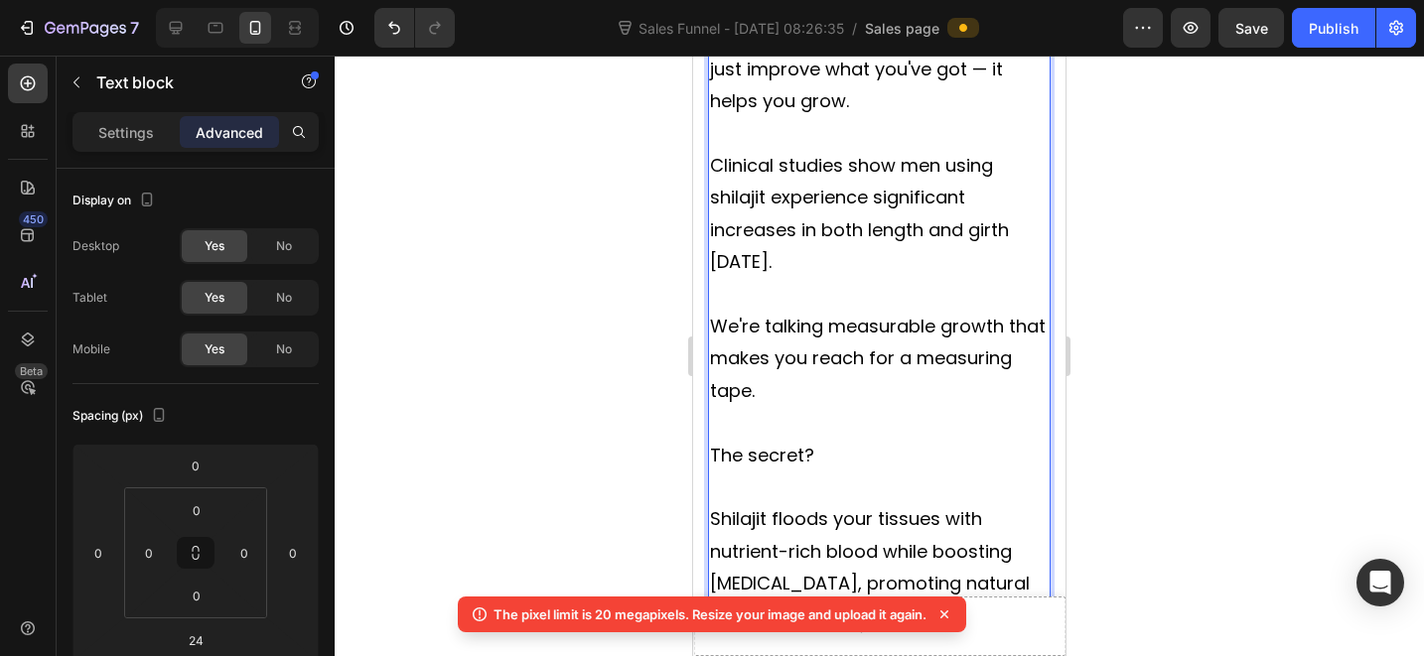
click at [895, 506] on span "Shilajit floods your tissues with nutrient-rich blood while boosting [MEDICAL_D…" at bounding box center [870, 566] width 320 height 121
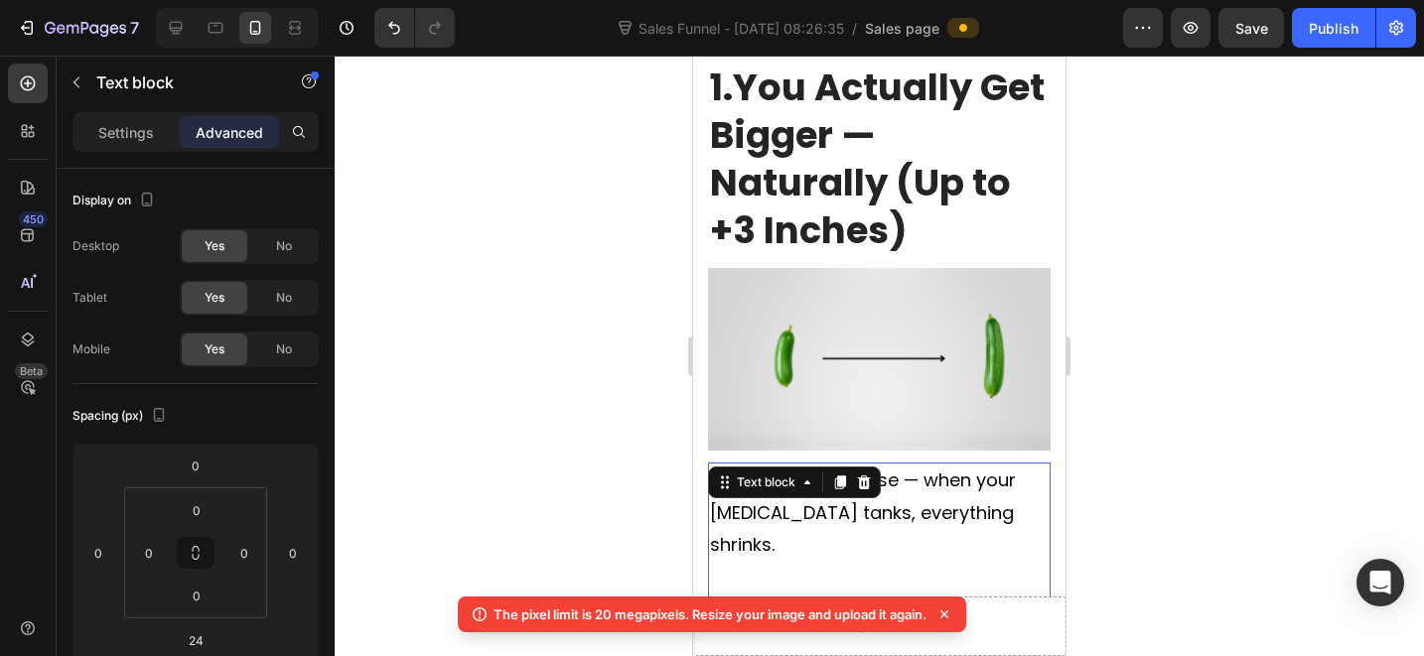
scroll to position [2184, 0]
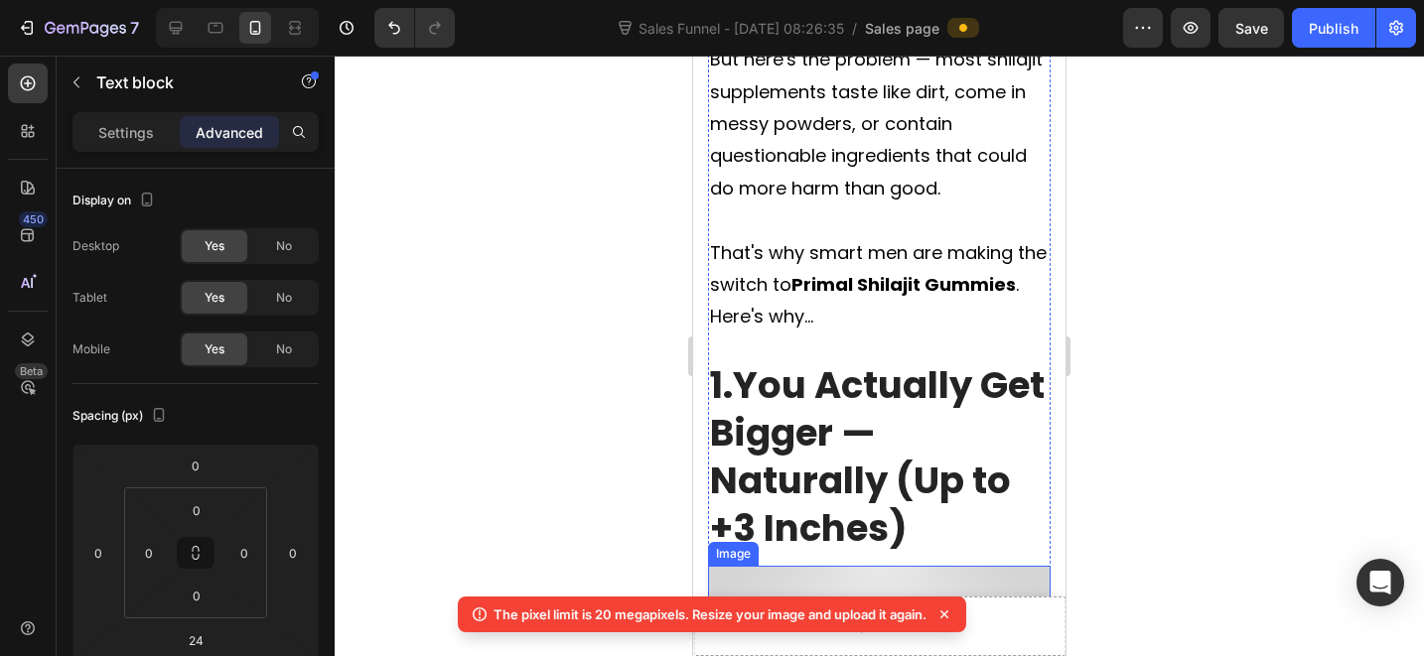
click at [833, 566] on img at bounding box center [879, 657] width 343 height 183
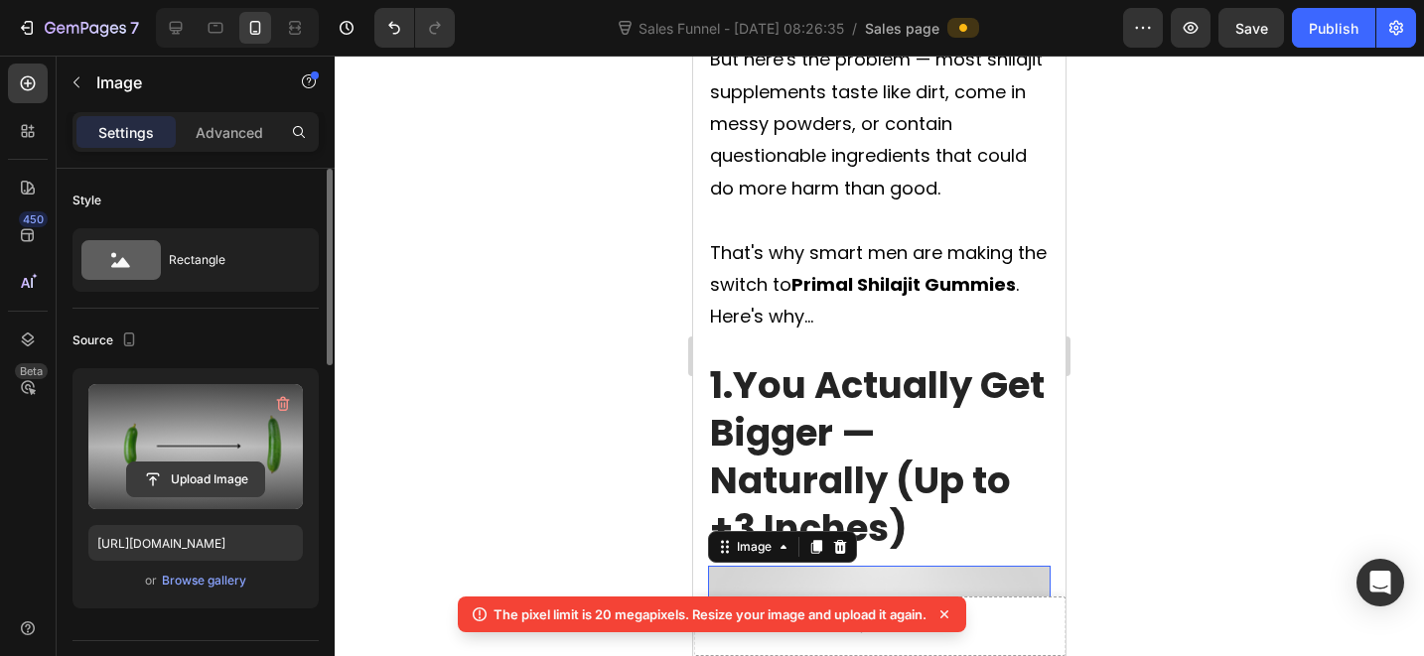
click at [155, 466] on input "file" at bounding box center [195, 480] width 137 height 34
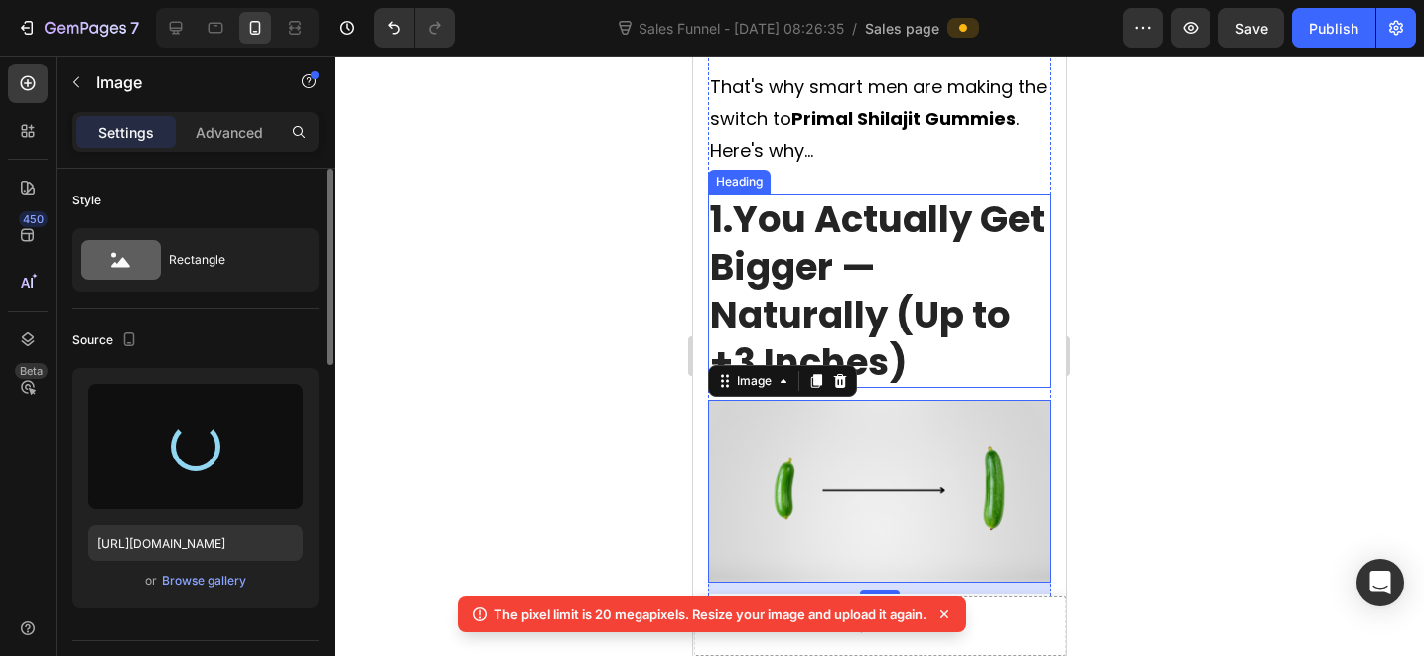
scroll to position [2364, 0]
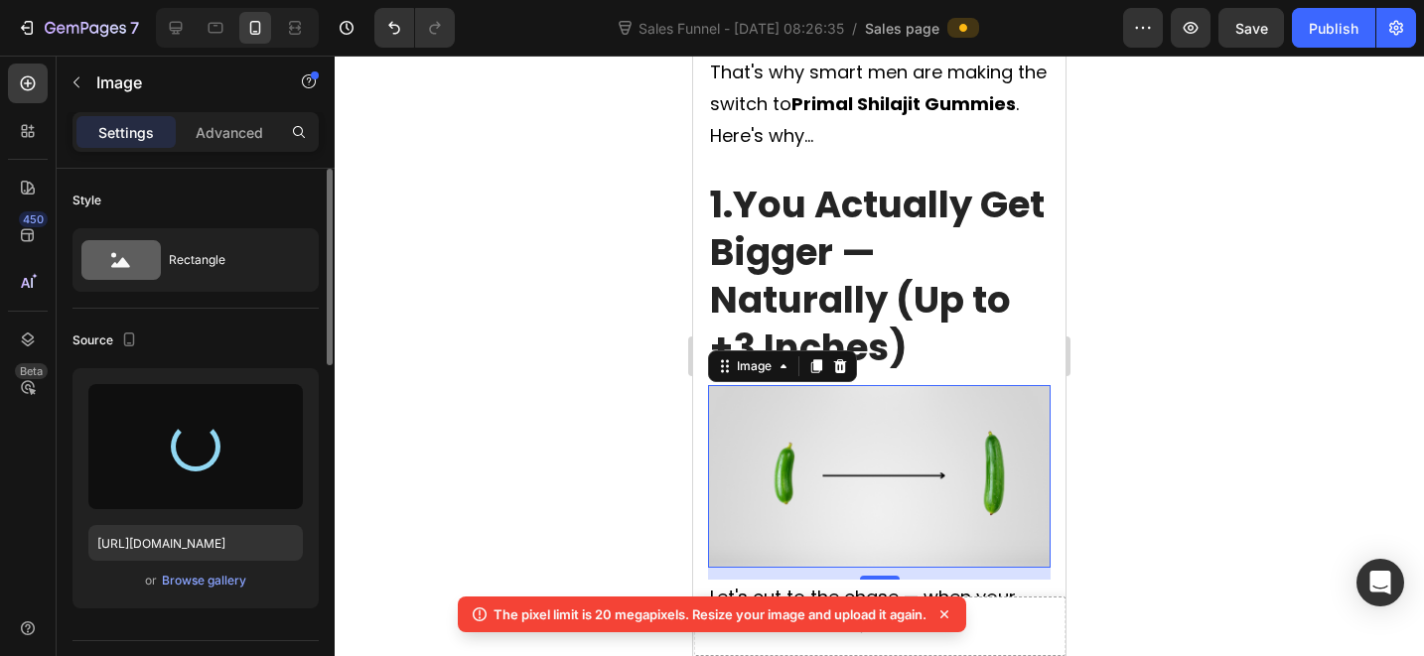
type input "[URL][DOMAIN_NAME]"
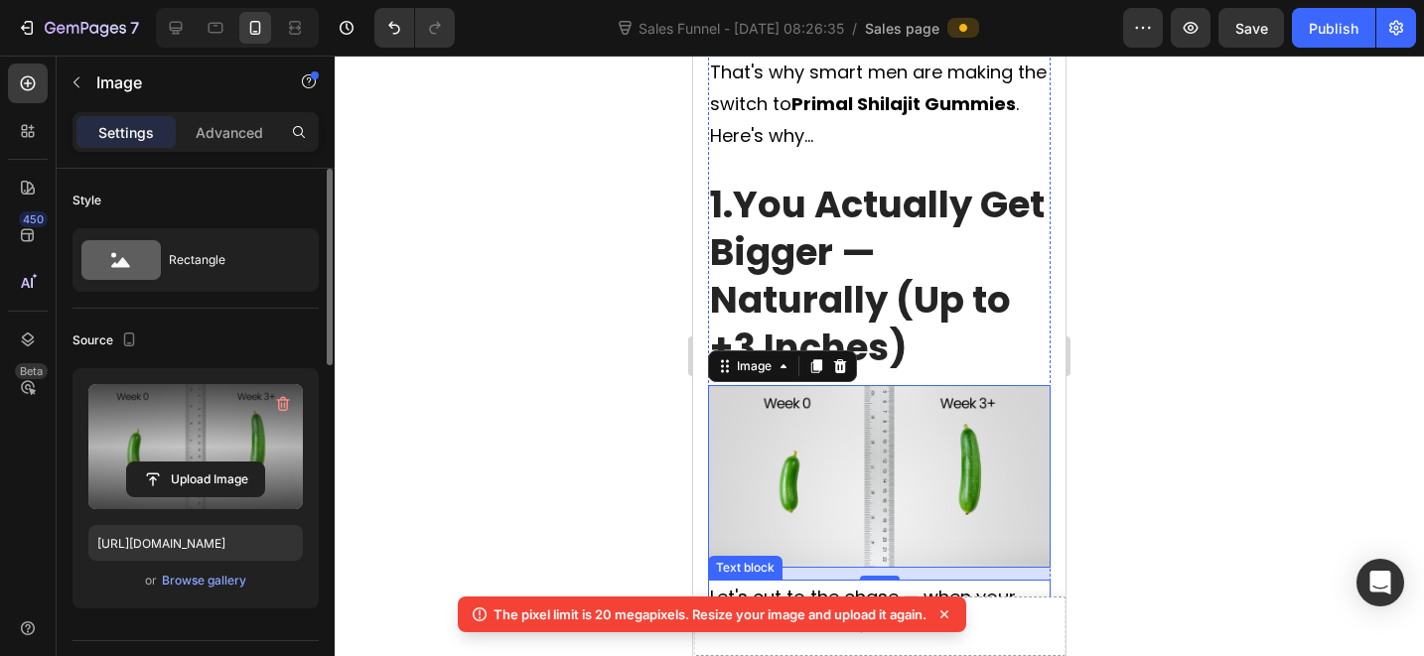
click at [1170, 516] on div at bounding box center [879, 356] width 1089 height 601
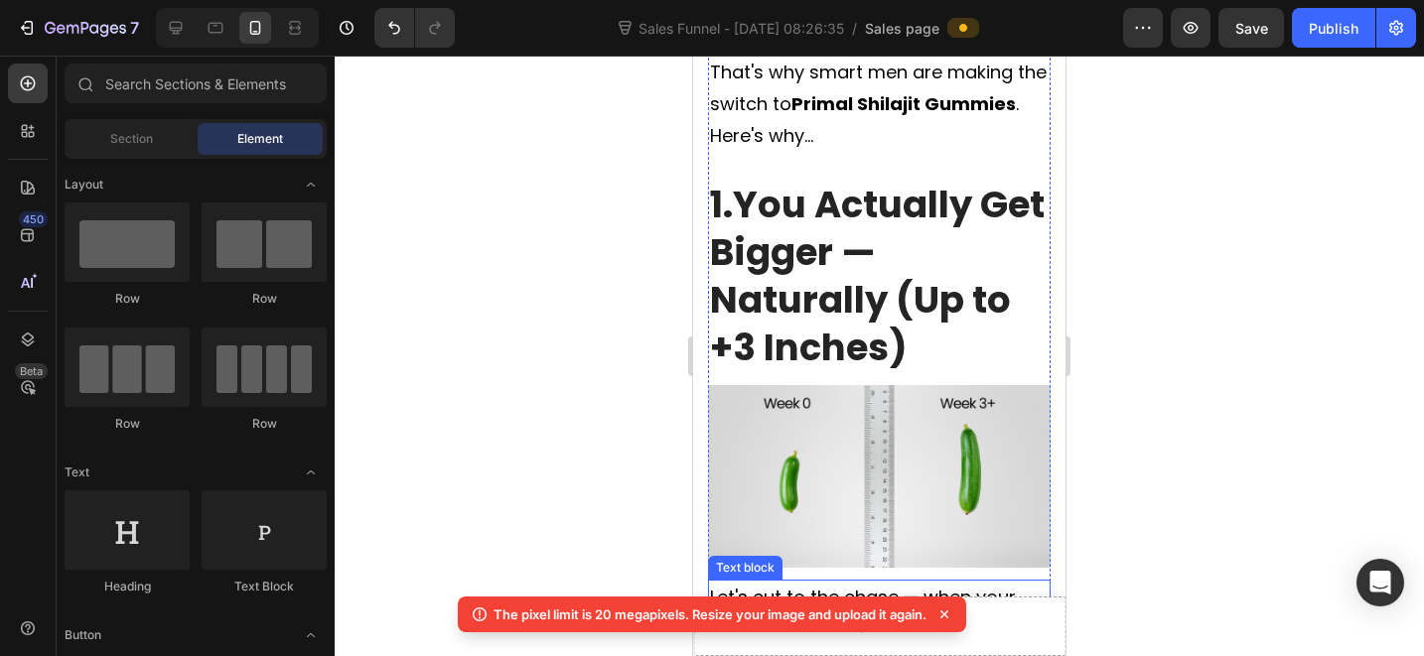
click at [1170, 516] on div at bounding box center [879, 356] width 1089 height 601
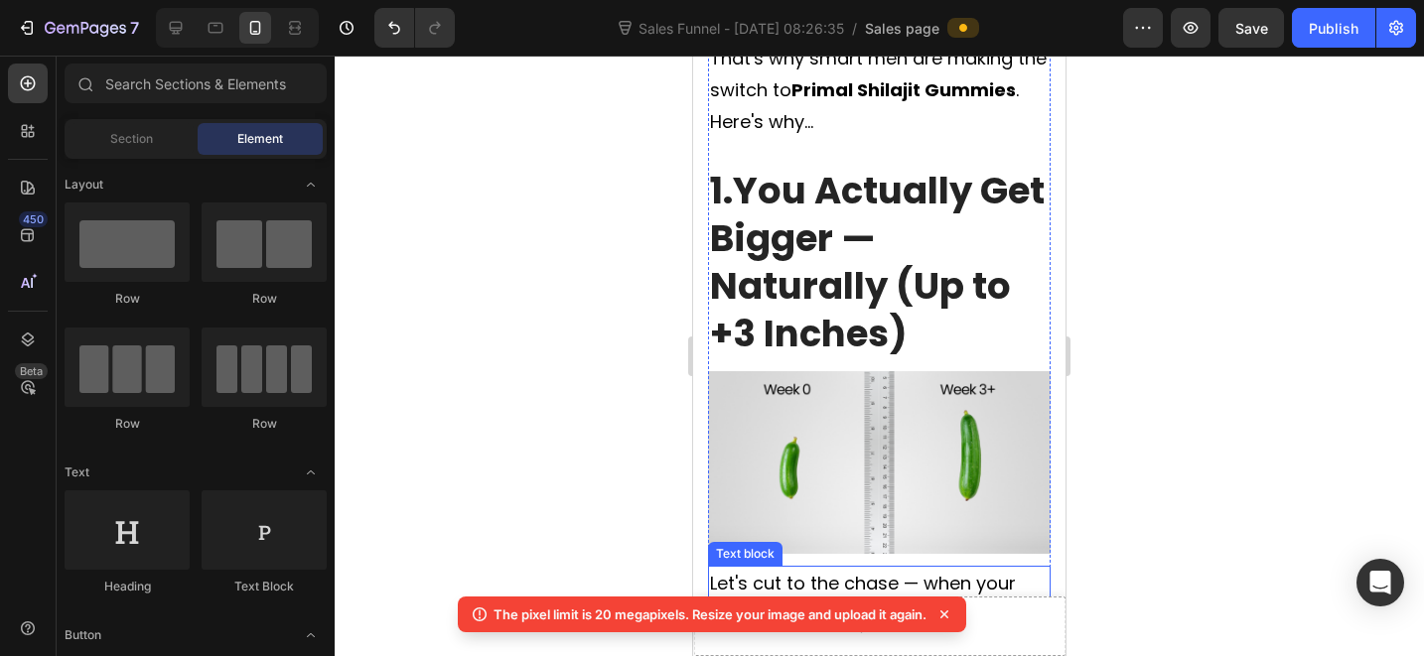
scroll to position [2479, 0]
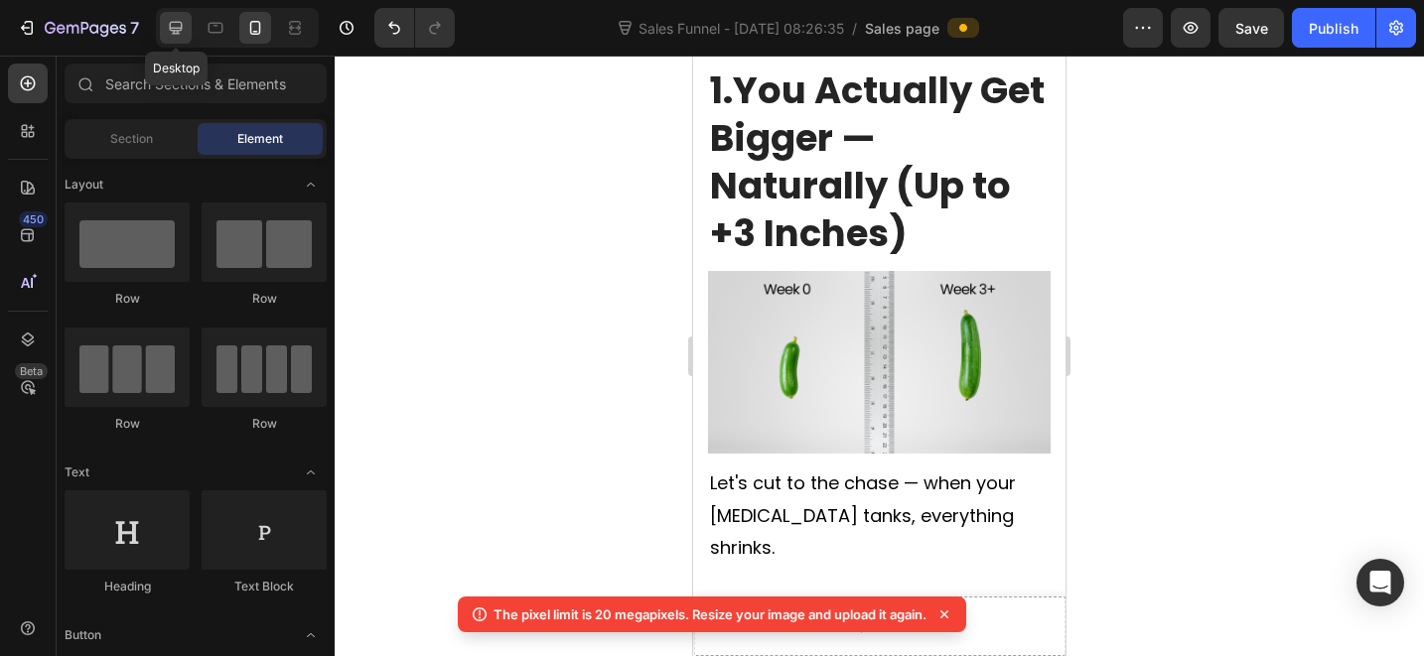
click at [182, 23] on icon at bounding box center [176, 28] width 20 height 20
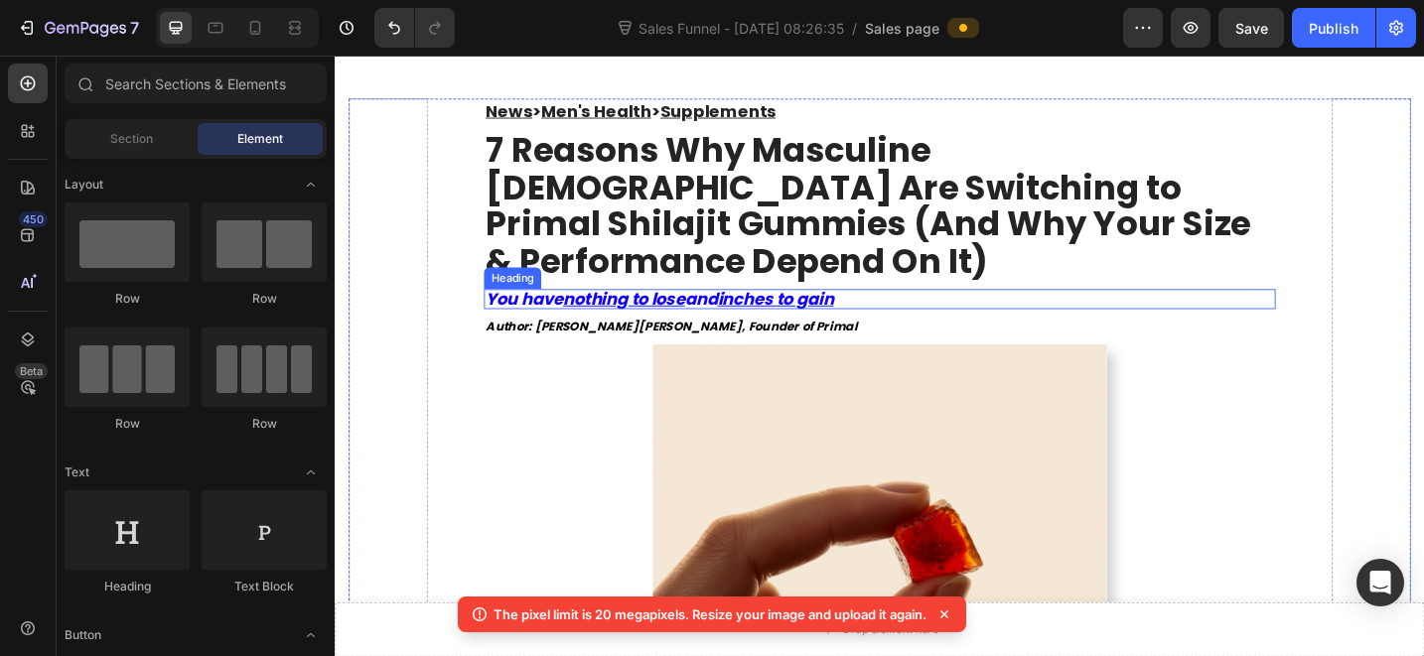
scroll to position [63, 0]
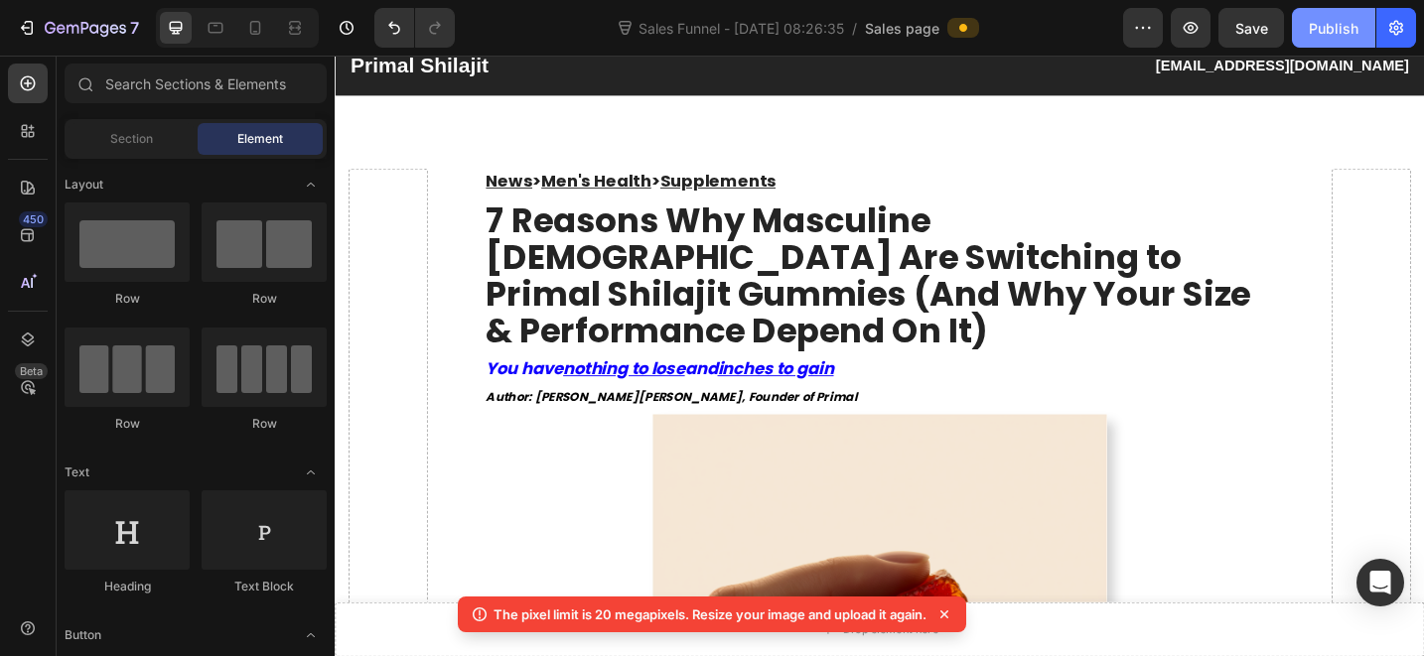
click at [1342, 38] on div "Publish" at bounding box center [1334, 28] width 50 height 21
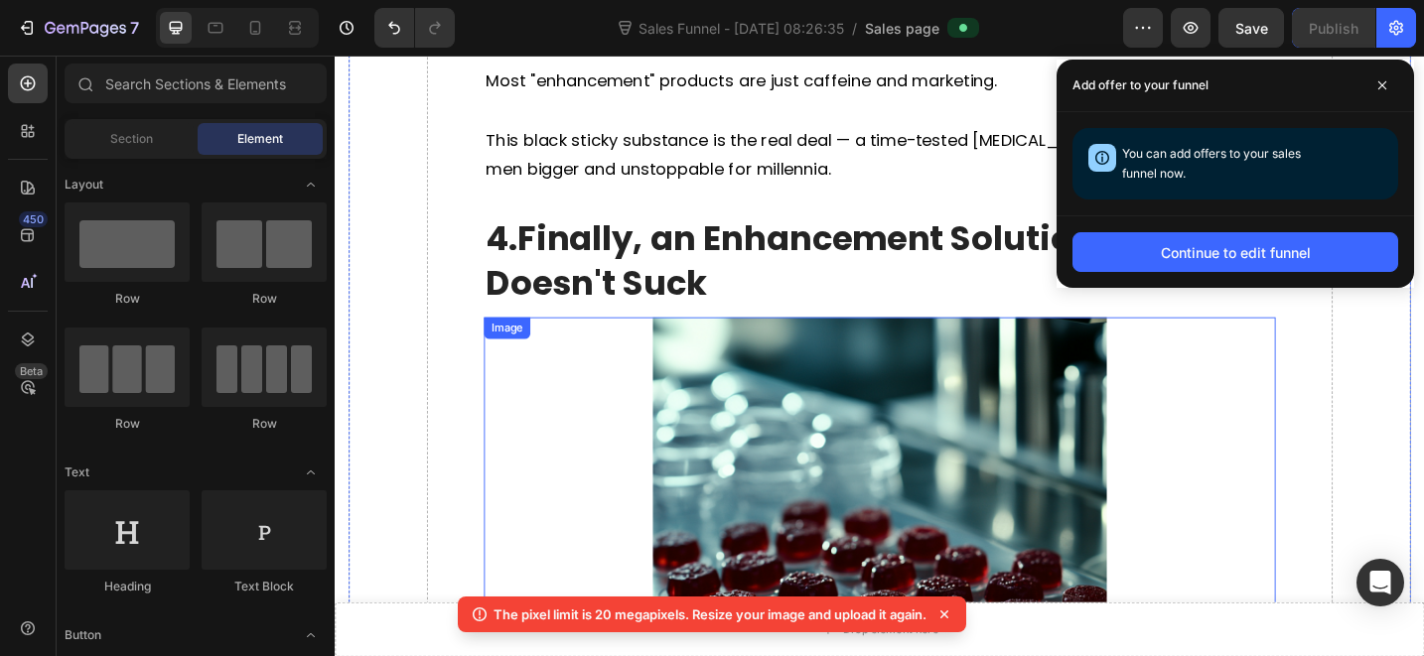
scroll to position [6328, 0]
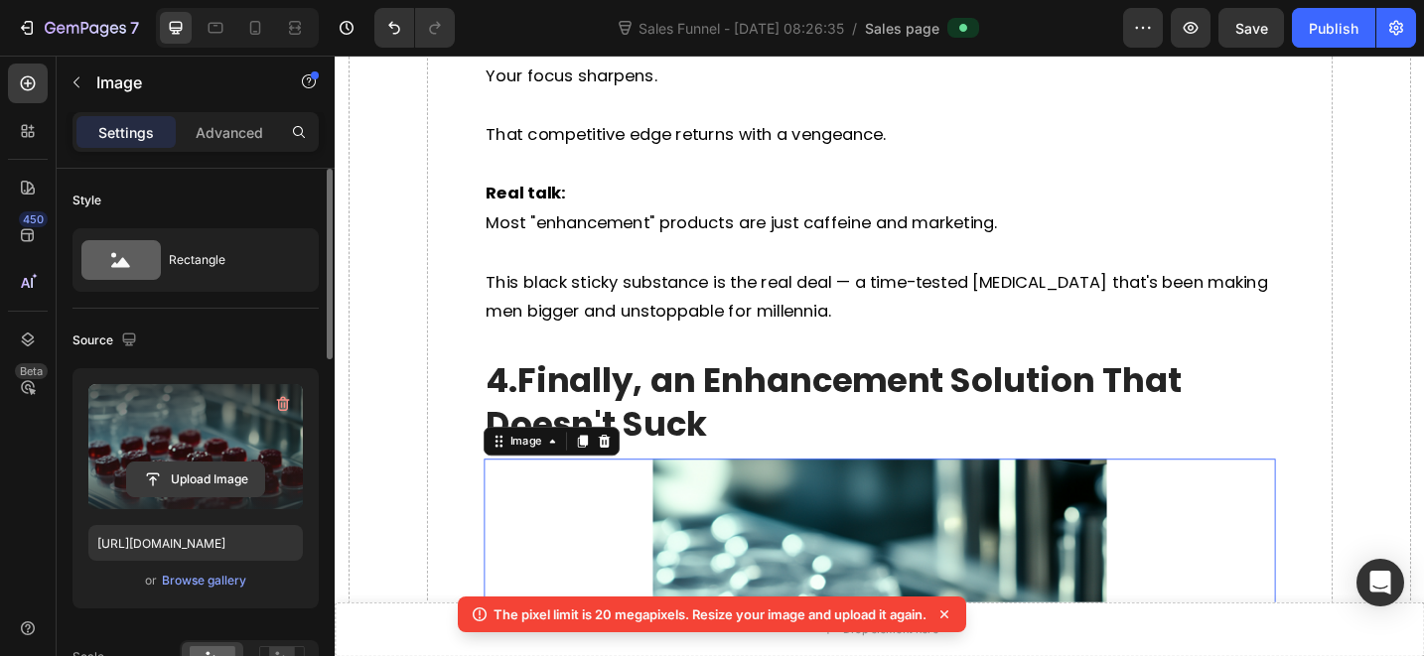
click at [195, 487] on input "file" at bounding box center [195, 480] width 137 height 34
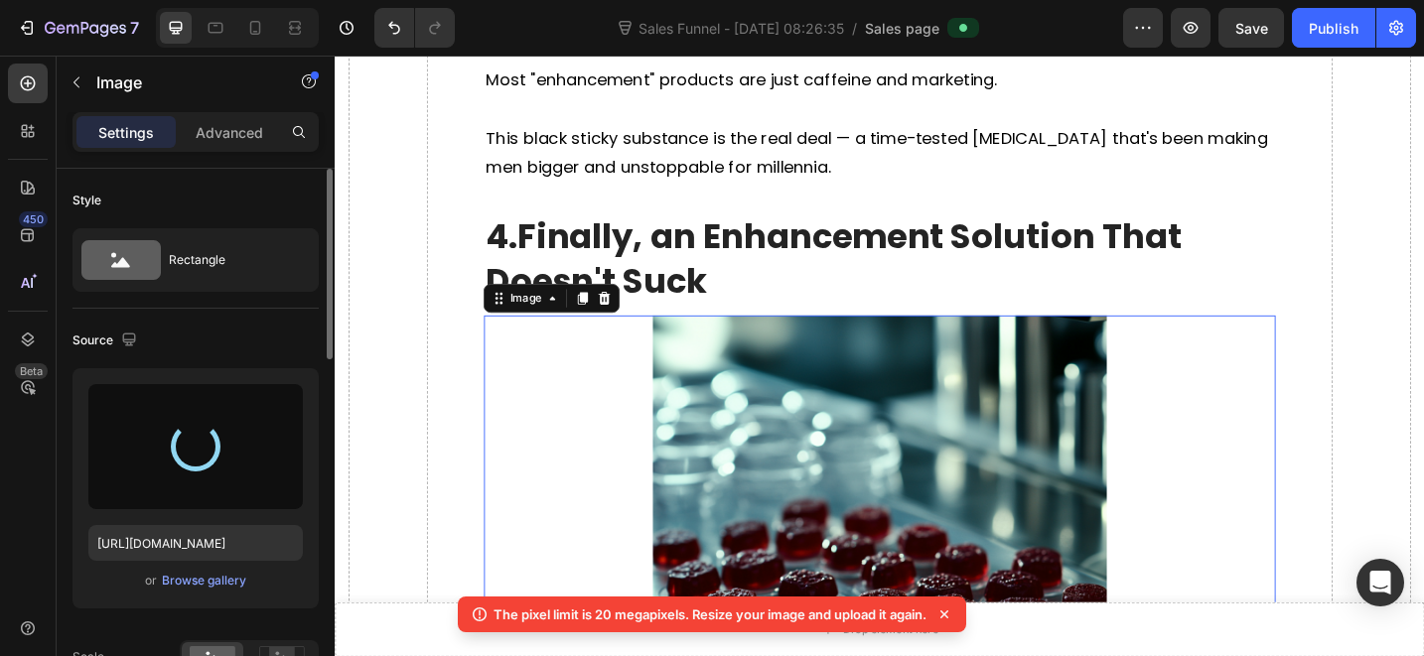
scroll to position [6587, 0]
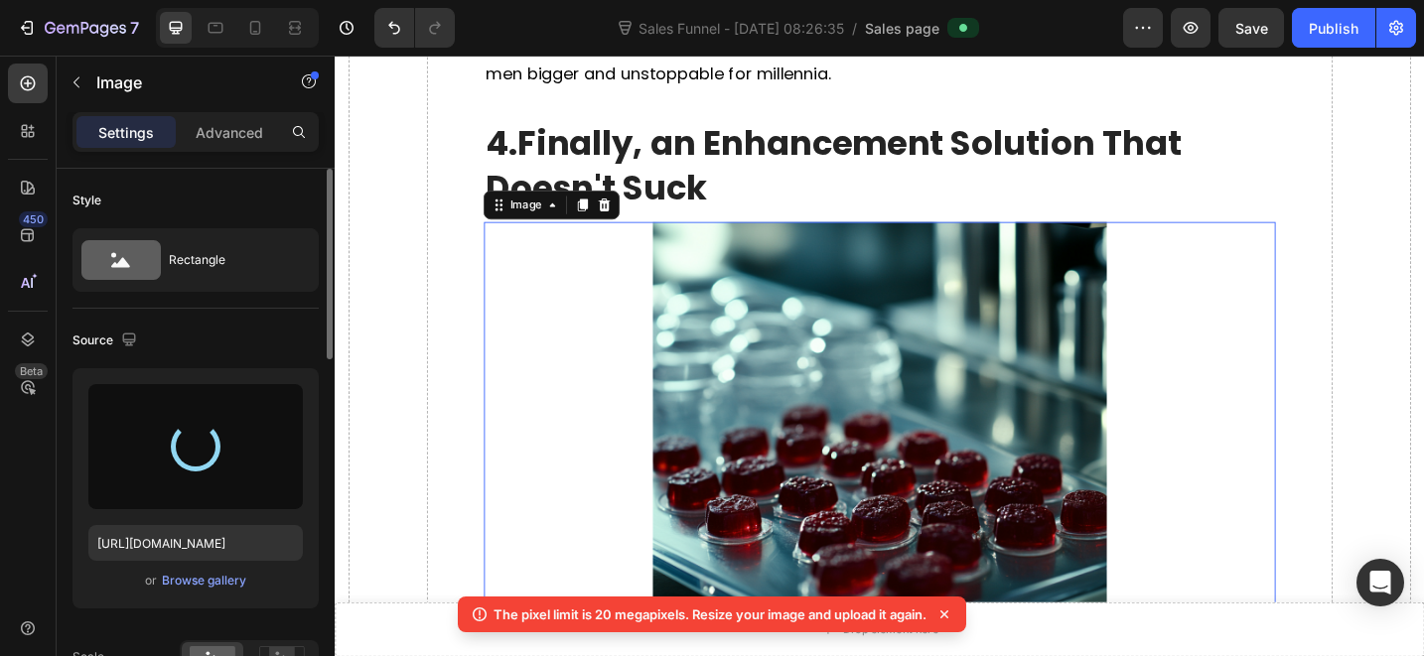
type input "[URL][DOMAIN_NAME]"
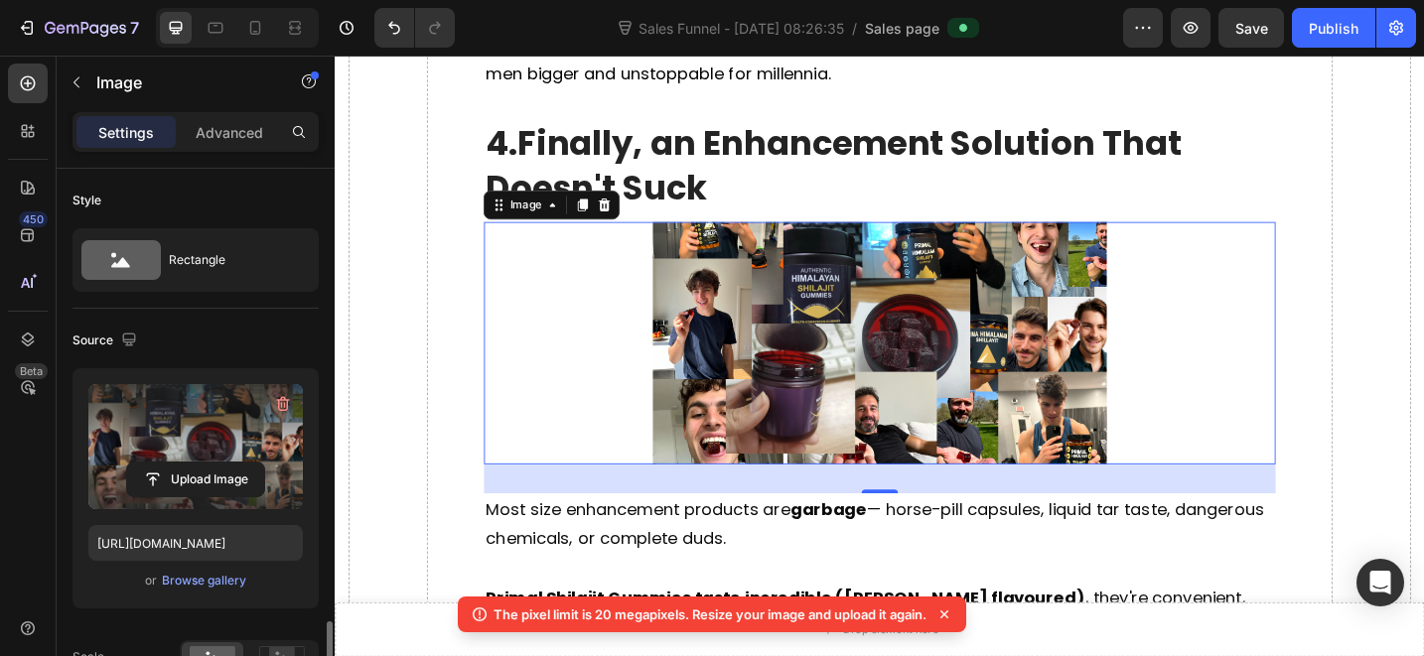
scroll to position [336, 0]
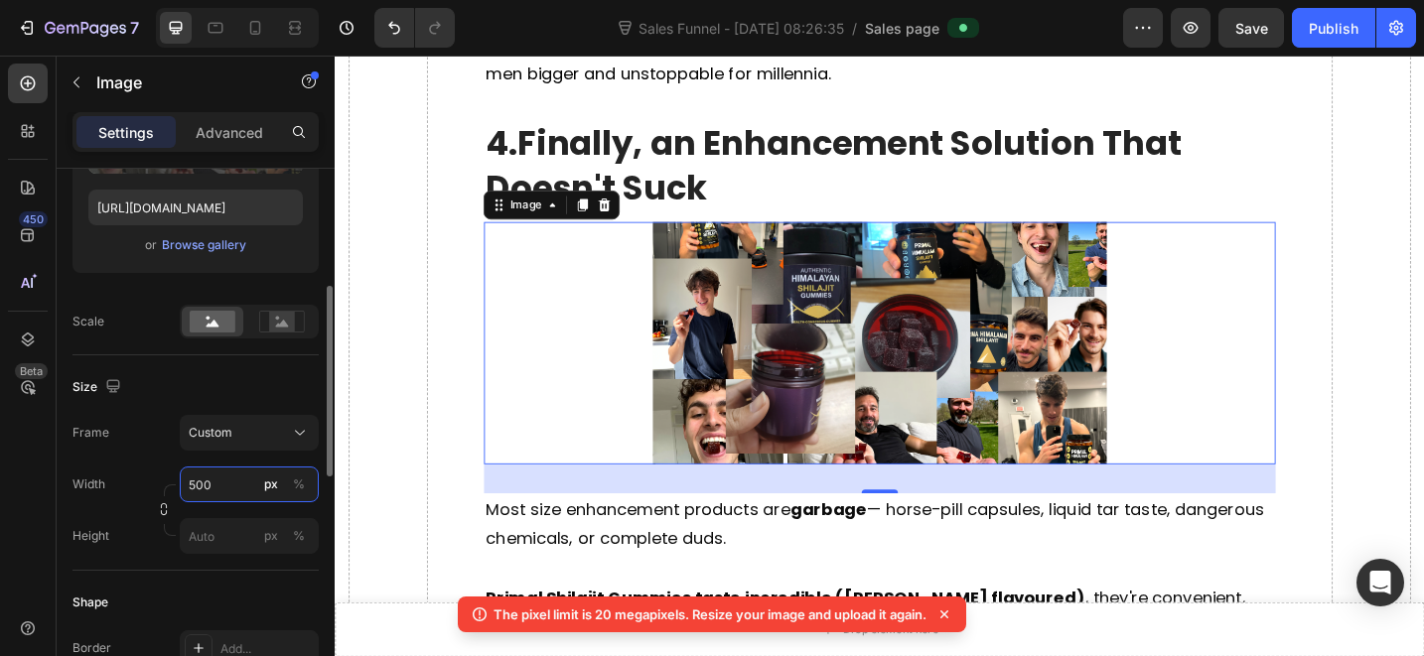
click at [231, 490] on input "500" at bounding box center [249, 485] width 139 height 36
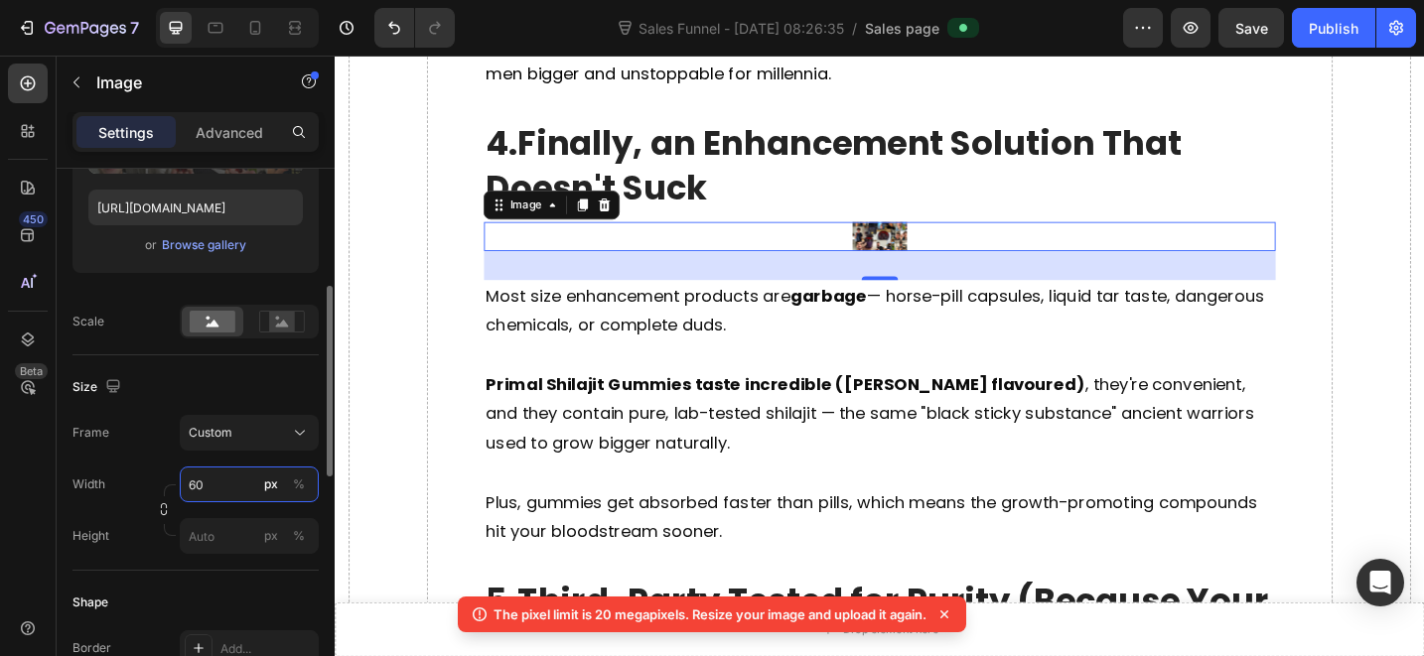
type input "6"
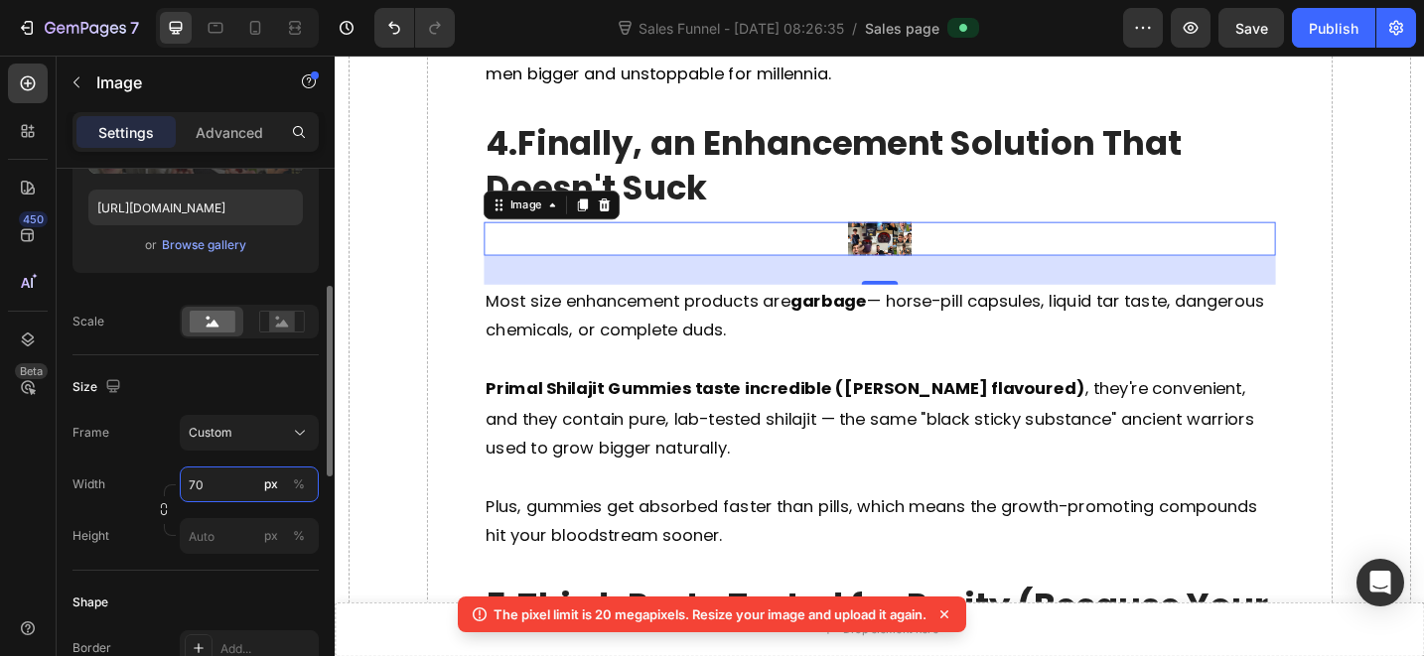
type input "700"
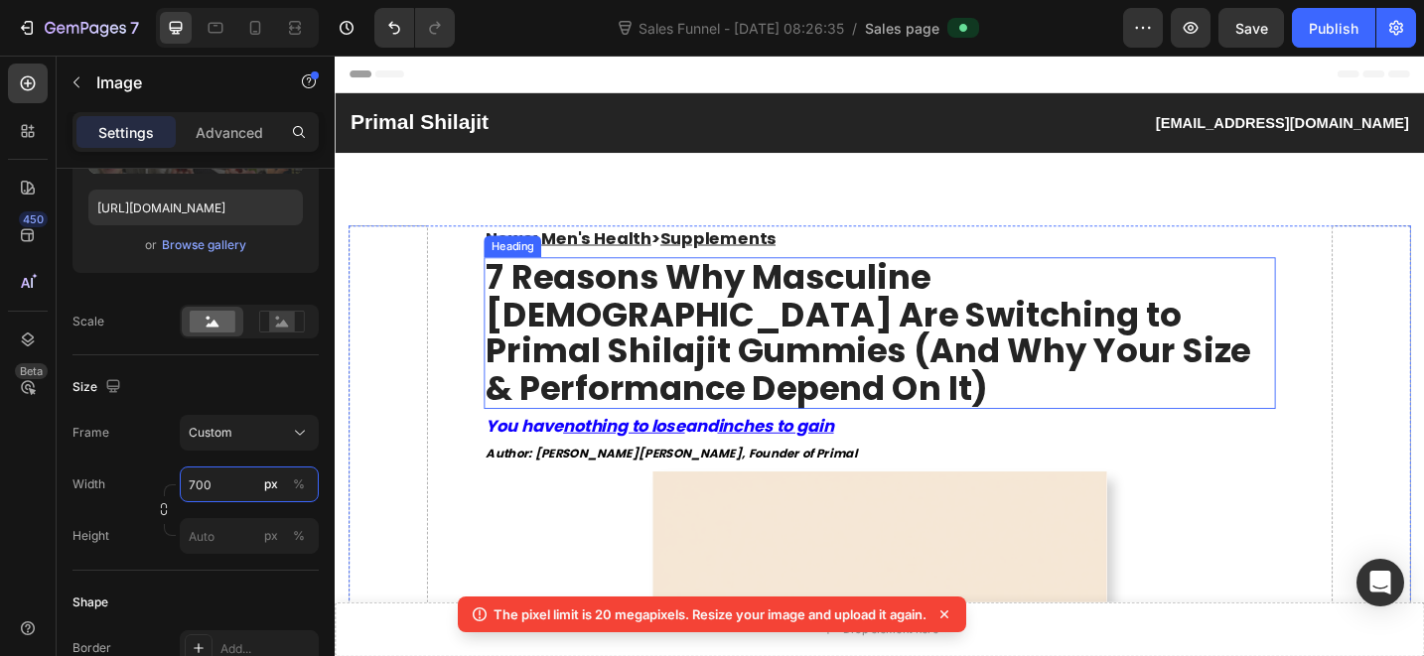
scroll to position [477, 0]
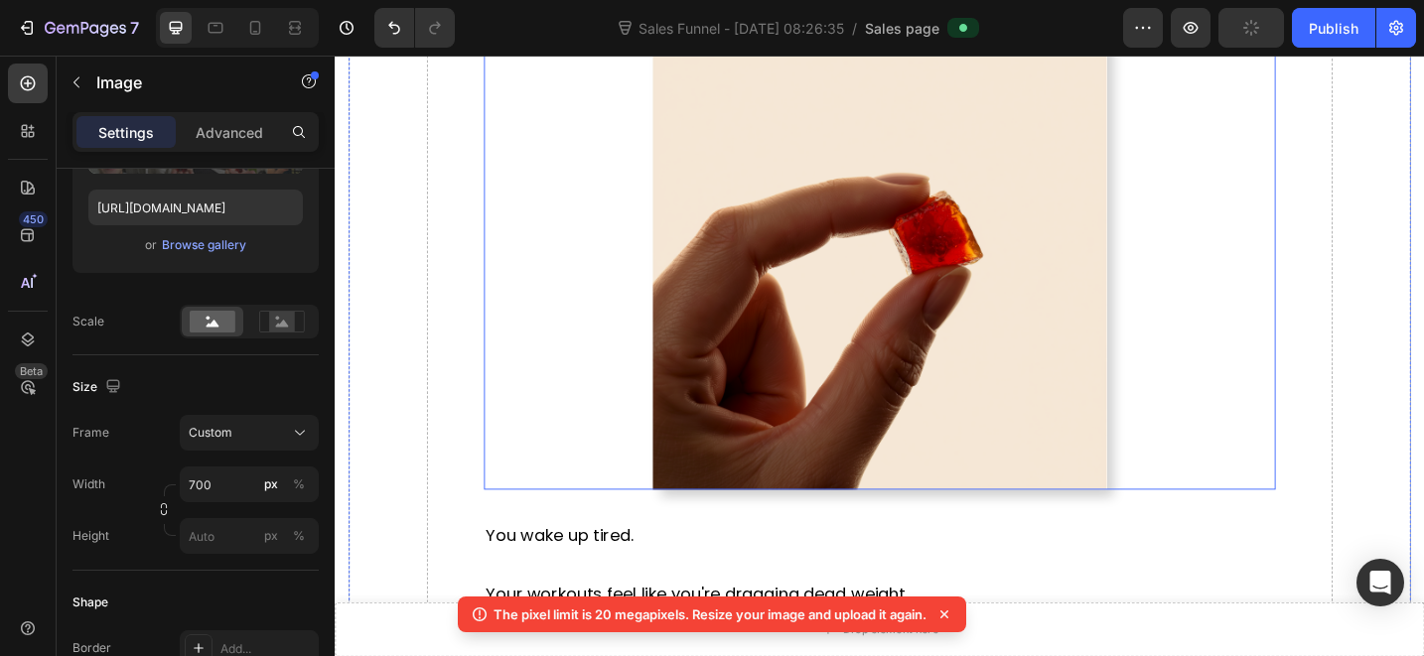
click at [854, 305] on img at bounding box center [930, 282] width 497 height 497
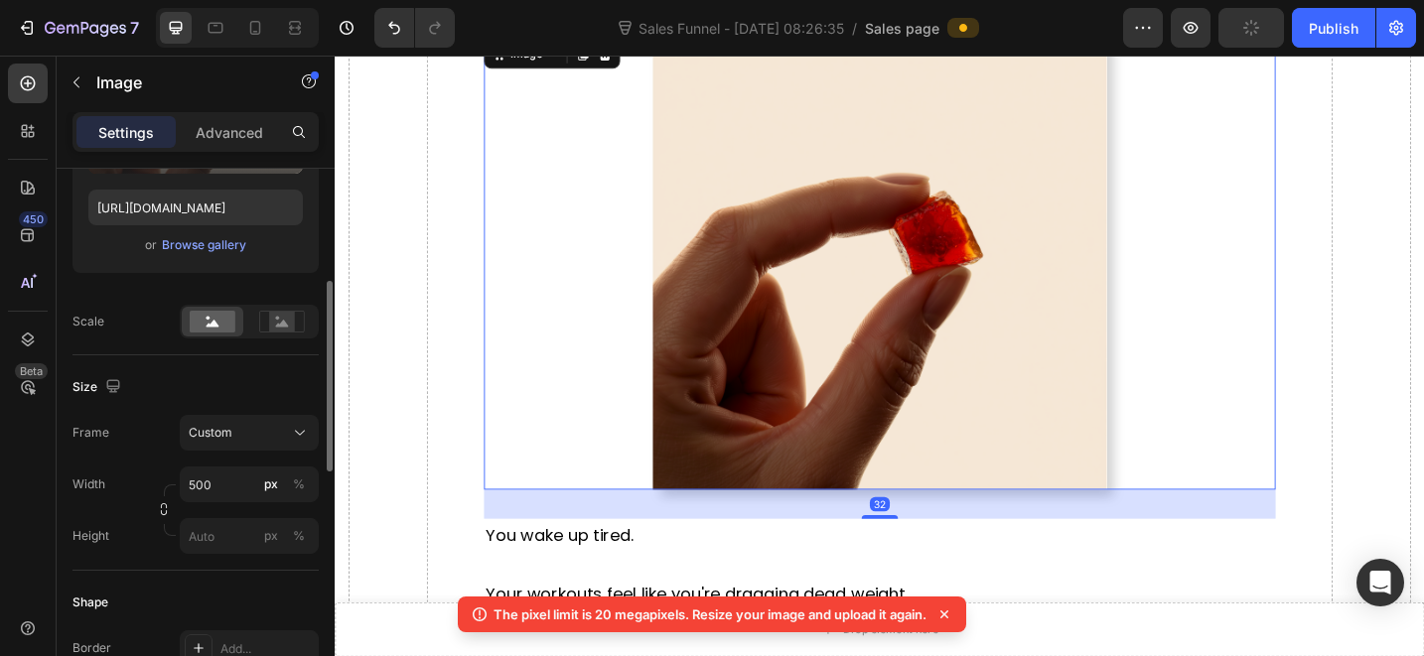
scroll to position [227, 0]
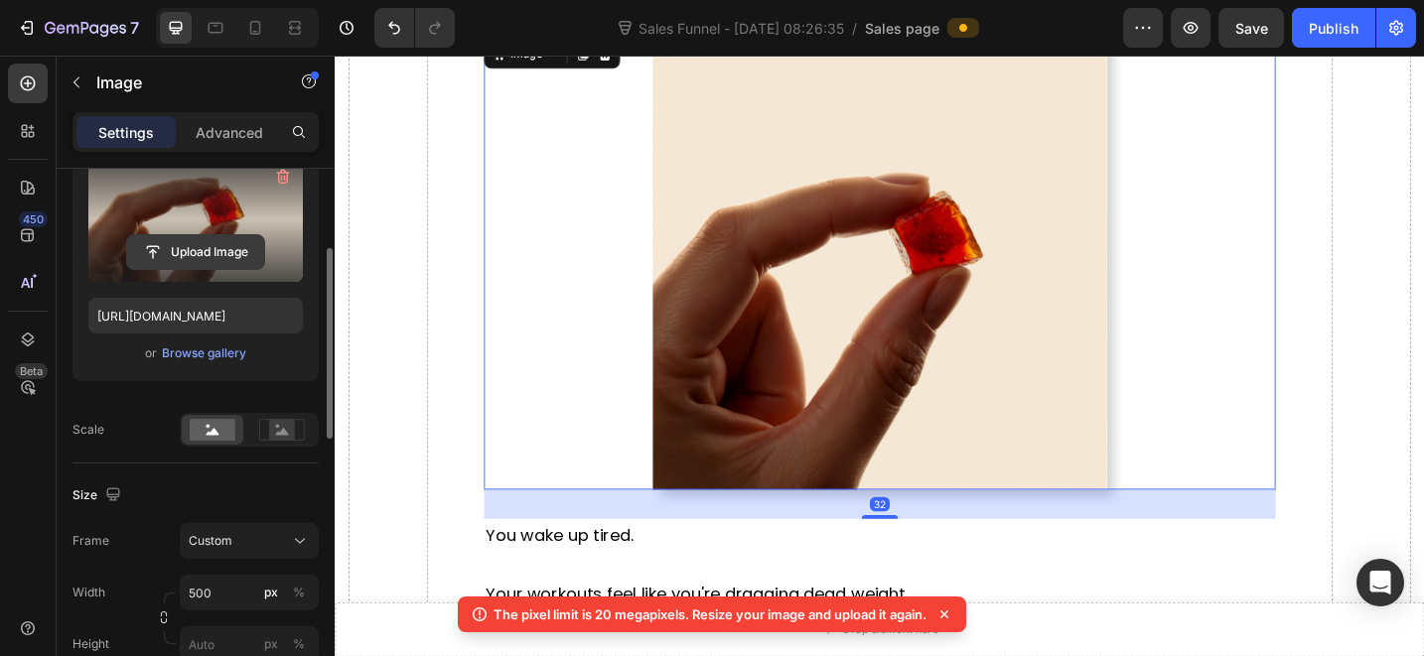
click at [211, 262] on input "file" at bounding box center [195, 252] width 137 height 34
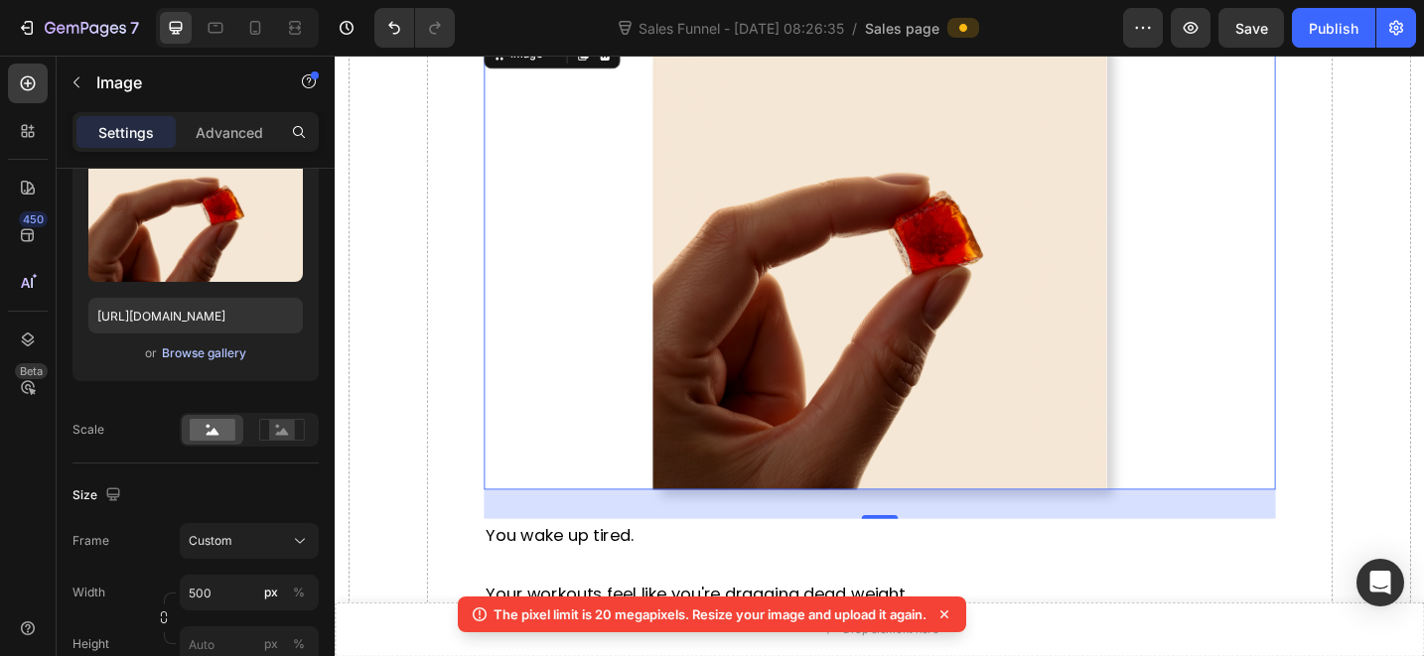
click at [198, 347] on div "Browse gallery" at bounding box center [204, 354] width 84 height 18
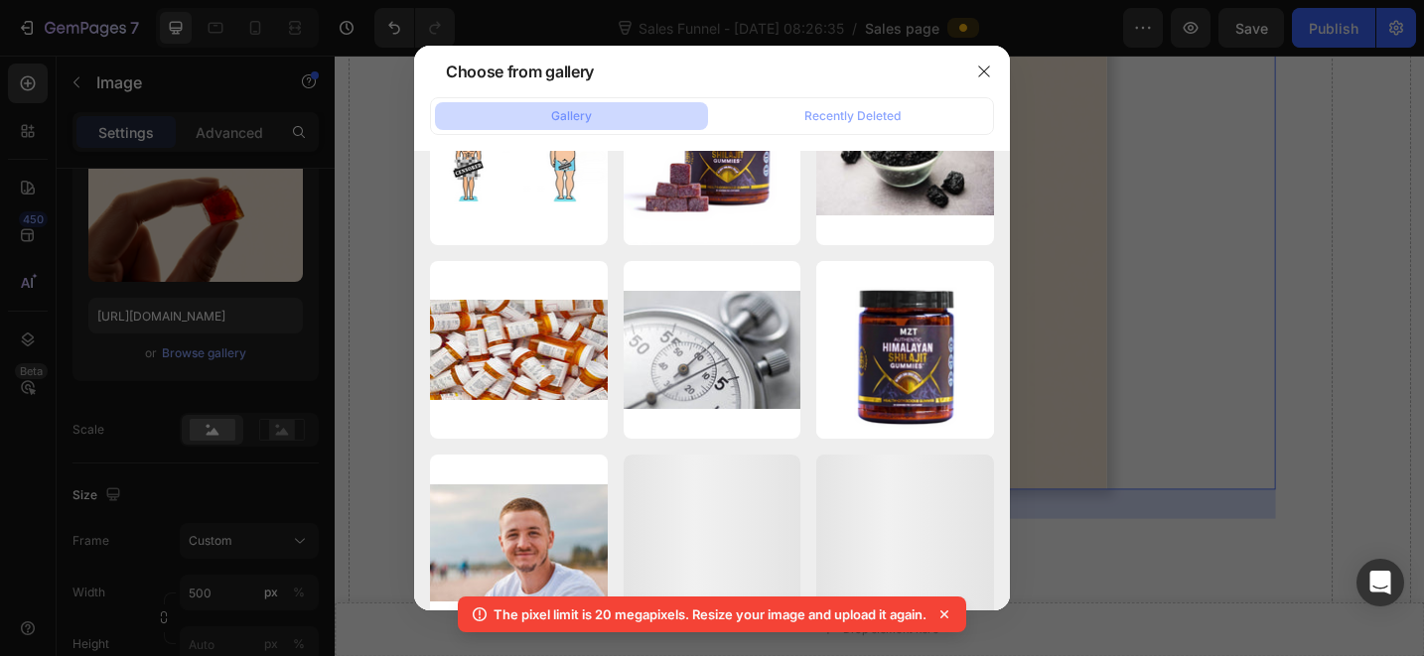
scroll to position [1027, 0]
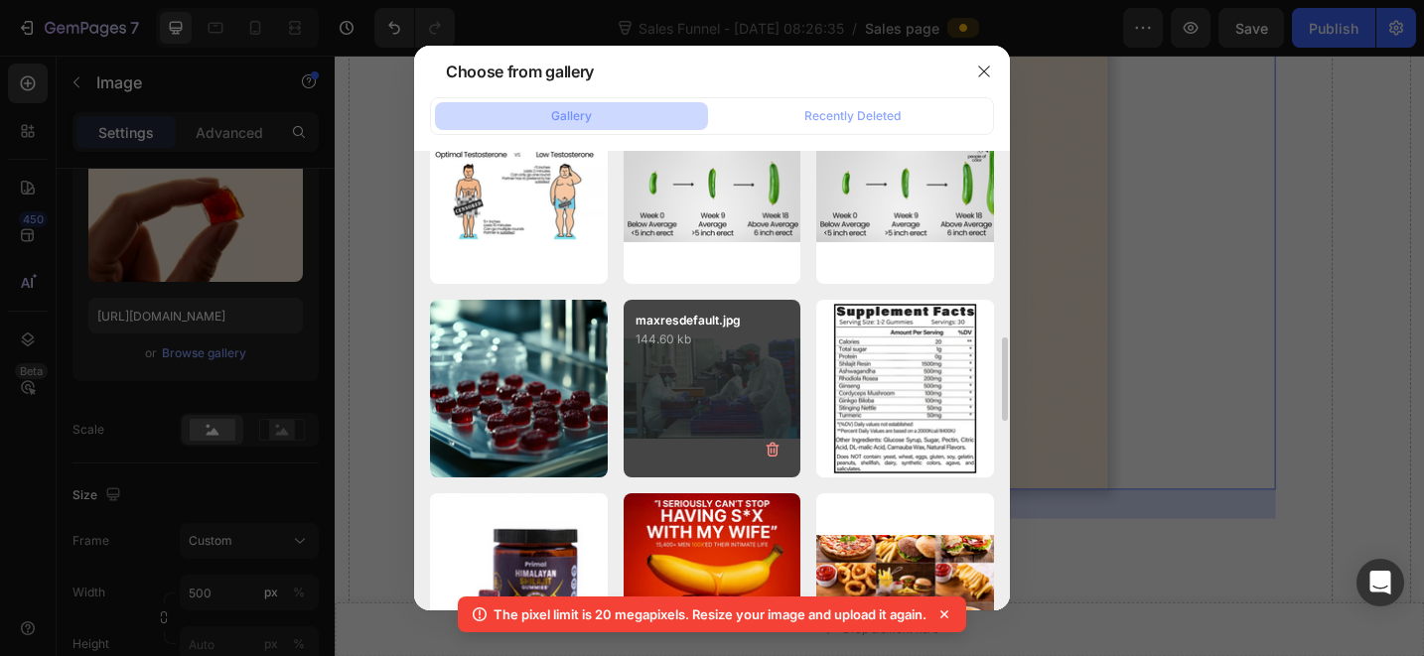
drag, startPoint x: 548, startPoint y: 363, endPoint x: 647, endPoint y: 369, distance: 99.5
click at [0, 0] on p "1324.85 kb" at bounding box center [0, 0] width 0 height 0
type input "[URL][DOMAIN_NAME]"
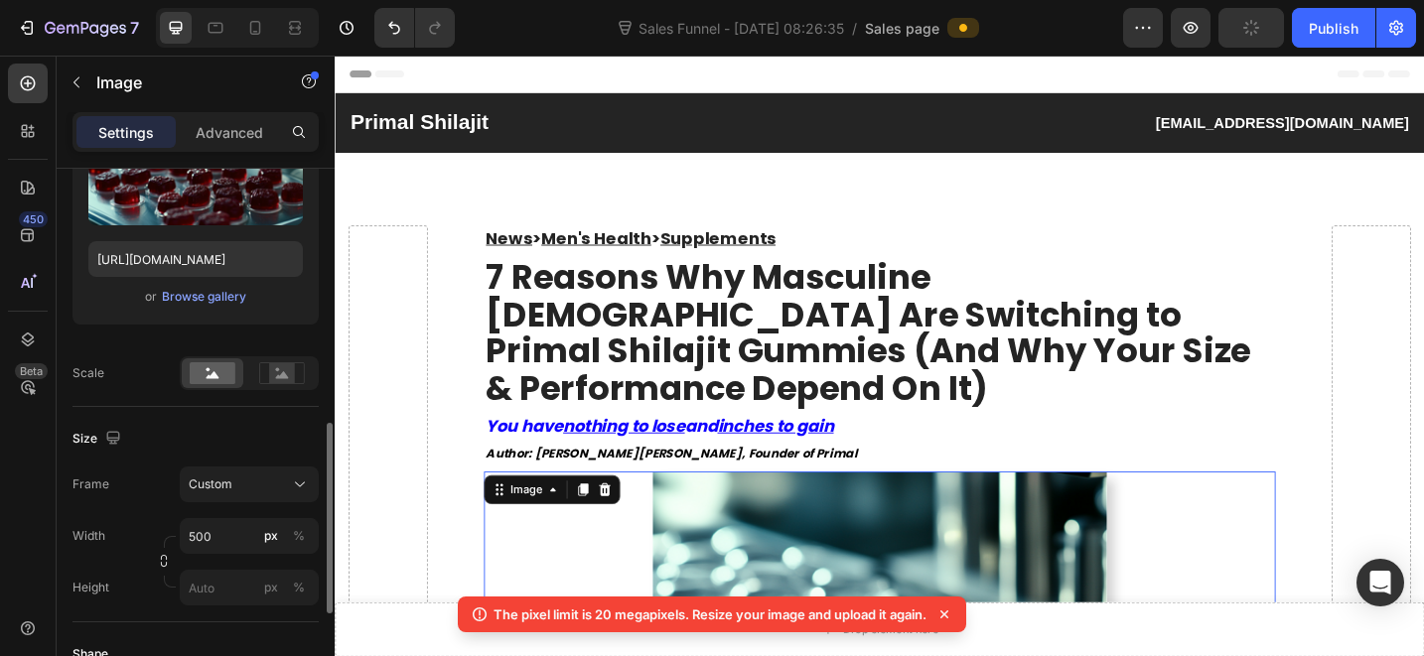
scroll to position [398, 0]
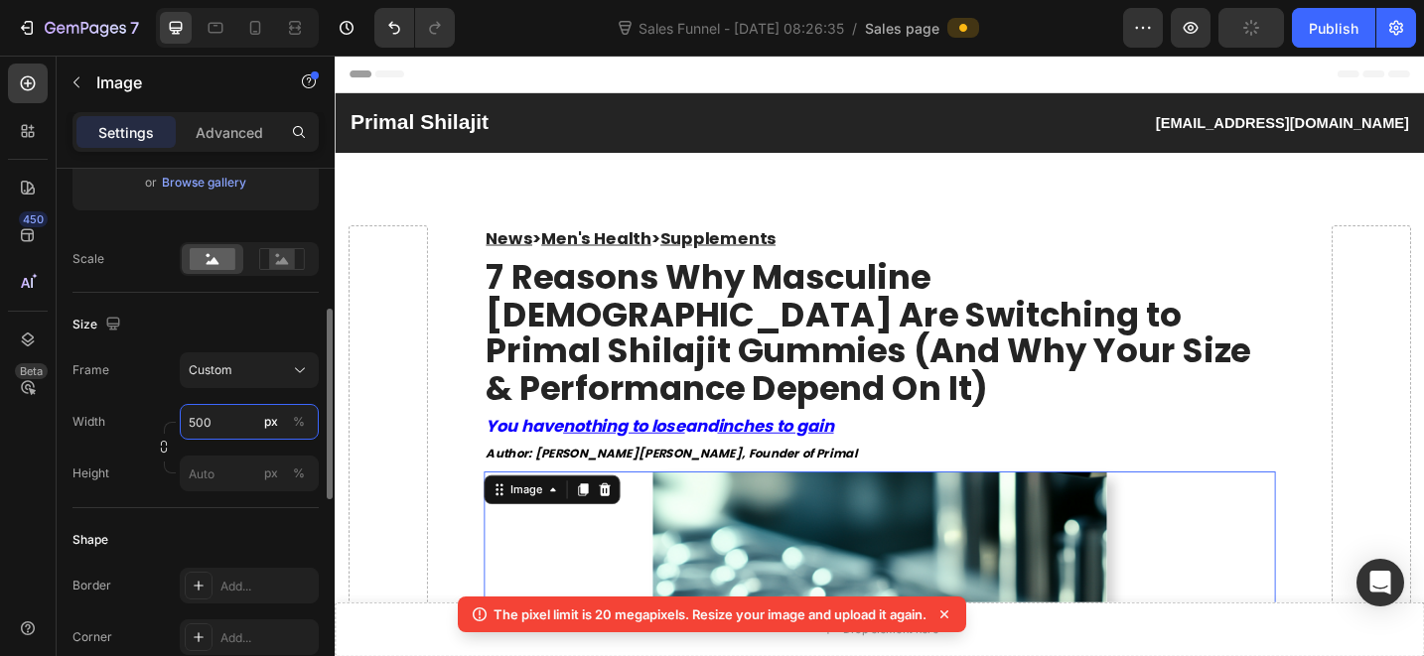
click at [226, 430] on input "500" at bounding box center [249, 422] width 139 height 36
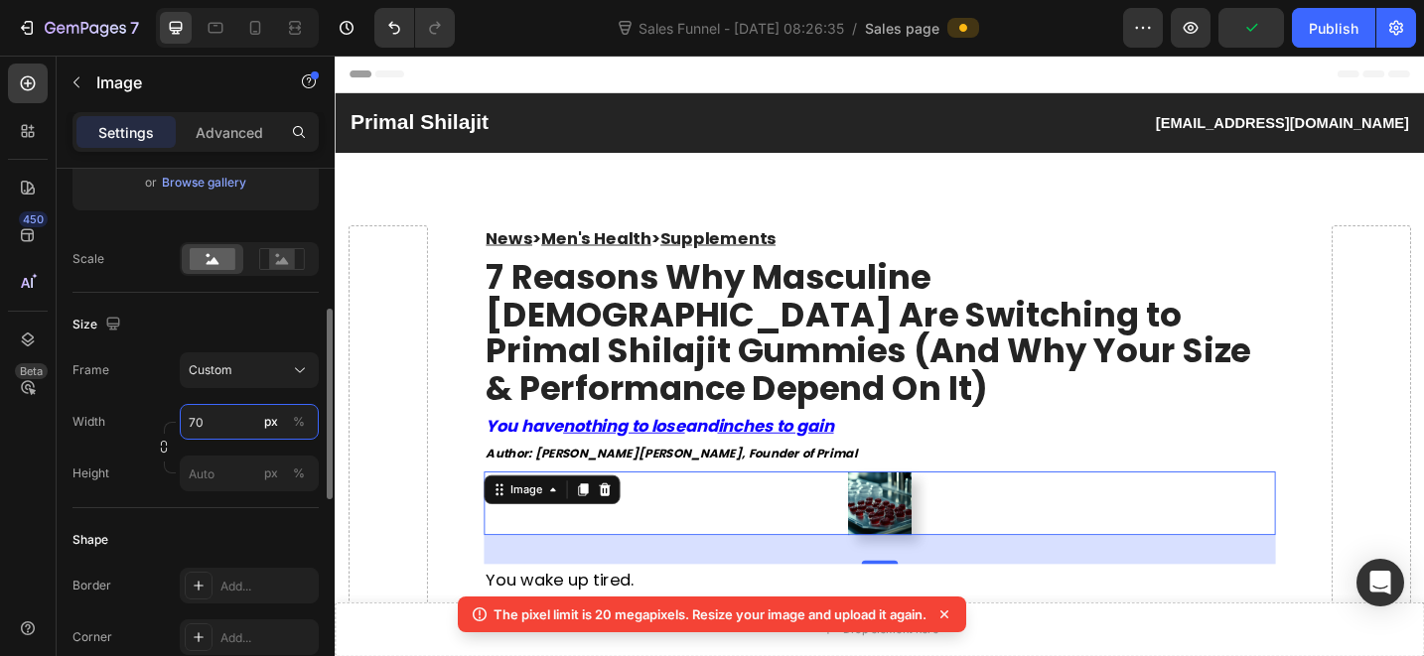
type input "700"
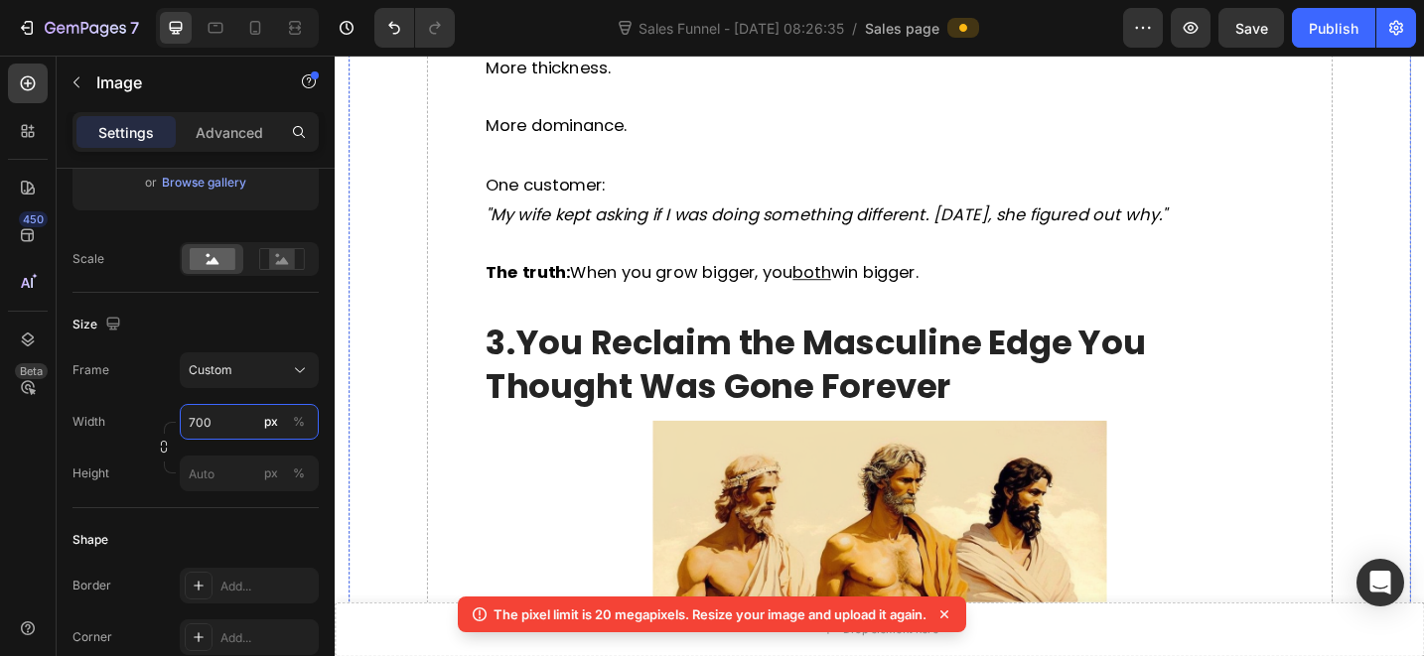
scroll to position [3479, 0]
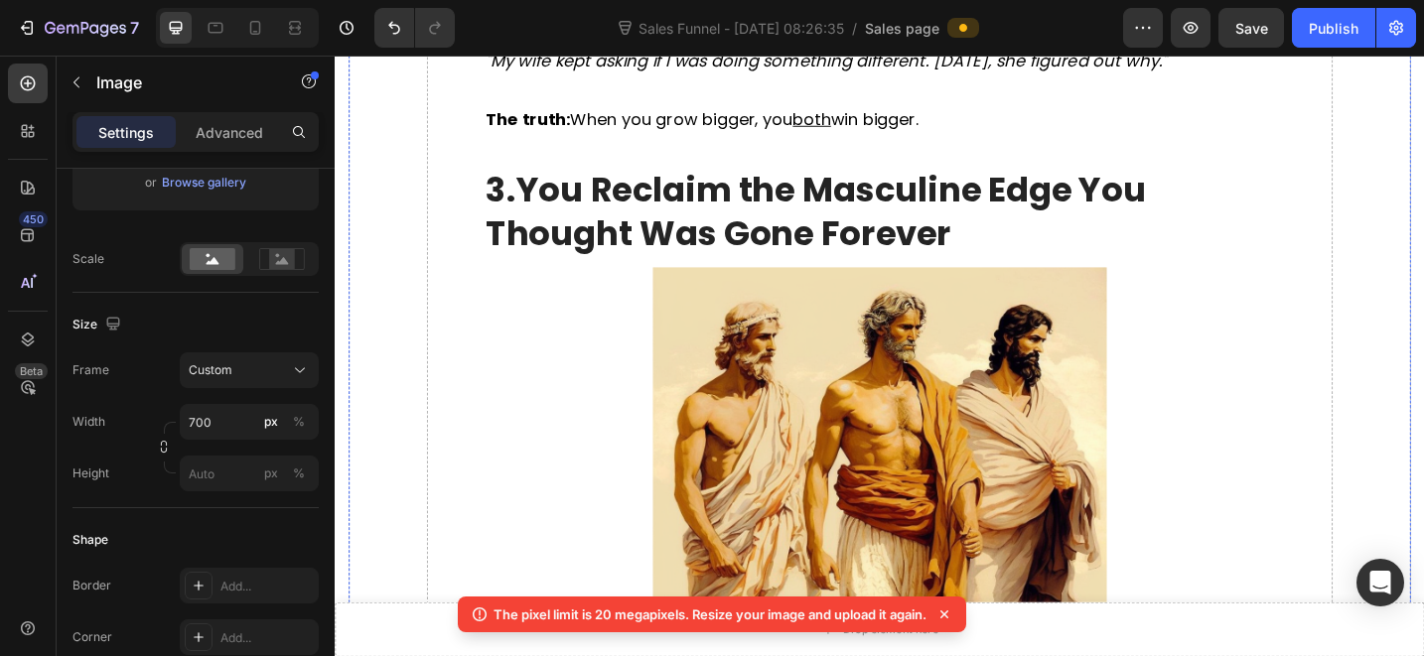
click at [202, 428] on input "500" at bounding box center [249, 422] width 139 height 36
type input "700"
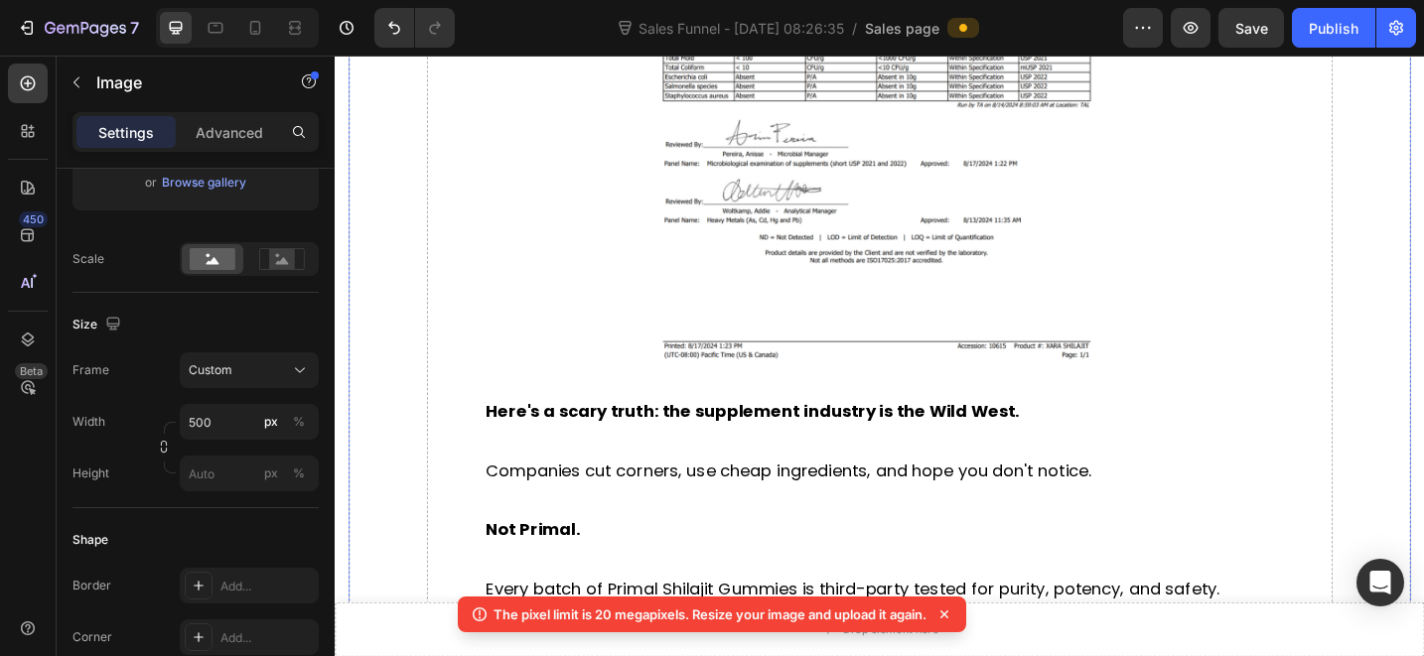
scroll to position [6301, 0]
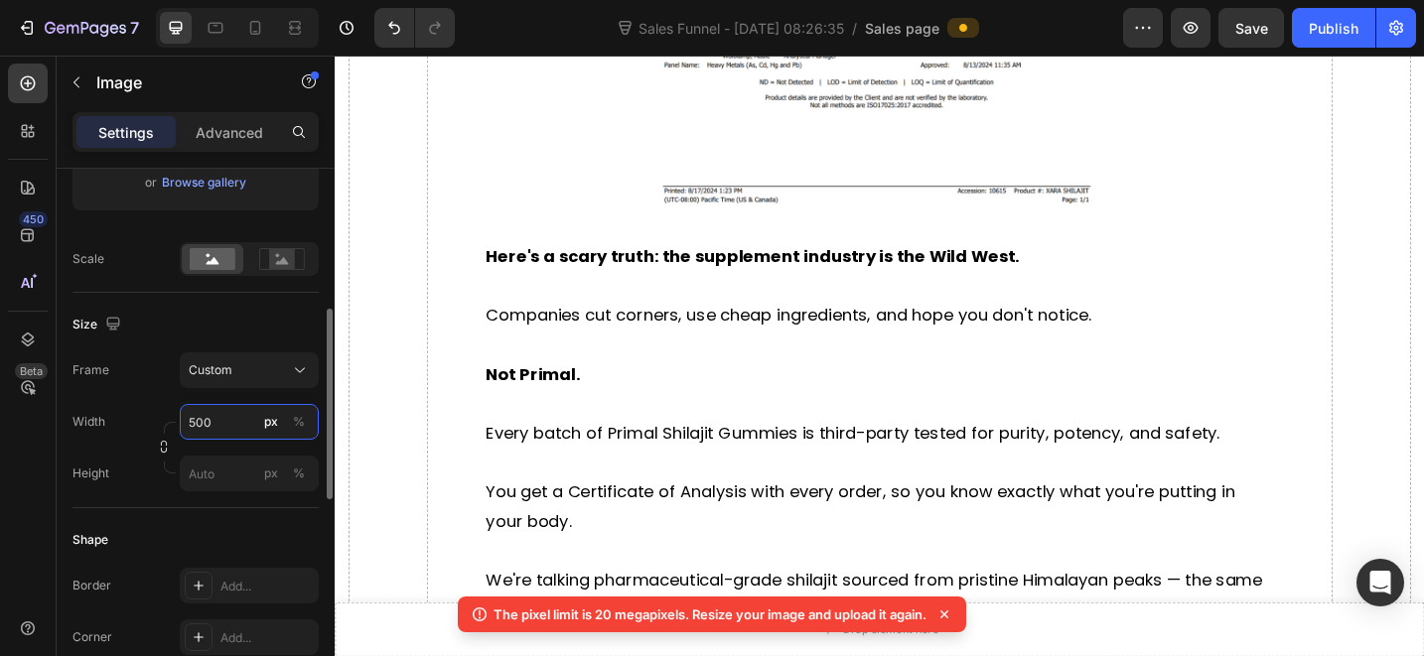
click at [218, 434] on input "500" at bounding box center [249, 422] width 139 height 36
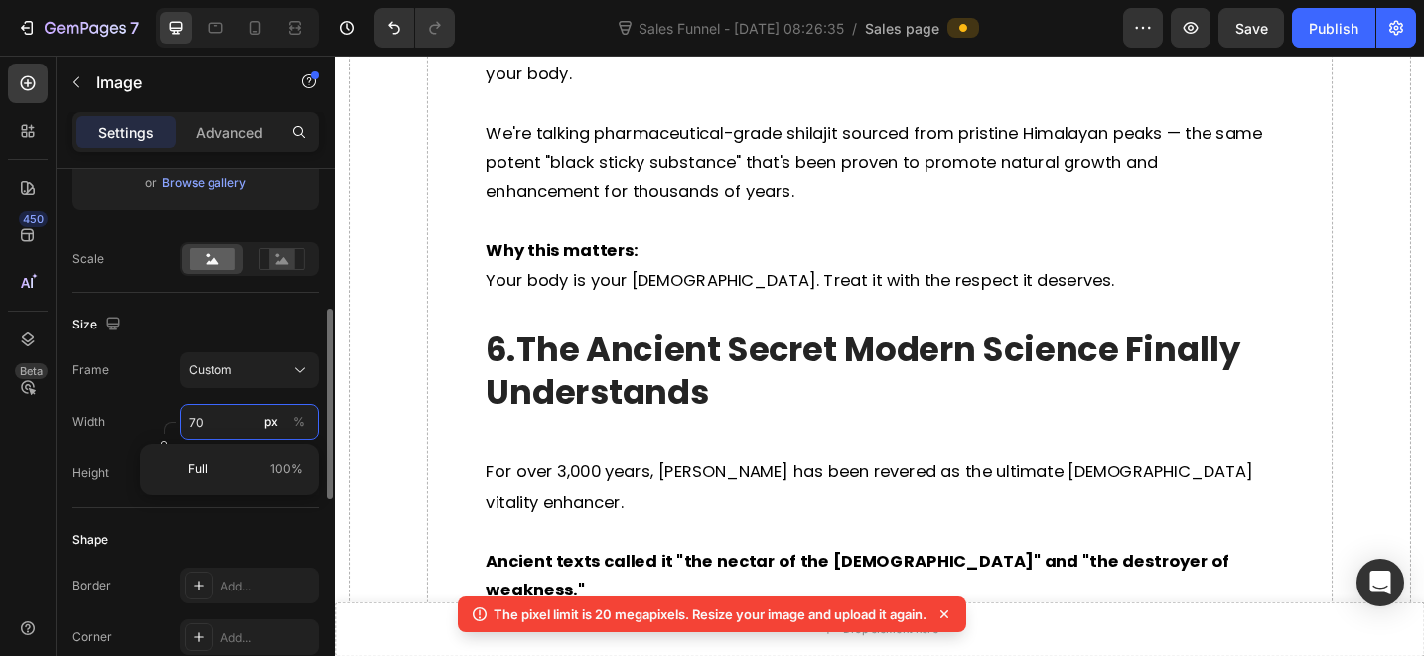
type input "700"
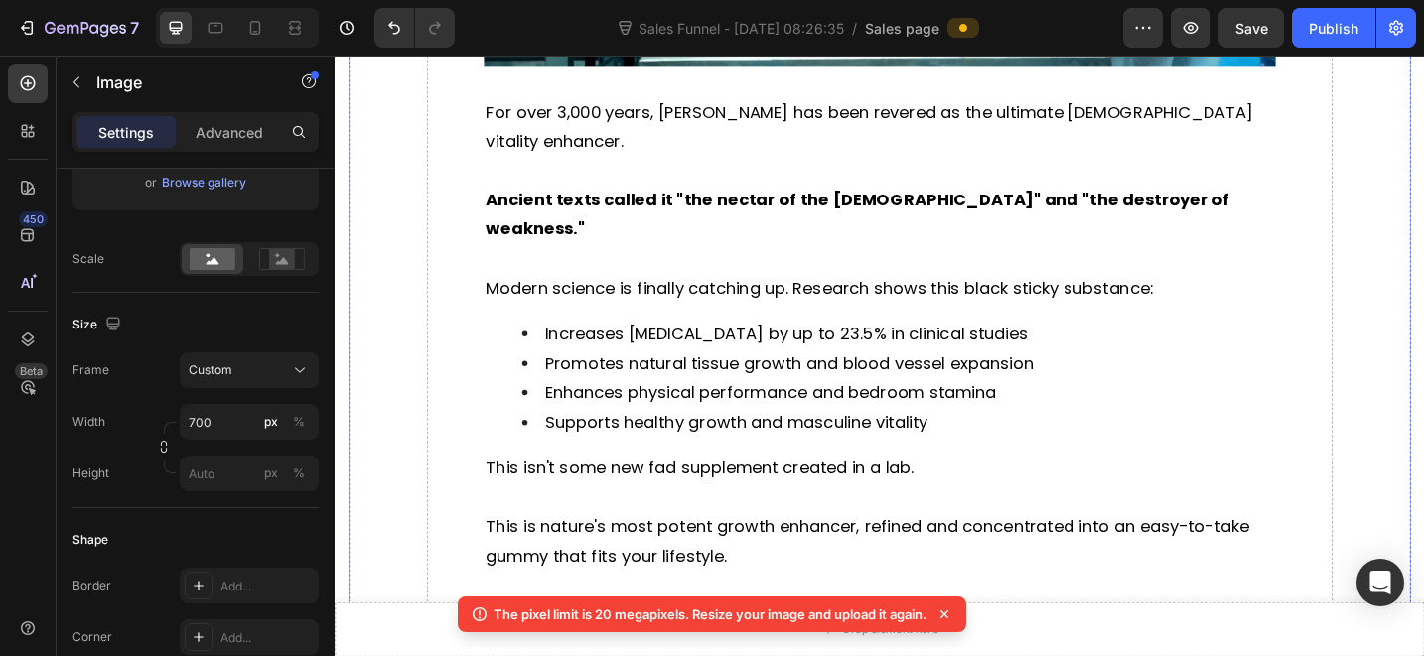
scroll to position [7945, 0]
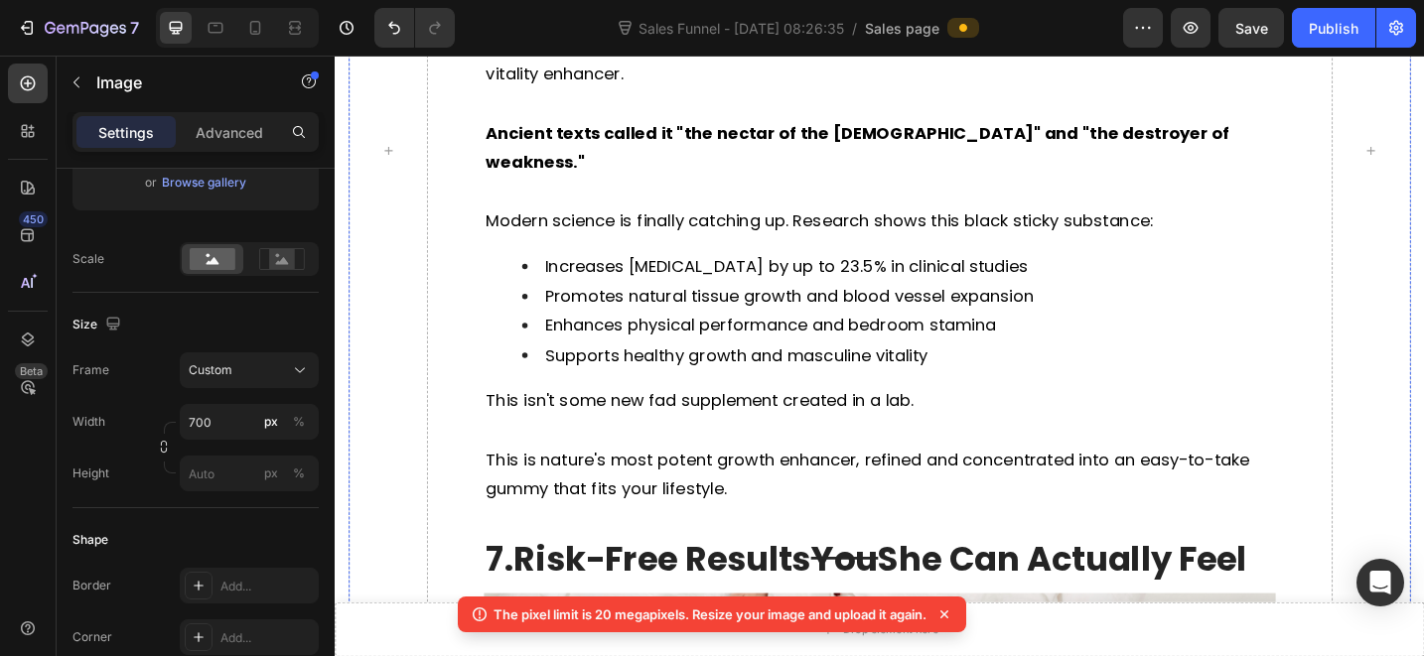
click at [228, 437] on input "500" at bounding box center [249, 422] width 139 height 36
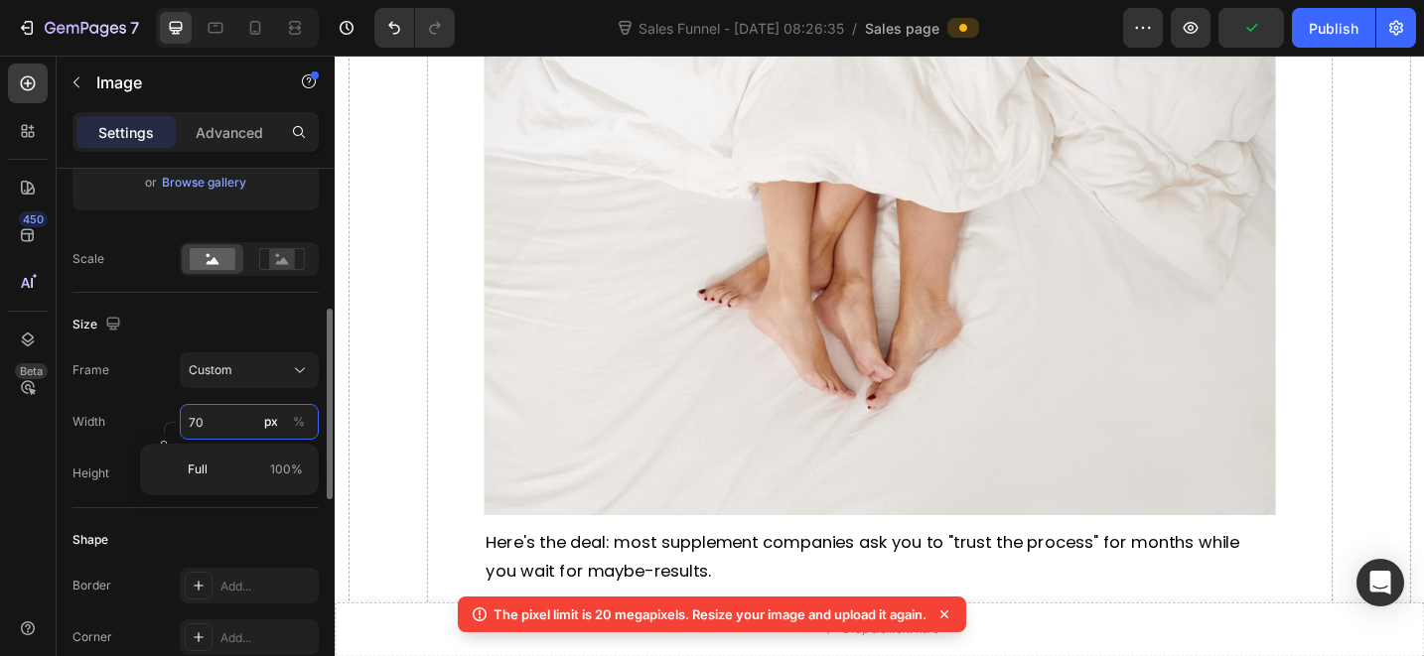
type input "700"
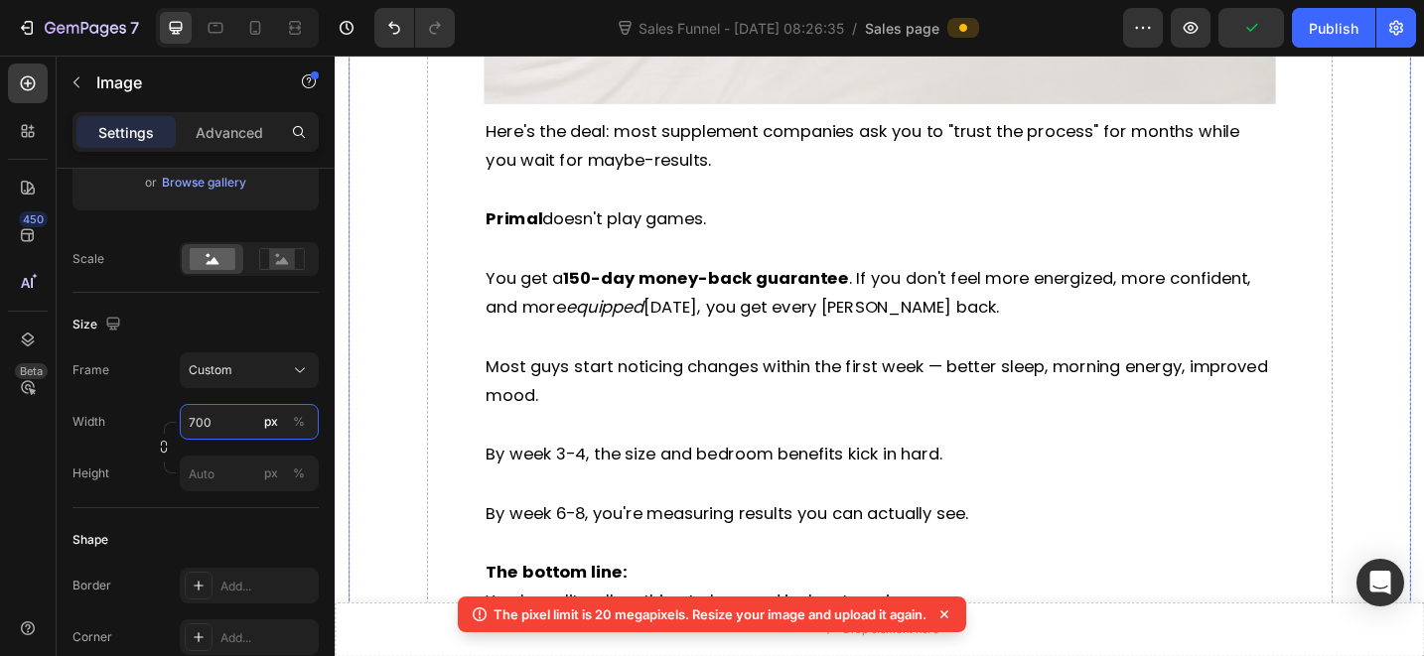
scroll to position [9696, 0]
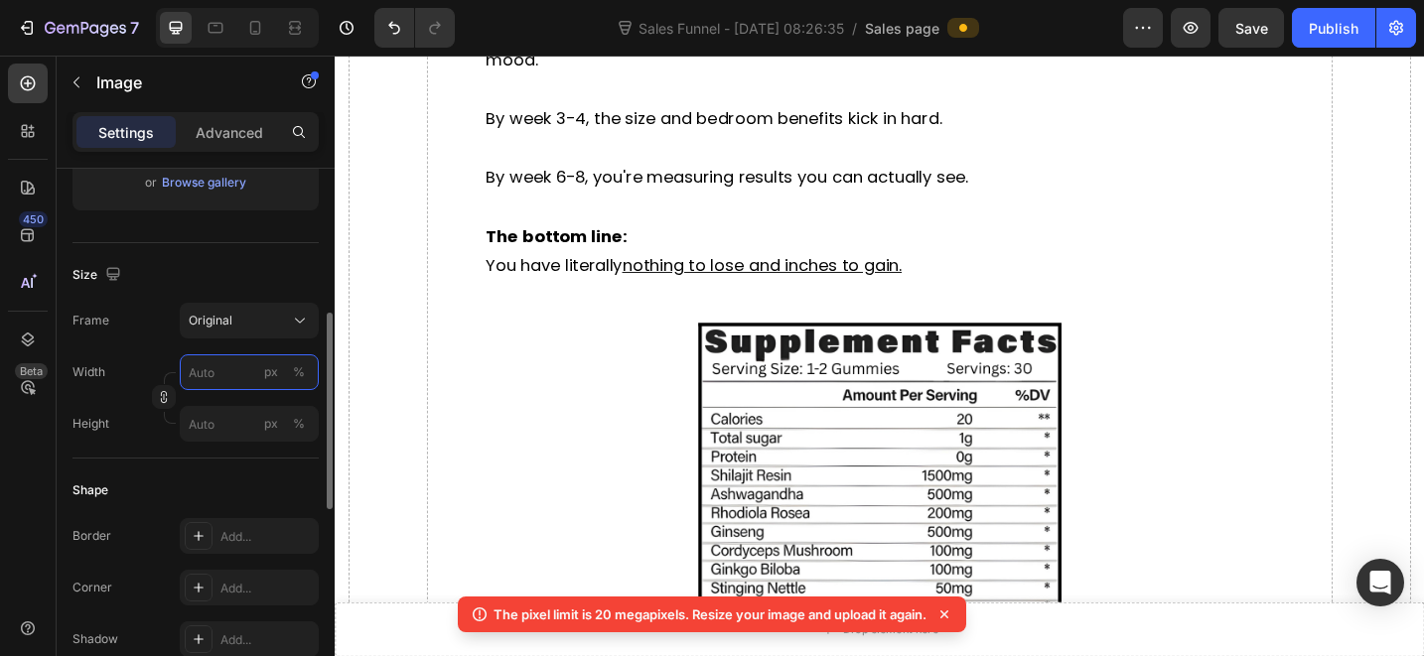
click at [235, 370] on input "px %" at bounding box center [249, 373] width 139 height 36
click at [246, 332] on button "Original" at bounding box center [249, 321] width 139 height 36
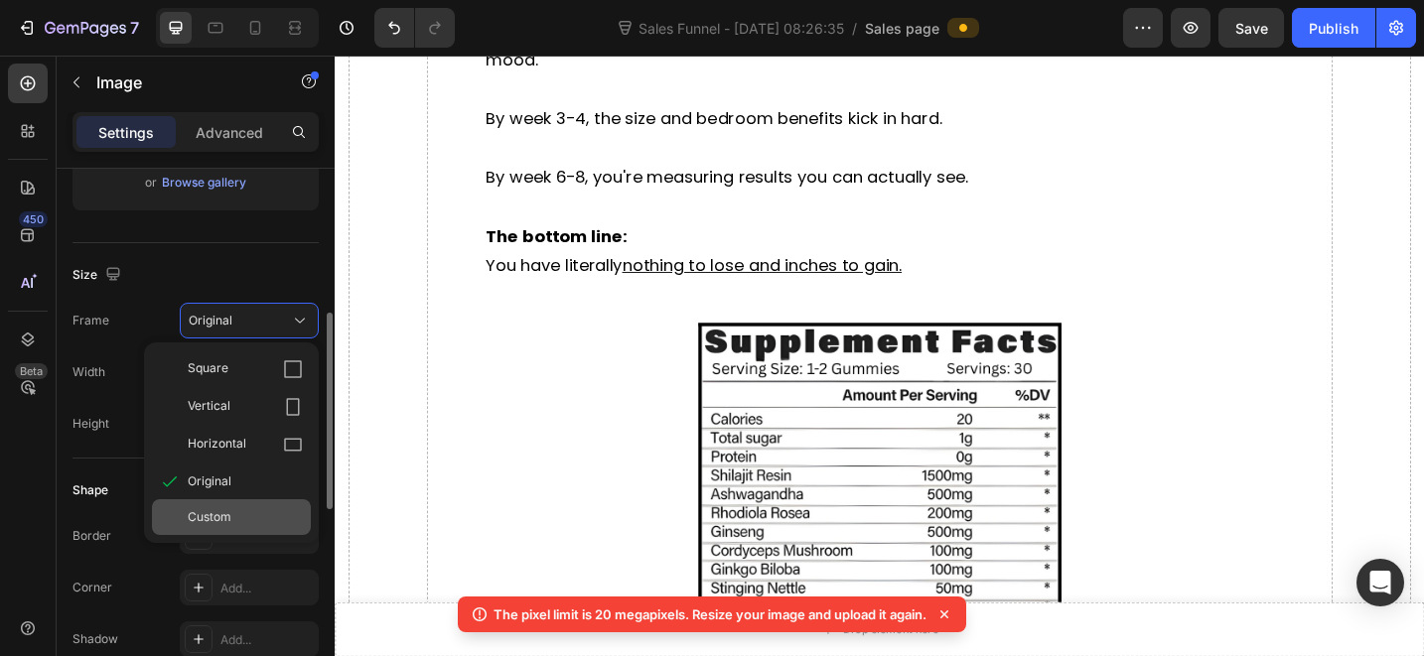
click at [230, 515] on span "Custom" at bounding box center [210, 517] width 44 height 18
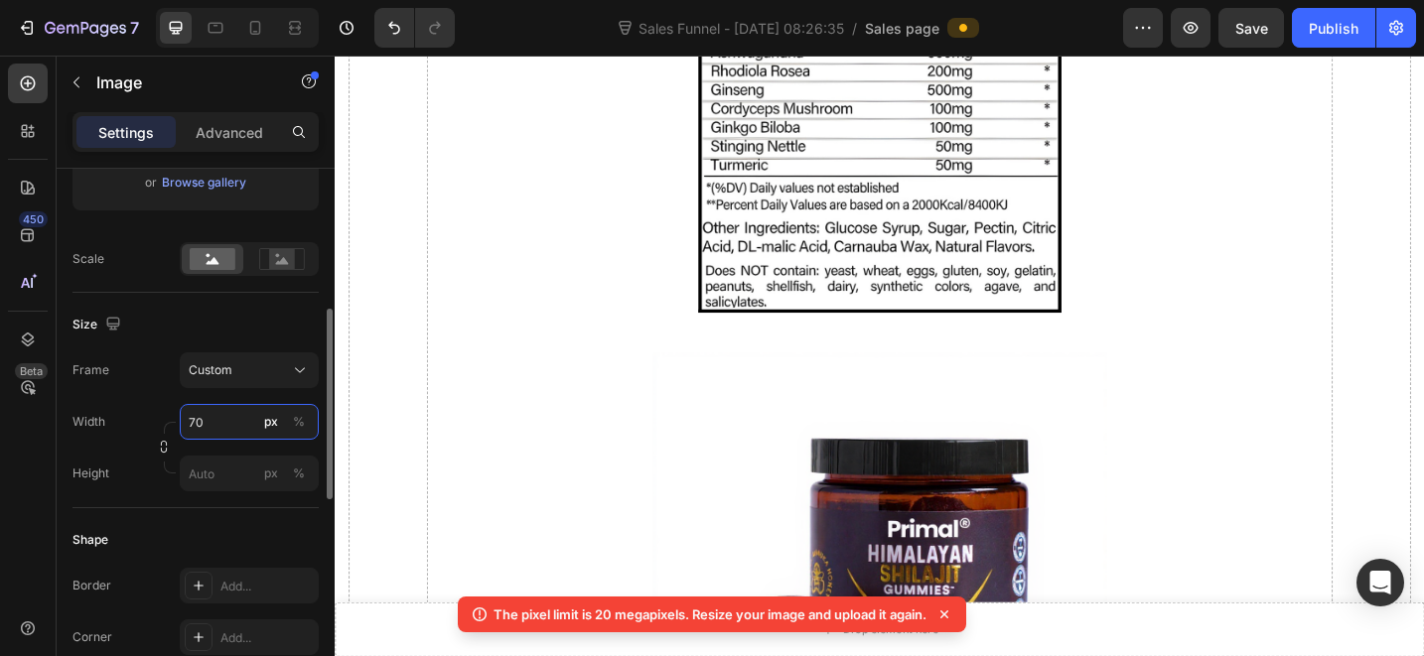
type input "700"
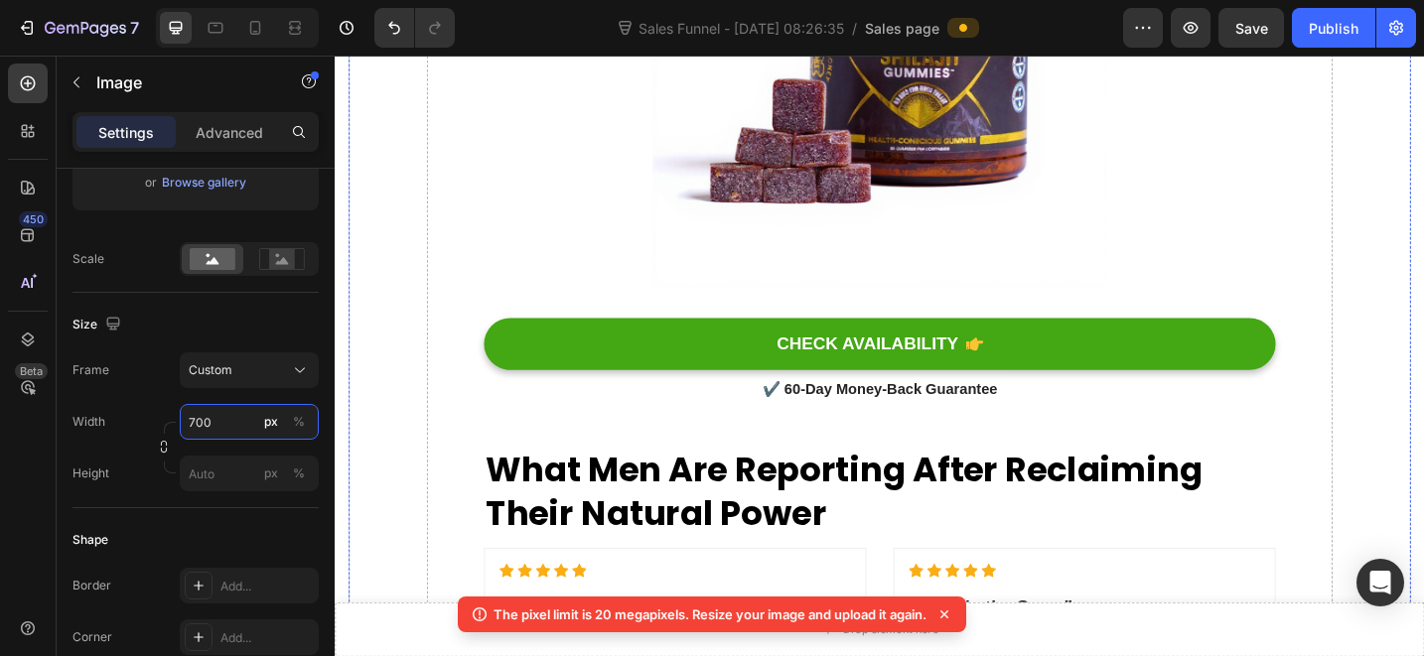
scroll to position [10924, 0]
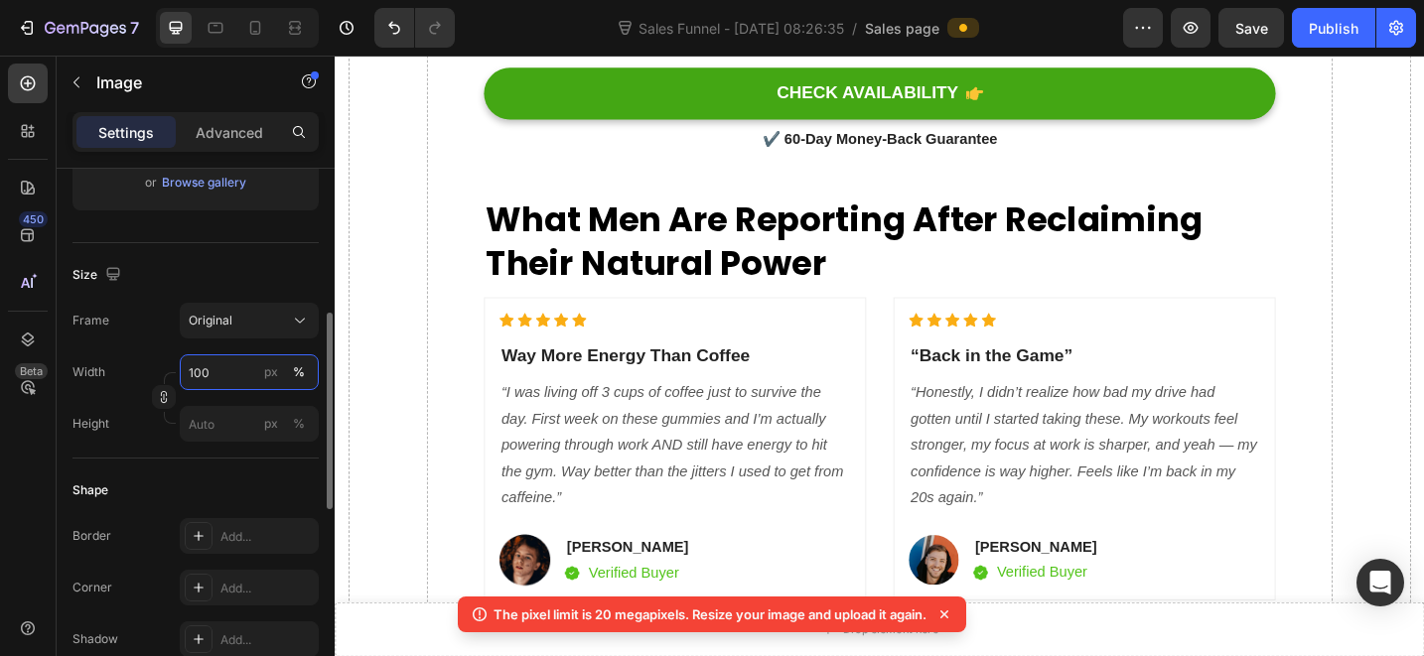
click at [237, 387] on input "100" at bounding box center [249, 373] width 139 height 36
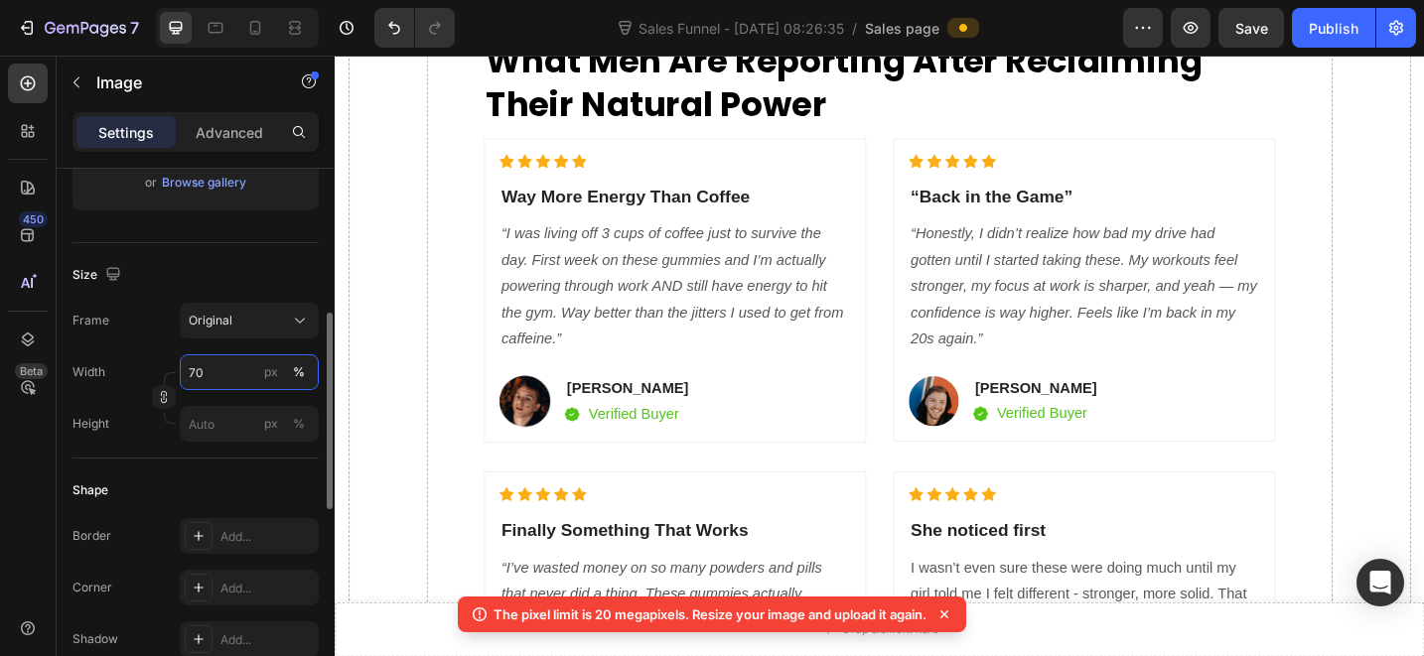
type input "700"
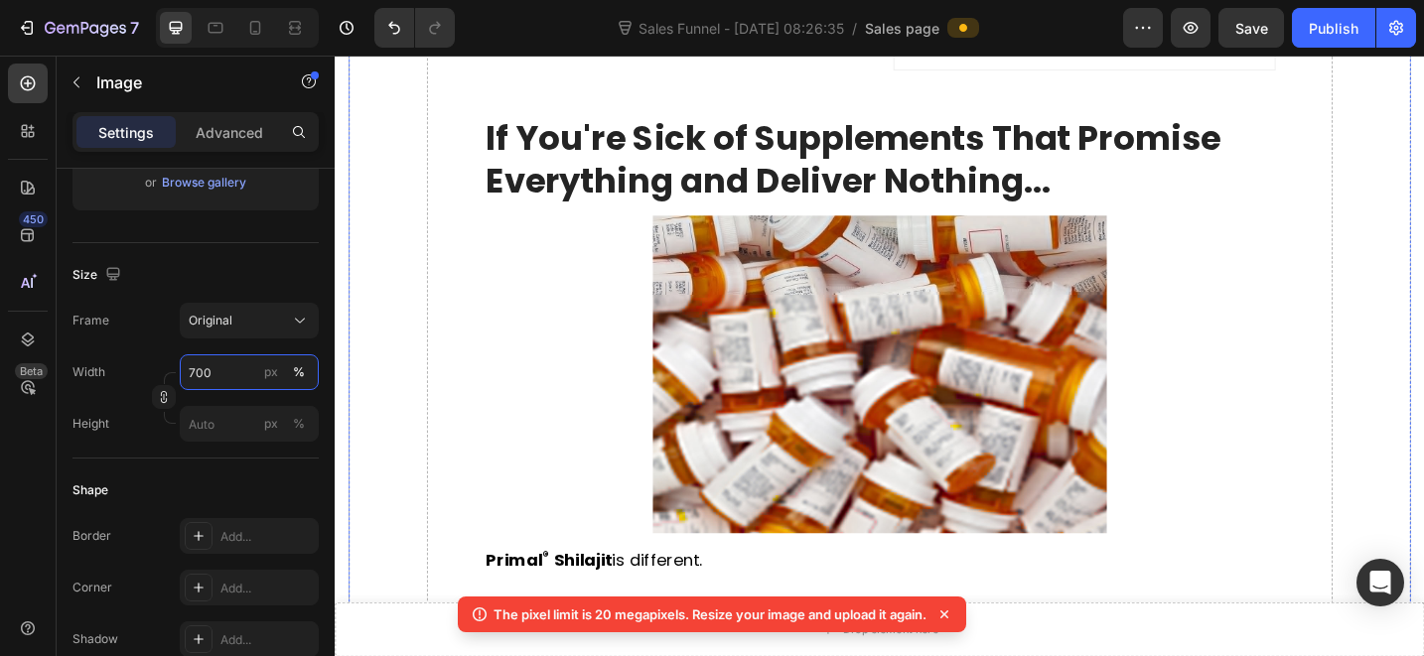
scroll to position [12031, 0]
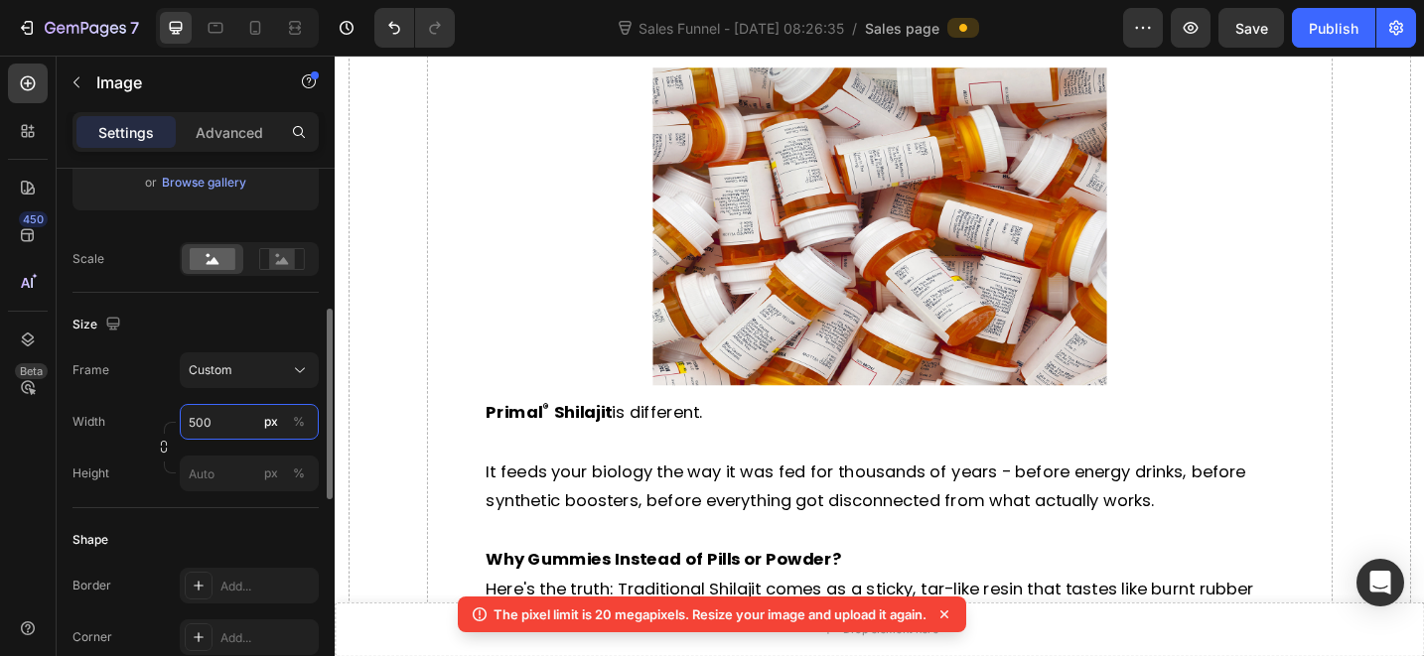
click at [218, 414] on input "500" at bounding box center [249, 422] width 139 height 36
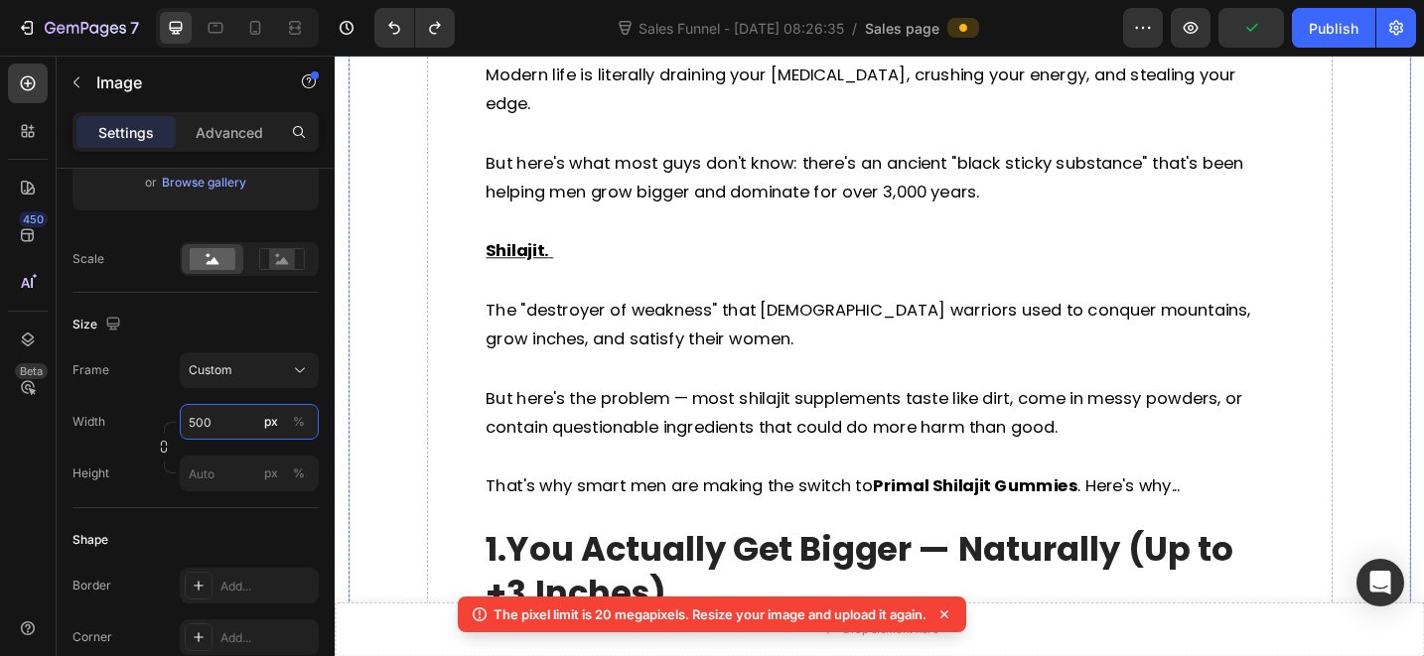
scroll to position [0, 0]
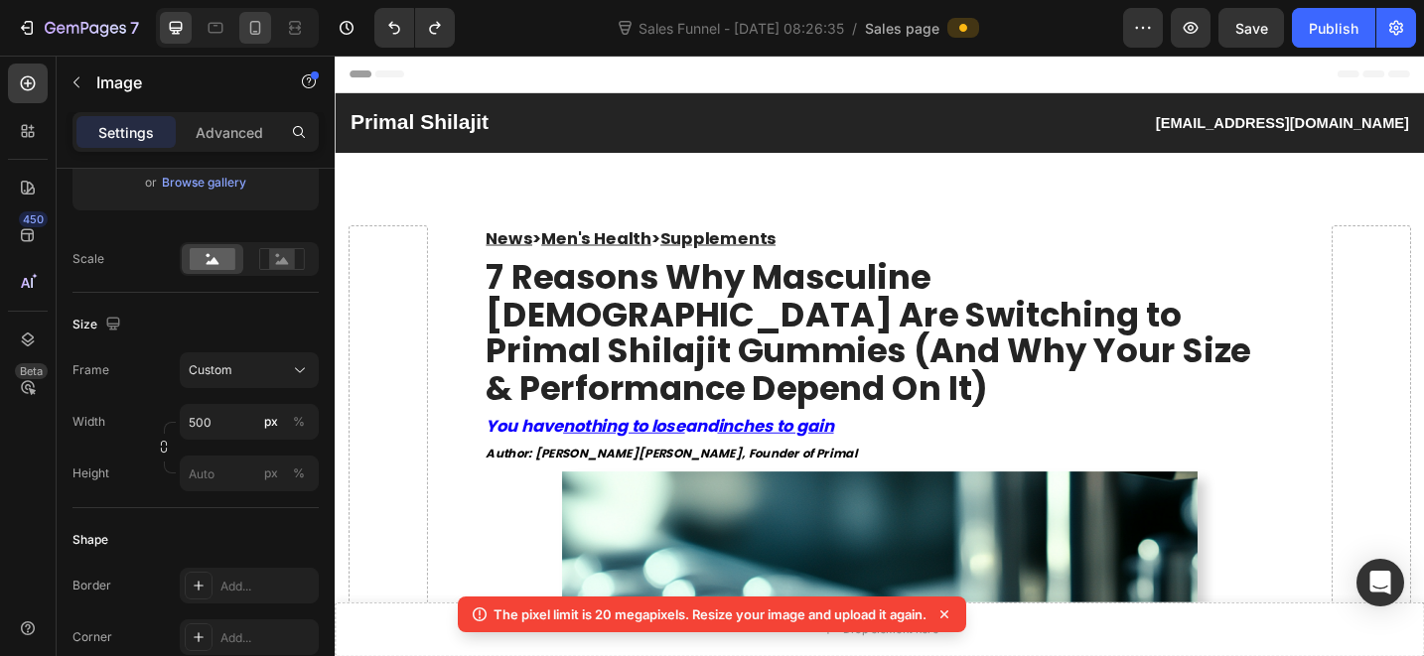
click at [246, 28] on icon at bounding box center [255, 28] width 20 height 20
type input "100"
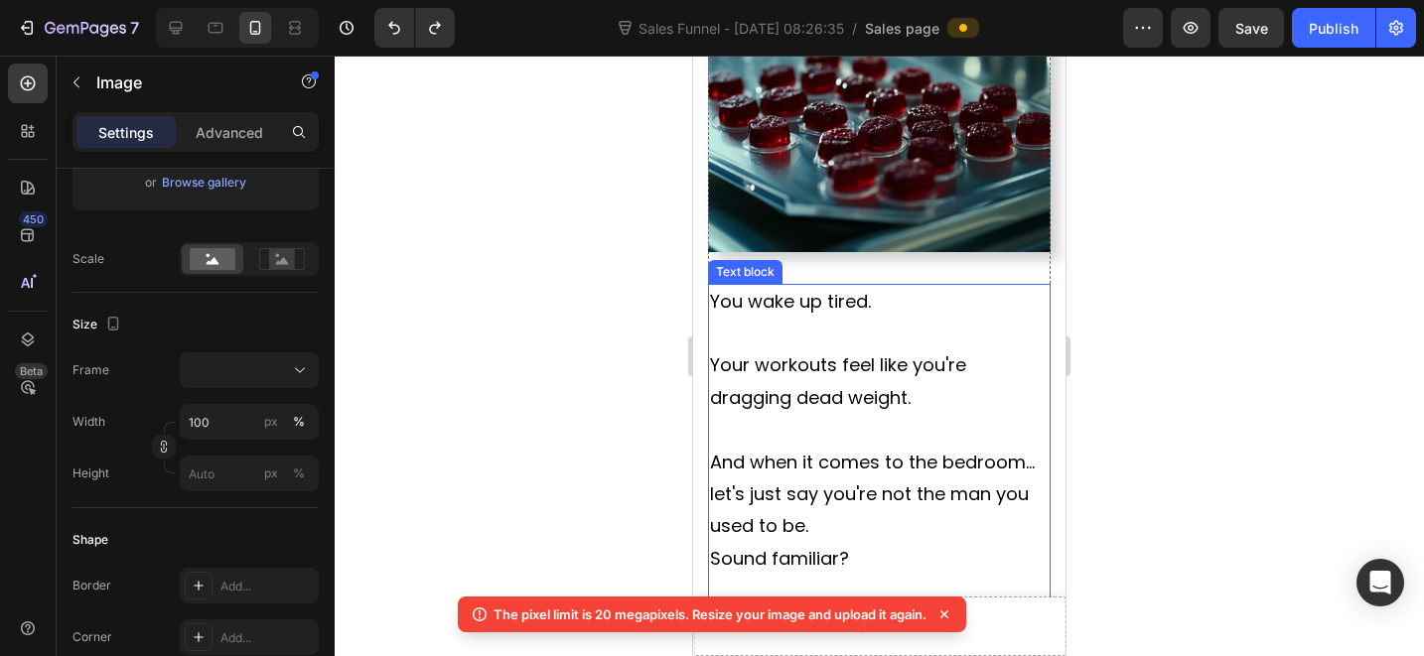
scroll to position [734, 0]
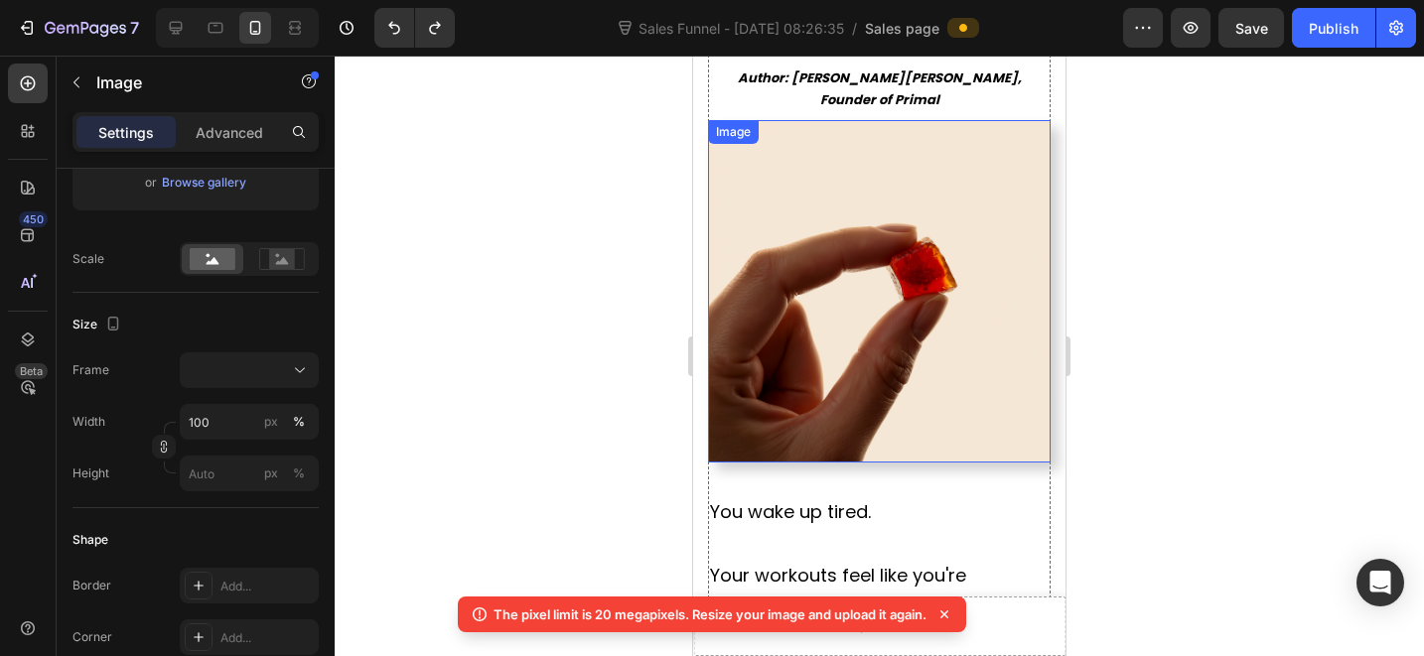
click at [854, 303] on img at bounding box center [879, 291] width 343 height 343
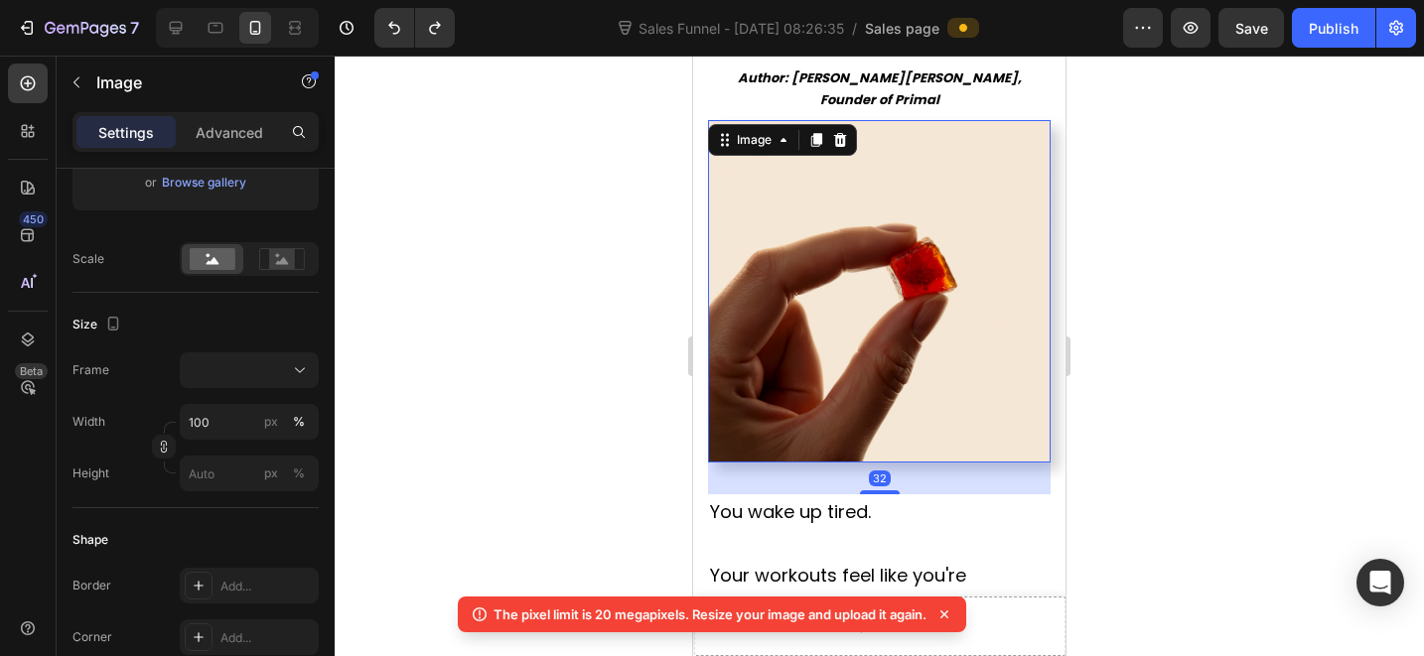
drag, startPoint x: 868, startPoint y: 266, endPoint x: 1344, endPoint y: 431, distance: 503.4
click at [868, 266] on img at bounding box center [879, 291] width 343 height 343
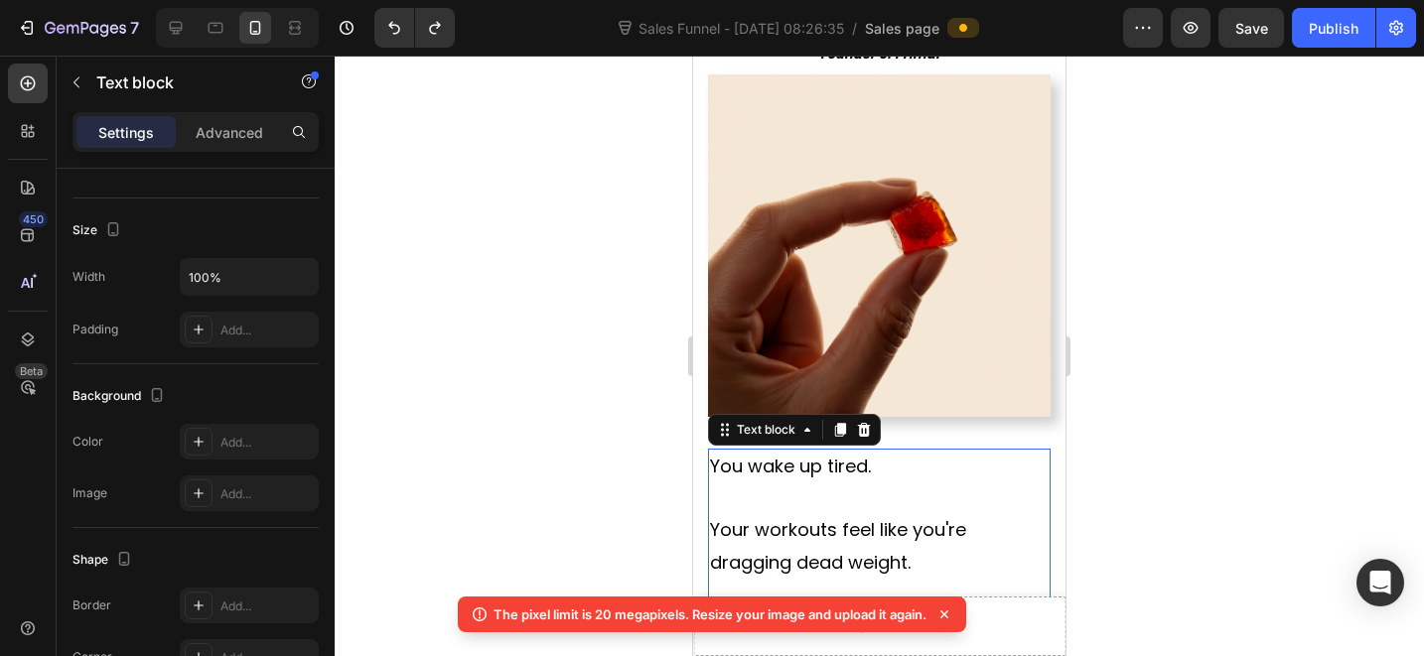
scroll to position [0, 0]
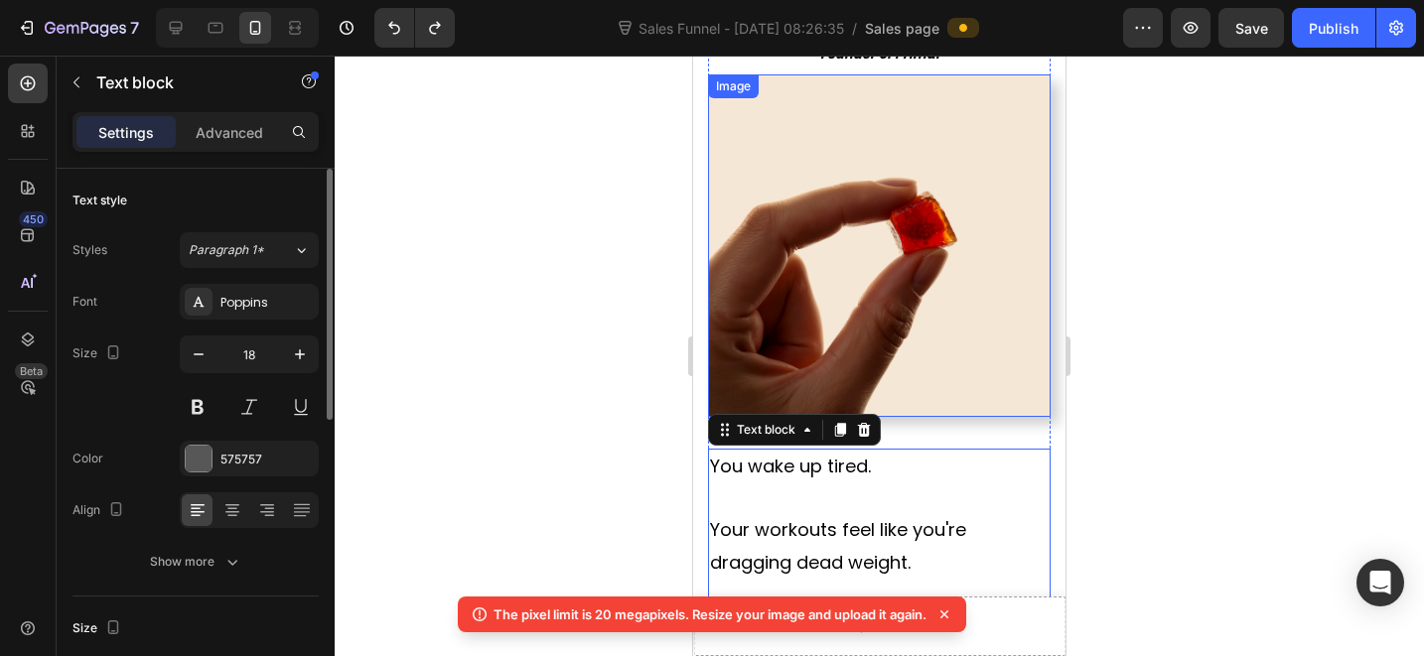
click at [905, 234] on img at bounding box center [879, 245] width 343 height 343
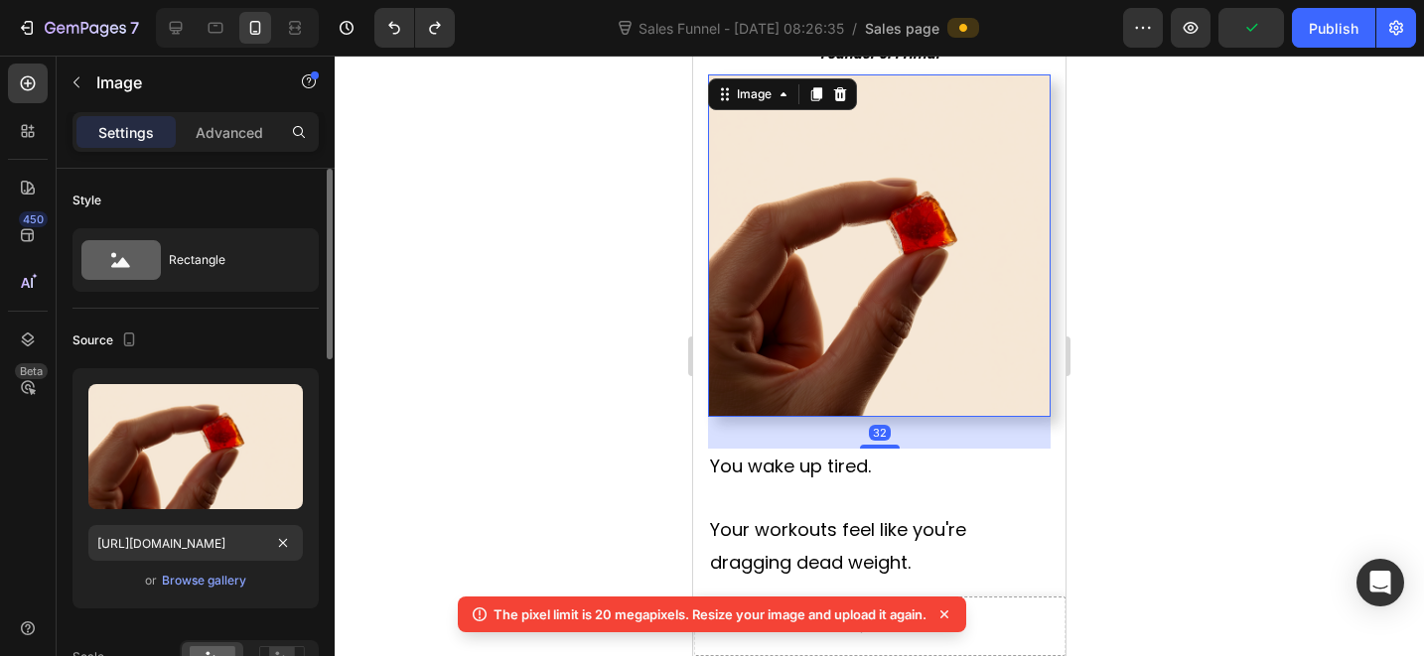
click at [217, 593] on div "Upload Image https://cdn.shopify.com/s/files/1/0712/3065/2602/files/gempages_57…" at bounding box center [195, 488] width 246 height 240
click at [215, 579] on div "Browse gallery" at bounding box center [204, 581] width 84 height 18
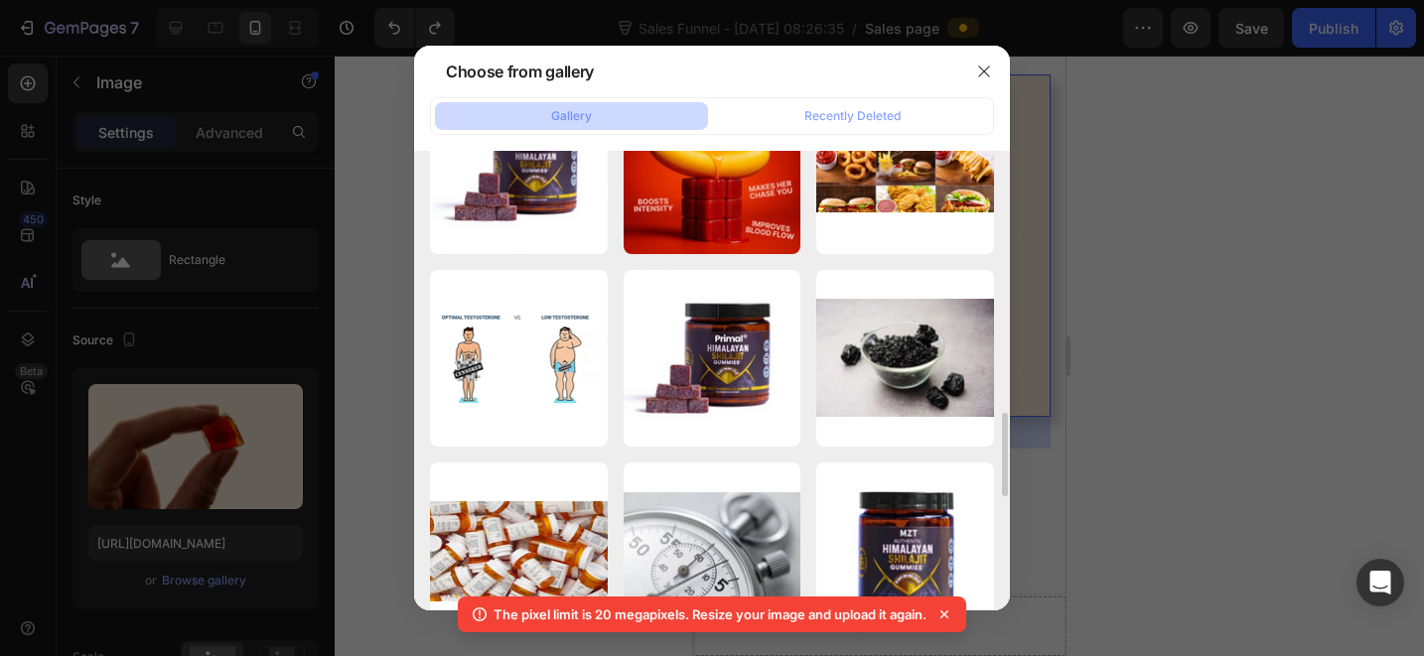
scroll to position [1088, 0]
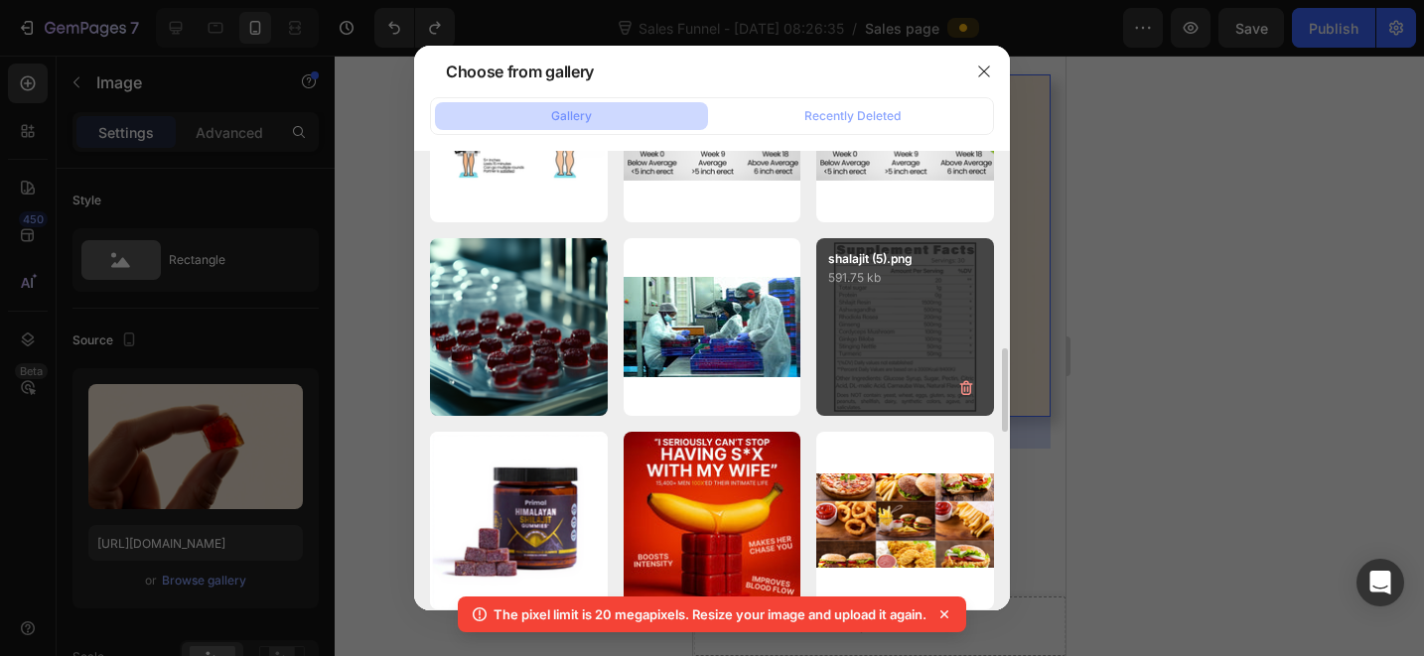
drag, startPoint x: 556, startPoint y: 372, endPoint x: 836, endPoint y: 376, distance: 280.1
click at [0, 0] on div "dlo3698._small_dark_r...ef.png 1324.85 kb" at bounding box center [0, 0] width 0 height 0
type input "[URL][DOMAIN_NAME]"
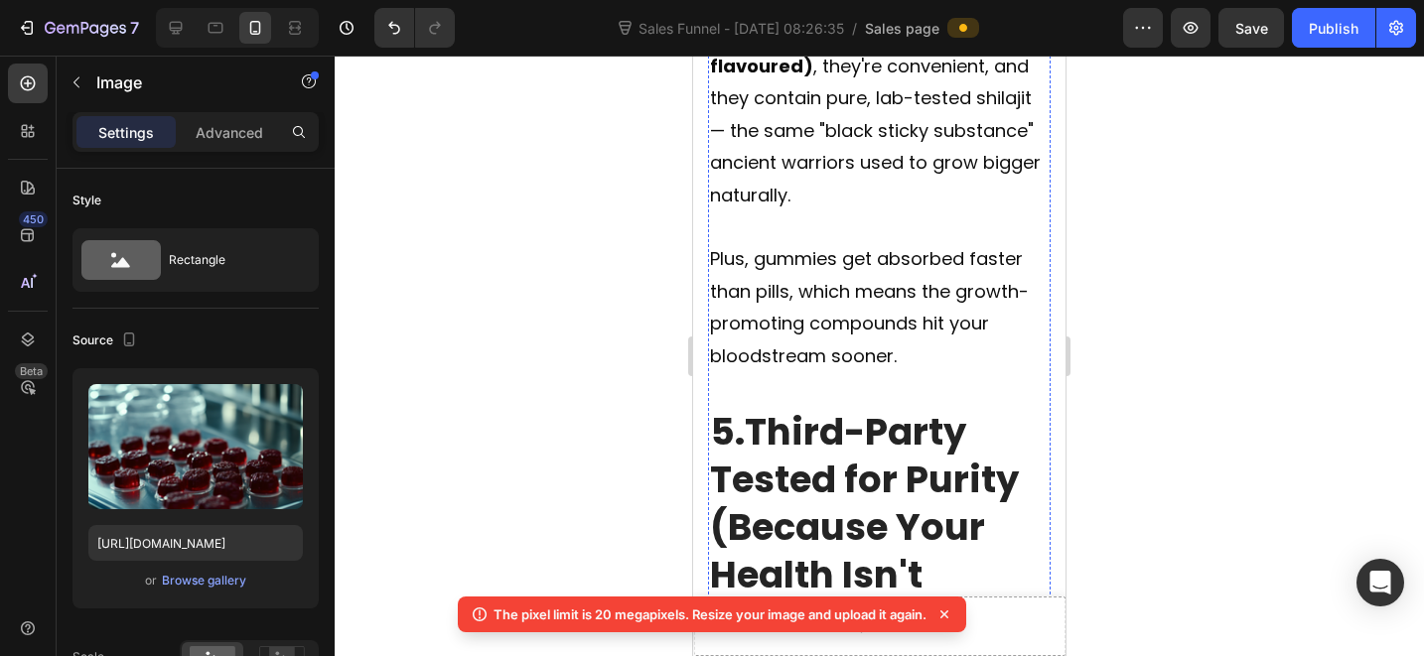
scroll to position [7464, 0]
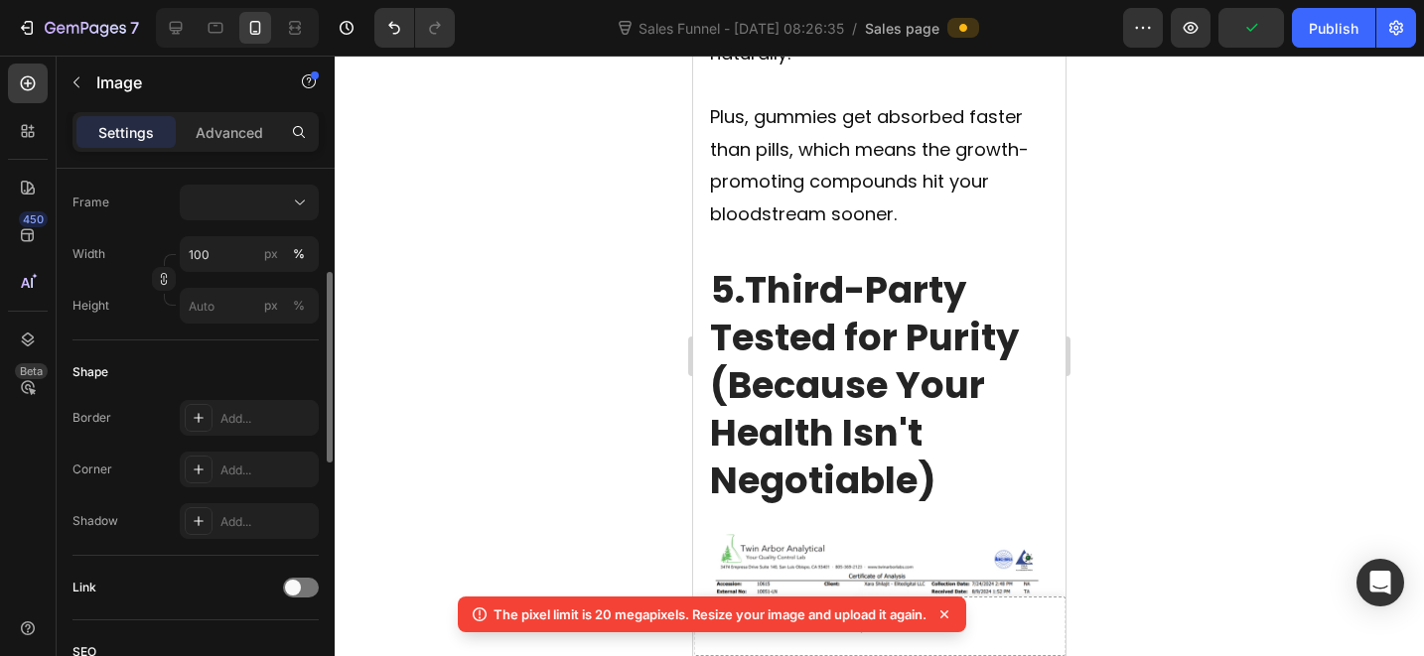
scroll to position [496, 0]
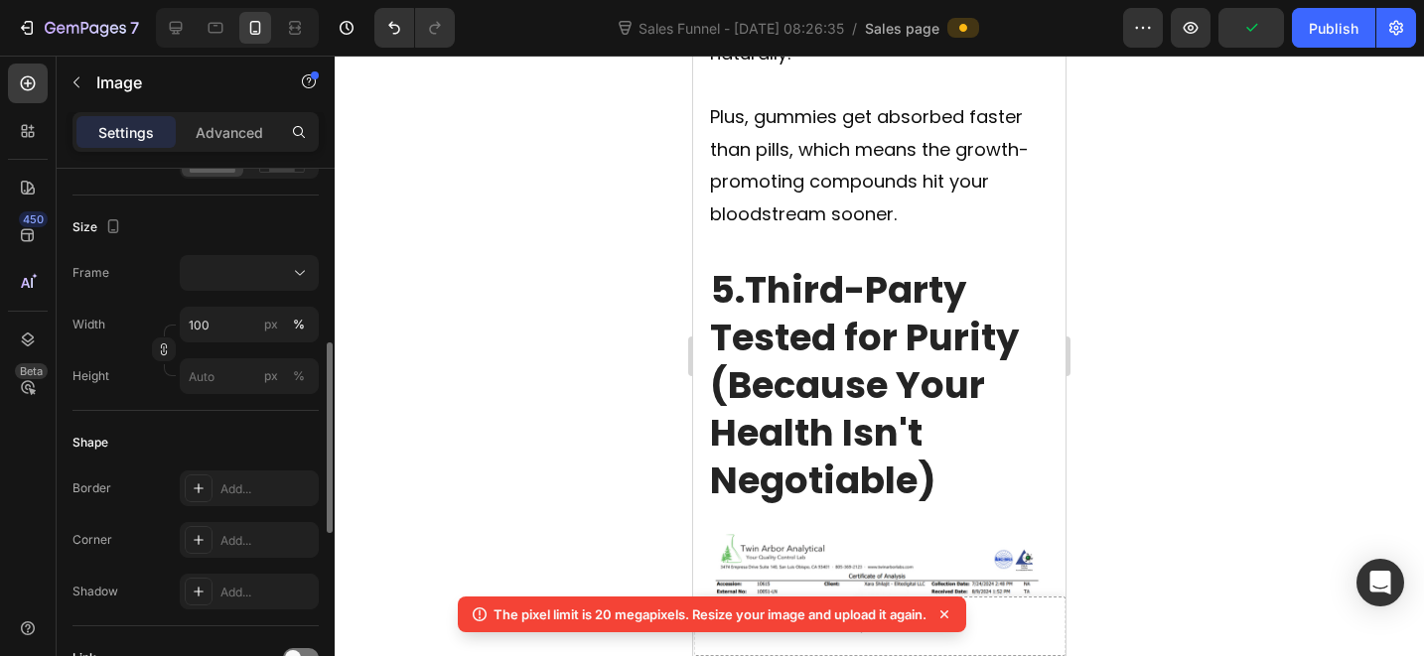
click at [231, 293] on div "Frame Width 100 px % Height px %" at bounding box center [195, 324] width 246 height 139
click at [237, 274] on div at bounding box center [249, 273] width 121 height 20
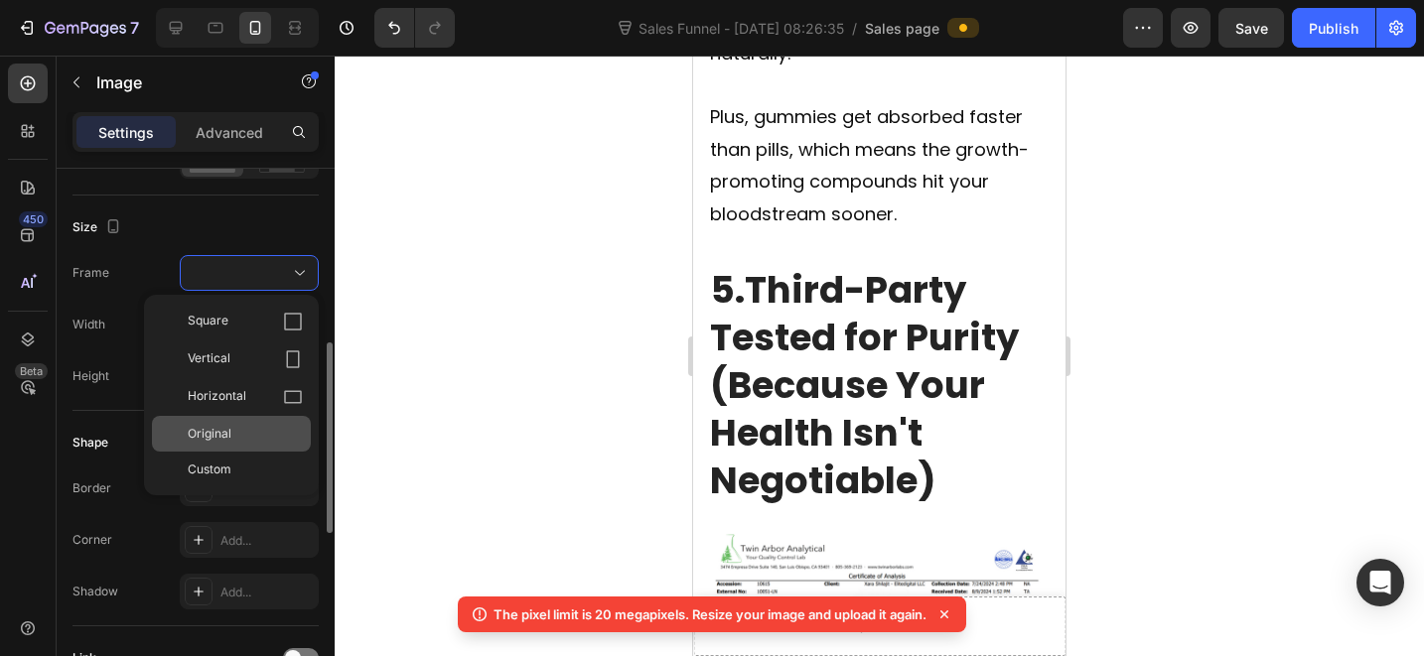
click at [257, 437] on div "Original" at bounding box center [245, 434] width 115 height 18
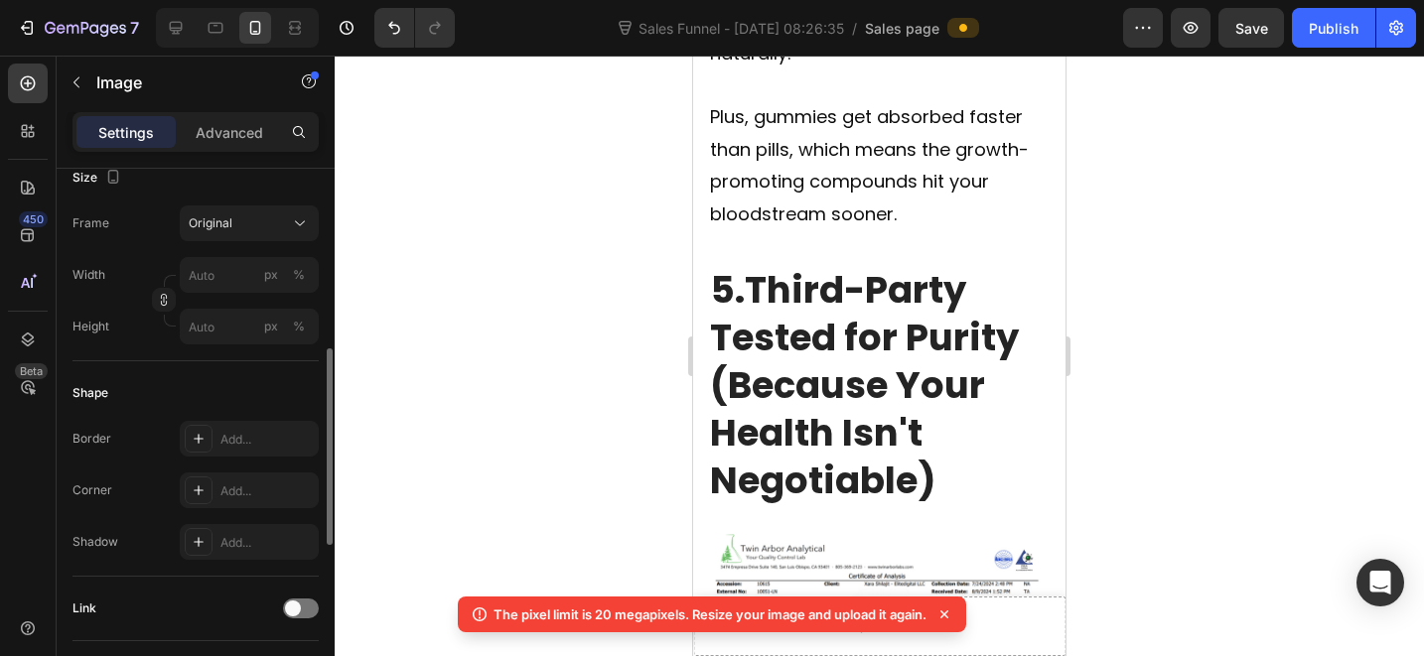
click at [521, 289] on div at bounding box center [879, 356] width 1089 height 601
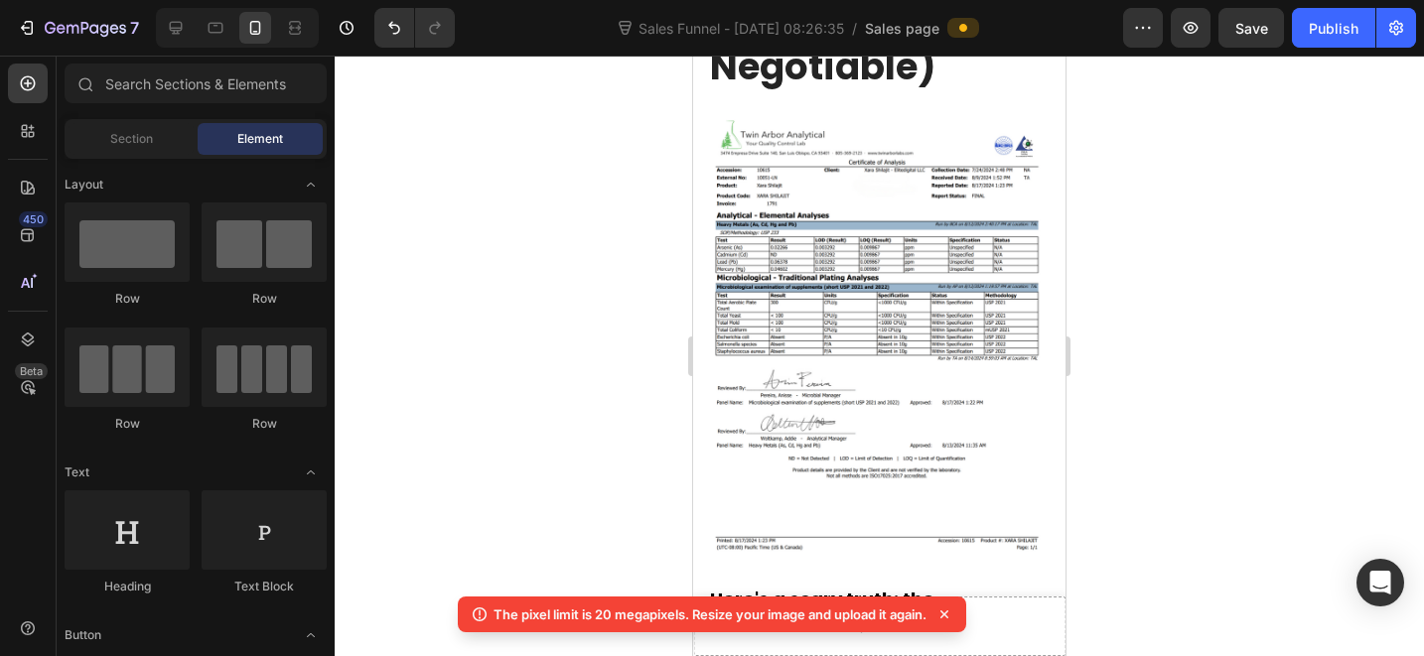
scroll to position [7744, 0]
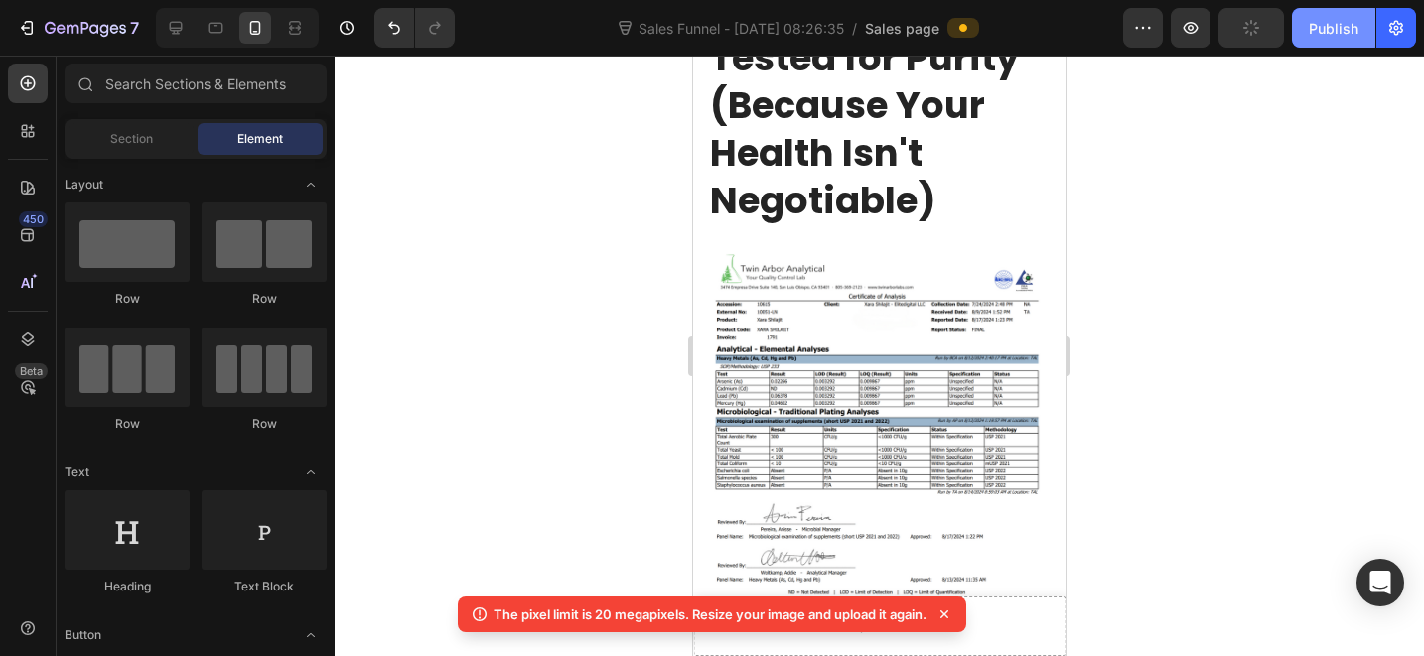
click at [1326, 30] on div "Publish" at bounding box center [1334, 28] width 50 height 21
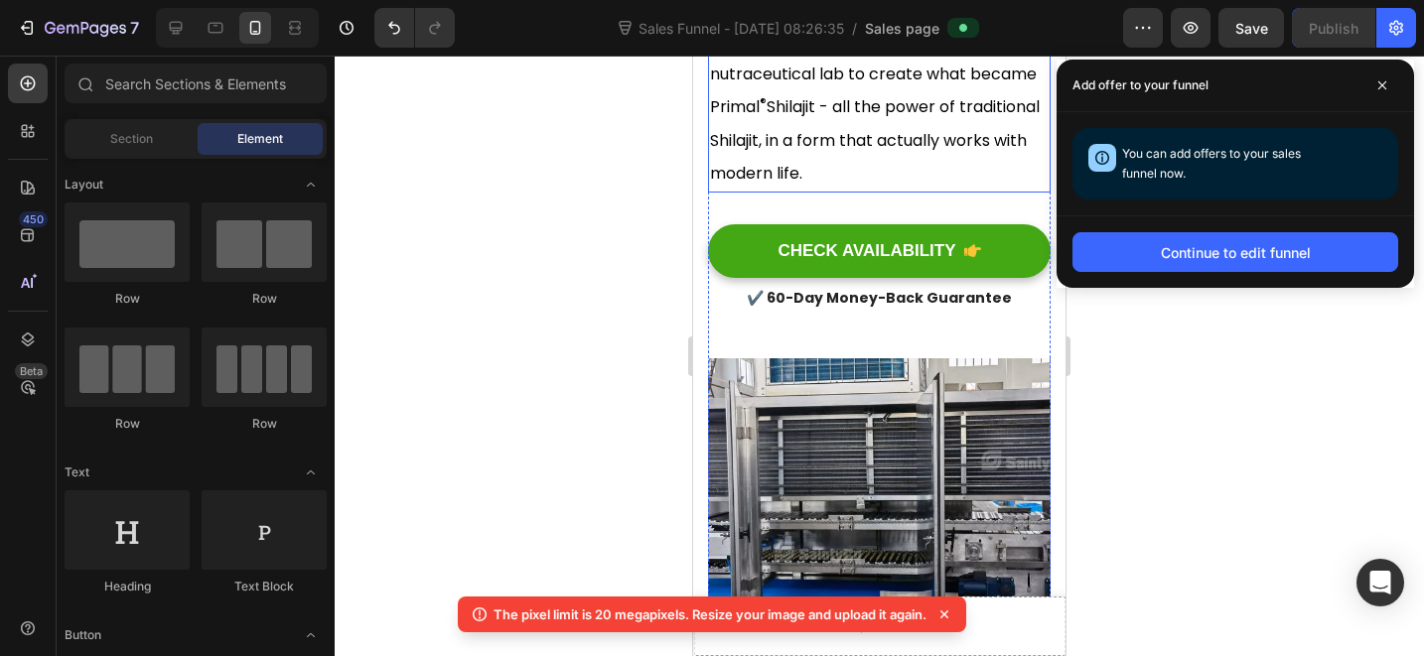
scroll to position [21250, 0]
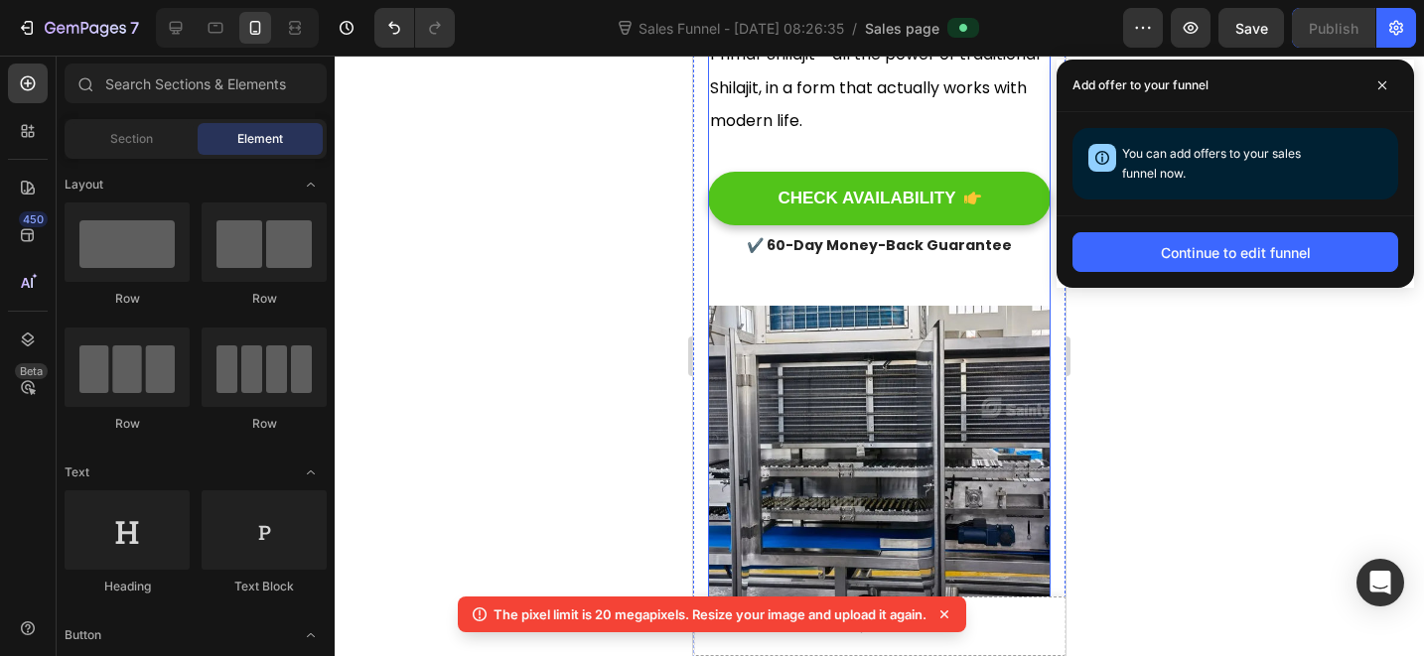
click at [1009, 225] on link "CHECK AVAILABILITY" at bounding box center [879, 199] width 343 height 54
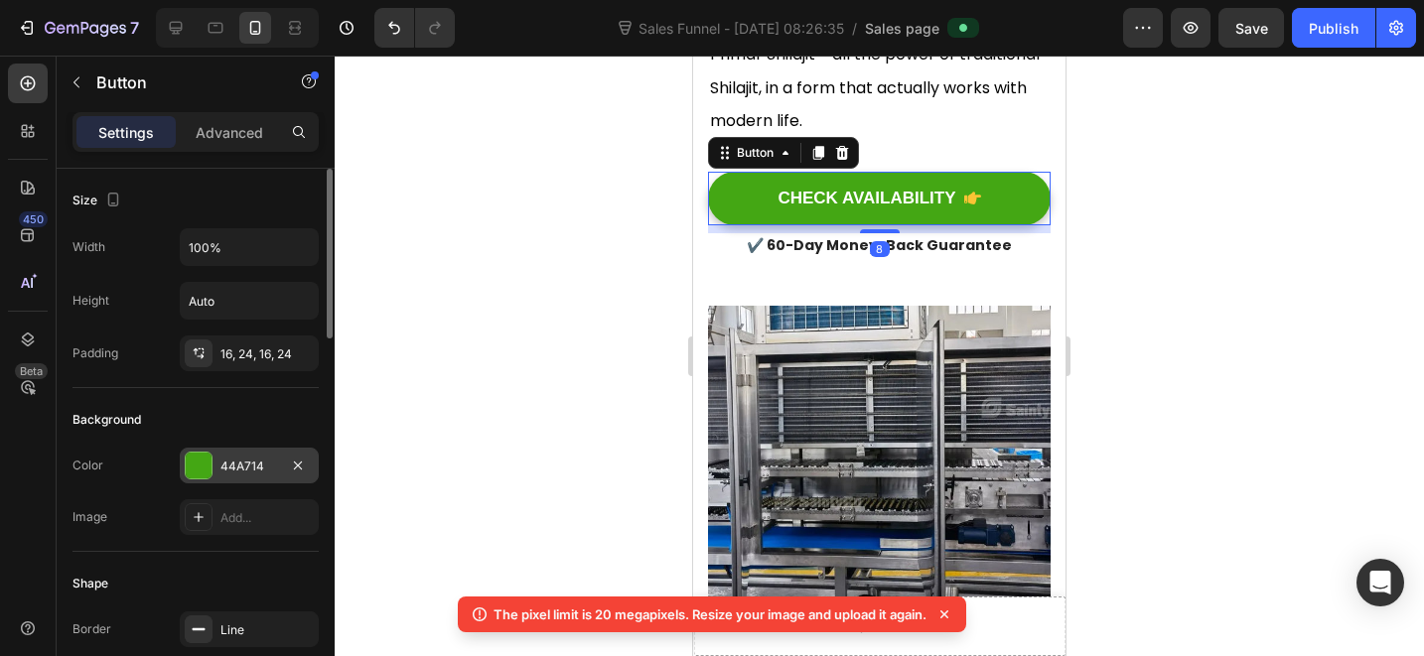
click at [252, 467] on div "44A714" at bounding box center [249, 467] width 58 height 18
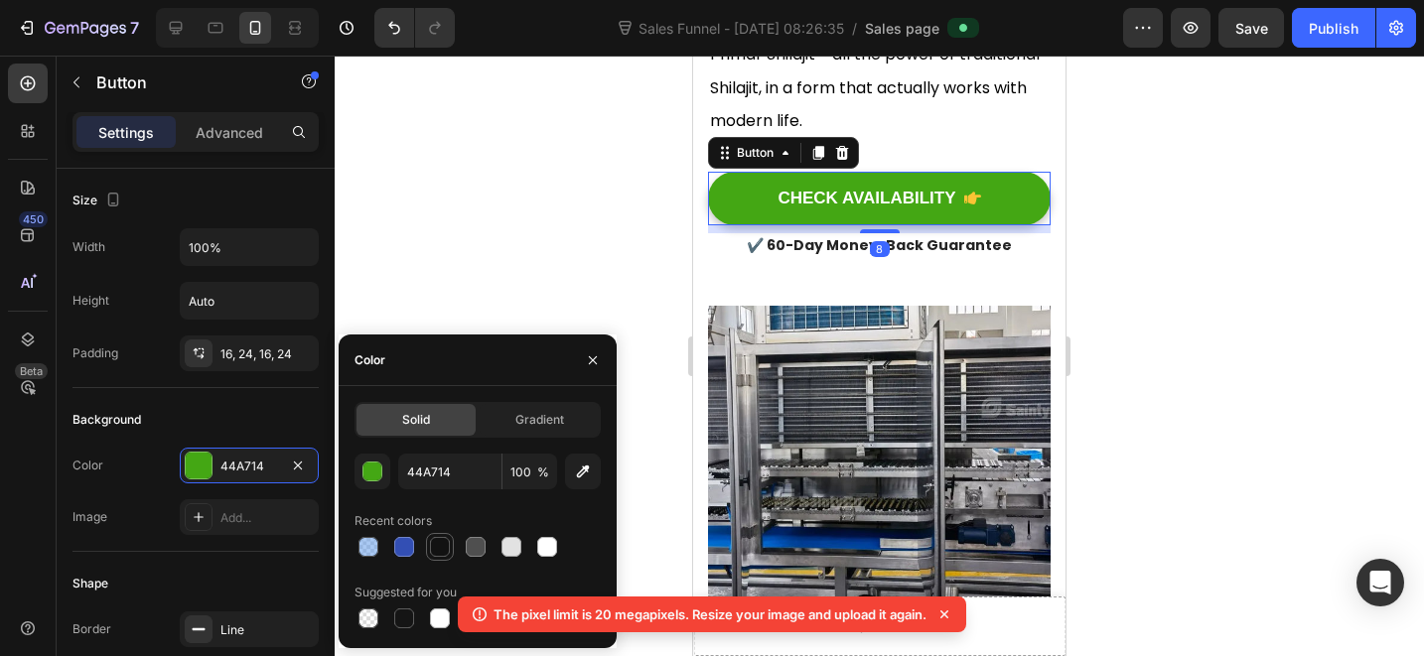
click at [434, 543] on div at bounding box center [440, 547] width 20 height 20
type input "121212"
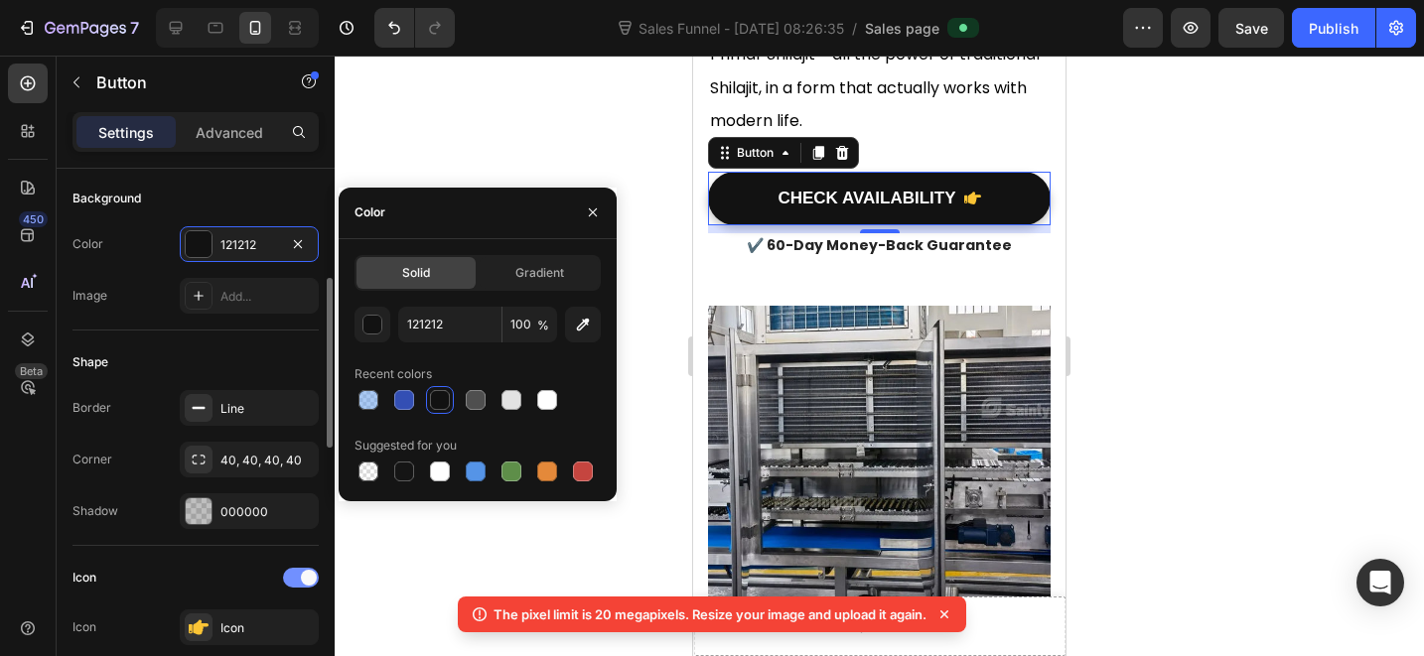
scroll to position [364, 0]
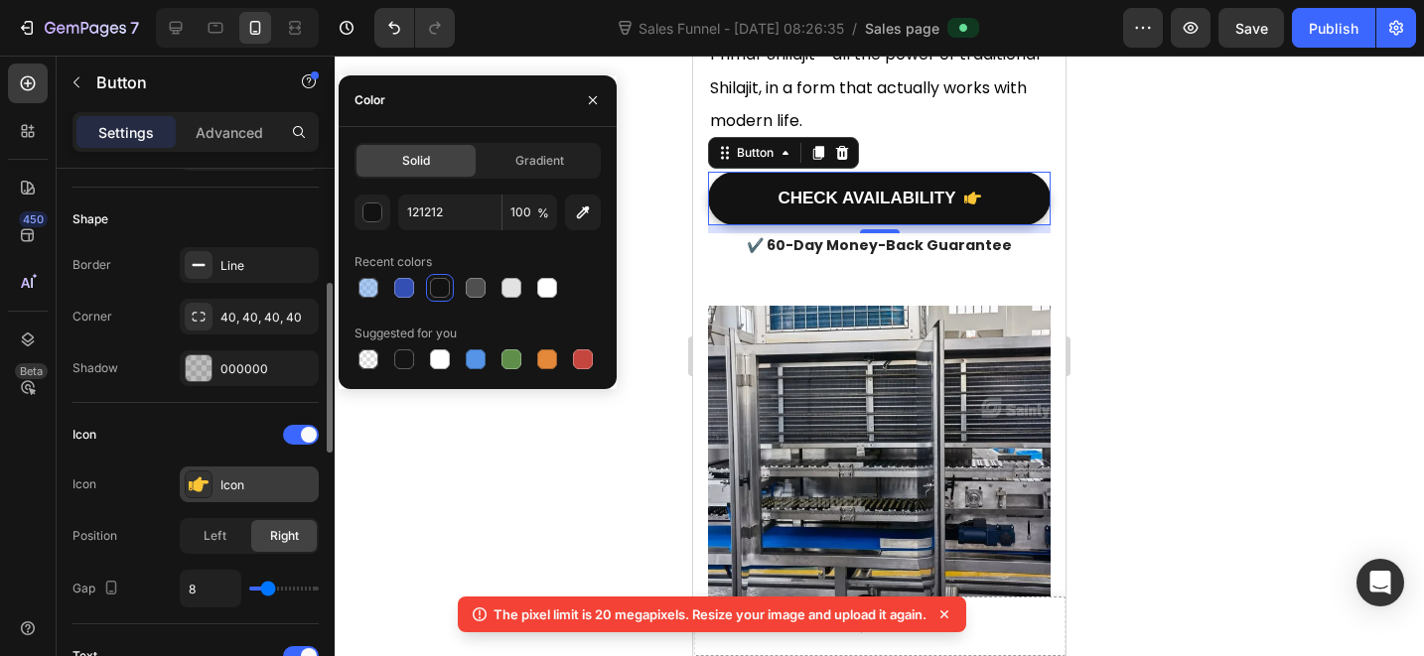
click at [236, 495] on div "Icon" at bounding box center [249, 485] width 139 height 36
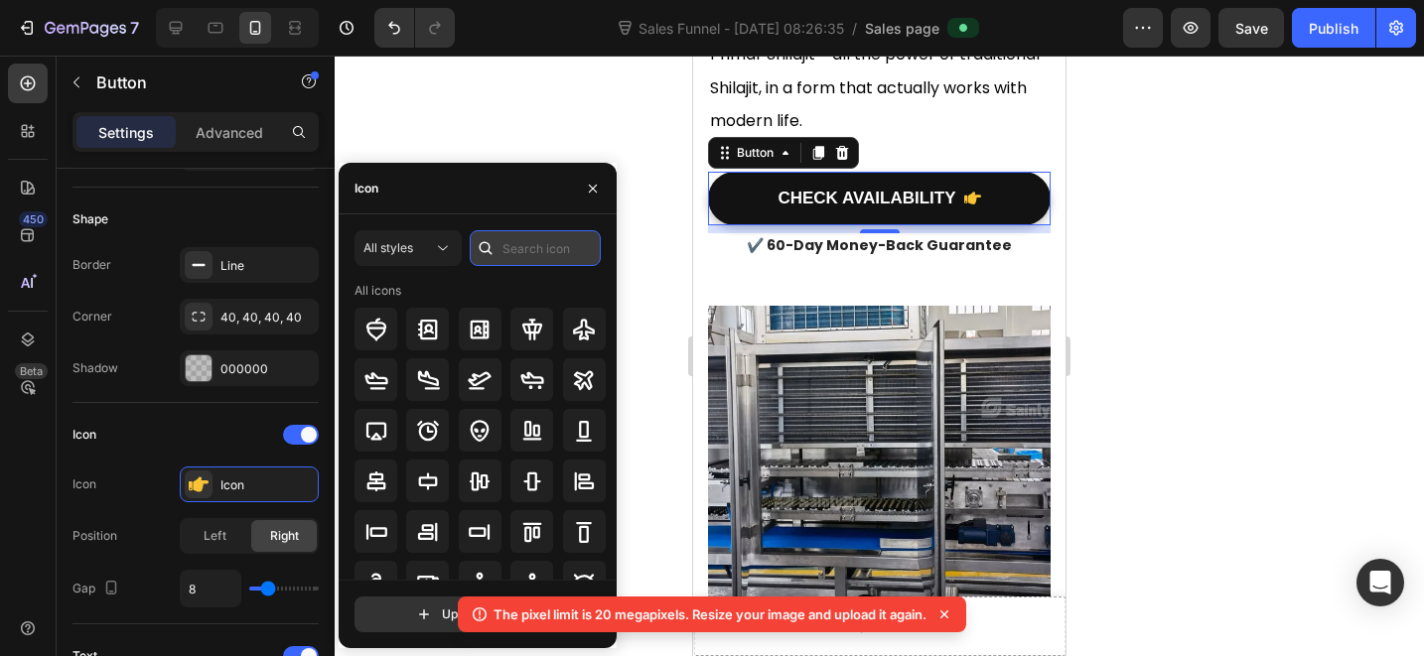
click at [529, 249] on input "text" at bounding box center [535, 248] width 131 height 36
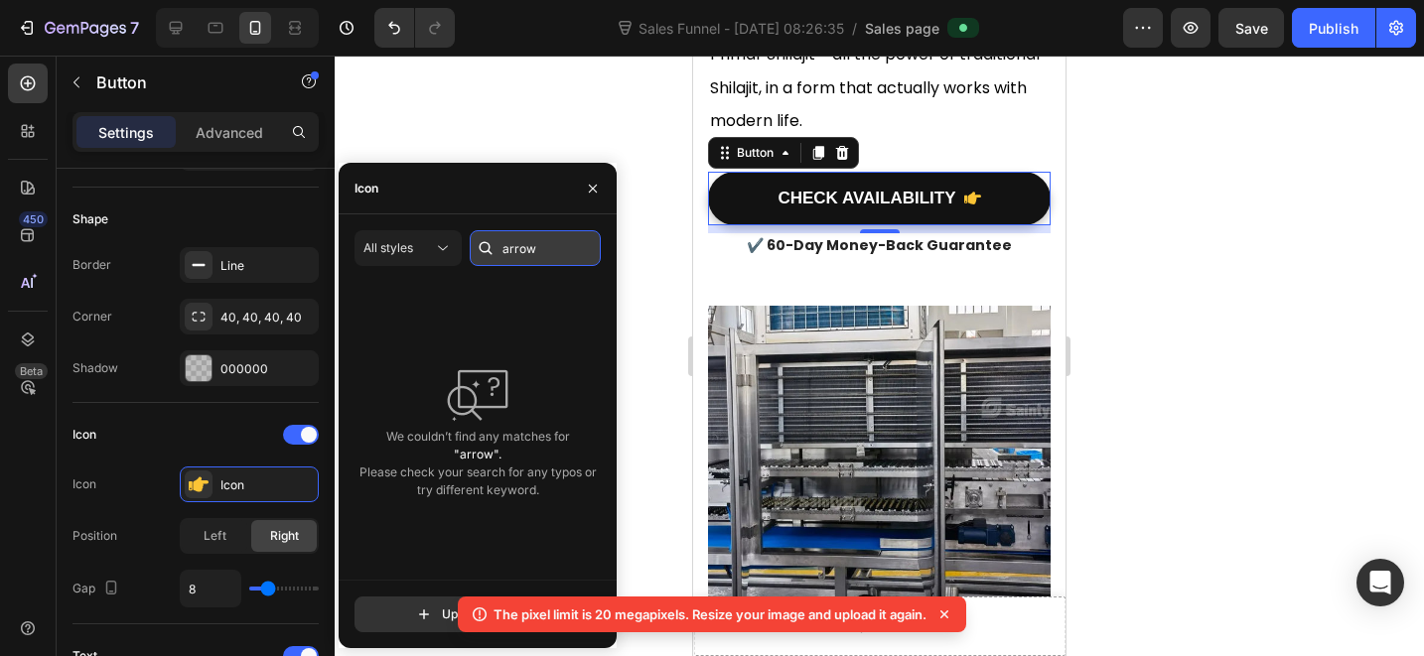
type input "arrow"
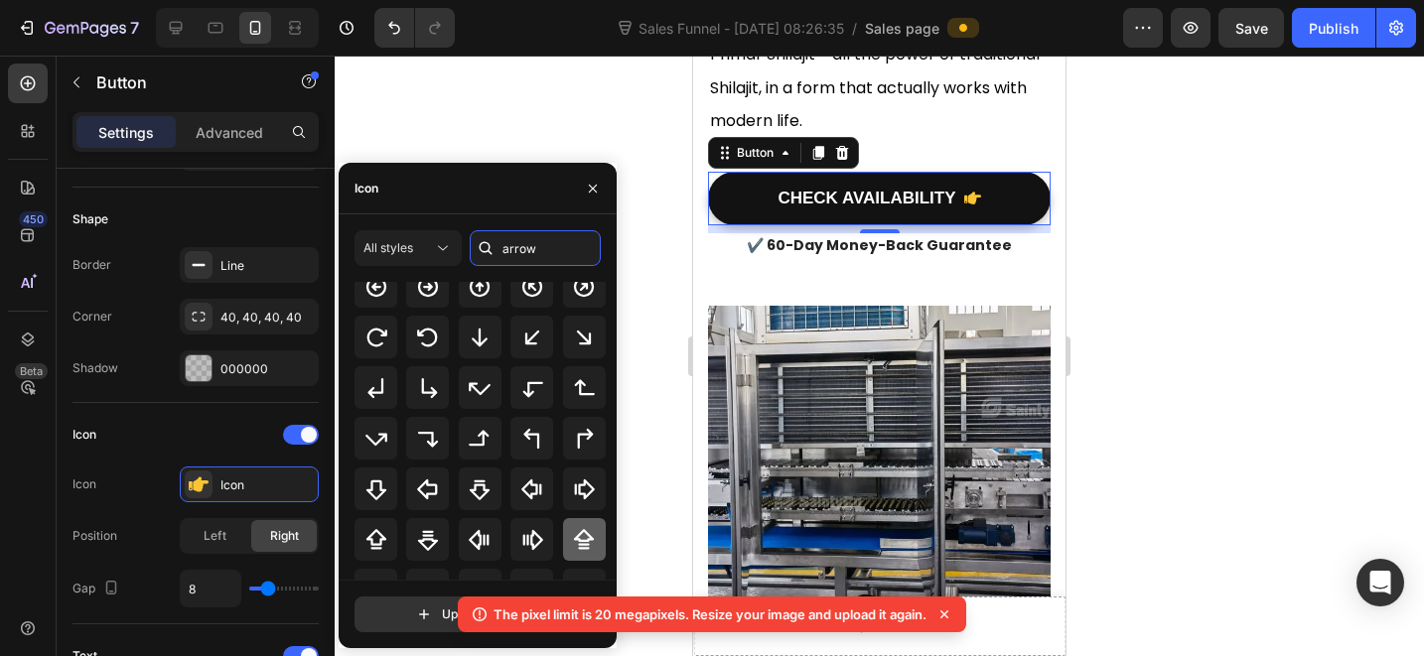
scroll to position [218, 0]
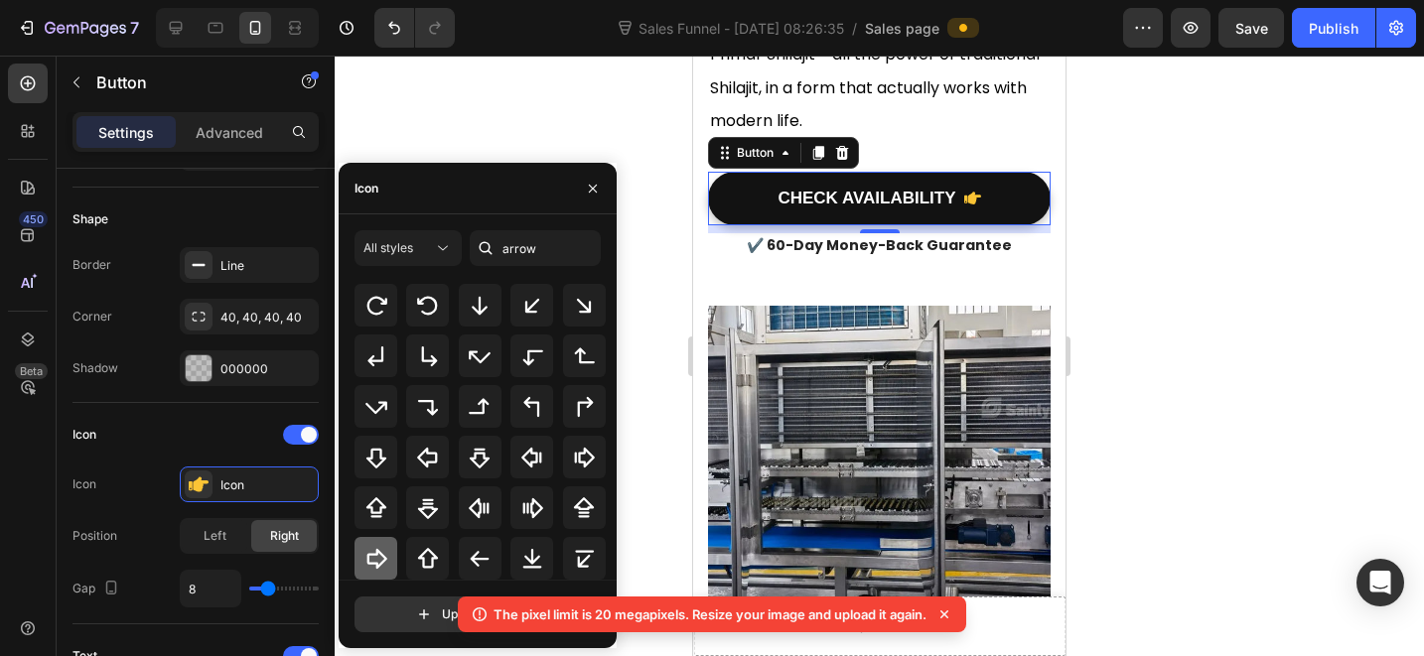
click at [386, 571] on div at bounding box center [376, 558] width 43 height 43
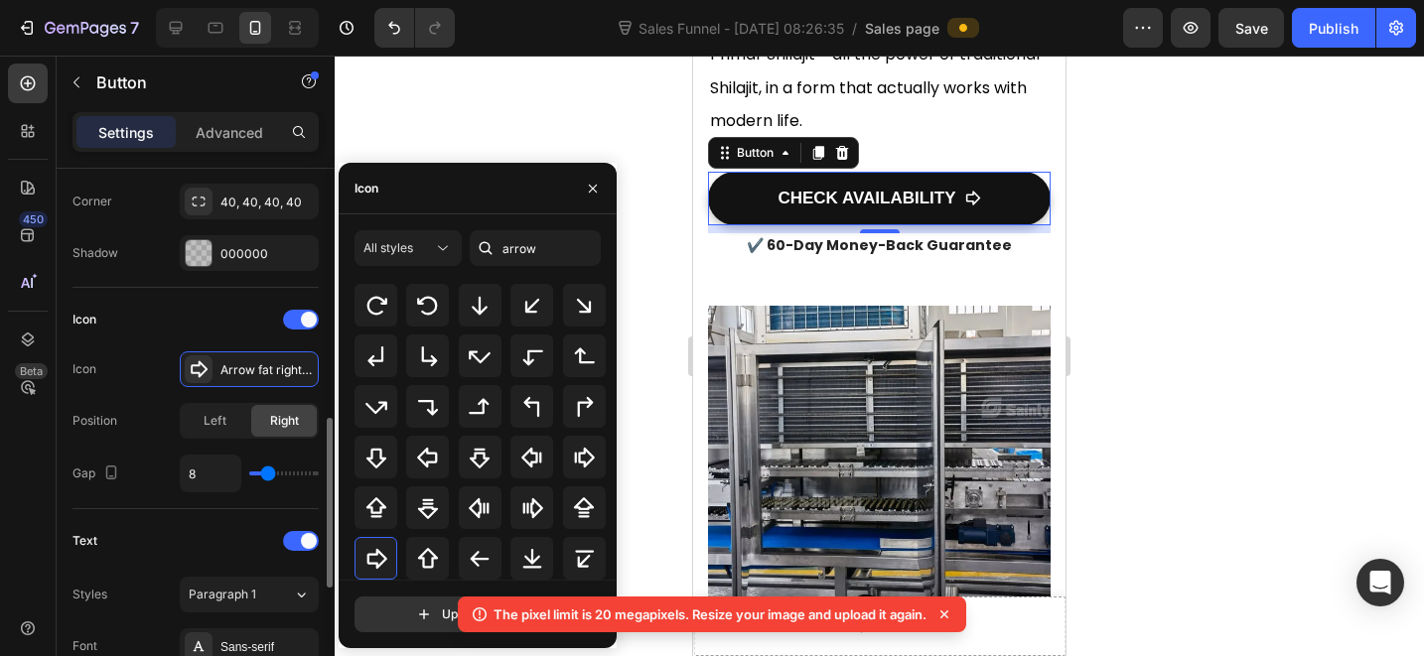
scroll to position [623, 0]
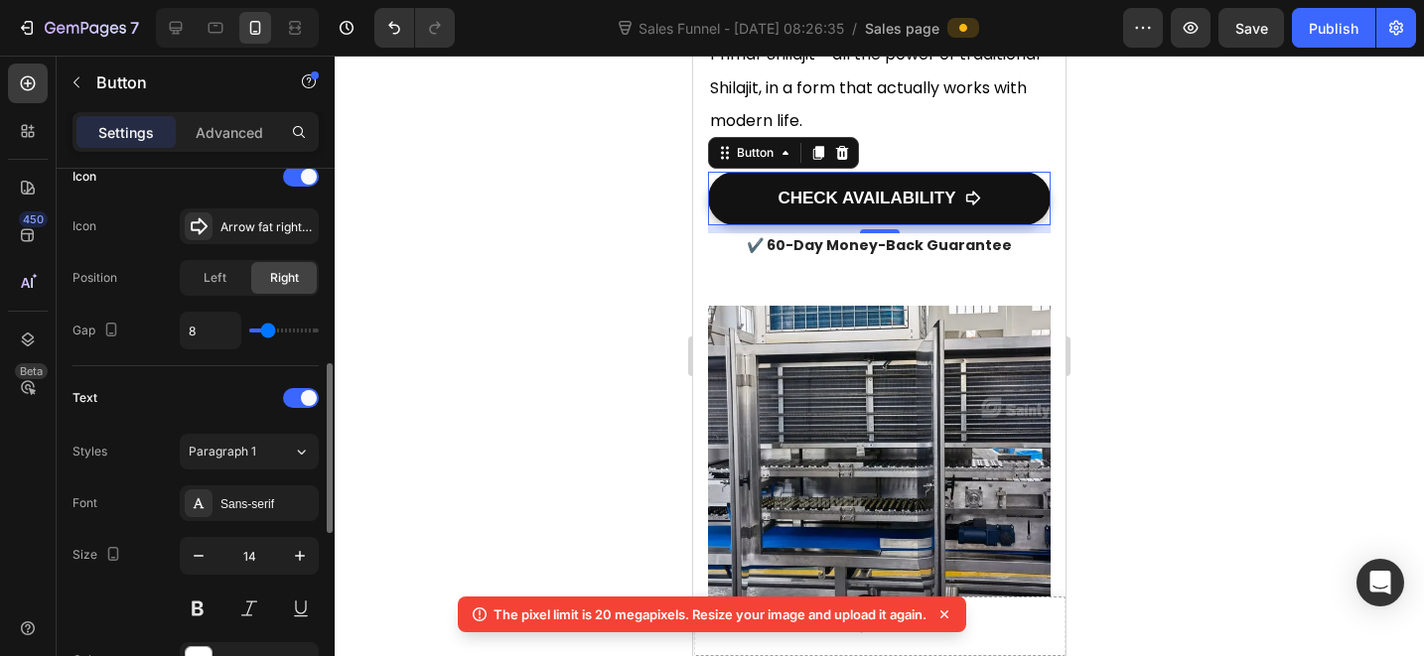
click at [156, 356] on div "Icon Icon Arrow fat right bold Position Left Right Gap 8" at bounding box center [195, 255] width 246 height 221
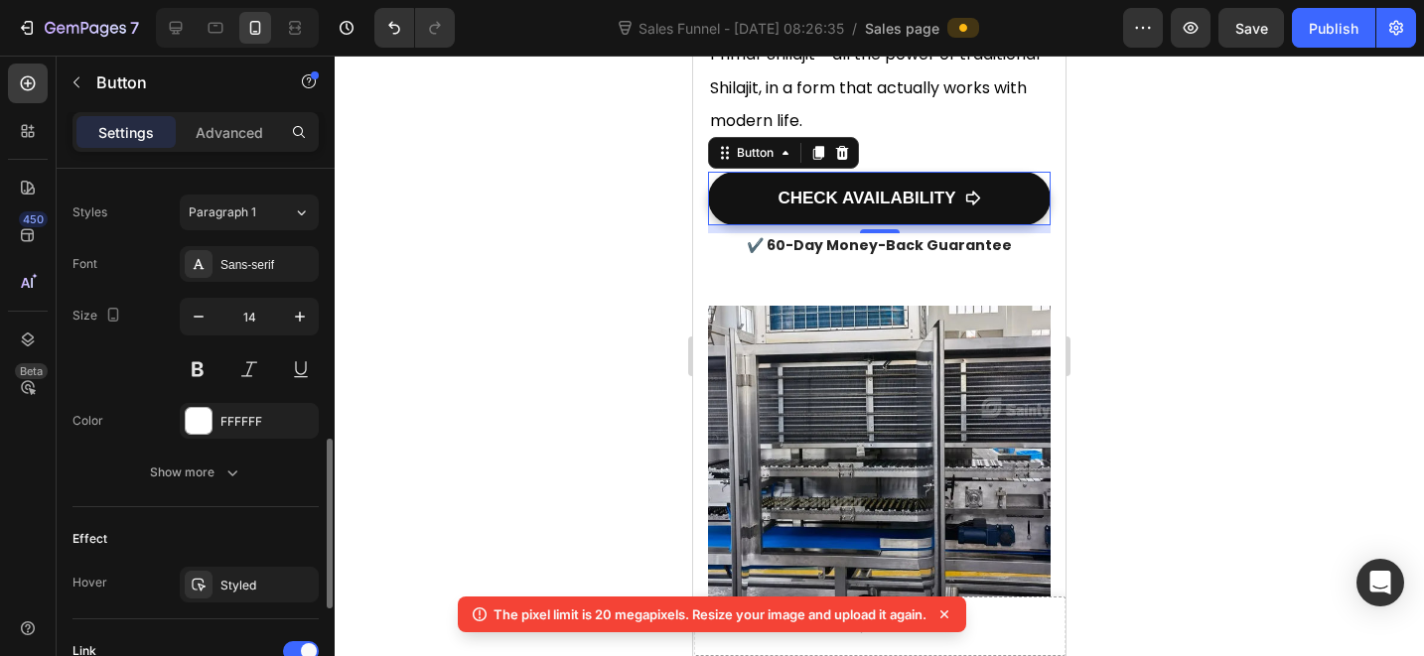
scroll to position [1192, 0]
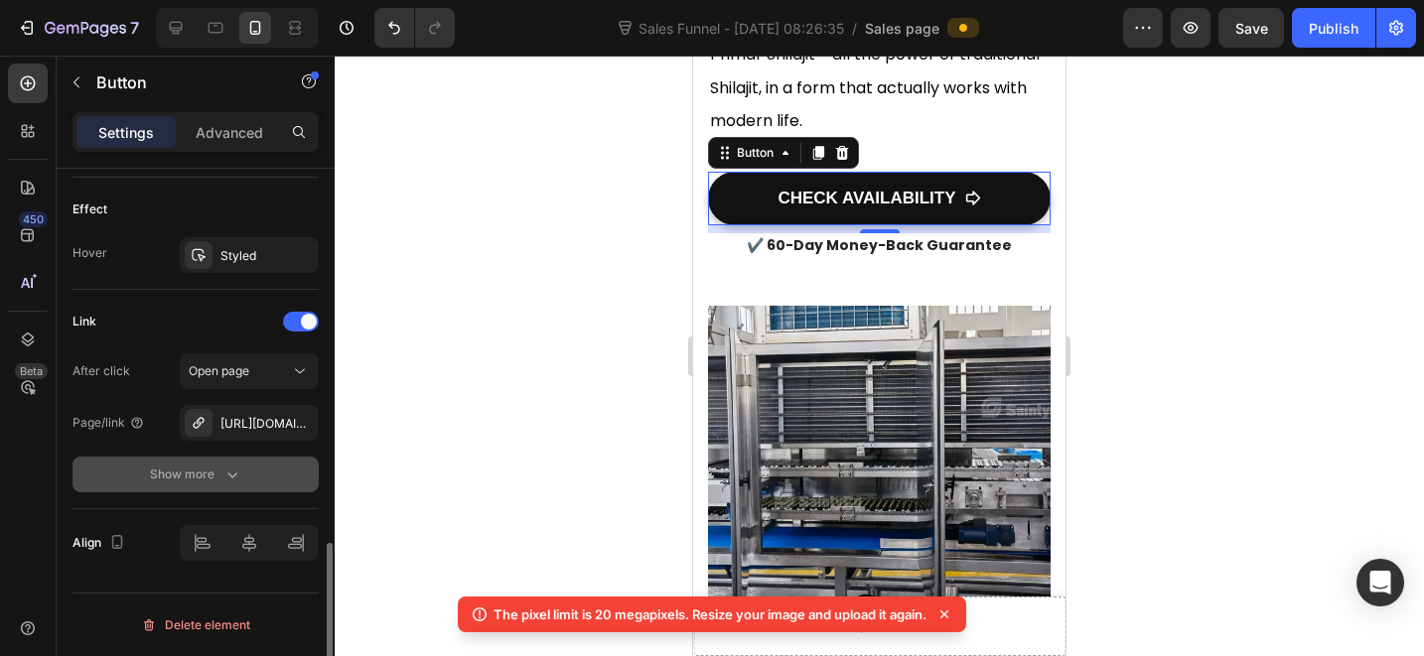
click at [208, 489] on button "Show more" at bounding box center [195, 475] width 246 height 36
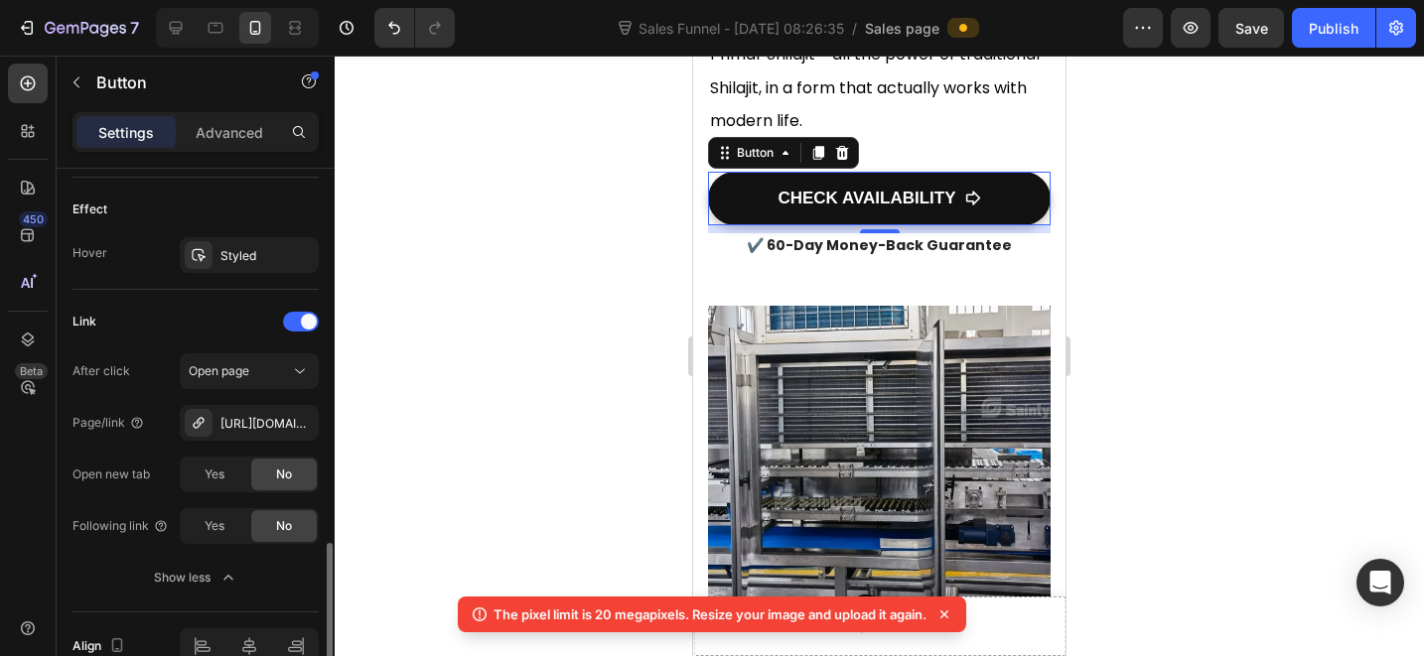
scroll to position [1295, 0]
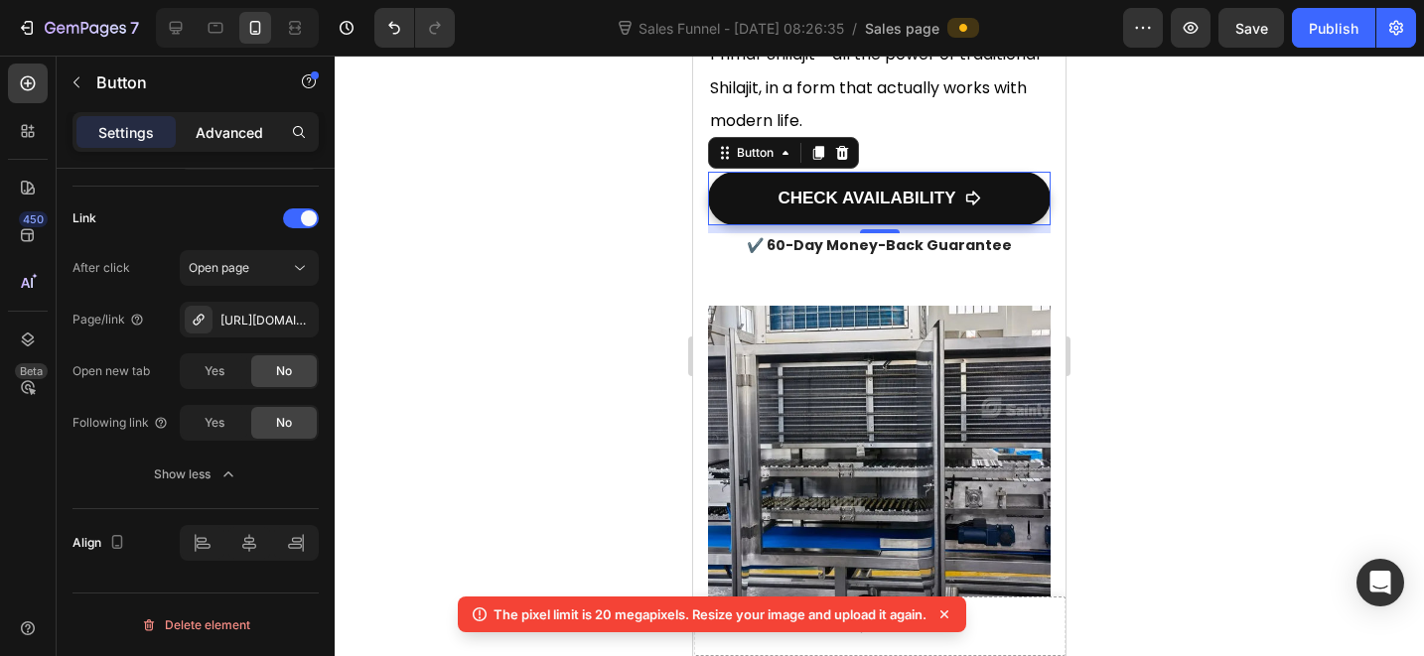
click at [250, 137] on p "Advanced" at bounding box center [230, 132] width 68 height 21
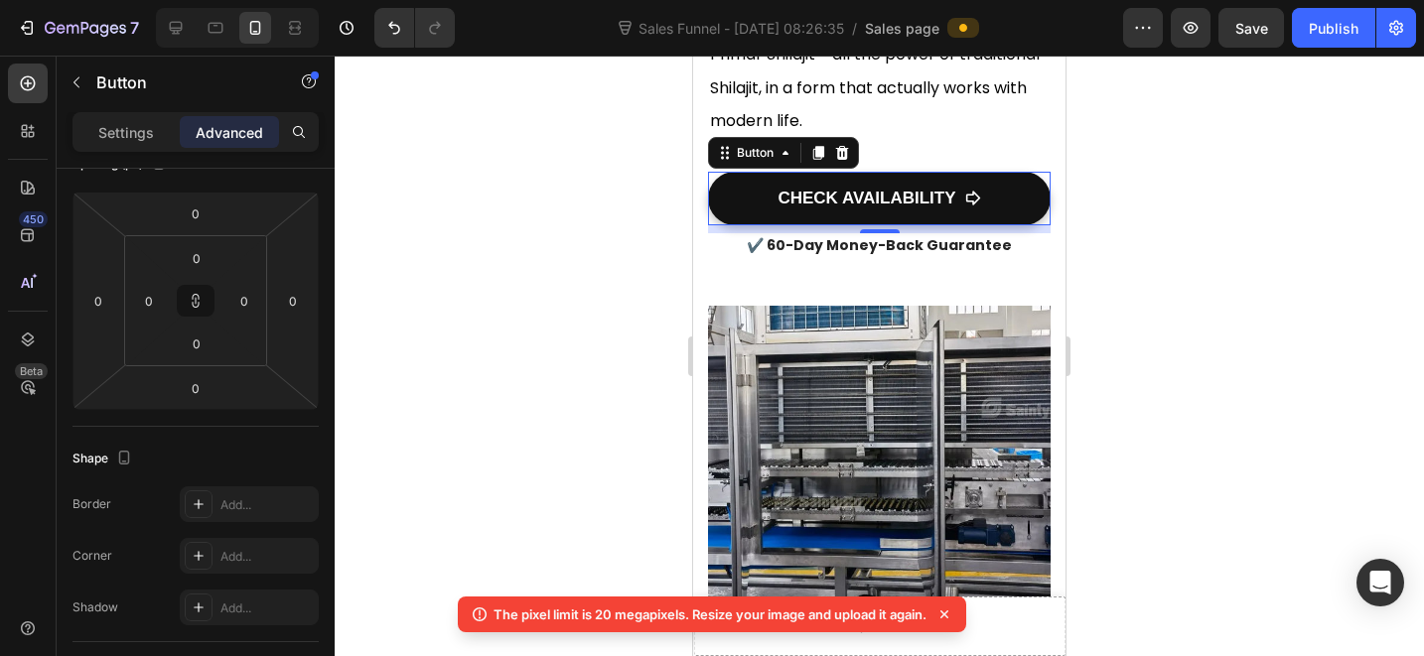
scroll to position [0, 0]
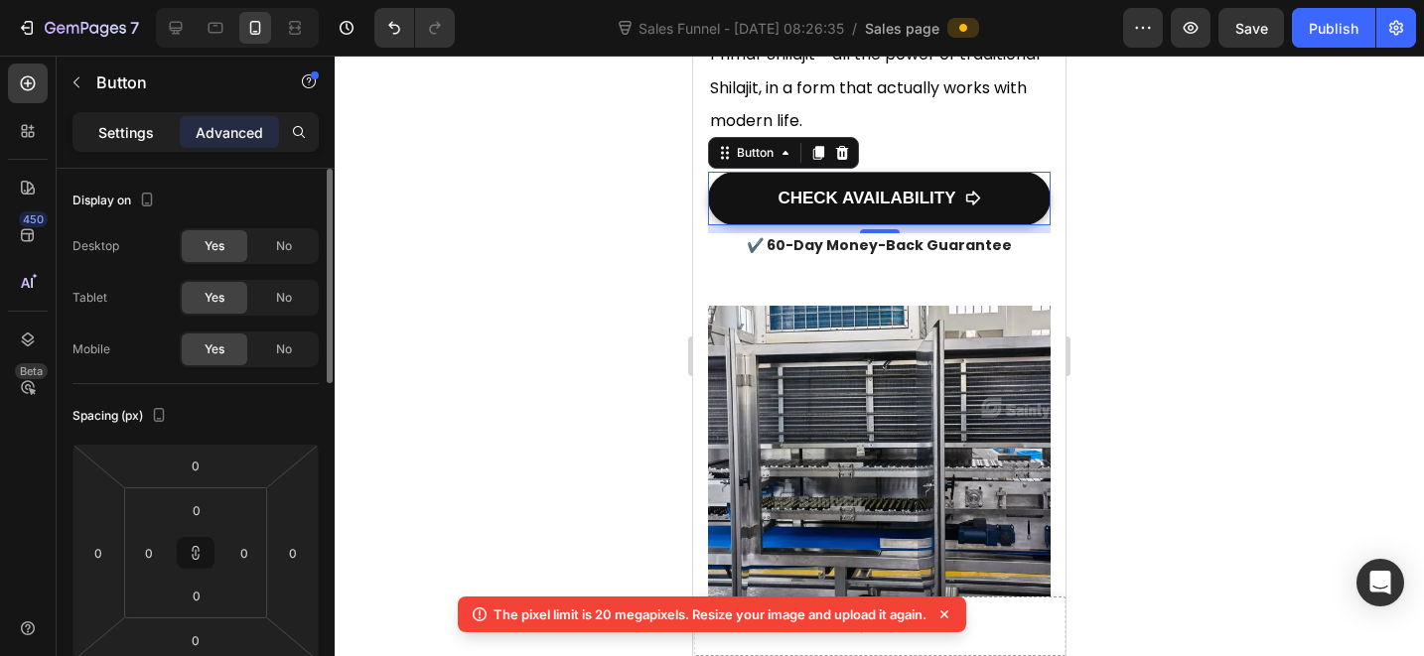
click at [135, 126] on p "Settings" at bounding box center [126, 132] width 56 height 21
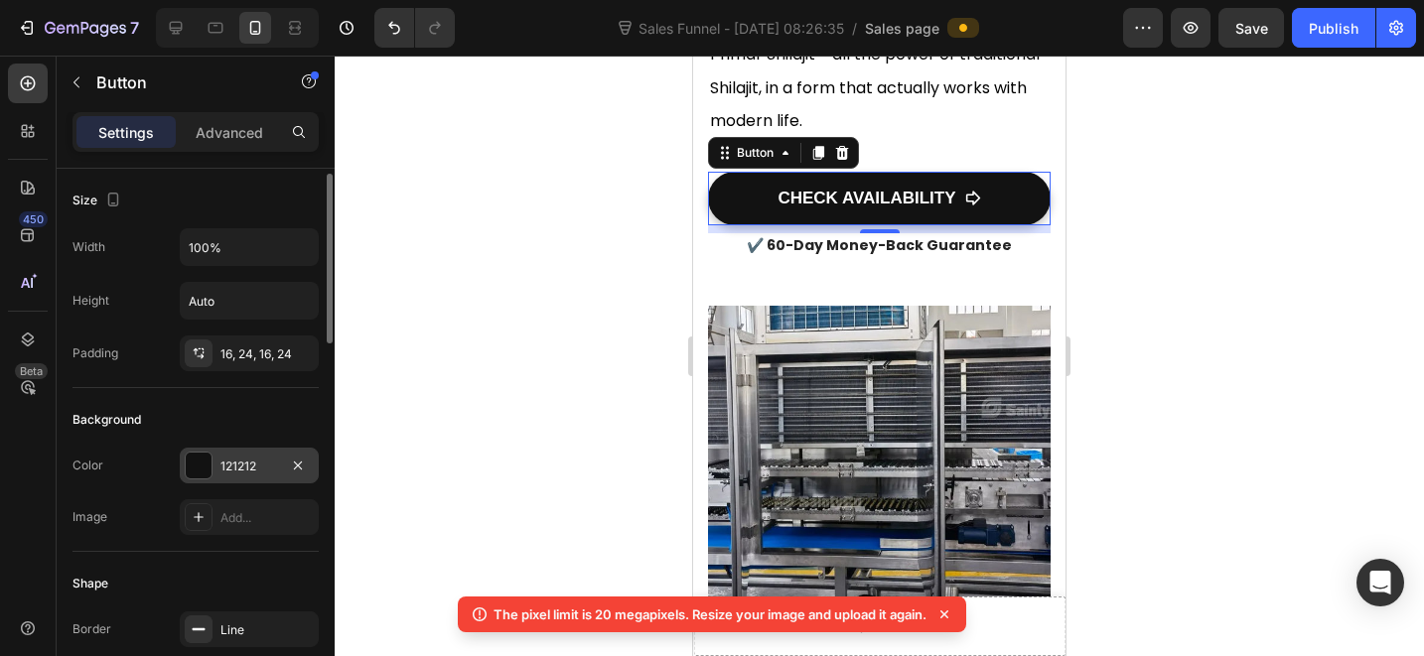
scroll to position [126, 0]
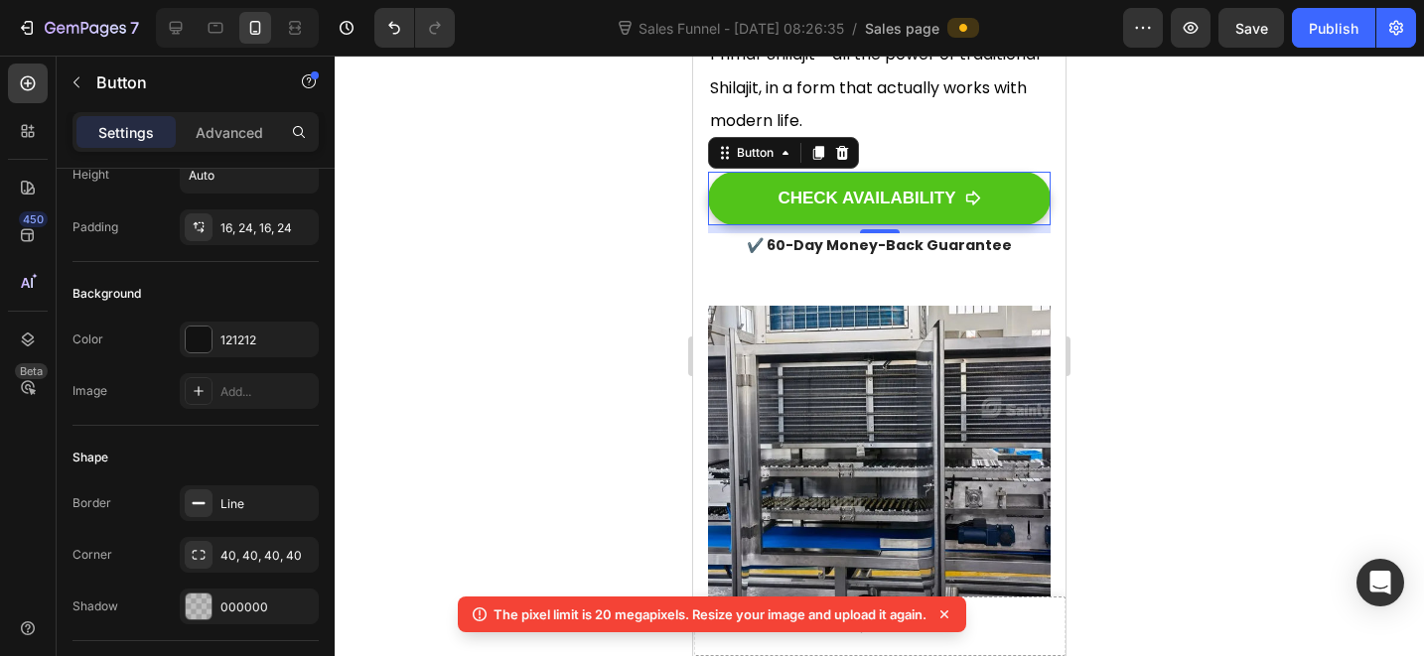
click at [751, 225] on link "CHECK AVAILABILITY" at bounding box center [879, 199] width 343 height 54
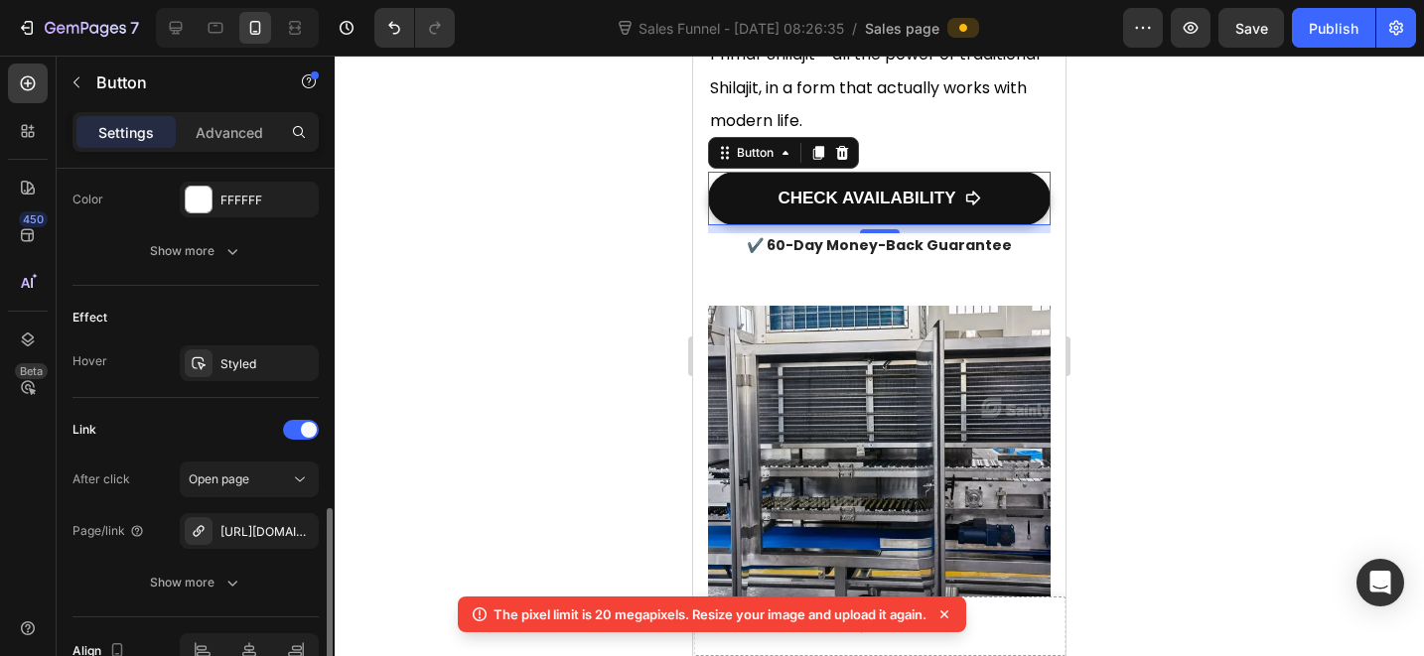
scroll to position [1087, 0]
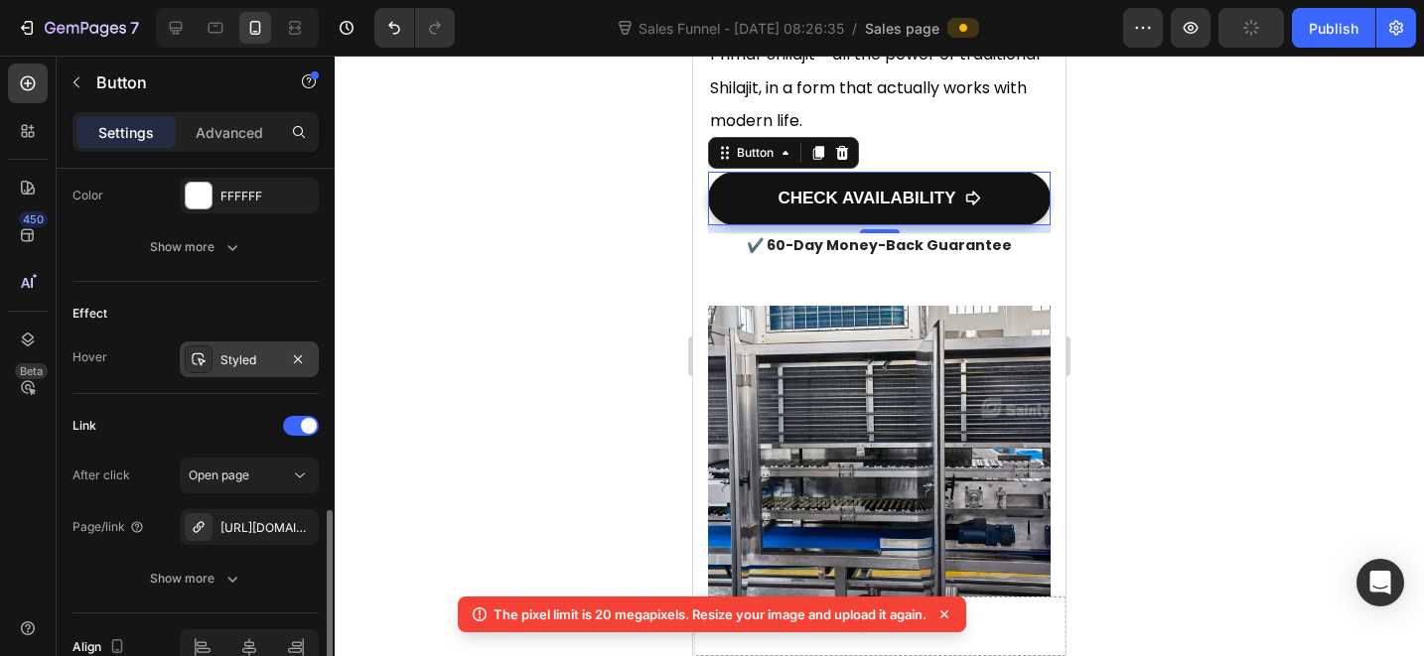
click at [259, 363] on div "Styled" at bounding box center [249, 361] width 58 height 18
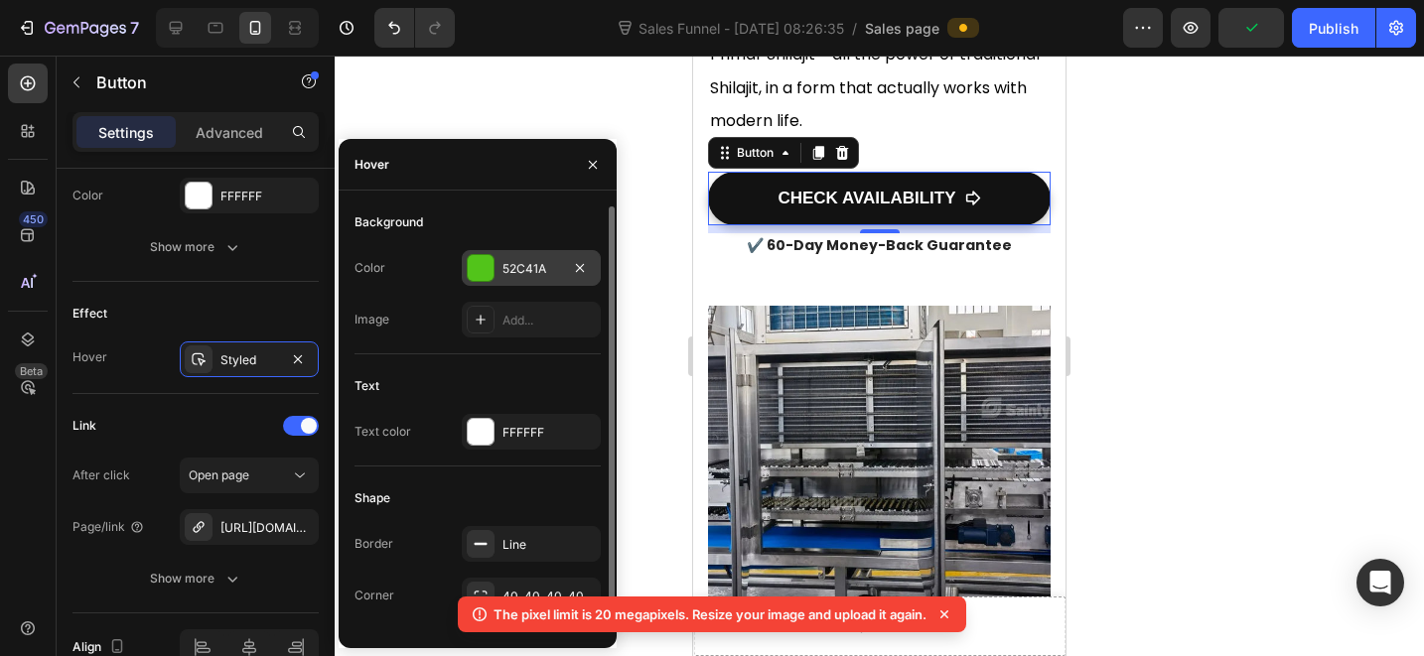
click at [506, 268] on div "52C41A" at bounding box center [531, 269] width 58 height 18
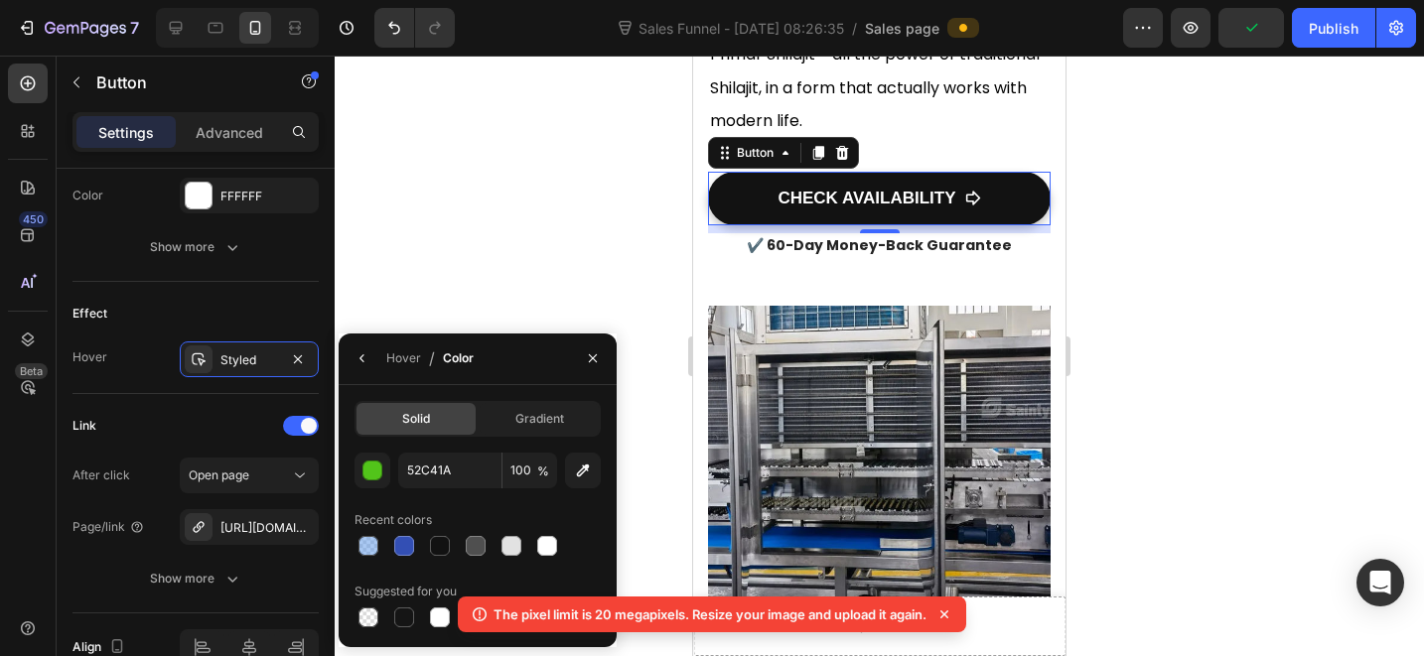
drag, startPoint x: 477, startPoint y: 544, endPoint x: 637, endPoint y: 357, distance: 246.6
click at [476, 544] on div at bounding box center [476, 546] width 20 height 20
type input "4F4F4F"
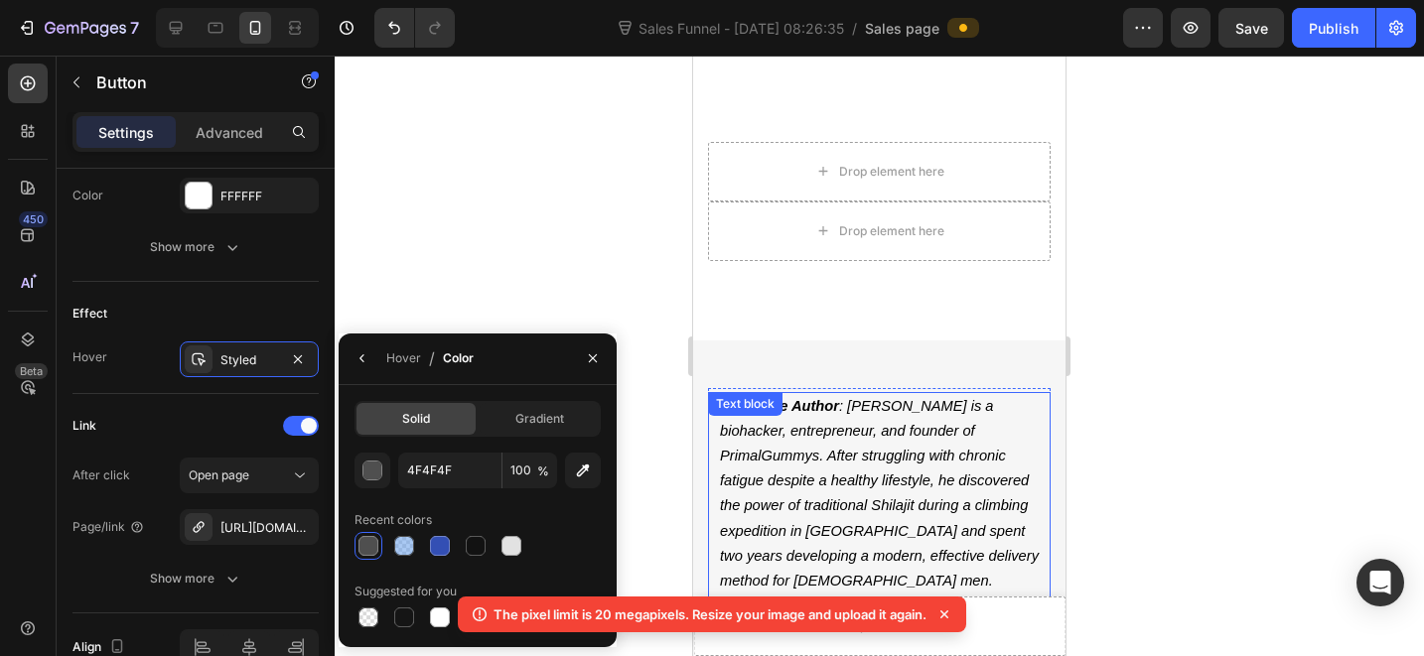
click at [1260, 369] on div at bounding box center [879, 356] width 1089 height 601
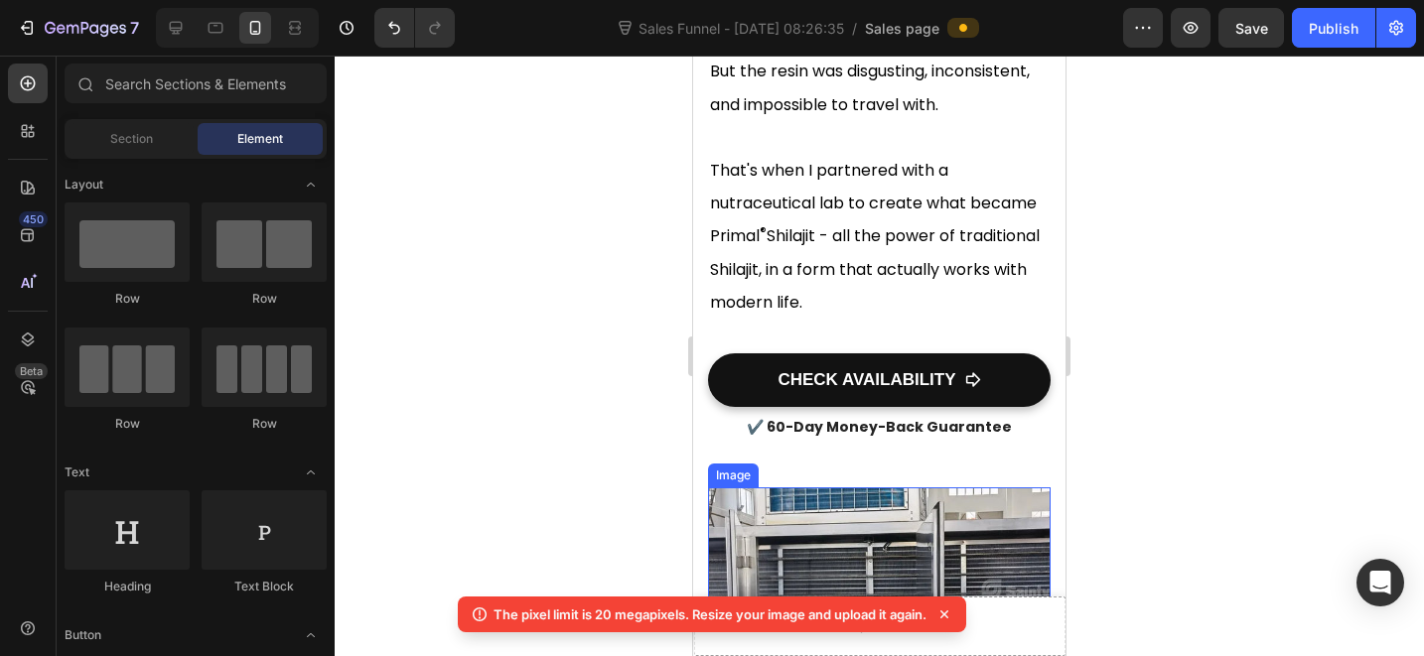
scroll to position [21159, 0]
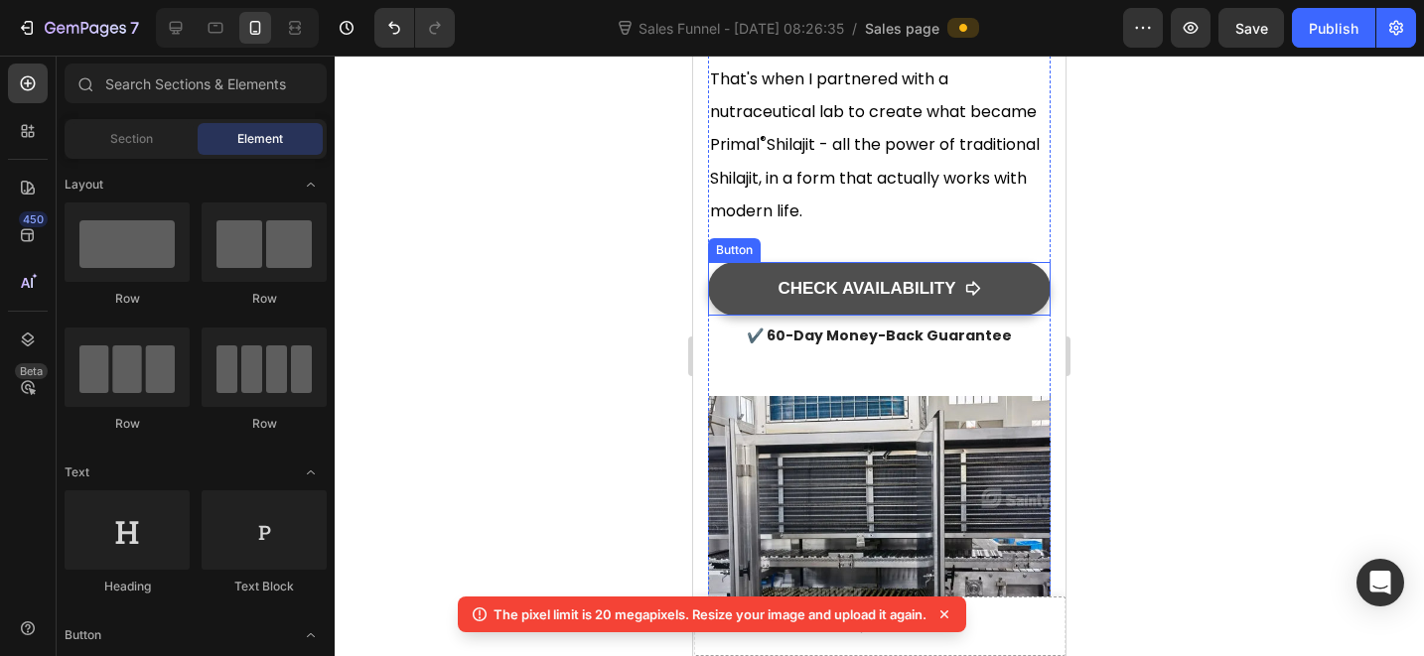
click at [1017, 316] on link "CHECK AVAILABILITY" at bounding box center [879, 289] width 343 height 54
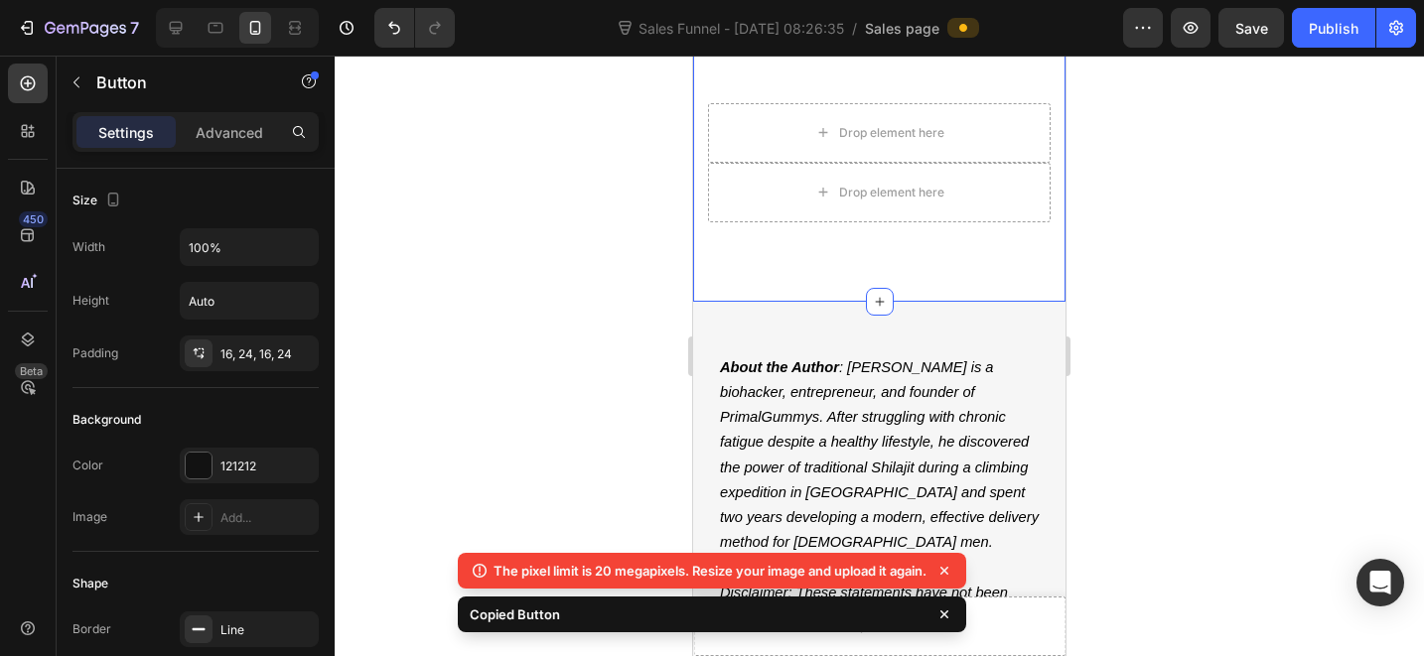
scroll to position [22597, 0]
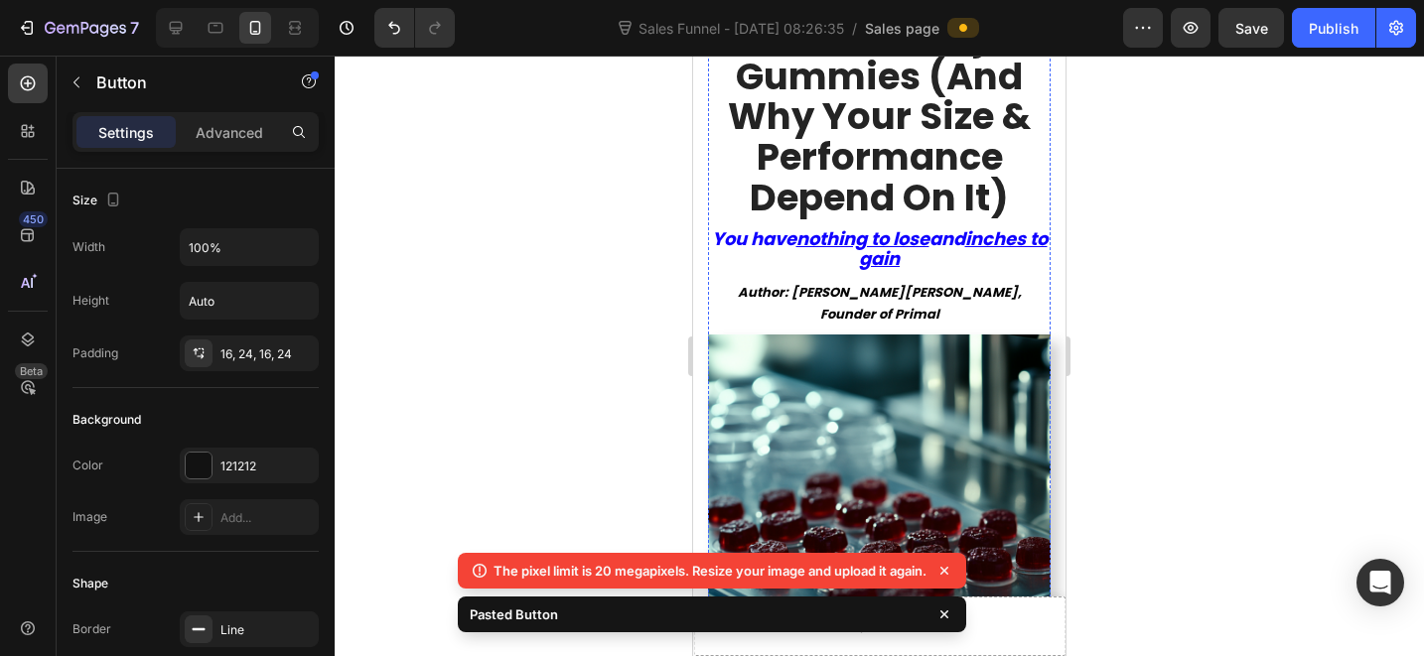
scroll to position [112, 0]
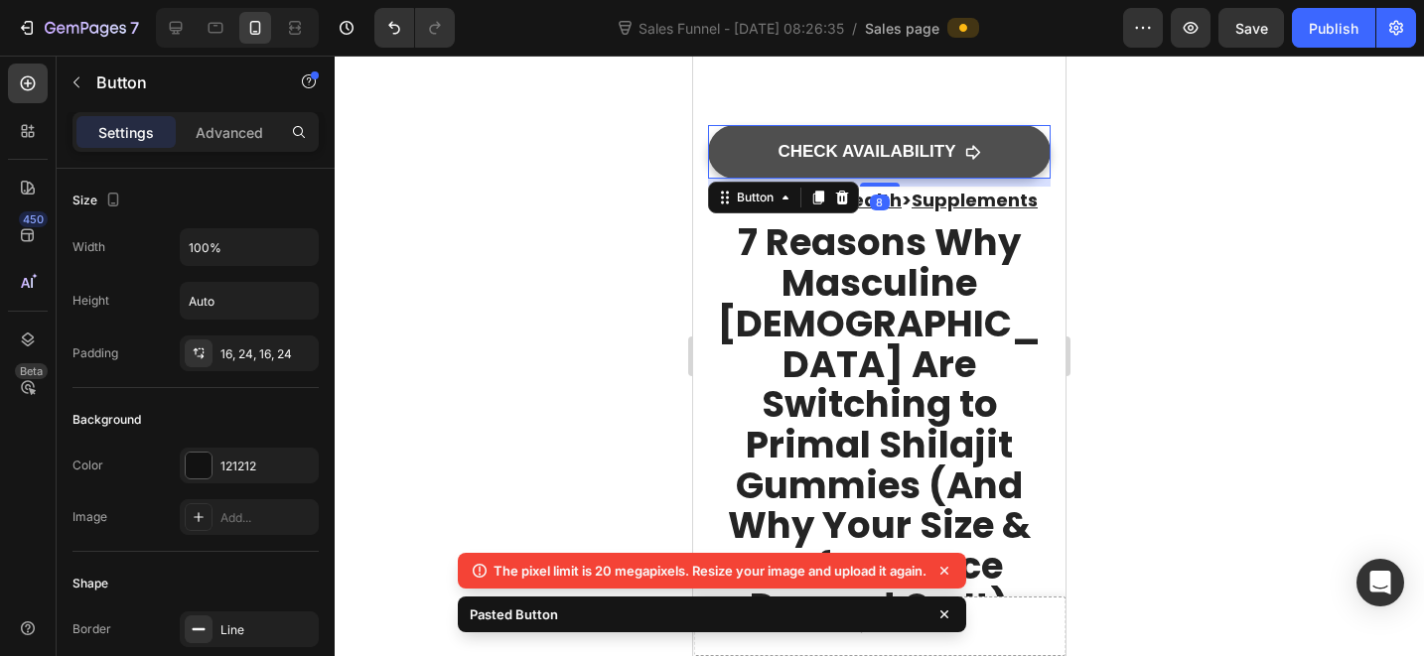
click at [1017, 141] on link "CHECK AVAILABILITY" at bounding box center [879, 152] width 343 height 54
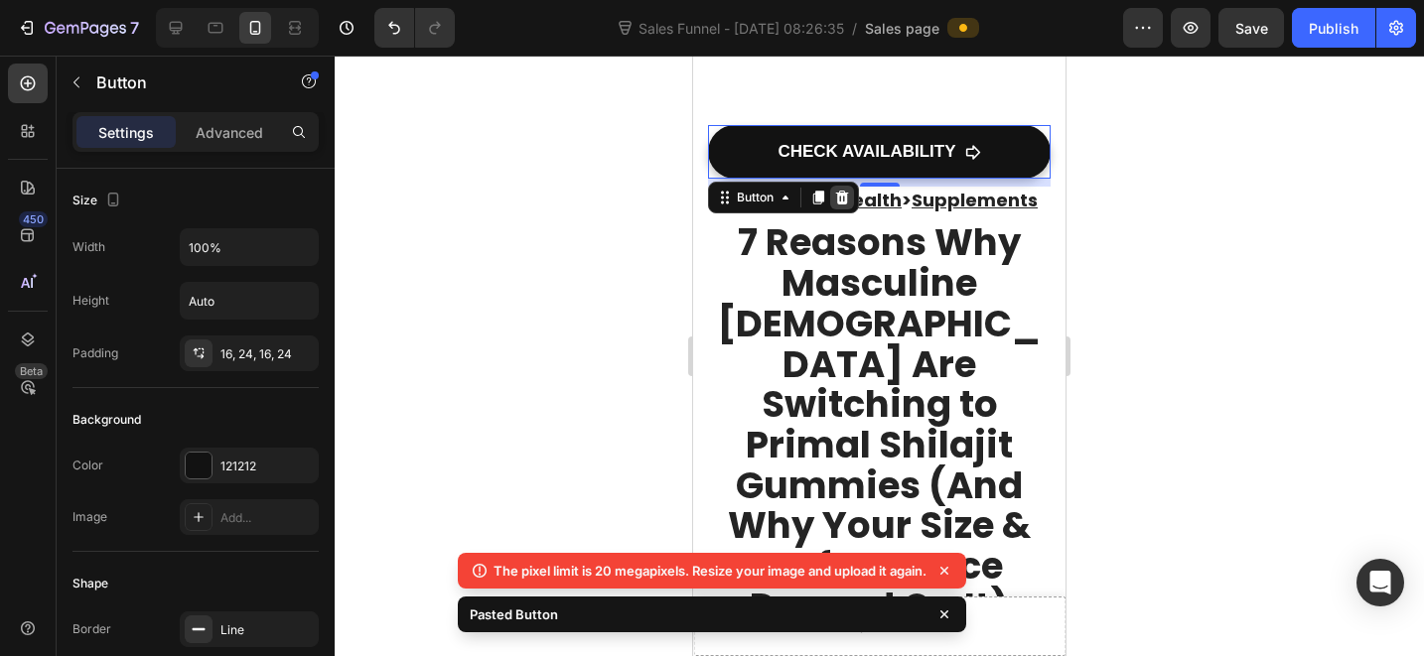
click at [852, 199] on div at bounding box center [842, 198] width 24 height 24
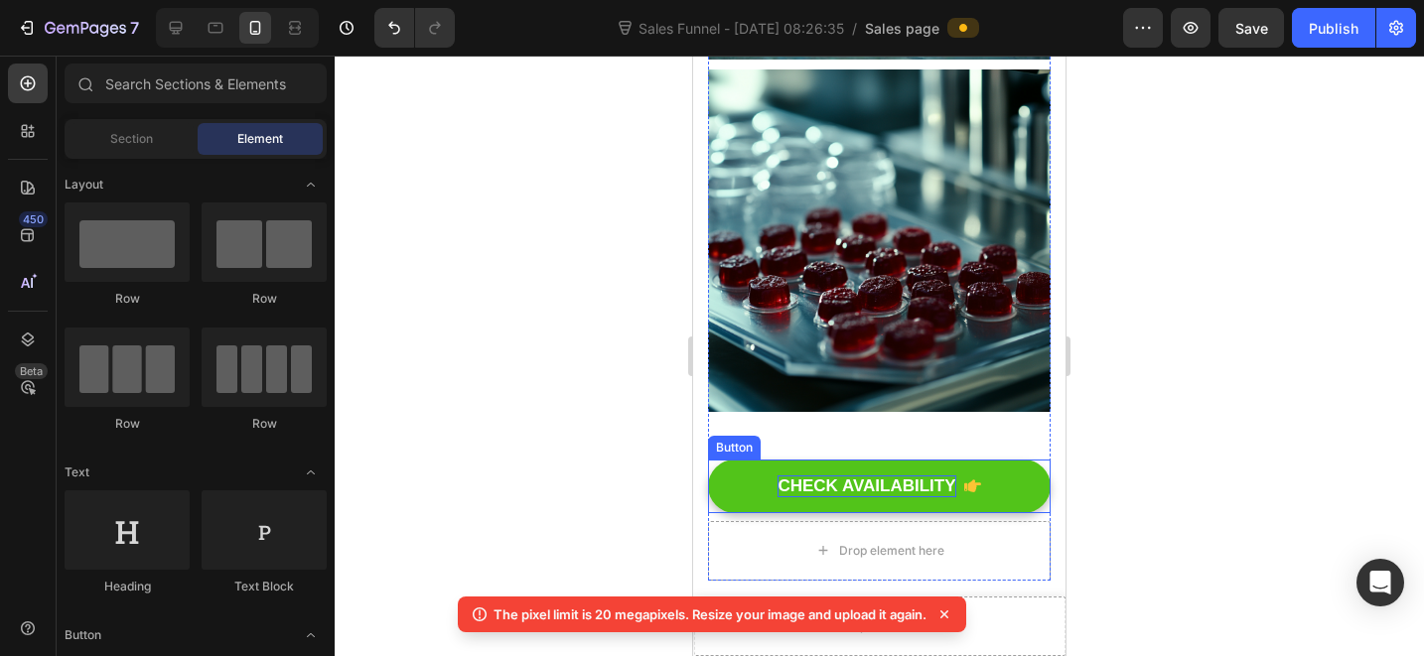
scroll to position [22598, 0]
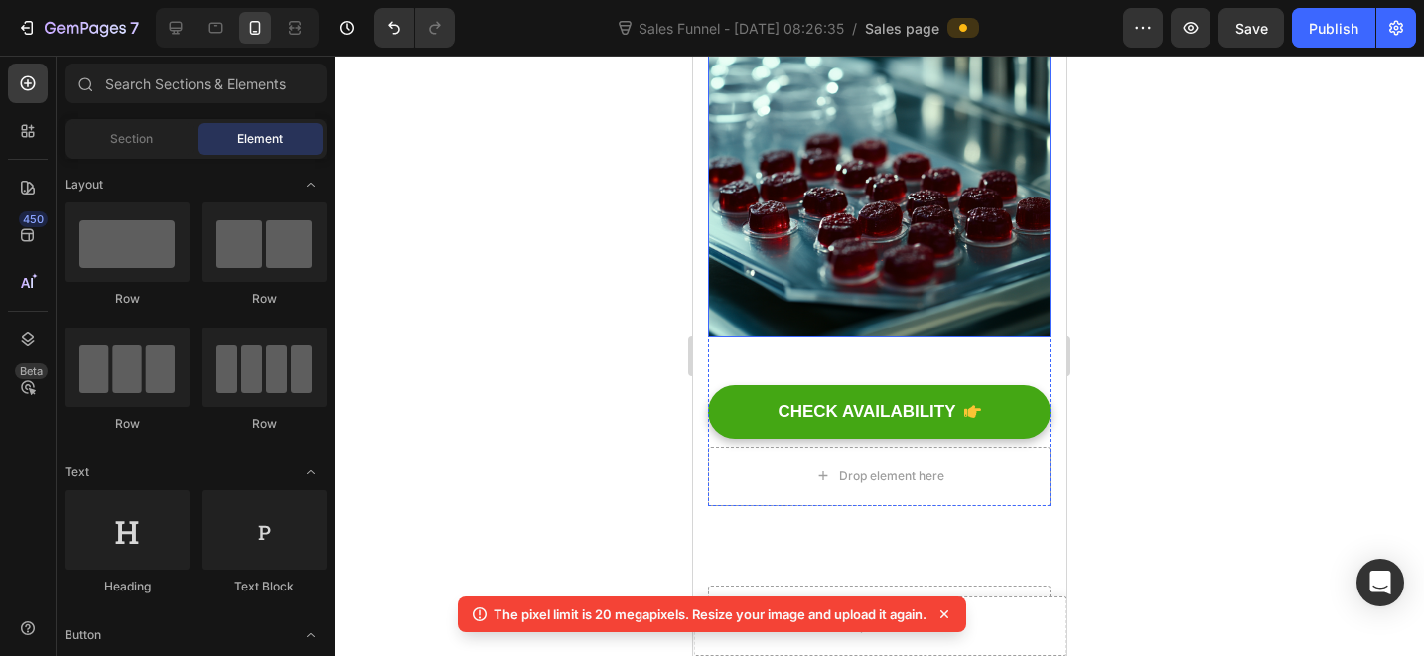
click at [922, 278] on img at bounding box center [879, 166] width 343 height 343
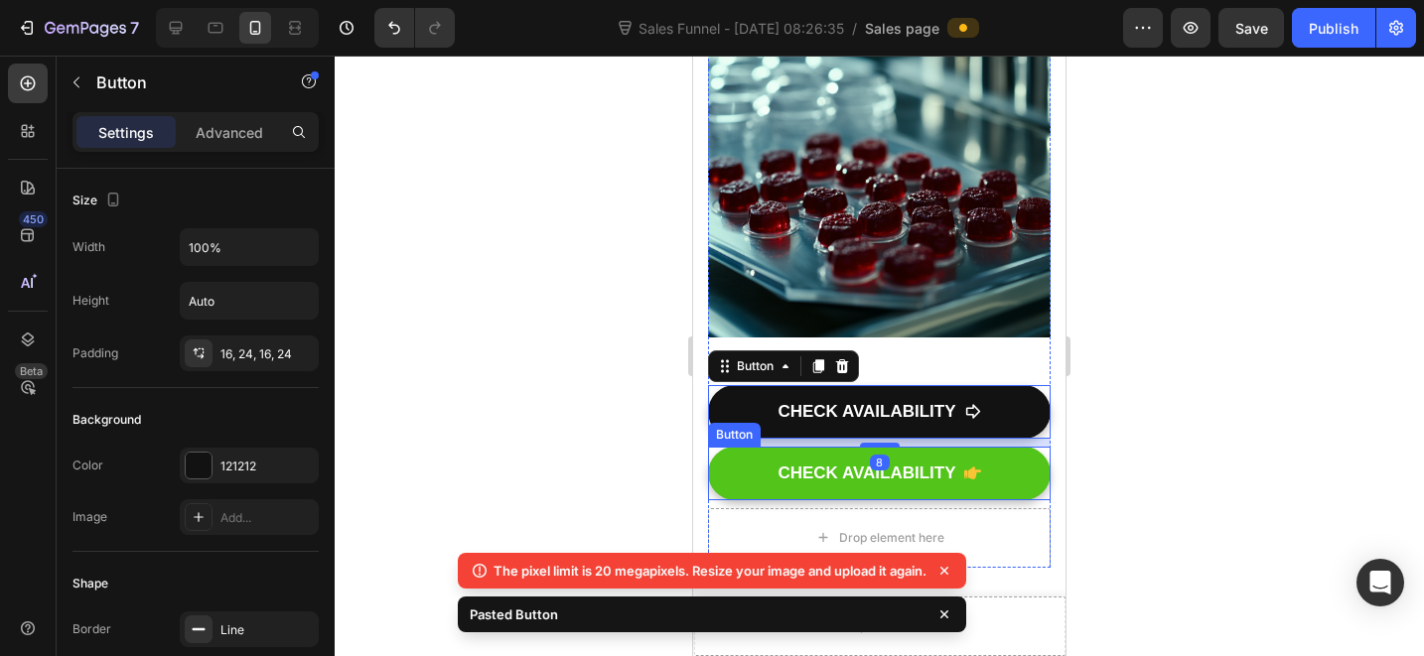
click at [1020, 447] on link "CHECK AVAILABILITY" at bounding box center [879, 474] width 343 height 54
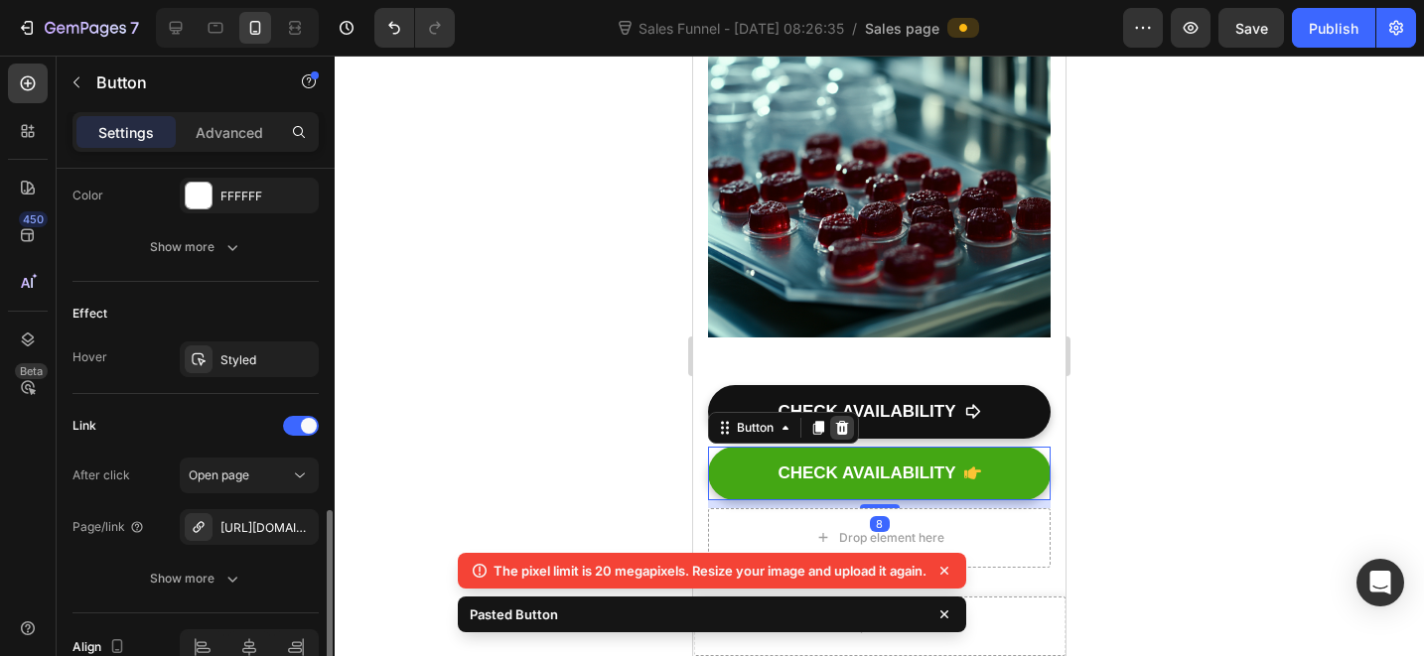
click at [844, 420] on icon at bounding box center [842, 428] width 16 height 16
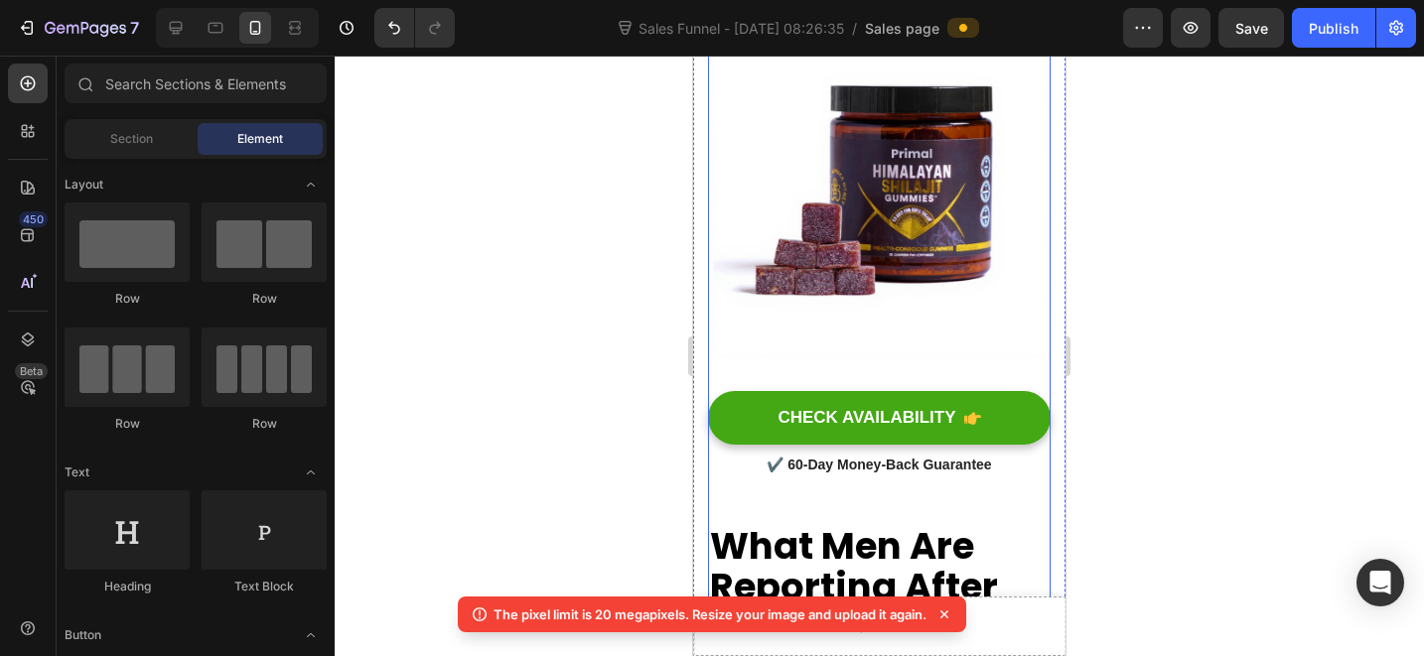
scroll to position [13440, 0]
click at [884, 454] on div "✔️ 60-Day Money-Back Guarantee" at bounding box center [879, 466] width 343 height 25
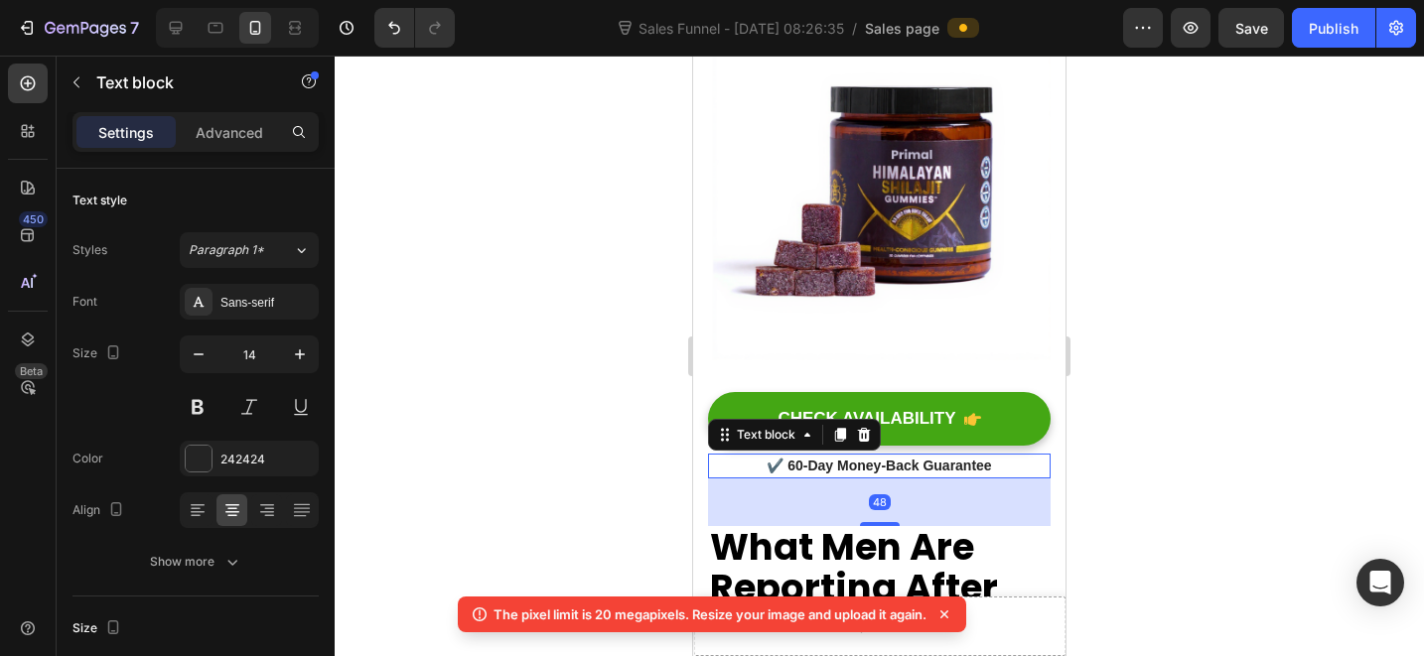
click at [883, 456] on p "✔️ 60-Day Money-Back Guarantee" at bounding box center [879, 466] width 339 height 21
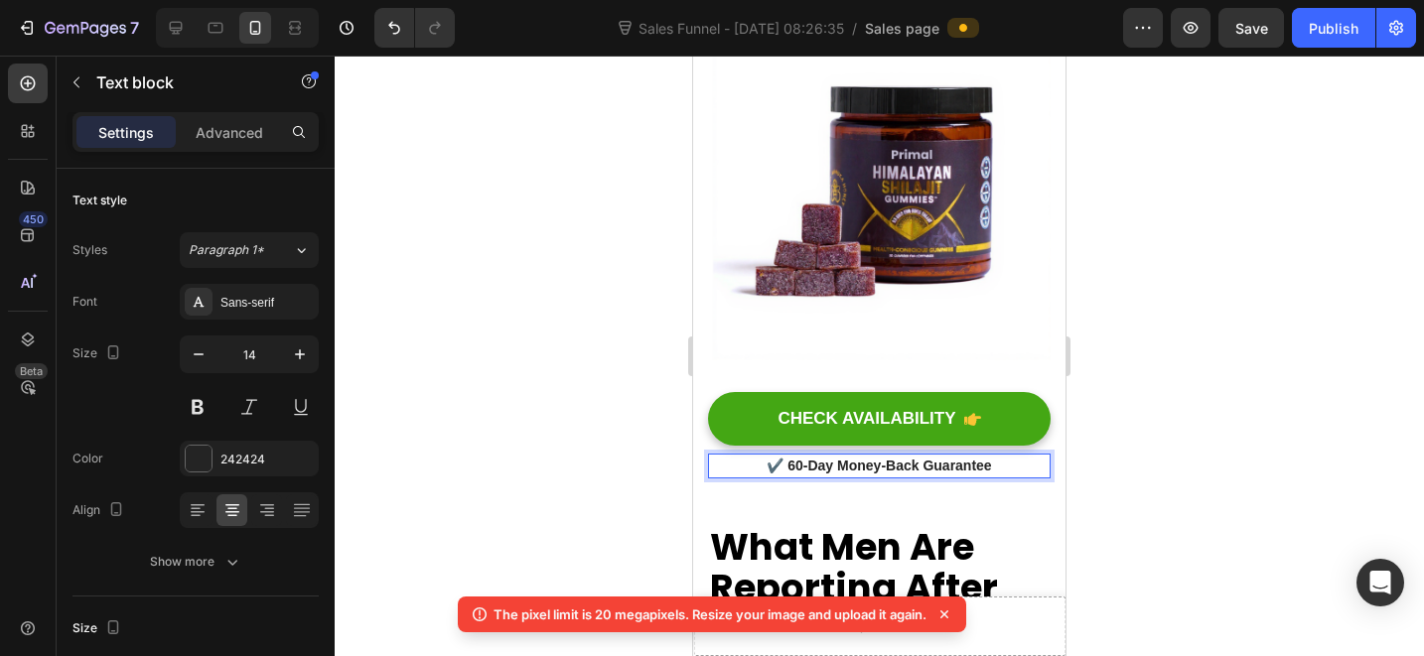
click at [1021, 456] on p "✔️ 60-Day Money-Back Guarantee" at bounding box center [879, 466] width 339 height 21
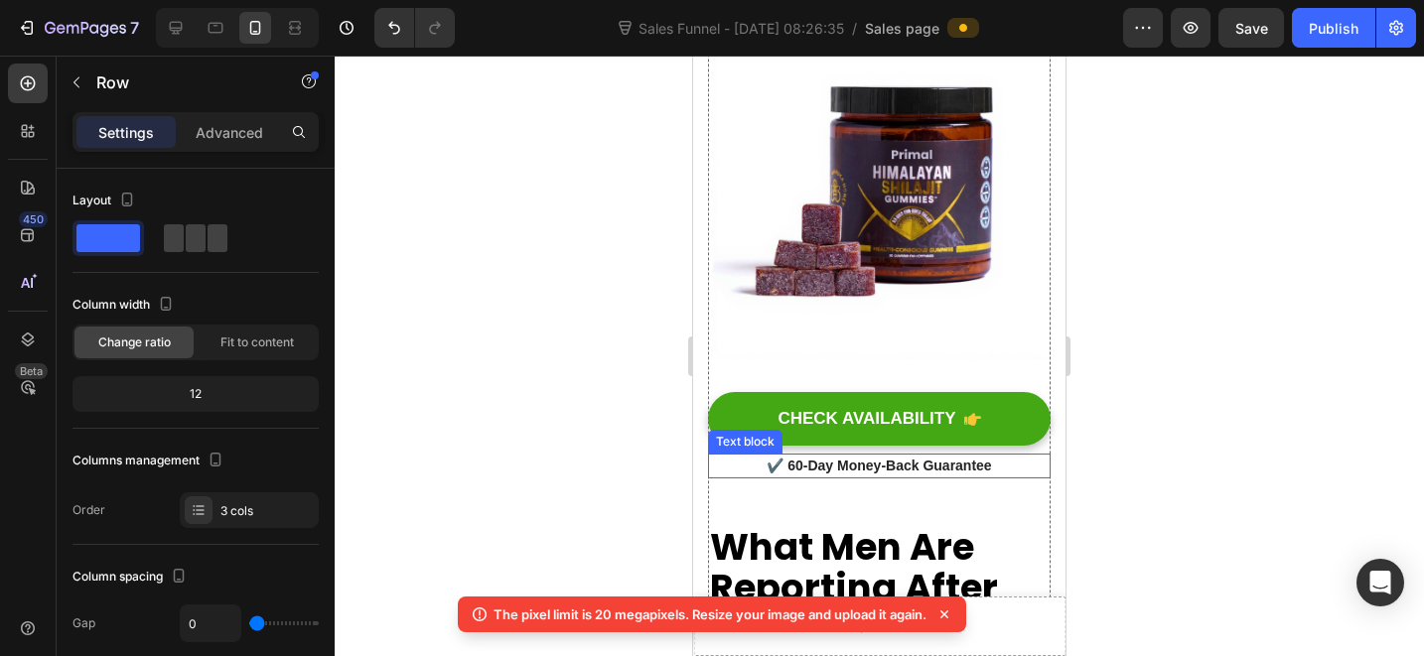
click at [1004, 456] on p "✔️ 60-Day Money-Back Guarantee" at bounding box center [879, 466] width 339 height 21
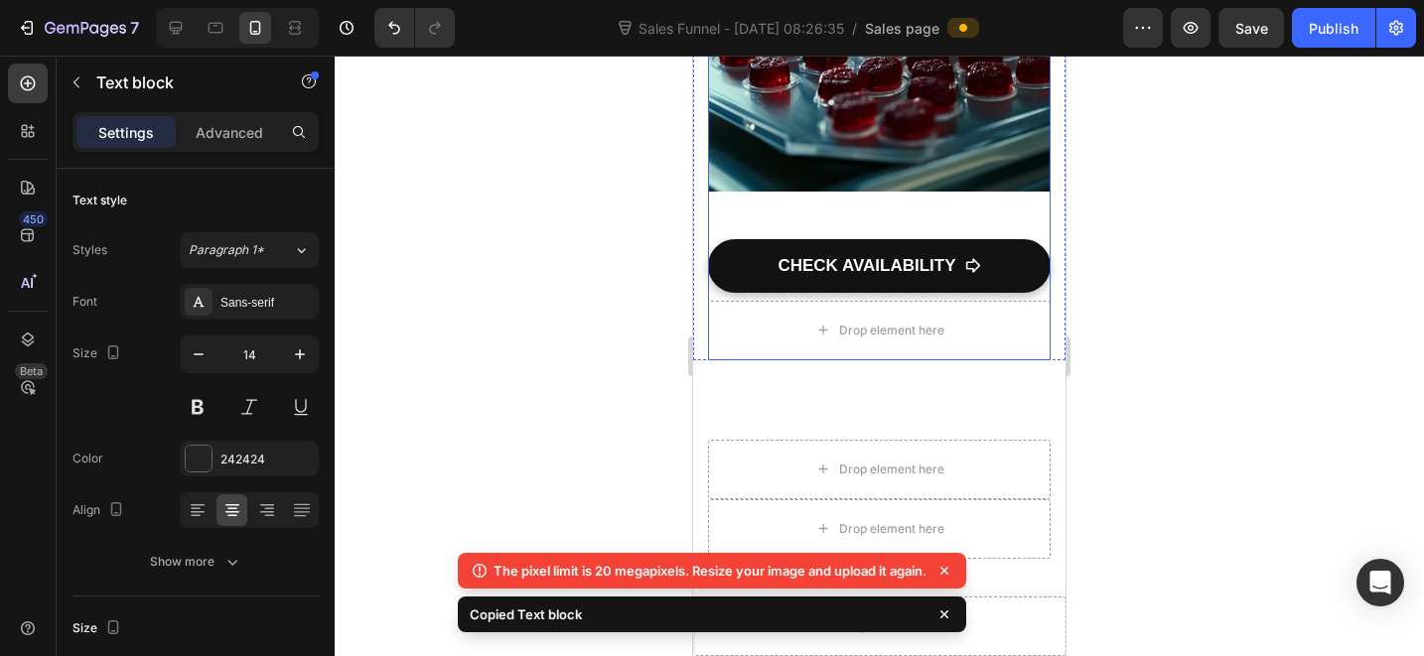
scroll to position [22845, 0]
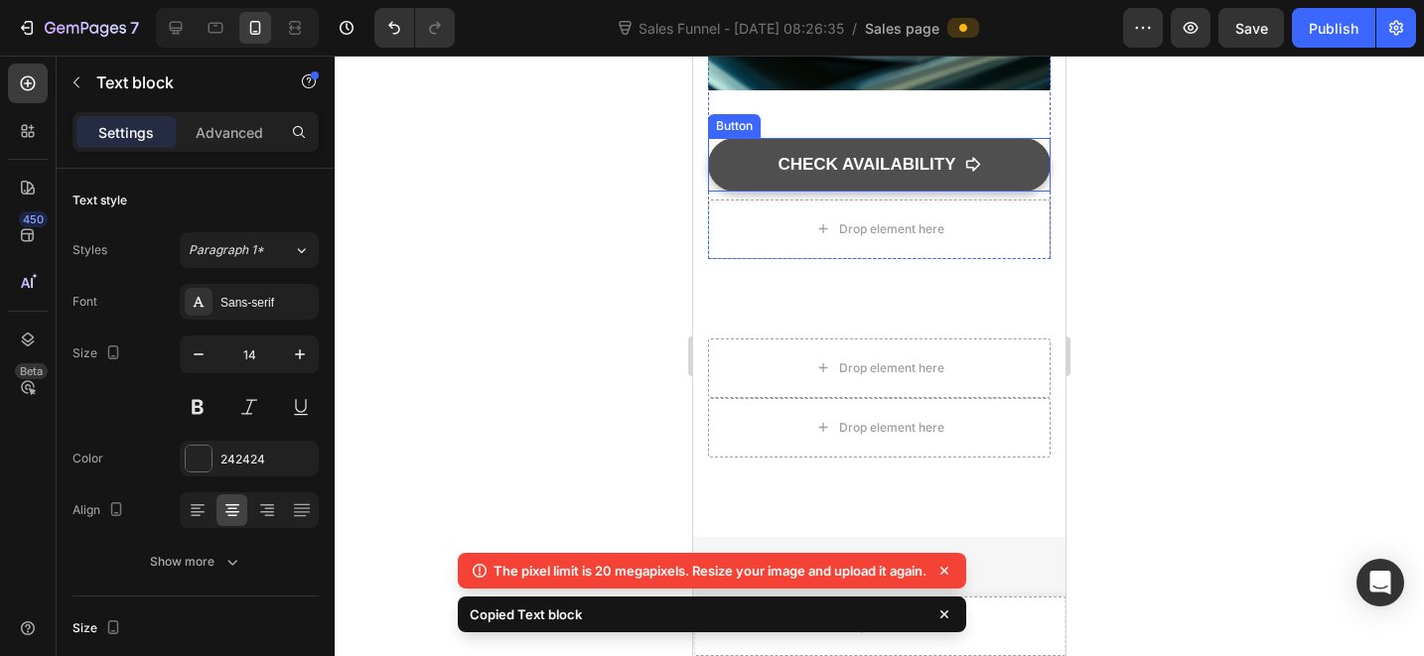
click at [995, 146] on link "CHECK AVAILABILITY" at bounding box center [879, 165] width 343 height 54
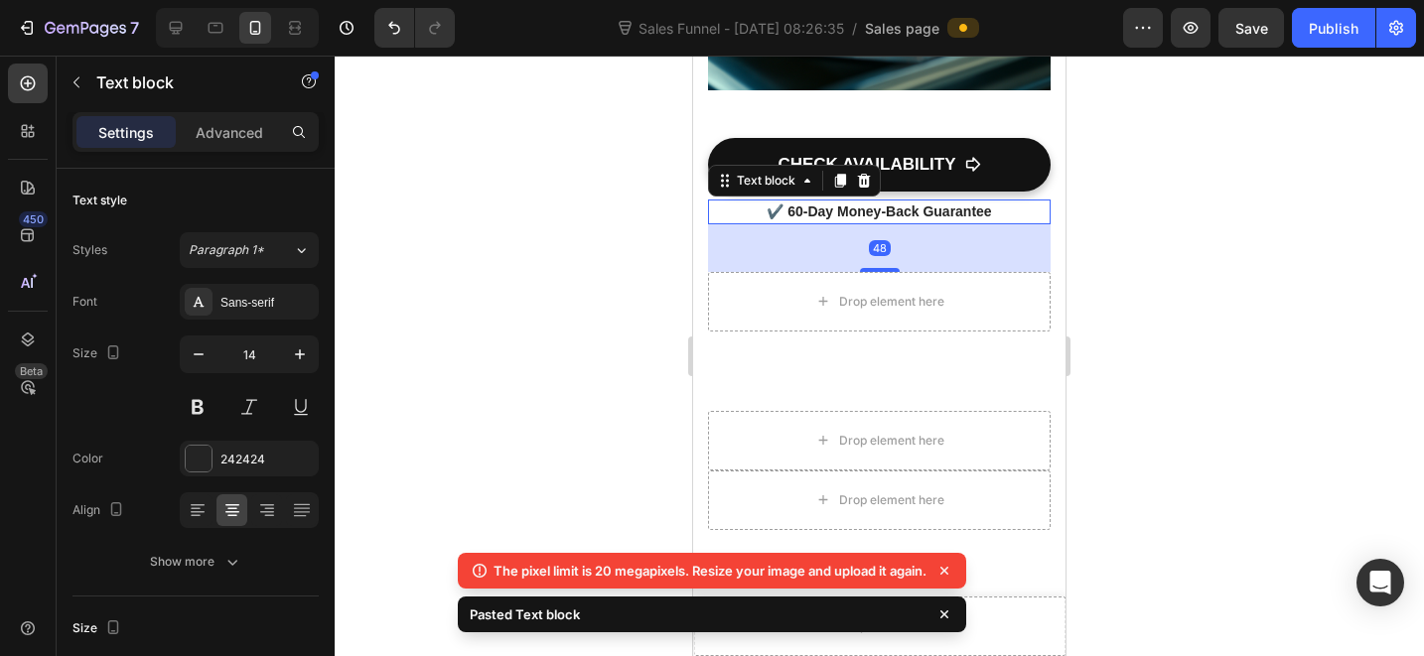
click at [1163, 262] on div at bounding box center [879, 356] width 1089 height 601
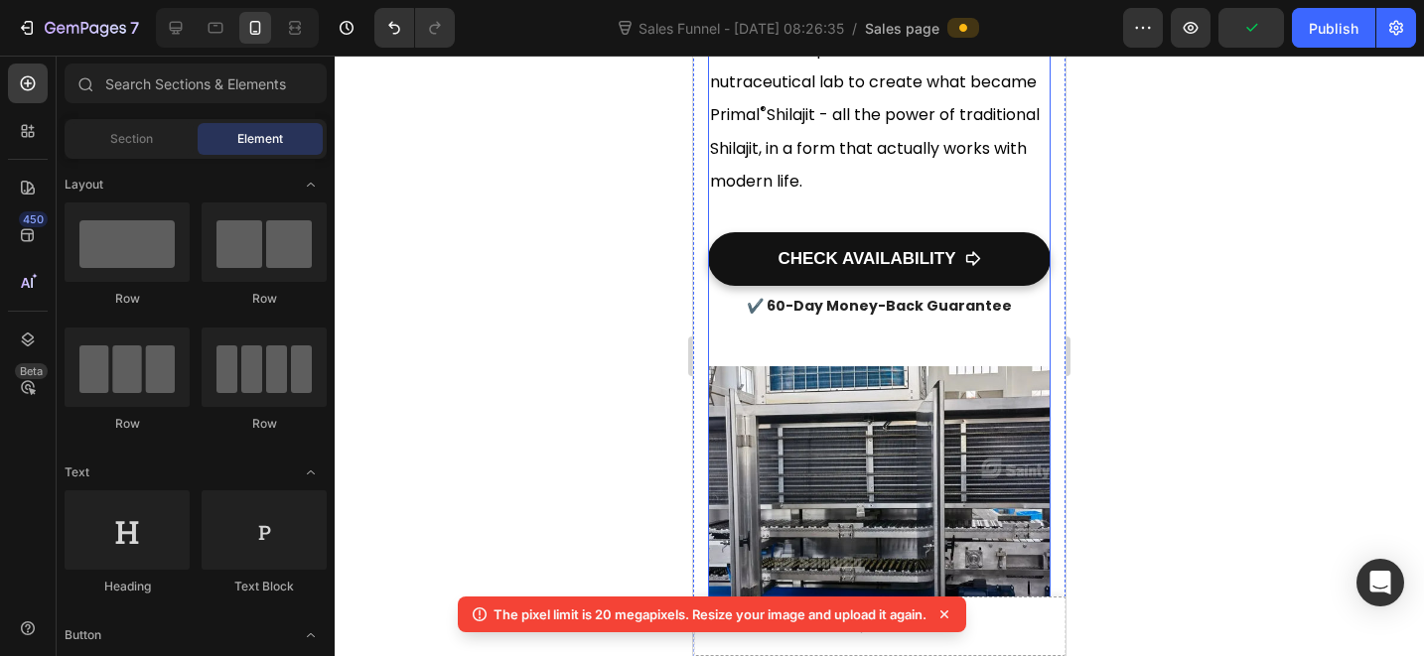
scroll to position [21087, 0]
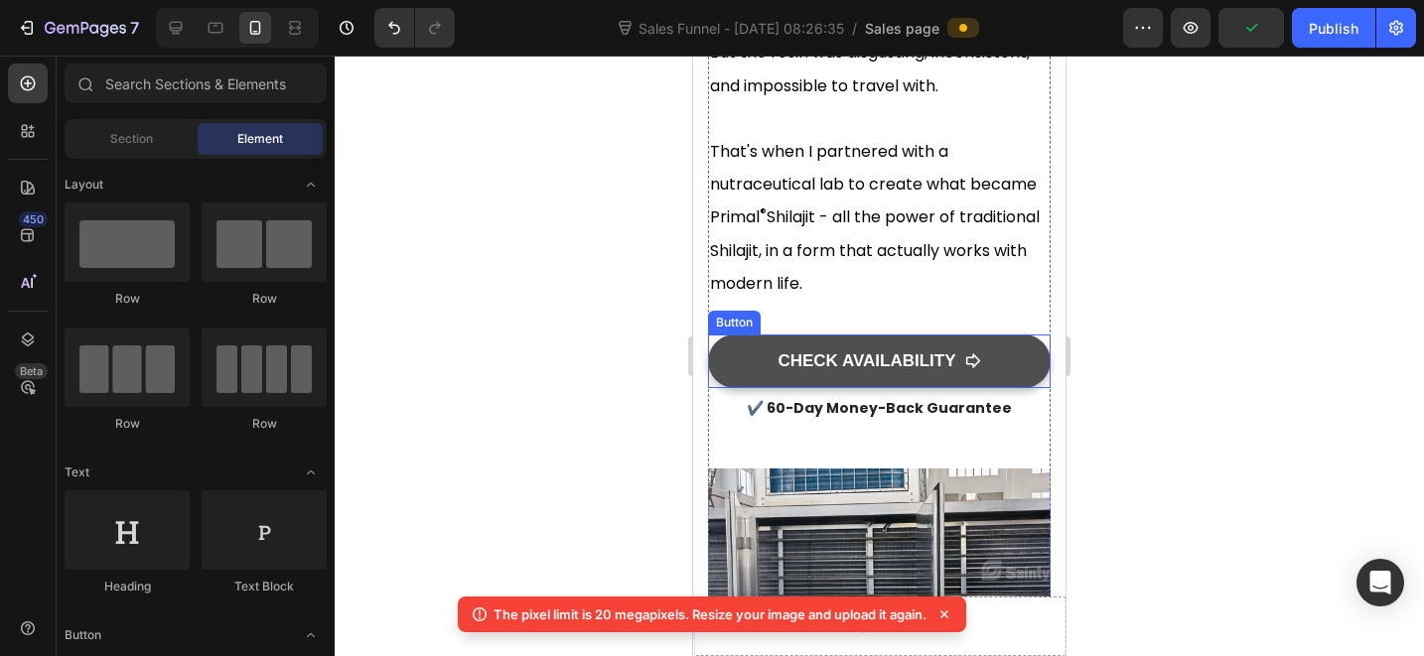
click at [1014, 388] on link "CHECK AVAILABILITY" at bounding box center [879, 362] width 343 height 54
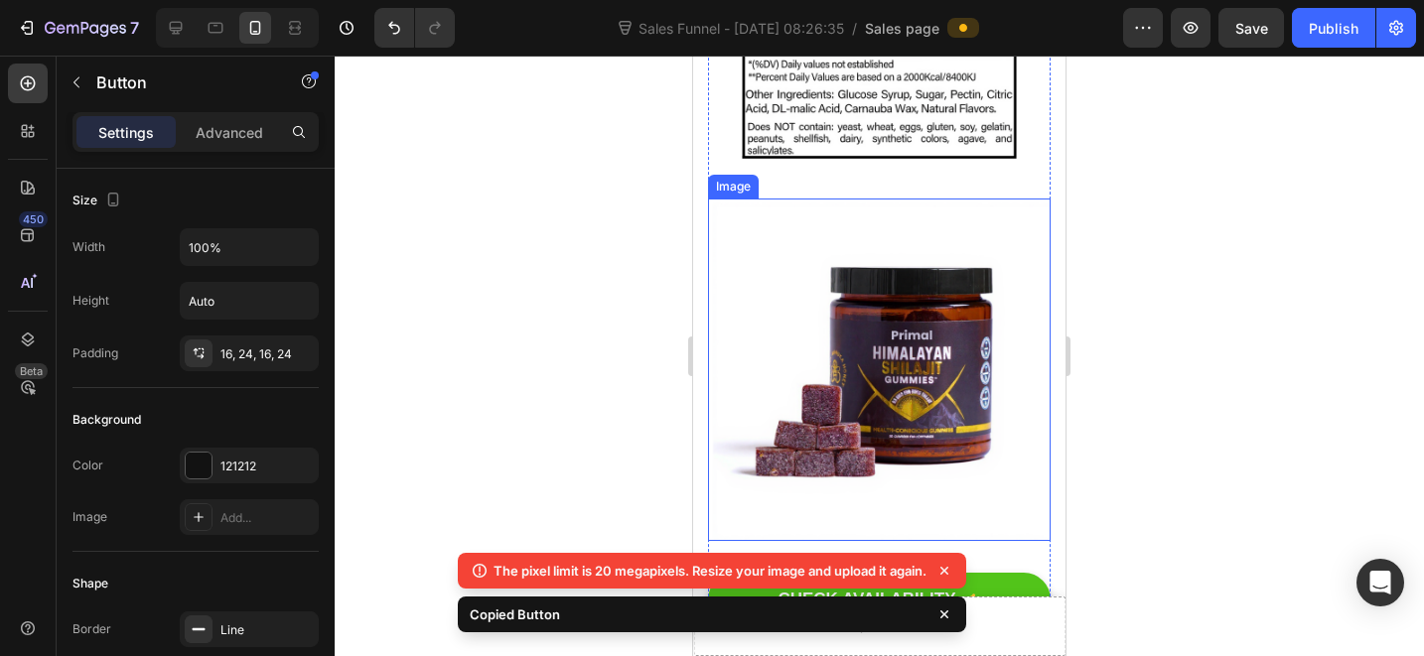
scroll to position [13310, 0]
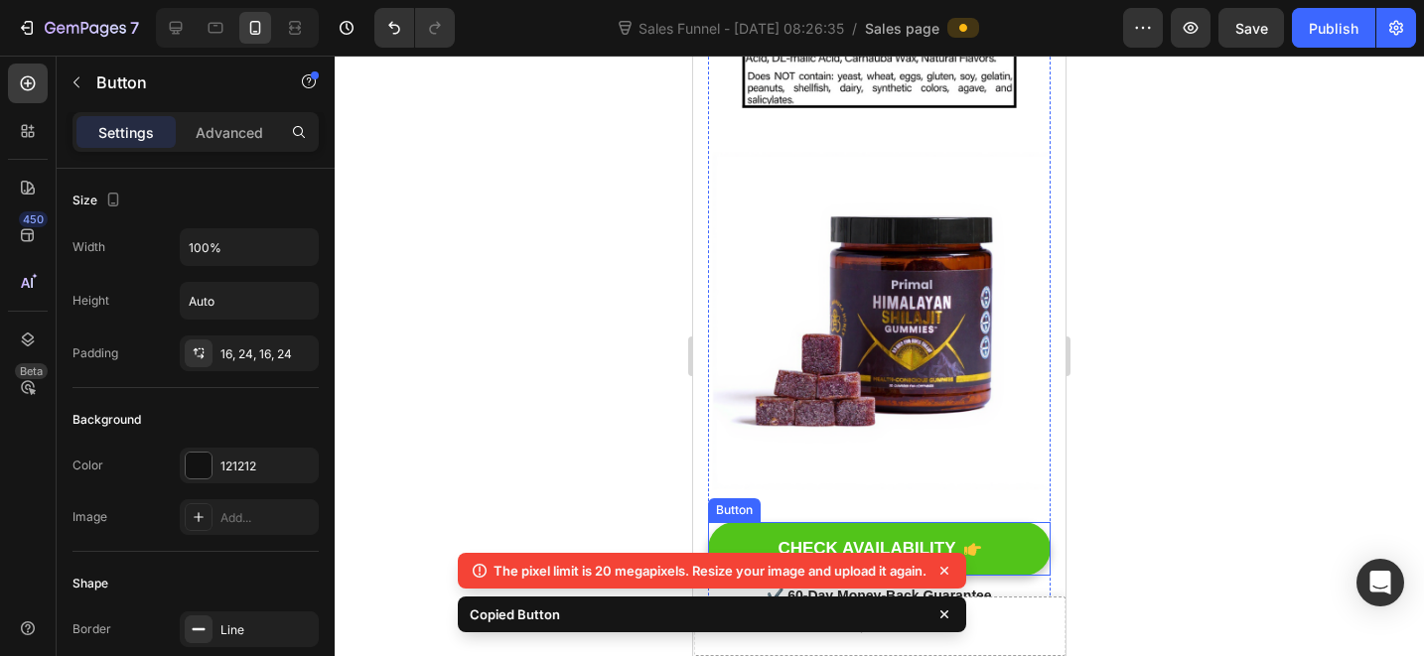
click at [1020, 522] on link "CHECK AVAILABILITY" at bounding box center [879, 549] width 343 height 54
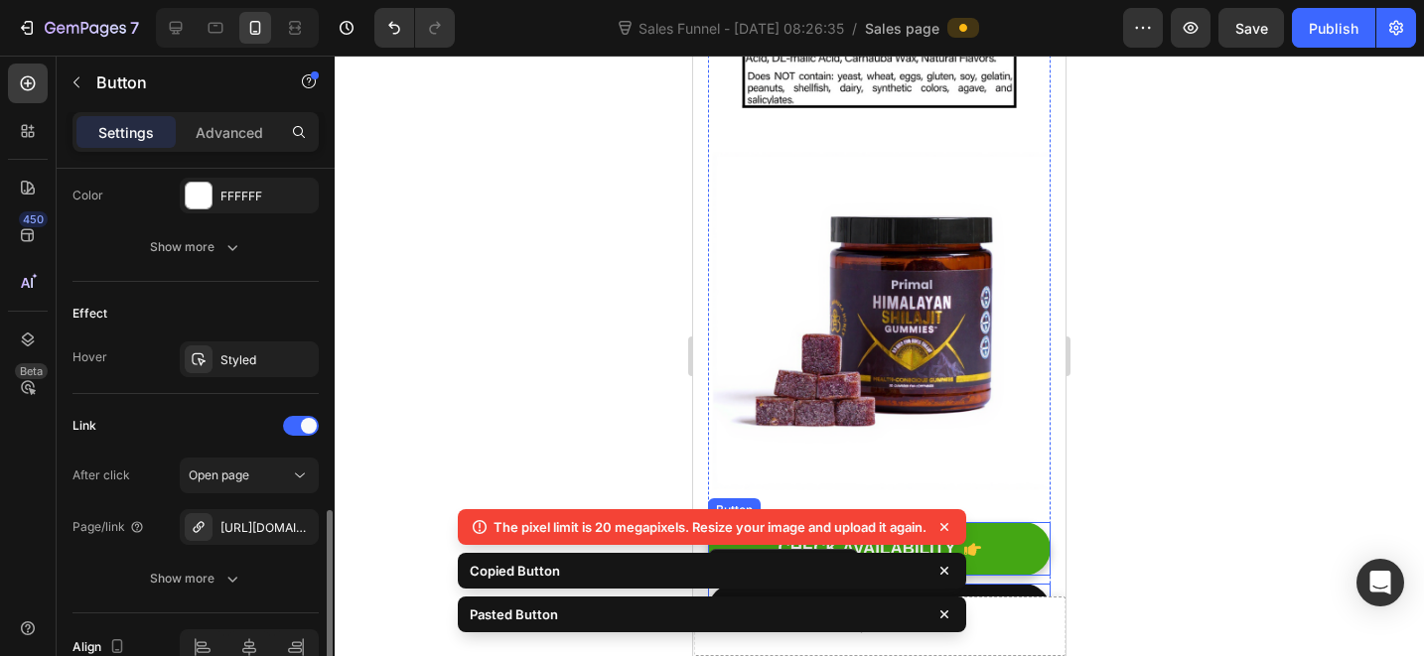
click at [1019, 522] on div "CHECK AVAILABILITY Button" at bounding box center [879, 549] width 343 height 54
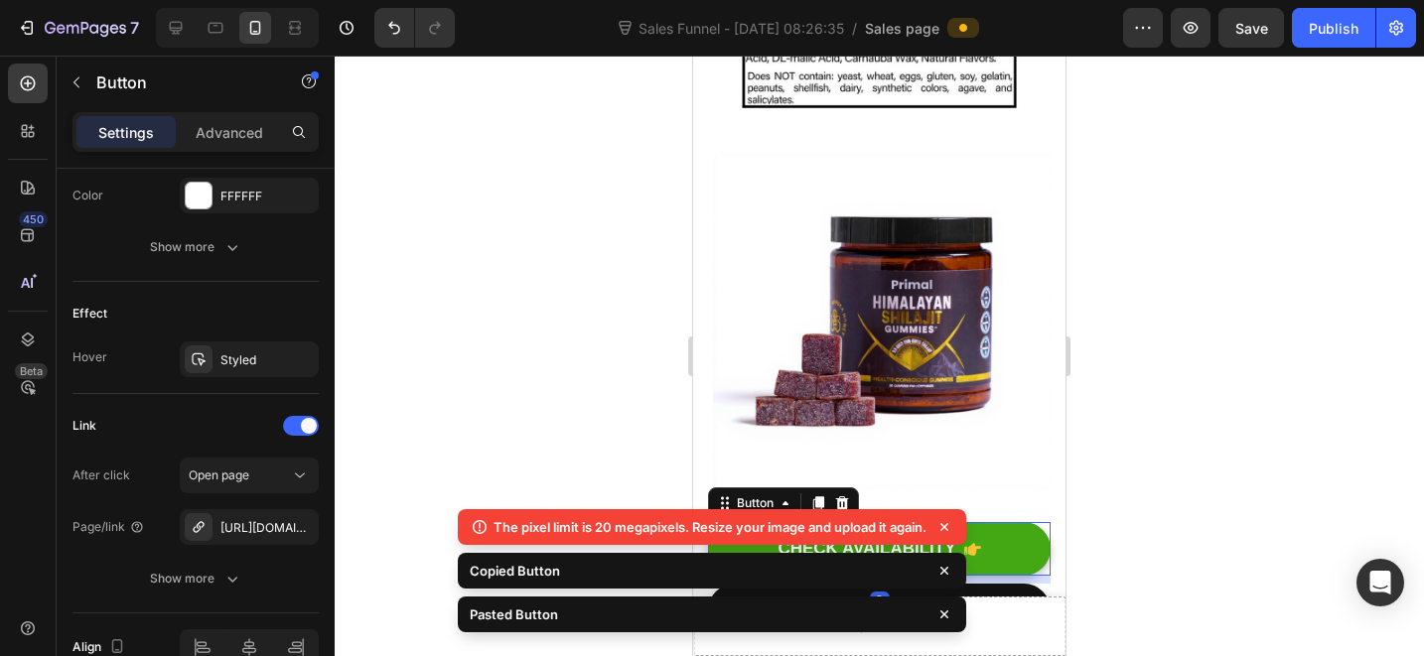
click at [847, 496] on icon at bounding box center [842, 504] width 16 height 16
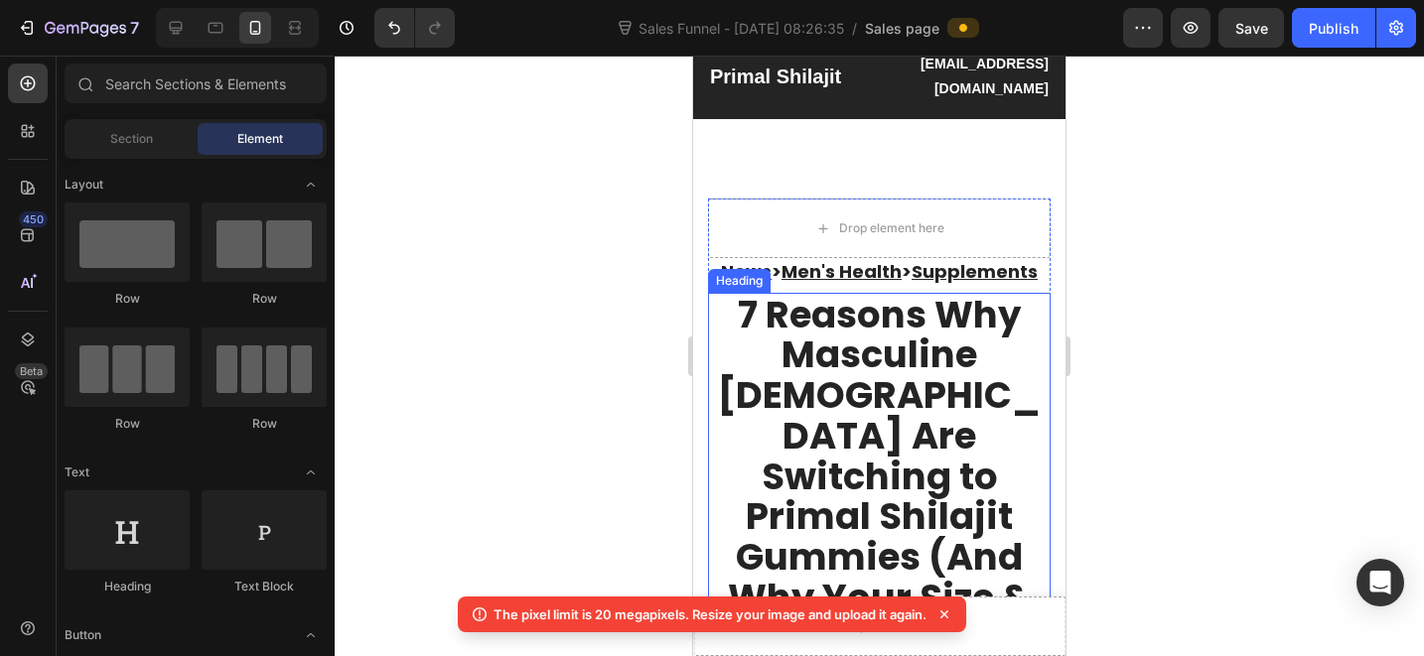
scroll to position [0, 0]
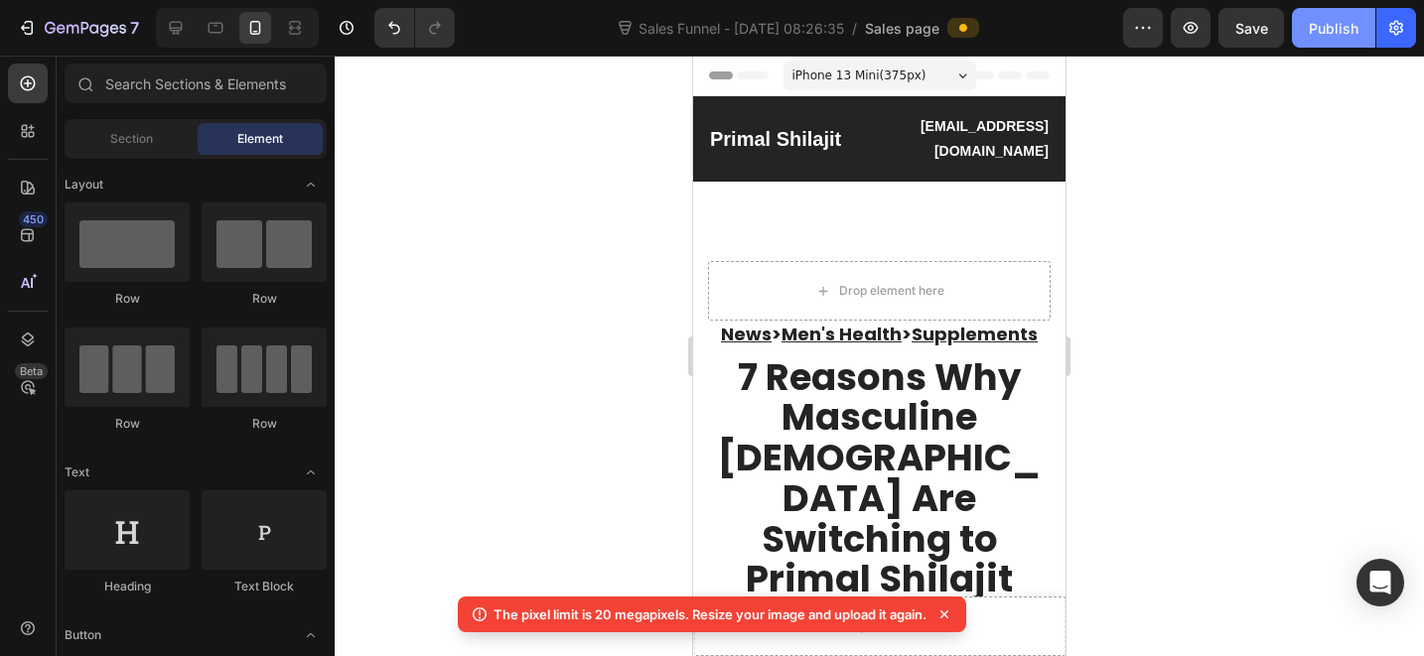
click at [1348, 39] on button "Publish" at bounding box center [1333, 28] width 83 height 40
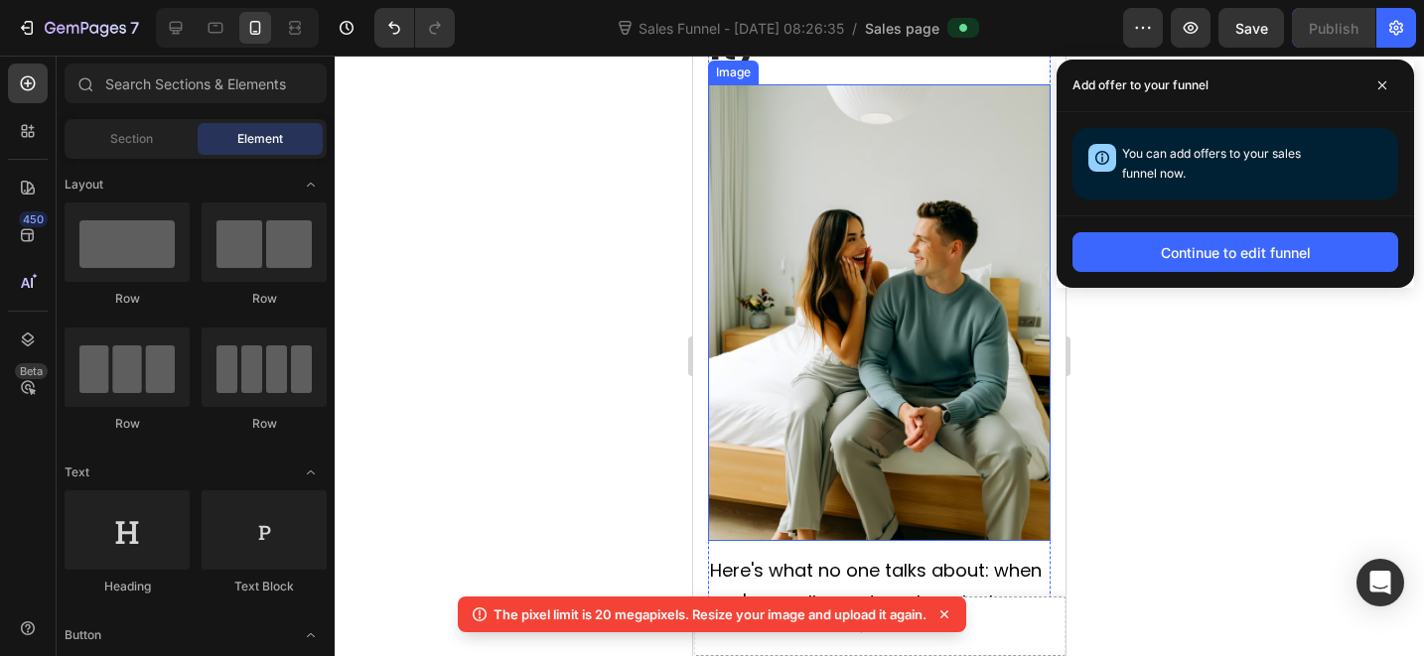
scroll to position [4860, 0]
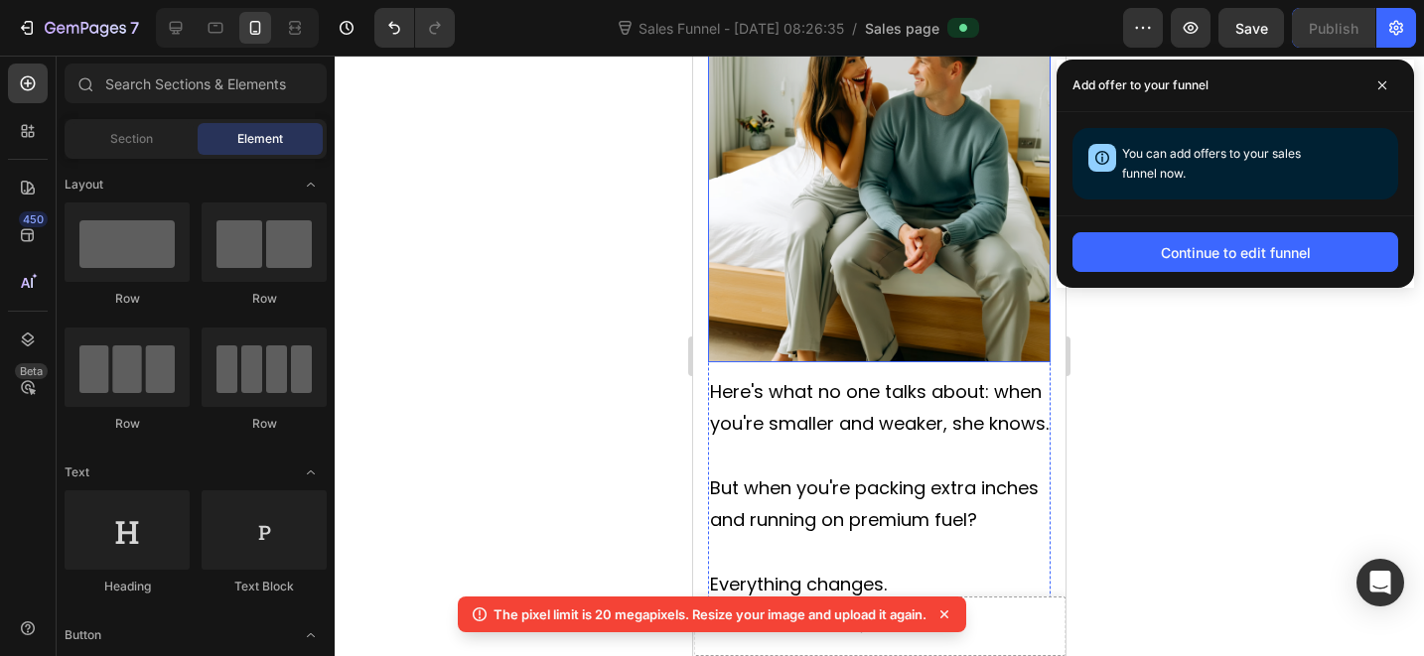
click at [879, 167] on img at bounding box center [879, 134] width 343 height 457
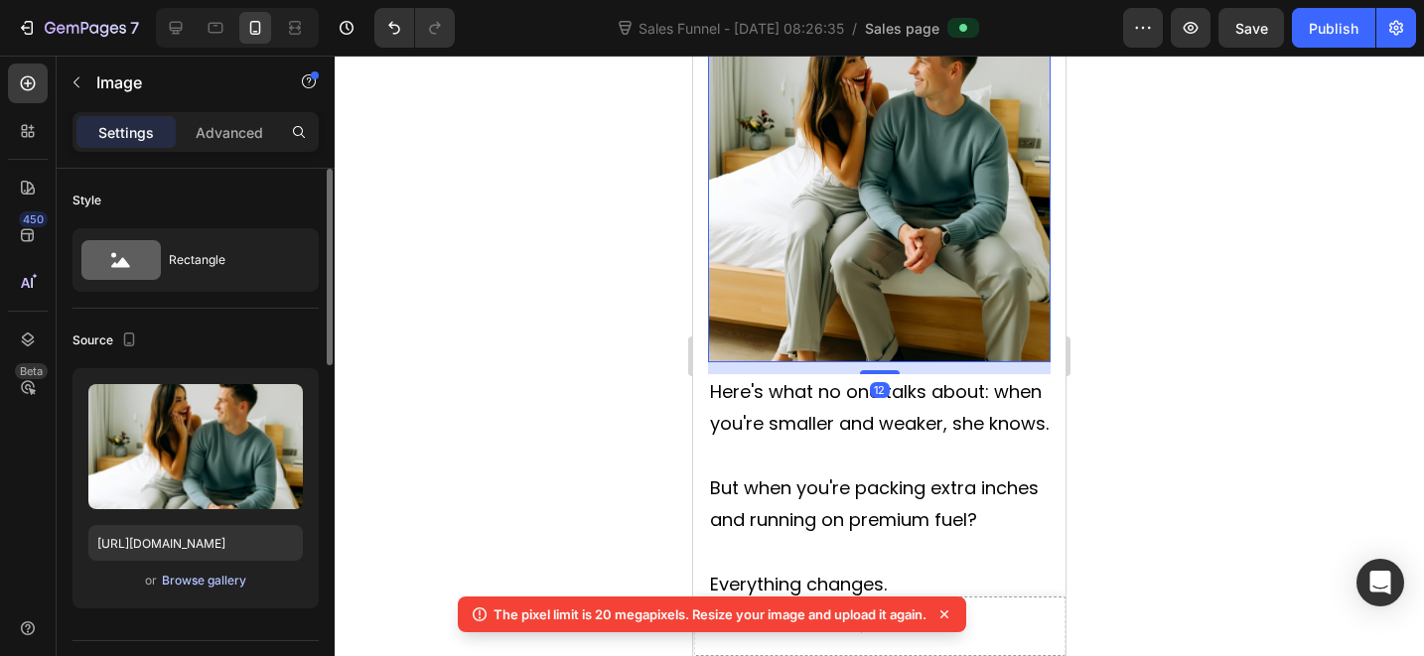
click at [181, 587] on div "Browse gallery" at bounding box center [204, 581] width 84 height 18
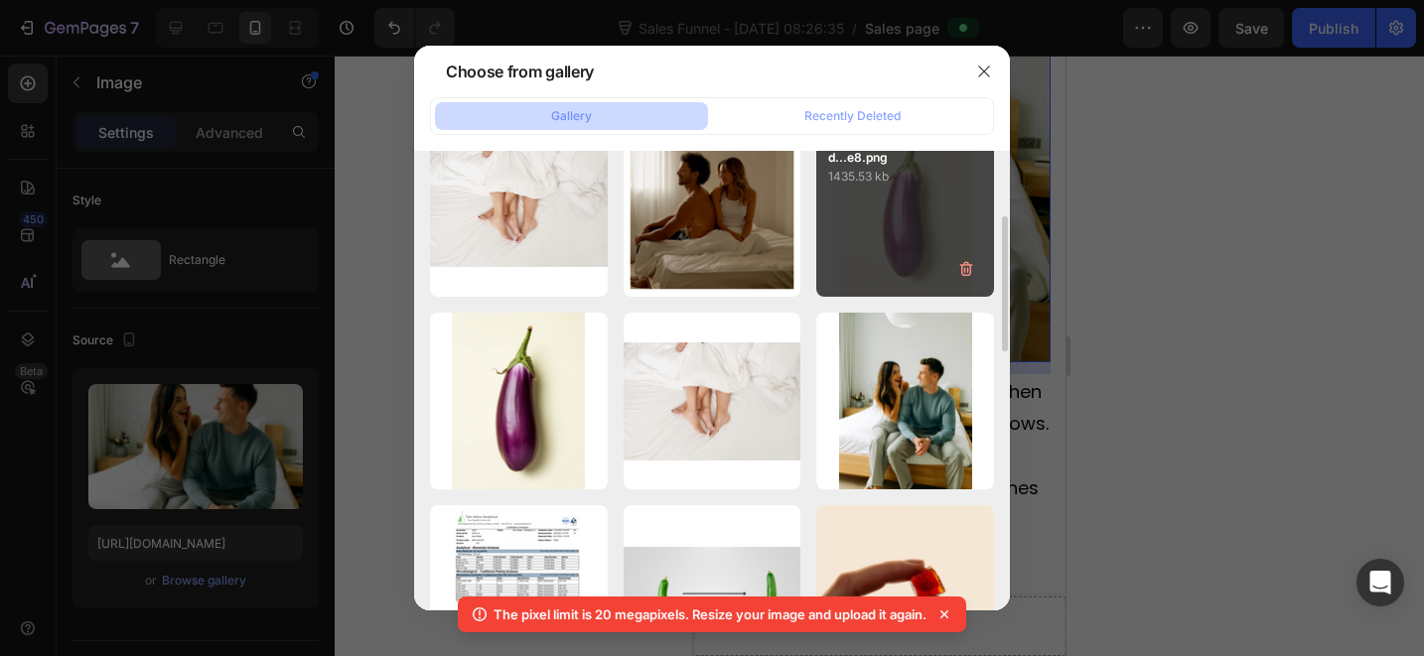
scroll to position [98, 0]
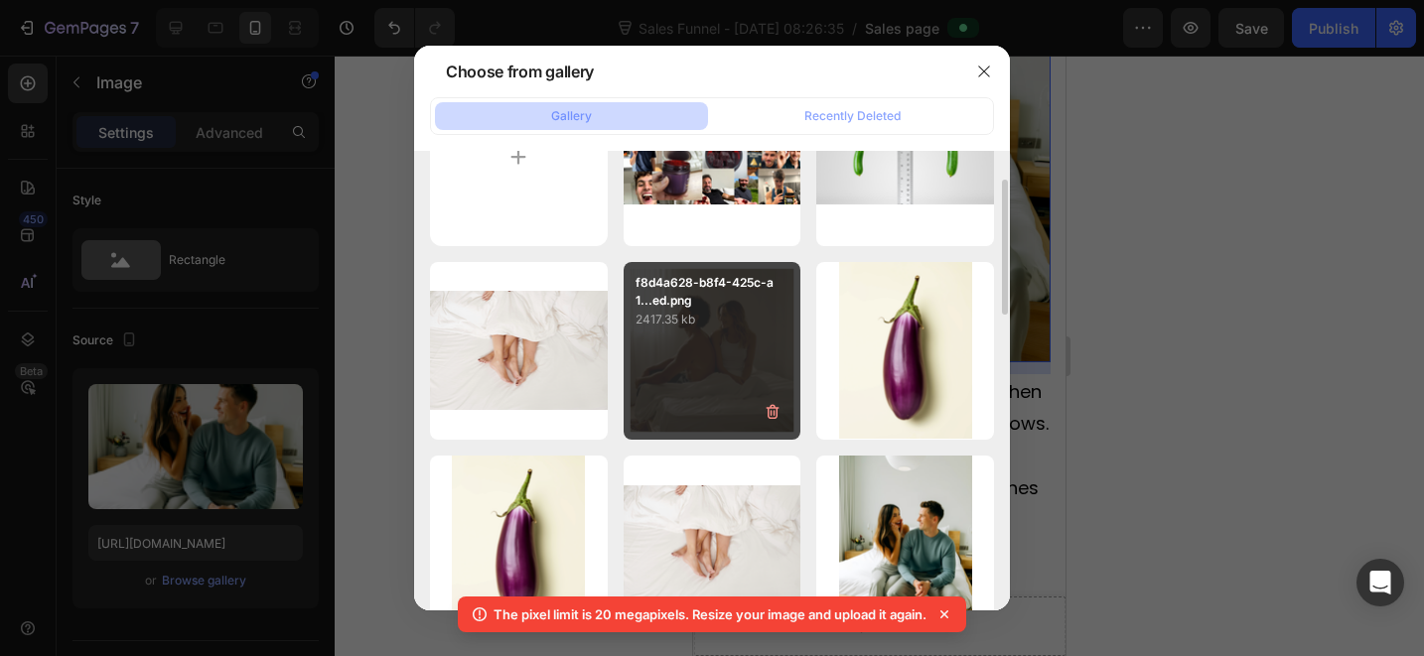
click at [729, 345] on div "f8d4a628-b8f4-425c-a1...ed.png 2417.35 kb" at bounding box center [713, 351] width 178 height 178
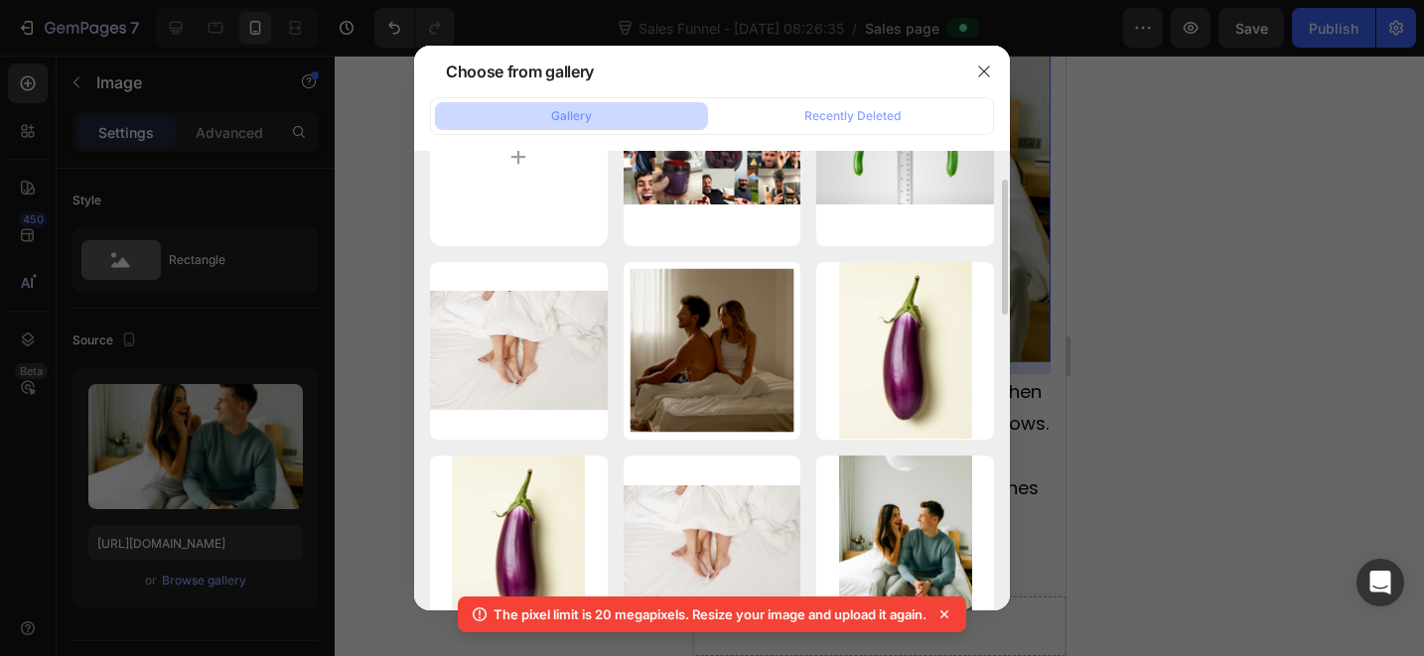
type input "[URL][DOMAIN_NAME]"
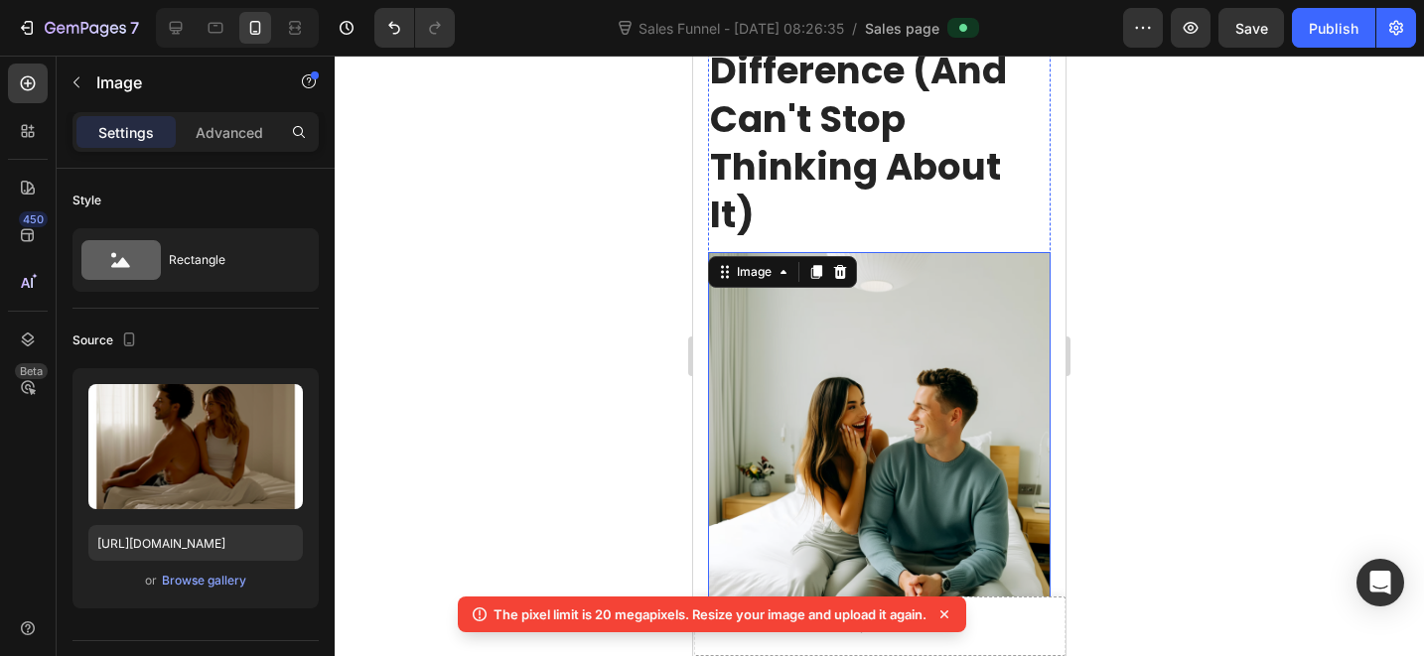
scroll to position [4513, 0]
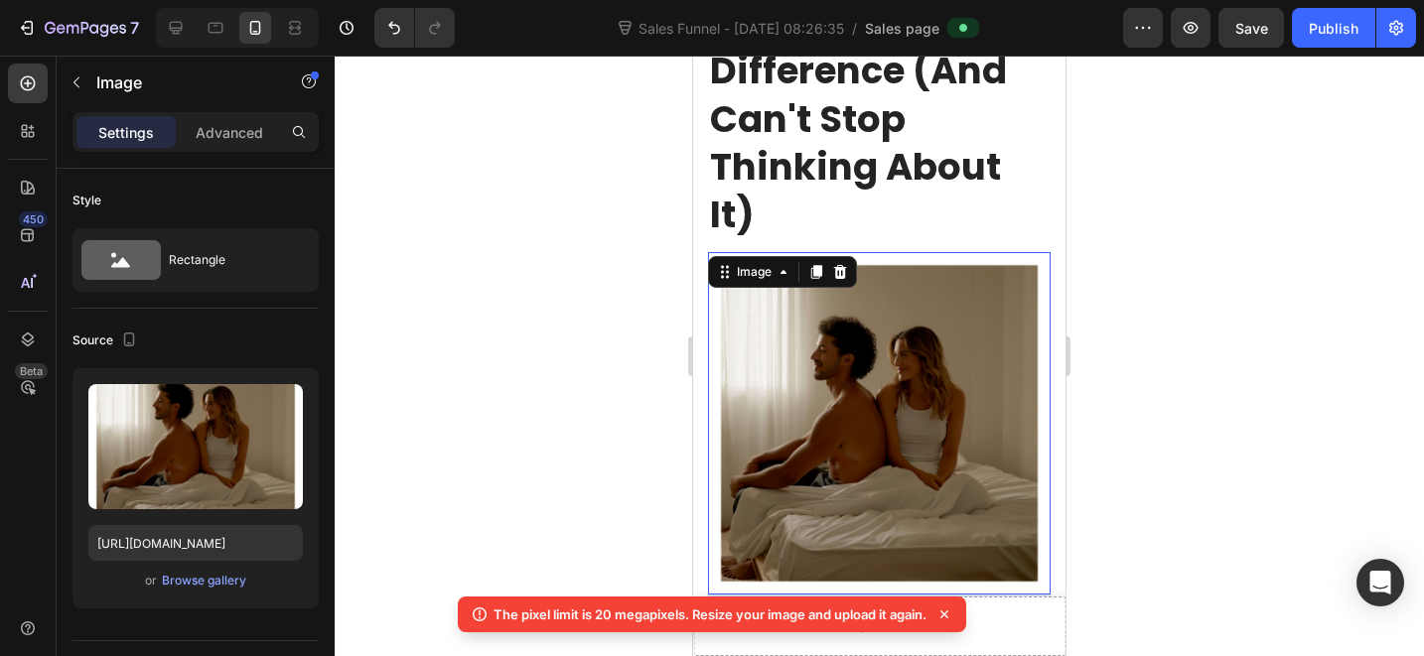
click at [1140, 493] on div at bounding box center [879, 356] width 1089 height 601
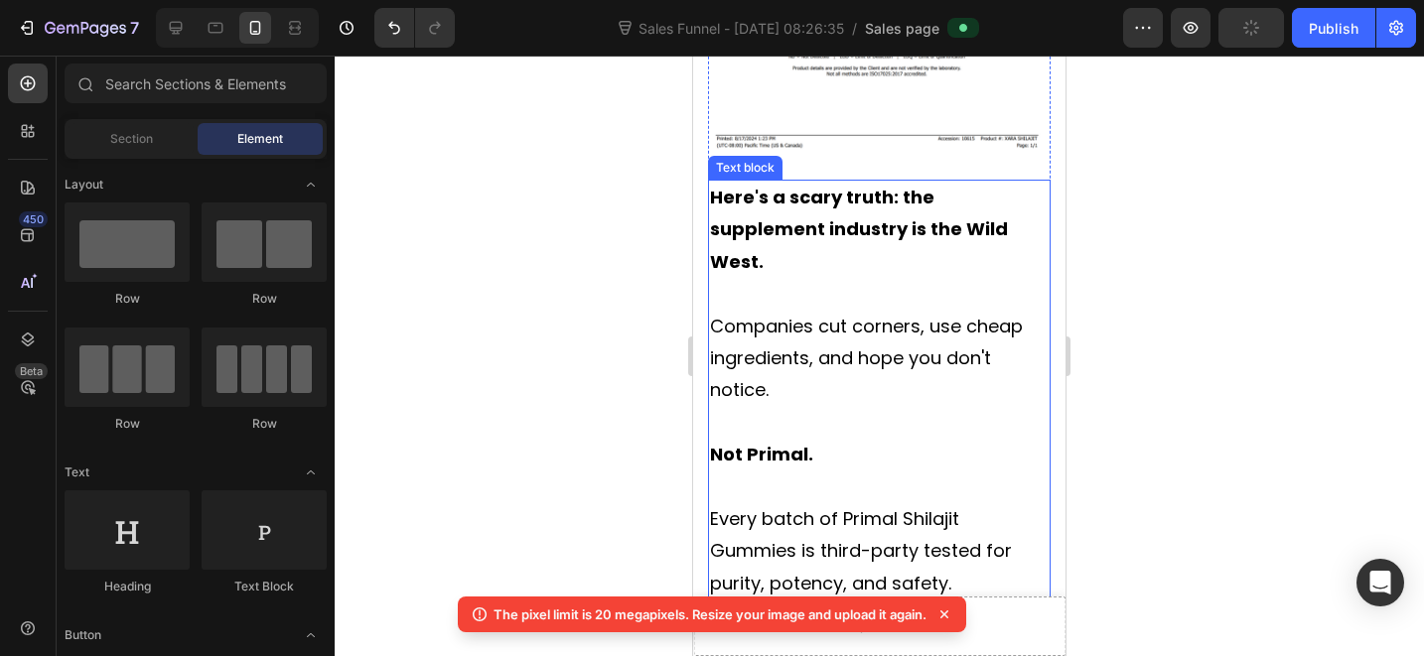
scroll to position [9291, 0]
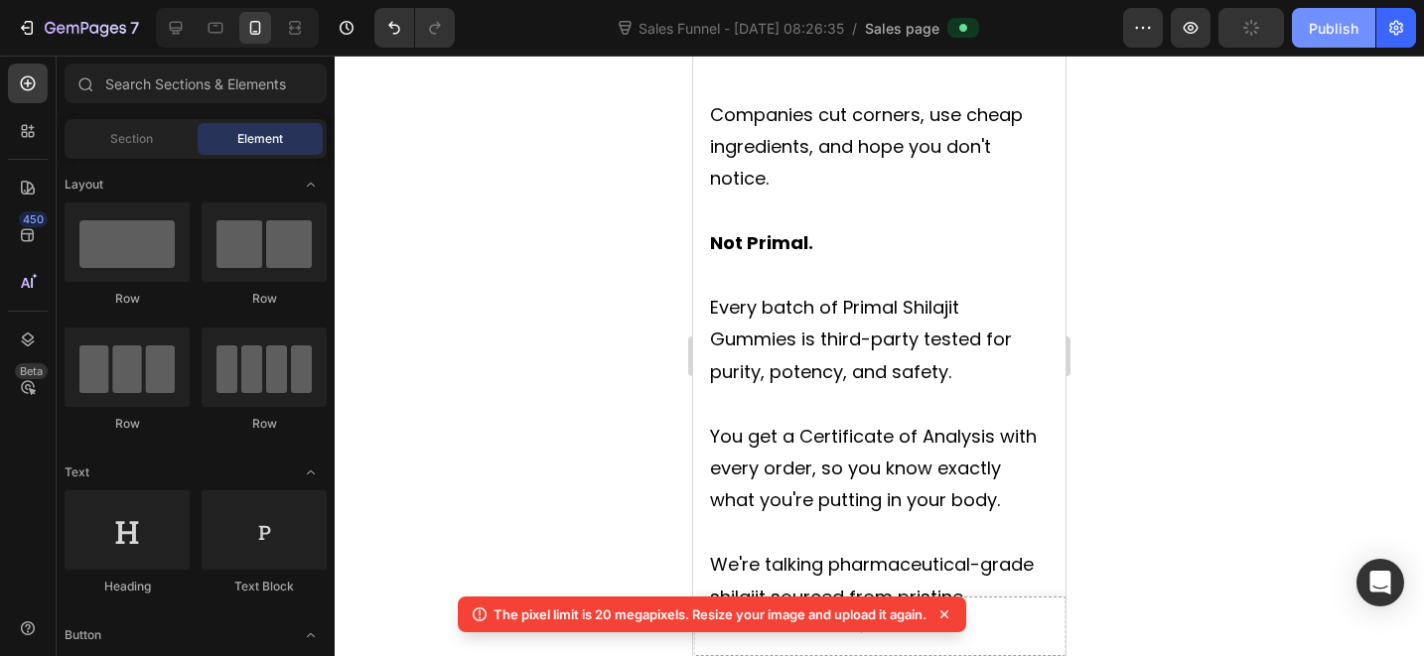
click at [1331, 27] on div "Publish" at bounding box center [1334, 28] width 50 height 21
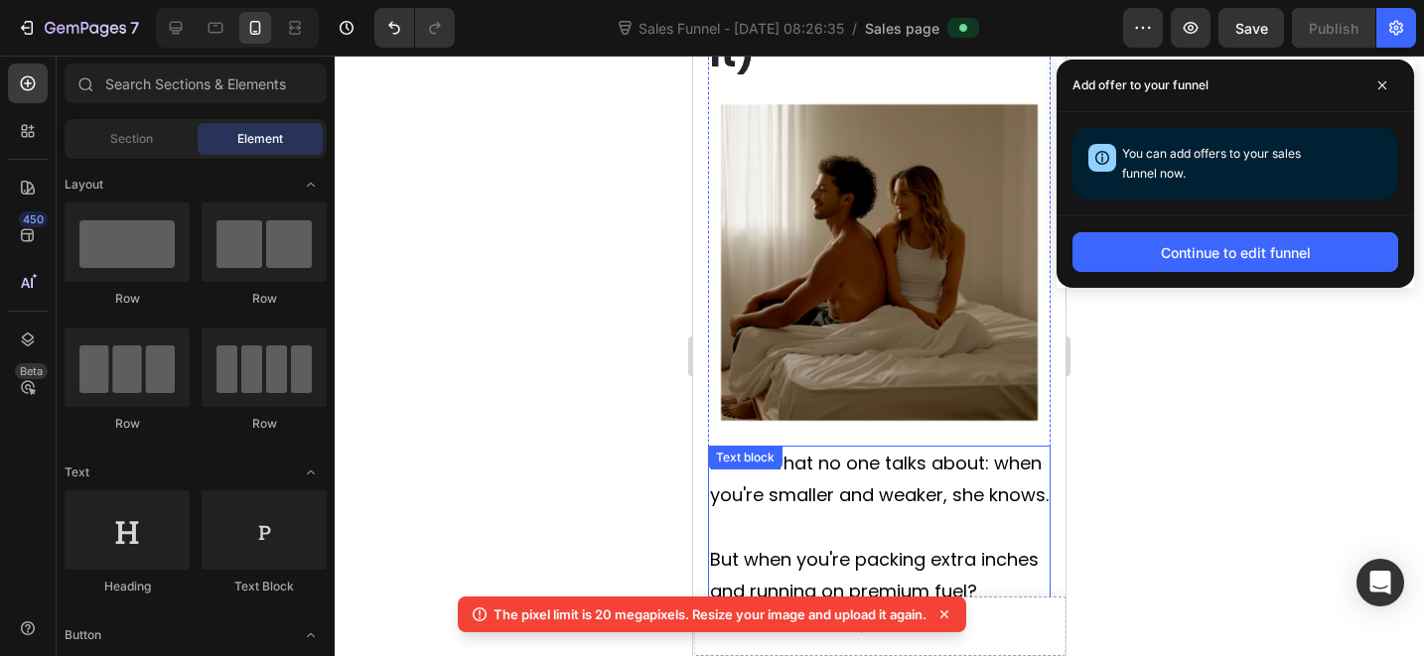
scroll to position [4670, 0]
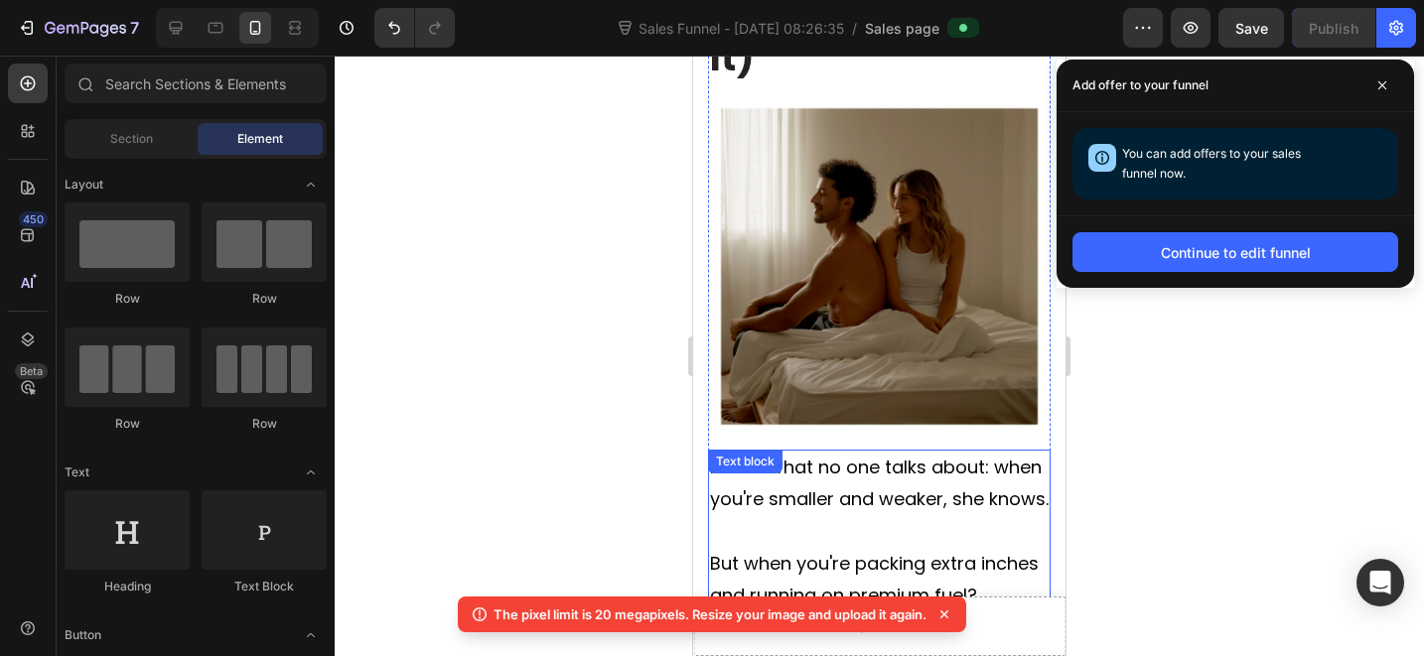
click at [911, 452] on p "Here's what no one talks about: when you're smaller and weaker, she knows." at bounding box center [879, 484] width 339 height 65
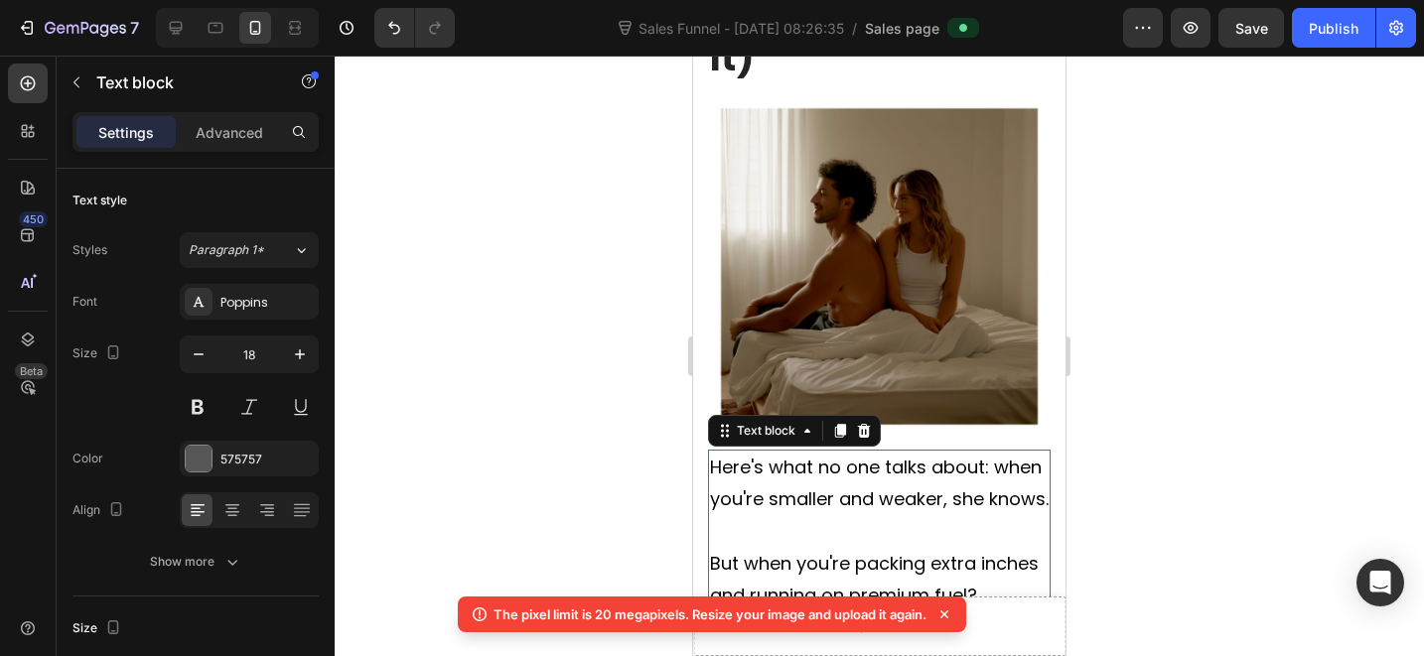
click at [867, 452] on p "Here's what no one talks about: when you're smaller and weaker, she knows." at bounding box center [879, 484] width 339 height 65
drag, startPoint x: 842, startPoint y: 374, endPoint x: 713, endPoint y: 369, distance: 129.2
click at [713, 452] on p "Here's what no one talks about: when you're smaller and weaker, she knows." at bounding box center [879, 484] width 339 height 65
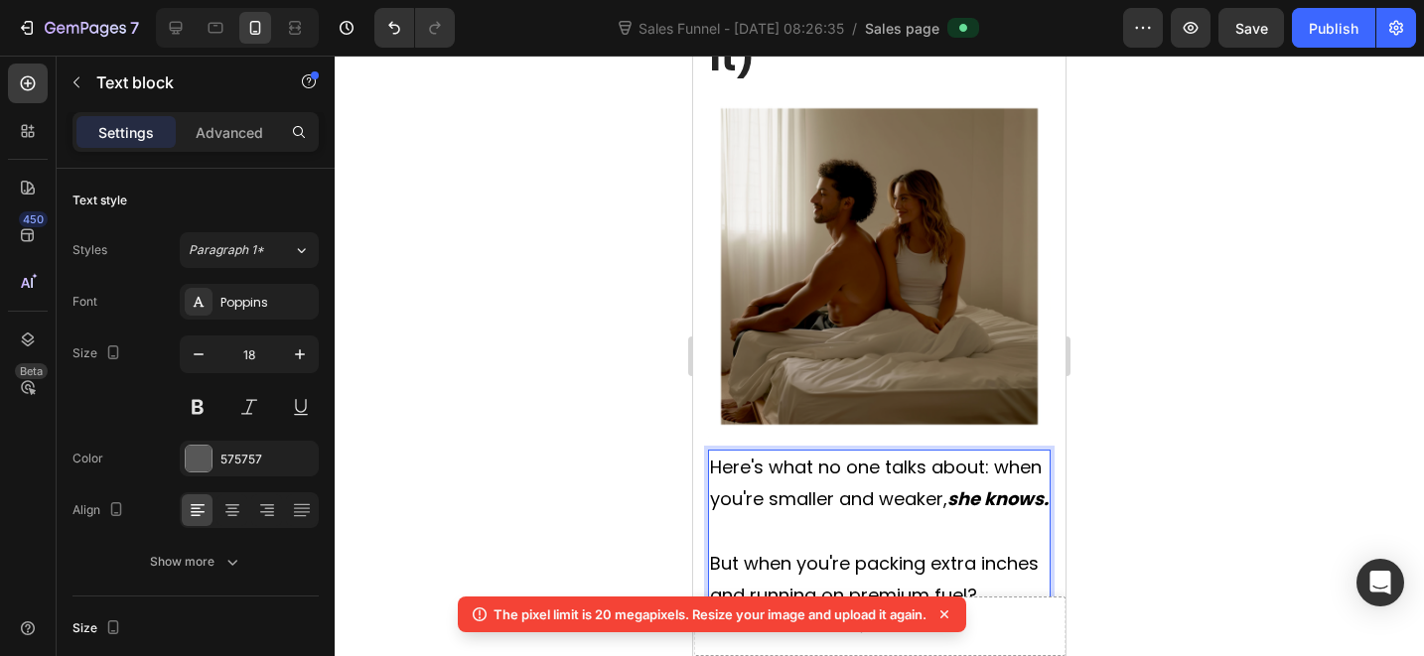
click at [879, 516] on p "Rich Text Editor. Editing area: main" at bounding box center [879, 532] width 339 height 32
click at [920, 452] on p "Here's what no one talks about: when you're smaller and weaker, she knows." at bounding box center [879, 484] width 339 height 65
click at [1005, 452] on p "Here's what no one talks about: when you're smaller and weaker, she knows." at bounding box center [879, 484] width 339 height 65
click at [996, 455] on span "Here's what no one talks about: when you're smaller and weaker, she knows." at bounding box center [879, 483] width 339 height 57
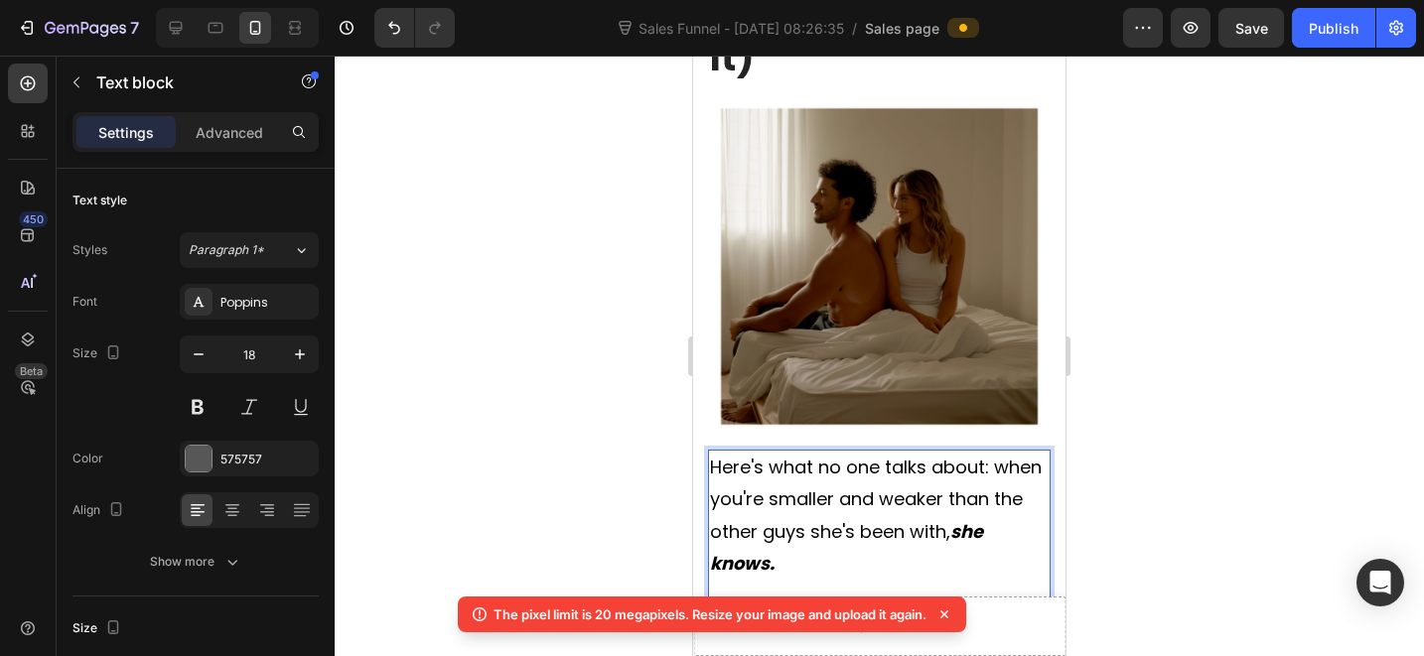
click at [745, 455] on span "Here's what no one talks about: when you're smaller and weaker than the other g…" at bounding box center [876, 515] width 332 height 121
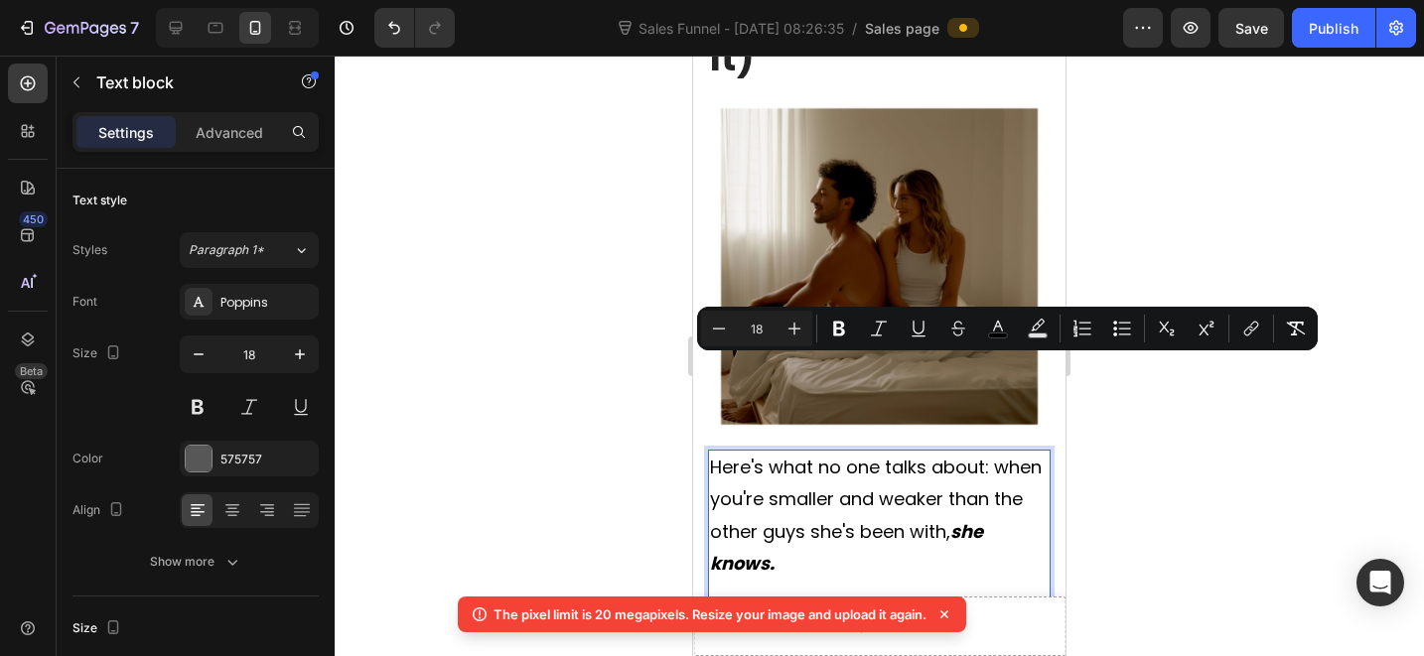
click at [838, 452] on p "Here's what no one talks about: when you're smaller and weaker than the other g…" at bounding box center [879, 516] width 339 height 129
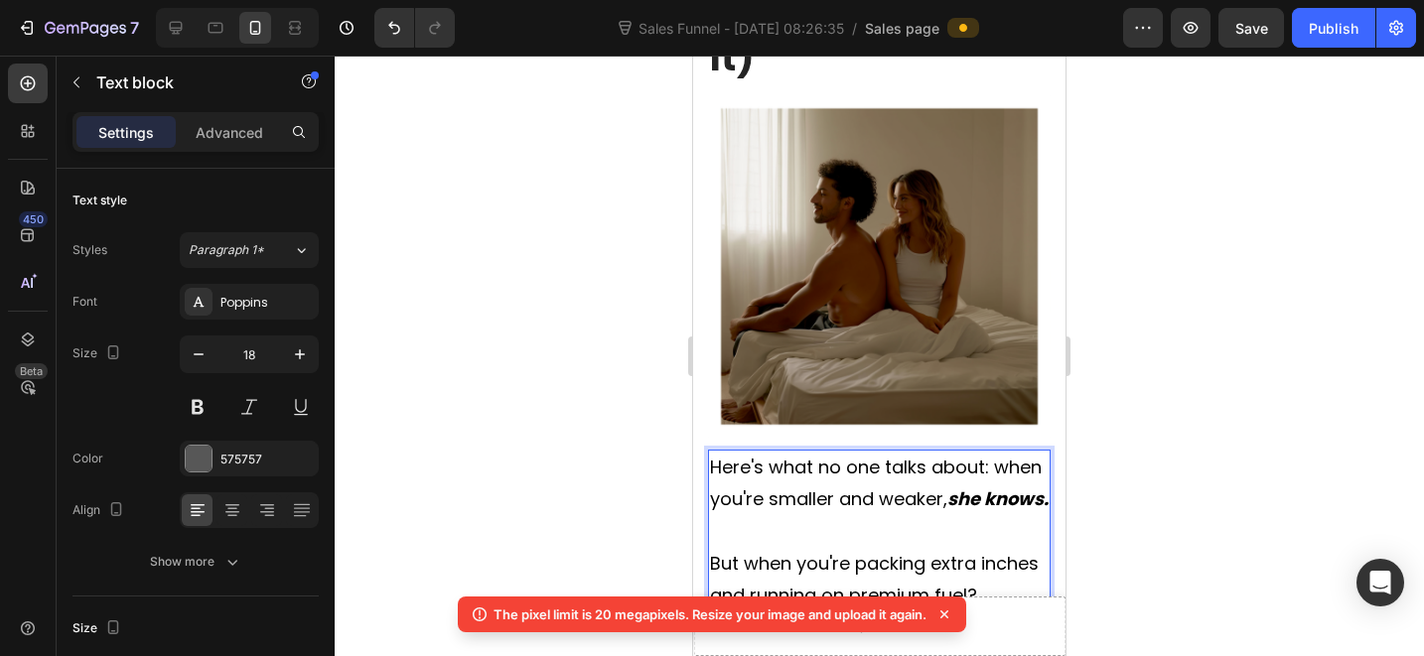
drag, startPoint x: 853, startPoint y: 374, endPoint x: 835, endPoint y: 373, distance: 17.9
click at [852, 452] on p "Here's what no one talks about: when you're smaller and weaker, she knows." at bounding box center [879, 484] width 339 height 65
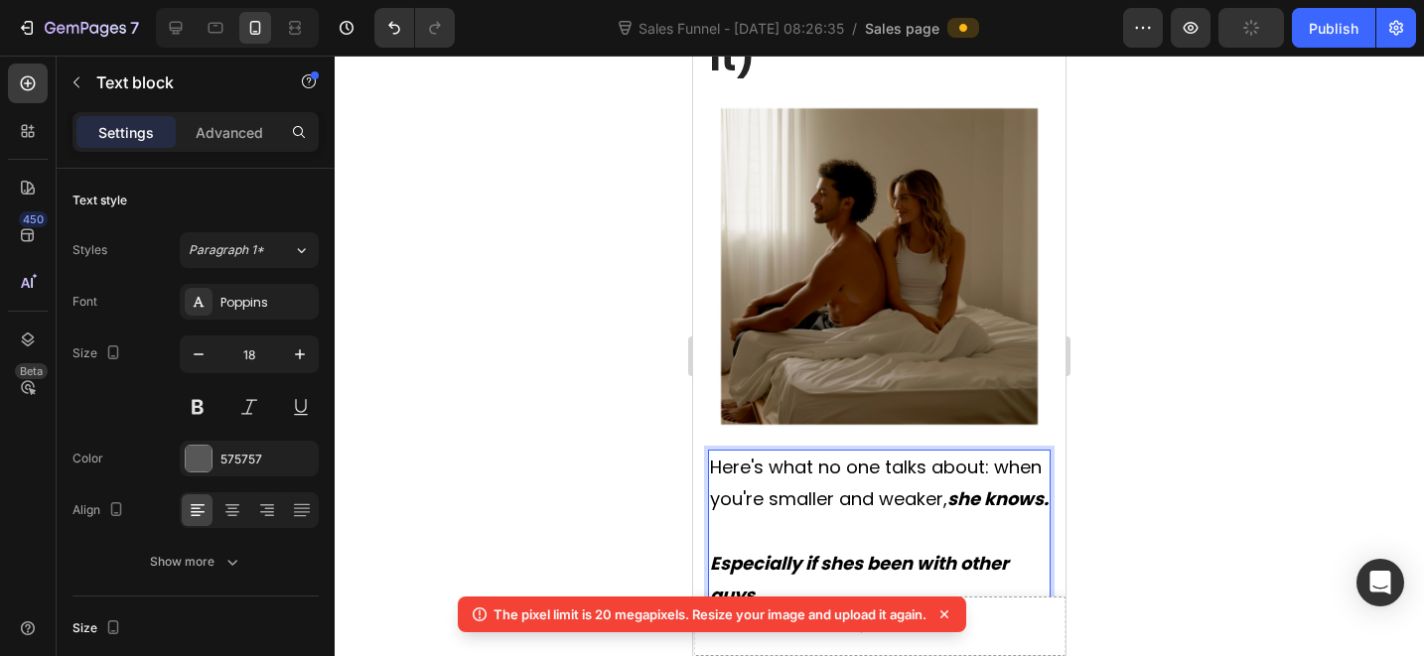
click at [862, 551] on strong "Especially if shes been with other guys" at bounding box center [859, 579] width 299 height 57
click at [854, 551] on strong "Especially if shes been with other guys" at bounding box center [859, 579] width 299 height 57
click at [842, 551] on strong "Especially if she's been with other guys" at bounding box center [861, 579] width 303 height 57
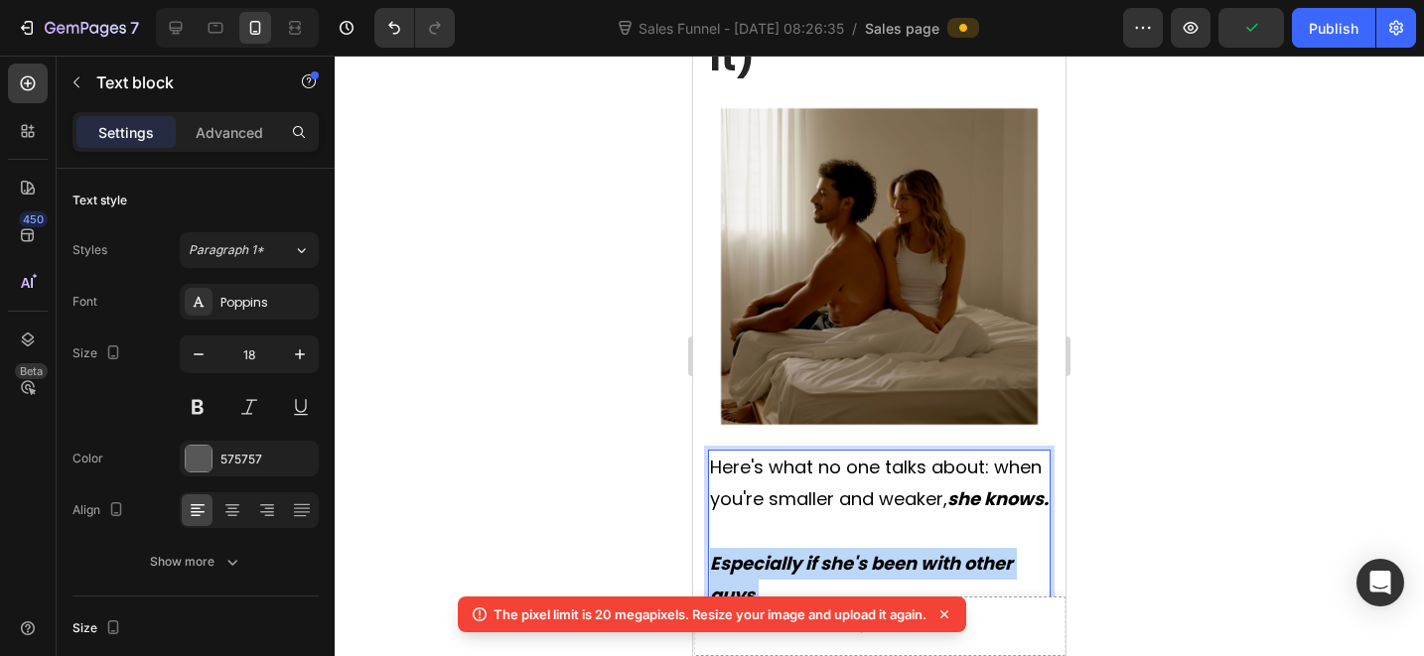
click at [842, 551] on strong "Especially if she's been with other guys" at bounding box center [861, 579] width 303 height 57
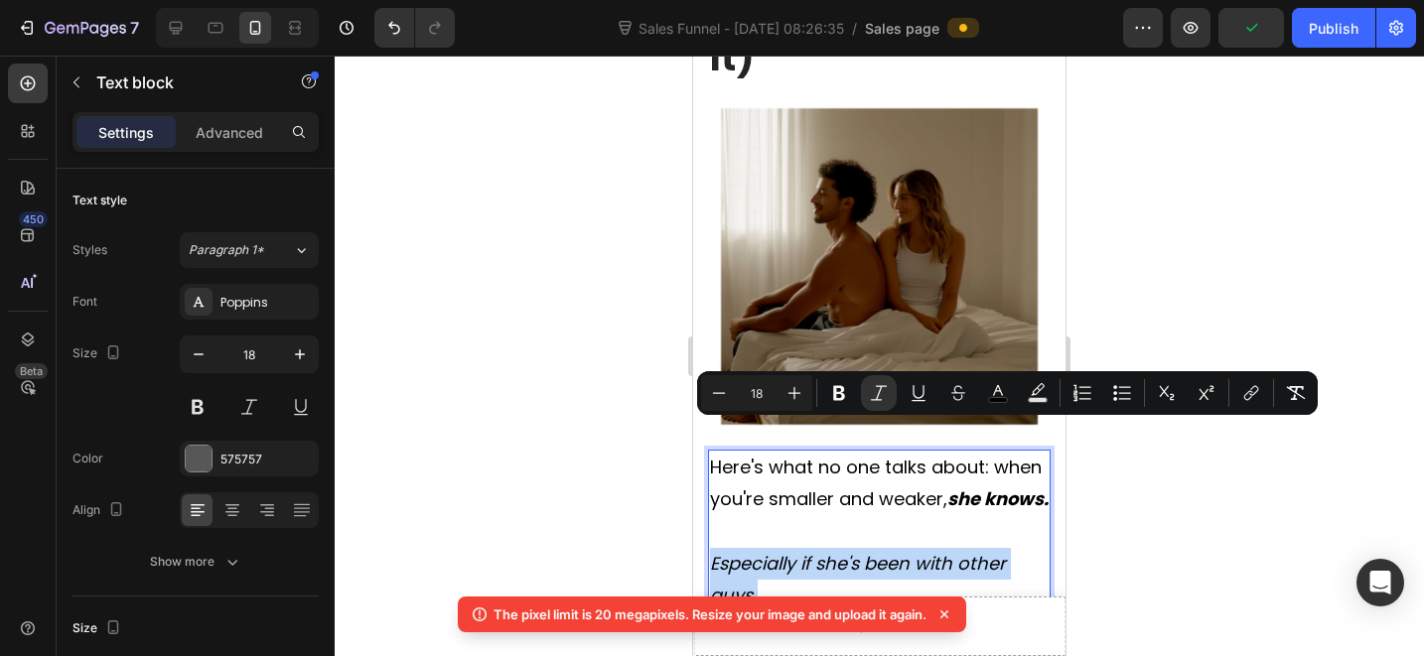
click at [823, 548] on p "Especially if she's been with other guys" at bounding box center [879, 580] width 339 height 65
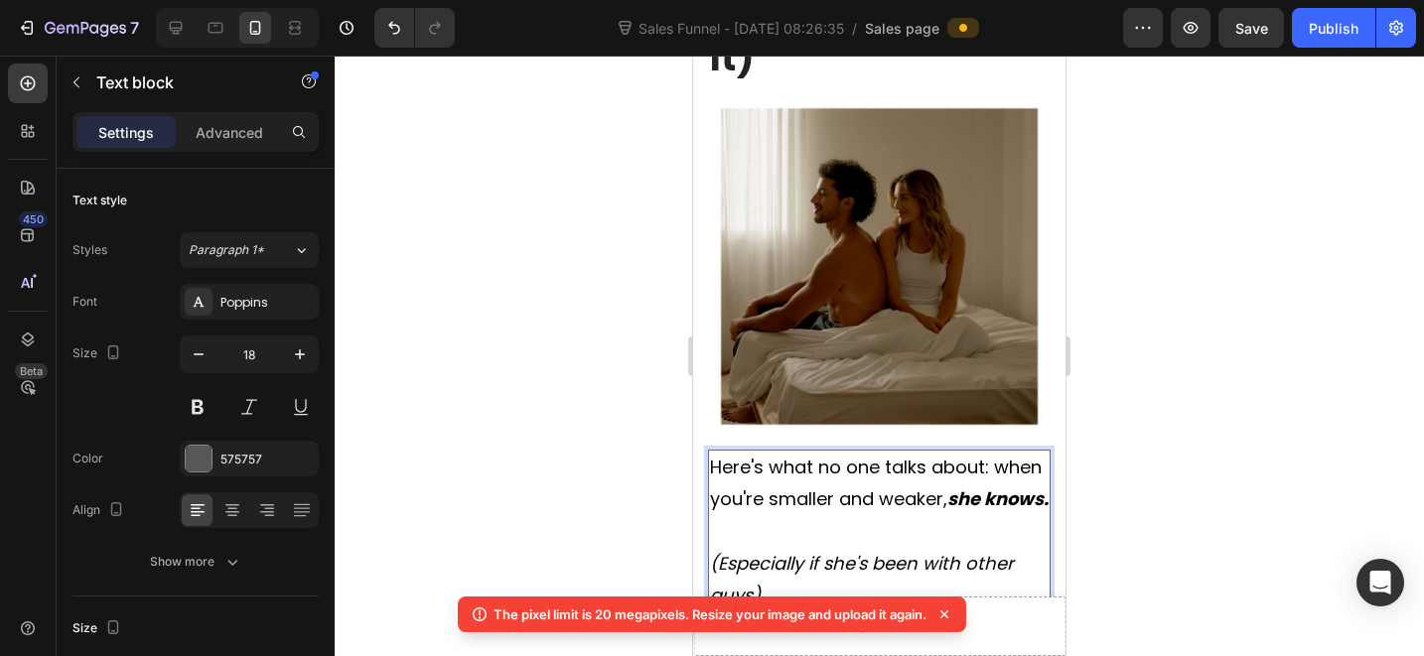
click at [819, 548] on p "(Especially if she's been with other guys)" at bounding box center [879, 580] width 339 height 65
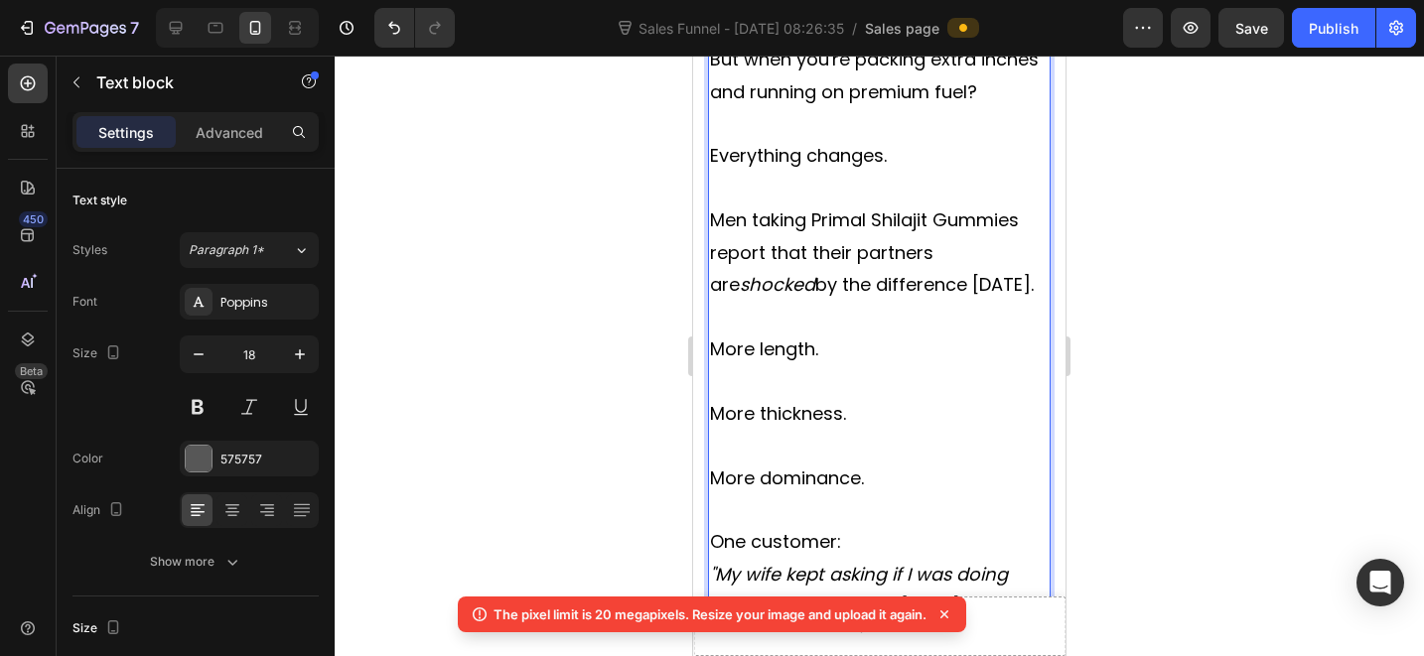
scroll to position [5272, 0]
click at [805, 465] on span "More dominance." at bounding box center [787, 477] width 154 height 25
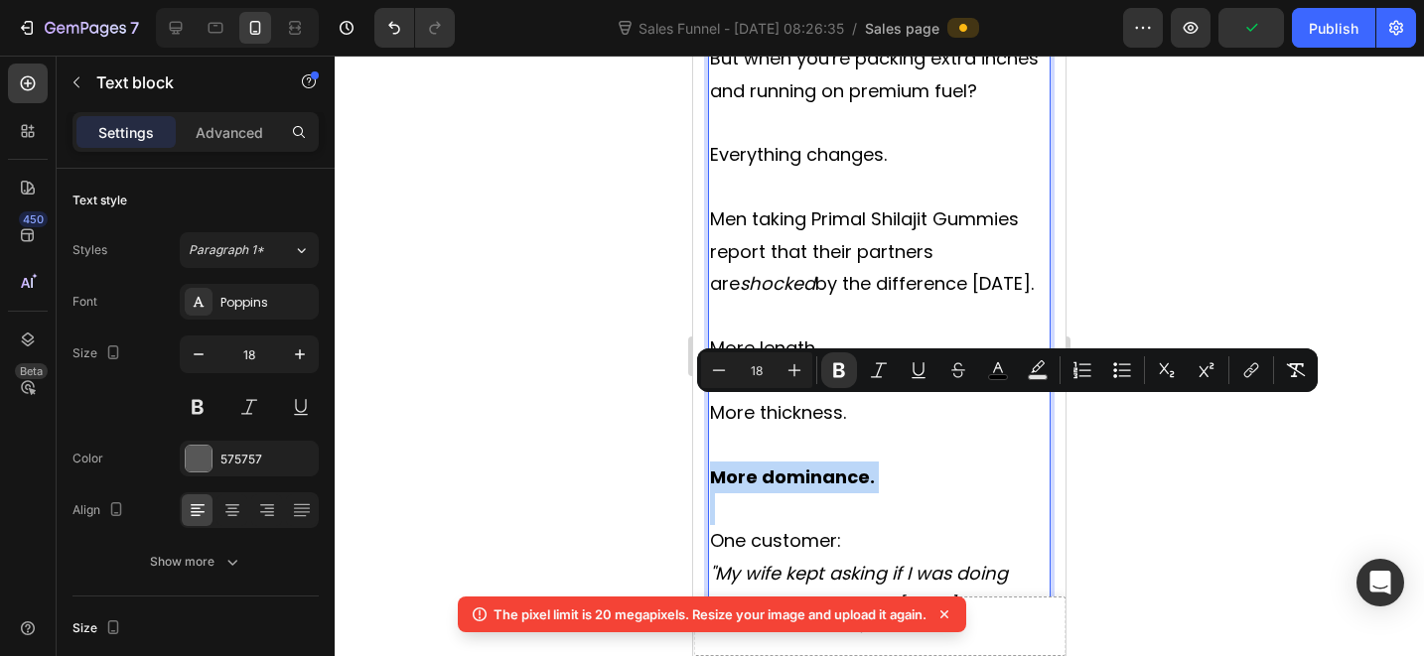
click at [841, 462] on p "More dominance." at bounding box center [879, 478] width 339 height 32
click at [815, 465] on strong "More dominance." at bounding box center [792, 477] width 165 height 25
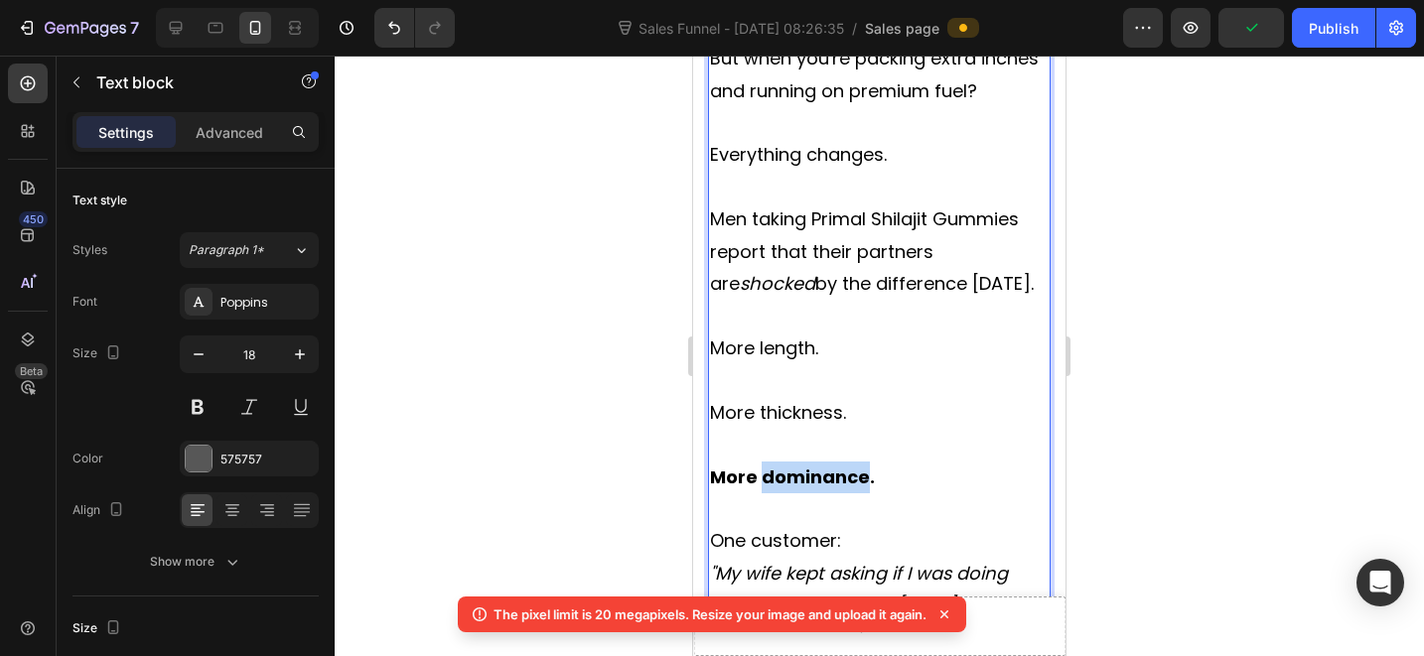
click at [815, 465] on strong "More dominance." at bounding box center [792, 477] width 165 height 25
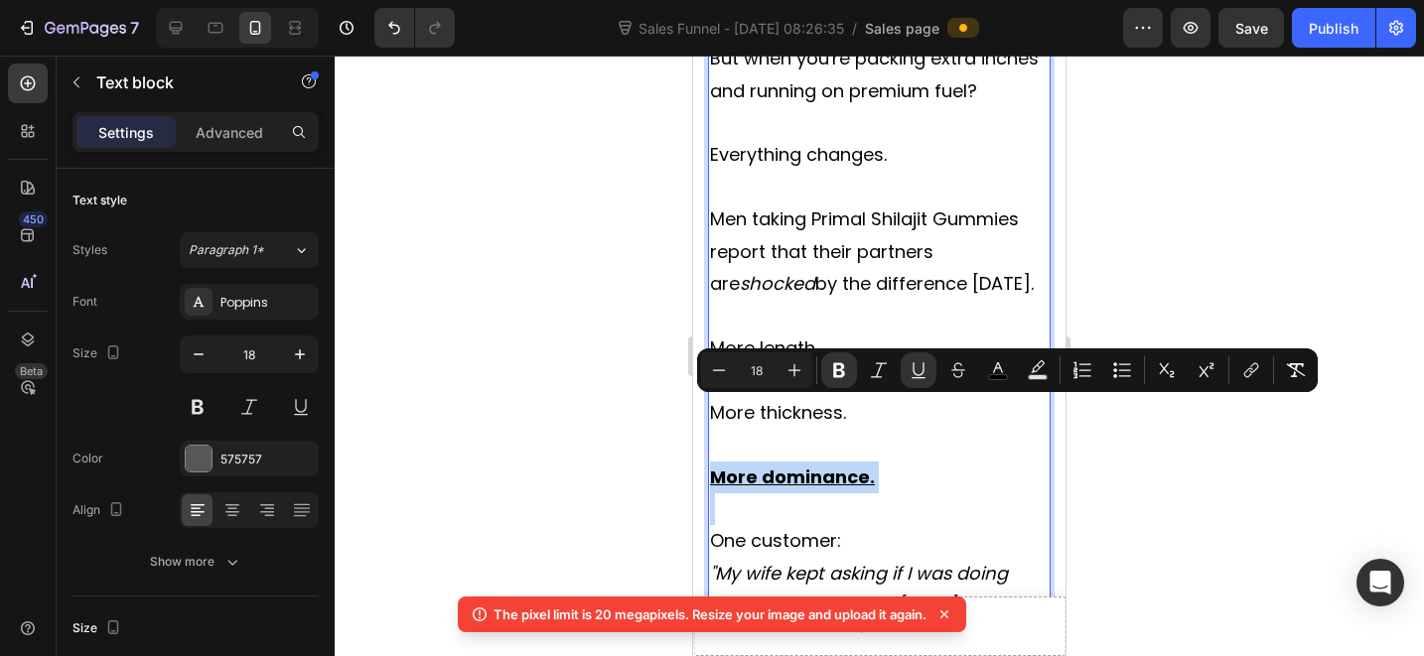
click at [903, 462] on p "More dominance." at bounding box center [879, 478] width 339 height 32
click at [925, 494] on p "Rich Text Editor. Editing area: main" at bounding box center [879, 510] width 339 height 32
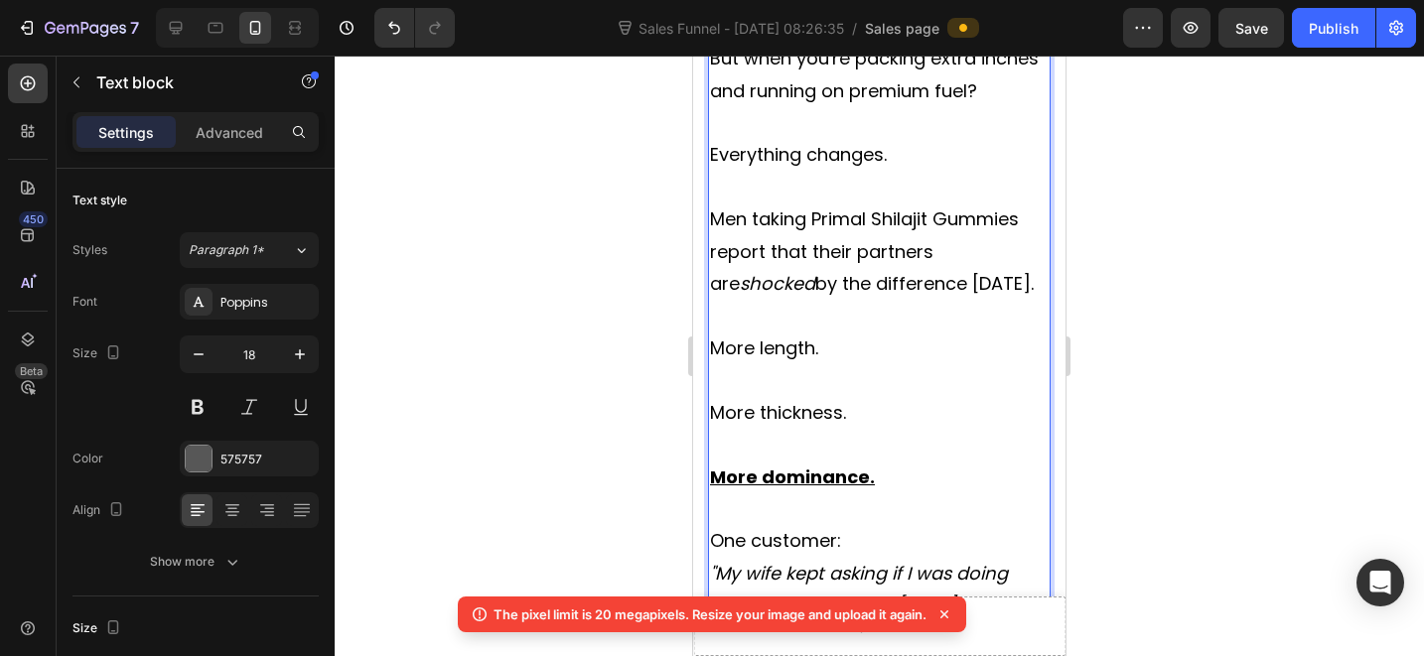
click at [878, 525] on p "One customer:" at bounding box center [879, 541] width 339 height 32
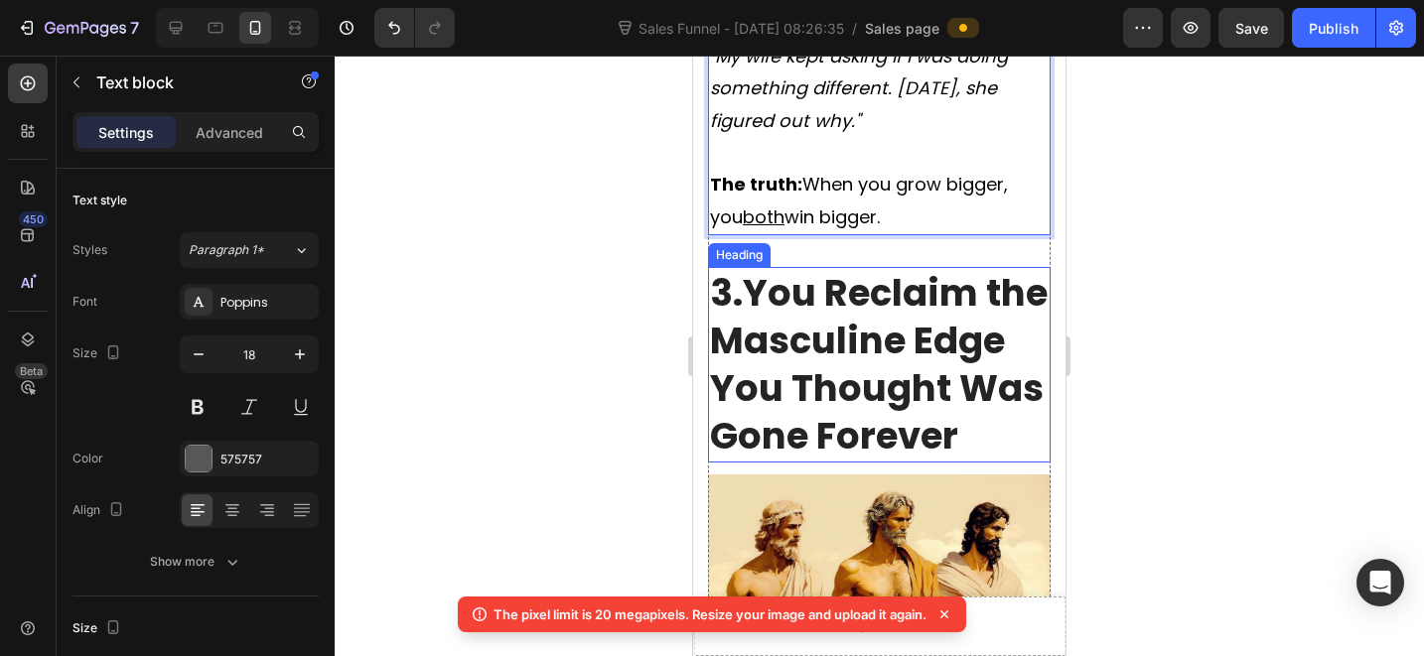
scroll to position [5838, 0]
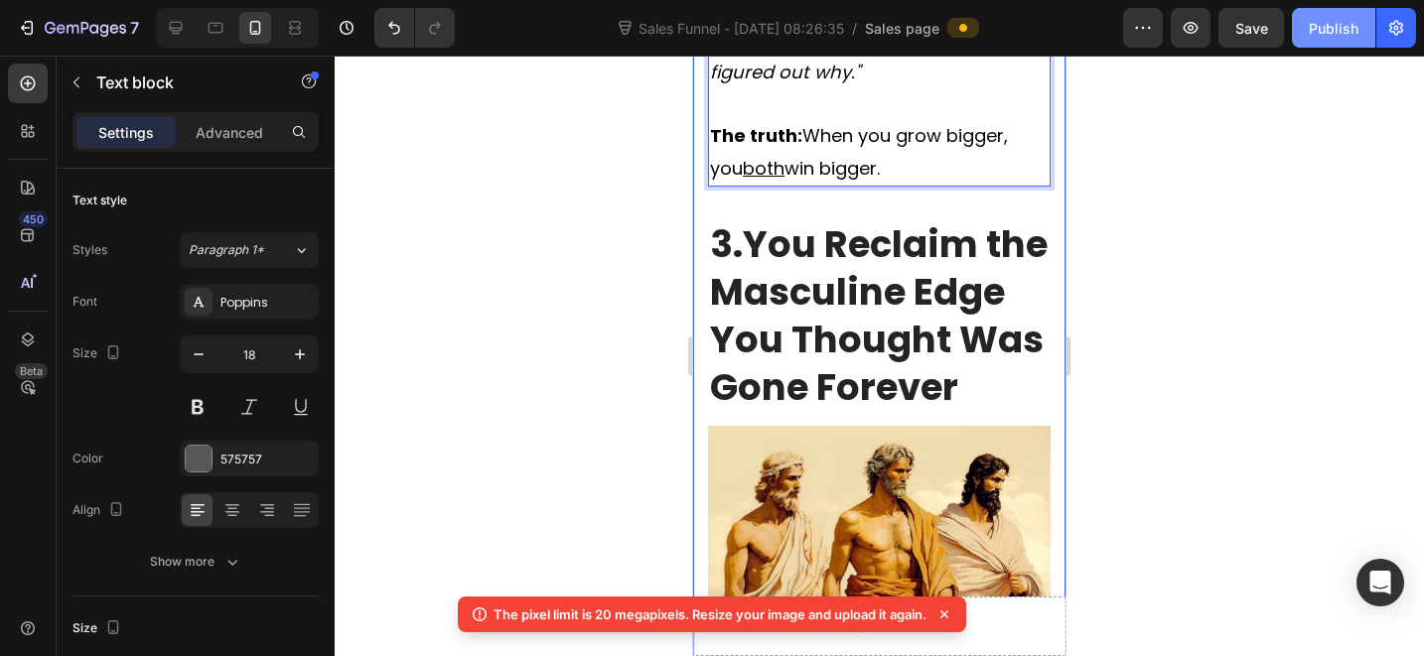
click at [1322, 31] on div "Publish" at bounding box center [1334, 28] width 50 height 21
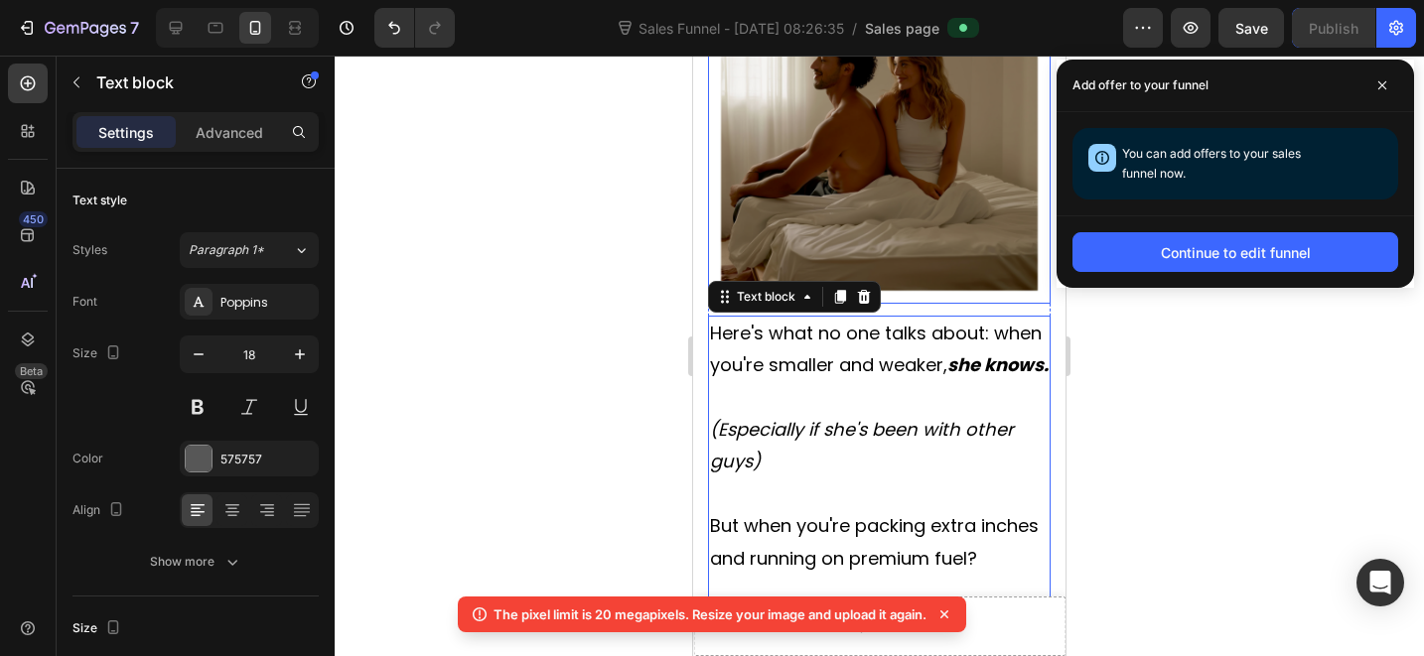
scroll to position [4900, 0]
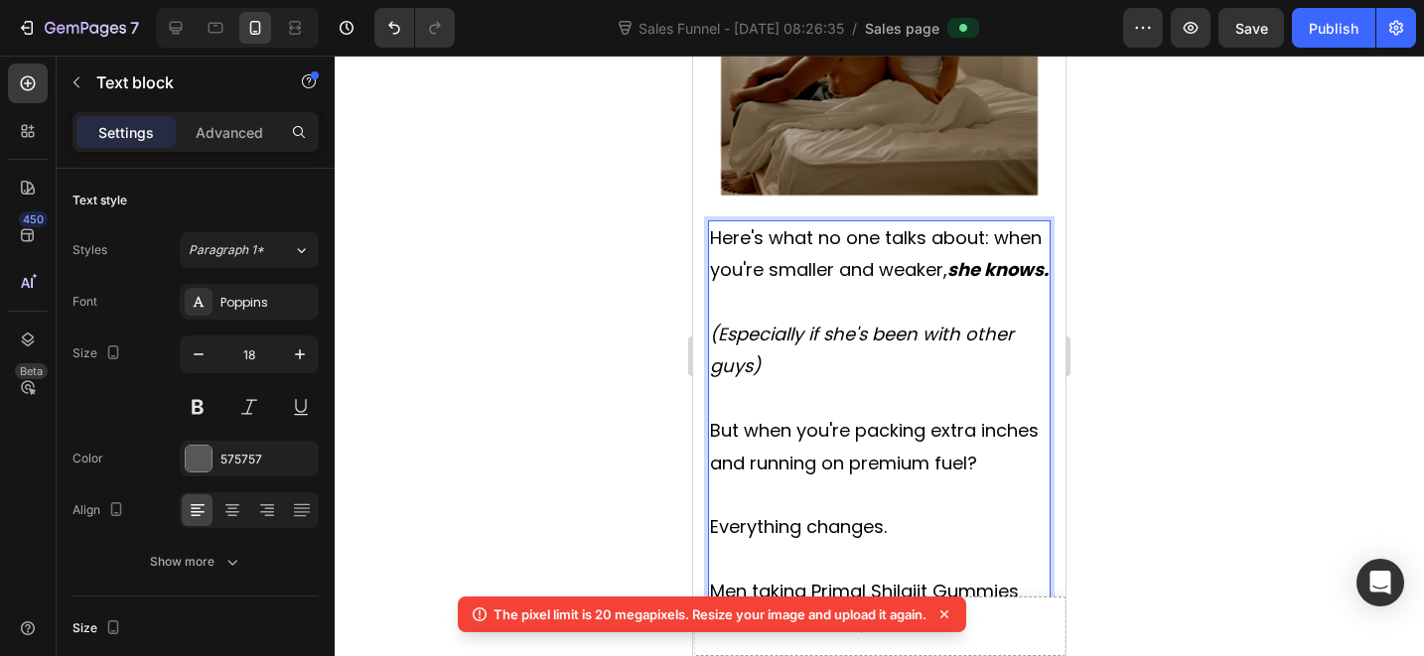
click at [781, 319] on p "(Especially if she's been with other guys)" at bounding box center [879, 351] width 339 height 65
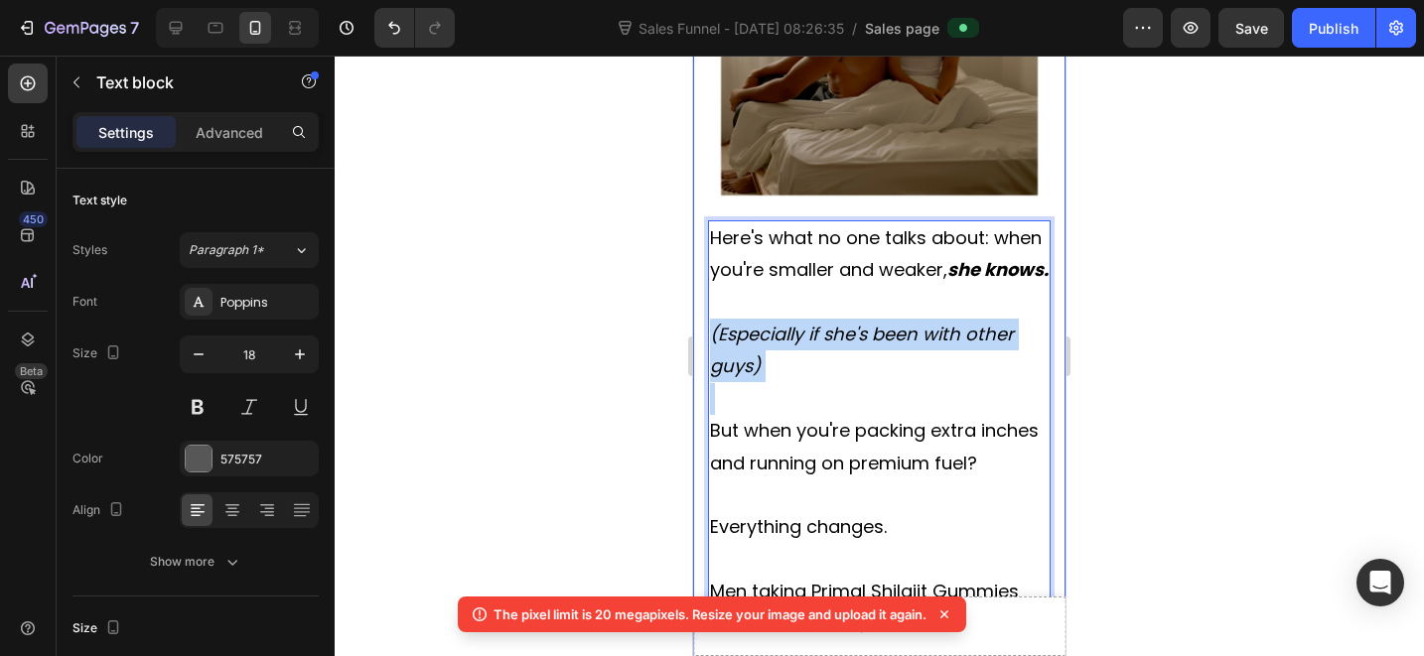
drag, startPoint x: 795, startPoint y: 243, endPoint x: 696, endPoint y: 209, distance: 105.2
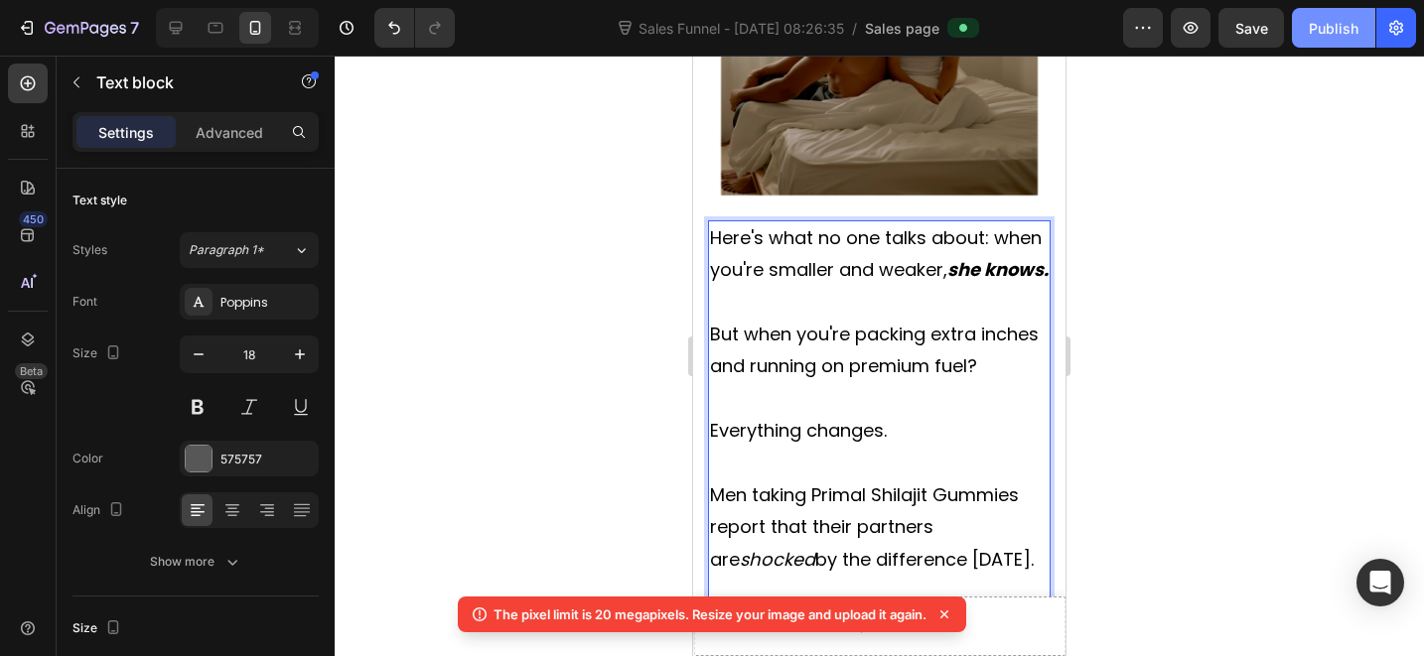
click at [1335, 18] on div "Publish" at bounding box center [1334, 28] width 50 height 21
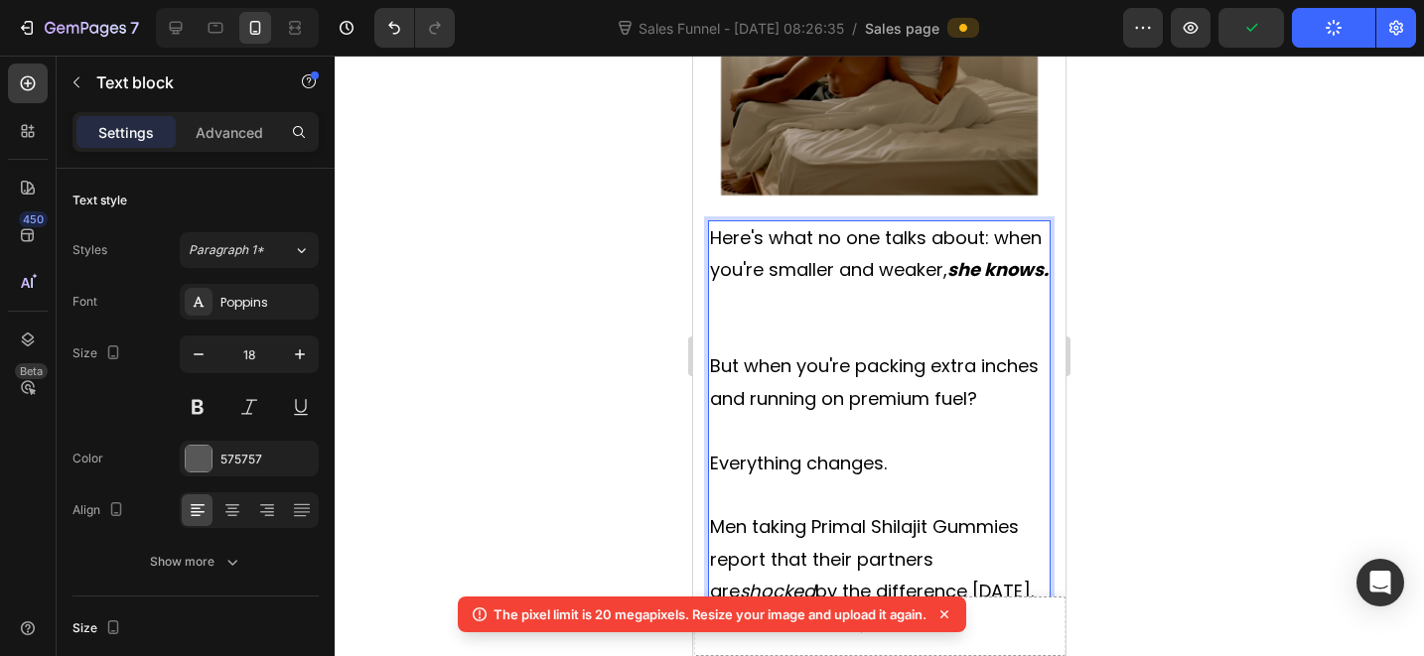
drag, startPoint x: 895, startPoint y: 163, endPoint x: 892, endPoint y: 193, distance: 29.9
click at [894, 287] on p "Rich Text Editor. Editing area: main" at bounding box center [879, 303] width 339 height 32
click at [890, 319] on p "Rich Text Editor. Editing area: main" at bounding box center [879, 335] width 339 height 32
click at [894, 287] on p "Rich Text Editor. Editing area: main" at bounding box center [879, 303] width 339 height 32
click at [926, 319] on p "Rich Text Editor. Editing area: main" at bounding box center [879, 335] width 339 height 32
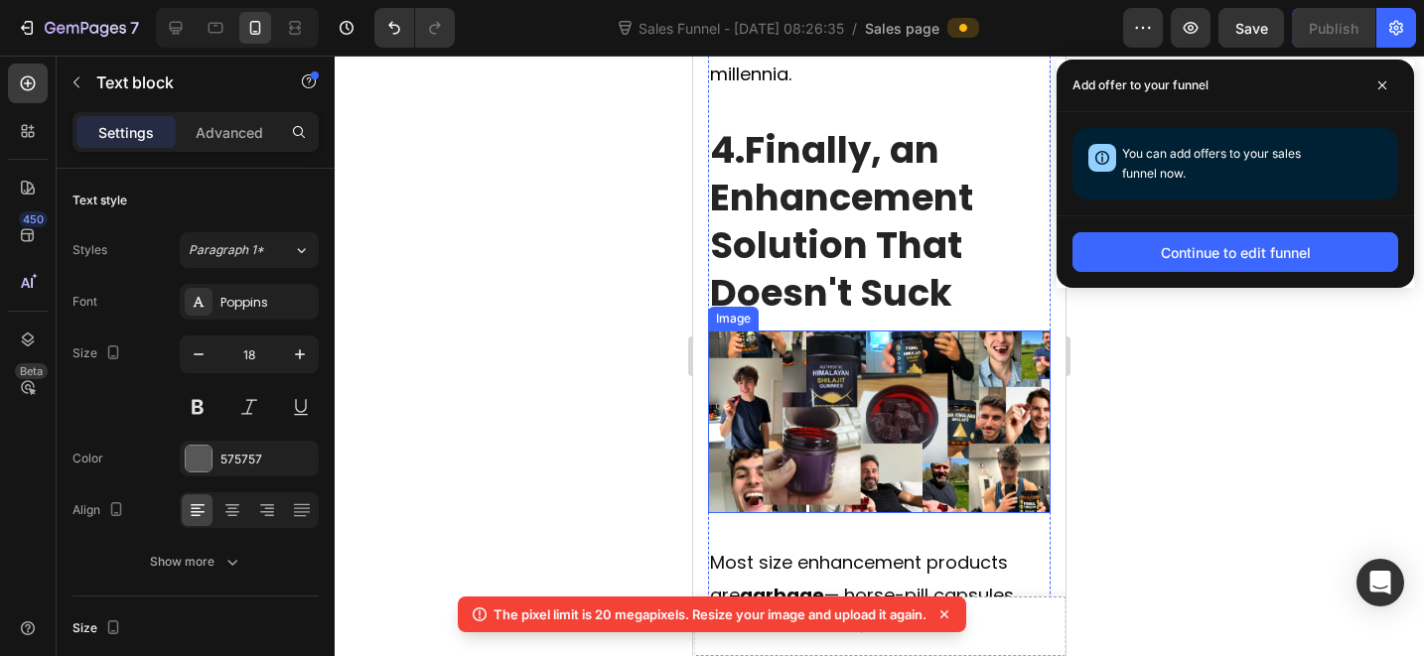
scroll to position [7575, 0]
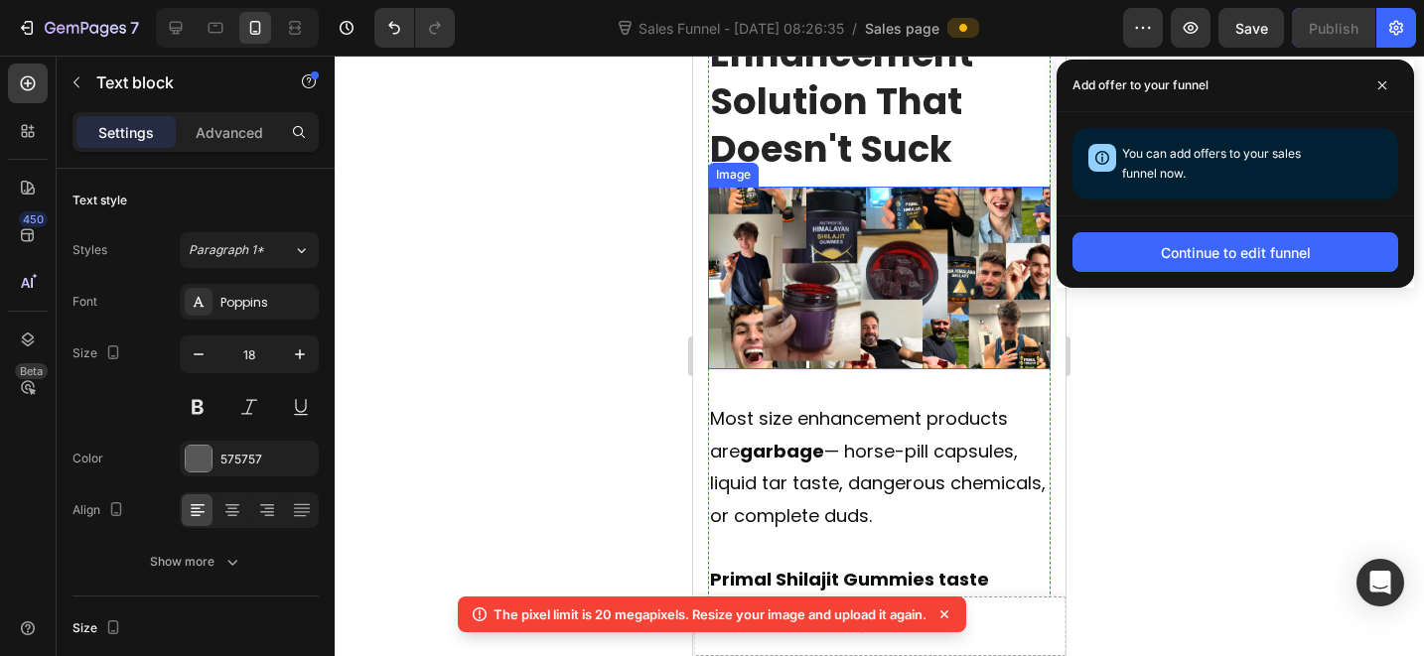
click at [865, 287] on img at bounding box center [879, 278] width 343 height 183
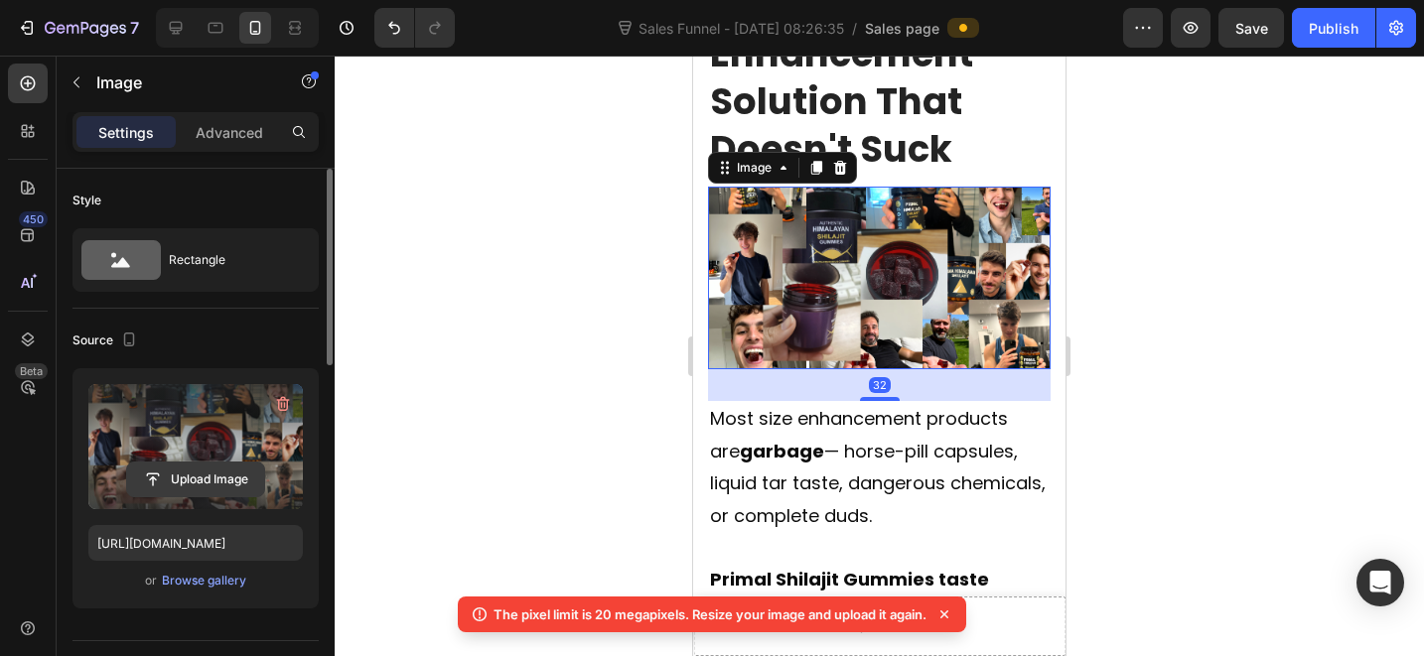
click at [189, 487] on input "file" at bounding box center [195, 480] width 137 height 34
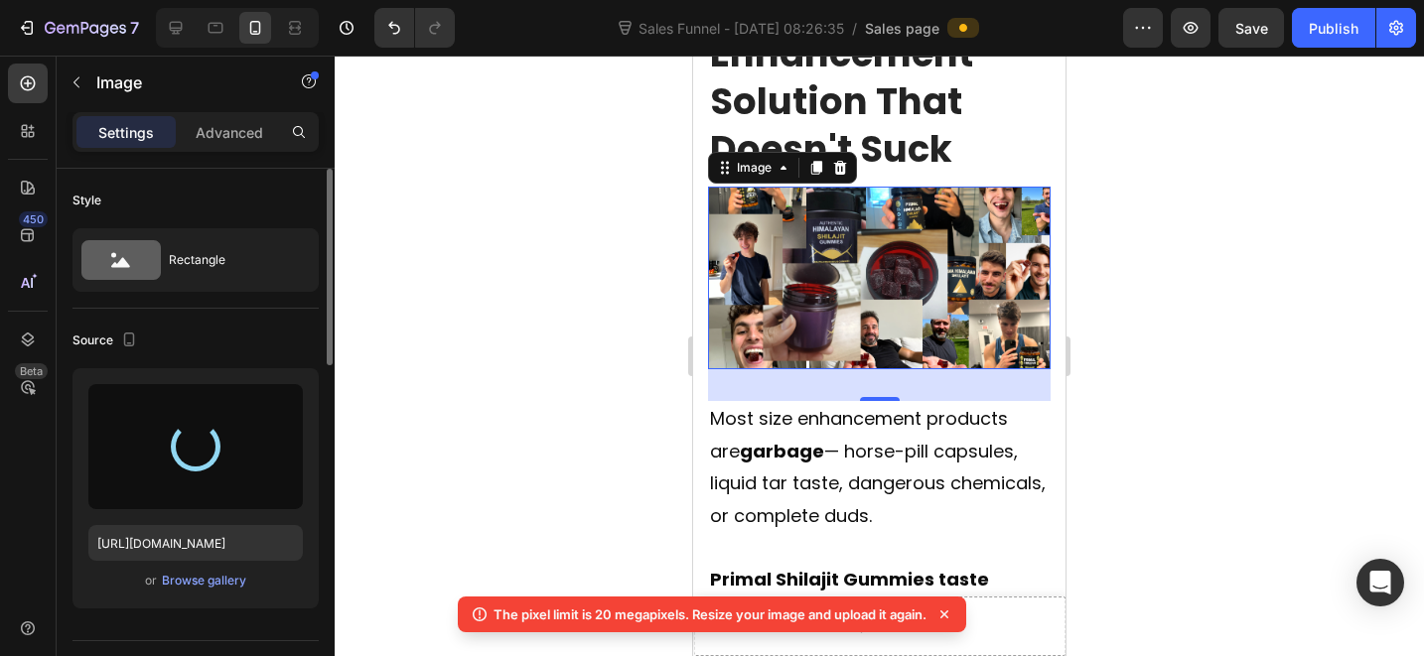
type input "https://cdn.shopify.com/s/files/1/0712/3065/2602/files/gempages_574182385583653…"
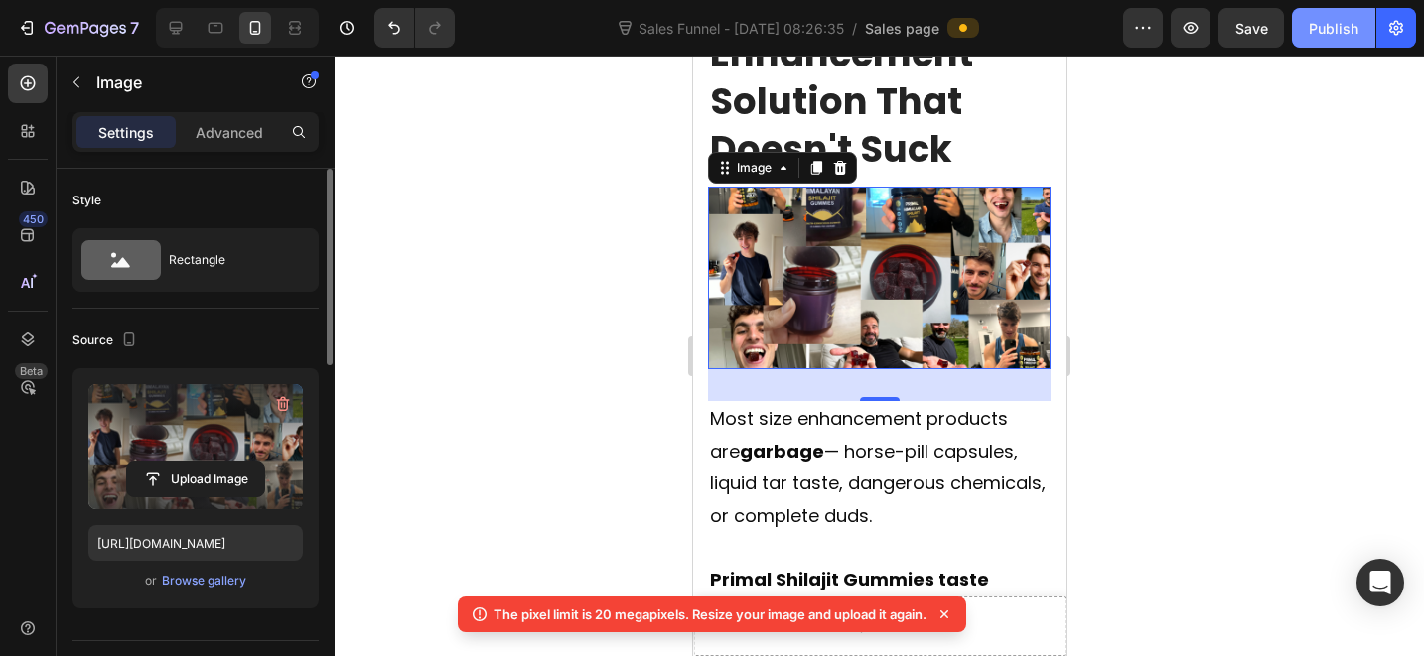
click at [1305, 36] on button "Publish" at bounding box center [1333, 28] width 83 height 40
